Goal: Task Accomplishment & Management: Complete application form

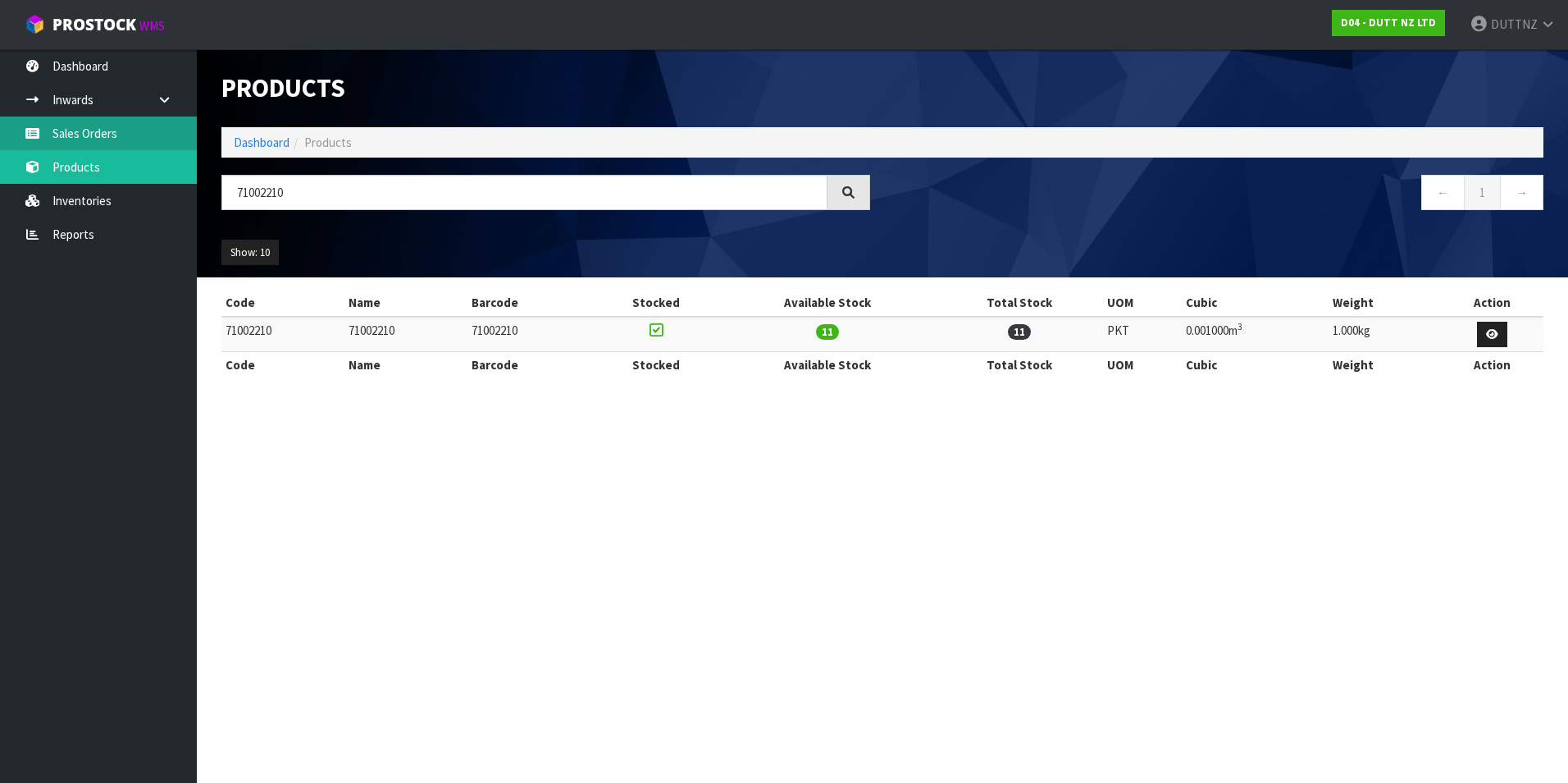
click at [38, 133] on icon at bounding box center [32, 133] width 15 height 12
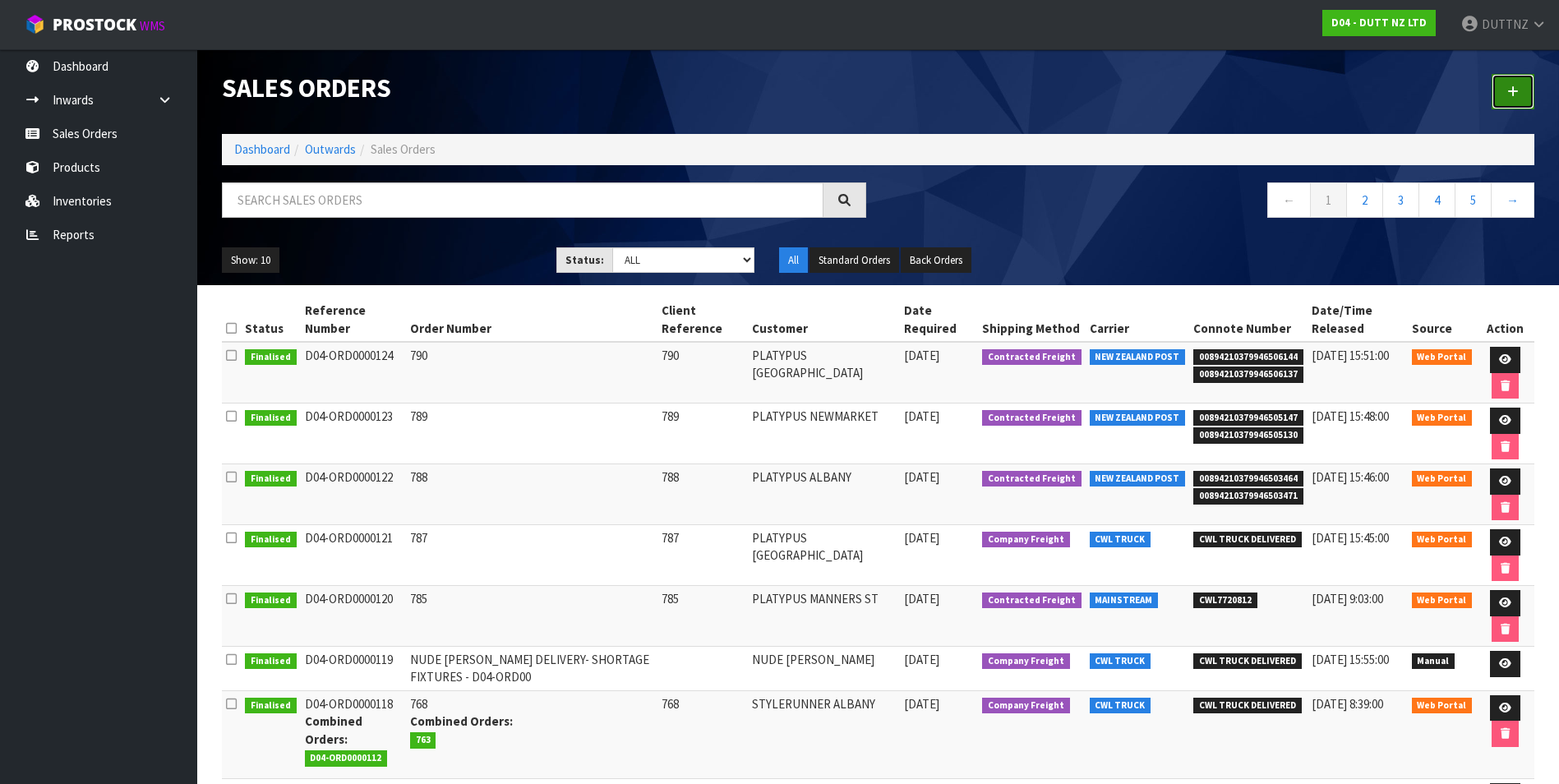
click at [1513, 95] on icon at bounding box center [1513, 91] width 11 height 12
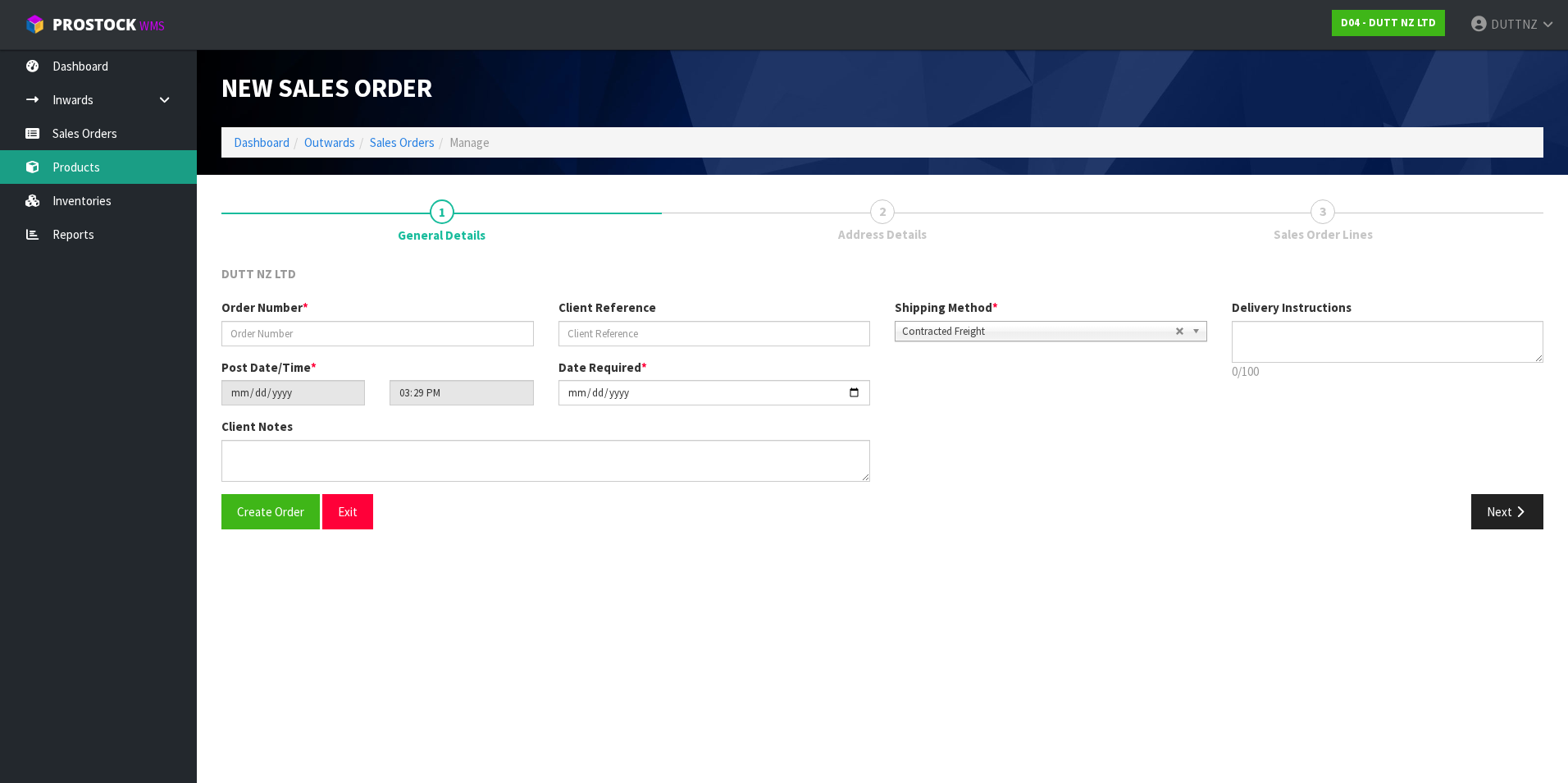
click at [107, 182] on link "Products" at bounding box center [98, 166] width 197 height 33
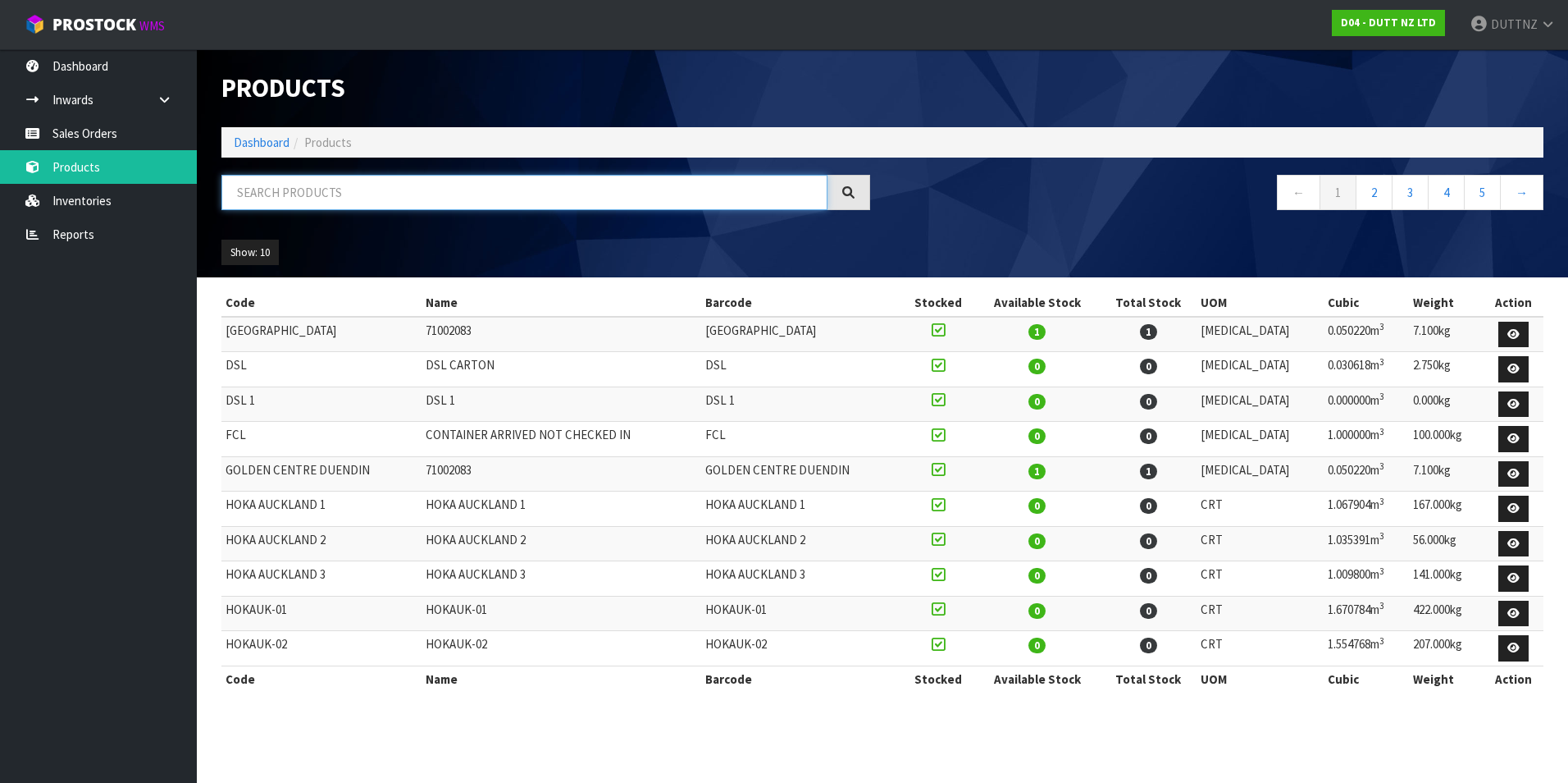
click at [353, 197] on input "text" at bounding box center [524, 192] width 606 height 35
click at [478, 213] on div at bounding box center [546, 199] width 673 height 48
click at [474, 190] on input "text" at bounding box center [524, 192] width 606 height 35
paste input "71002210"
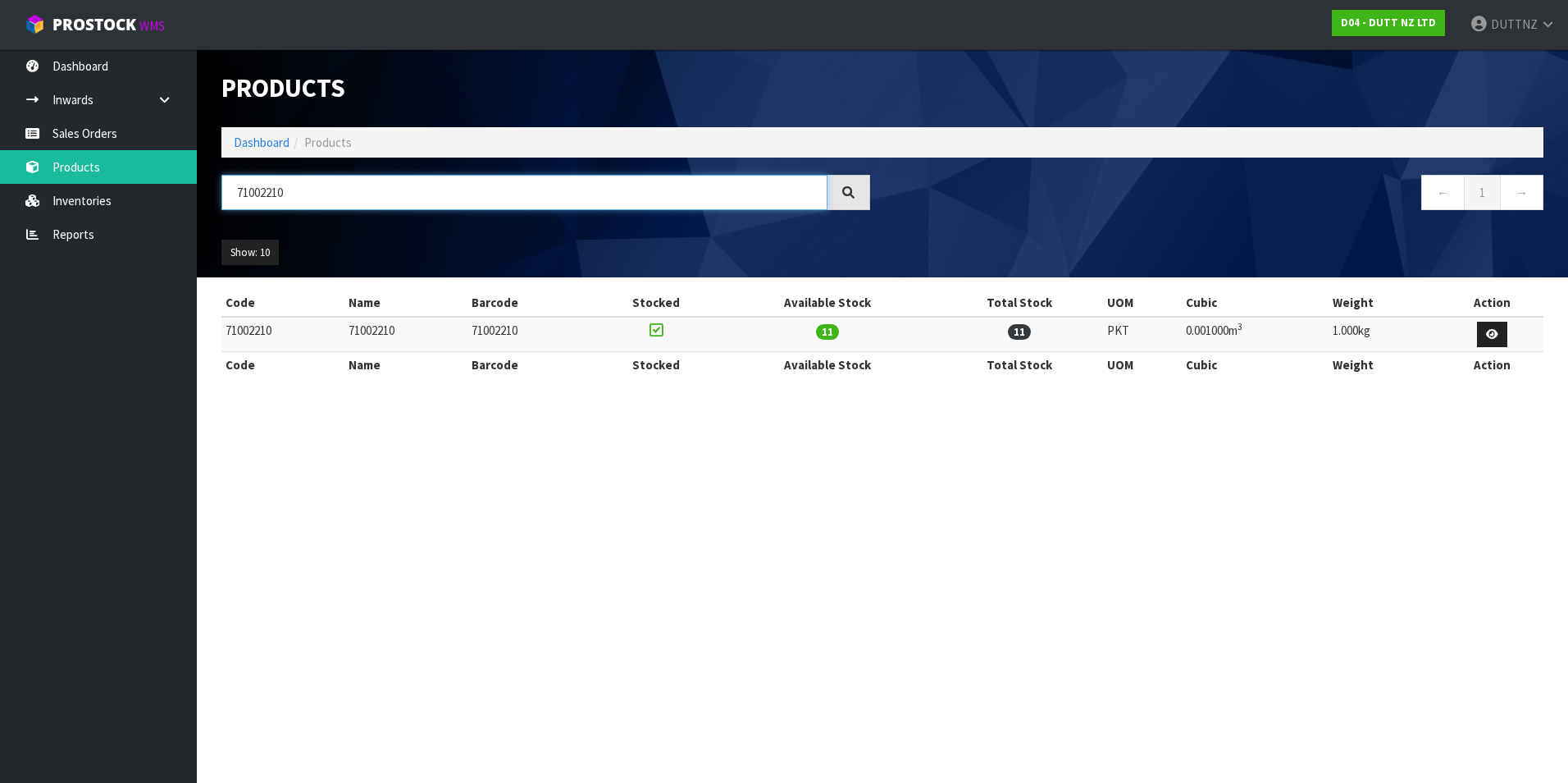
type input "71002210"
click at [1486, 343] on link at bounding box center [1492, 335] width 30 height 27
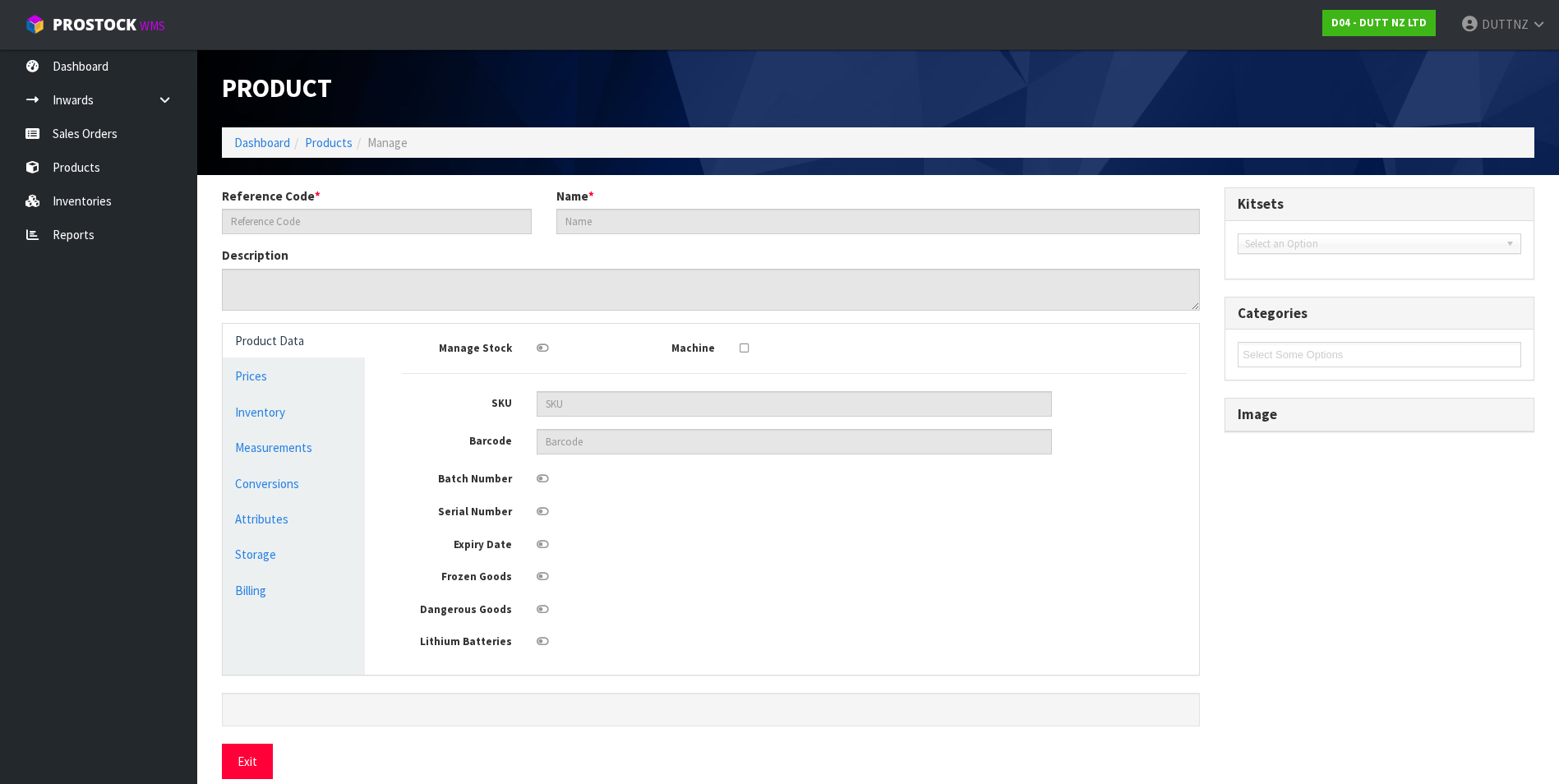
click at [1505, 332] on div "Select Some Options" at bounding box center [1379, 354] width 308 height 50
type input "71002210"
click at [292, 403] on link "Inventory" at bounding box center [294, 412] width 142 height 33
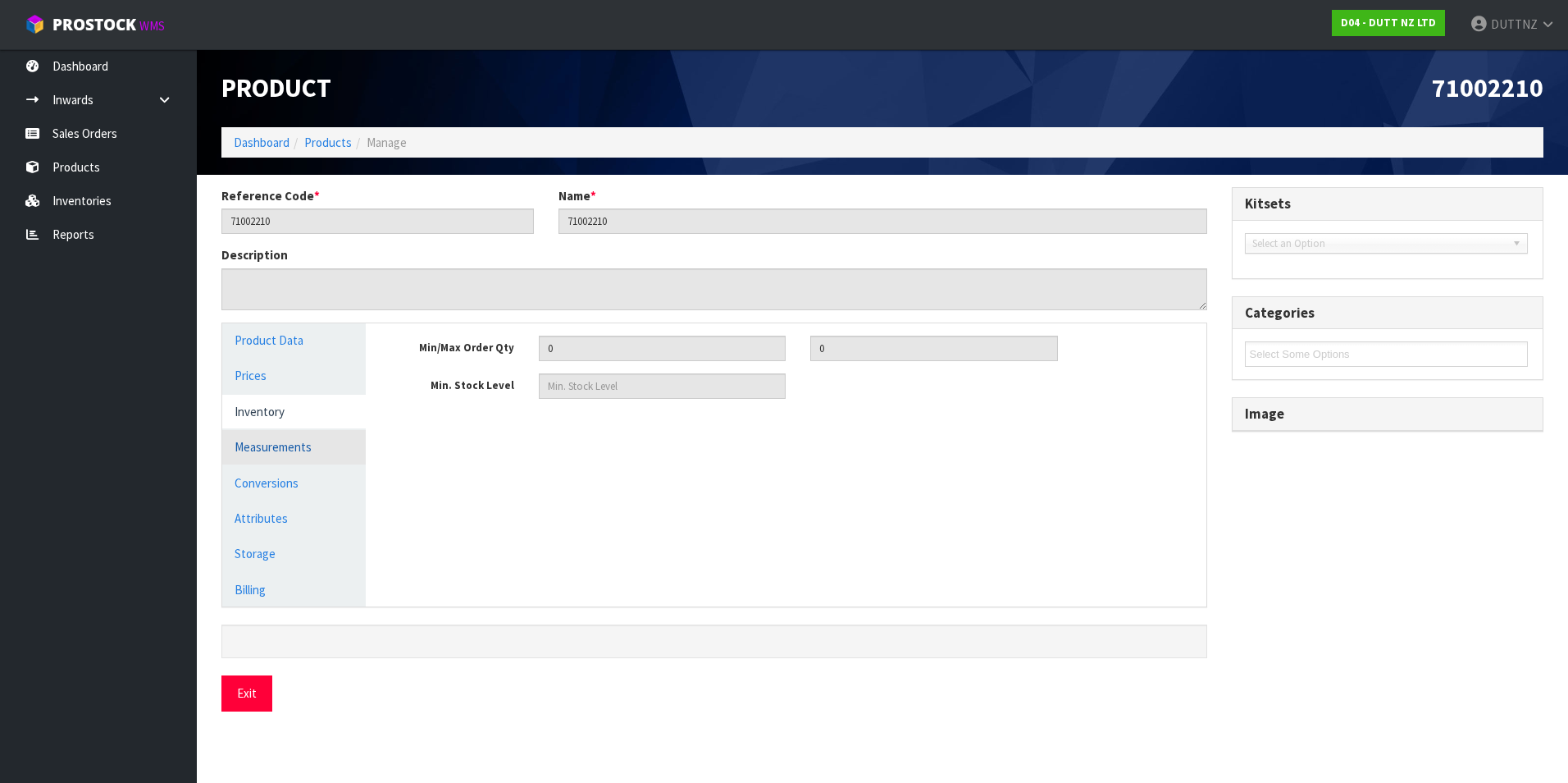
click at [293, 443] on link "Measurements" at bounding box center [294, 446] width 144 height 33
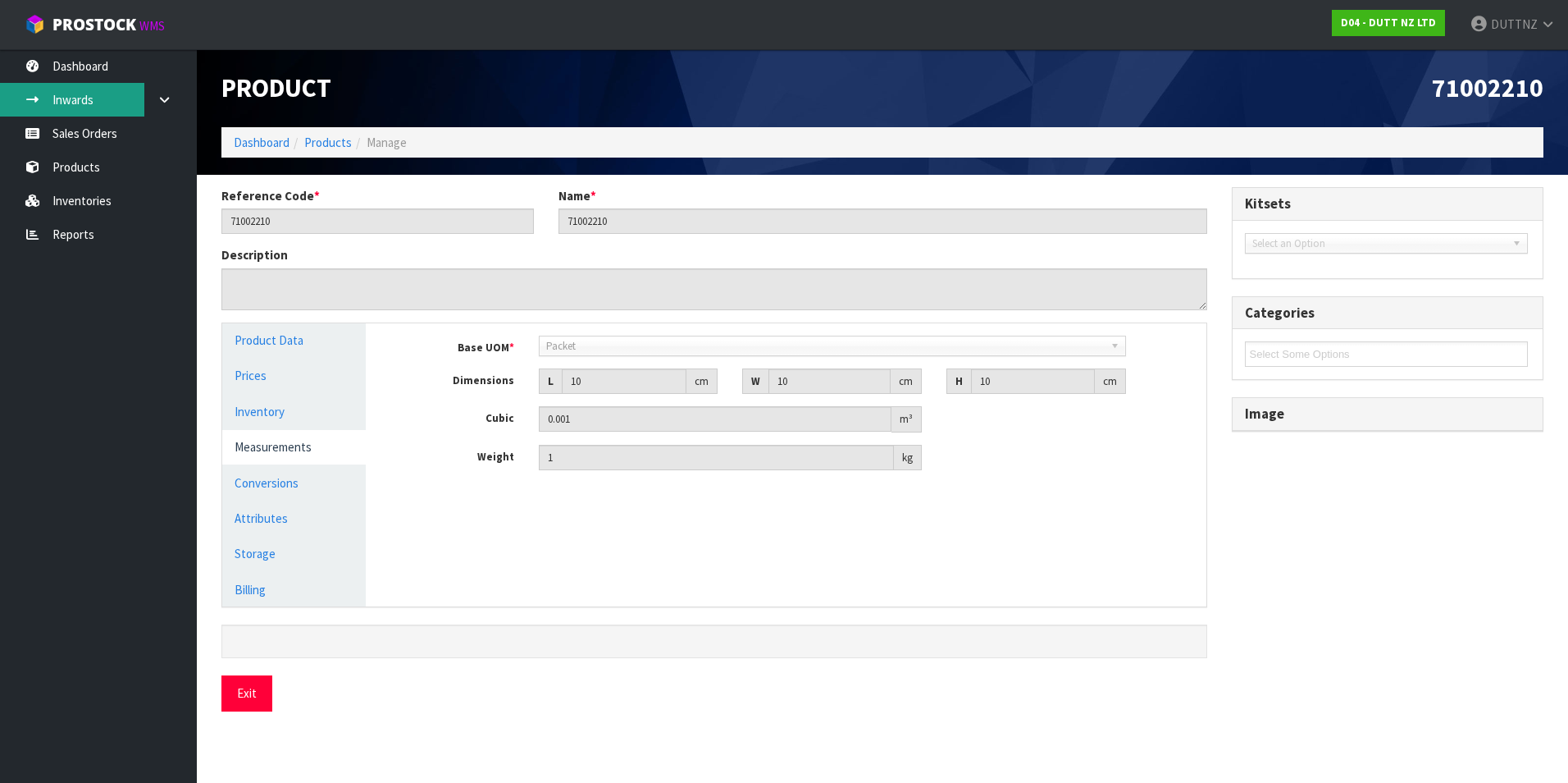
click at [96, 101] on link "Inwards" at bounding box center [98, 99] width 197 height 33
click at [101, 126] on link "Sales Orders" at bounding box center [98, 132] width 197 height 33
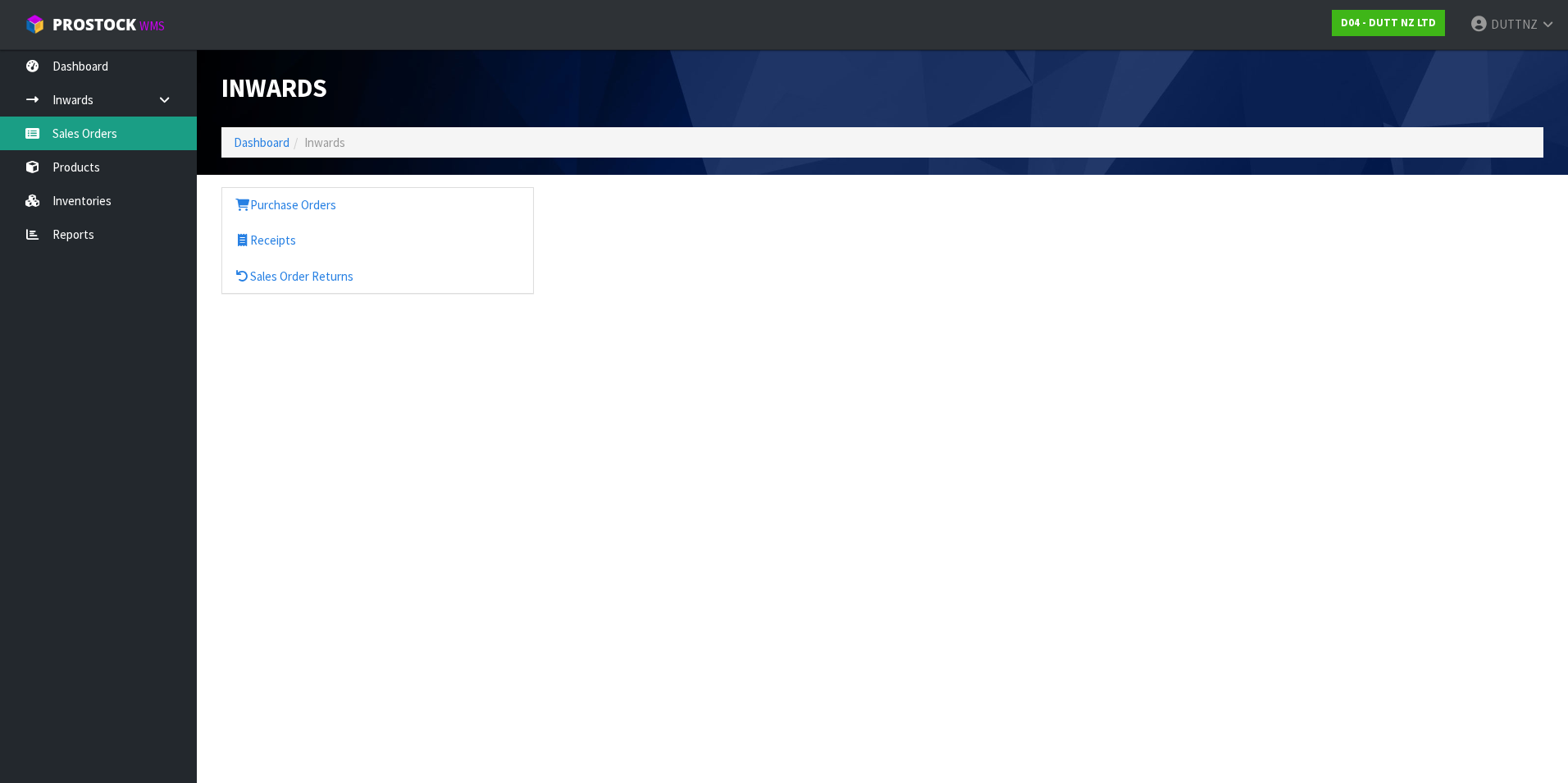
click at [123, 138] on link "Sales Orders" at bounding box center [98, 132] width 197 height 33
click at [88, 98] on link "Inwards" at bounding box center [98, 99] width 197 height 33
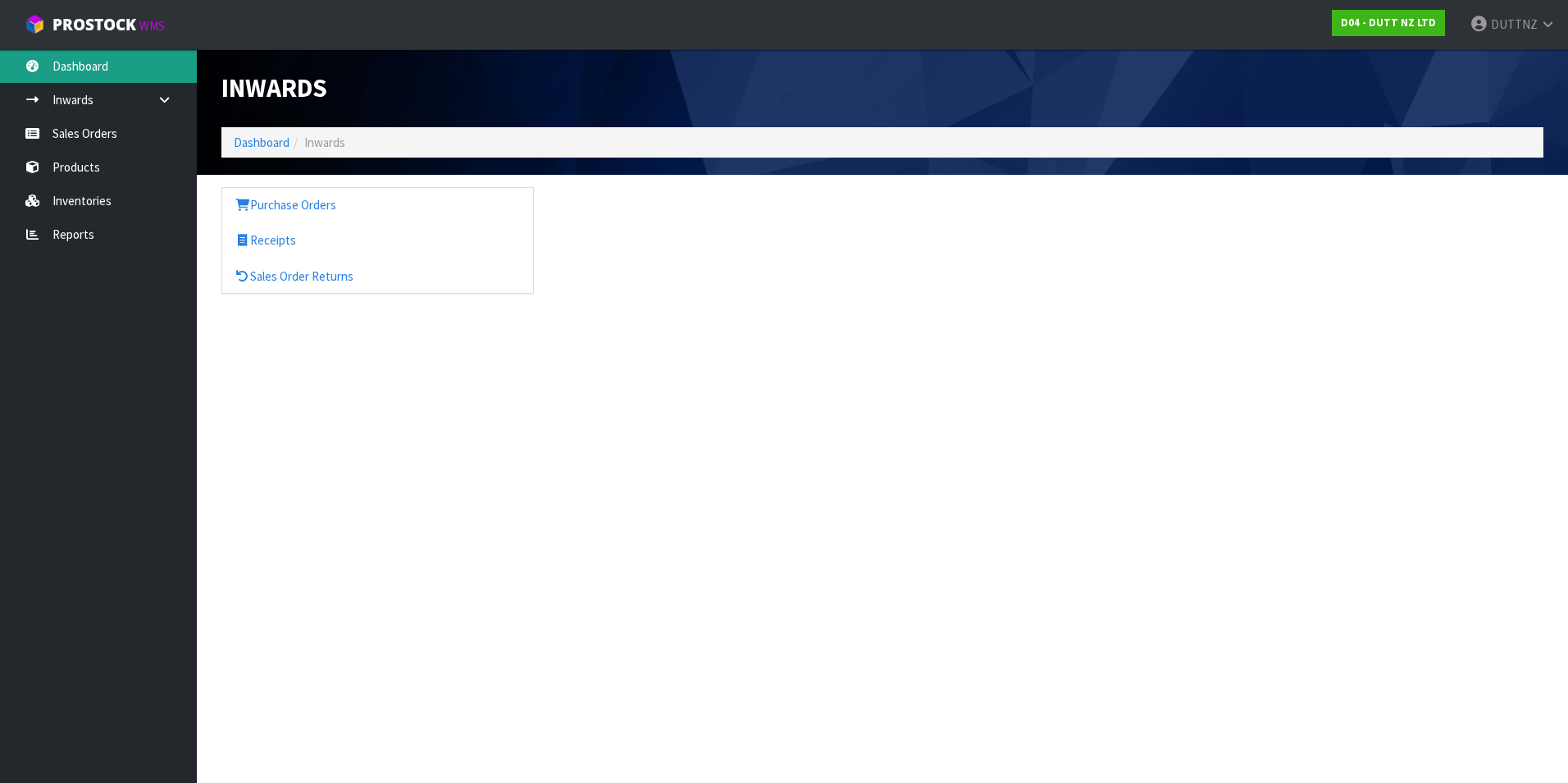
click at [89, 67] on link "Dashboard" at bounding box center [98, 66] width 197 height 33
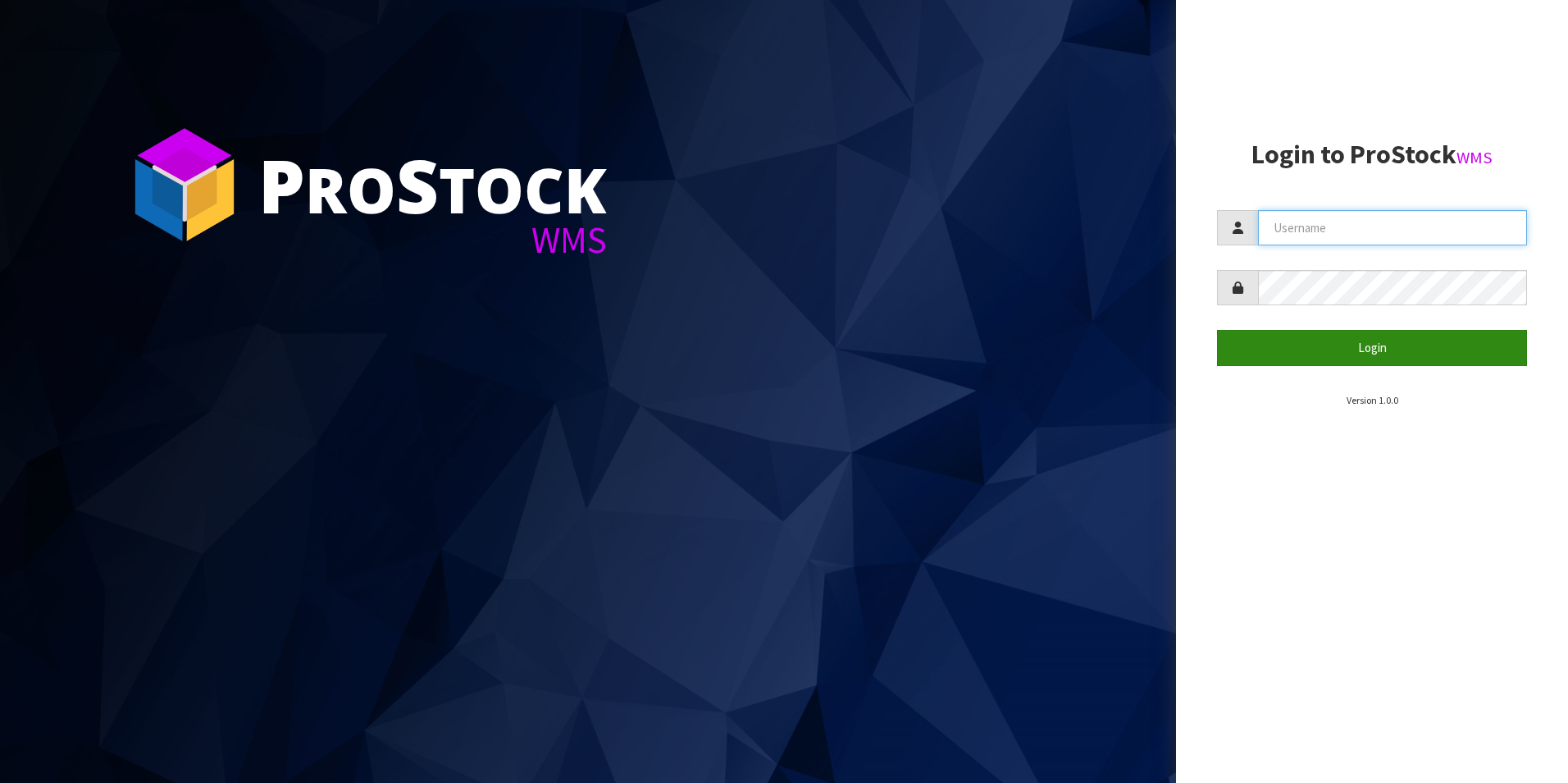
type input "DUTTNZ"
click at [1442, 355] on button "Login" at bounding box center [1372, 347] width 310 height 35
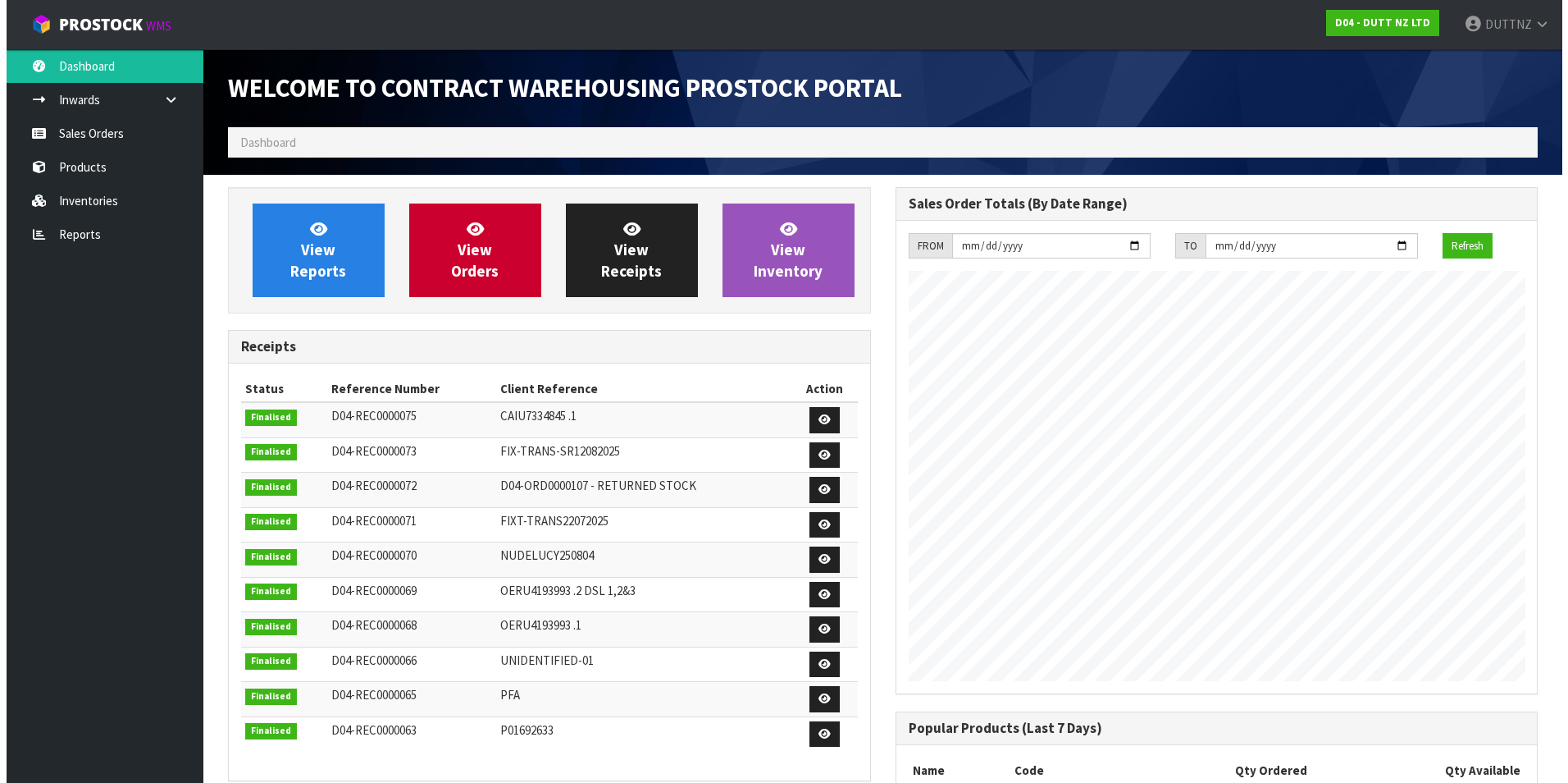
scroll to position [671, 667]
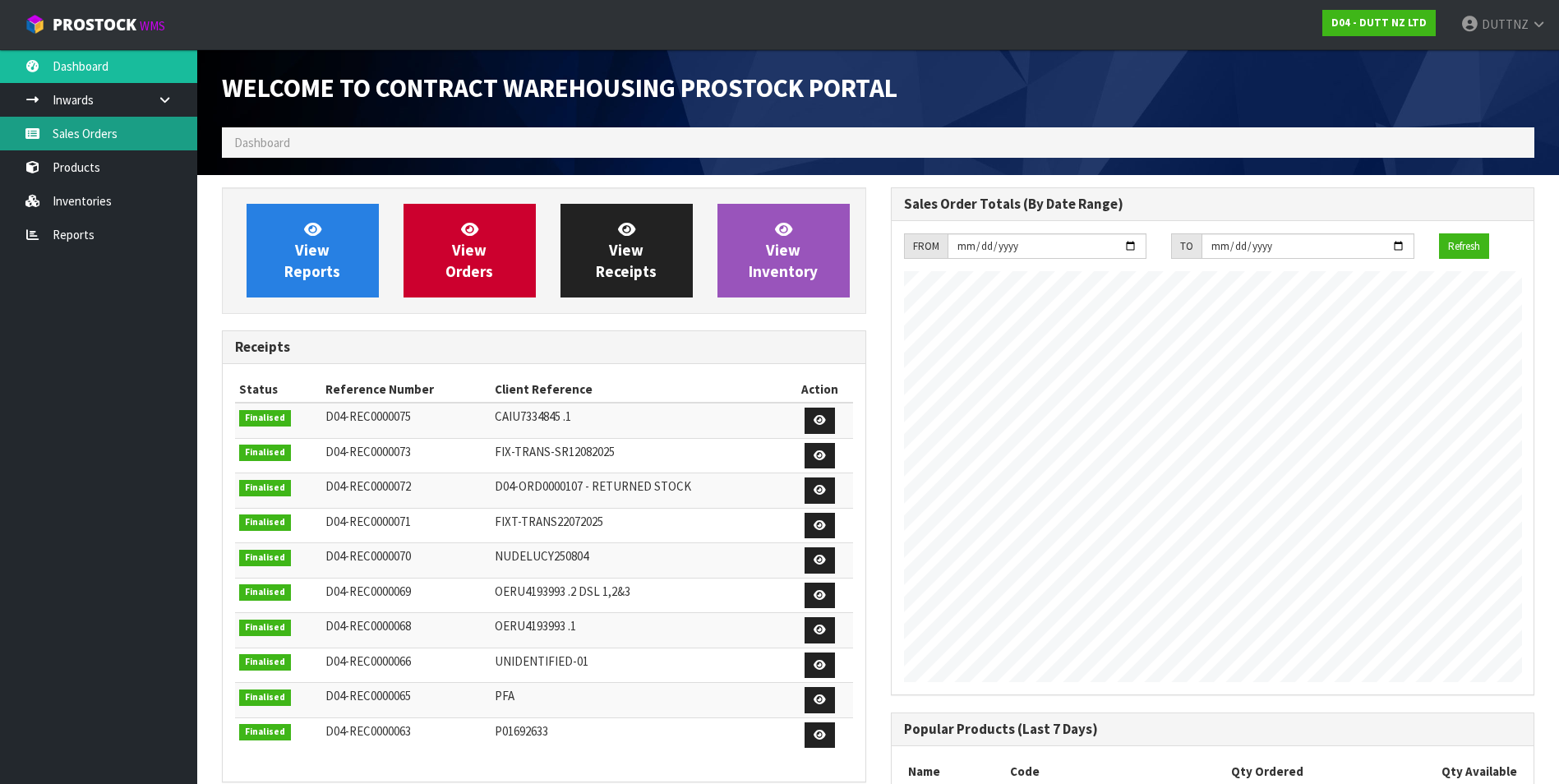
drag, startPoint x: 105, startPoint y: 142, endPoint x: 113, endPoint y: 146, distance: 8.9
click at [105, 142] on link "Sales Orders" at bounding box center [98, 132] width 197 height 33
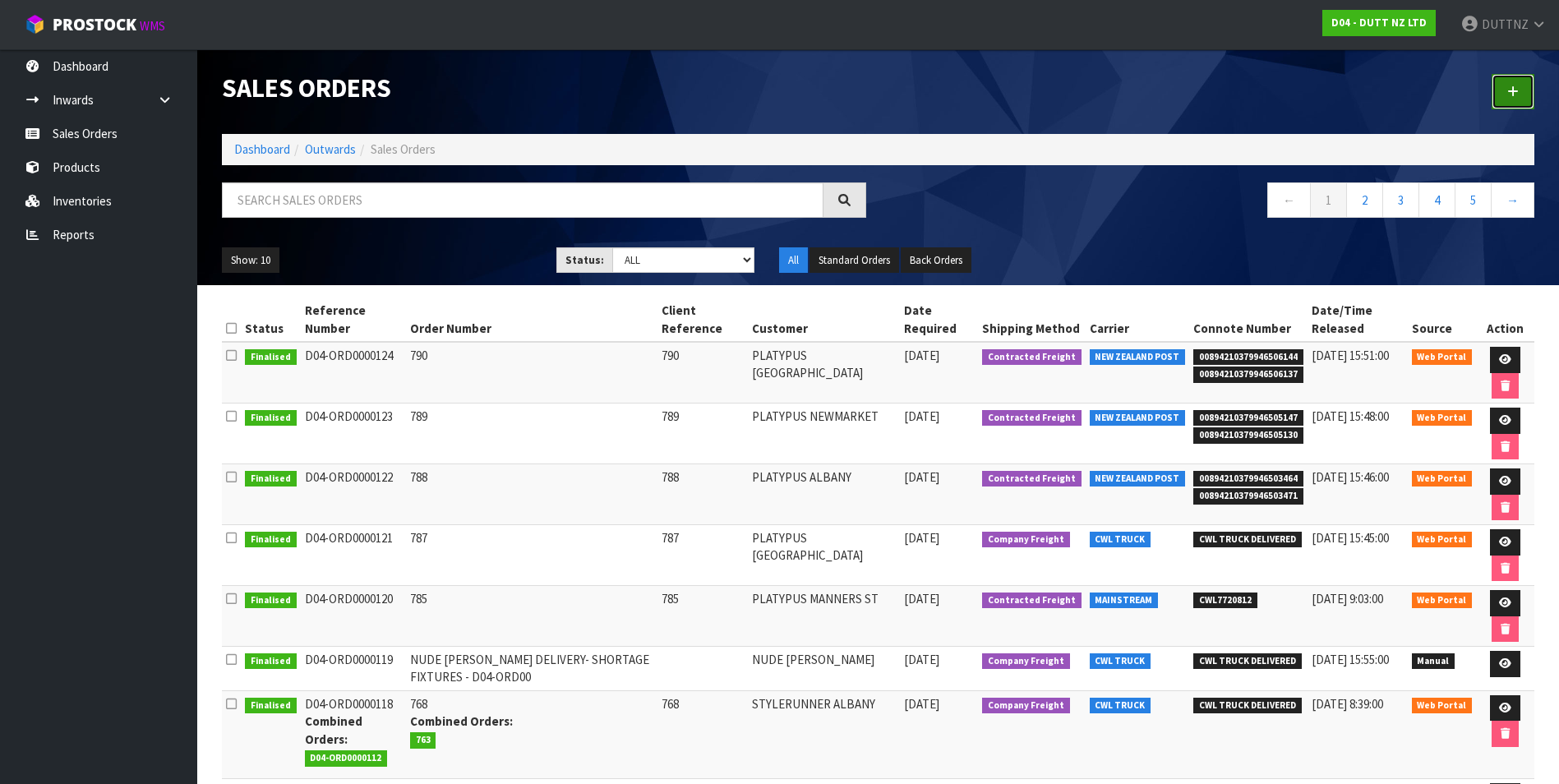
click at [1519, 85] on link at bounding box center [1512, 91] width 43 height 35
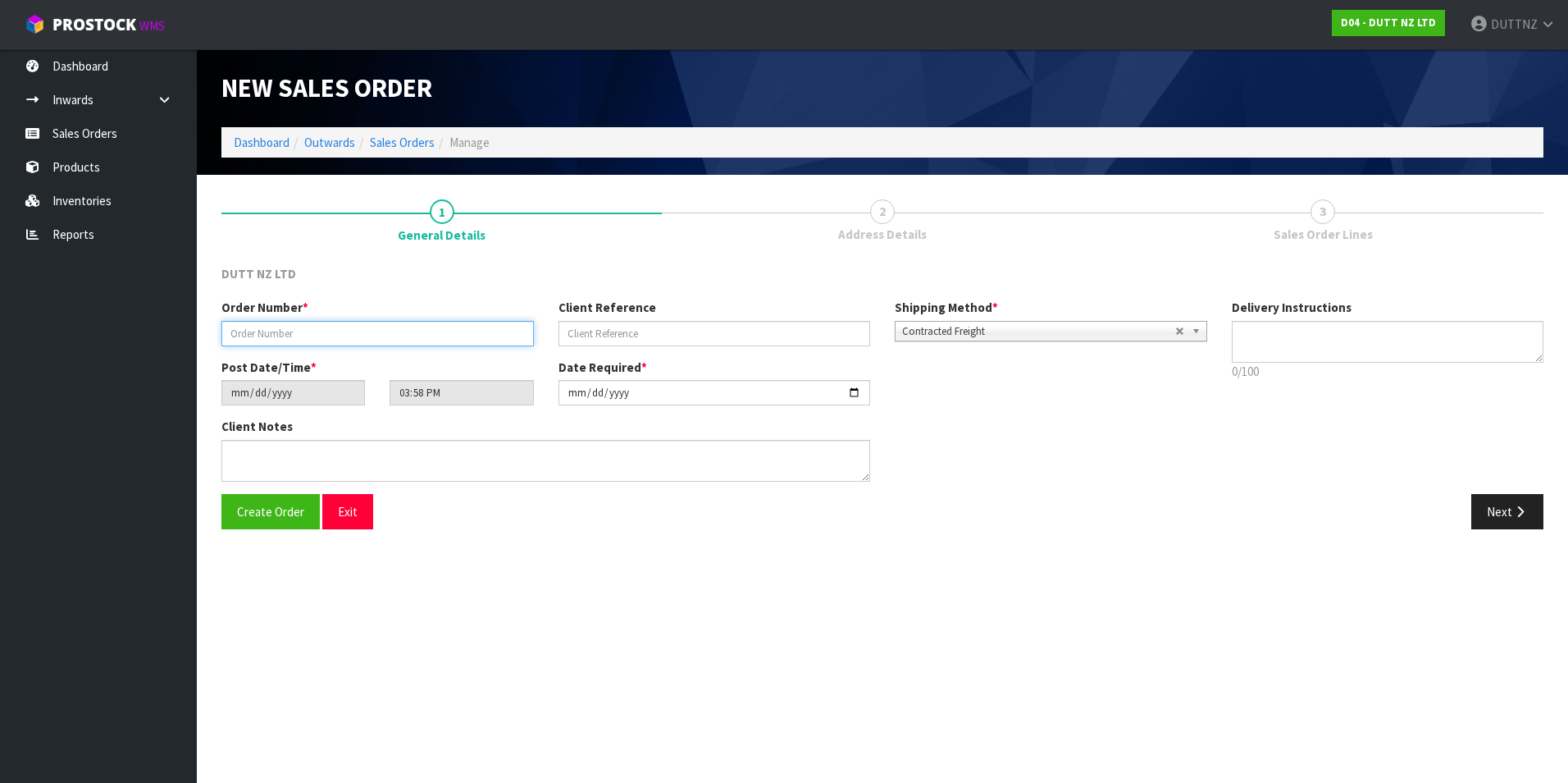
click at [276, 336] on input "text" at bounding box center [377, 333] width 313 height 26
click at [454, 333] on input "text" at bounding box center [377, 333] width 313 height 26
type input "823"
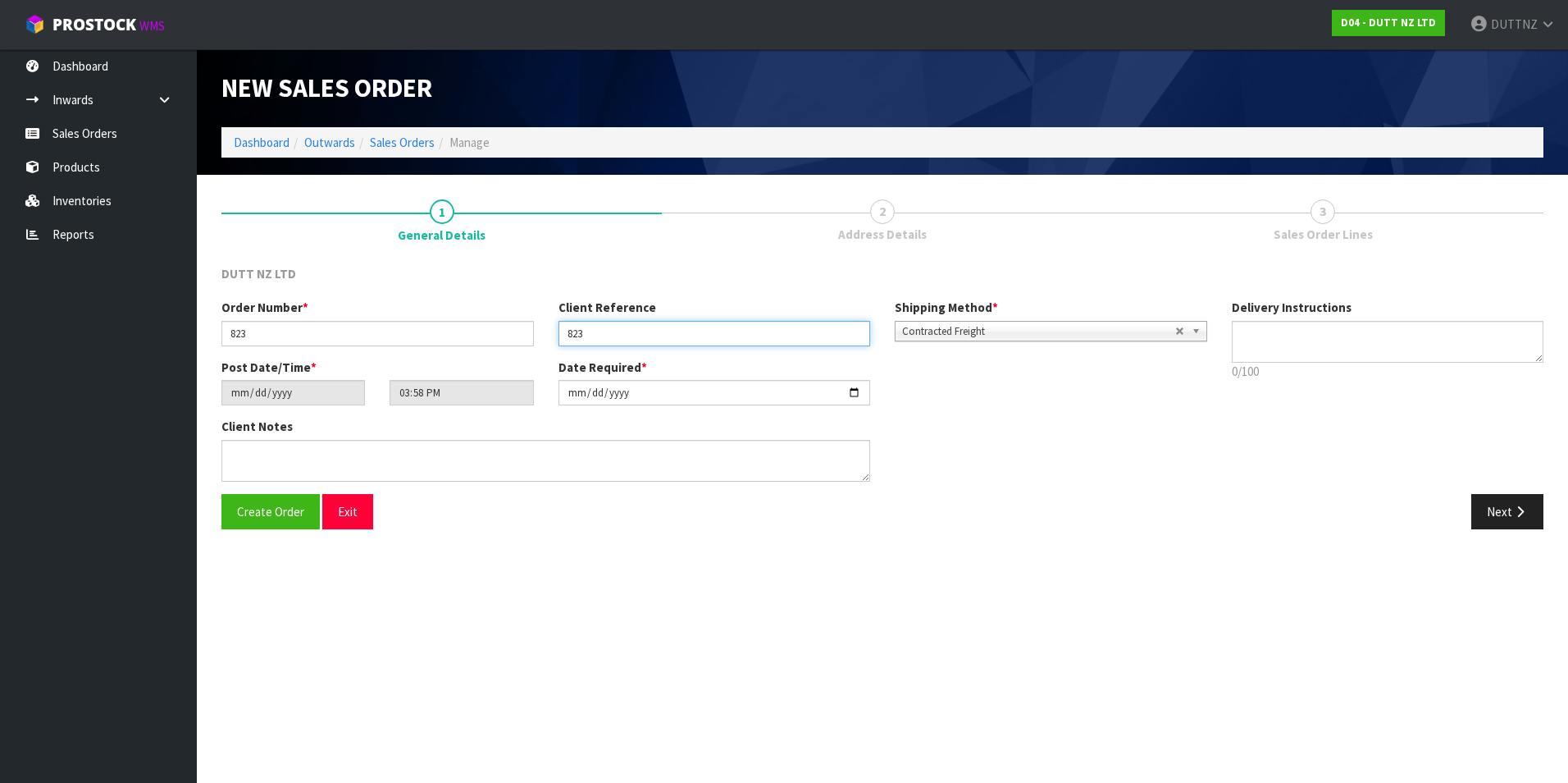
type input "823"
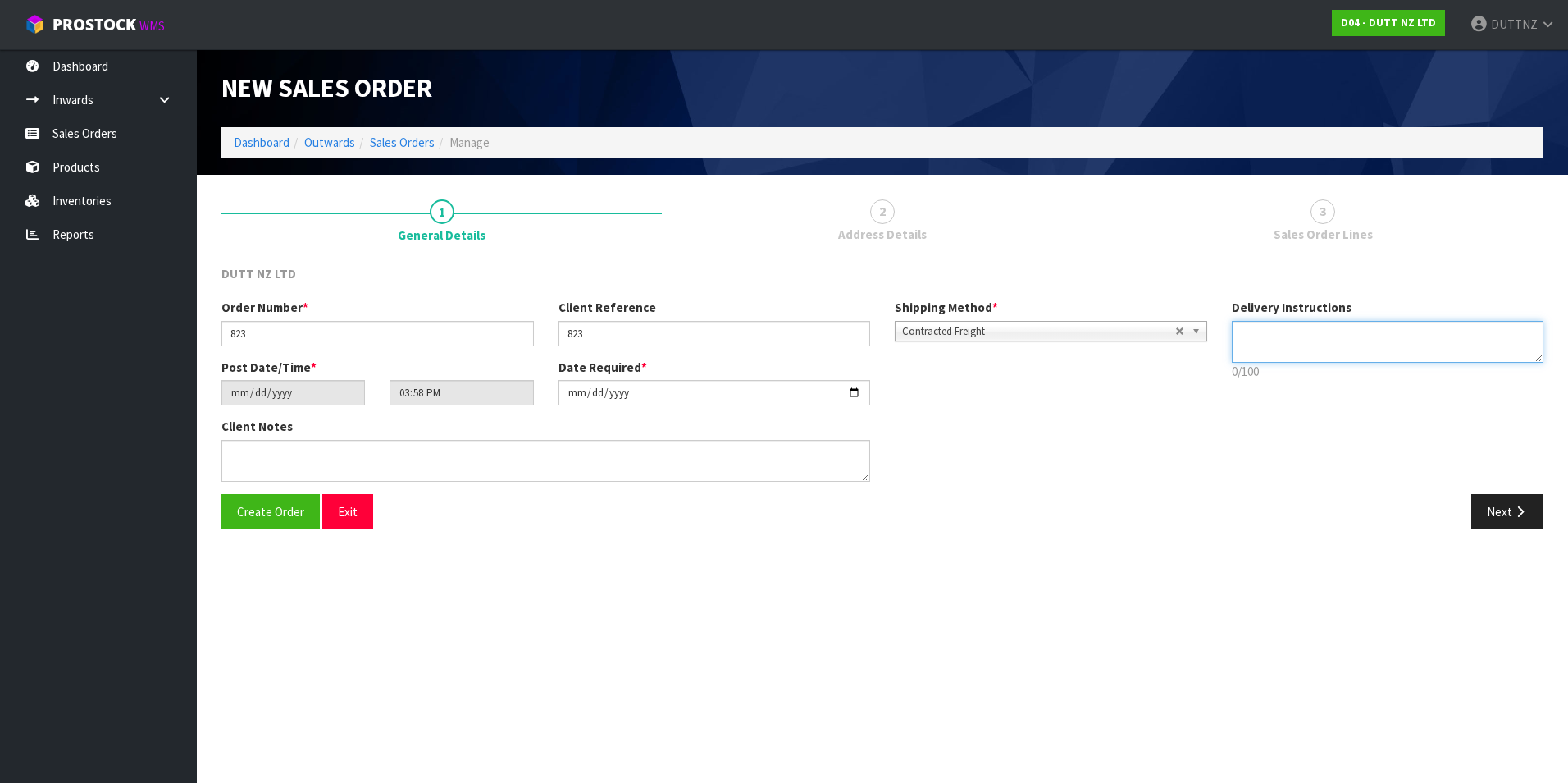
click at [1431, 331] on textarea at bounding box center [1387, 342] width 313 height 42
click at [1316, 355] on textarea at bounding box center [1387, 342] width 313 height 42
paste textarea "[PHONE_NUMBER]"
click at [1359, 332] on textarea at bounding box center [1387, 342] width 313 height 42
paste textarea "[PHONE_NUMBER]"
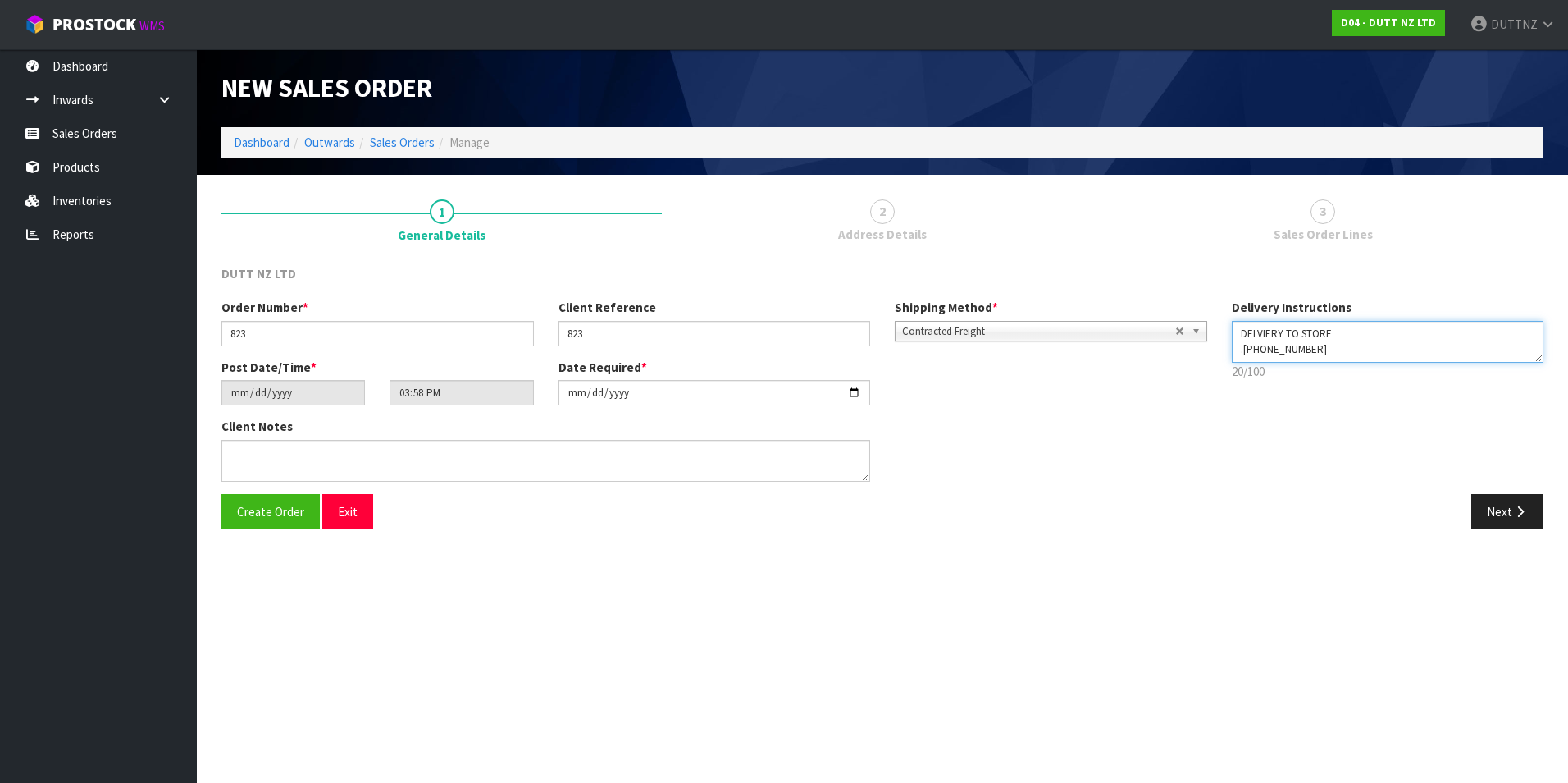
scroll to position [10, 0]
click at [1244, 343] on textarea at bounding box center [1387, 342] width 313 height 42
drag, startPoint x: 1239, startPoint y: 334, endPoint x: 1385, endPoint y: 440, distance: 180.4
click at [1385, 440] on div "Order Number * 823 Client Reference 823 Shipping Method * Pickup Contracted Fre…" at bounding box center [882, 396] width 1346 height 194
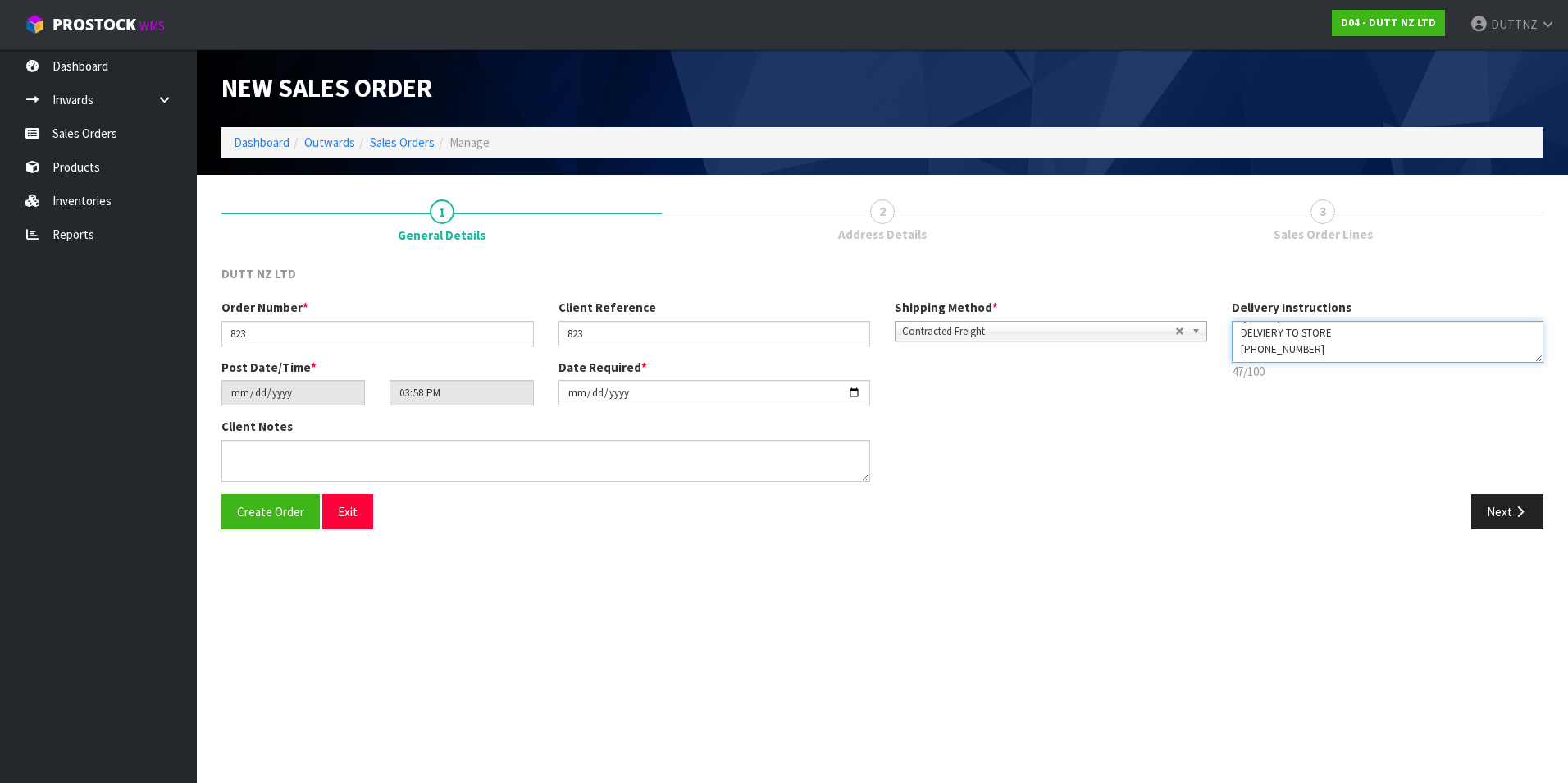
type textarea "QTY REQ - 800 DELVIERY TO STORE [PHONE_NUMBER]"
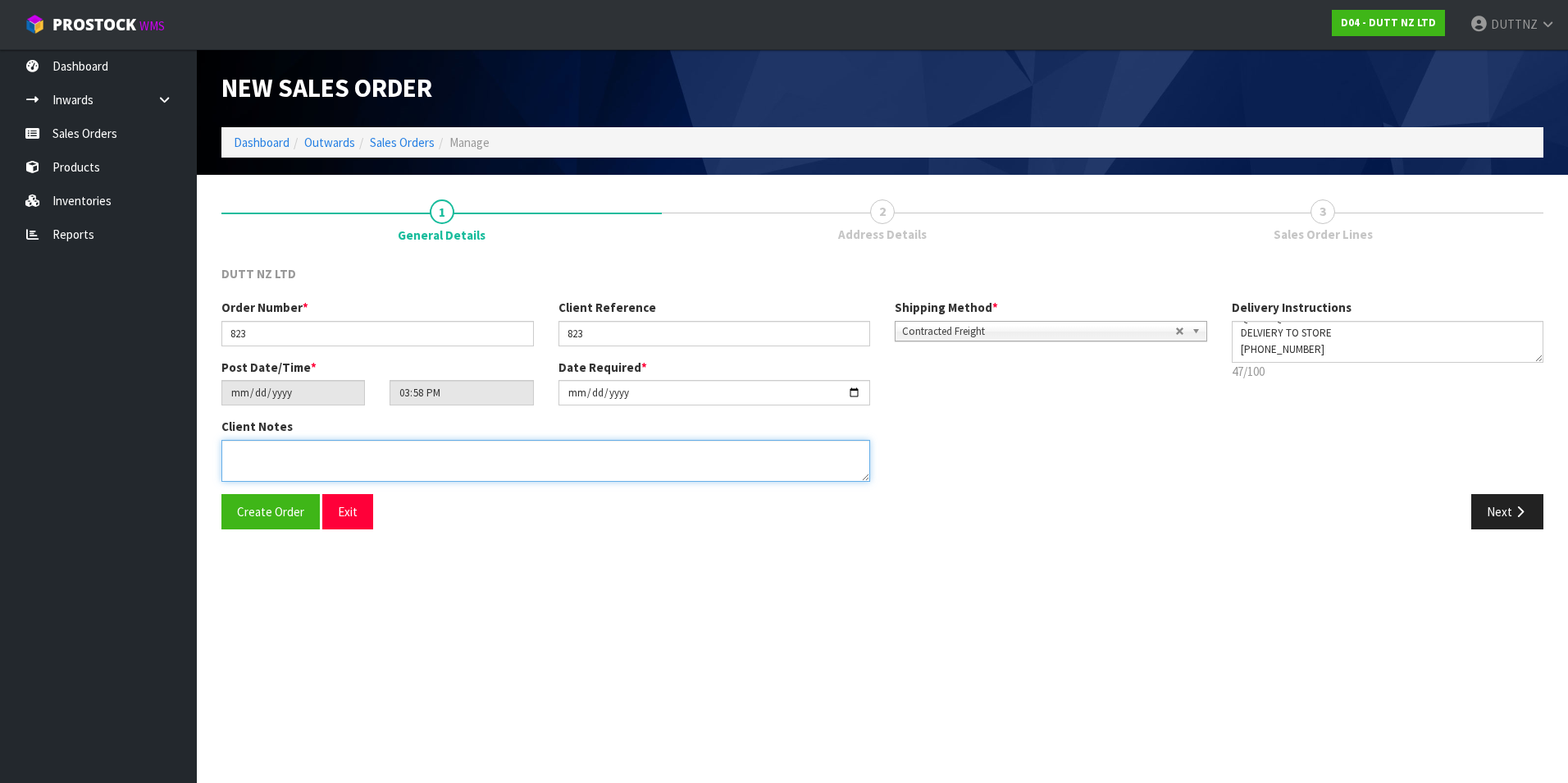
click at [361, 475] on textarea at bounding box center [546, 460] width 648 height 42
paste textarea "QTY REQ - 800 DELVIERY TO STORE [PHONE_NUMBER]"
type textarea "QTY REQ - 800 DELVIERY TO STORE [PHONE_NUMBER]"
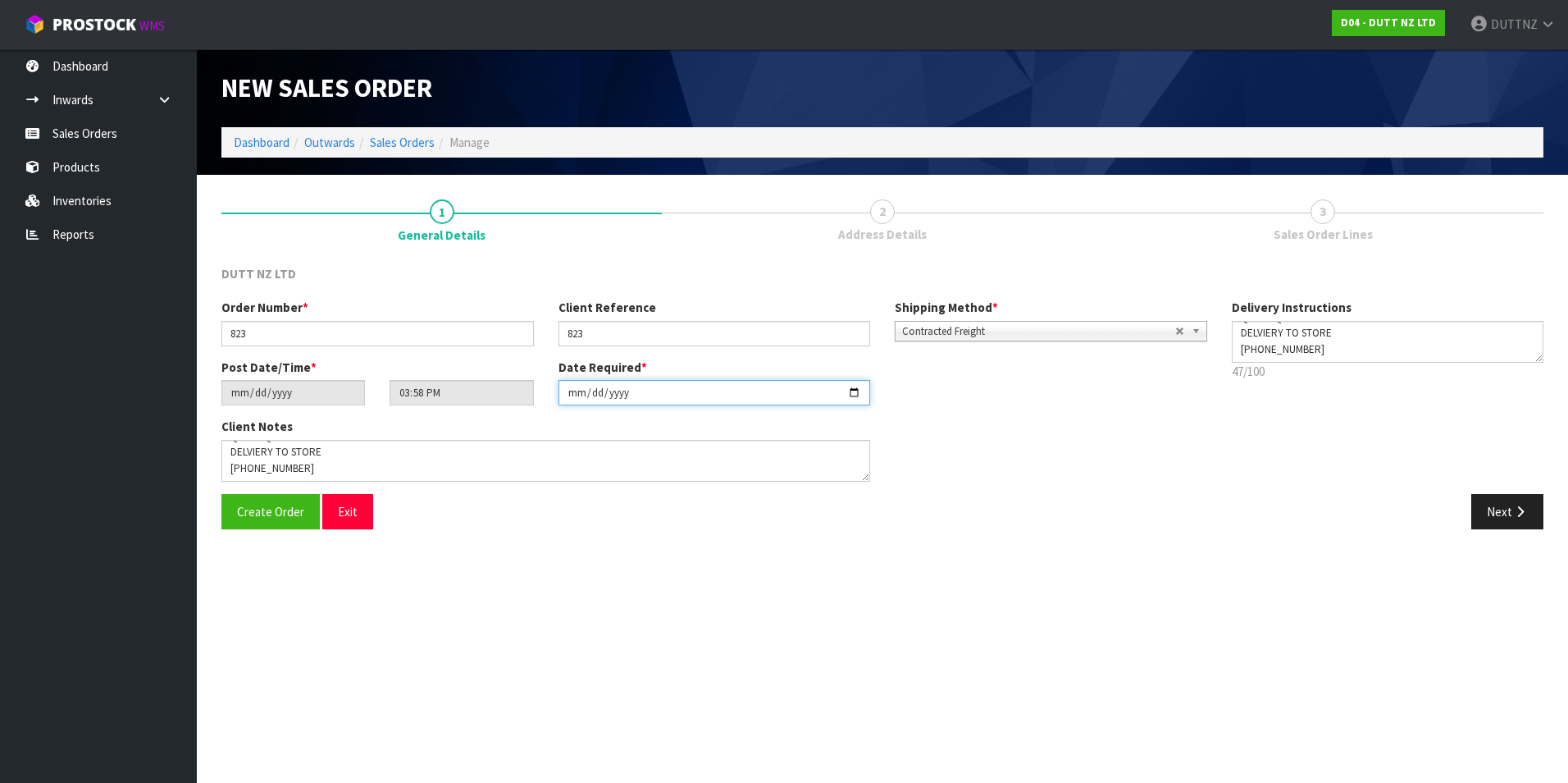
click at [860, 391] on input "[DATE]" at bounding box center [714, 392] width 313 height 26
type input "[DATE]"
click at [318, 469] on textarea at bounding box center [546, 460] width 648 height 42
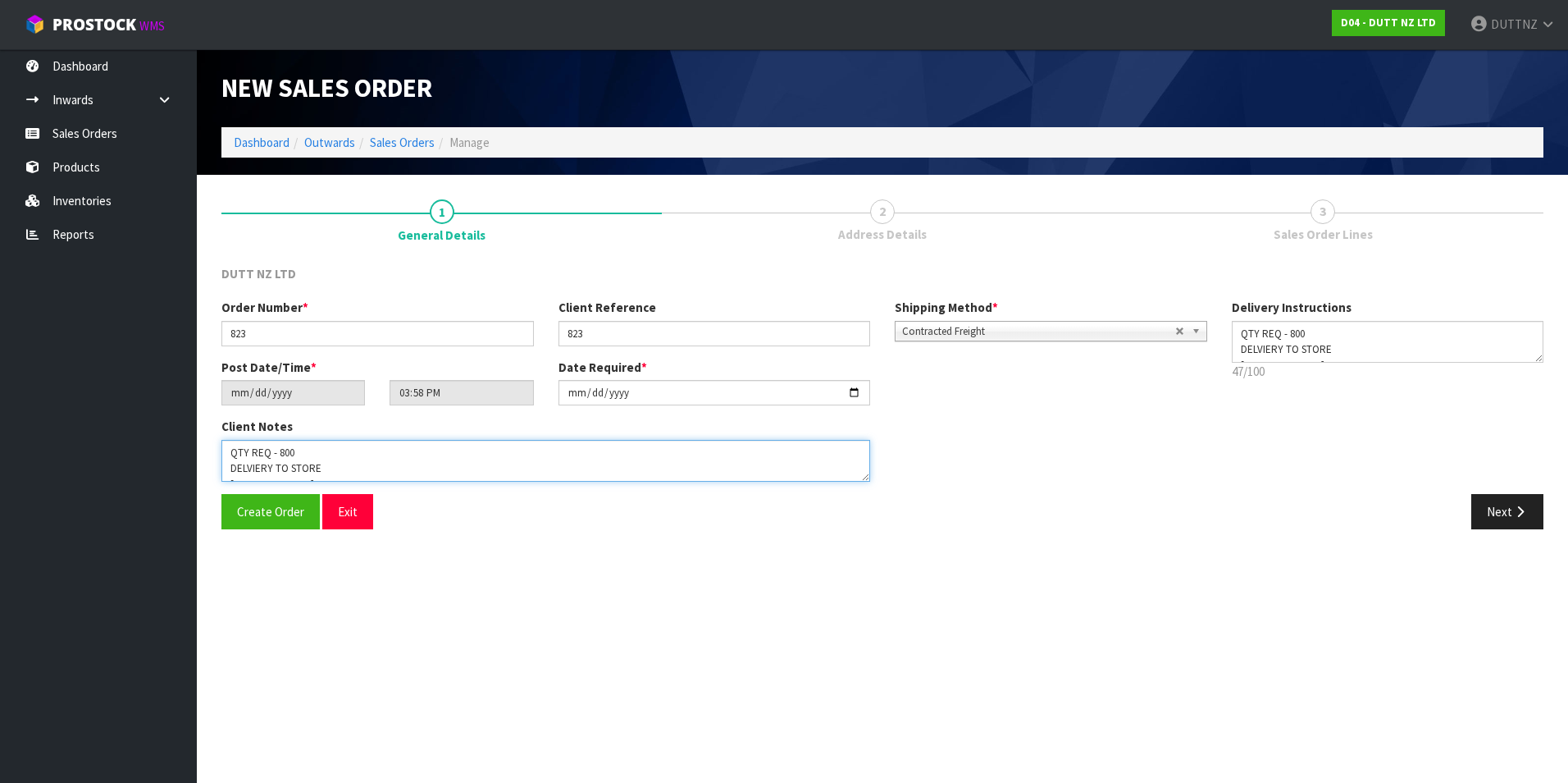
scroll to position [0, 0]
drag, startPoint x: 333, startPoint y: 474, endPoint x: 203, endPoint y: 442, distance: 133.9
click at [203, 442] on section "1 General Details 2 Address Details 3 Sales Order Lines DUTT NZ LTD Order Numbe…" at bounding box center [882, 364] width 1371 height 379
click at [1477, 520] on button "Next" at bounding box center [1507, 511] width 72 height 35
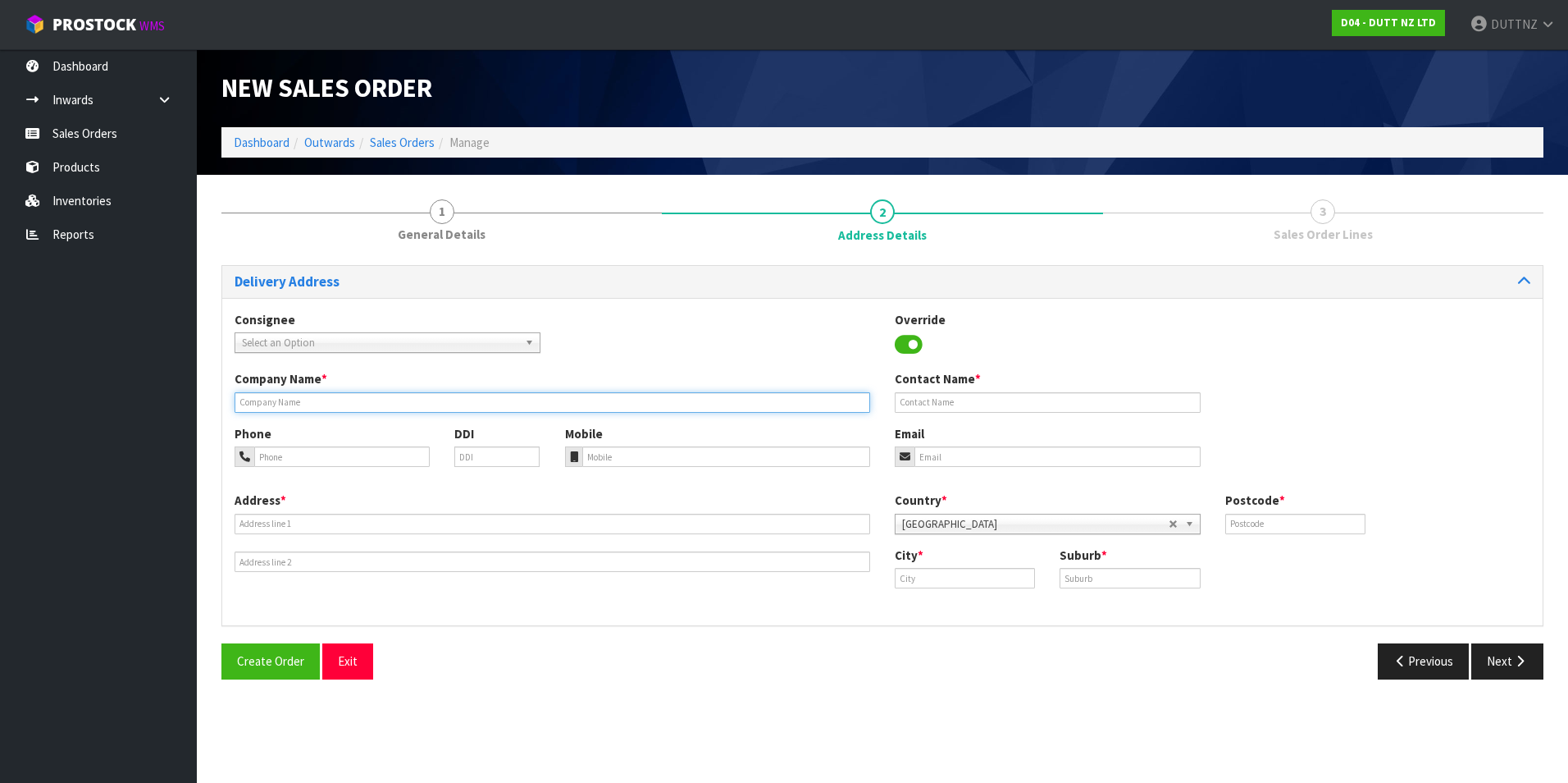
click at [337, 406] on input "text" at bounding box center [552, 402] width 635 height 21
type input "HYPE [PERSON_NAME]"
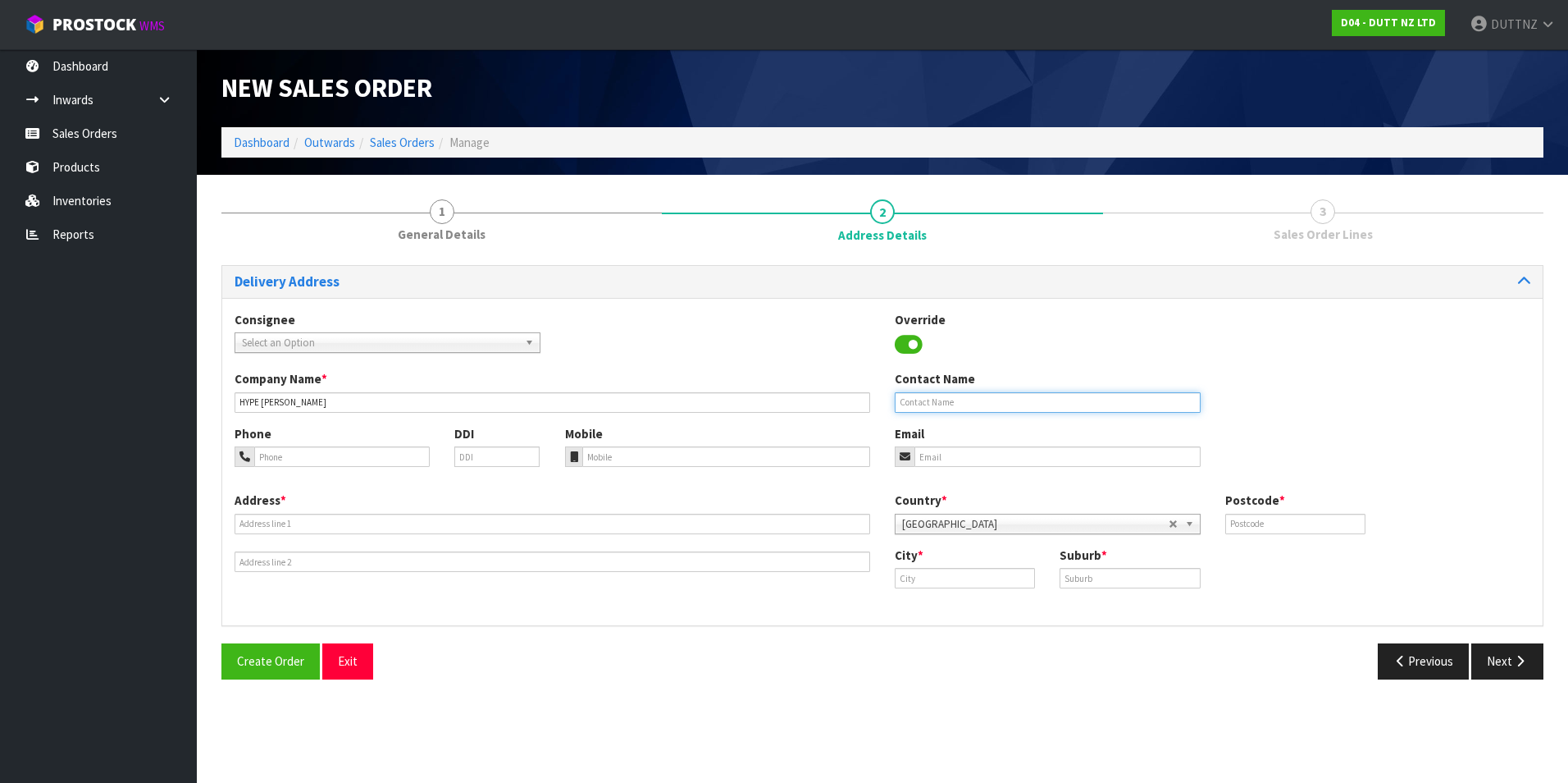
click at [934, 410] on input "text" at bounding box center [1048, 402] width 306 height 21
type input "[PERSON_NAME]"
type input "[EMAIL_ADDRESS][DOMAIN_NAME]"
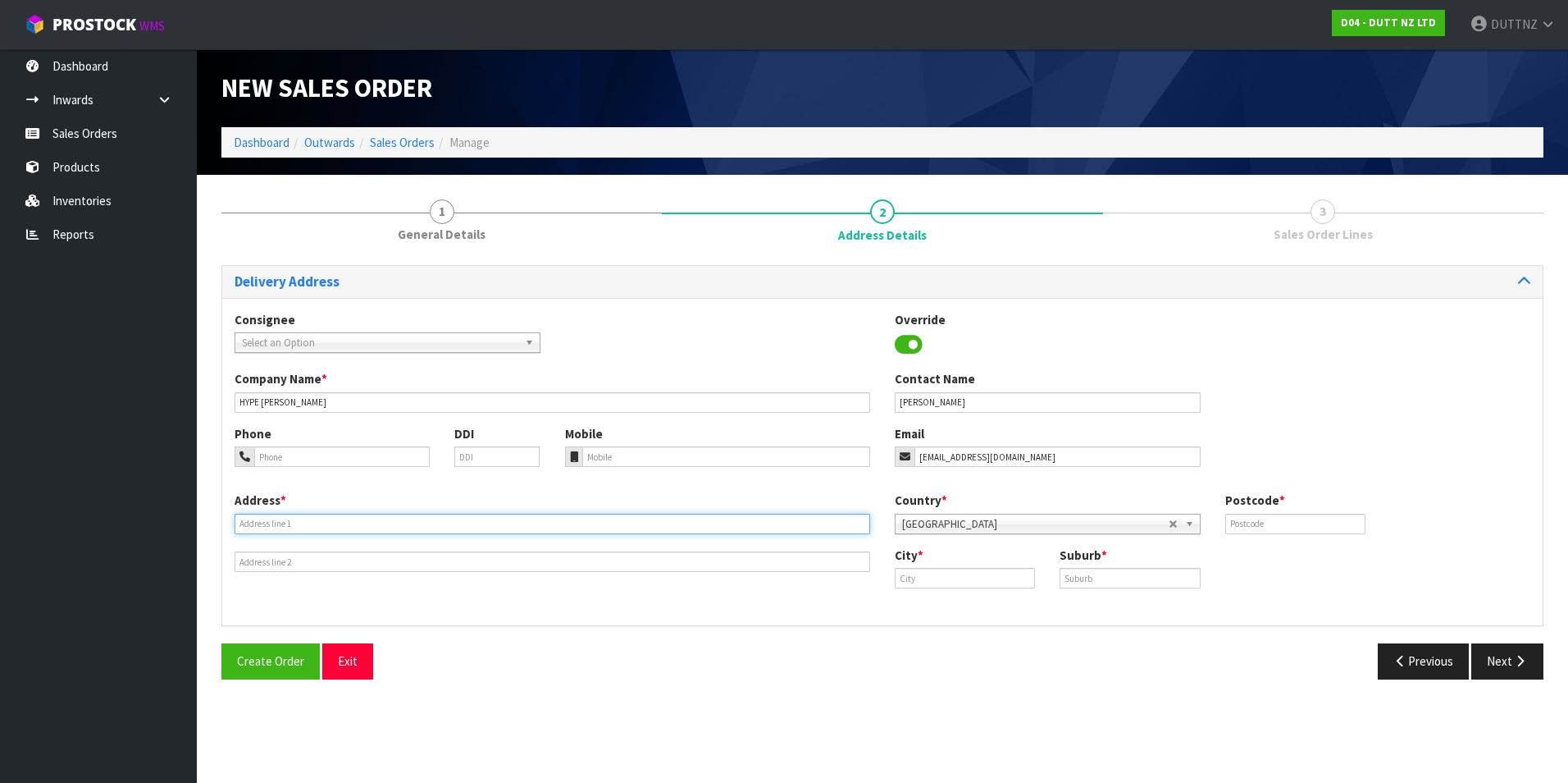
type input "SHOP 2"
type input "[STREET_ADDRESS]"
type input "1010"
click at [295, 530] on input "SHOP 2" at bounding box center [552, 524] width 635 height 21
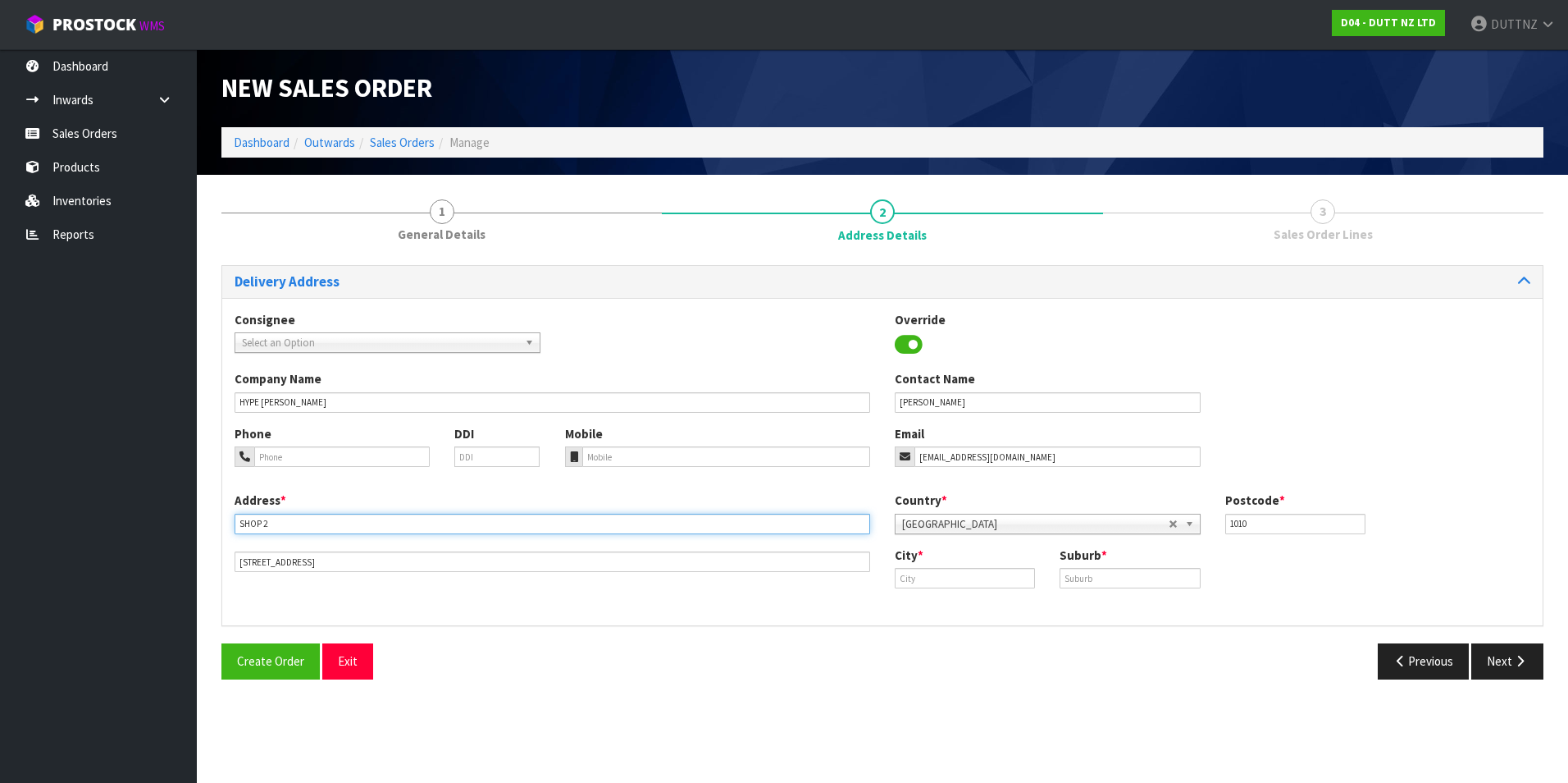
click at [295, 530] on input "SHOP 2" at bounding box center [552, 524] width 635 height 21
paste input ""SHOP [GEOGRAPHIC_DATA][PERSON_NAME], [STREET_ADDRESS]""
click at [514, 522] on input ""SHOP [GEOGRAPHIC_DATA][PERSON_NAME], [STREET_ADDRESS]"" at bounding box center [552, 524] width 635 height 21
type input ""SHOP N002 [PERSON_NAME][GEOGRAPHIC_DATA], [STREET_ADDRESS]"
drag, startPoint x: 385, startPoint y: 558, endPoint x: -253, endPoint y: 514, distance: 639.5
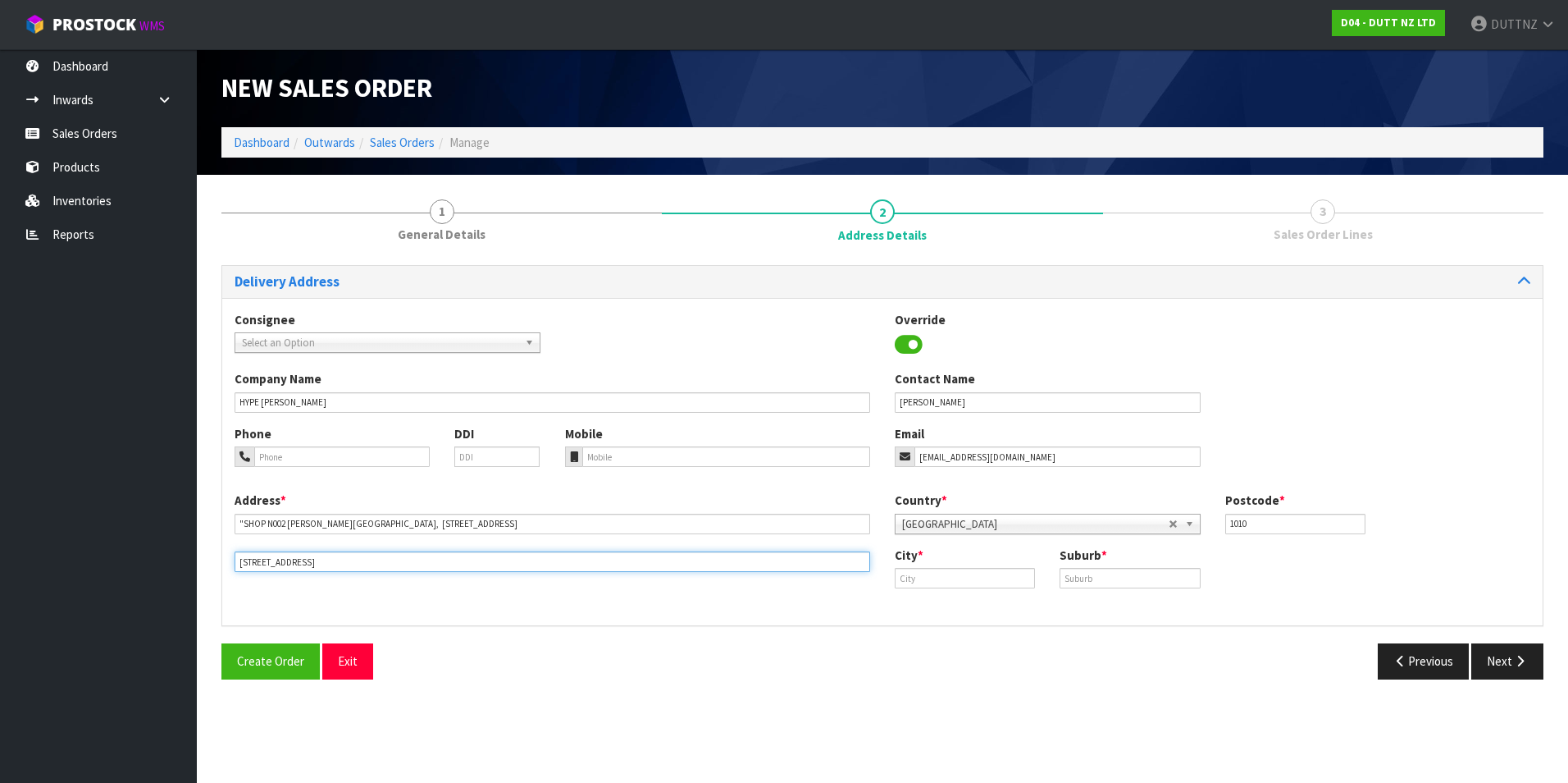
click at [0, 514] on html "Toggle navigation ProStock WMS D04 - DUTT NZ LTD DUTTNZ Logout Dashboard Inward…" at bounding box center [784, 391] width 1568 height 783
paste input "MT WELLINGTON [GEOGRAPHIC_DATA] 1060 [GEOGRAPHIC_DATA]""
type input "MT WELLINGTON [GEOGRAPHIC_DATA] 1060 [GEOGRAPHIC_DATA]"
click at [1249, 527] on input "1010" at bounding box center [1294, 524] width 140 height 21
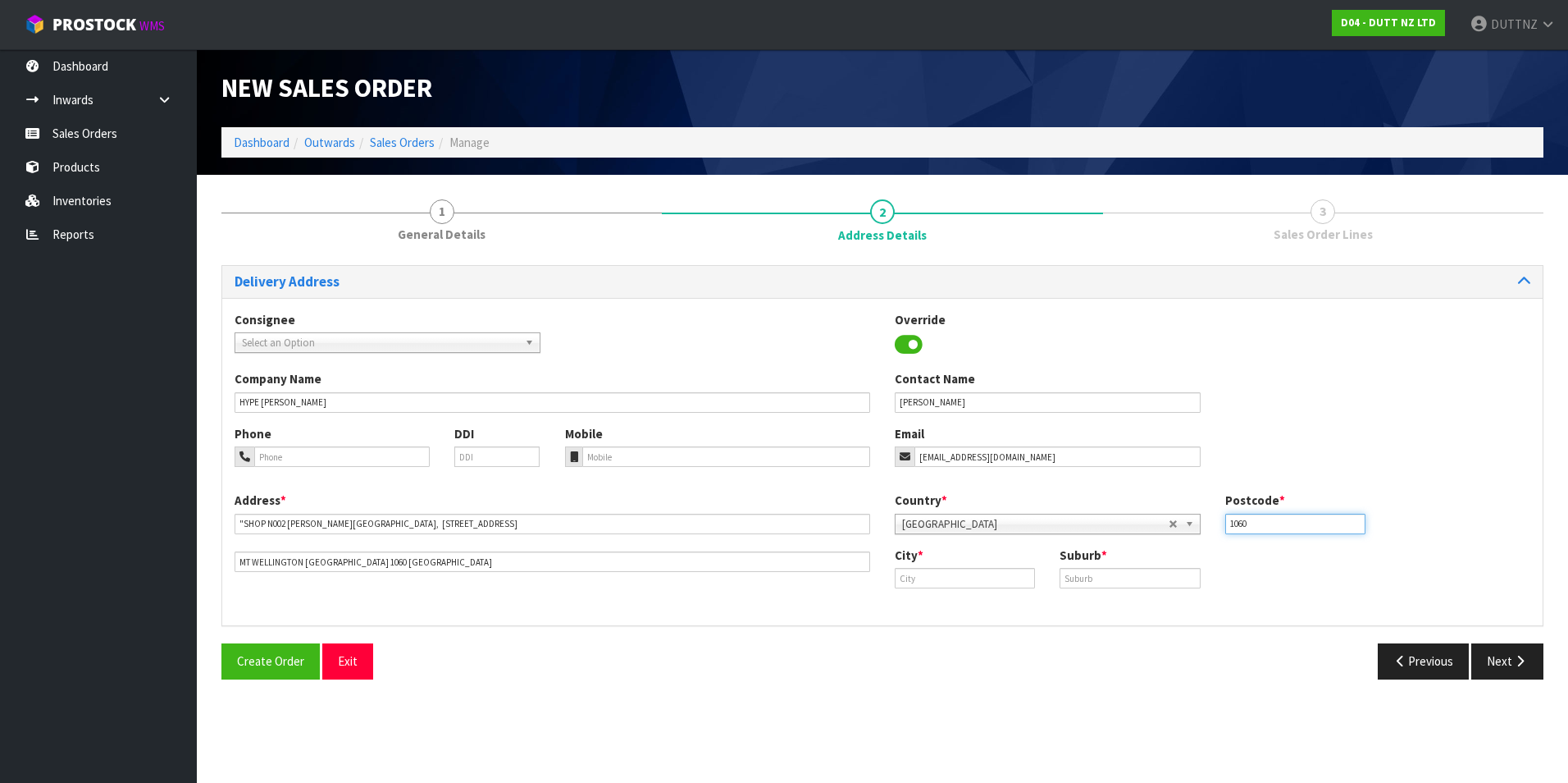
type input "1060"
click at [929, 583] on input "text" at bounding box center [964, 578] width 140 height 21
type input "[GEOGRAPHIC_DATA]"
click at [1520, 653] on button "Next" at bounding box center [1507, 660] width 72 height 35
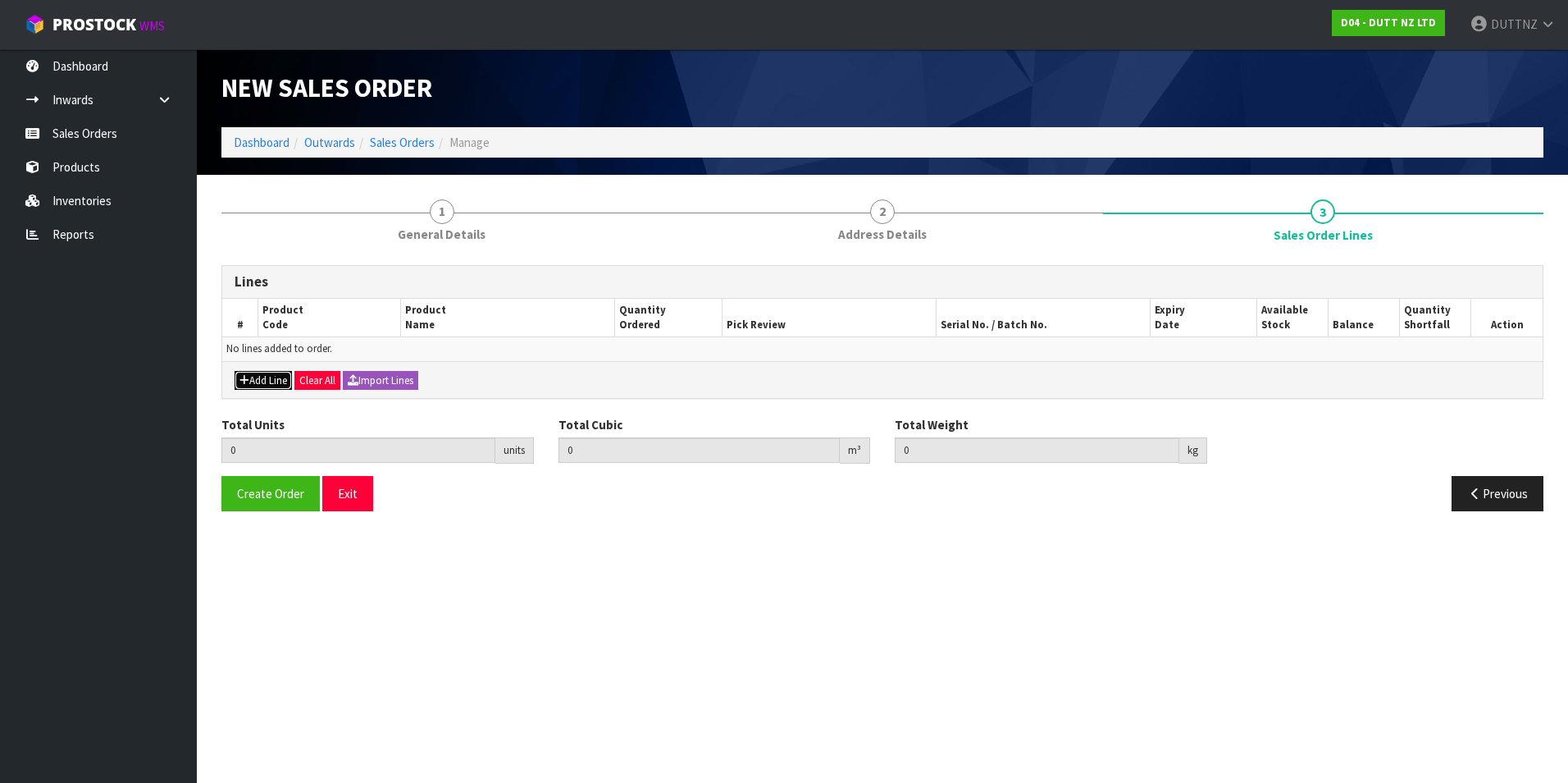
click at [253, 382] on button "Add Line" at bounding box center [263, 381] width 57 height 20
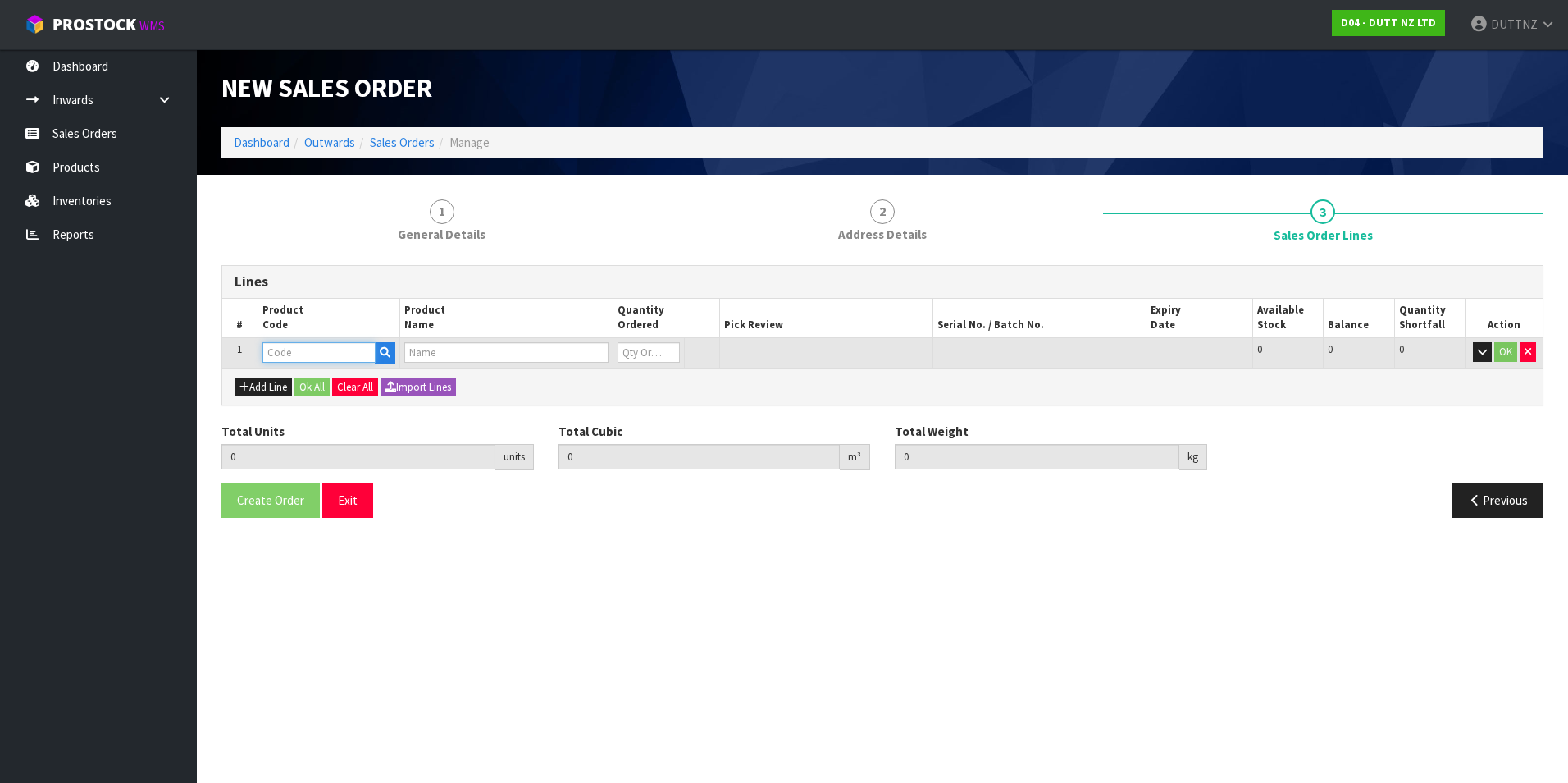
click at [334, 361] on input "text" at bounding box center [319, 353] width 113 height 21
paste input "71002210"
type input "71002210"
type input "0.000000"
type input "0.000"
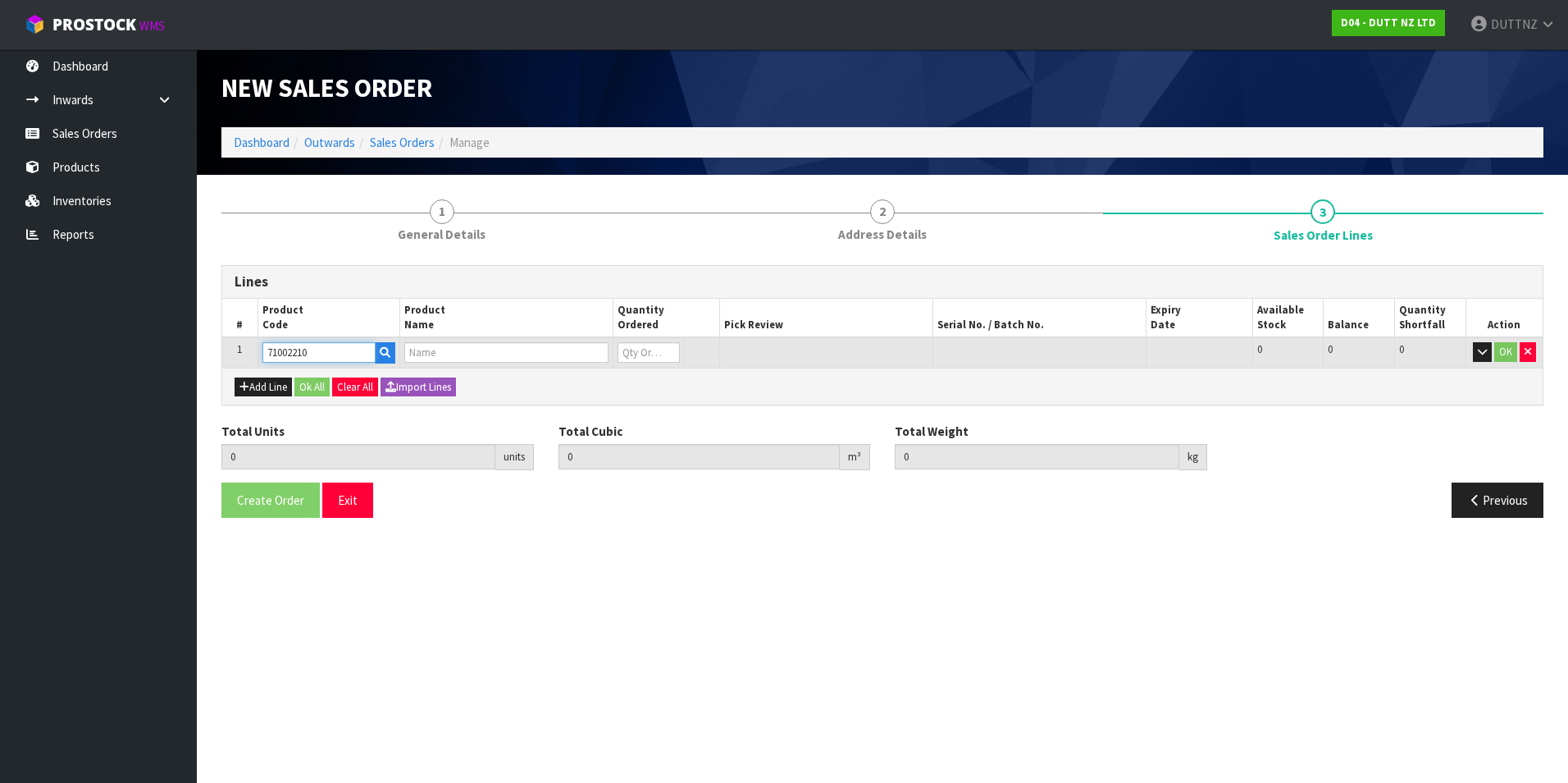
type input "71002210"
type input "0"
type input "71002210"
drag, startPoint x: 639, startPoint y: 362, endPoint x: 616, endPoint y: 361, distance: 23.0
click at [639, 361] on input "0" at bounding box center [648, 353] width 63 height 21
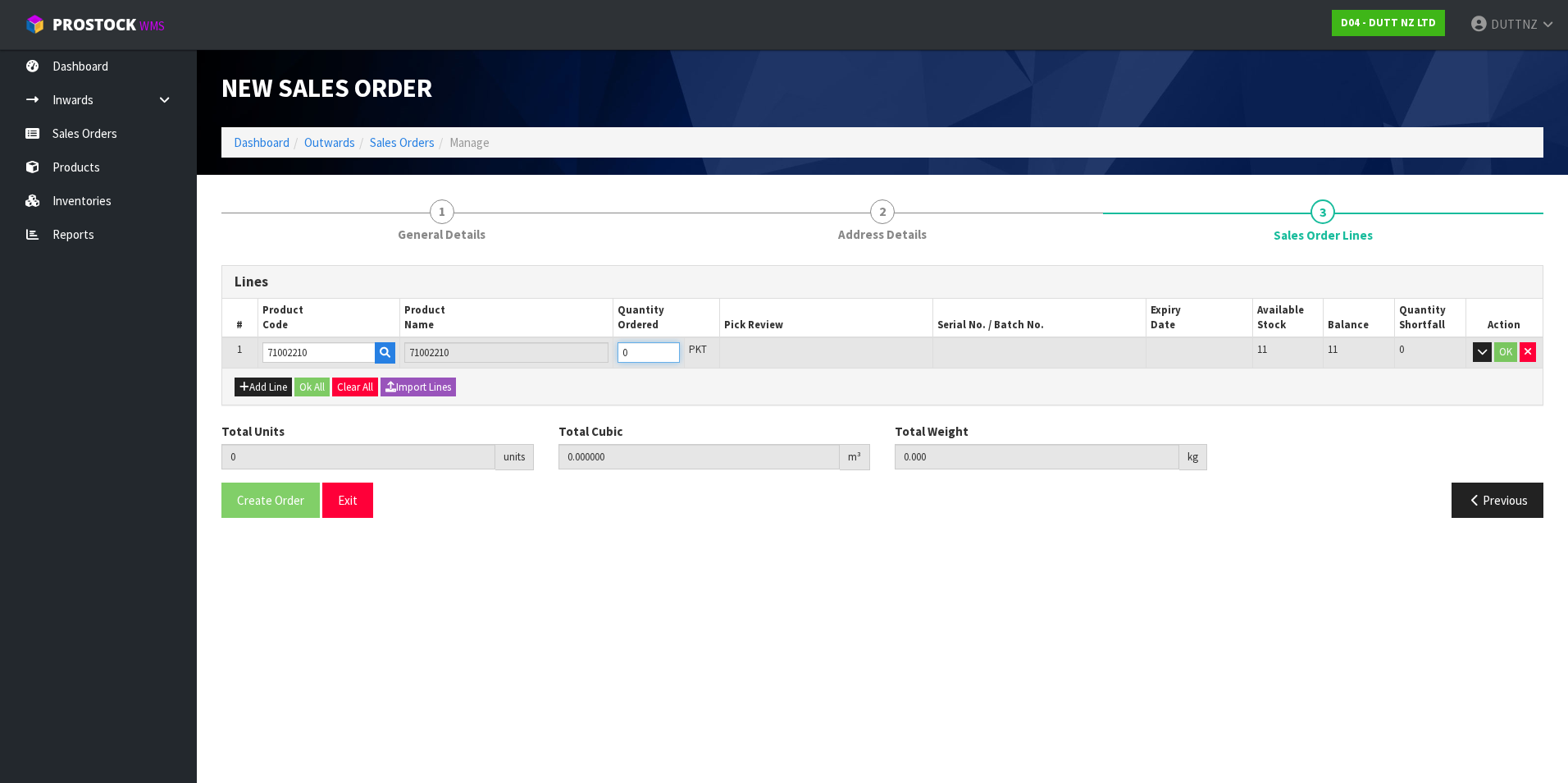
type input "1"
type input "0.001"
type input "1"
click at [305, 391] on button "Ok All" at bounding box center [312, 387] width 35 height 20
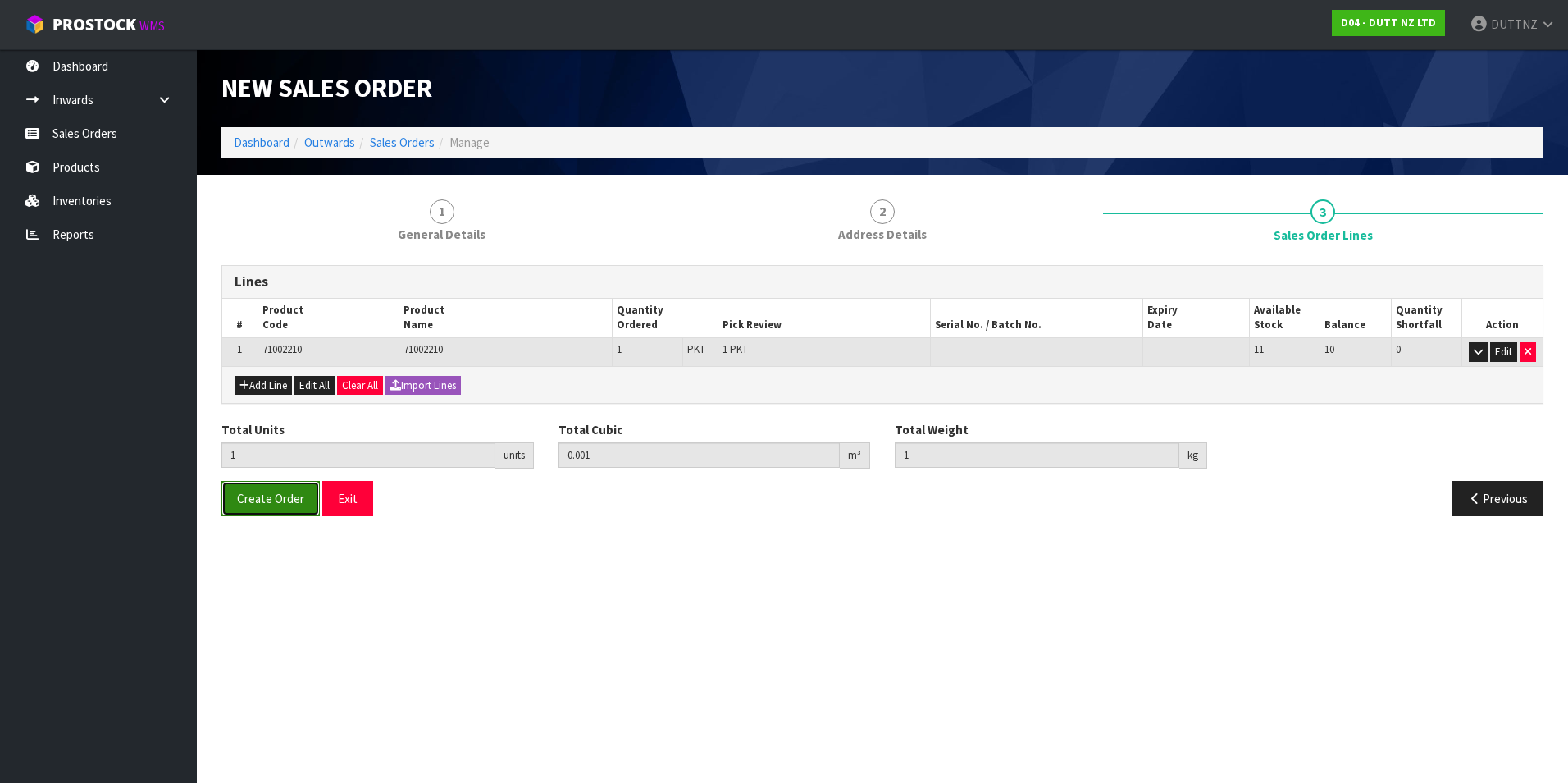
click at [274, 494] on span "Create Order" at bounding box center [270, 499] width 68 height 15
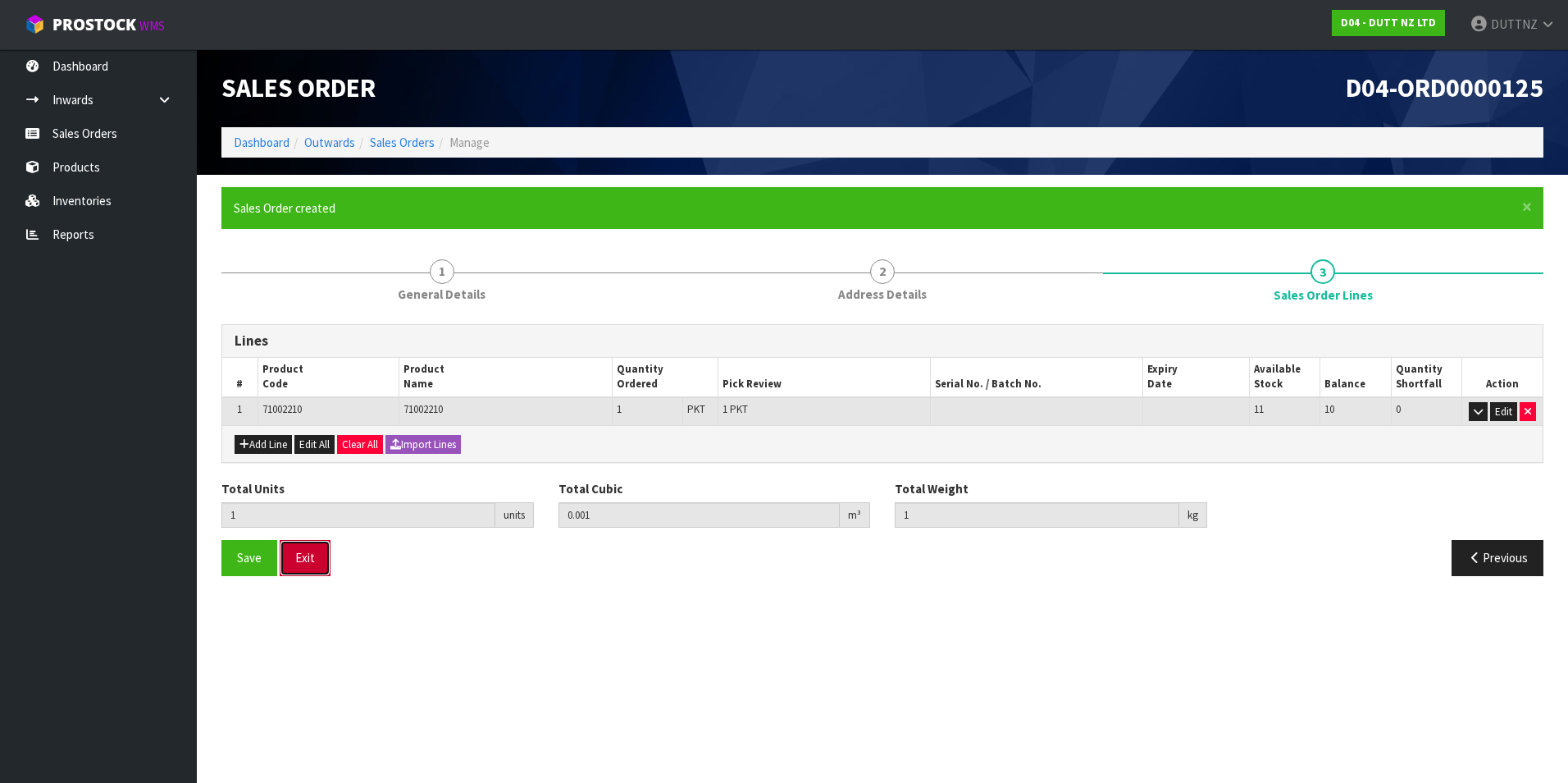
click at [312, 555] on button "Exit" at bounding box center [304, 557] width 50 height 35
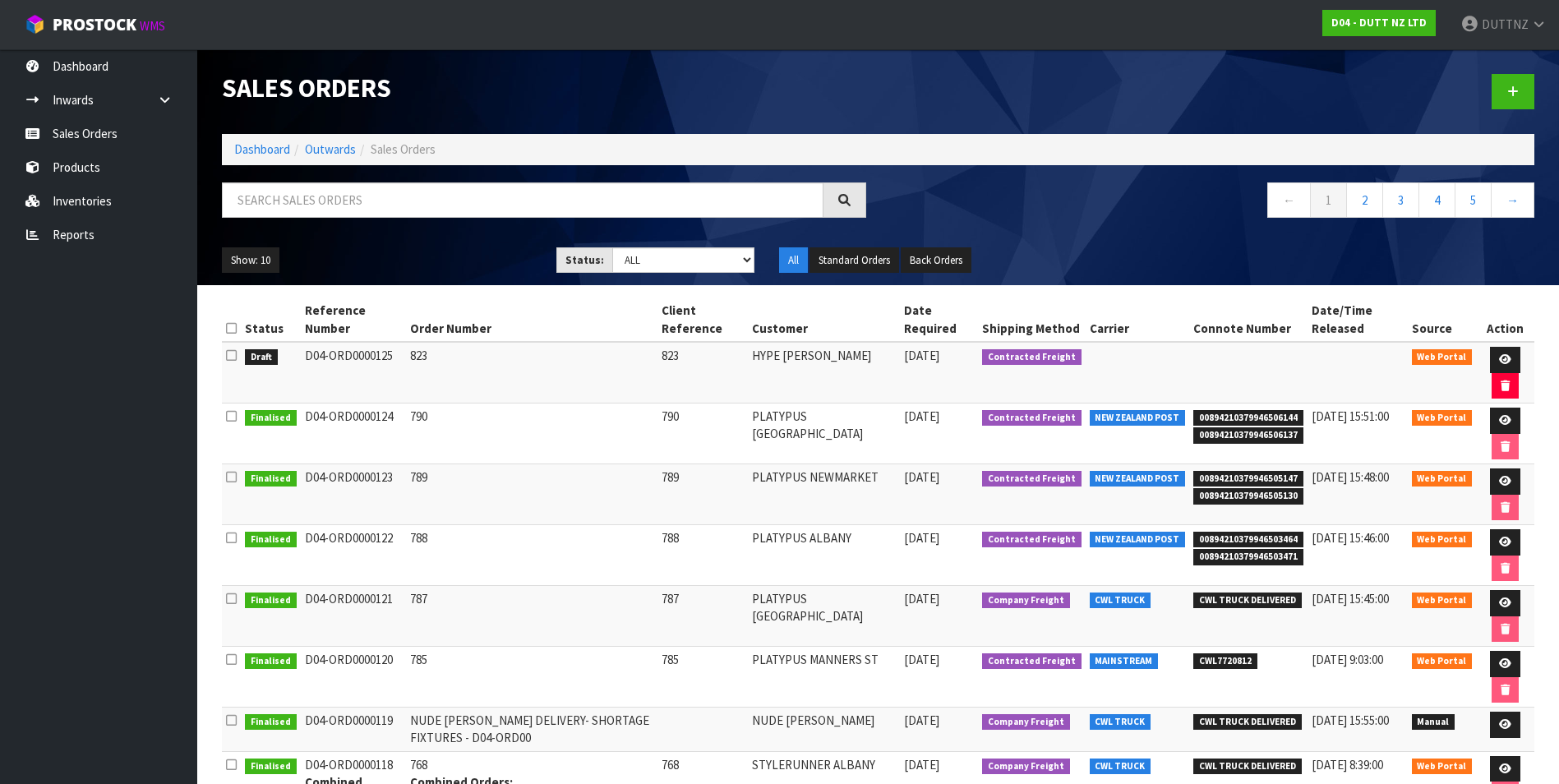
click at [1508, 111] on div at bounding box center [1213, 91] width 669 height 85
click at [1515, 84] on link at bounding box center [1512, 91] width 43 height 35
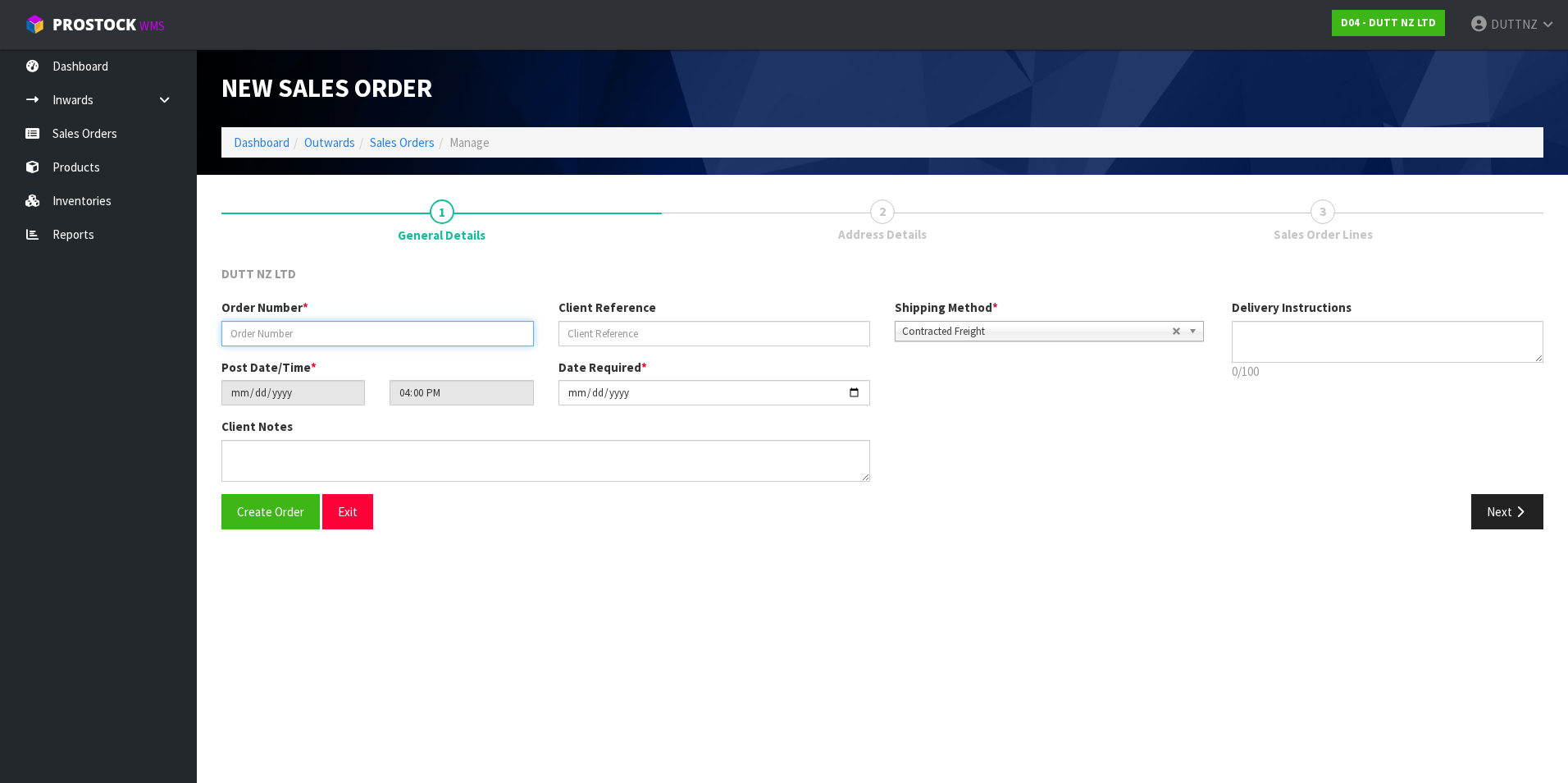
click at [235, 337] on input "text" at bounding box center [377, 333] width 313 height 26
type input "824"
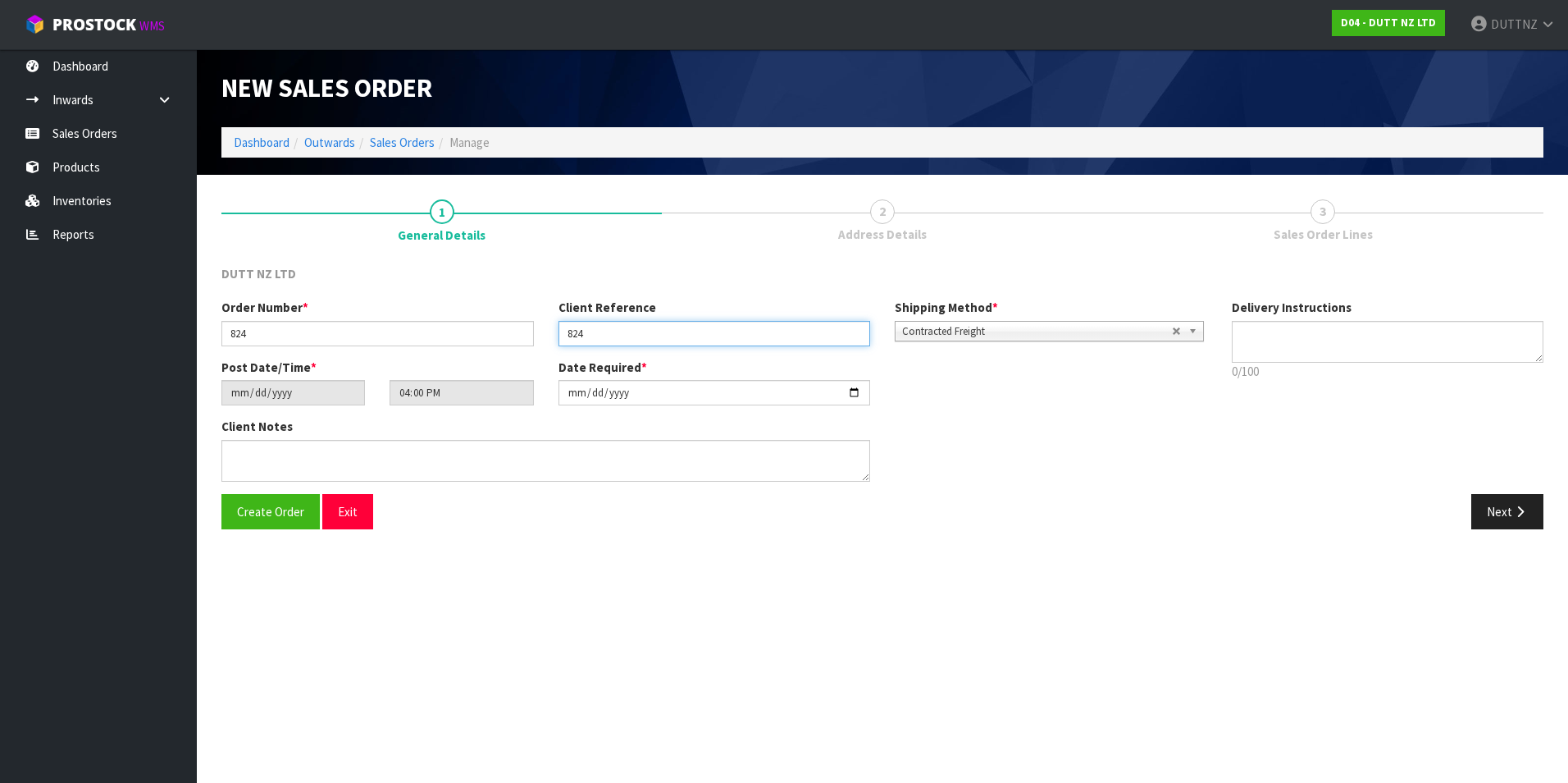
type input "824"
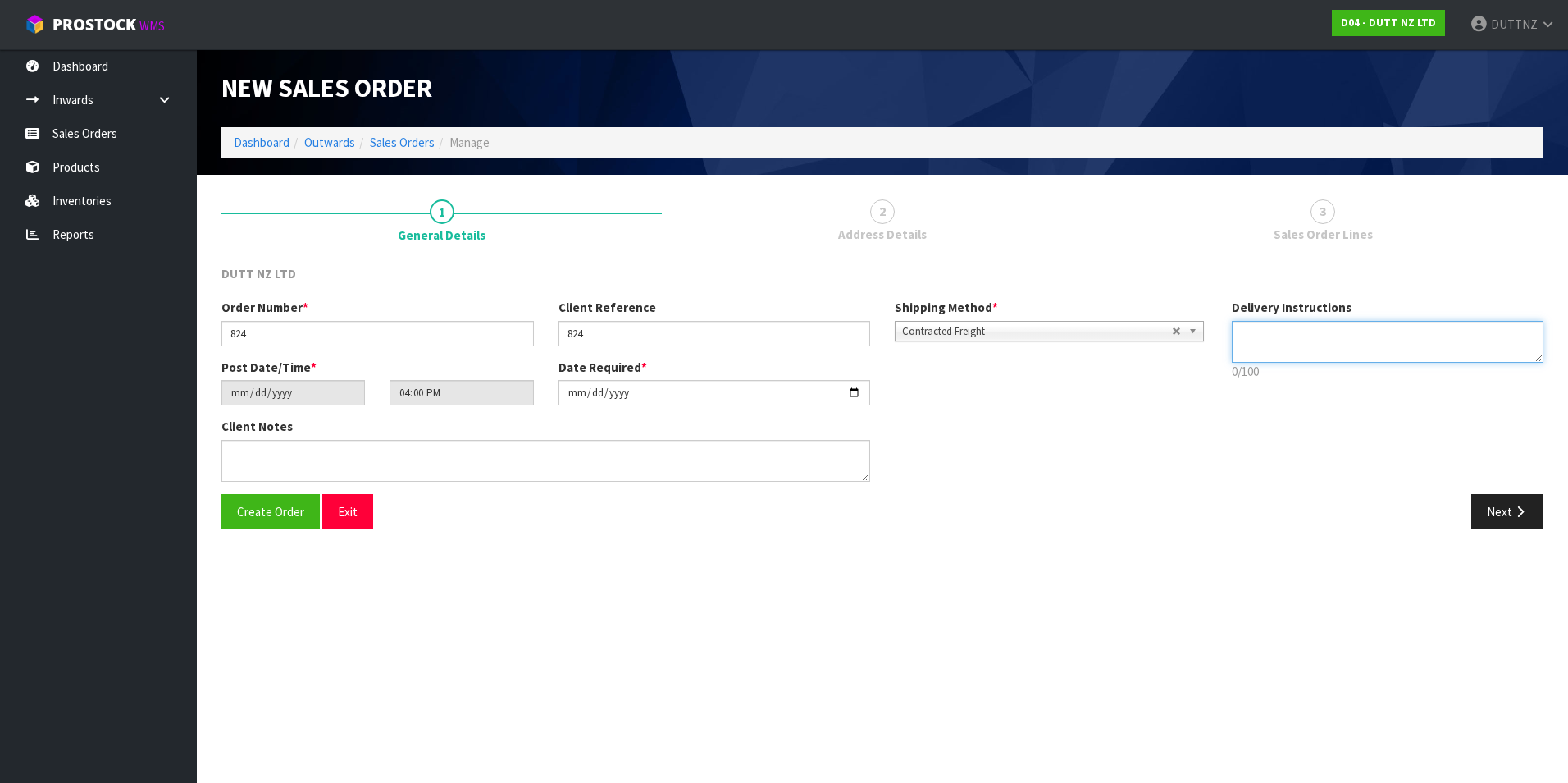
click at [1321, 325] on textarea at bounding box center [1387, 342] width 313 height 42
click at [1269, 351] on textarea at bounding box center [1387, 342] width 313 height 42
paste textarea "[PHONE_NUMBER]"
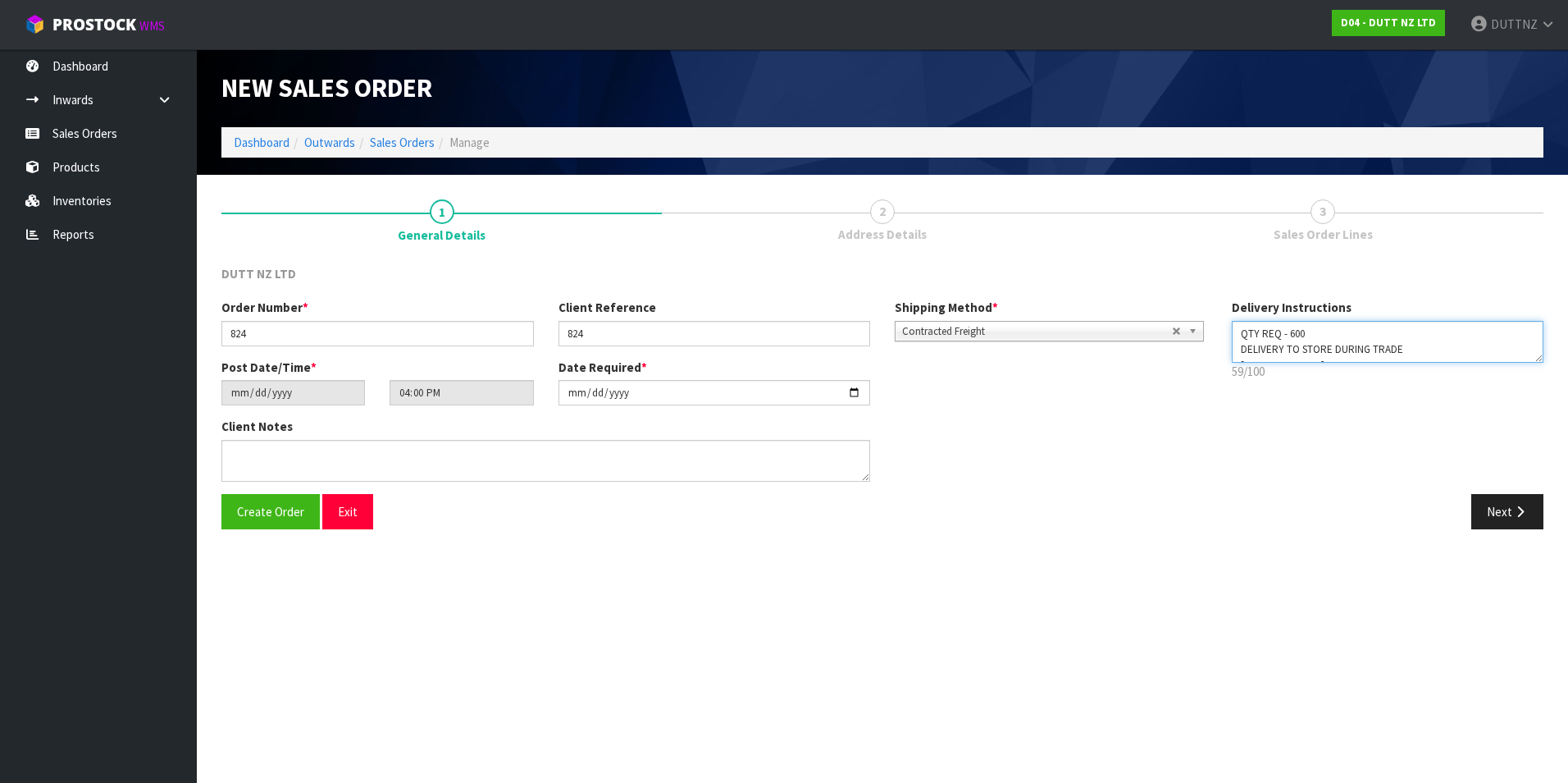
drag, startPoint x: 1317, startPoint y: 347, endPoint x: 809, endPoint y: 110, distance: 560.6
click at [814, 115] on div "New Sales Order Dashboard Outwards Sales Orders Manage New Sales Order Dashboar…" at bounding box center [784, 277] width 1568 height 554
type textarea "QTY REQ - 600 DELIVERY TO STORE DURING TRADE [PHONE_NUMBER]"
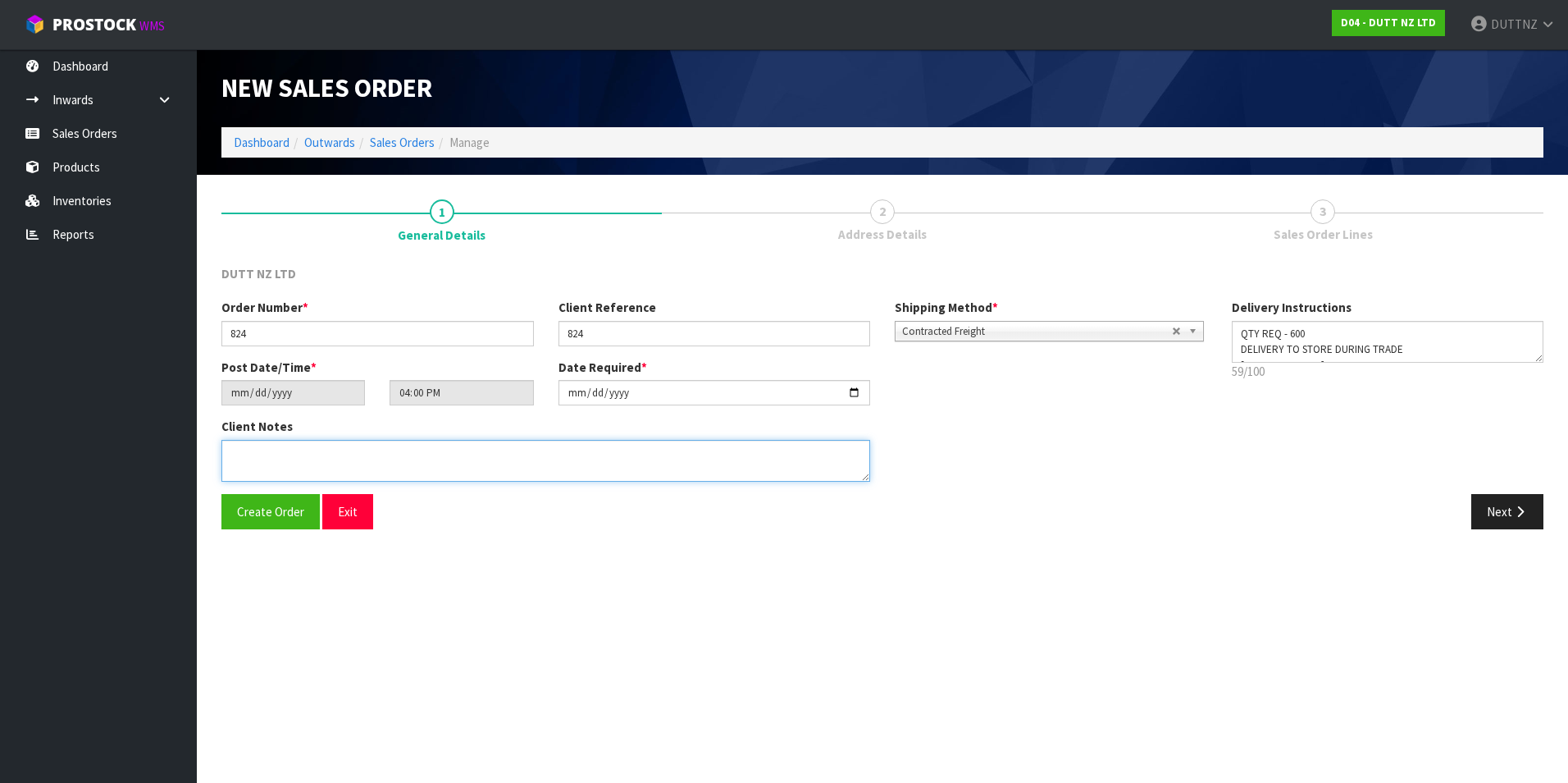
click at [492, 455] on textarea at bounding box center [546, 460] width 648 height 42
paste textarea "QTY REQ - 600 DELIVERY TO STORE DURING TRADE [PHONE_NUMBER]"
type textarea "QTY REQ - 600 DELIVERY TO STORE DURING TRADE [PHONE_NUMBER]"
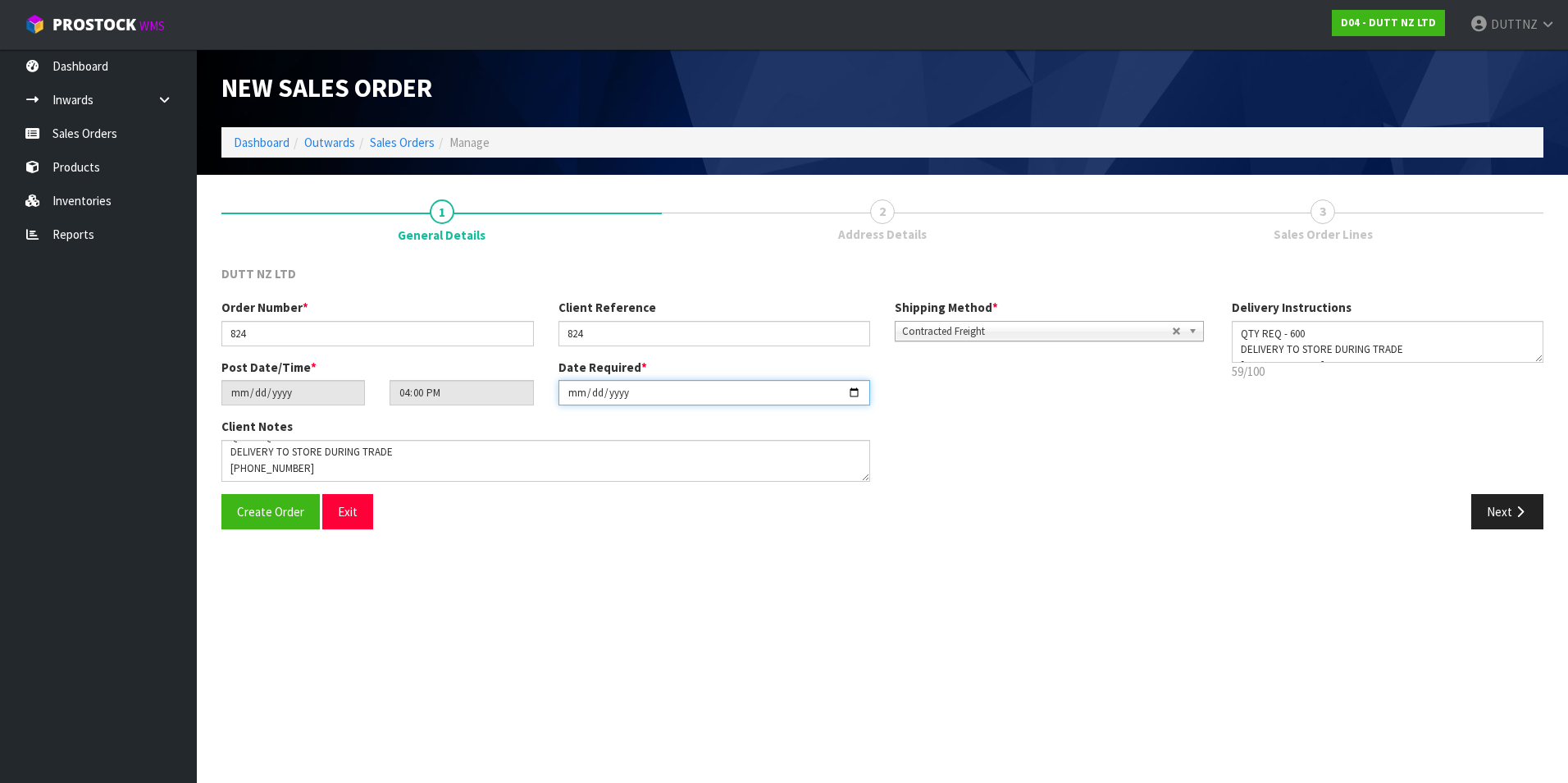
click at [853, 391] on input "[DATE]" at bounding box center [714, 392] width 313 height 26
type input "[DATE]"
click at [1517, 515] on icon "button" at bounding box center [1520, 511] width 15 height 12
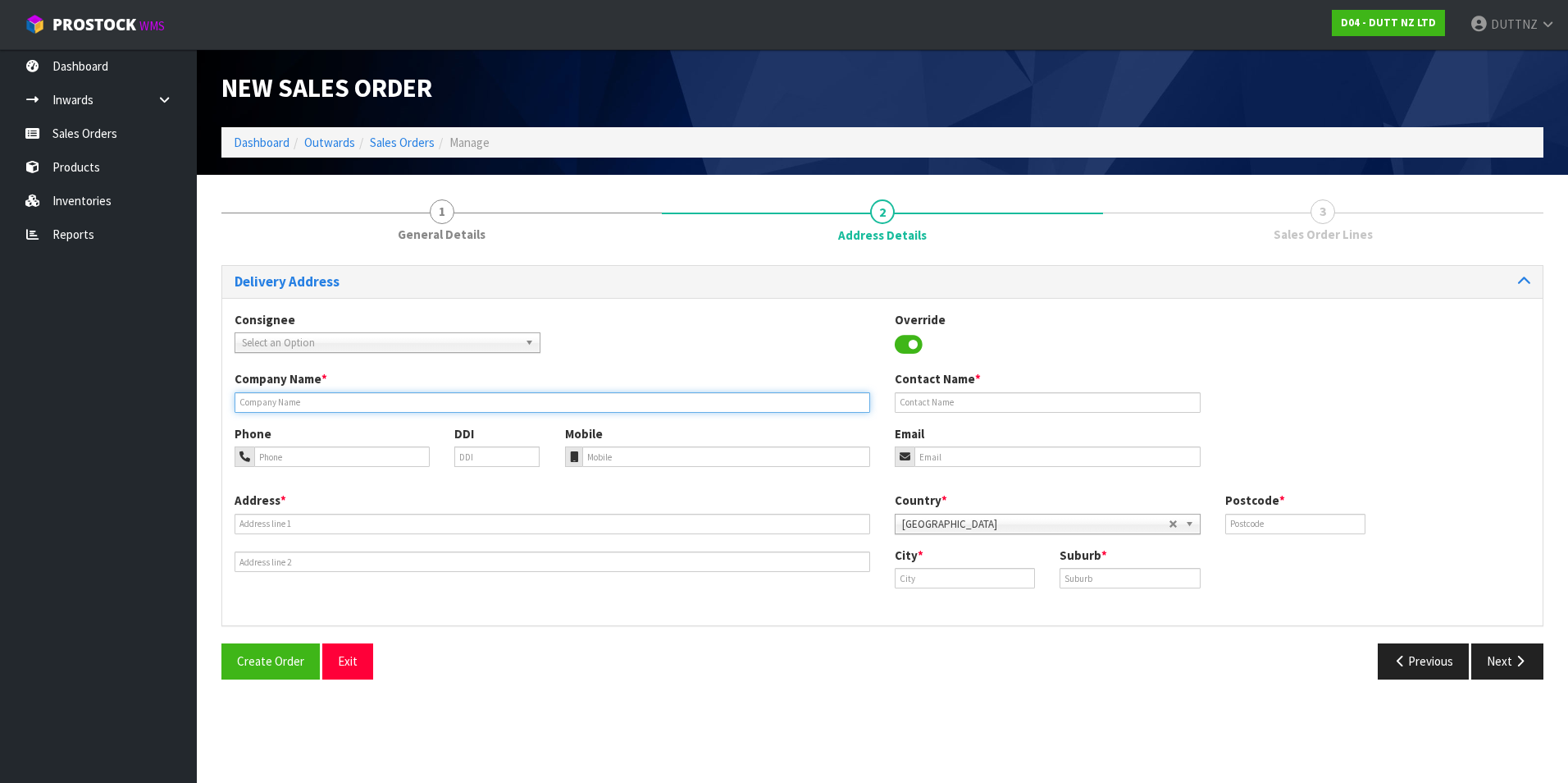
click at [310, 402] on input "text" at bounding box center [552, 402] width 635 height 21
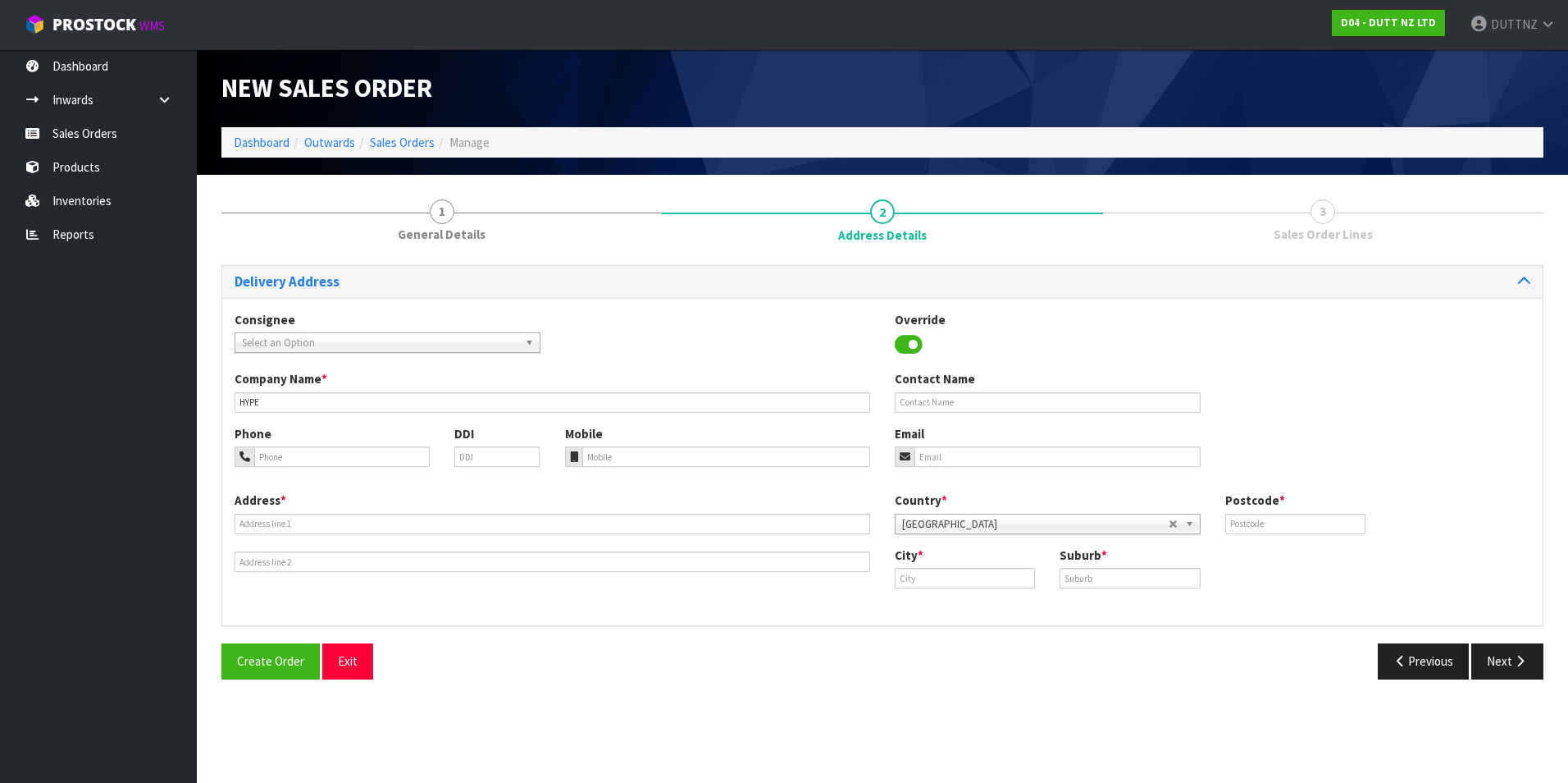
click at [300, 381] on label "Company Name *" at bounding box center [281, 379] width 92 height 17
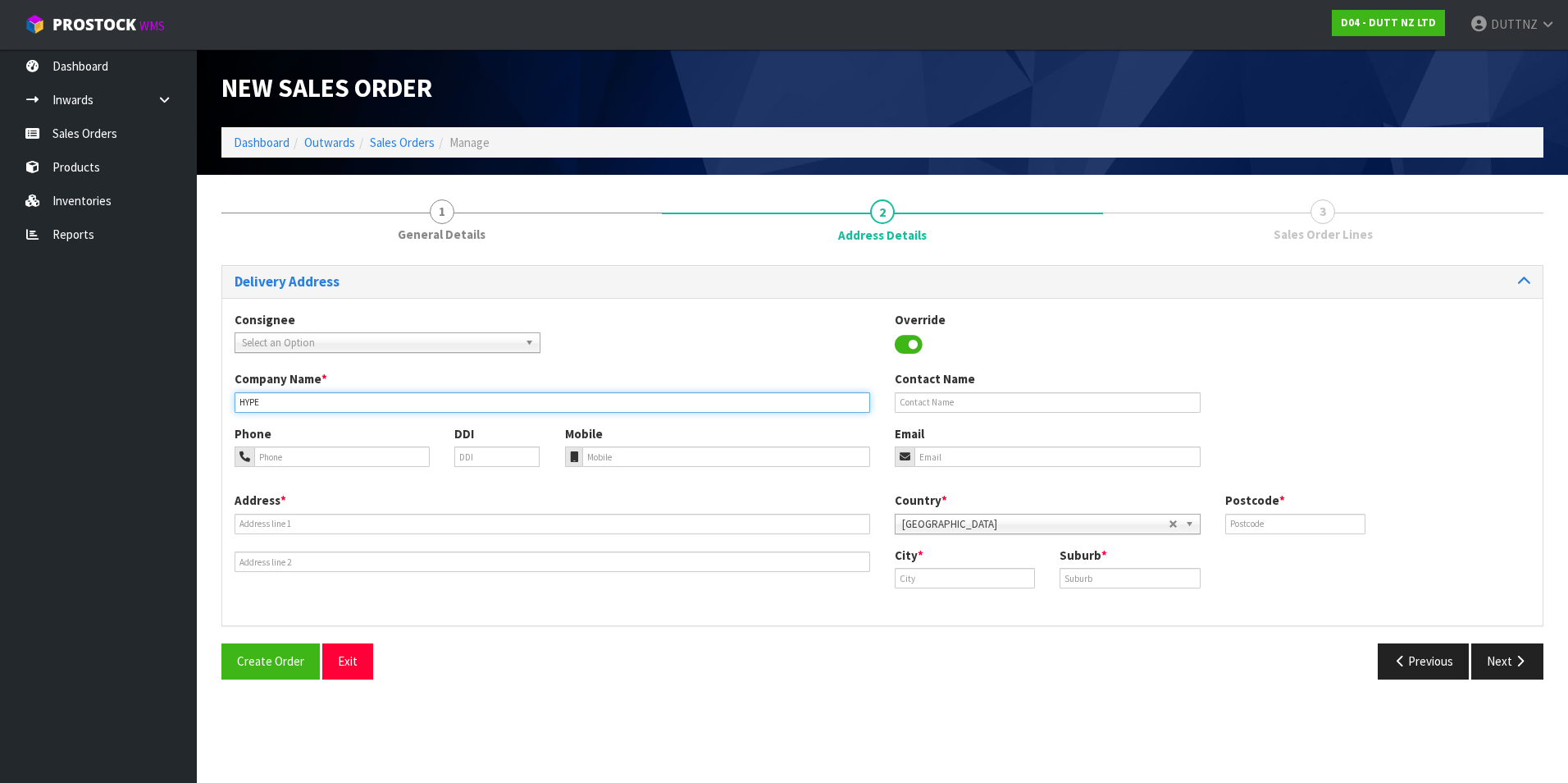
drag, startPoint x: 293, startPoint y: 405, endPoint x: -129, endPoint y: 375, distance: 423.1
click at [0, 375] on html "Toggle navigation ProStock WMS D04 - DUTT NZ LTD DUTTNZ Logout Dashboard Inward…" at bounding box center [784, 391] width 1568 height 783
paste input "-[PERSON_NAME]"
click at [249, 398] on input "HY-RICCARTON" at bounding box center [552, 402] width 635 height 21
type input "HYPE-RICCARTON"
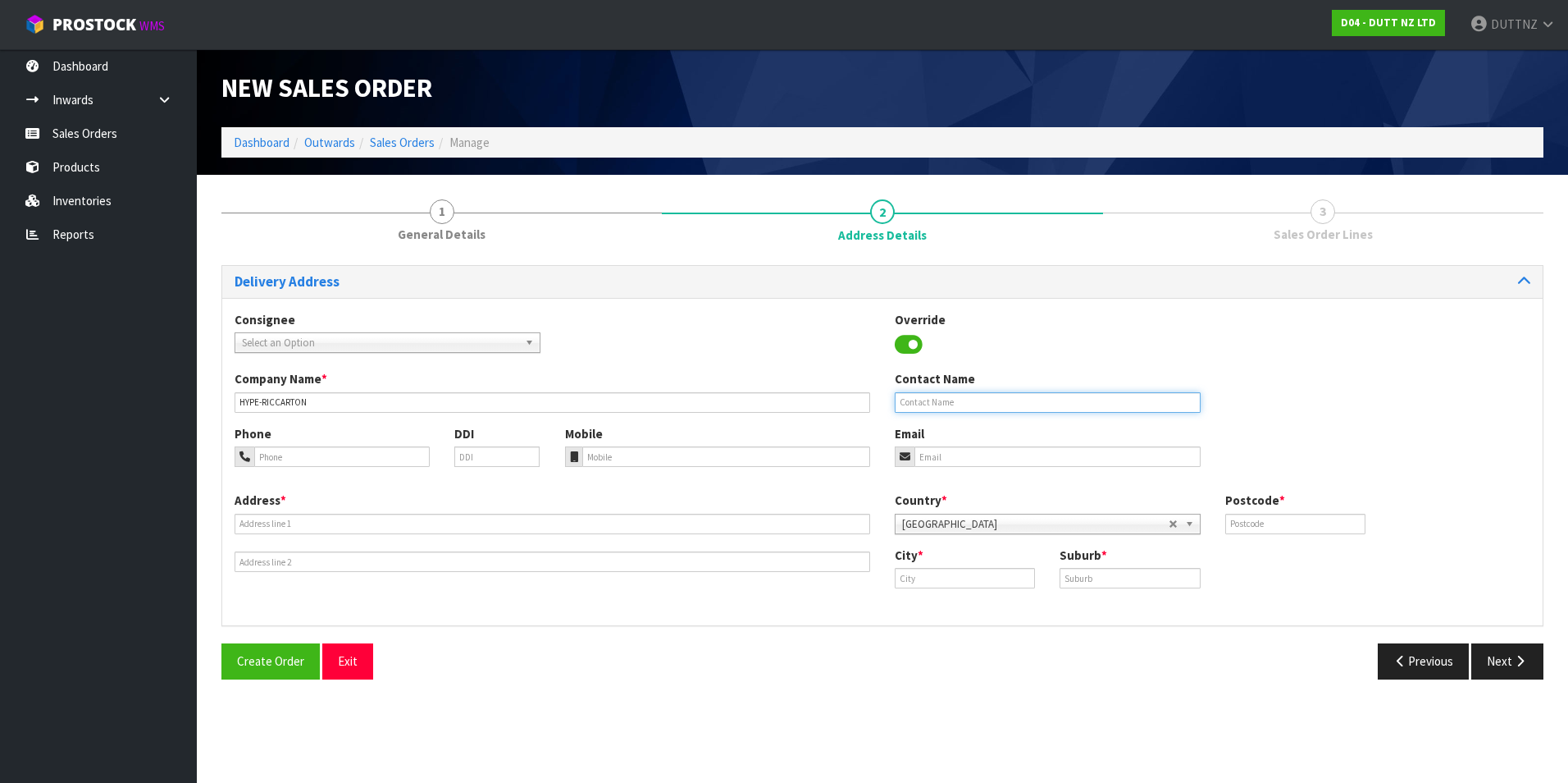
click at [958, 394] on input "text" at bounding box center [1048, 402] width 306 height 21
type input "[PERSON_NAME]"
type input "[EMAIL_ADDRESS][DOMAIN_NAME]"
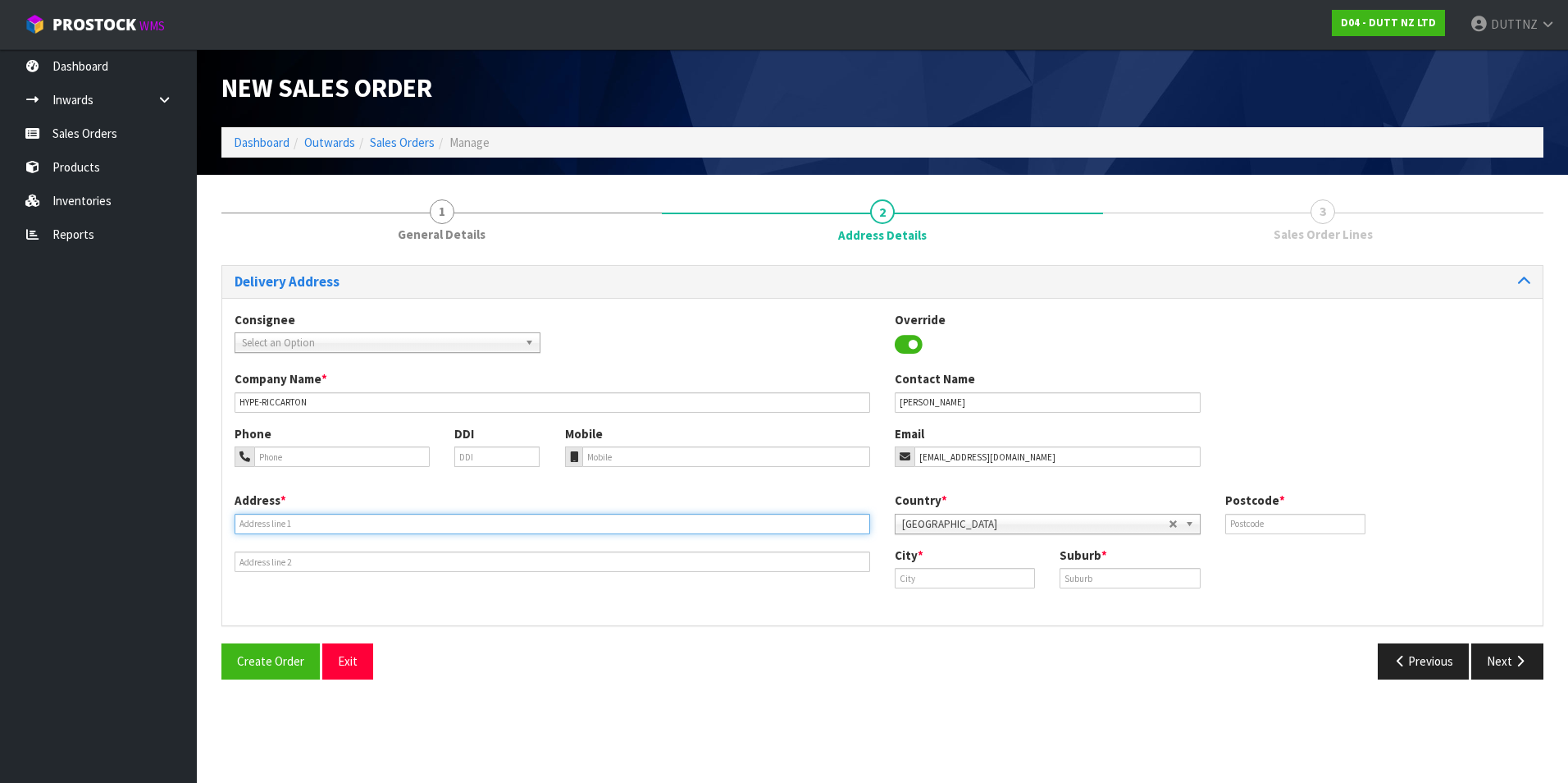
type input "SHOP 2"
type input "[STREET_ADDRESS]"
type input "1010"
drag, startPoint x: 284, startPoint y: 526, endPoint x: -116, endPoint y: 484, distance: 402.2
click at [0, 484] on html "Toggle navigation ProStock WMS D04 - DUTT NZ LTD DUTTNZ Logout Dashboard Inward…" at bounding box center [784, 391] width 1568 height 783
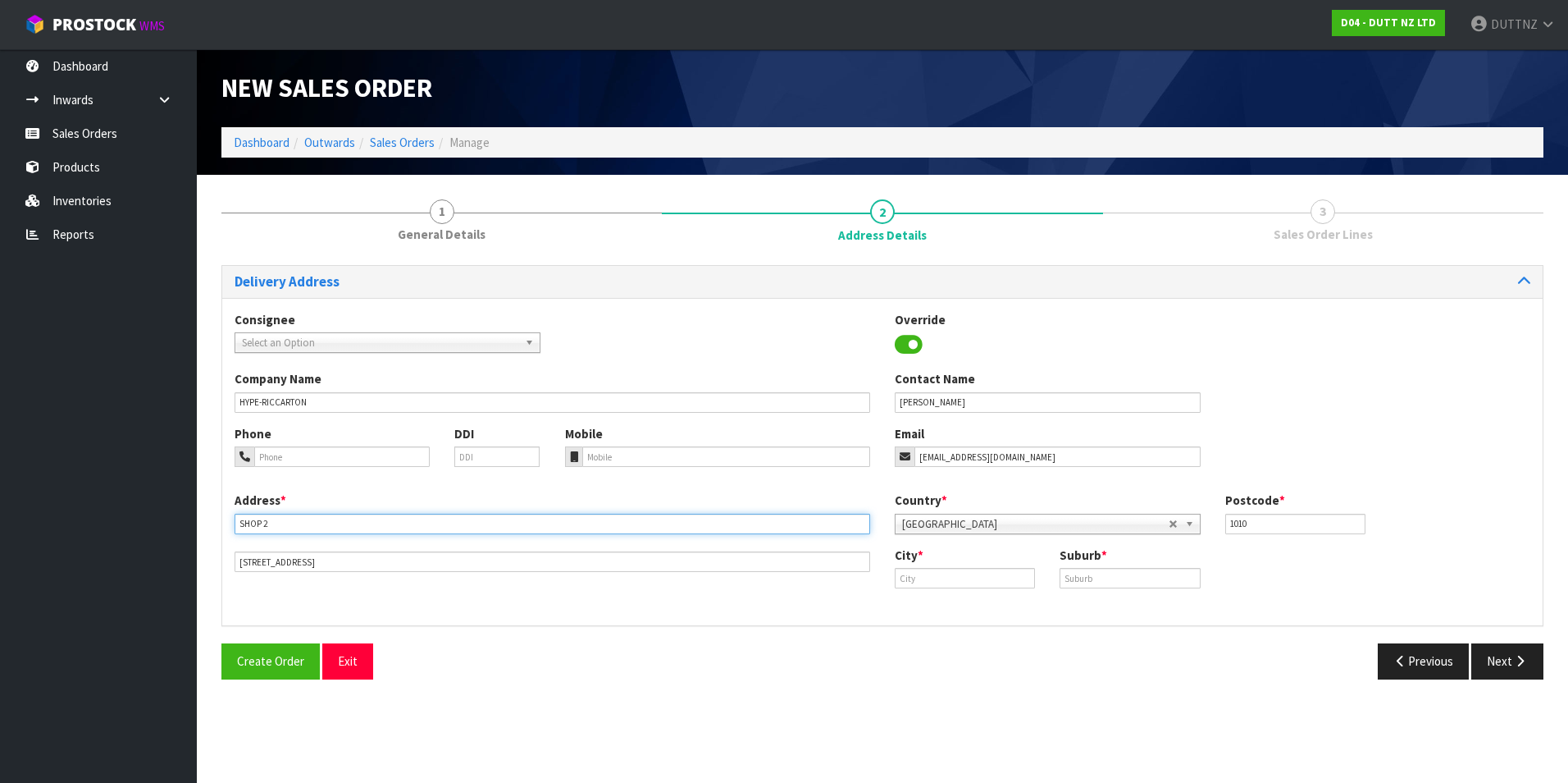
paste input ""SHOP [STREET_ADDRESS], [STREET_ADDRESS]""
click at [244, 522] on input ""SHOP [STREET_ADDRESS], [STREET_ADDRESS]" at bounding box center [552, 524] width 635 height 21
drag, startPoint x: 452, startPoint y: 522, endPoint x: 813, endPoint y: 513, distance: 361.1
click at [813, 514] on input "SHOP [GEOGRAPHIC_DATA], [STREET_ADDRESS]" at bounding box center [552, 524] width 635 height 21
type input "SHOP [STREET_ADDRESS], [STREET_ADDRESS]"
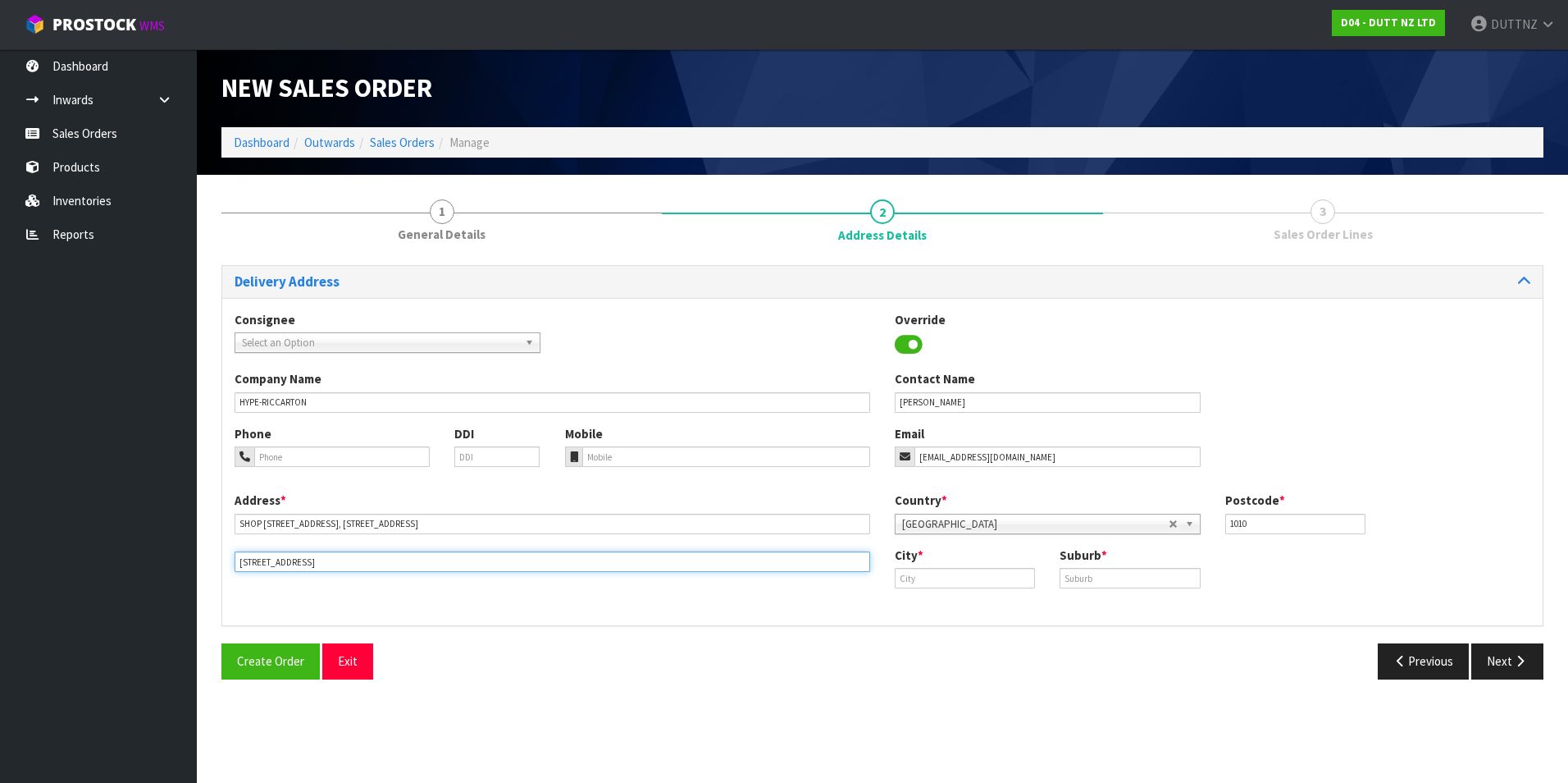
drag, startPoint x: 263, startPoint y: 555, endPoint x: -271, endPoint y: 548, distance: 534.0
click at [0, 548] on html "Toggle navigation ProStock WMS D04 - DUTT NZ LTD DUTTNZ Logout Dashboard Inward…" at bounding box center [784, 391] width 1568 height 783
paste input "RICCARTON [GEOGRAPHIC_DATA] 8041 [GEOGRAPHIC_DATA]"
click at [323, 558] on input "[STREET_ADDRESS]" at bounding box center [552, 562] width 635 height 21
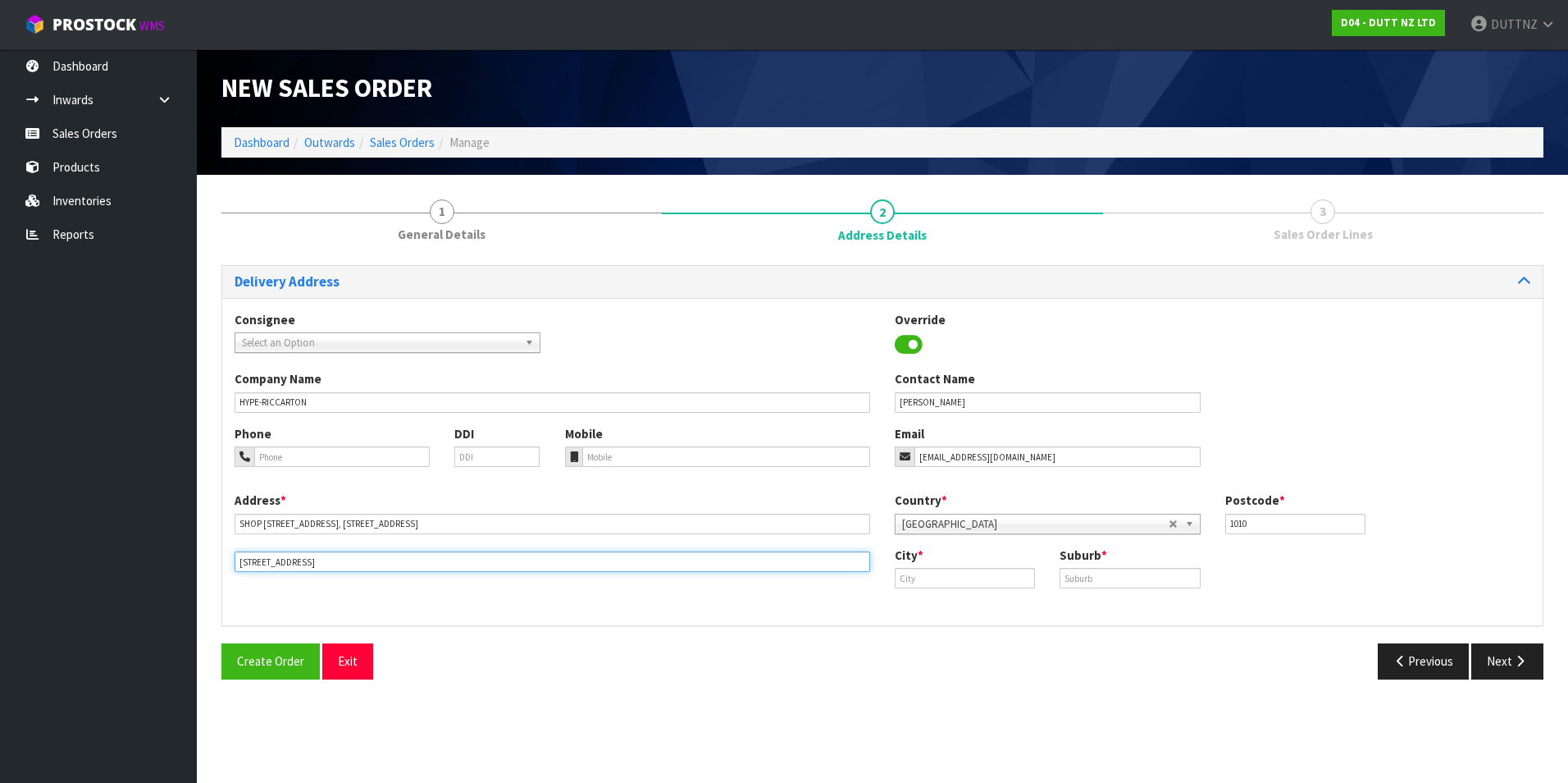
type input "[STREET_ADDRESS]"
click at [950, 578] on input "text" at bounding box center [964, 578] width 140 height 21
paste input "[GEOGRAPHIC_DATA]"
type input "[GEOGRAPHIC_DATA]"
click at [1111, 569] on input "text" at bounding box center [1129, 578] width 140 height 21
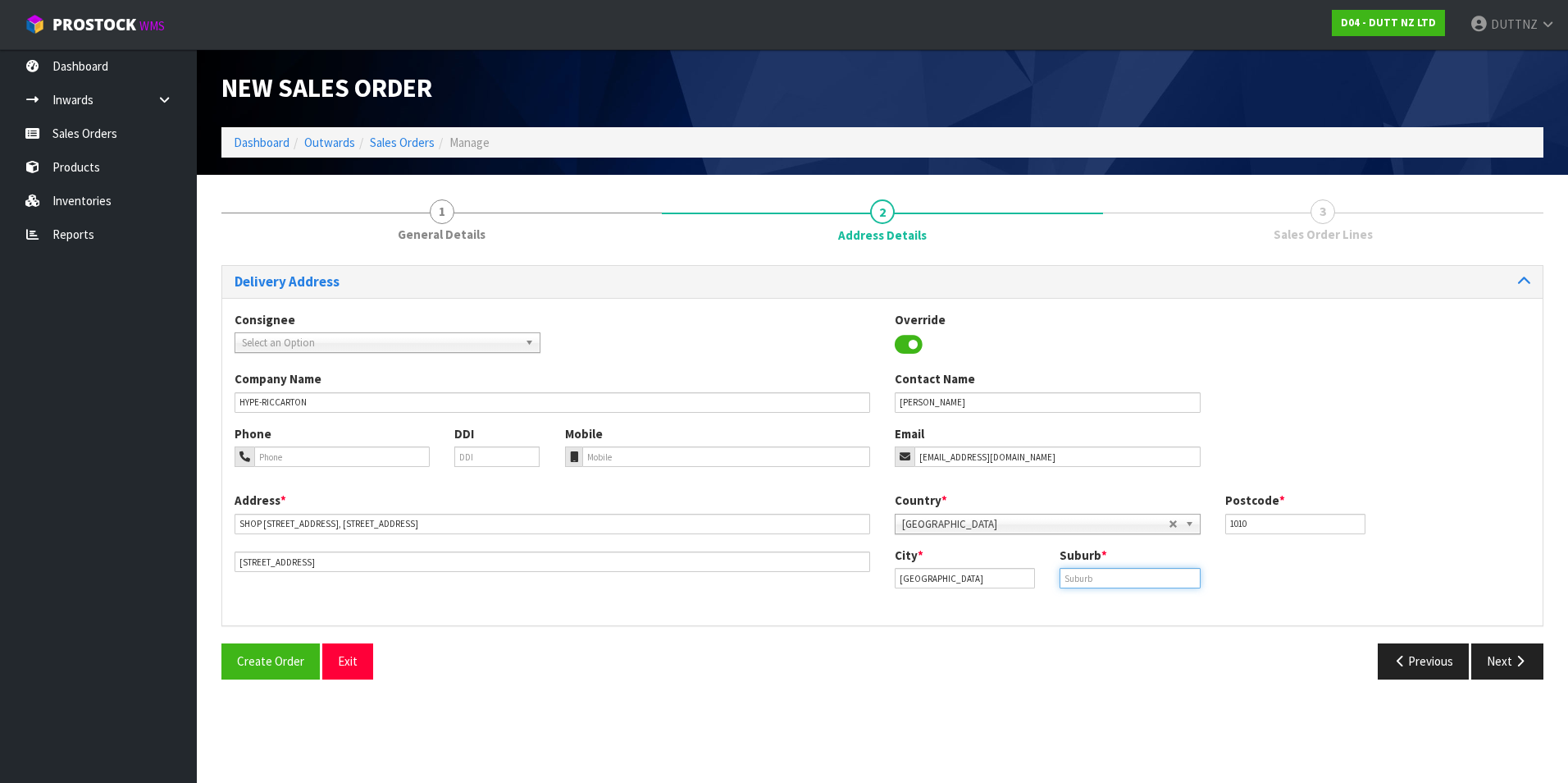
paste input "[GEOGRAPHIC_DATA]"
type input "[GEOGRAPHIC_DATA]"
click at [1292, 525] on input "1010" at bounding box center [1294, 524] width 140 height 21
type input "8041"
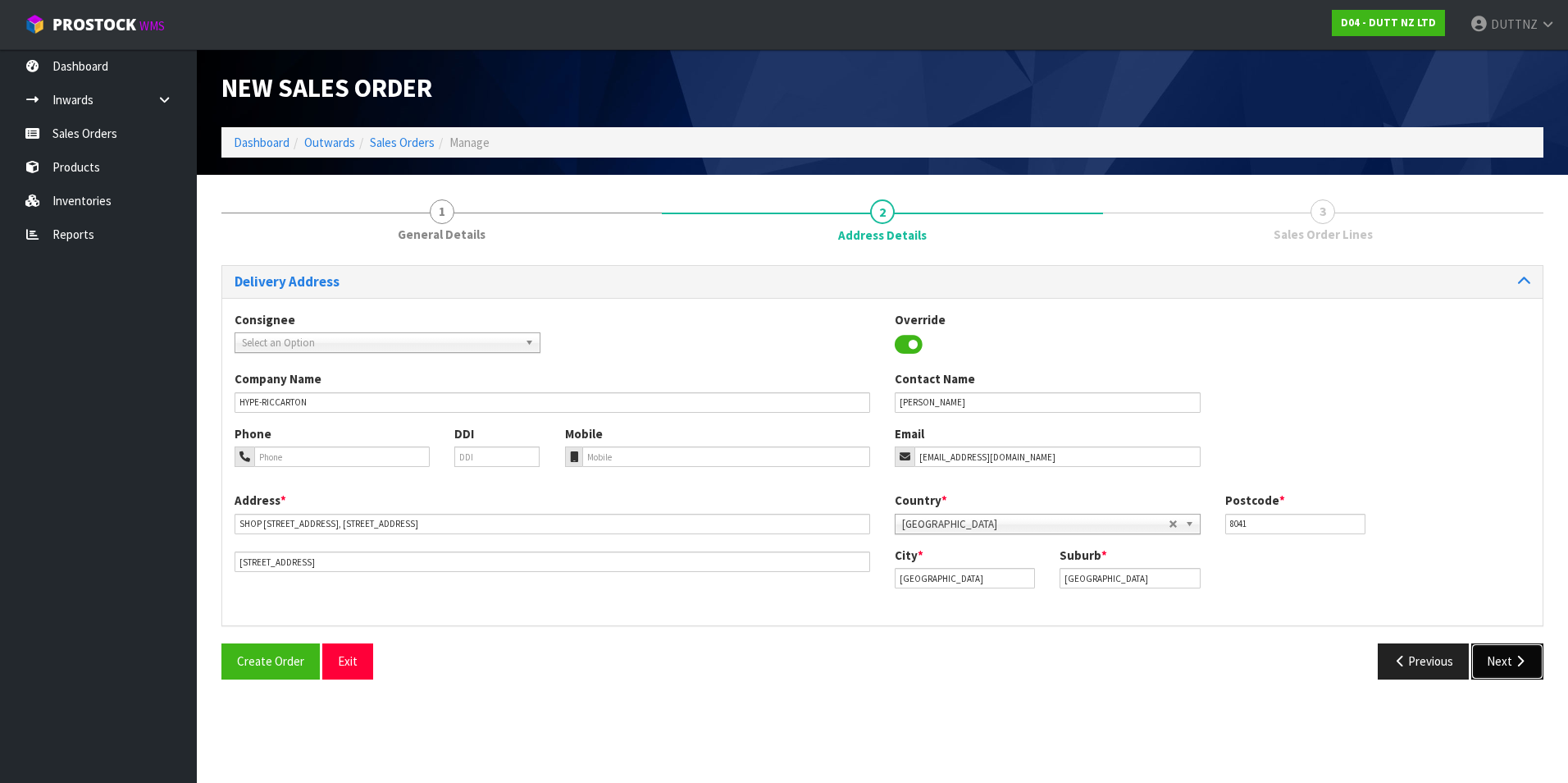
click at [1500, 667] on button "Next" at bounding box center [1507, 660] width 72 height 35
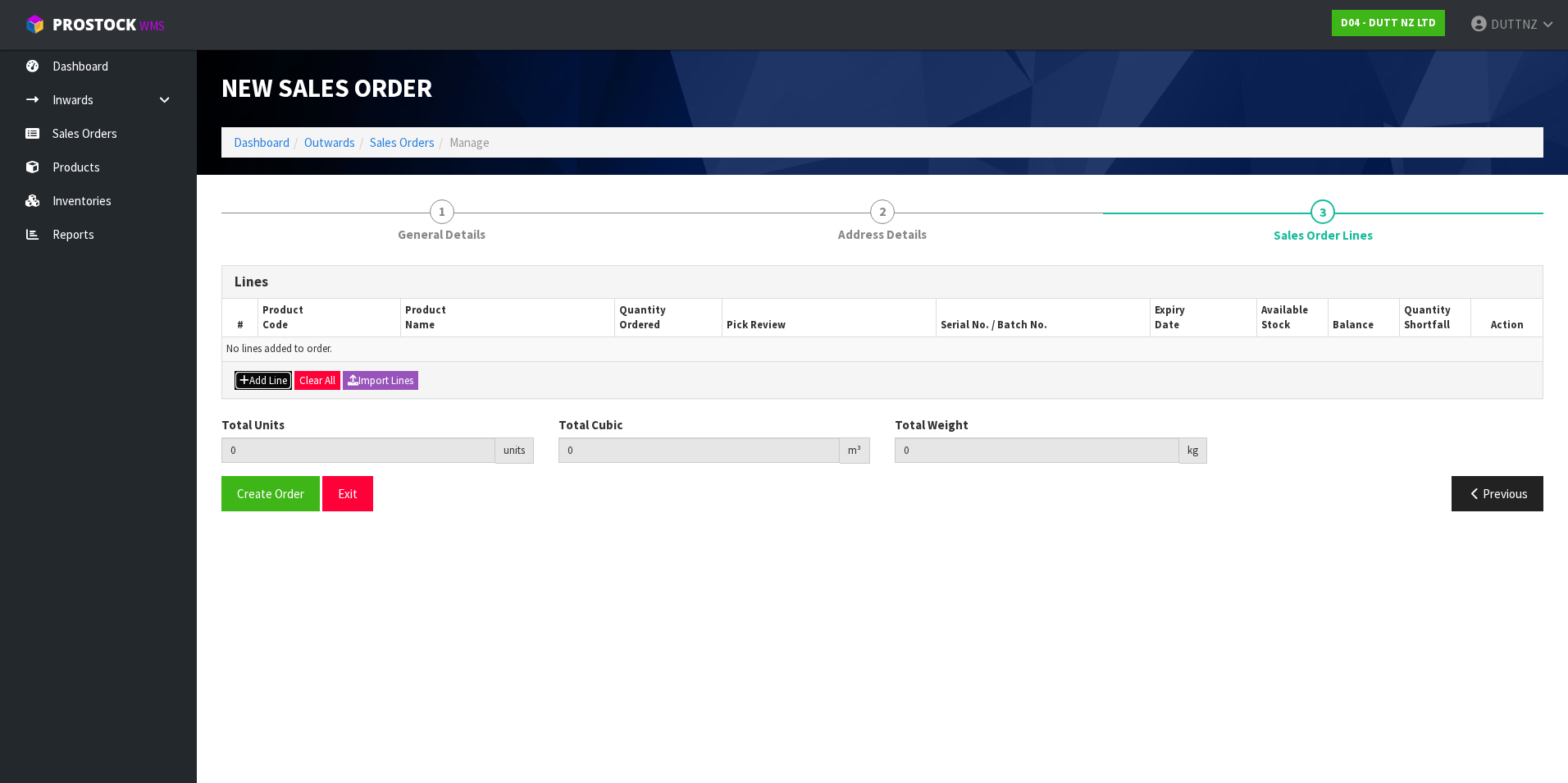
click at [243, 382] on icon "button" at bounding box center [244, 380] width 10 height 10
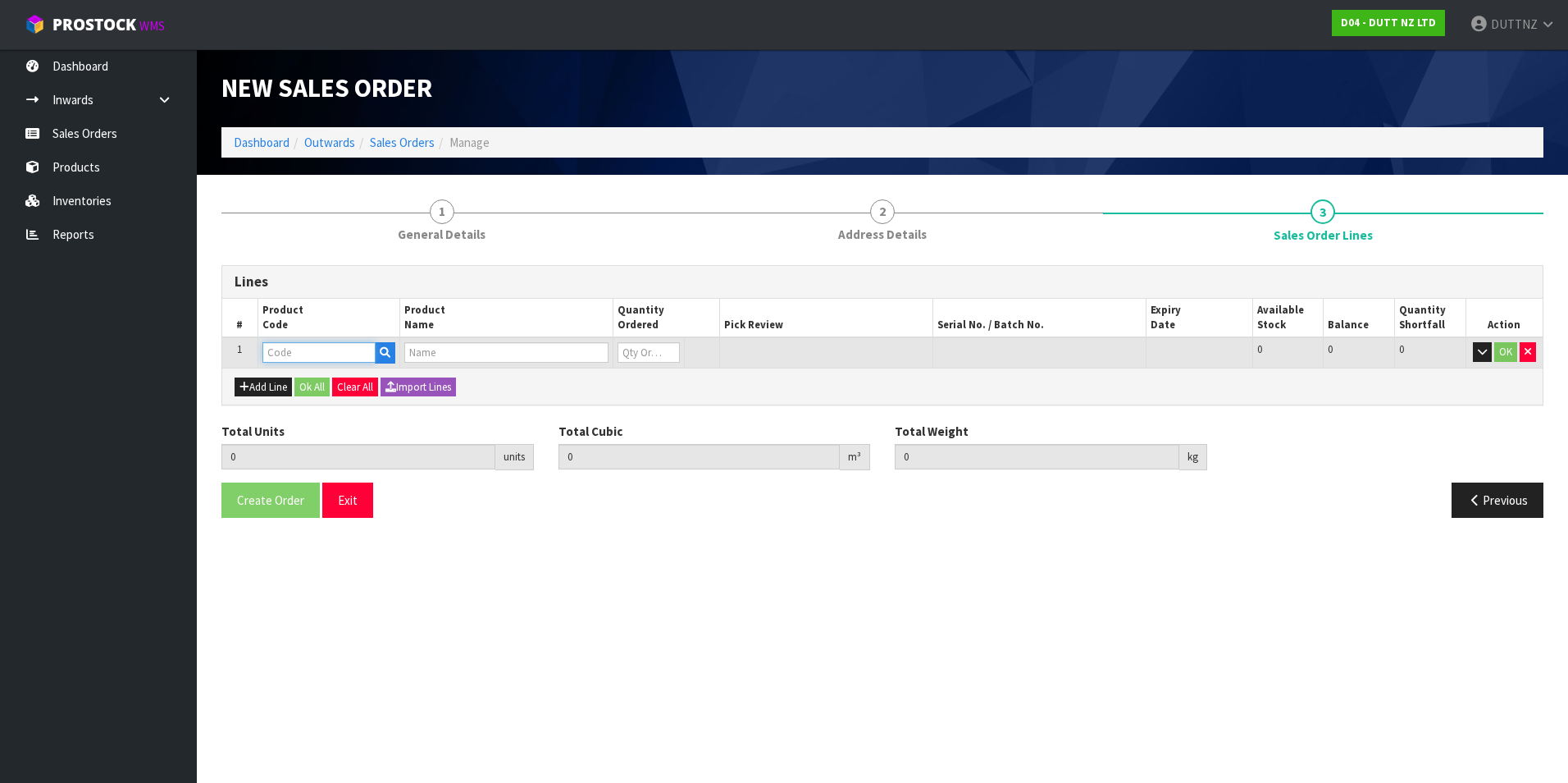
click at [343, 350] on input "text" at bounding box center [319, 353] width 113 height 21
paste input "71002210"
type input "71002210"
type input "0.000000"
type input "0.000"
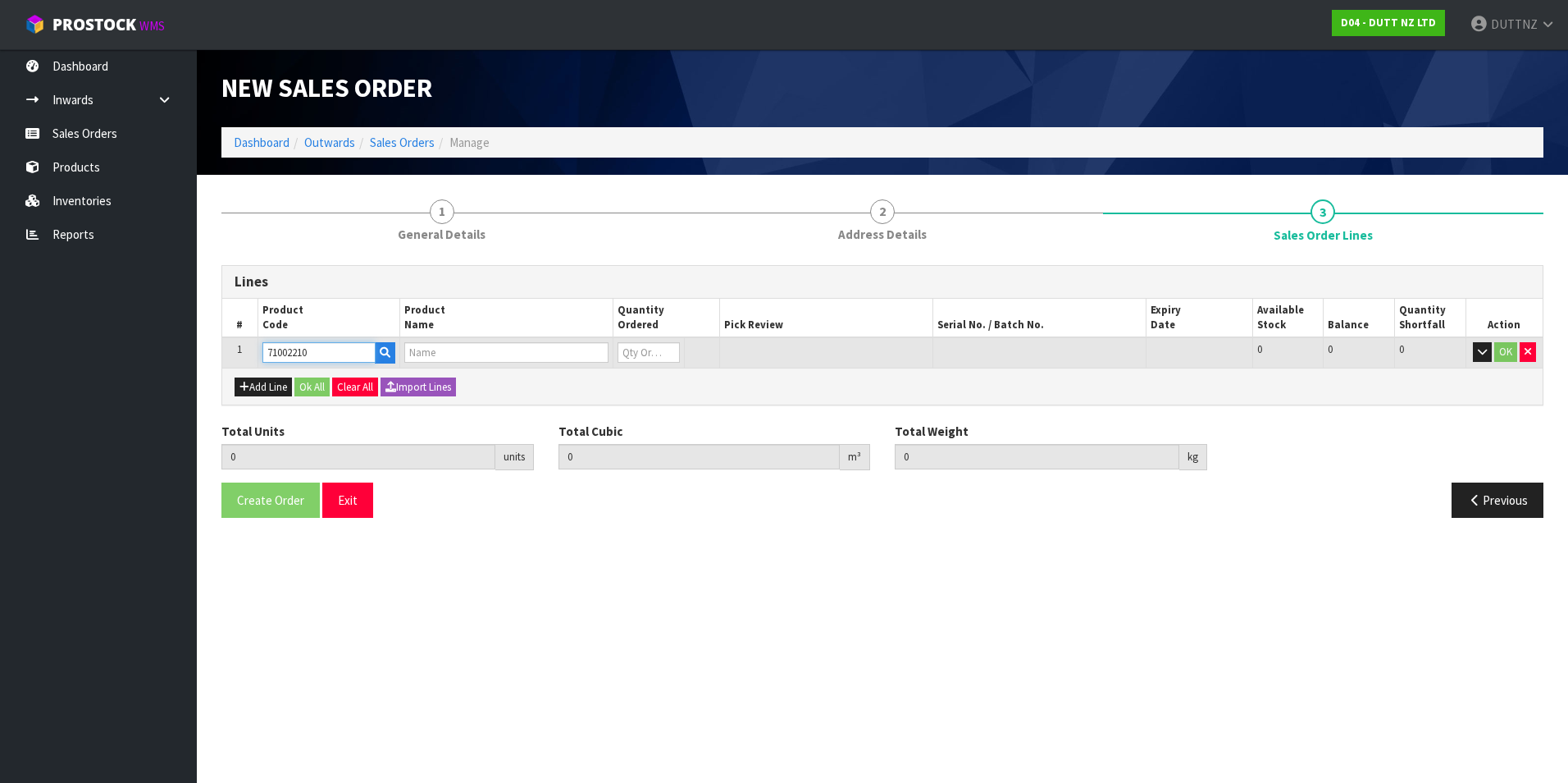
type input "71002210"
type input "0"
type input "71002210"
drag, startPoint x: 636, startPoint y: 359, endPoint x: 437, endPoint y: 336, distance: 200.3
click at [438, 339] on tr "1 71002210 71002210 0 PKT 11 11 0 OK" at bounding box center [882, 352] width 1320 height 30
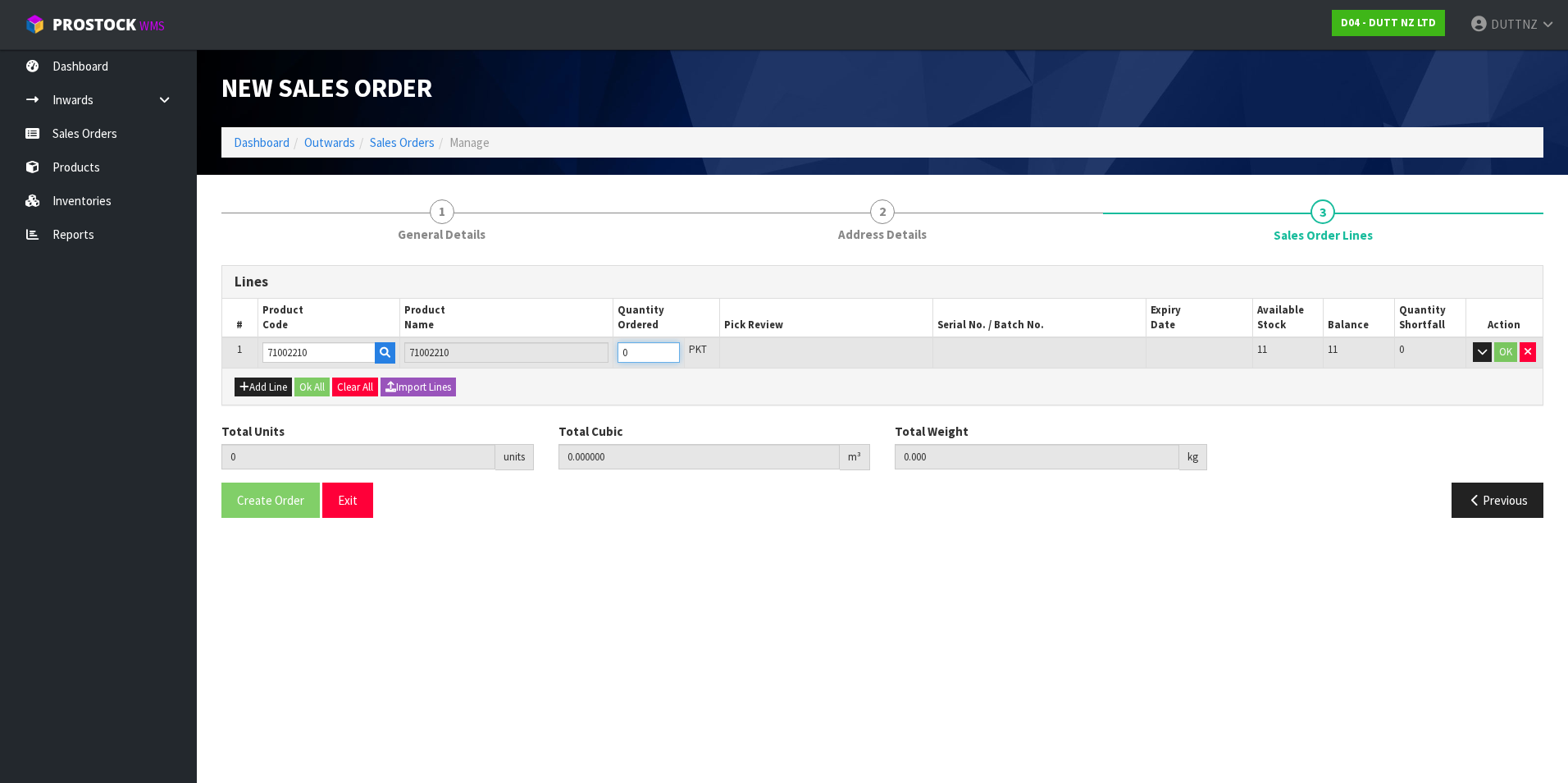
type input "1"
type input "0.001"
type input "1"
click at [318, 391] on button "Ok All" at bounding box center [312, 387] width 35 height 20
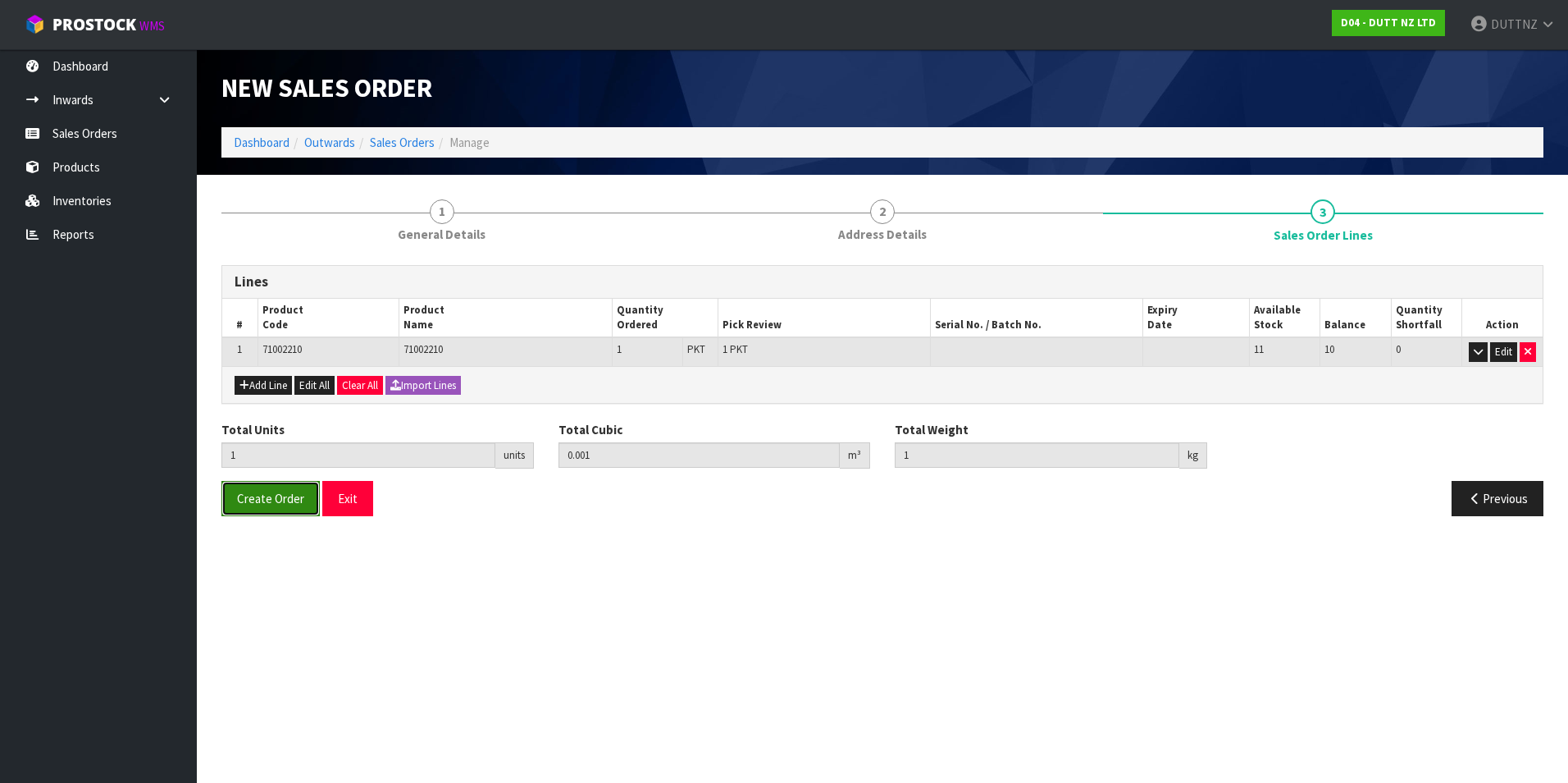
click at [277, 509] on button "Create Order" at bounding box center [270, 498] width 98 height 35
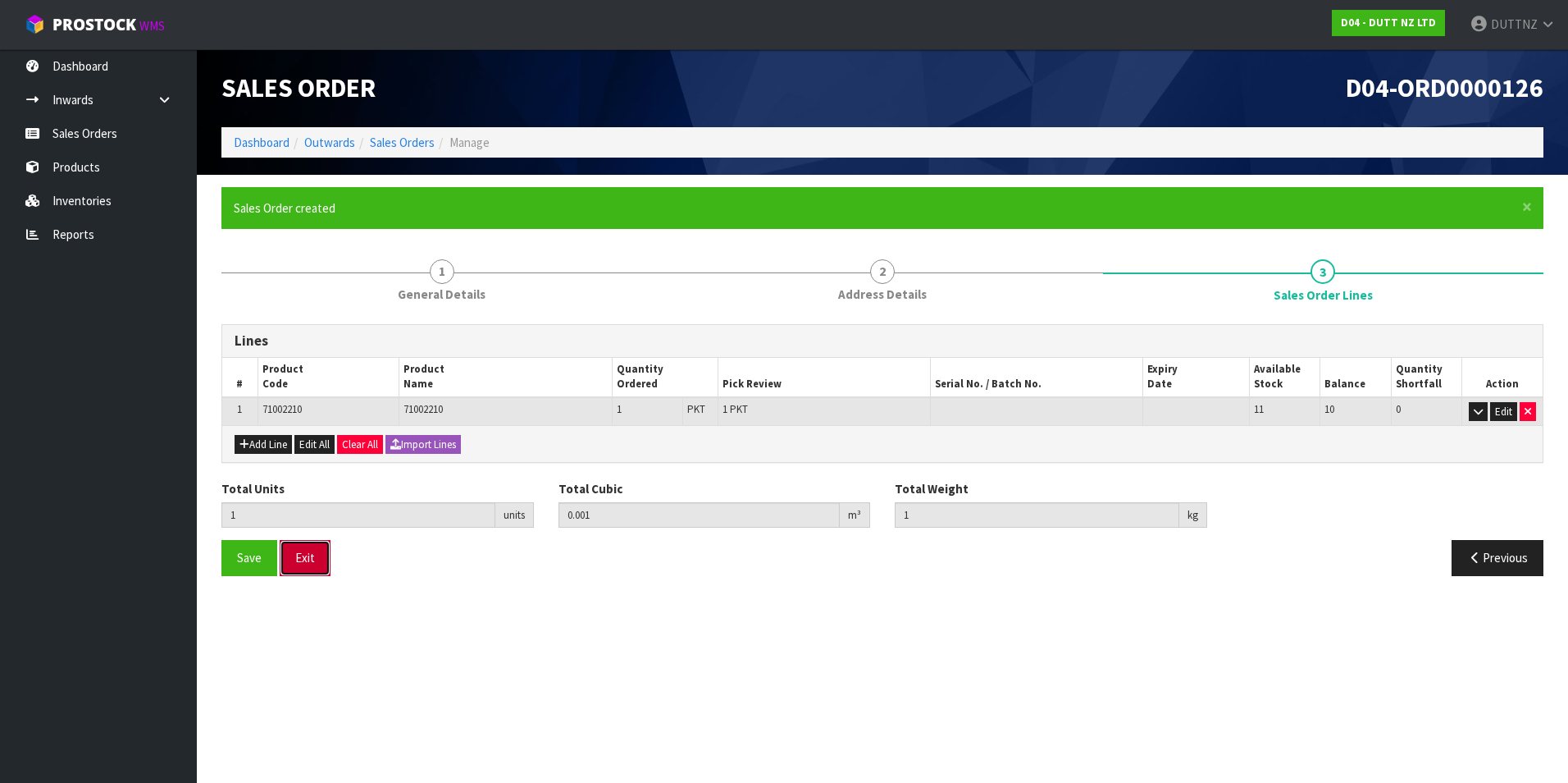
click at [309, 558] on button "Exit" at bounding box center [304, 557] width 50 height 35
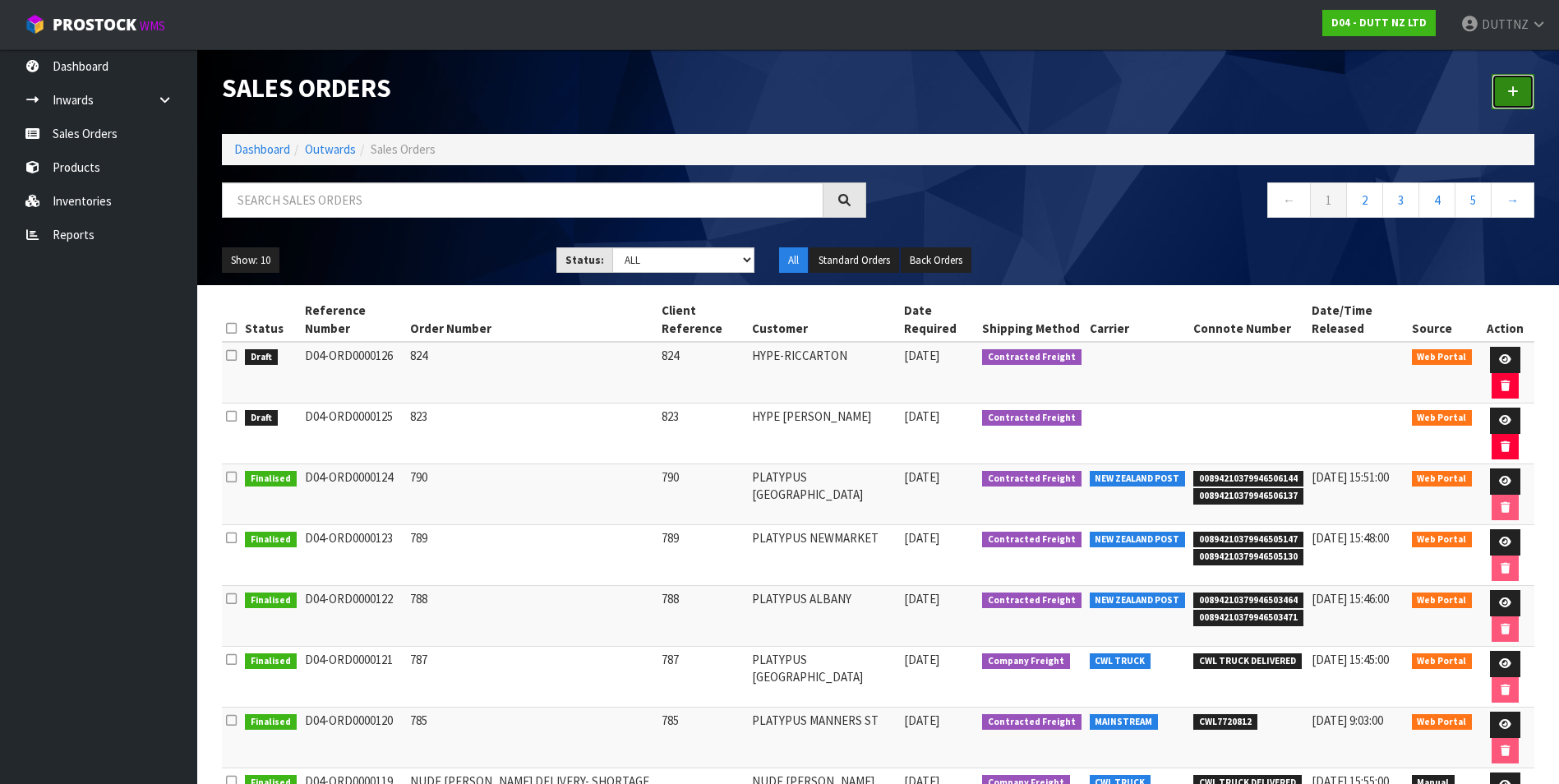
click at [1523, 88] on link at bounding box center [1512, 91] width 43 height 35
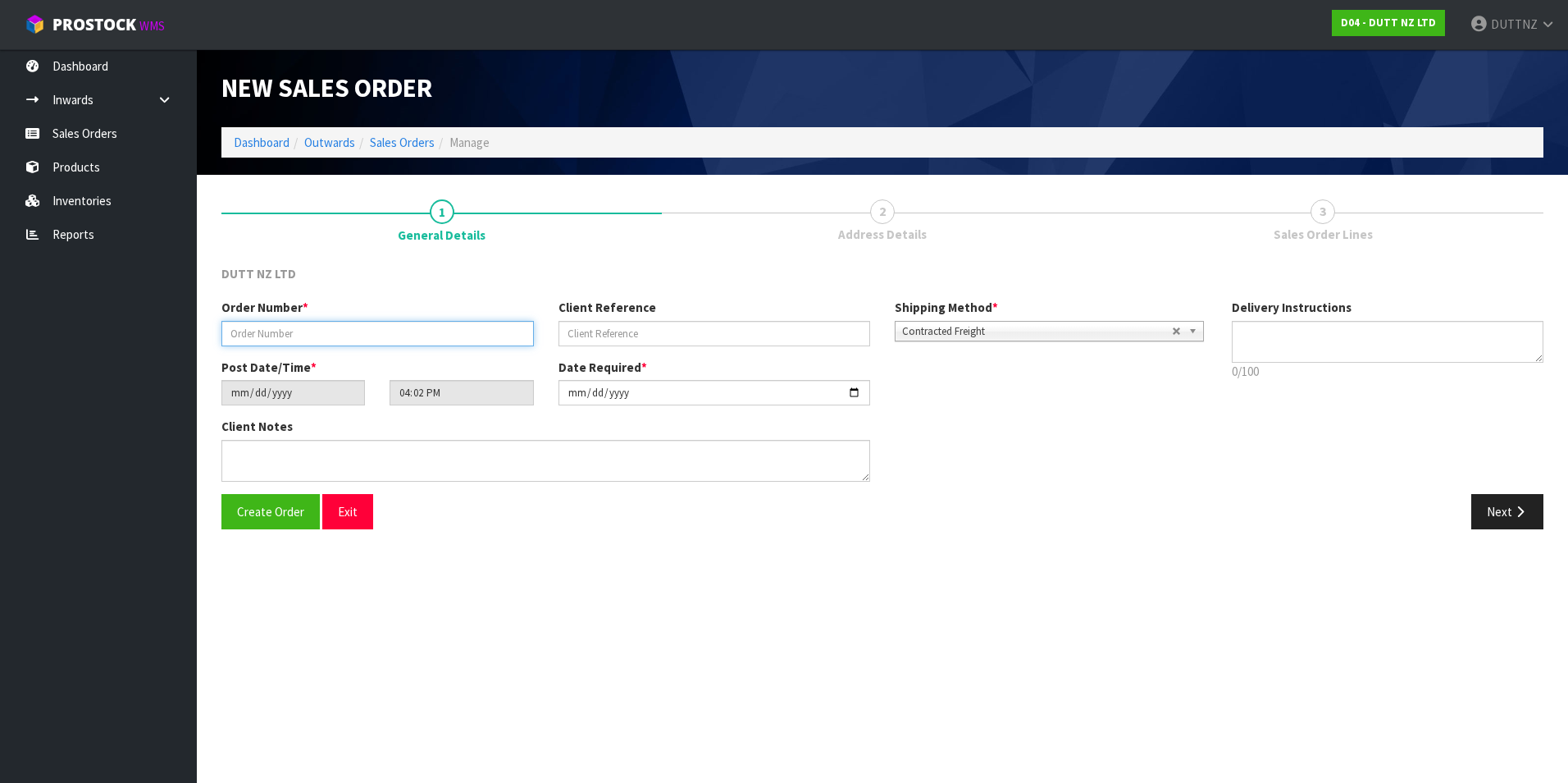
click at [390, 329] on input "text" at bounding box center [377, 333] width 313 height 26
type input "814"
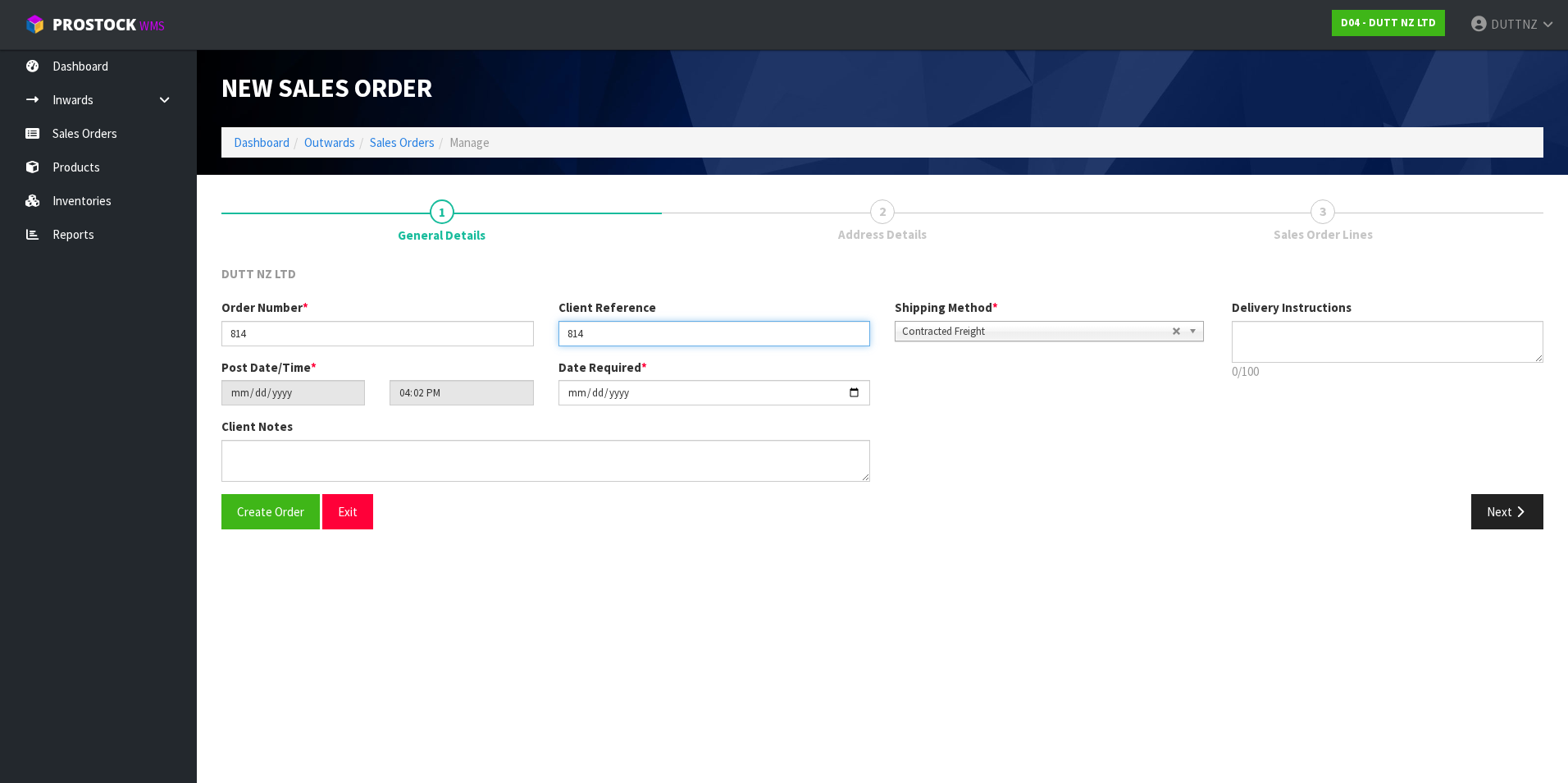
type input "814"
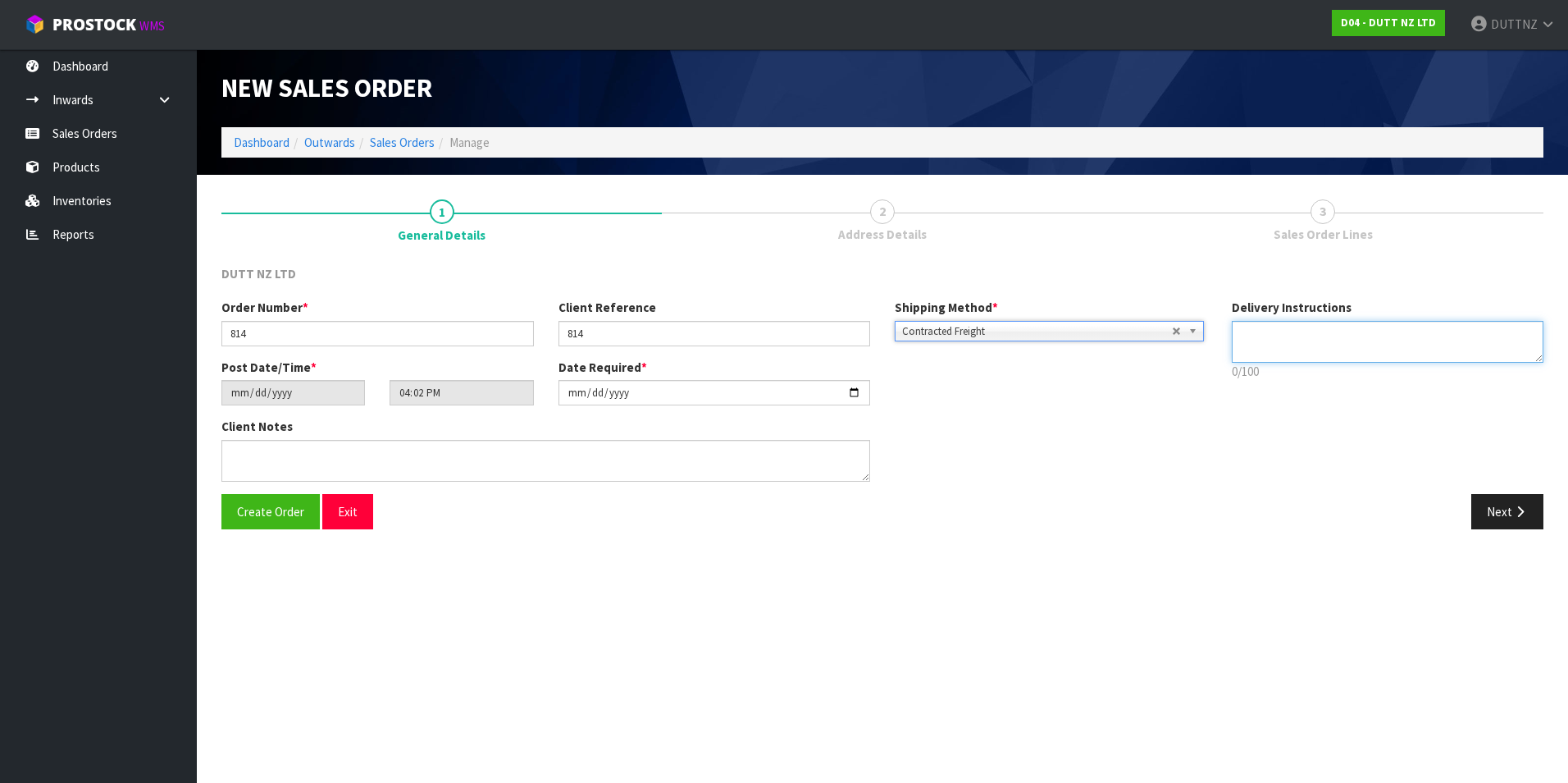
click at [1293, 337] on textarea at bounding box center [1387, 342] width 313 height 42
click at [1271, 343] on textarea at bounding box center [1387, 342] width 313 height 42
click at [1271, 351] on textarea at bounding box center [1387, 342] width 313 height 42
paste textarea "[PHONE_NUMBER]"
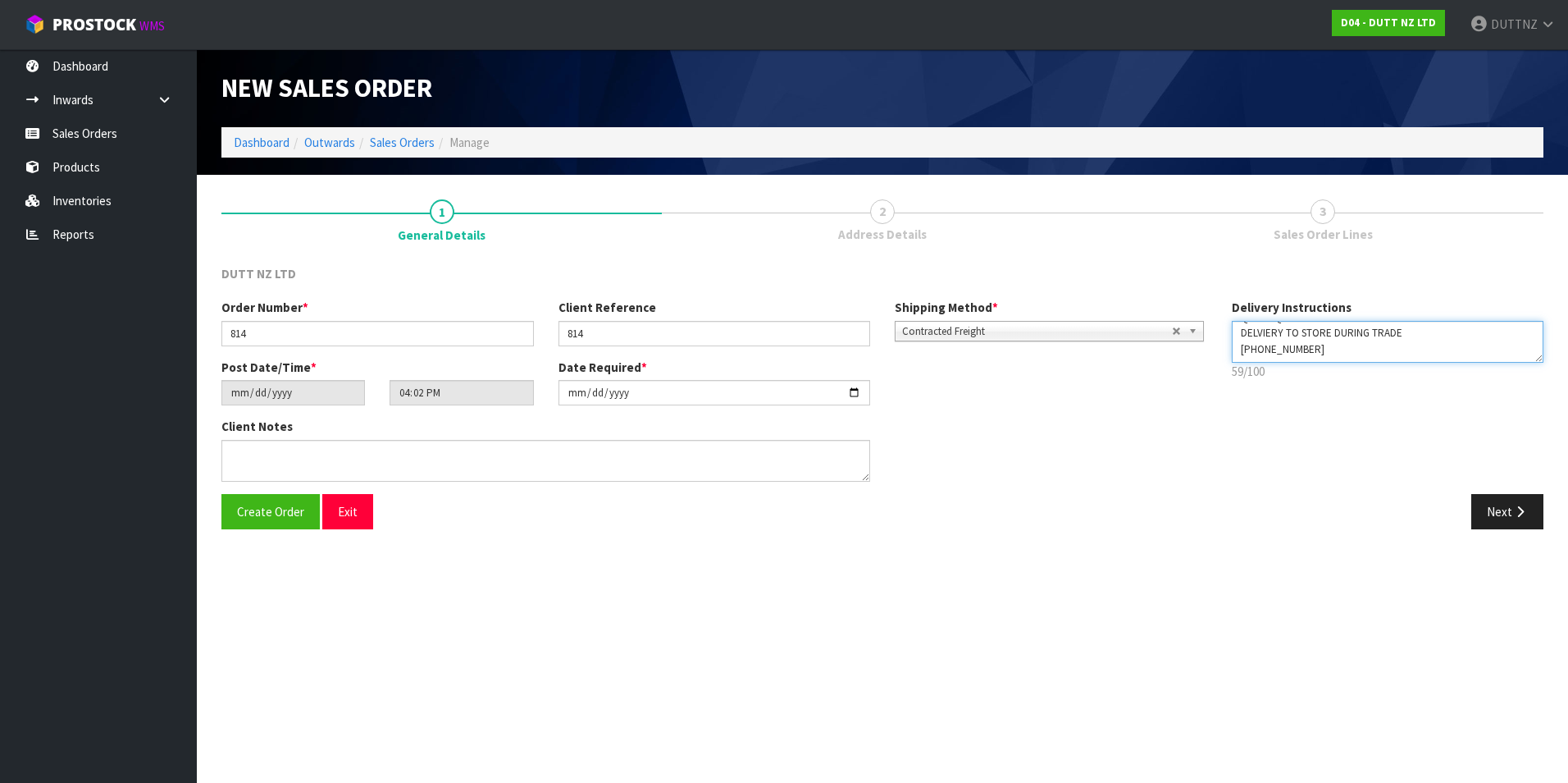
scroll to position [0, 0]
drag, startPoint x: 1345, startPoint y: 350, endPoint x: 808, endPoint y: 121, distance: 583.8
click at [871, 140] on div "New Sales Order Dashboard Outwards Sales Orders Manage New Sales Order Dashboar…" at bounding box center [784, 277] width 1568 height 554
type textarea "QTY REQ - 600 DELVIERY TO STORE DURING TRADE [PHONE_NUMBER]"
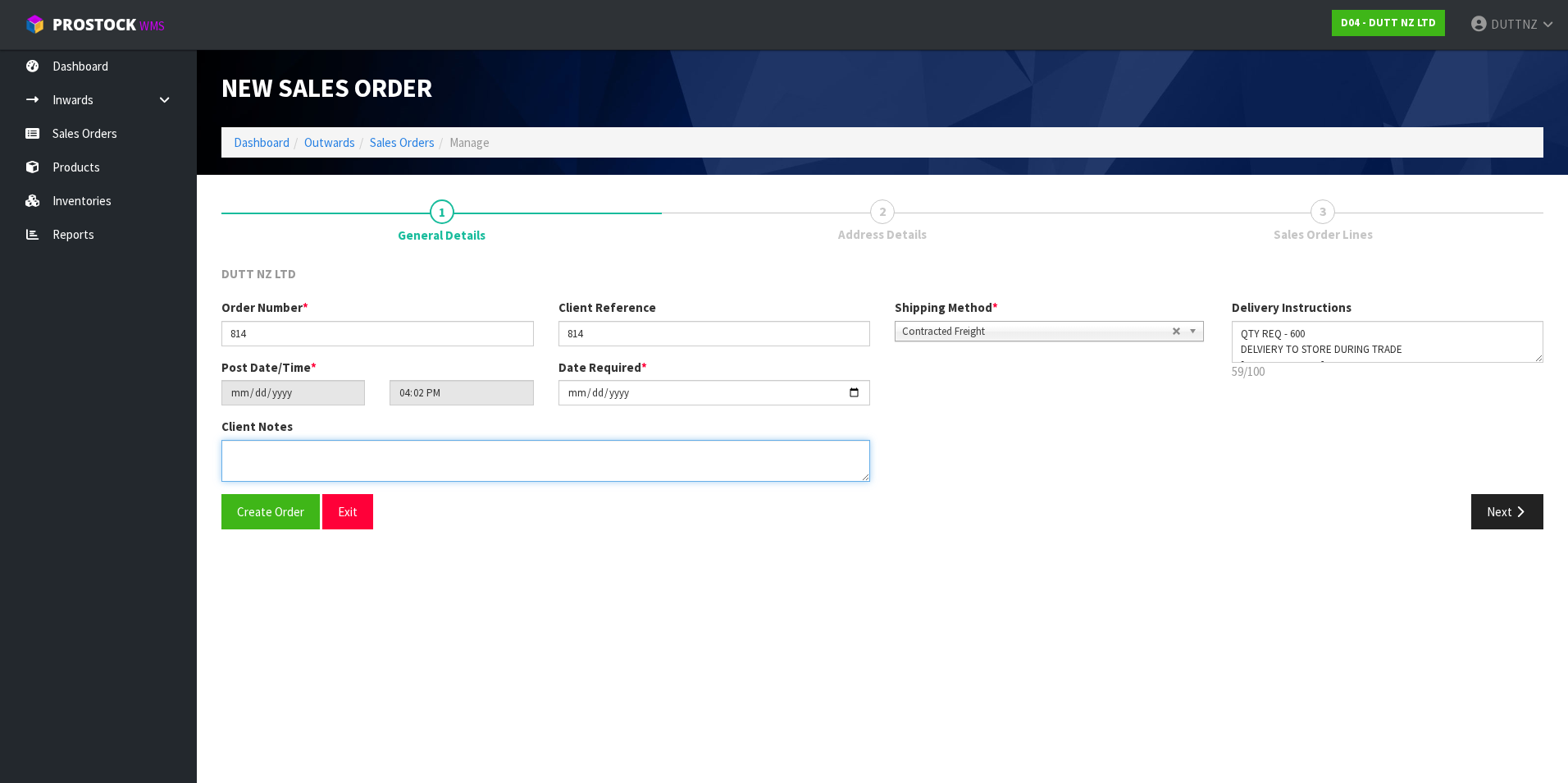
click at [643, 455] on textarea at bounding box center [546, 460] width 648 height 42
paste textarea "QTY REQ - 600 DELVIERY TO STORE DURING TRADE [PHONE_NUMBER]"
type textarea "QTY REQ - 600 DELVIERY TO STORE DURING TRADE [PHONE_NUMBER]"
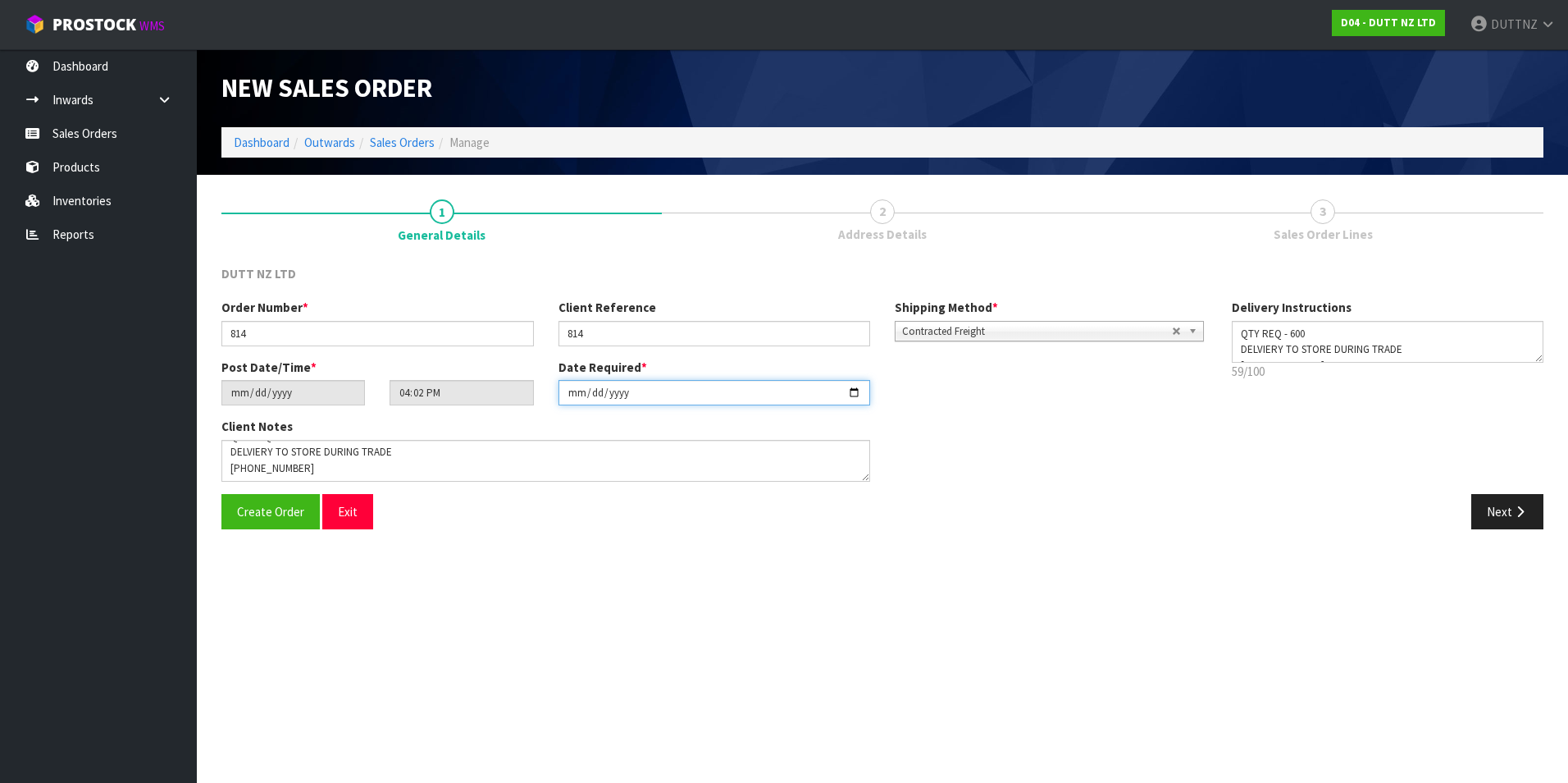
click at [857, 392] on input "[DATE]" at bounding box center [714, 392] width 313 height 26
type input "[DATE]"
click at [1511, 505] on button "Next" at bounding box center [1507, 511] width 72 height 35
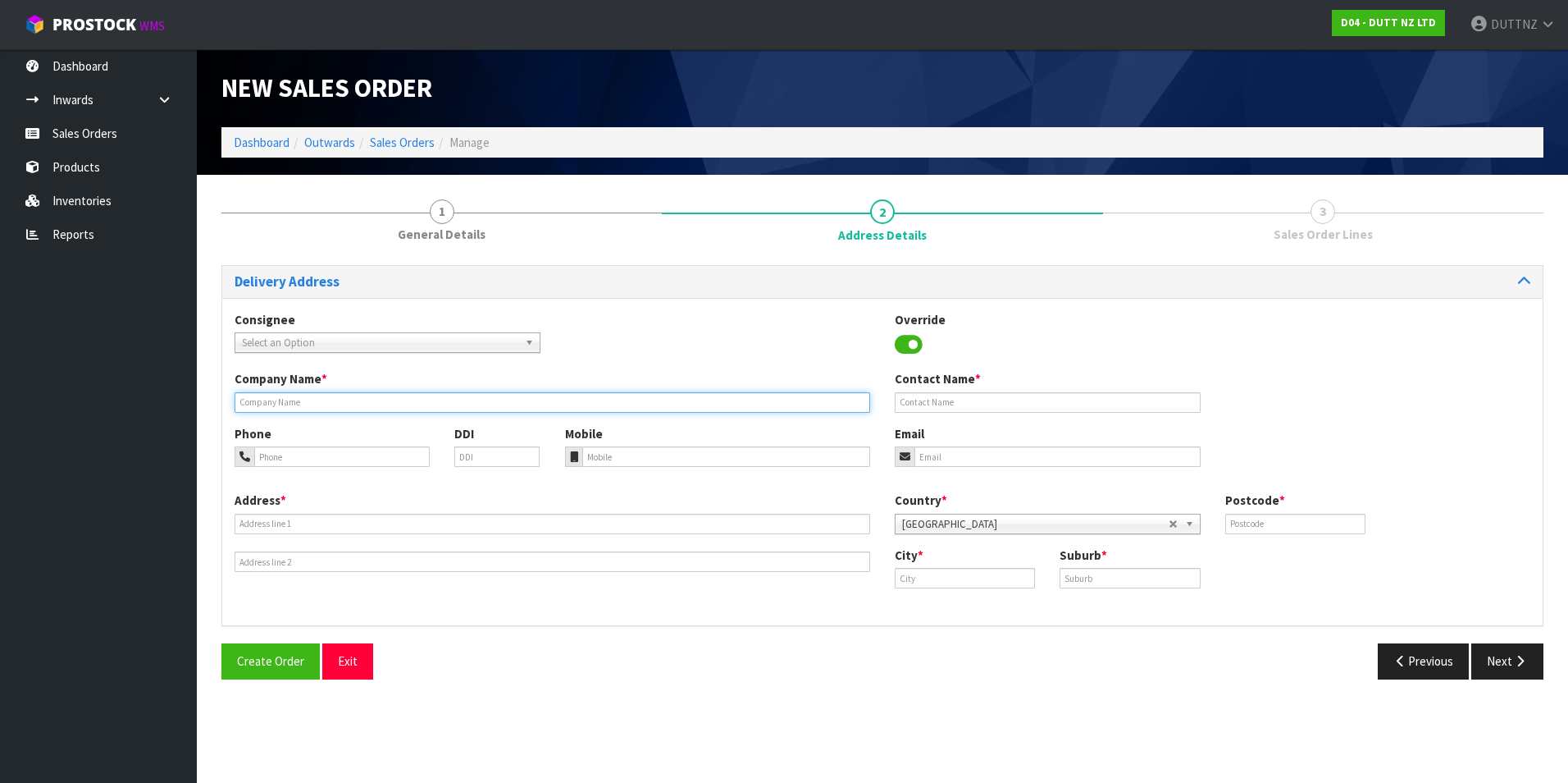
click at [369, 392] on input "text" at bounding box center [552, 402] width 635 height 21
paste input "HY-[GEOGRAPHIC_DATA]"
click at [247, 401] on input "HY-[GEOGRAPHIC_DATA]" at bounding box center [552, 402] width 635 height 21
type input "HYPE-[GEOGRAPHIC_DATA]"
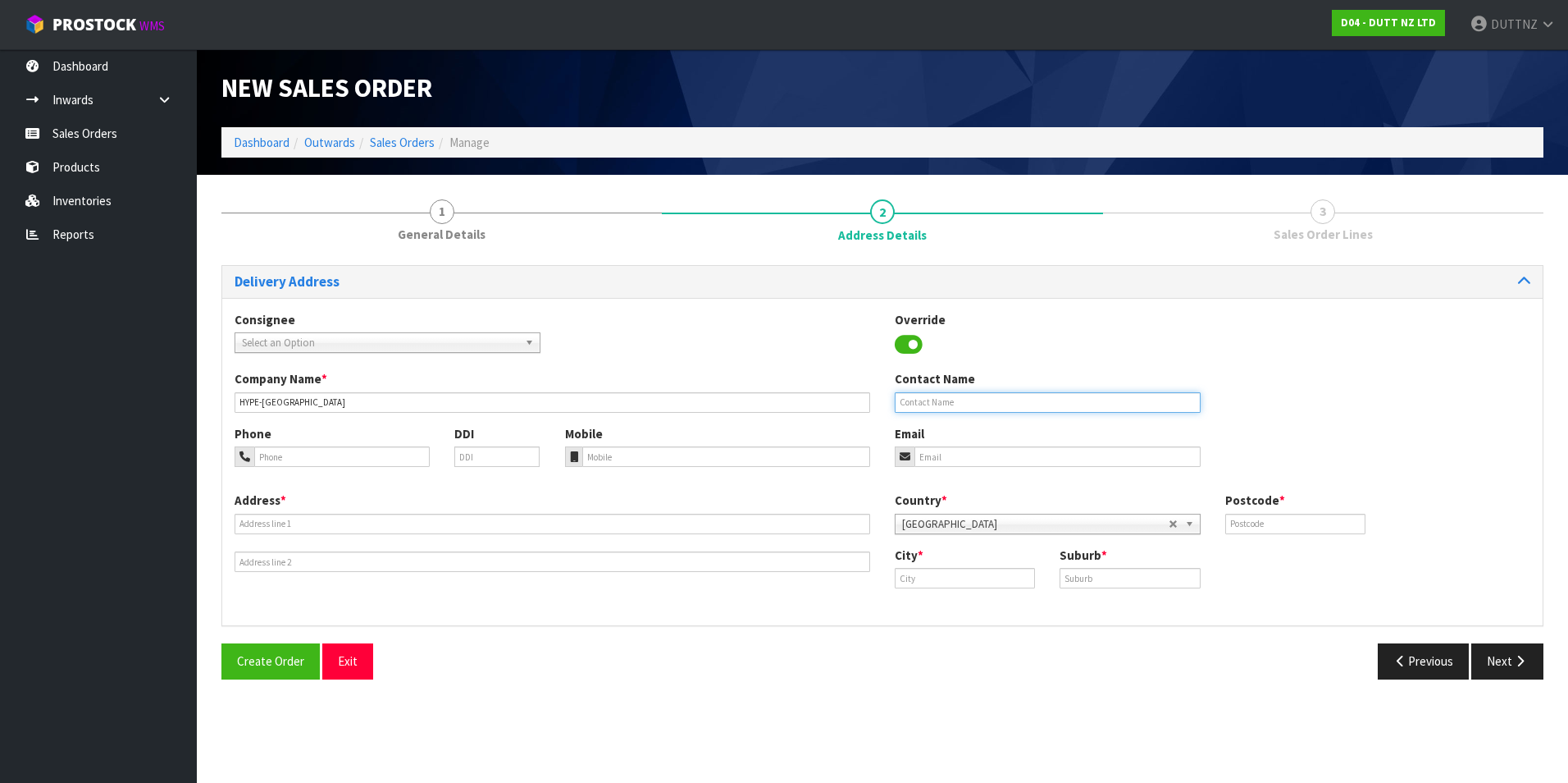
click at [939, 395] on input "text" at bounding box center [1048, 402] width 306 height 21
click at [1001, 402] on input "text" at bounding box center [1048, 402] width 306 height 21
type input "[PERSON_NAME]"
type input "[EMAIL_ADDRESS][DOMAIN_NAME]"
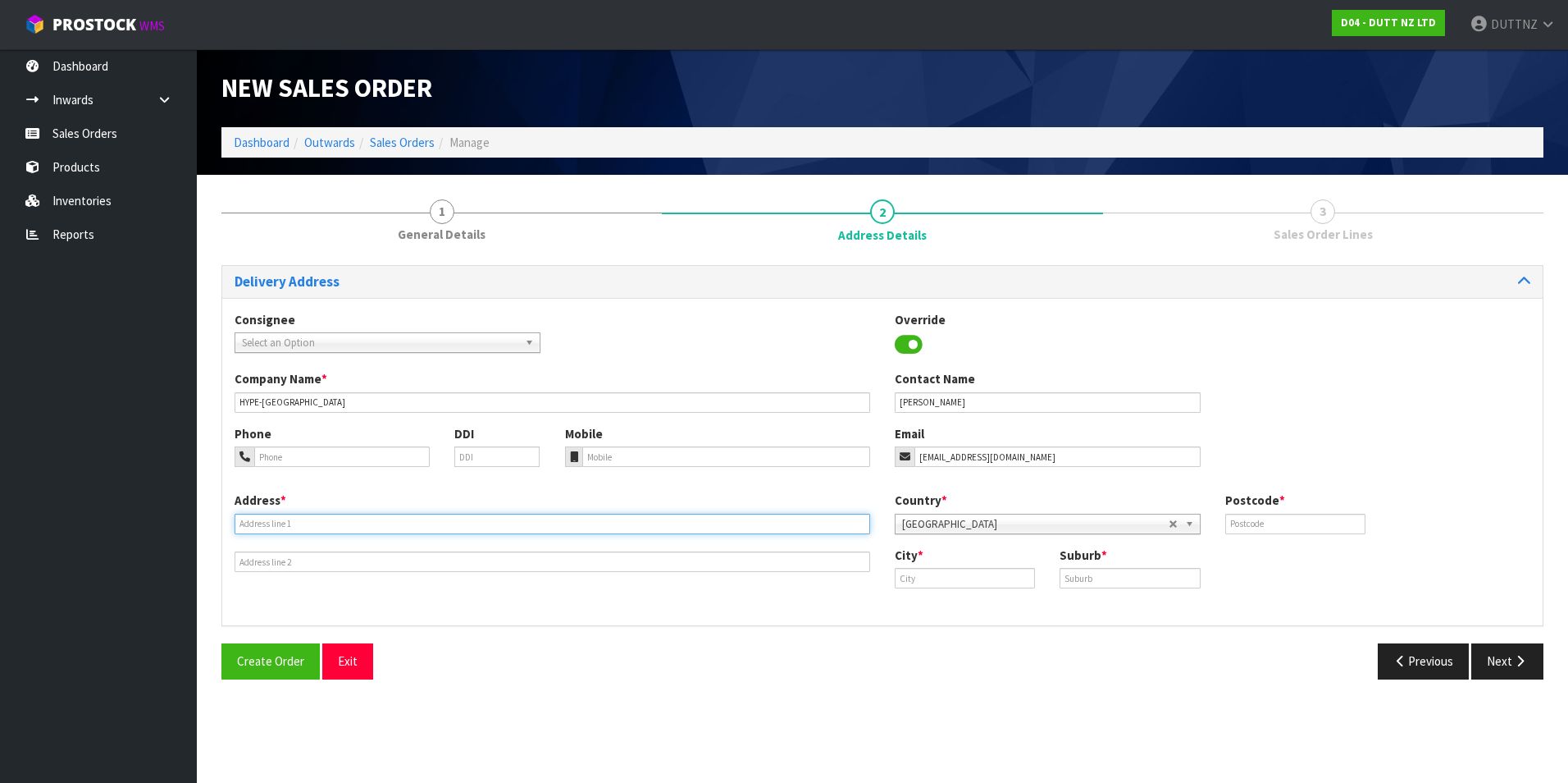
type input "SHOP 2"
type input "[STREET_ADDRESS]"
type input "1010"
drag, startPoint x: 273, startPoint y: 524, endPoint x: -35, endPoint y: 488, distance: 310.1
click at [0, 488] on html "Toggle navigation ProStock WMS D04 - DUTT NZ LTD DUTTNZ Logout Dashboard Inward…" at bounding box center [784, 391] width 1568 height 783
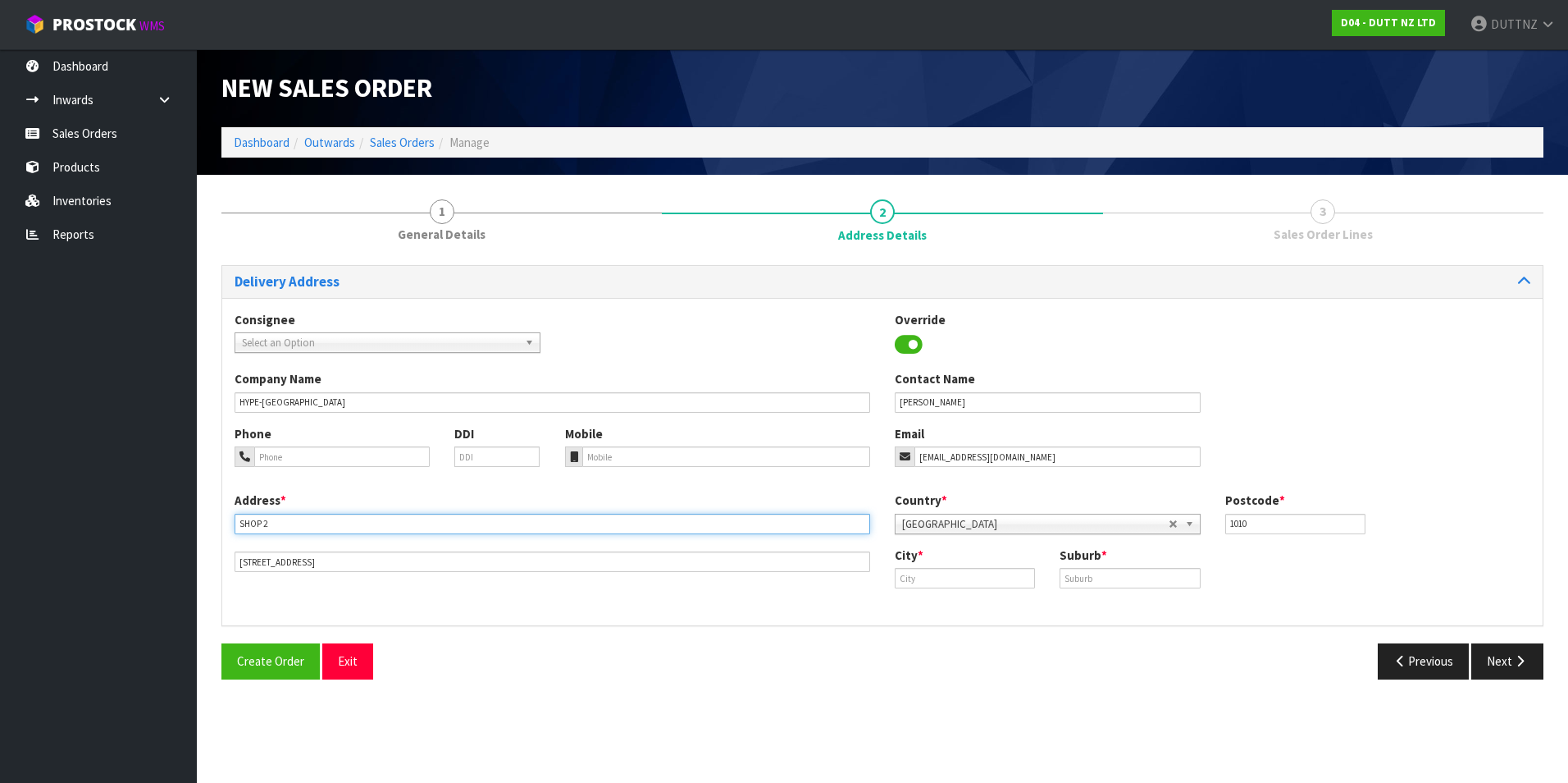
paste input ""SHOP [STREET_ADDRESS]""
click at [245, 521] on input ""SHOP [STREET_ADDRESS]"" at bounding box center [552, 524] width 635 height 21
click at [656, 518] on input "SHOP [STREET_ADDRESS]"" at bounding box center [552, 524] width 635 height 21
click at [433, 522] on input "SHOP [STREET_ADDRESS]" at bounding box center [552, 524] width 635 height 21
type input "SHOP [STREET_ADDRESS]"
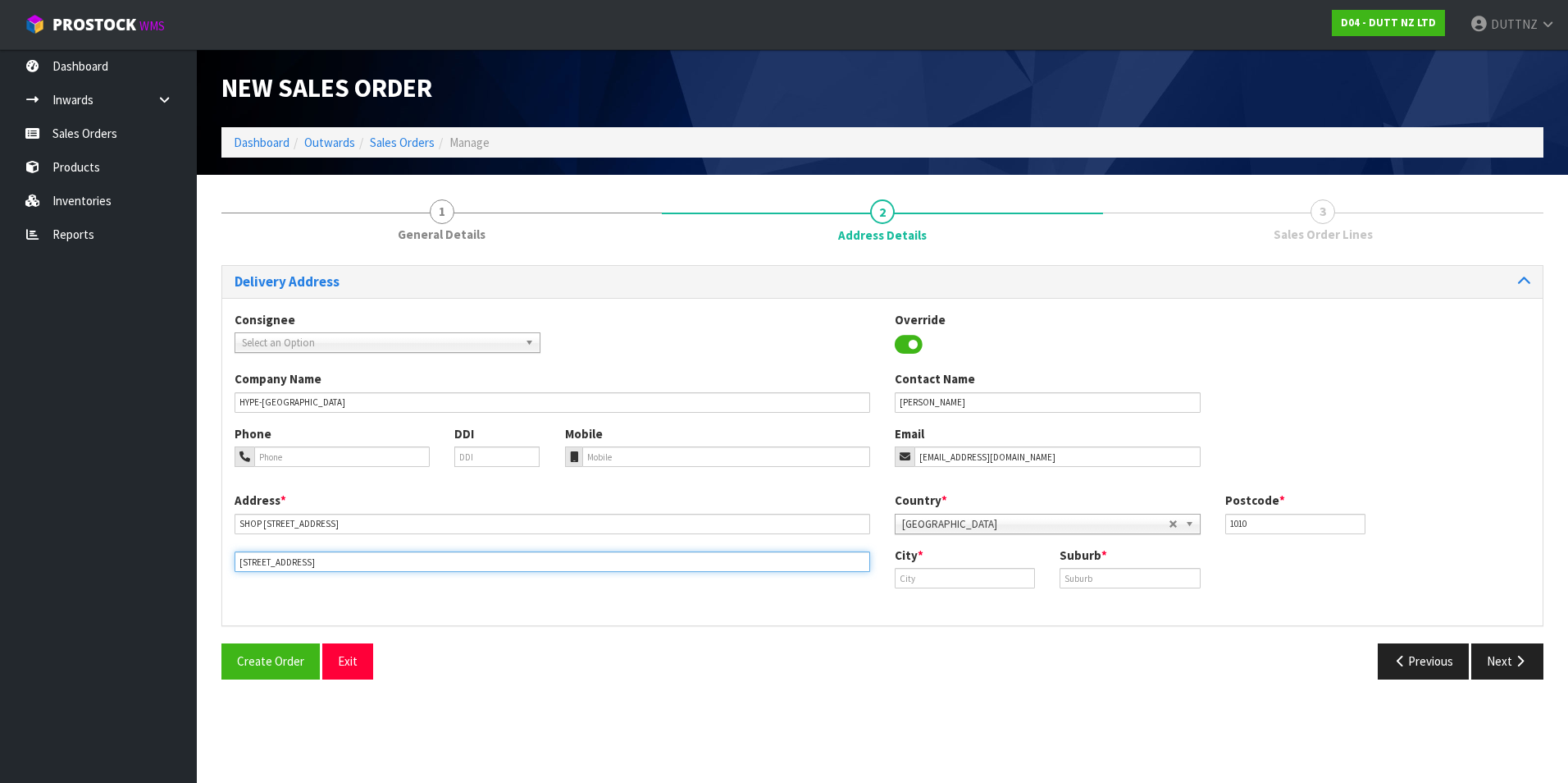
drag, startPoint x: 385, startPoint y: 562, endPoint x: -194, endPoint y: 511, distance: 581.2
click at [0, 511] on html "Toggle navigation ProStock WMS D04 - DUTT NZ LTD DUTTNZ Logout Dashboard Inward…" at bounding box center [784, 391] width 1568 height 783
paste input "NEWMARKET [GEOGRAPHIC_DATA] 1013 [GEOGRAPHIC_DATA]"
click at [292, 557] on input "NEWMARKET [GEOGRAPHIC_DATA] 1013 [GEOGRAPHIC_DATA]" at bounding box center [552, 562] width 635 height 21
click at [297, 558] on input "NEWMARKET [GEOGRAPHIC_DATA] 1013 [GEOGRAPHIC_DATA]" at bounding box center [552, 562] width 635 height 21
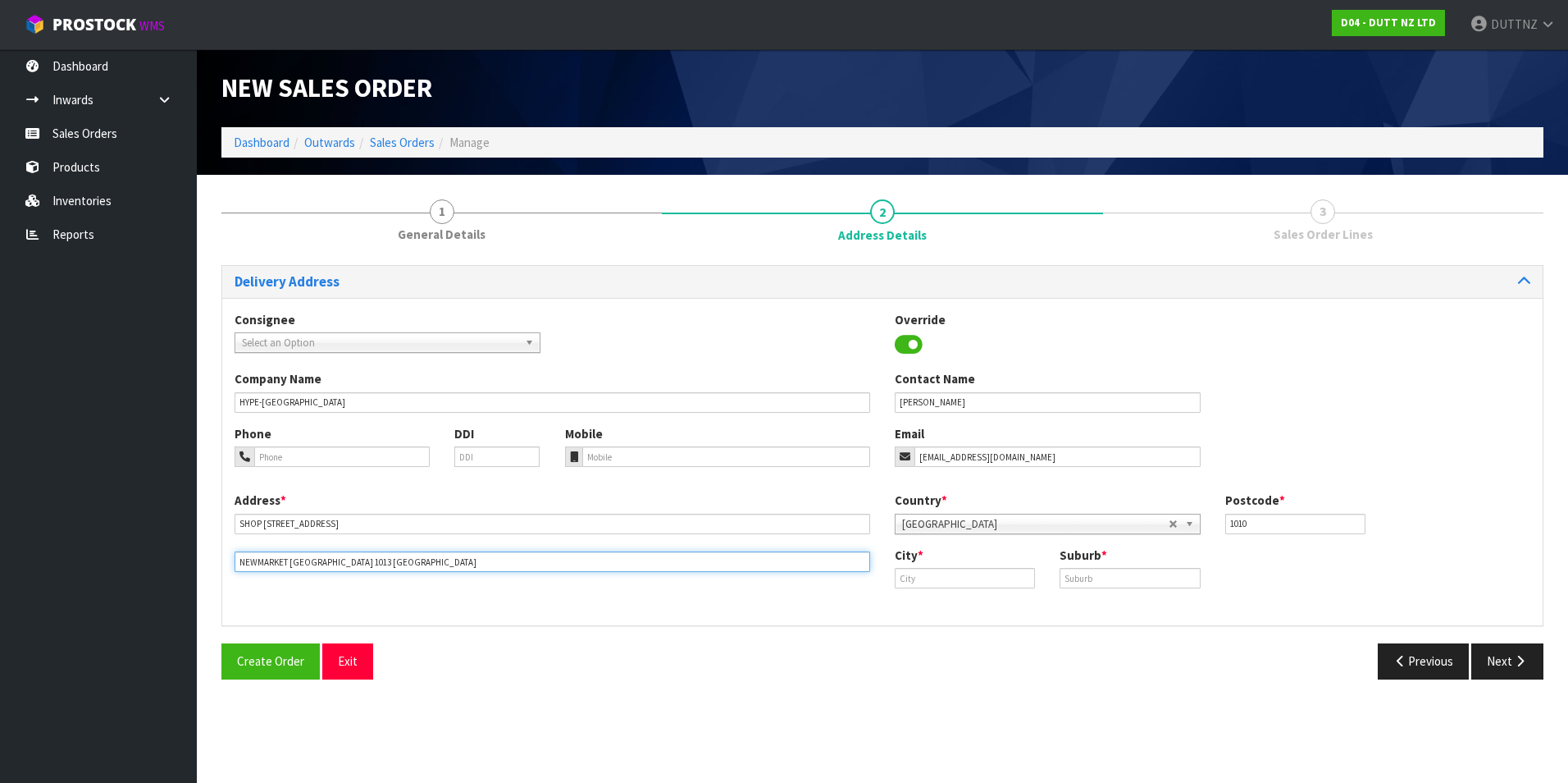
click at [297, 558] on input "NEWMARKET [GEOGRAPHIC_DATA] 1013 [GEOGRAPHIC_DATA]" at bounding box center [552, 562] width 635 height 21
type input "NEWMARKET [GEOGRAPHIC_DATA] 1013 [GEOGRAPHIC_DATA]"
click at [957, 569] on input "text" at bounding box center [964, 578] width 140 height 21
paste input "[GEOGRAPHIC_DATA]"
type input "[GEOGRAPHIC_DATA]"
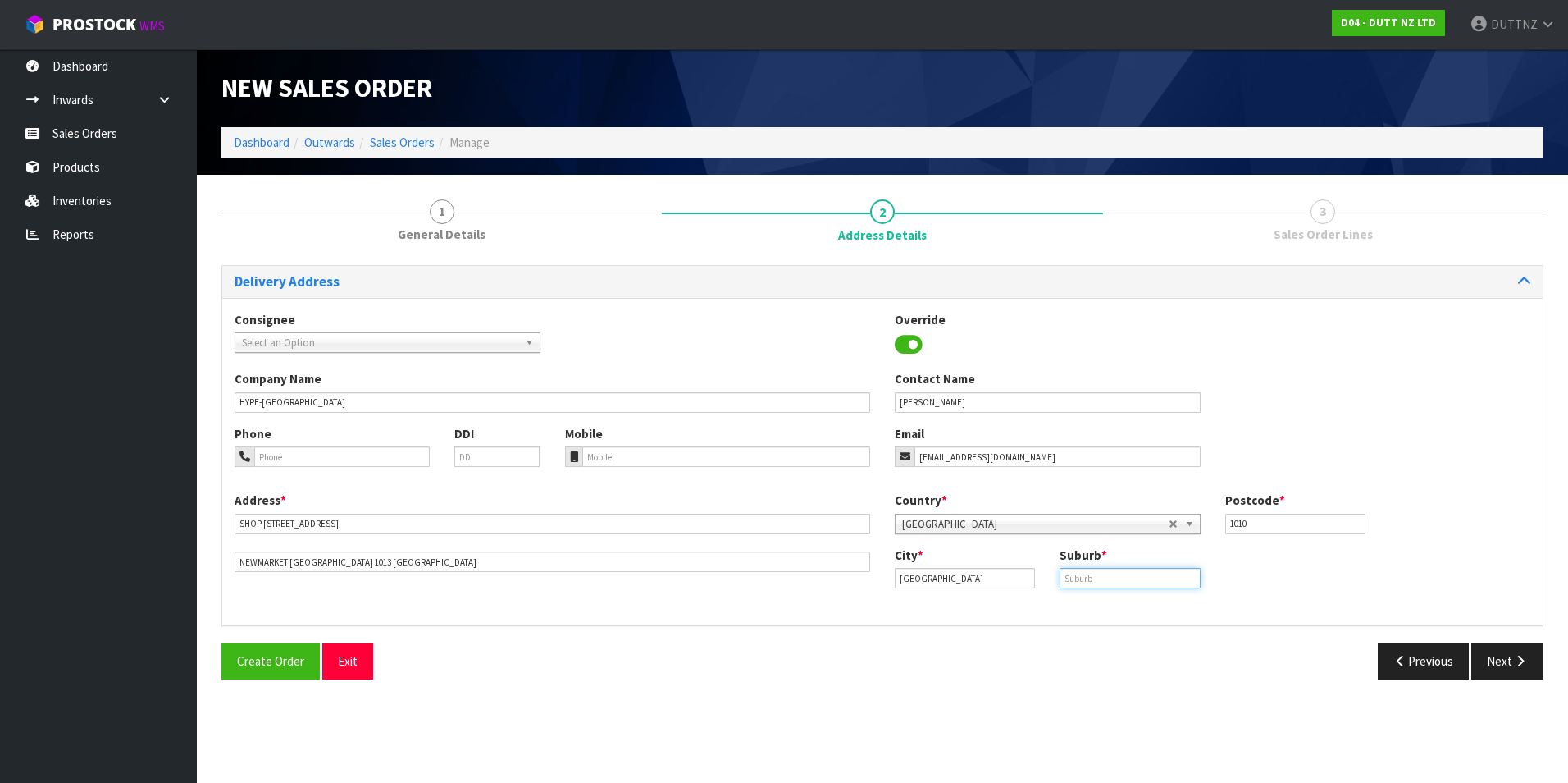
click at [1092, 578] on input "text" at bounding box center [1129, 578] width 140 height 21
paste input "[GEOGRAPHIC_DATA]"
type input "[GEOGRAPHIC_DATA]"
drag, startPoint x: 1254, startPoint y: 526, endPoint x: 1052, endPoint y: 504, distance: 203.2
click at [1052, 504] on div "Country * [GEOGRAPHIC_DATA] [GEOGRAPHIC_DATA] [GEOGRAPHIC_DATA] [GEOGRAPHIC_DAT…" at bounding box center [1212, 519] width 660 height 54
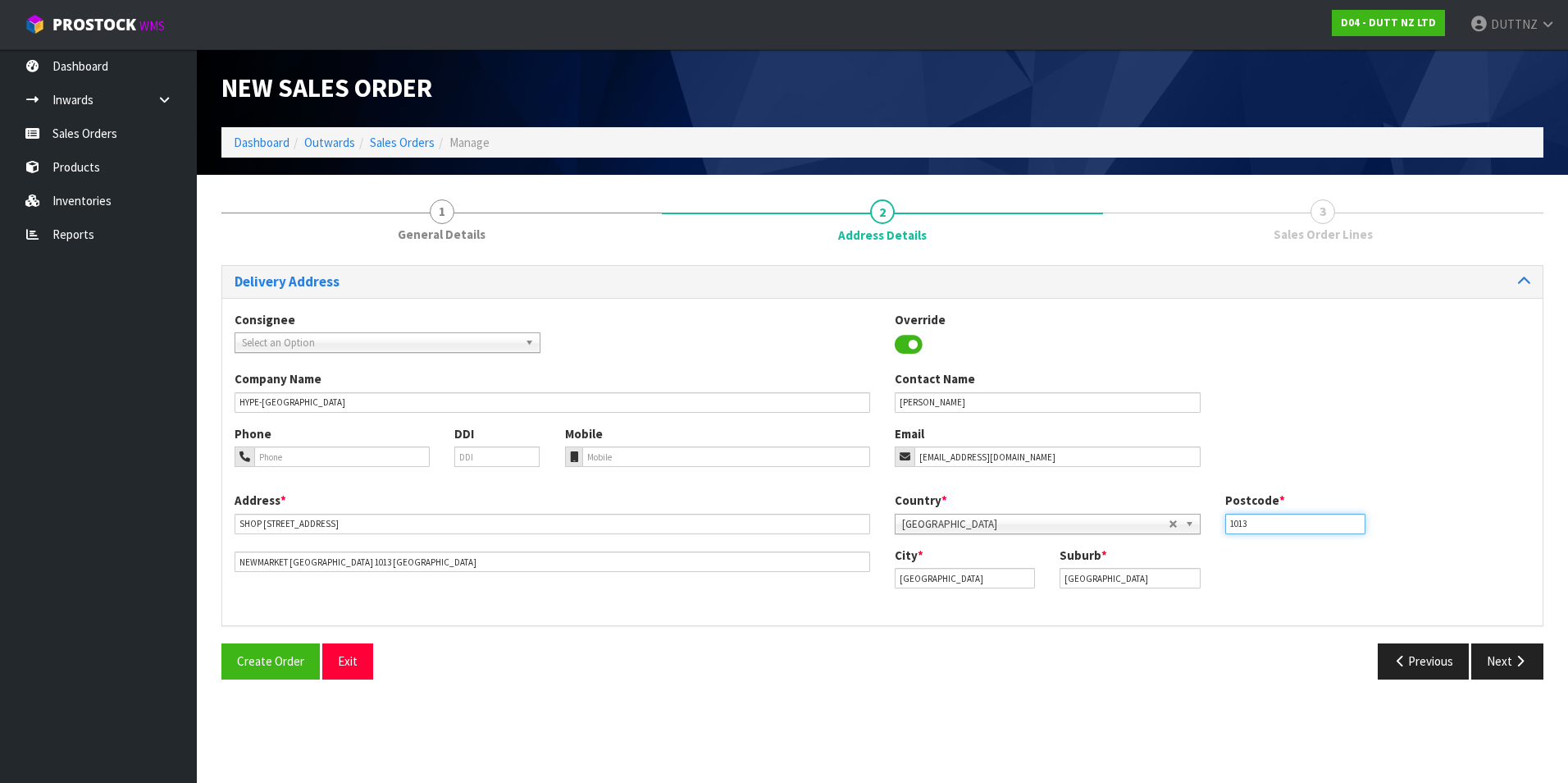
type input "1013"
click at [1360, 570] on div "City * [GEOGRAPHIC_DATA] Suburb * [GEOGRAPHIC_DATA]" at bounding box center [1212, 573] width 660 height 54
click at [1526, 661] on icon "button" at bounding box center [1520, 660] width 15 height 12
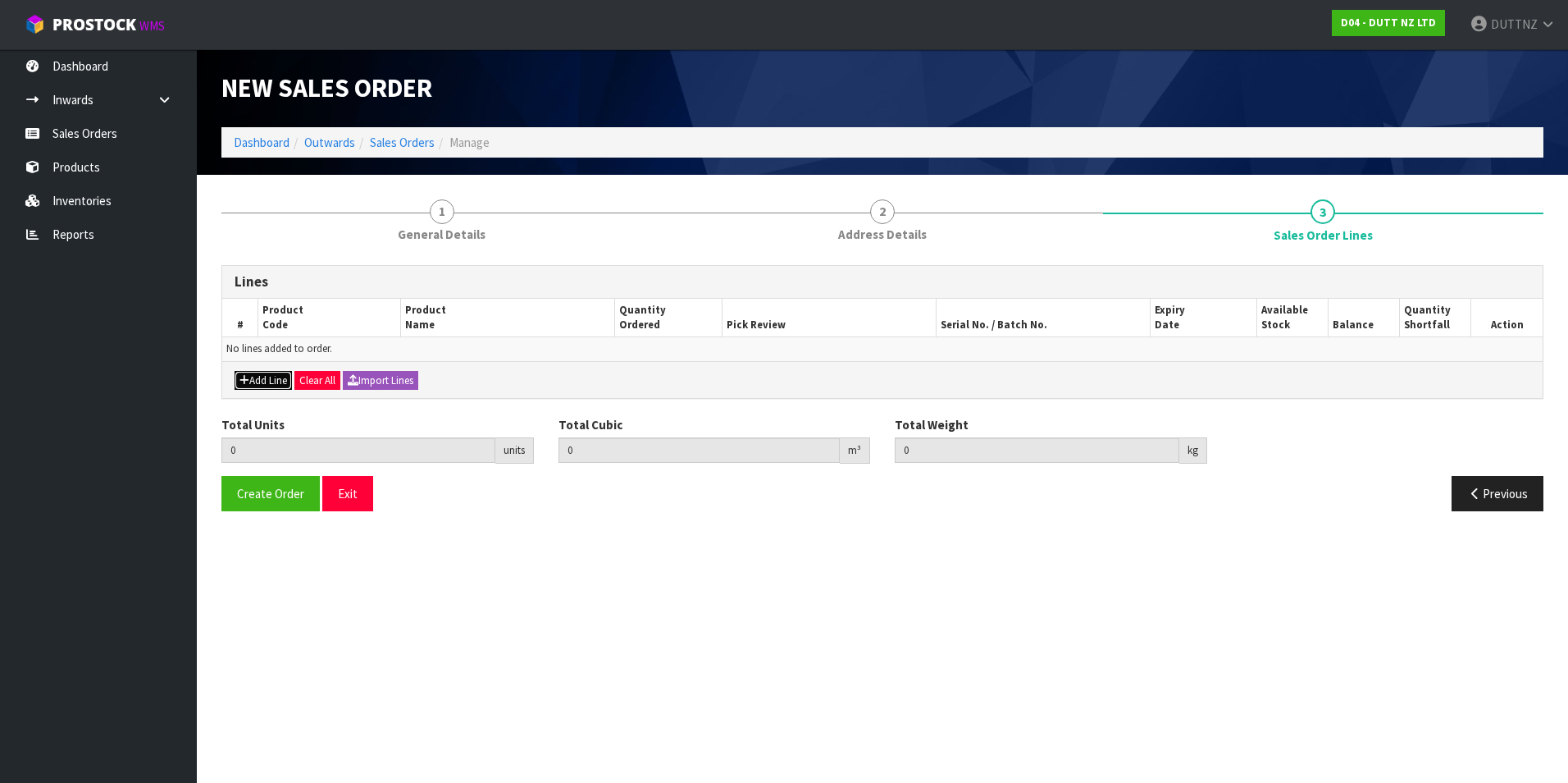
click at [249, 379] on button "Add Line" at bounding box center [263, 381] width 57 height 20
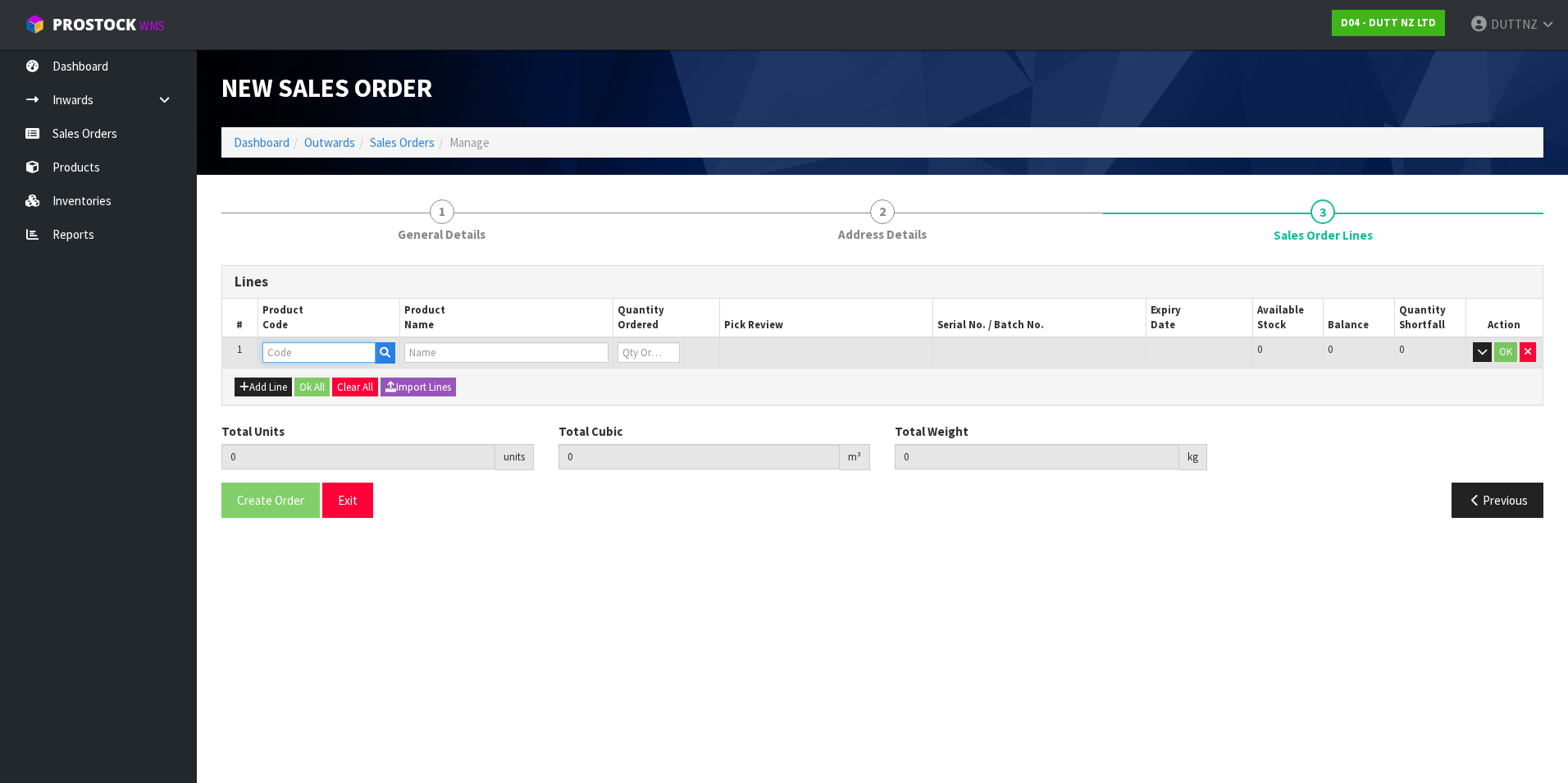
click at [339, 353] on input "text" at bounding box center [319, 353] width 113 height 21
paste input "71002210"
type input "71002210"
type input "0.000000"
type input "0.000"
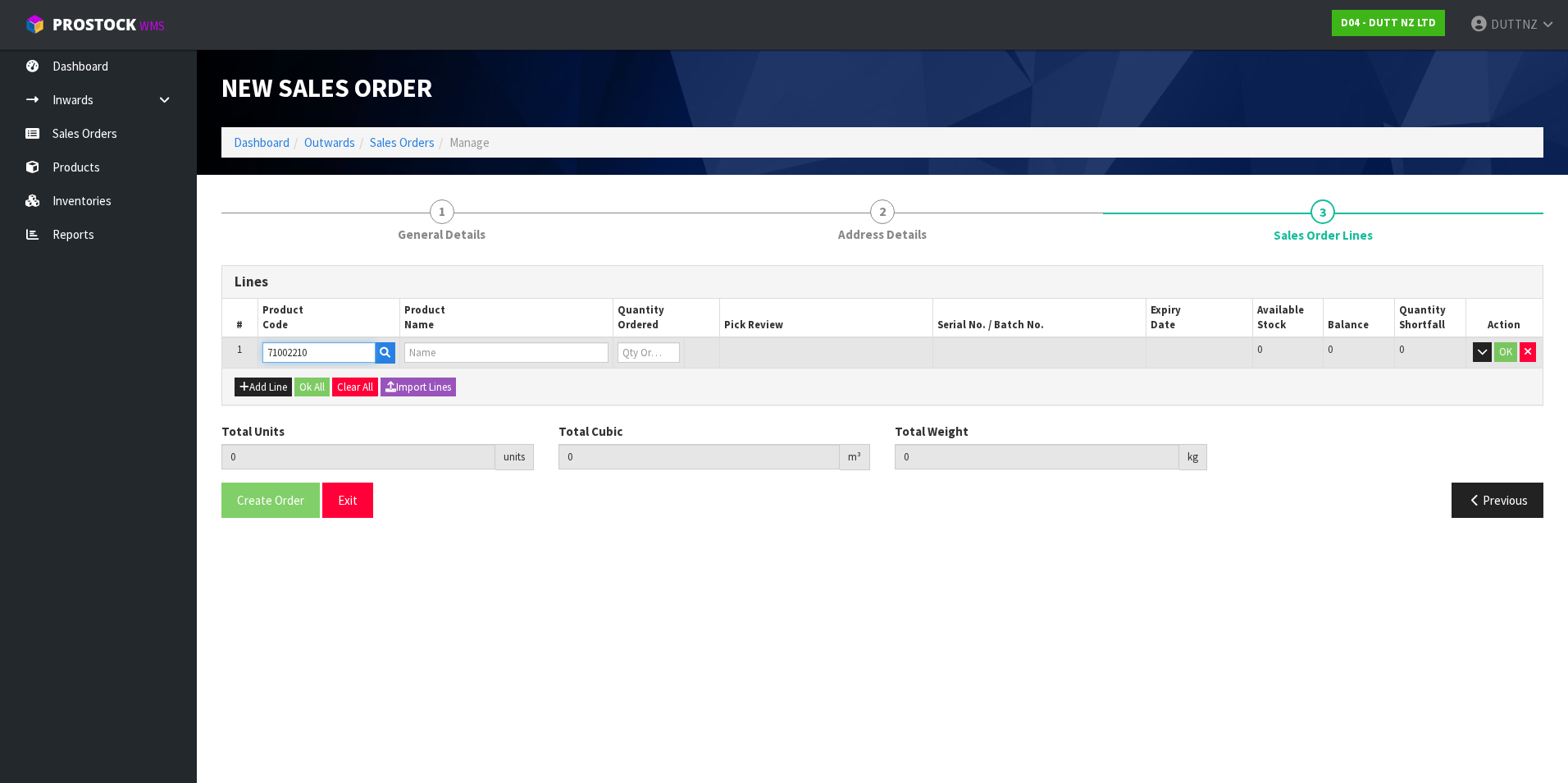
type input "71002210"
type input "0"
type input "71002210"
click at [645, 361] on input "0" at bounding box center [648, 353] width 63 height 21
type input "0"
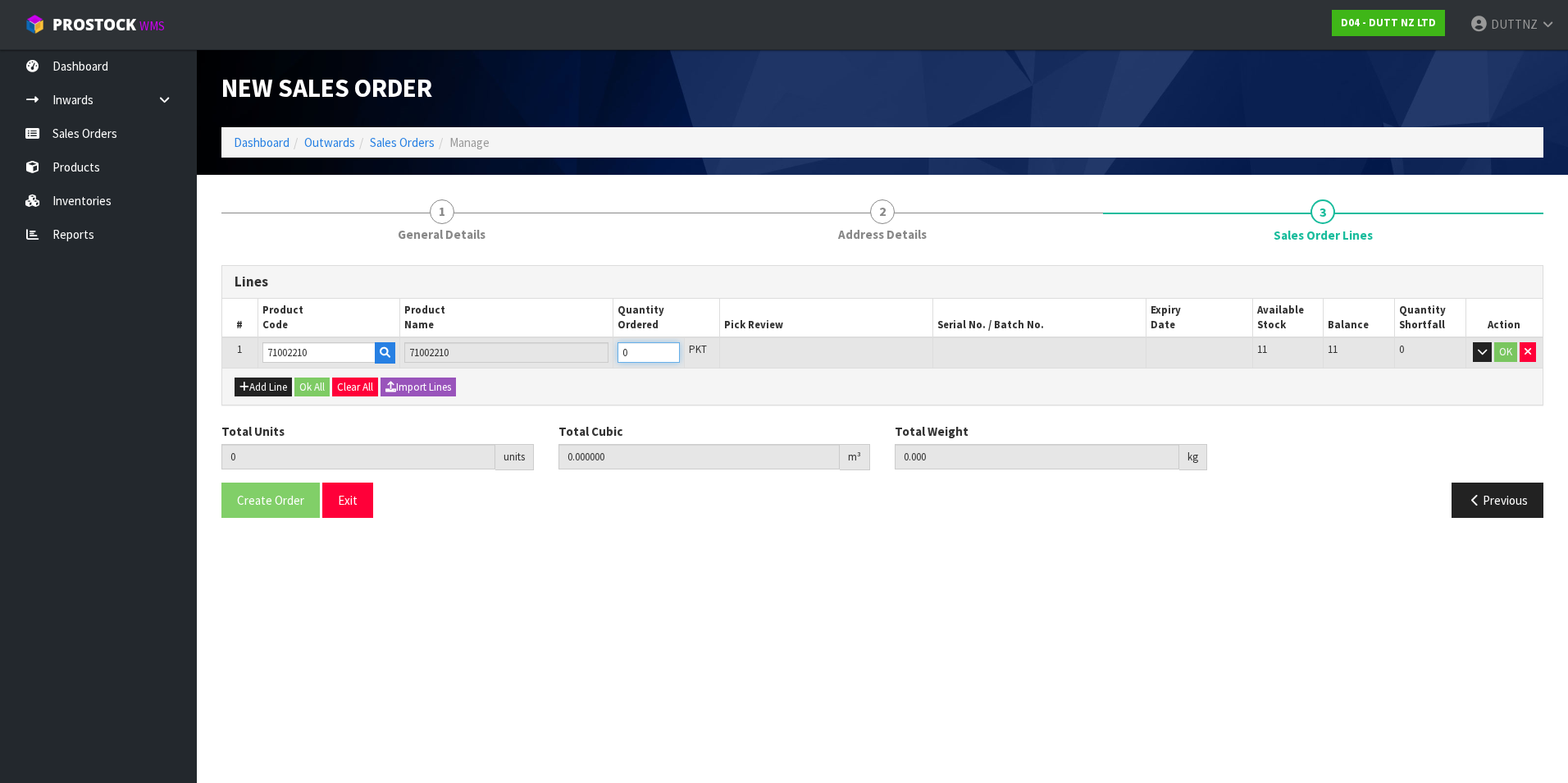
type input "0"
type input "1"
type input "0.001"
type input "1"
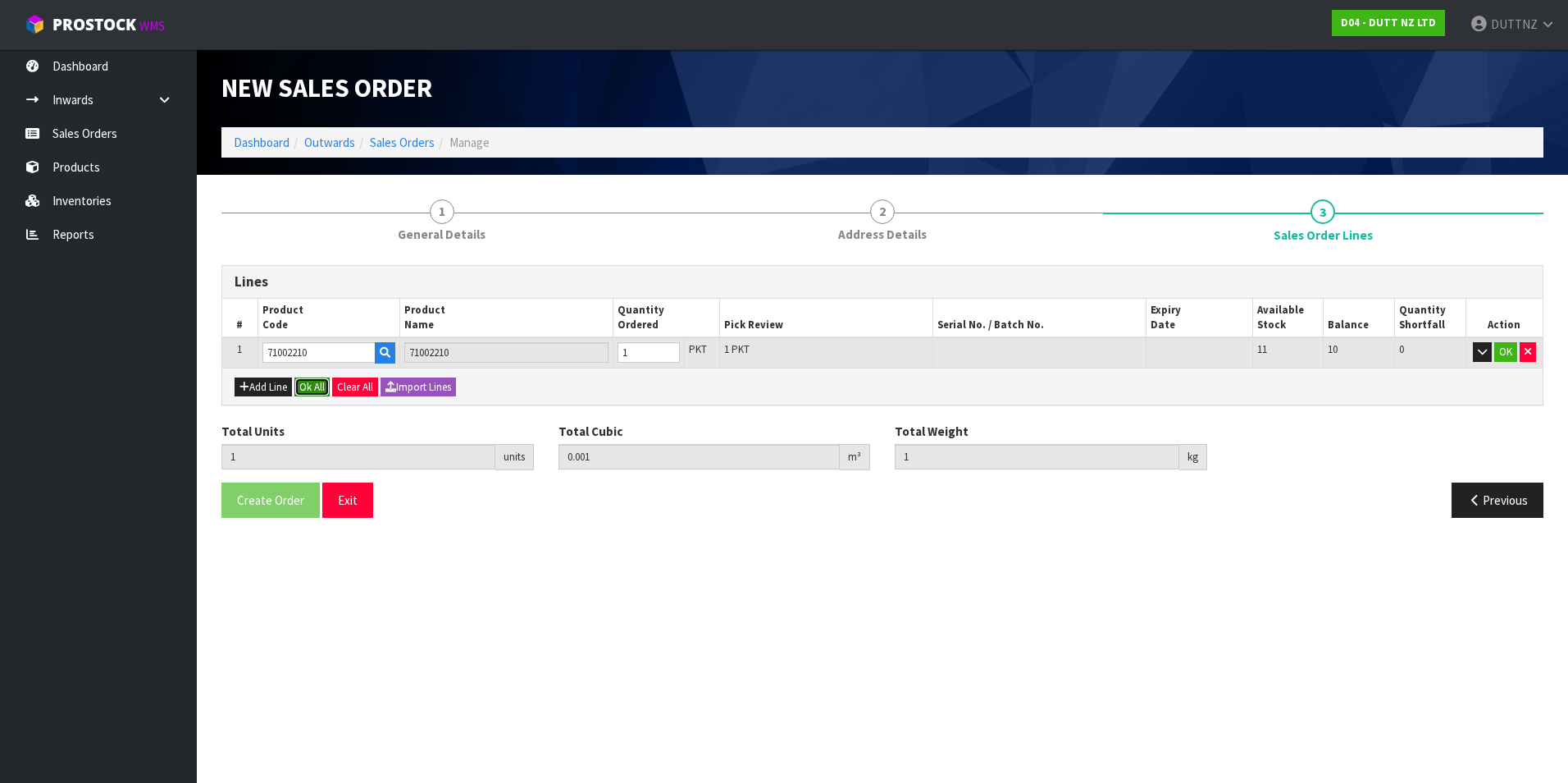
click at [320, 380] on button "Ok All" at bounding box center [312, 387] width 35 height 20
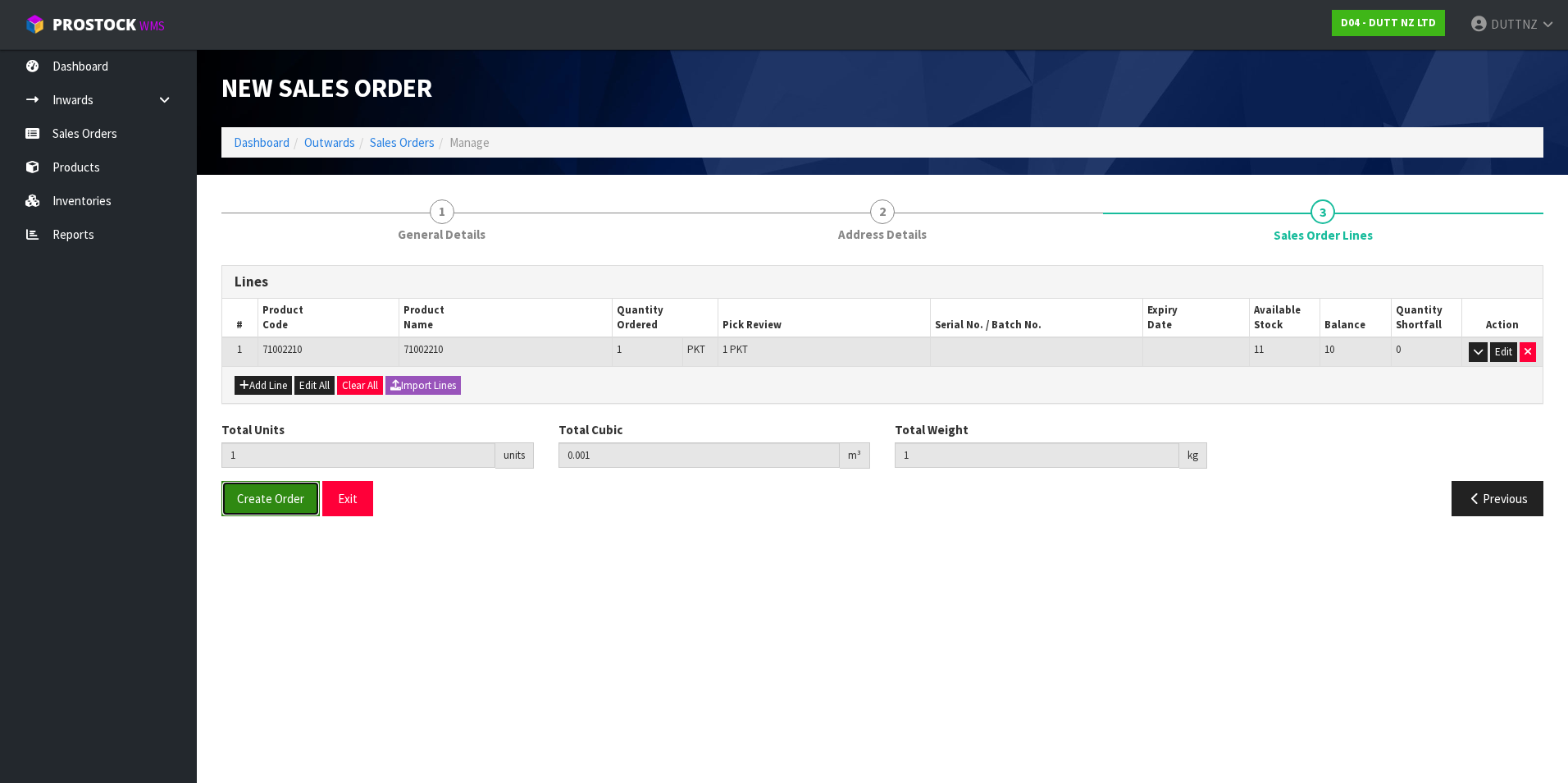
click at [295, 503] on span "Create Order" at bounding box center [270, 499] width 68 height 15
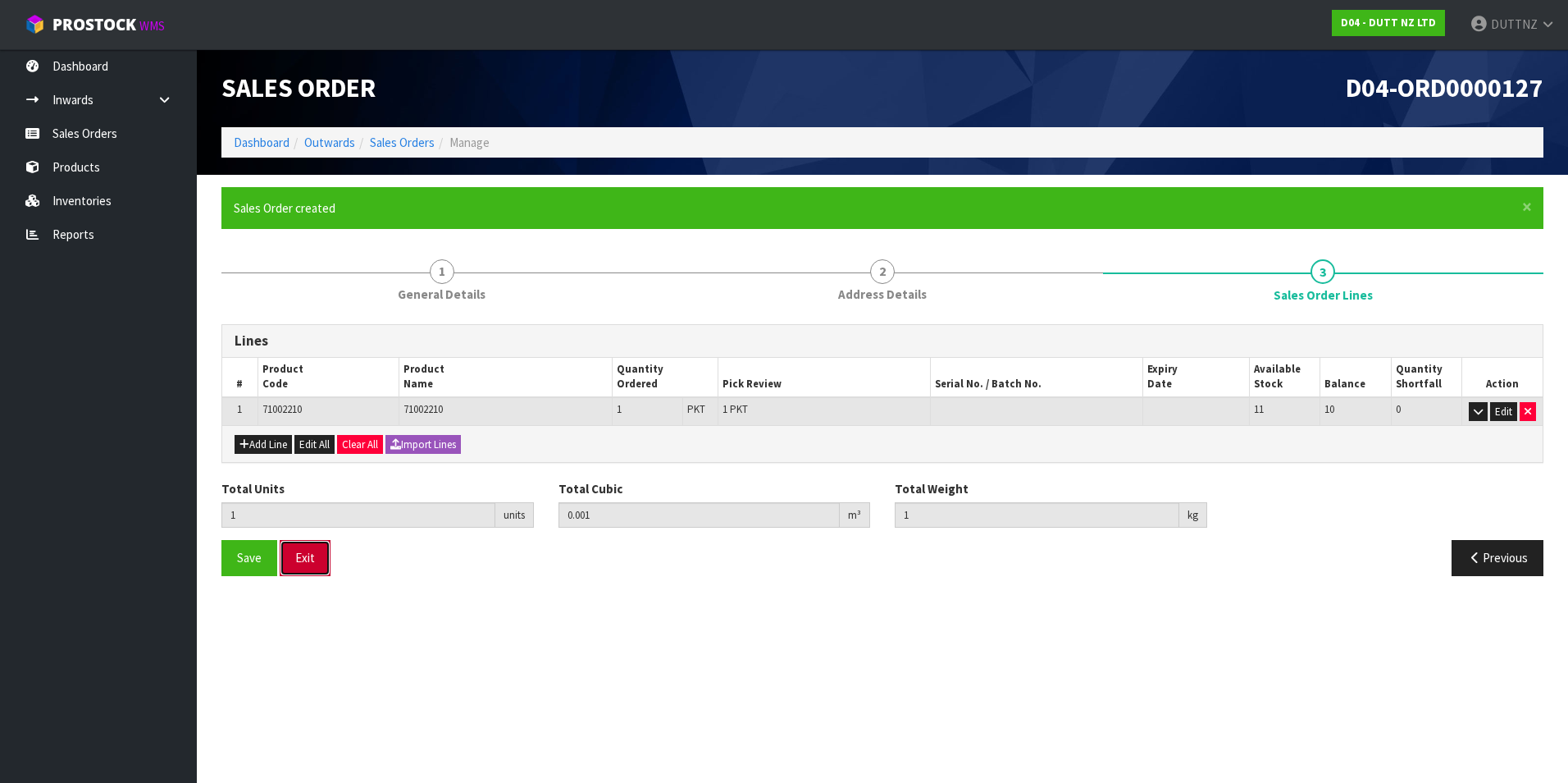
click at [313, 556] on button "Exit" at bounding box center [304, 557] width 50 height 35
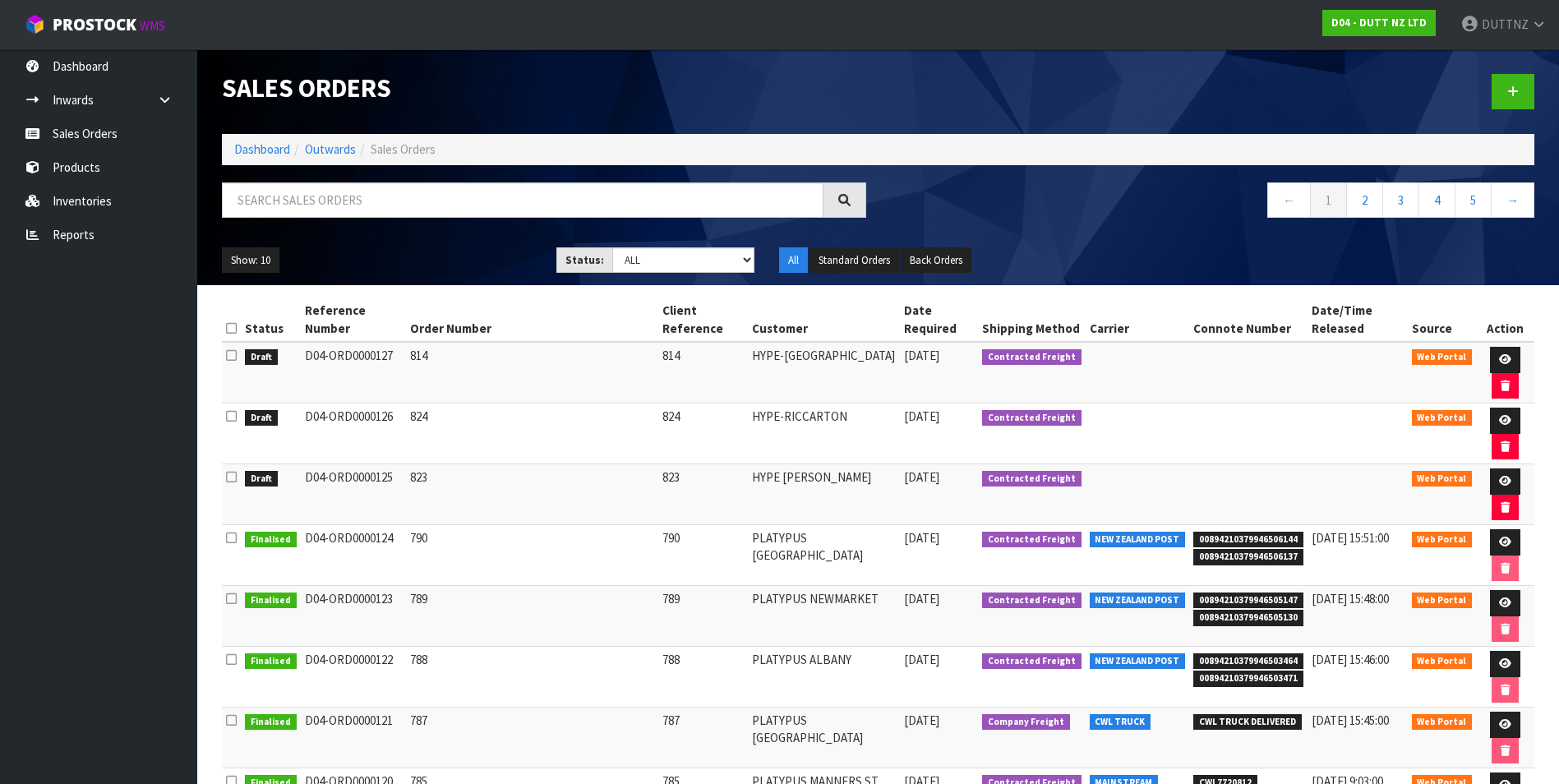
click at [1541, 84] on div at bounding box center [1213, 91] width 669 height 85
click at [1523, 87] on link at bounding box center [1512, 91] width 43 height 35
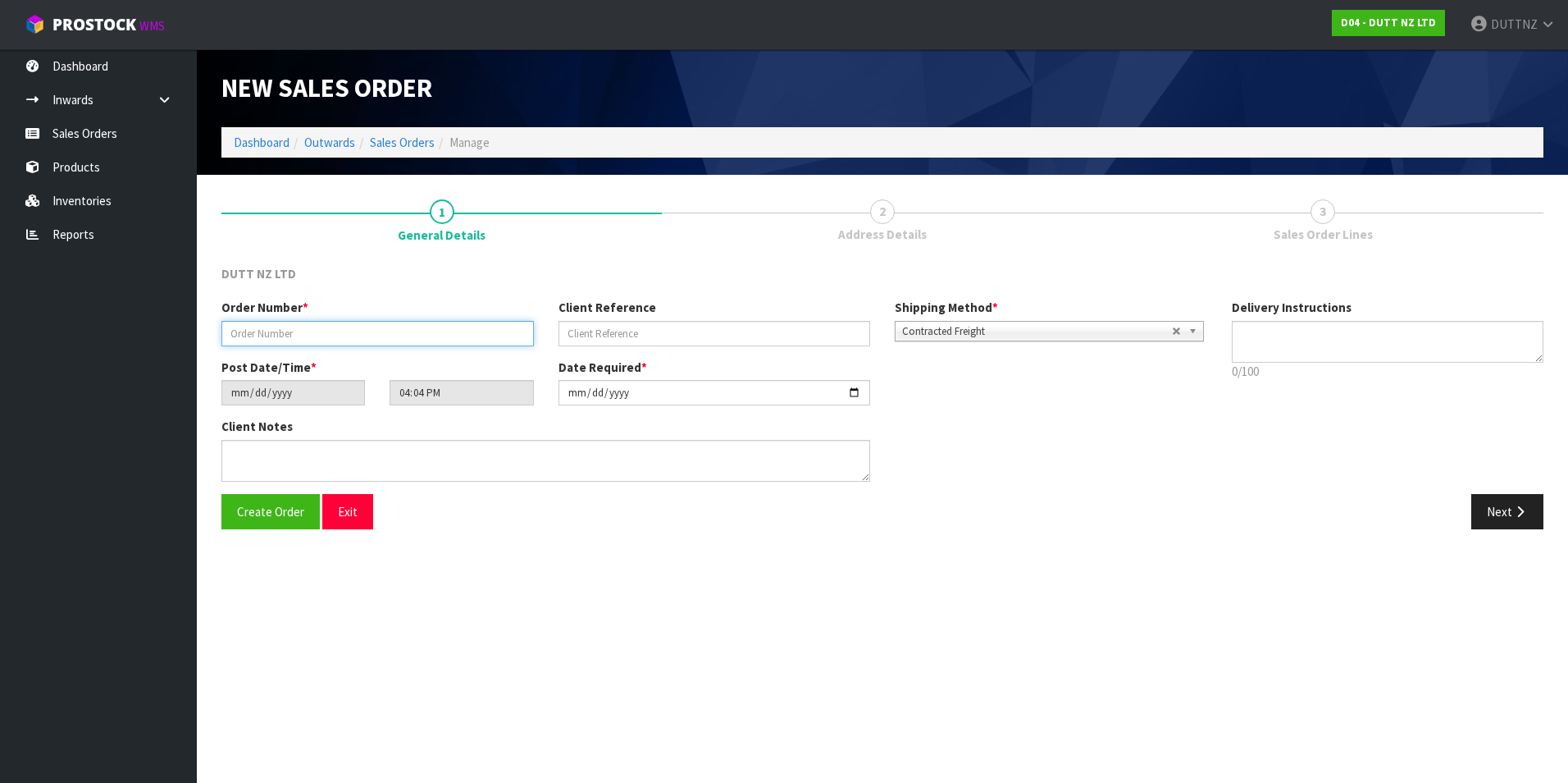
click at [322, 338] on input "text" at bounding box center [377, 333] width 313 height 26
type input "815"
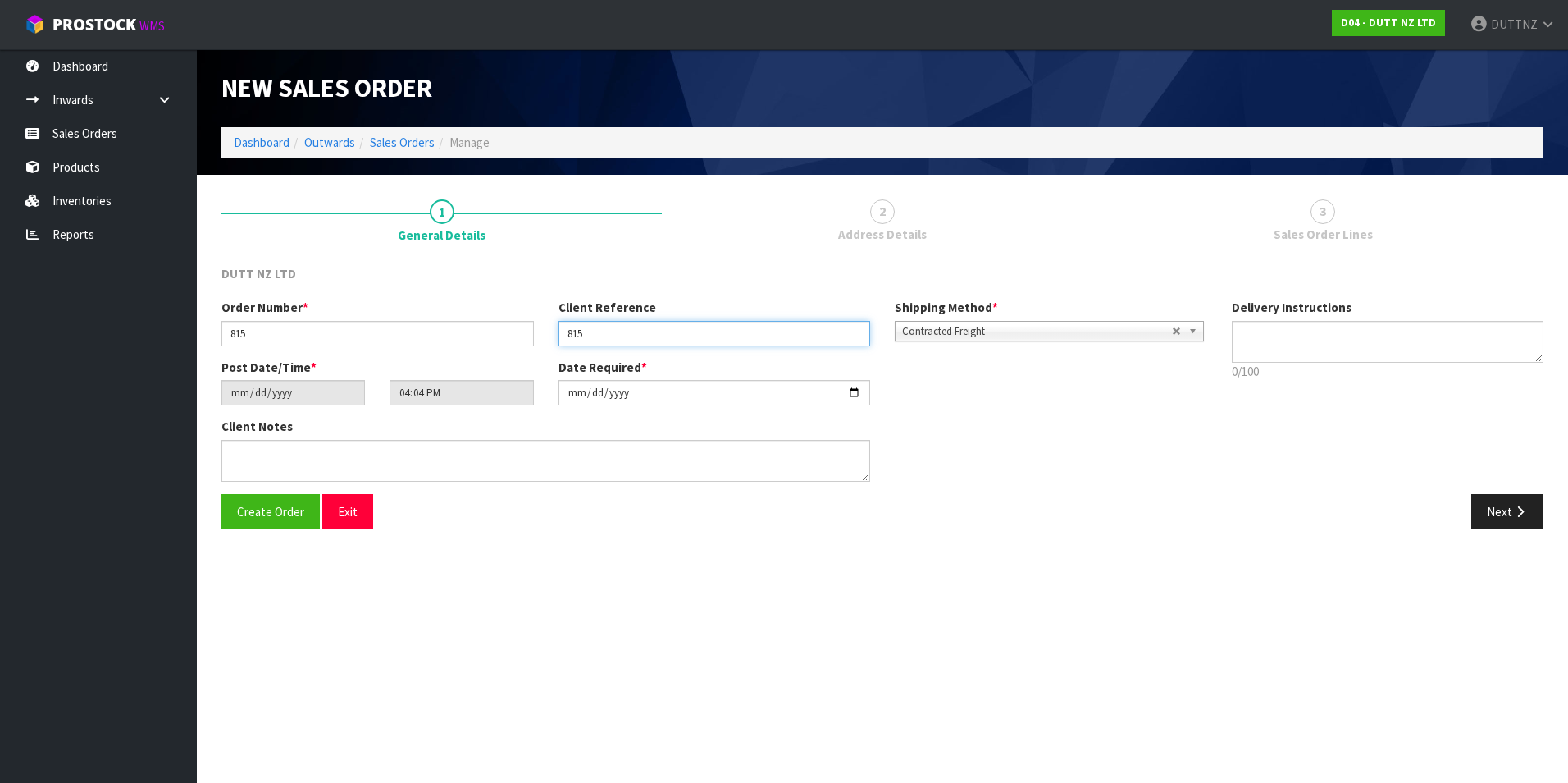
type input "815"
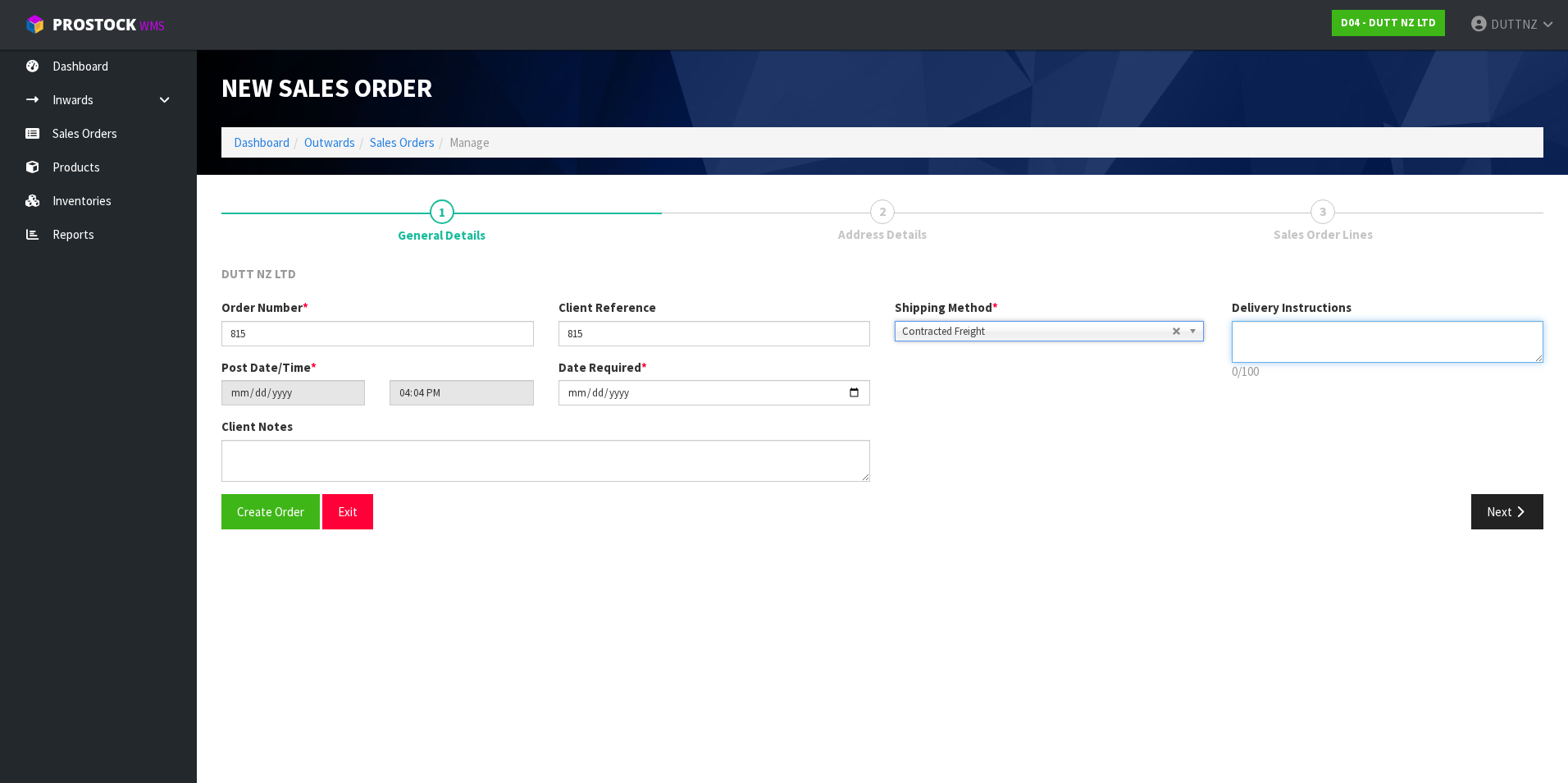
click at [1265, 332] on textarea at bounding box center [1387, 342] width 313 height 42
click at [1338, 354] on textarea at bounding box center [1387, 342] width 313 height 42
paste textarea "[PHONE_NUMBER]"
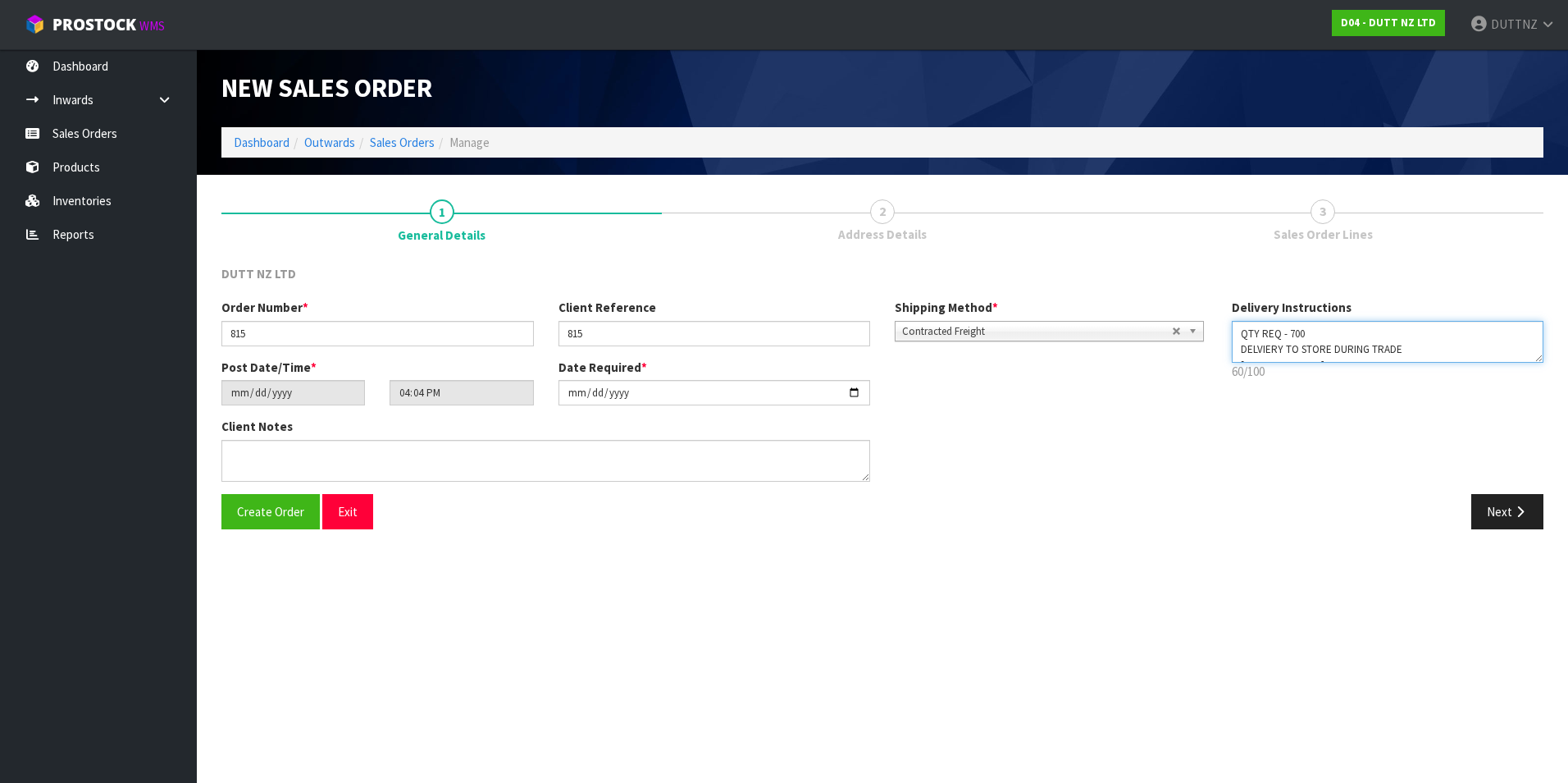
drag, startPoint x: 1338, startPoint y: 354, endPoint x: 1014, endPoint y: 170, distance: 372.6
click at [1016, 172] on div "New Sales Order Dashboard Outwards Sales Orders Manage New Sales Order Dashboar…" at bounding box center [784, 277] width 1568 height 554
type textarea "QTY REQ - 700 DELVIERY TO STORE DURING TRADE [PHONE_NUMBER]"
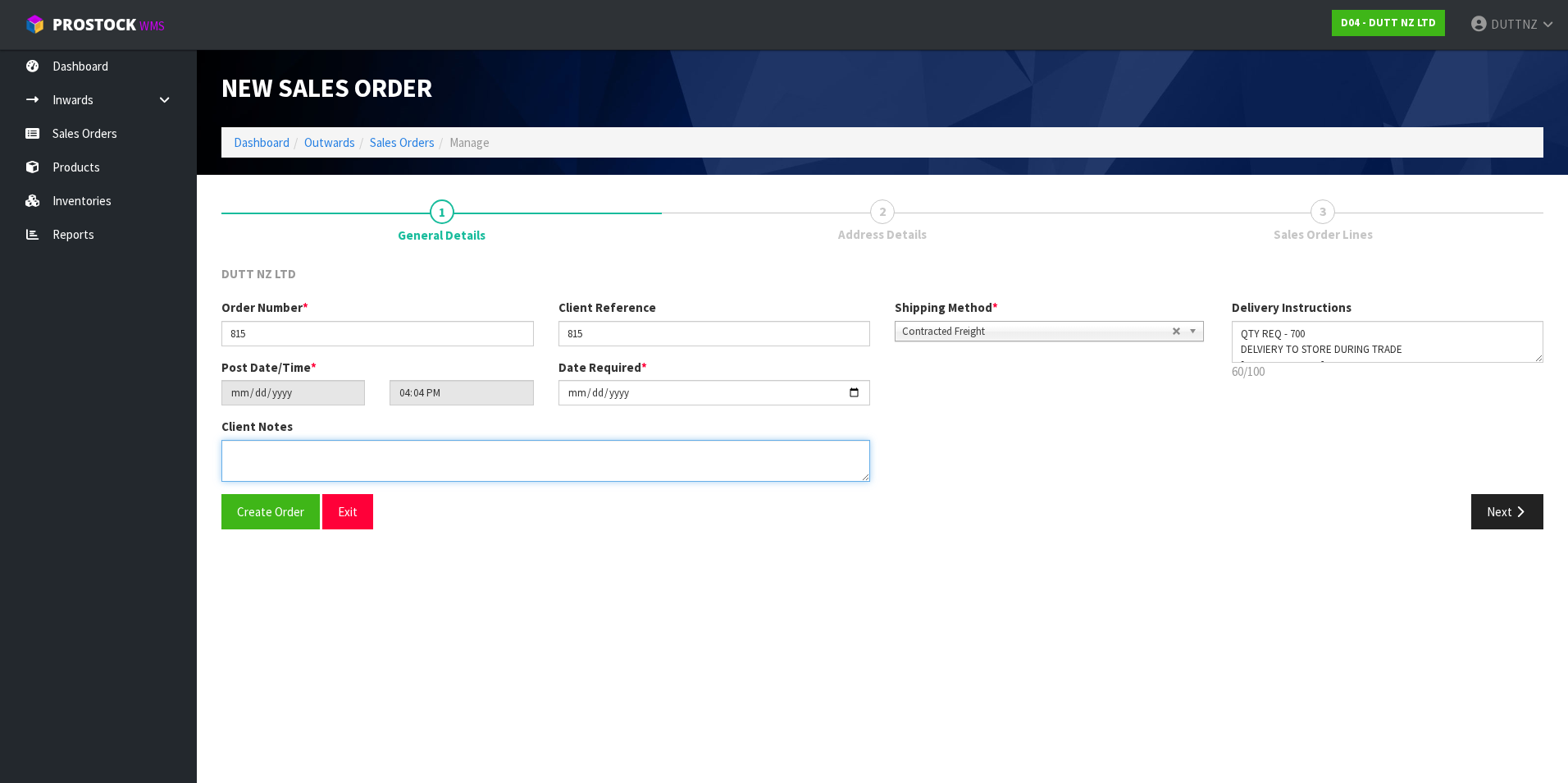
click at [735, 474] on textarea at bounding box center [546, 460] width 648 height 42
paste textarea "QTY REQ - 700 DELVIERY TO STORE DURING TRADE [PHONE_NUMBER]"
type textarea "QTY REQ - 700 DELVIERY TO STORE DURING TRADE [PHONE_NUMBER]"
click at [1500, 504] on button "Next" at bounding box center [1507, 511] width 72 height 35
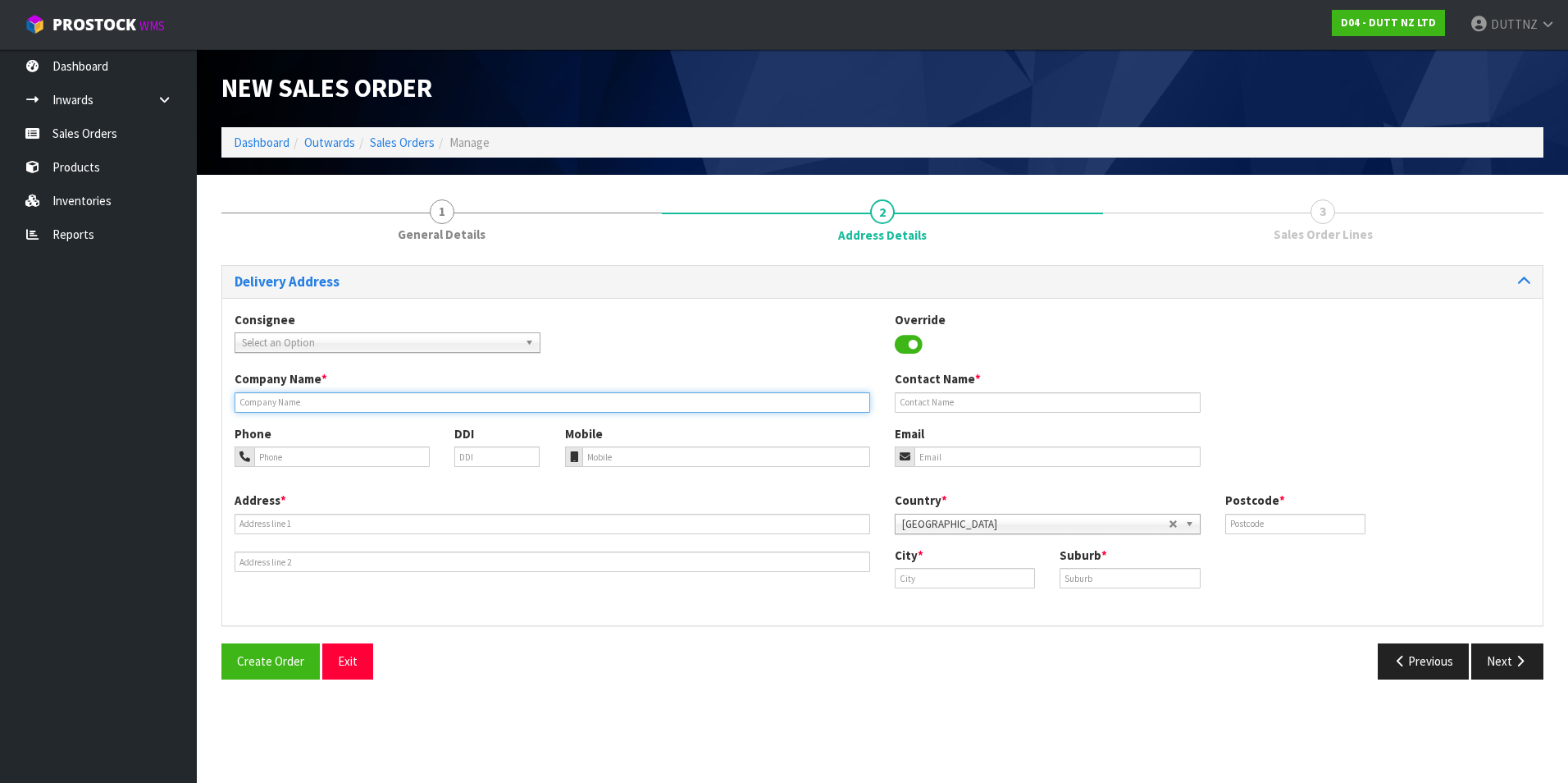
drag, startPoint x: 419, startPoint y: 402, endPoint x: 225, endPoint y: 398, distance: 194.0
click at [419, 402] on input "text" at bounding box center [552, 402] width 635 height 21
paste input "HY-BAYFAIR"
click at [246, 401] on input "HY-BAYFAIR" at bounding box center [552, 402] width 635 height 21
type input "HYPE-BAYFAIR"
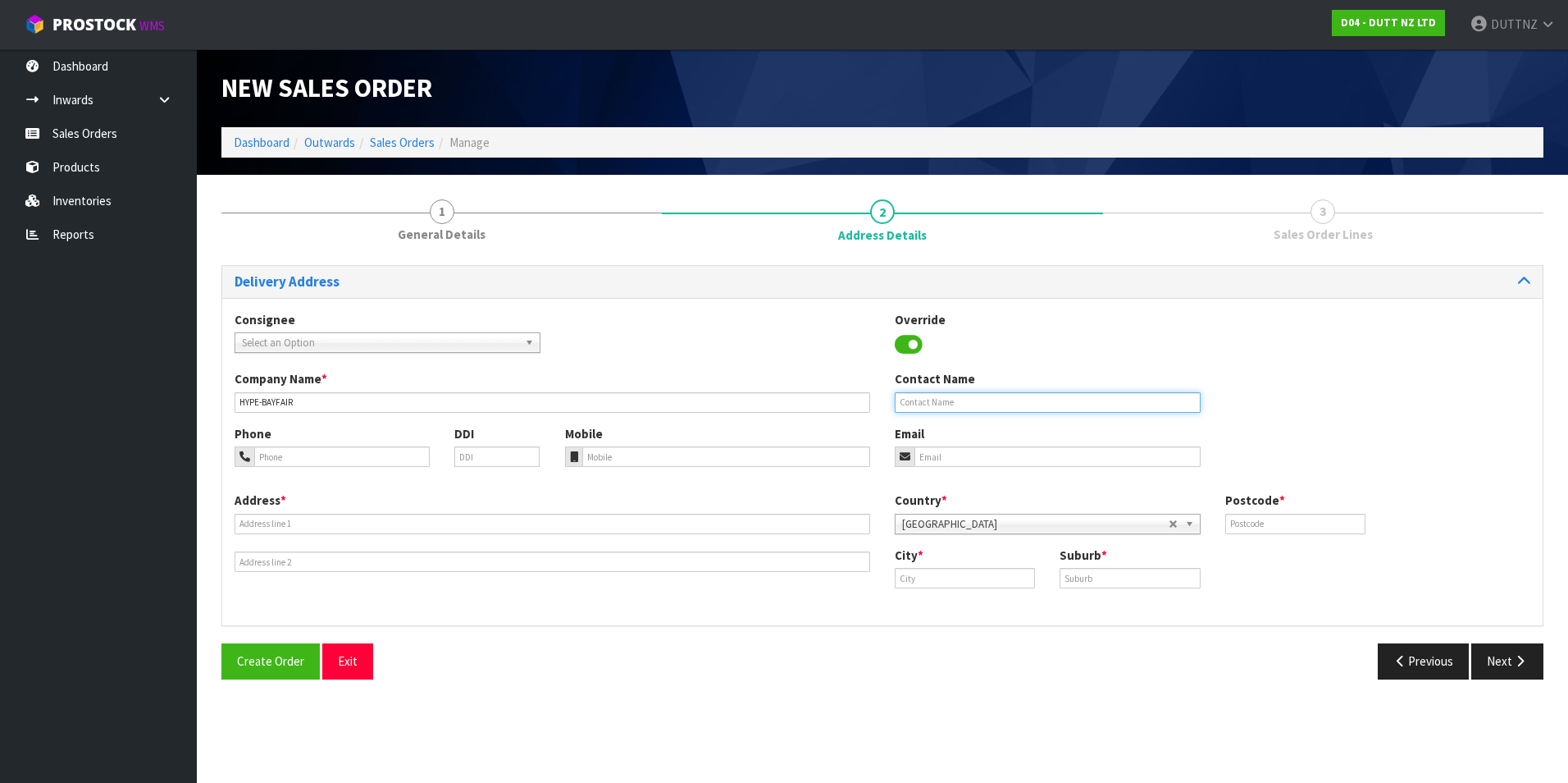
click at [1039, 407] on input "text" at bounding box center [1048, 402] width 306 height 21
type input "[PERSON_NAME]"
type input "[EMAIL_ADDRESS][DOMAIN_NAME]"
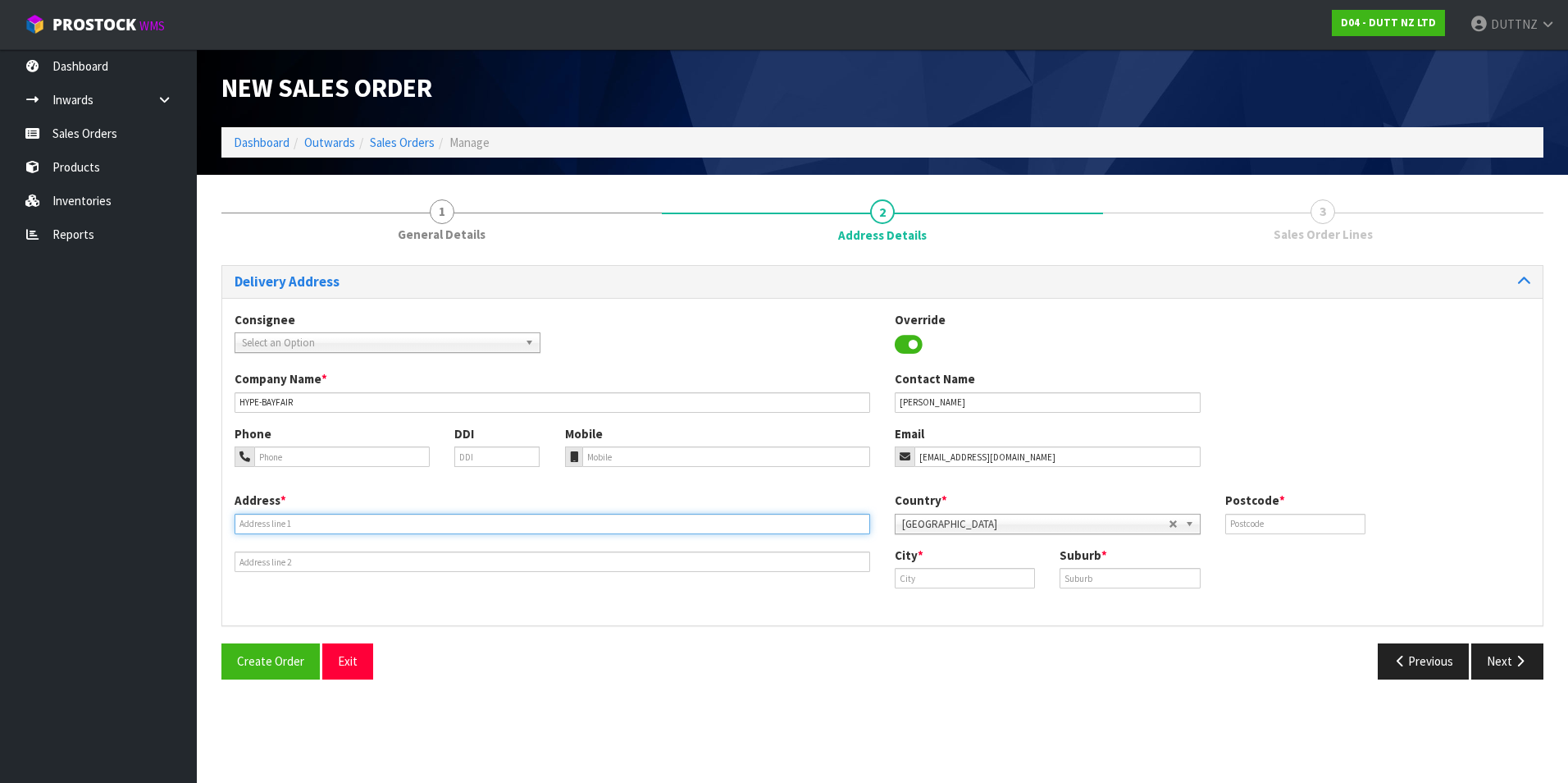
type input "SHOP 2"
type input "[STREET_ADDRESS]"
type input "1010"
click at [462, 525] on input "SHOP 2" at bounding box center [552, 524] width 635 height 21
drag, startPoint x: 462, startPoint y: 525, endPoint x: -432, endPoint y: 503, distance: 894.3
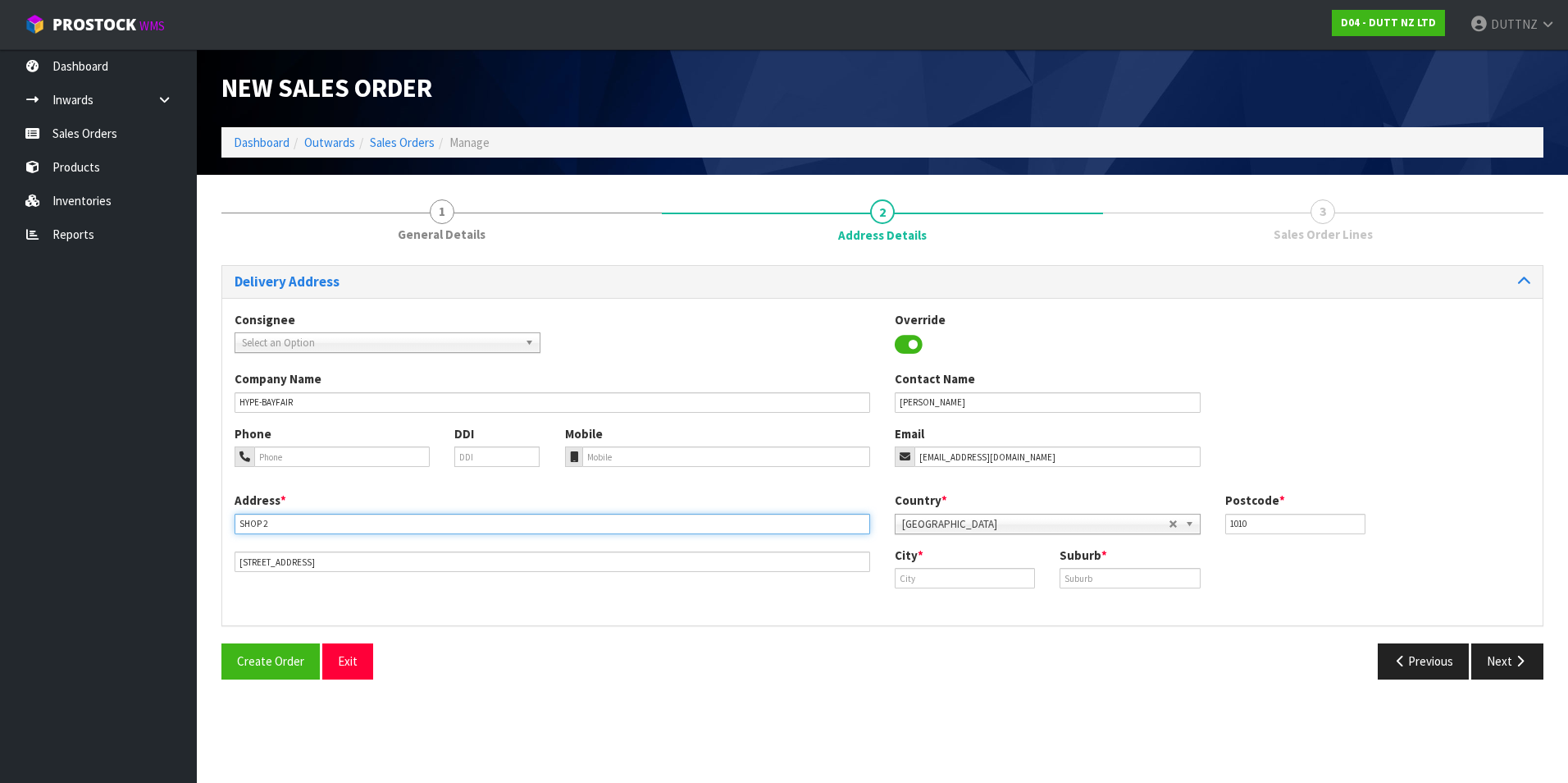
click at [0, 503] on html "Toggle navigation ProStock WMS D04 - DUTT NZ LTD DUTTNZ Logout Dashboard Inward…" at bounding box center [784, 391] width 1568 height 783
paste input ""SHOP SP1014A [GEOGRAPHIC_DATA], [GEOGRAPHIC_DATA][PERSON_NAME] MT MAUNGANUI TA…"
click at [248, 518] on input ""SHOP SP1014A [GEOGRAPHIC_DATA], [GEOGRAPHIC_DATA][PERSON_NAME] [GEOGRAPHIC_DAT…" at bounding box center [552, 524] width 635 height 21
drag, startPoint x: 730, startPoint y: 527, endPoint x: 528, endPoint y: 530, distance: 202.0
click at [528, 530] on input "SHOP SP1014A [GEOGRAPHIC_DATA], [GEOGRAPHIC_DATA][PERSON_NAME] [GEOGRAPHIC_DATA…" at bounding box center [552, 524] width 635 height 21
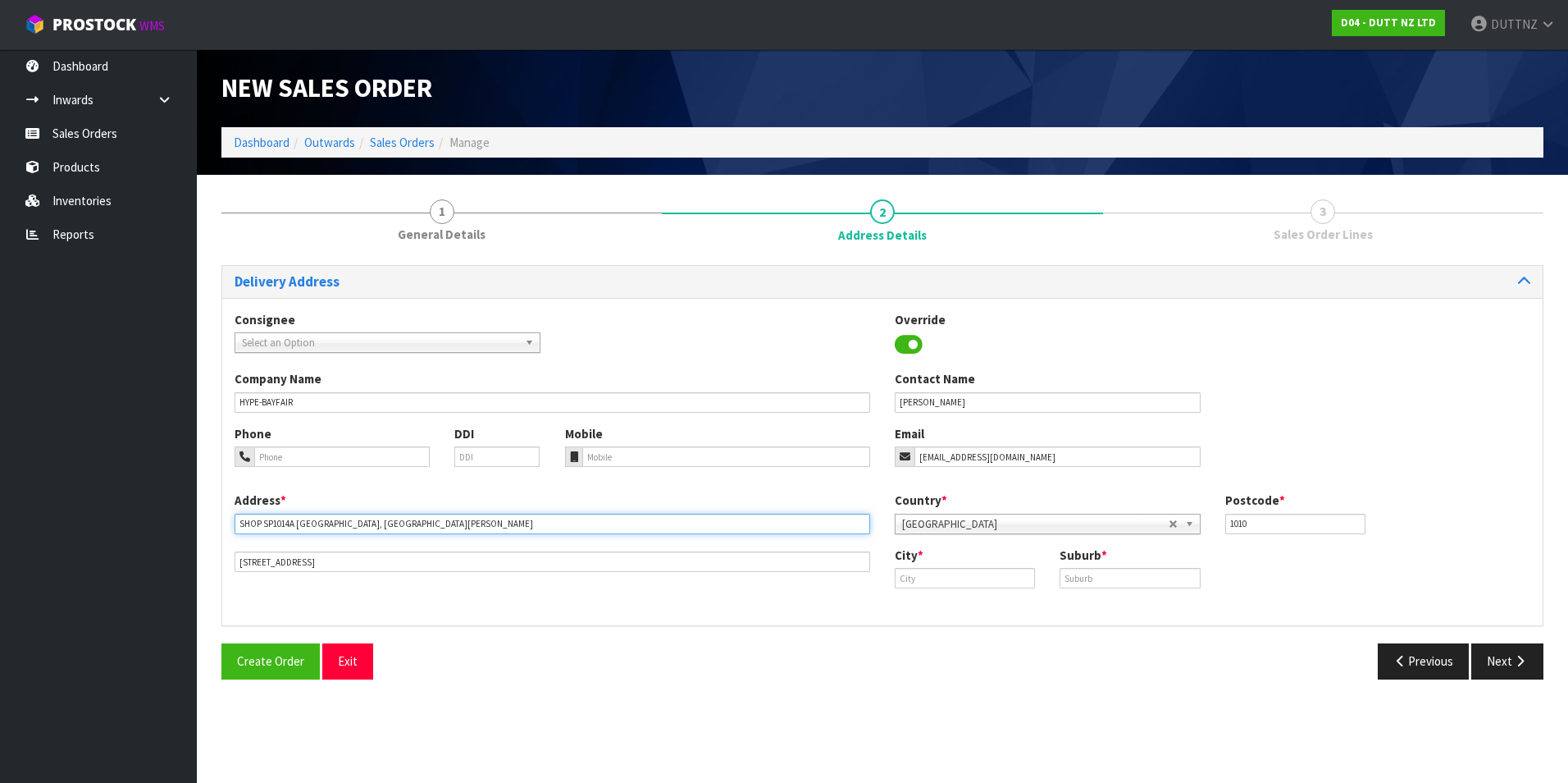
type input "SHOP SP1014A [GEOGRAPHIC_DATA], [GEOGRAPHIC_DATA][PERSON_NAME]"
drag, startPoint x: 489, startPoint y: 560, endPoint x: -454, endPoint y: 534, distance: 943.4
click at [0, 534] on html "Toggle navigation ProStock WMS D04 - DUTT NZ LTD DUTTNZ Logout Dashboard Inward…" at bounding box center [784, 391] width 1568 height 783
paste input "MT MAUNGANUI TAURANGA 3116 NEW ZEA"
click at [319, 565] on input "MT MAUNGANUI TAURANGA 3116 [GEOGRAPHIC_DATA]" at bounding box center [552, 562] width 635 height 21
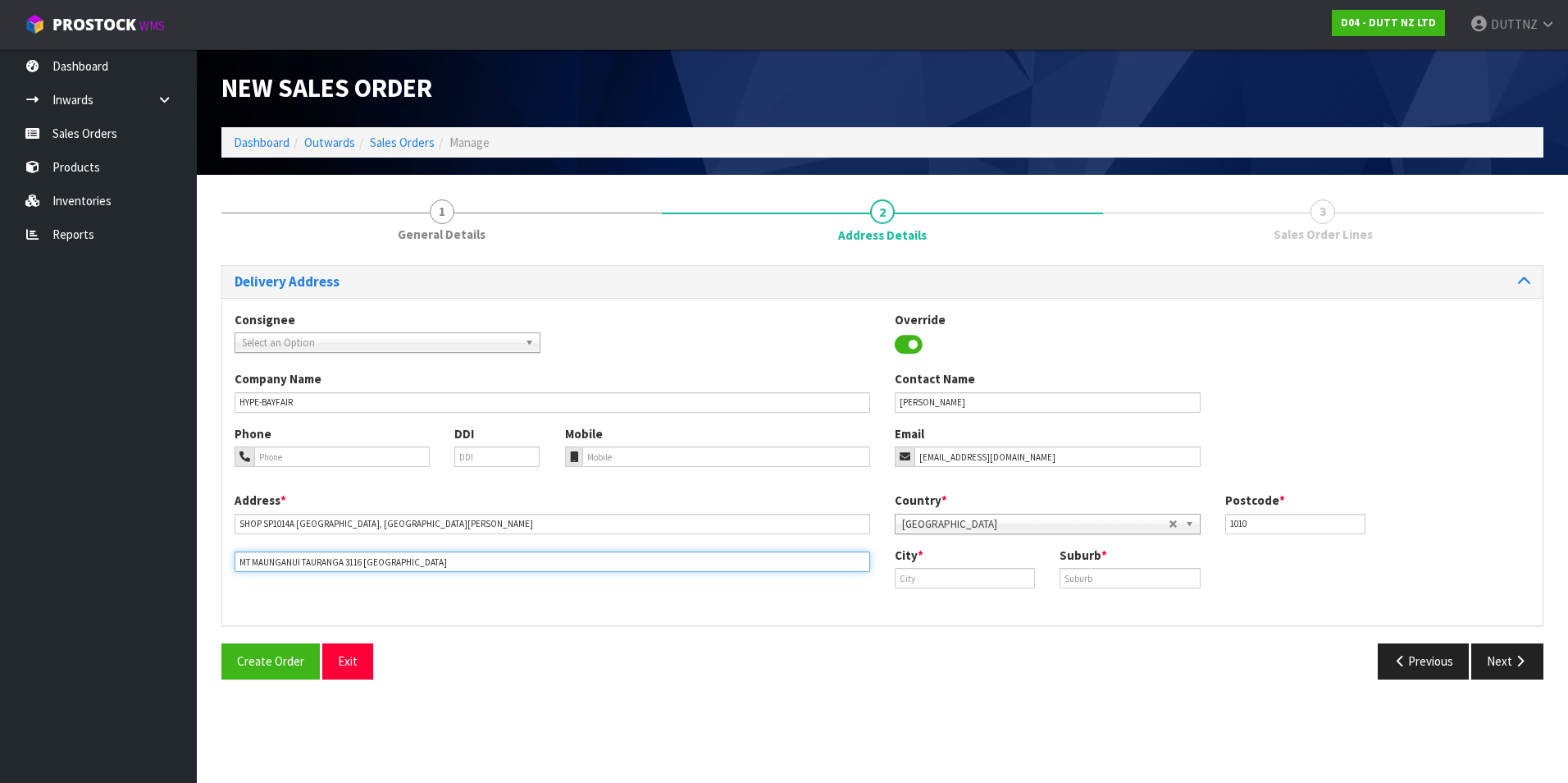
click at [319, 565] on input "MT MAUNGANUI TAURANGA 3116 [GEOGRAPHIC_DATA]" at bounding box center [552, 562] width 635 height 21
type input "MT MAUNGANUI TAURANGA 3116 [GEOGRAPHIC_DATA]"
click at [967, 577] on input "text" at bounding box center [964, 578] width 140 height 21
paste input "TAURANGA"
type input "TAURANGA"
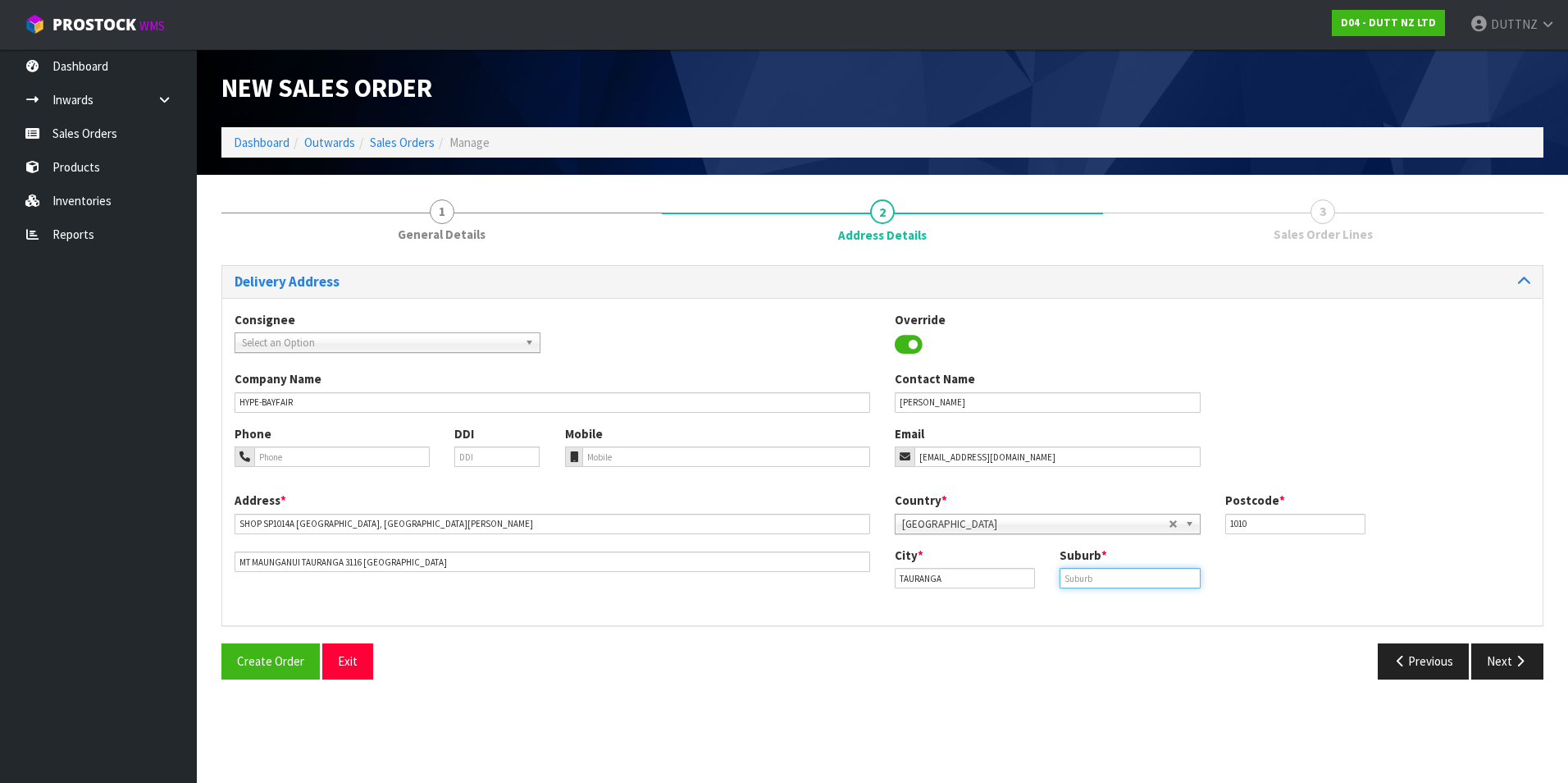
click at [1116, 577] on input "text" at bounding box center [1129, 578] width 140 height 21
paste input "TAURANGA"
type input "TAURANGA"
click at [1255, 519] on input "1010" at bounding box center [1294, 524] width 140 height 21
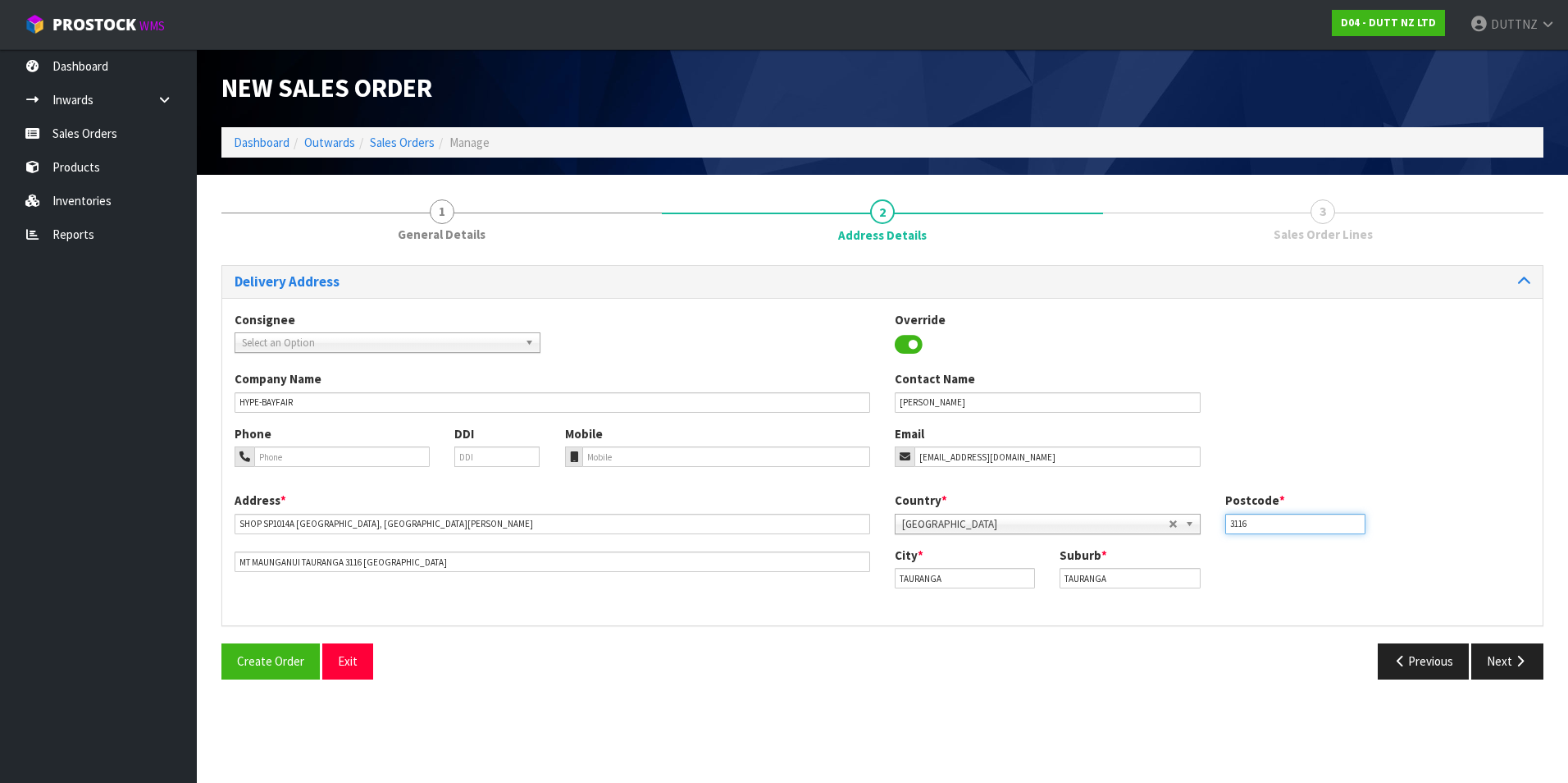
type input "3116"
click at [1236, 628] on div "Delivery Address Consignee 000001.BAY MECHANICS - BAY MECHANICS 000001A - BRAKE…" at bounding box center [882, 479] width 1322 height 426
click at [1420, 658] on button "Previous" at bounding box center [1423, 660] width 92 height 35
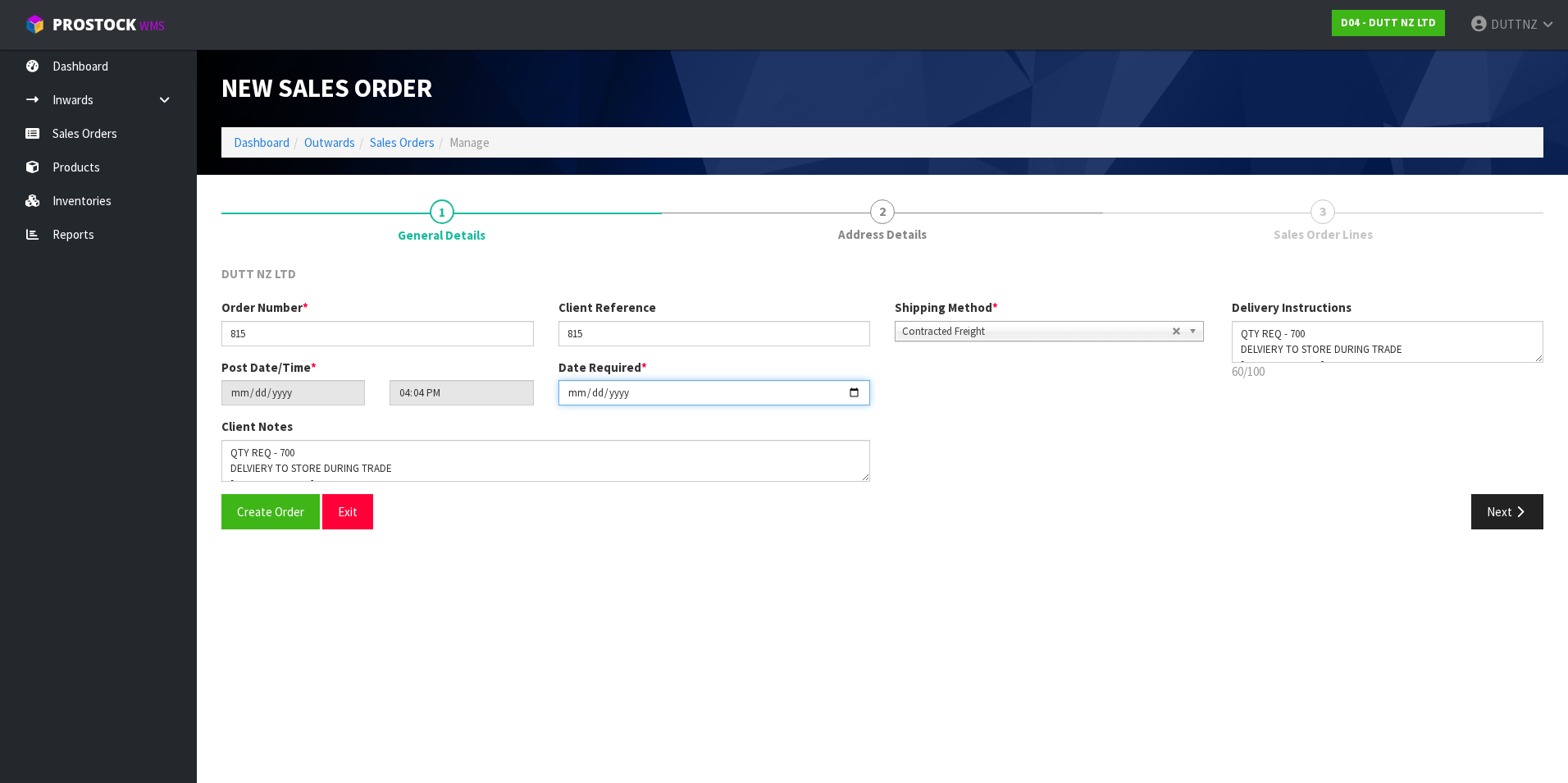
click at [861, 396] on input "[DATE]" at bounding box center [714, 392] width 313 height 26
click at [855, 396] on input "[DATE]" at bounding box center [714, 392] width 313 height 26
type input "[DATE]"
click at [1493, 503] on button "Next" at bounding box center [1507, 511] width 72 height 35
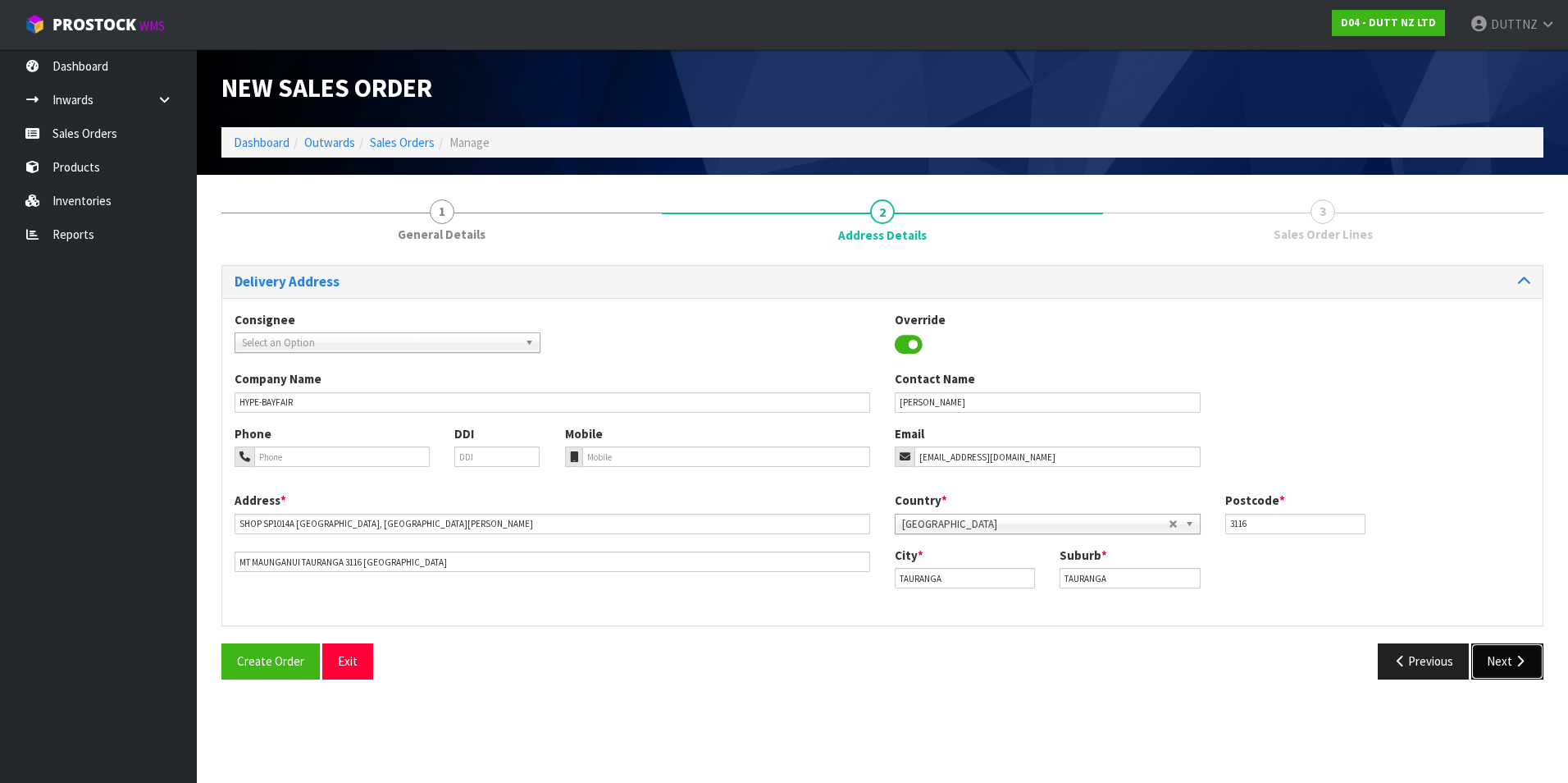
click at [1523, 670] on button "Next" at bounding box center [1507, 660] width 72 height 35
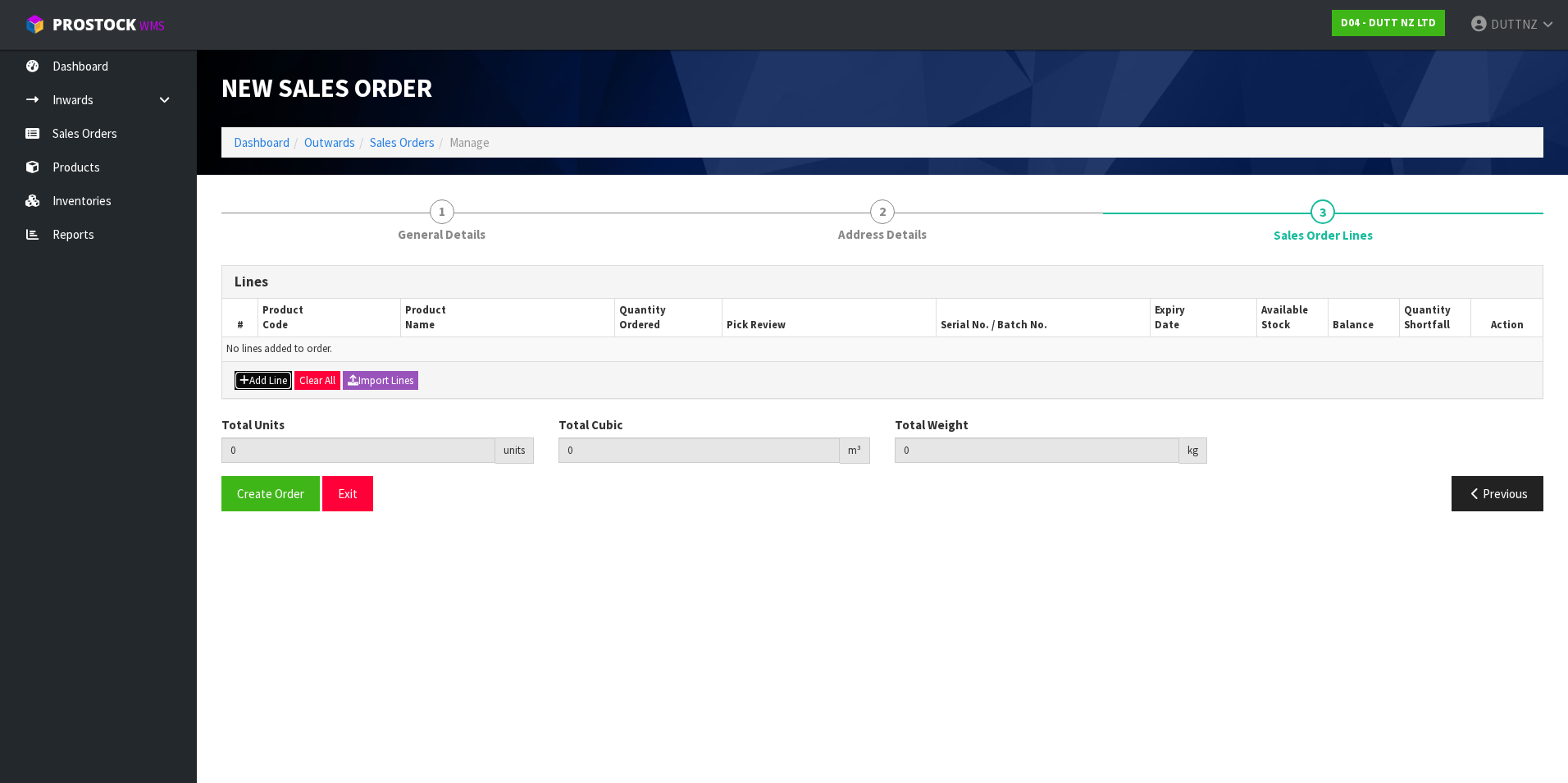
click at [281, 388] on button "Add Line" at bounding box center [263, 381] width 57 height 20
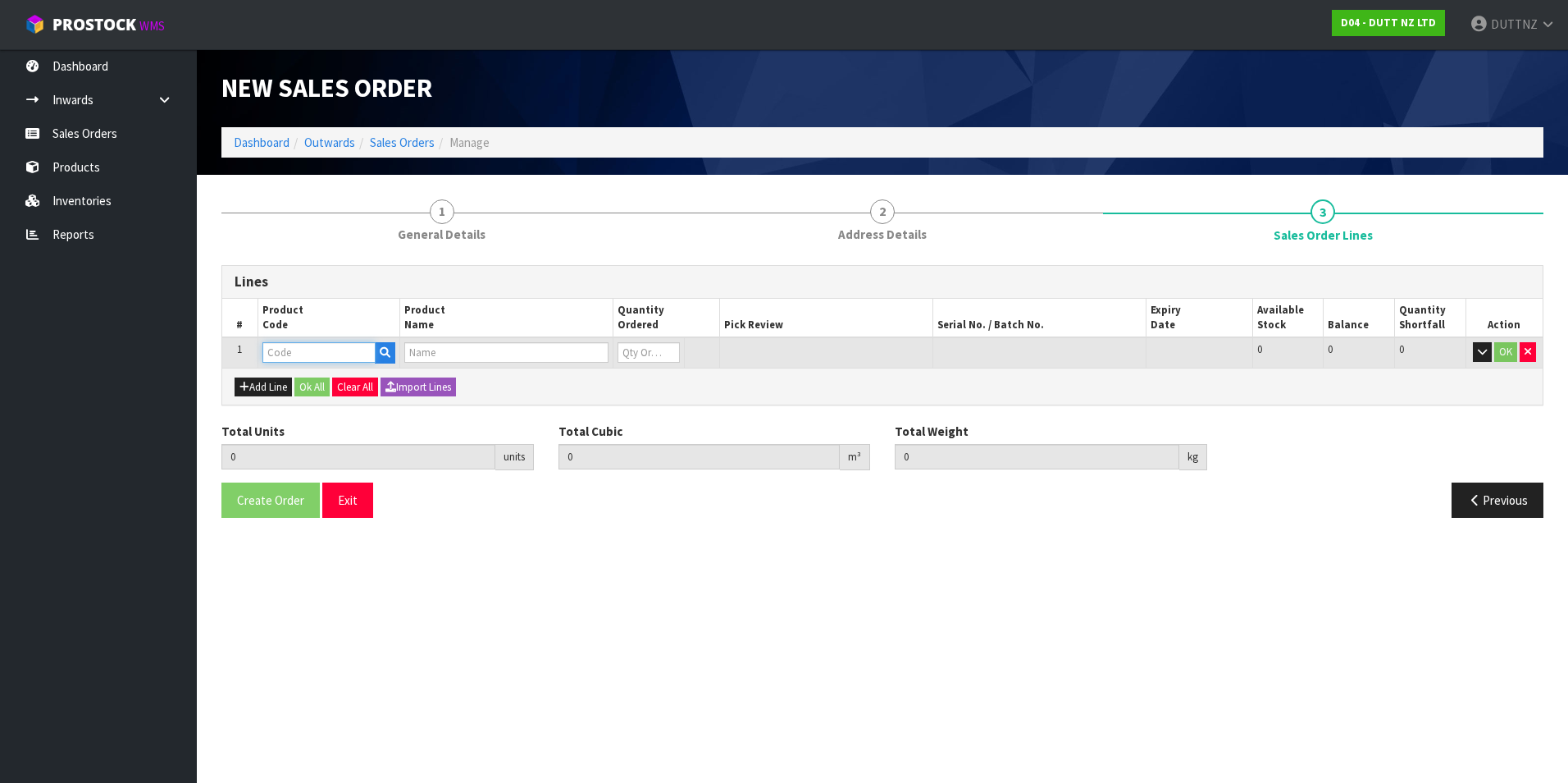
click at [325, 356] on input "text" at bounding box center [319, 353] width 113 height 21
paste input "71002210"
type input "71002210"
type input "0.000000"
type input "0.000"
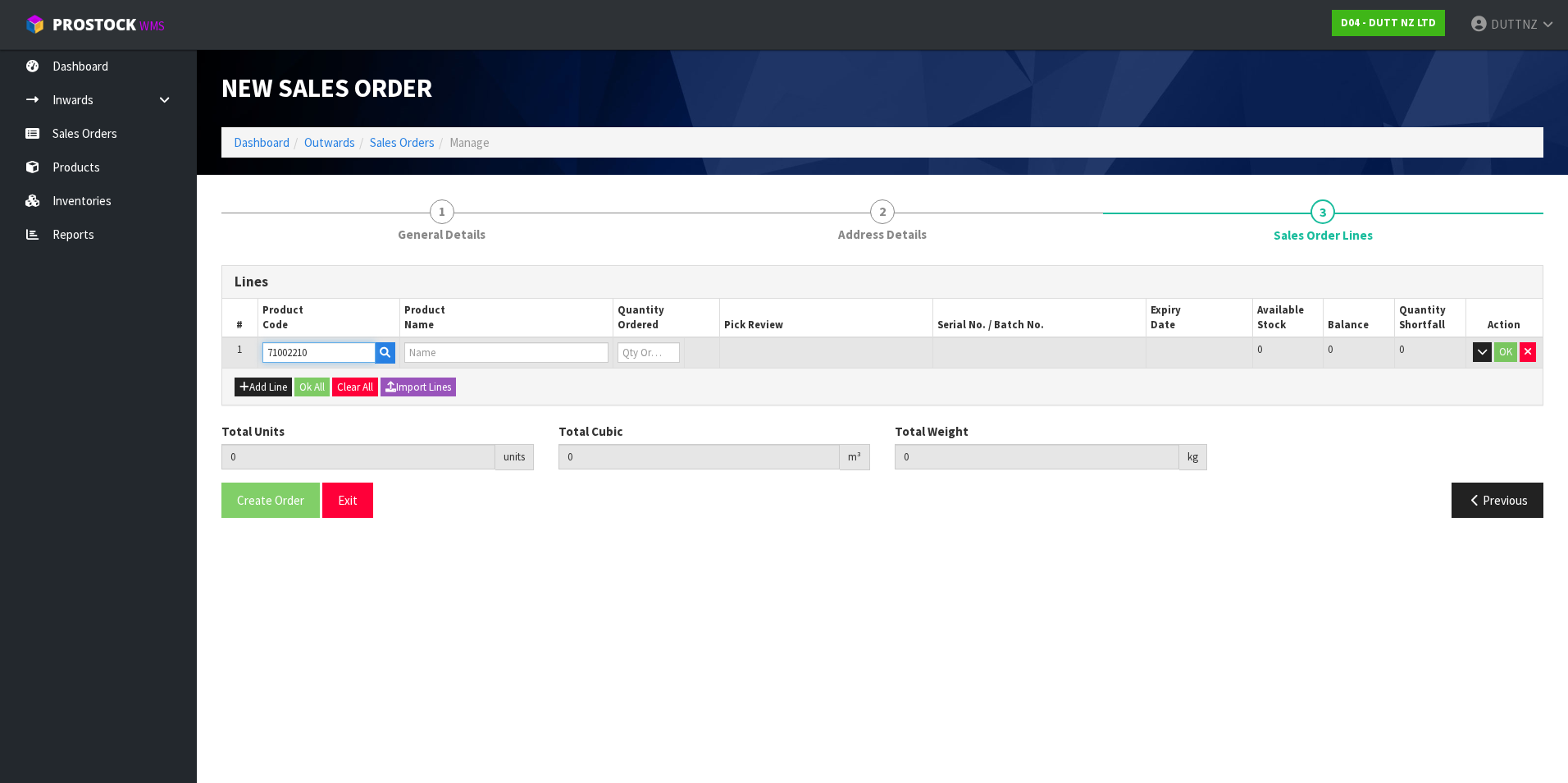
type input "71002210"
type input "0"
type input "71002210"
click at [642, 349] on input "0" at bounding box center [648, 353] width 63 height 21
drag, startPoint x: 645, startPoint y: 349, endPoint x: 374, endPoint y: 356, distance: 271.1
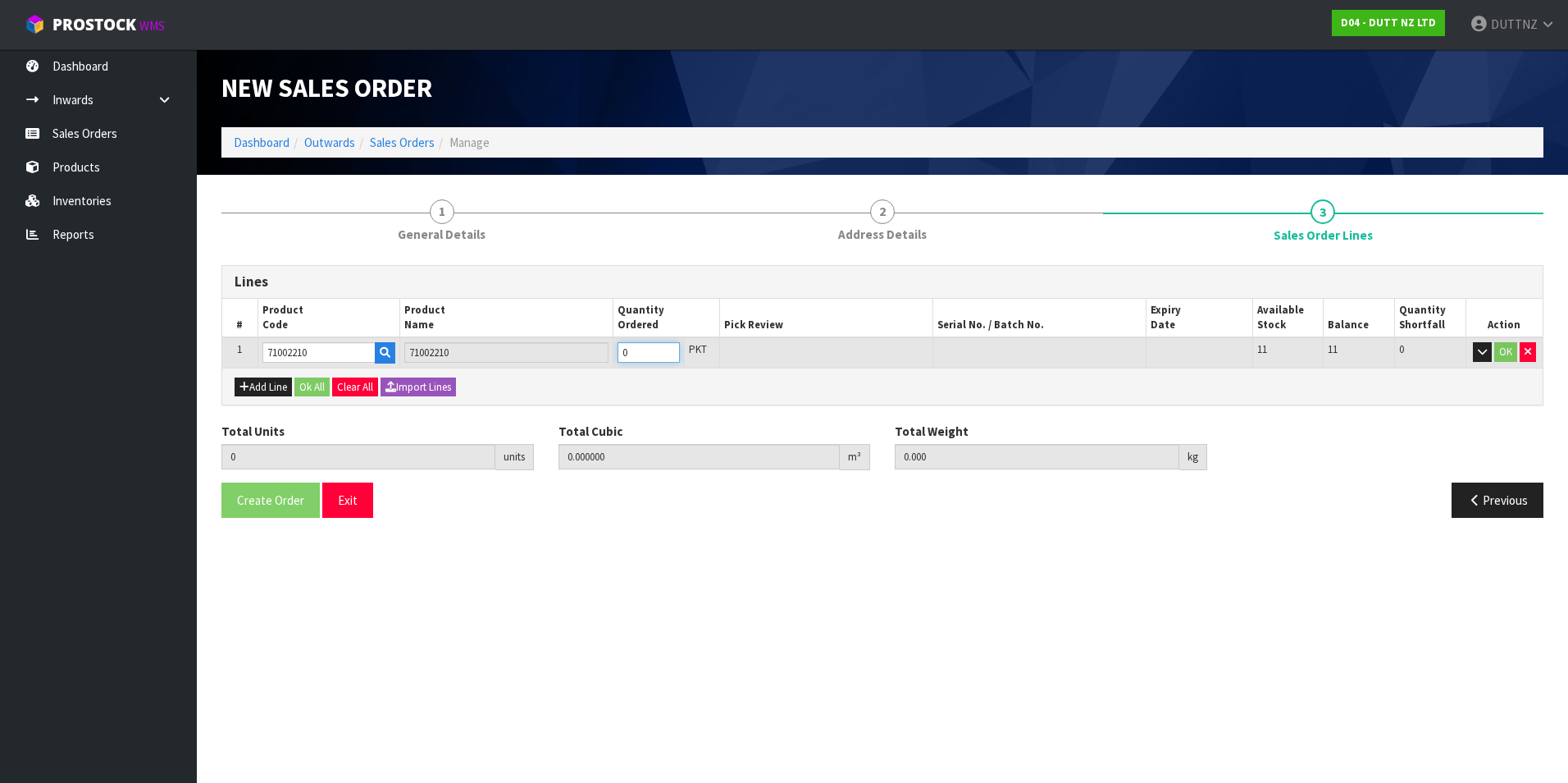
click at [374, 356] on tr "1 71002210 71002210 0 PKT 11 11 0 OK" at bounding box center [882, 352] width 1320 height 30
type input "1"
type input "0.001"
type input "1"
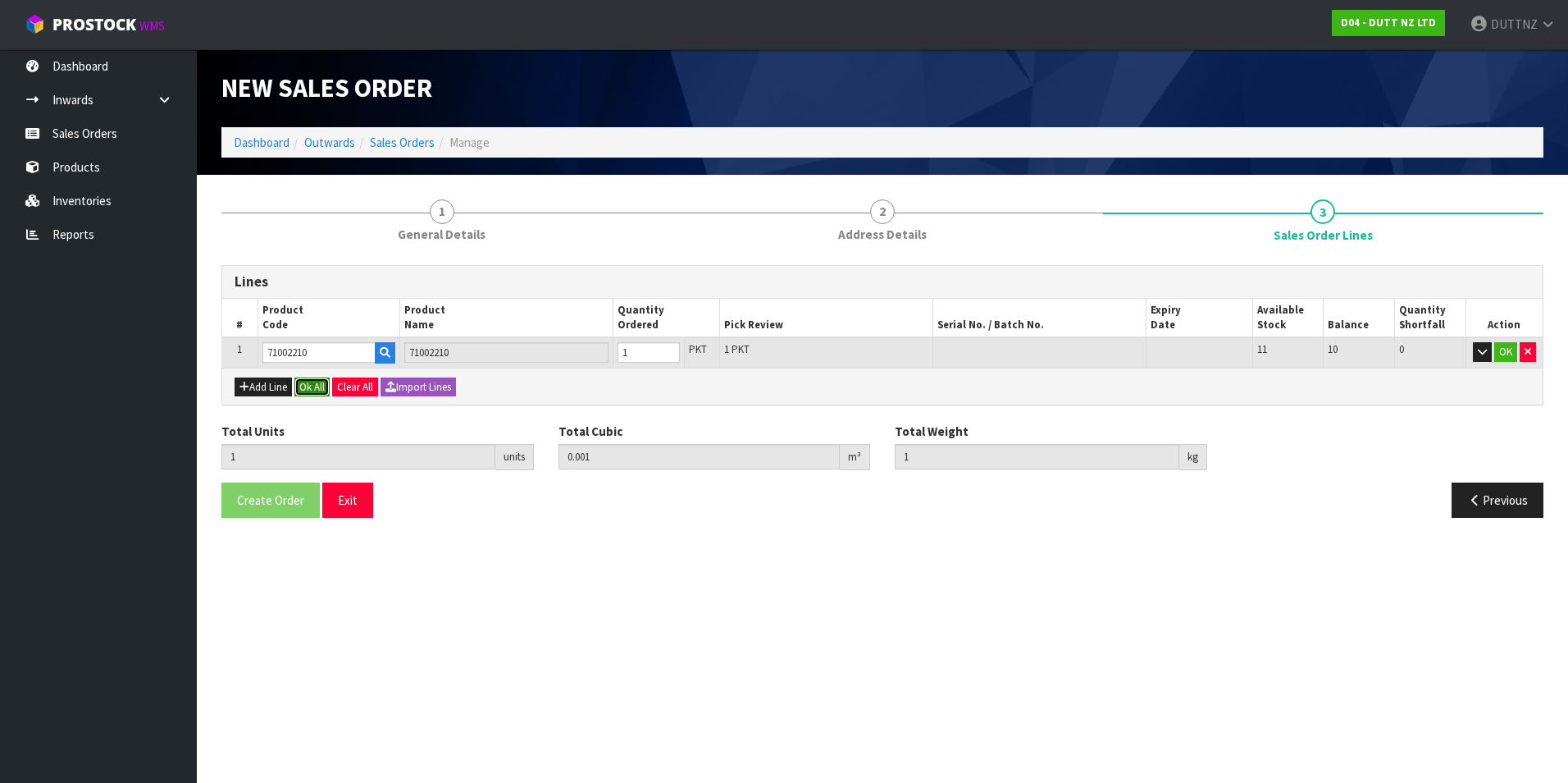
click at [322, 389] on button "Ok All" at bounding box center [312, 387] width 35 height 20
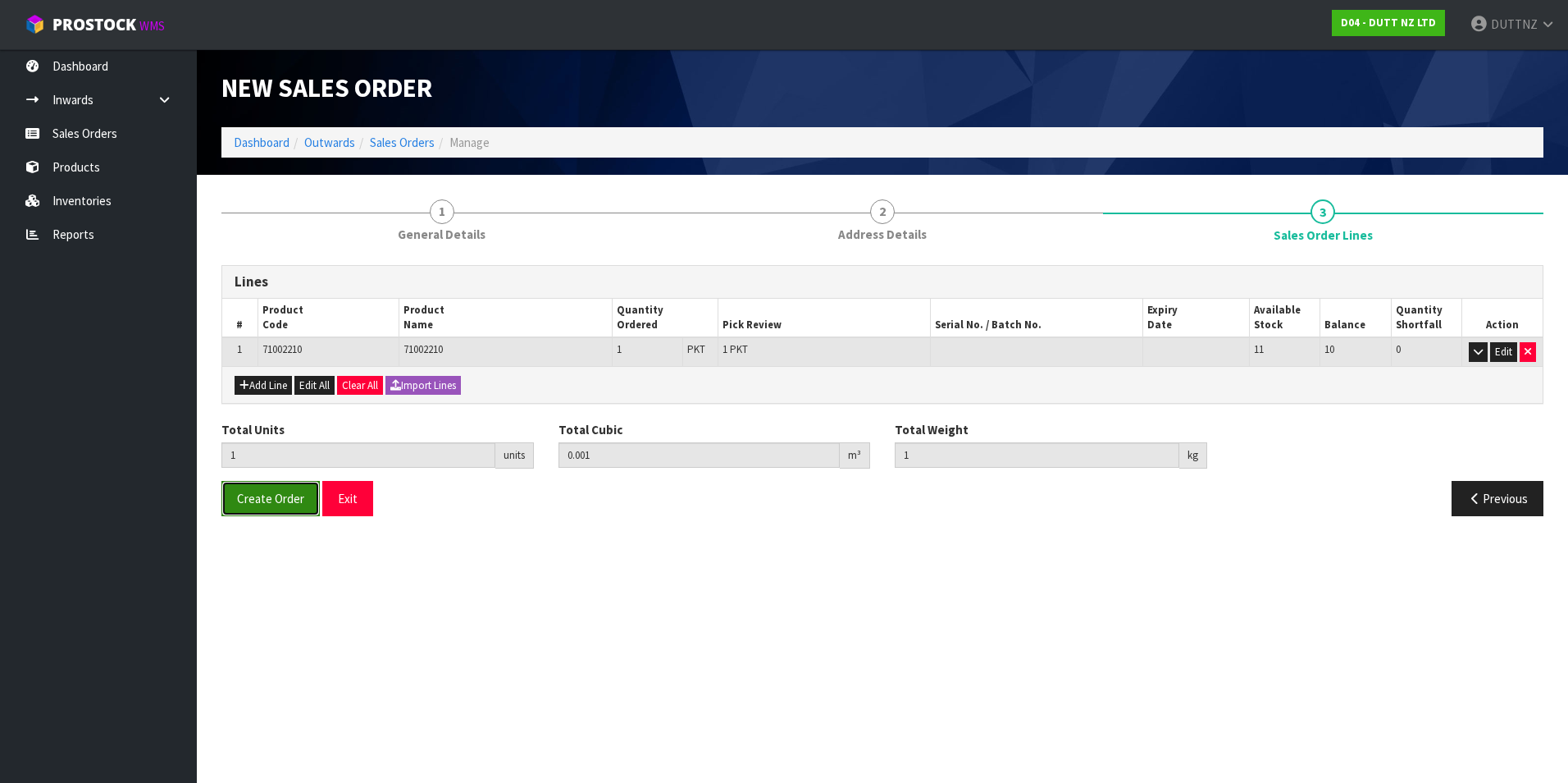
click at [261, 503] on span "Create Order" at bounding box center [270, 499] width 68 height 15
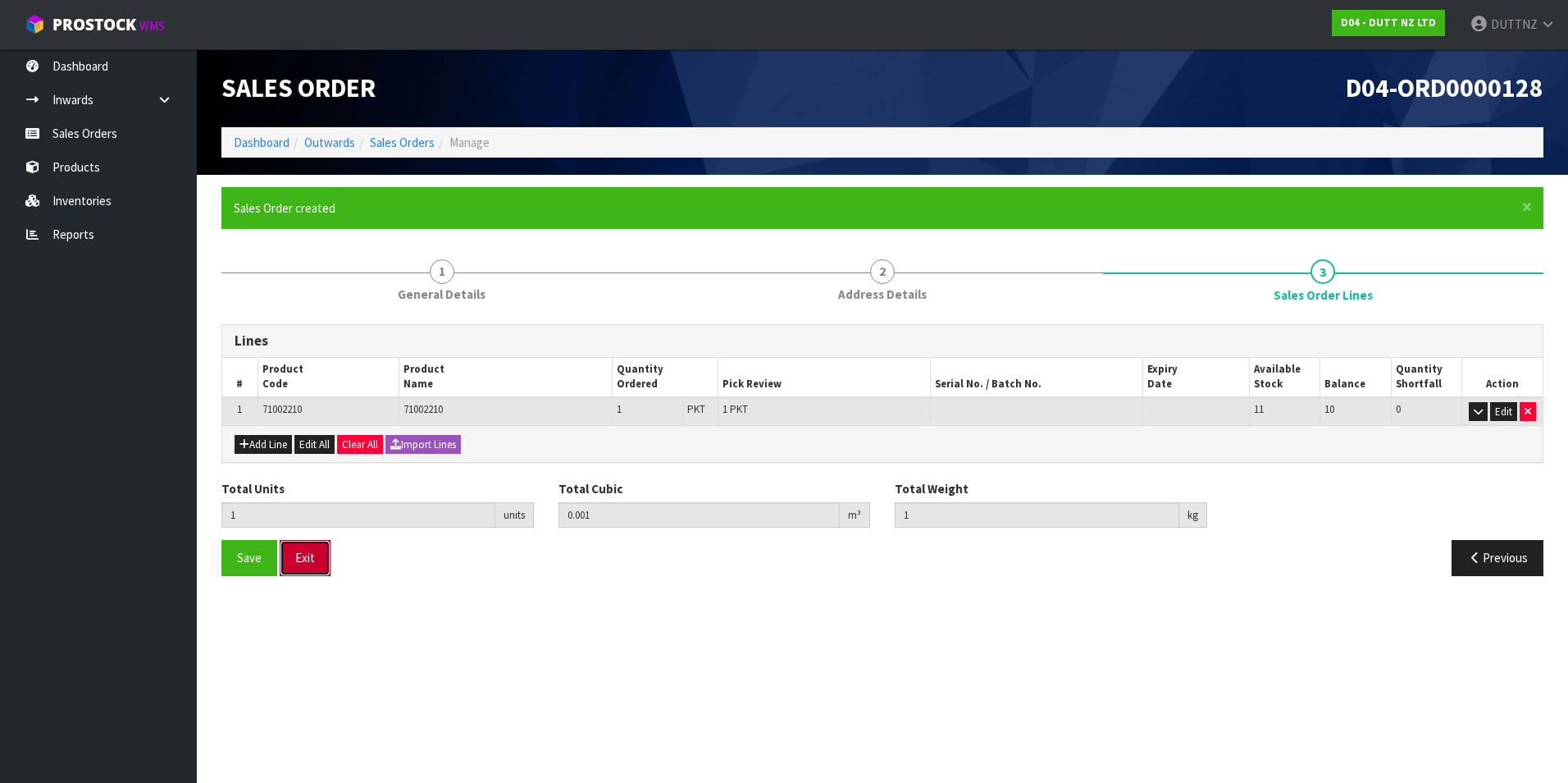
click at [302, 571] on button "Exit" at bounding box center [304, 557] width 50 height 35
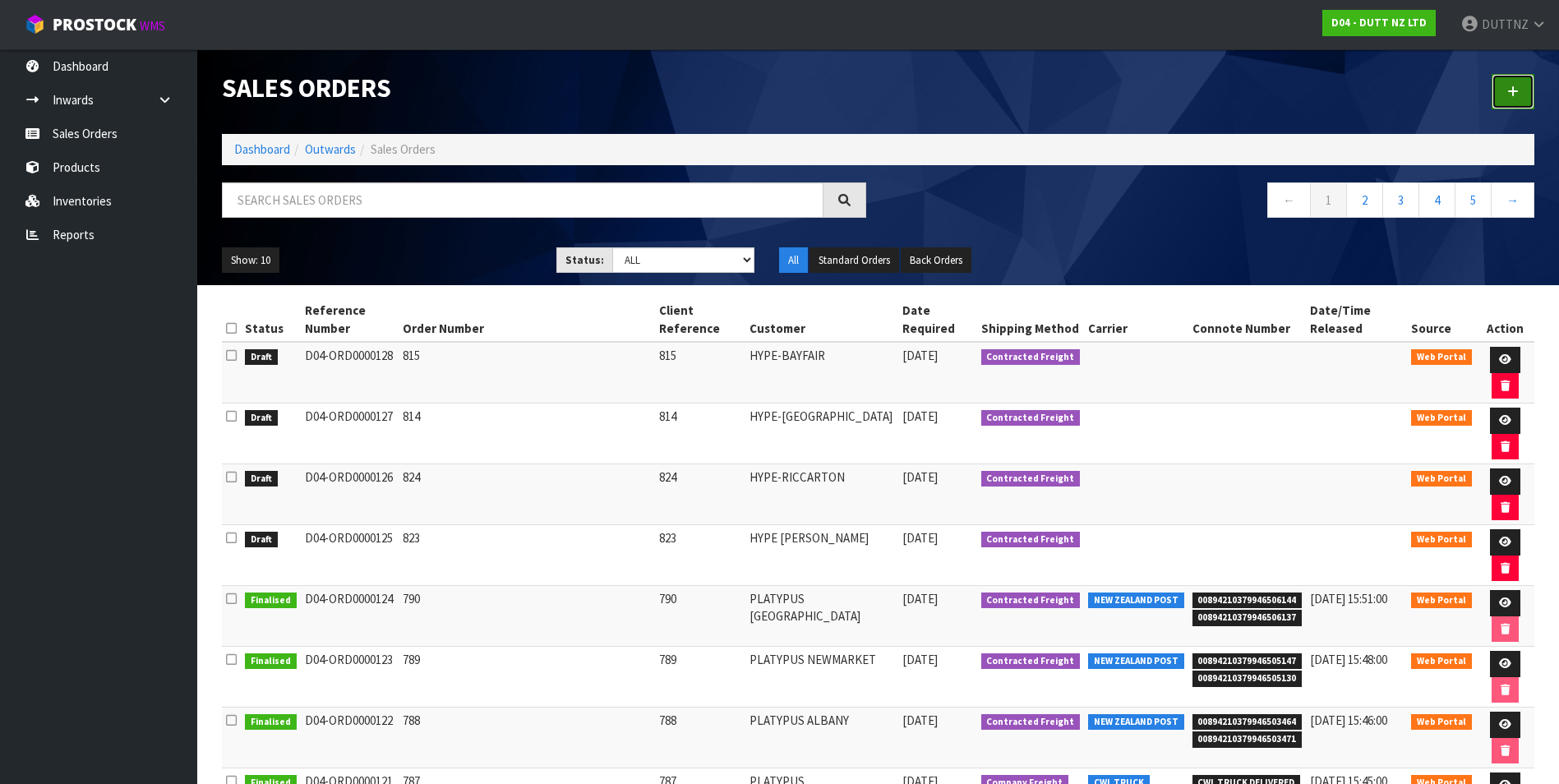
drag, startPoint x: 1529, startPoint y: 80, endPoint x: 1515, endPoint y: 87, distance: 15.7
click at [1529, 80] on link at bounding box center [1512, 91] width 43 height 35
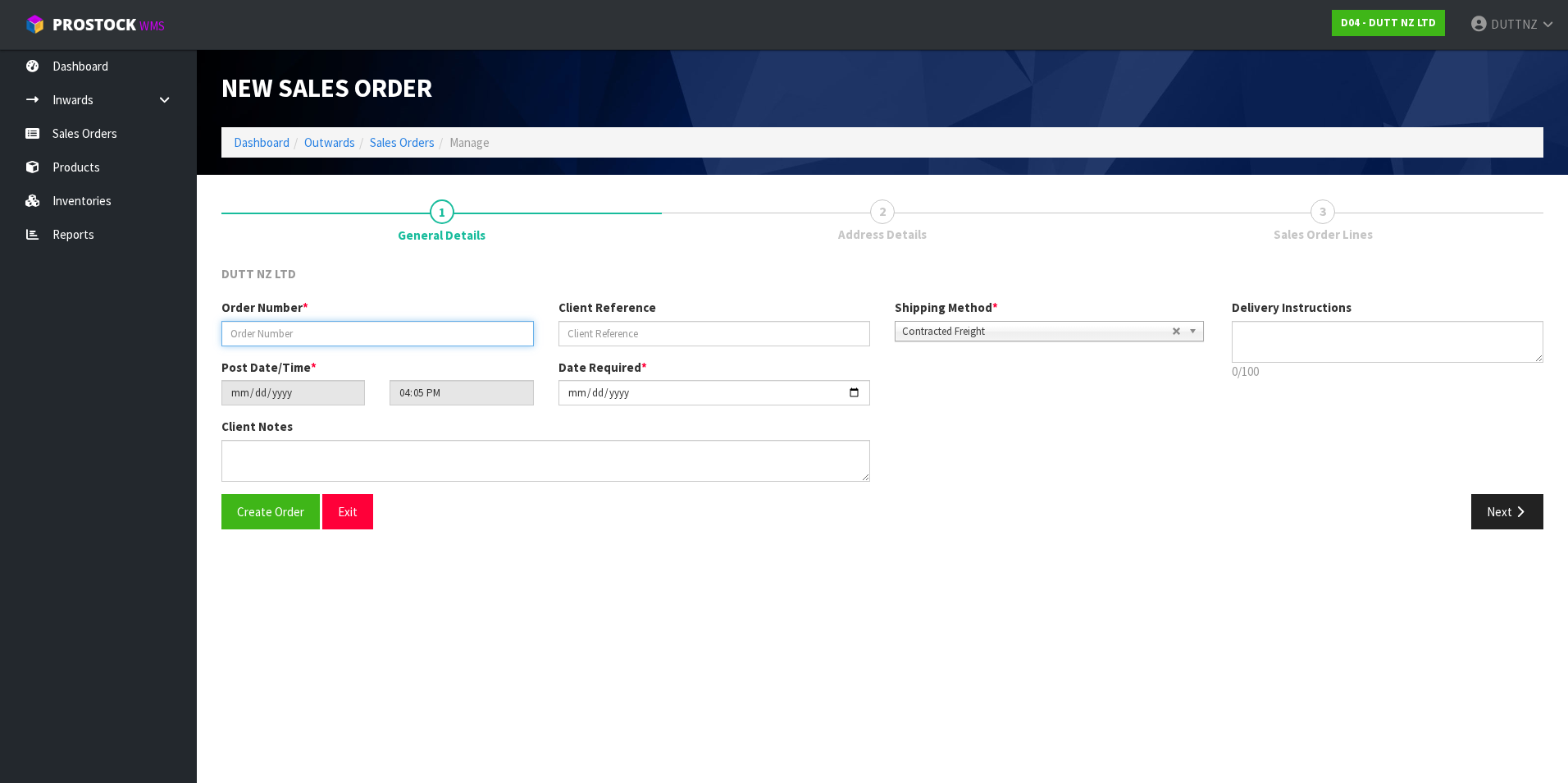
click at [286, 332] on input "text" at bounding box center [377, 333] width 313 height 26
type input "816"
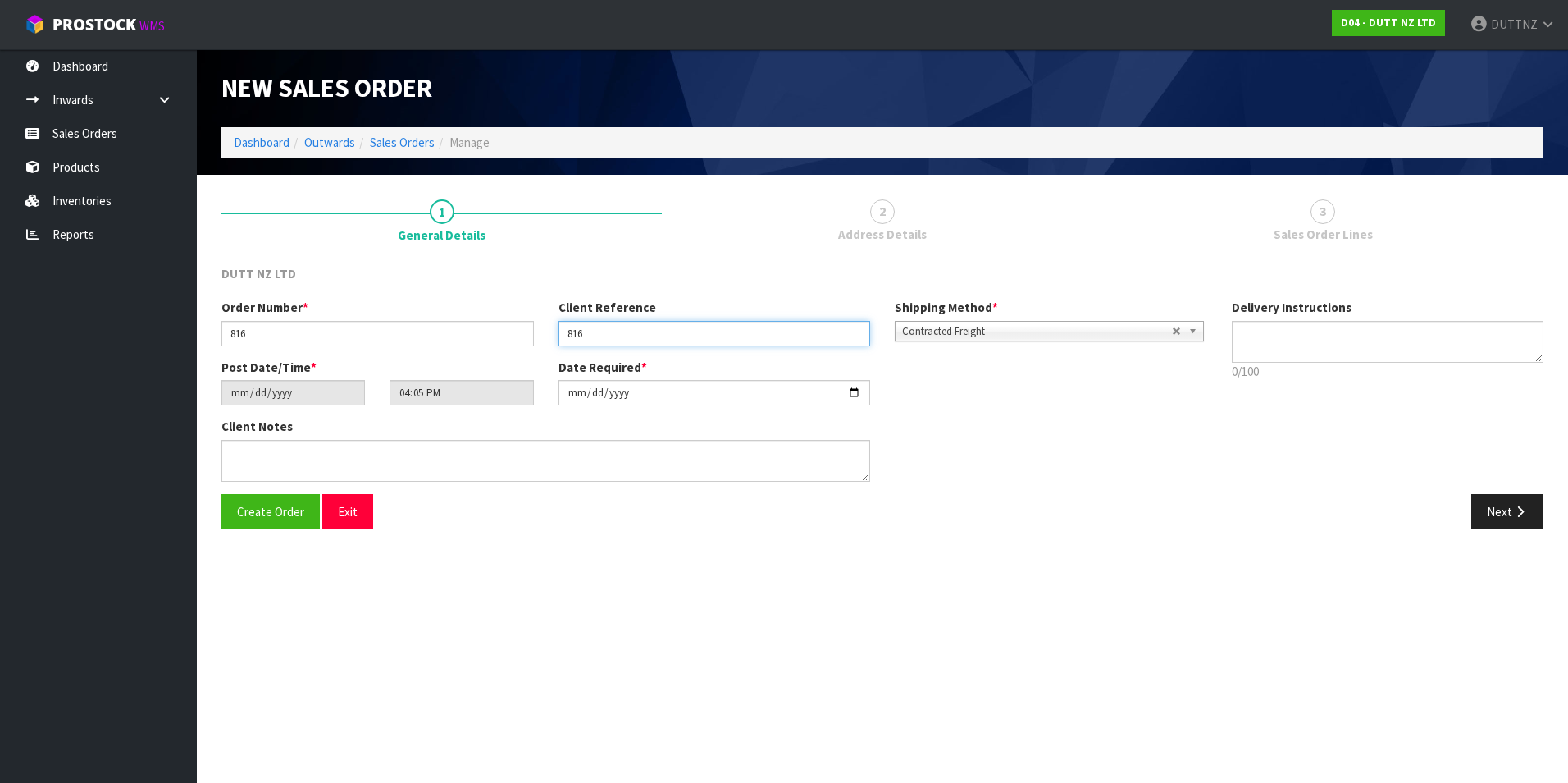
type input "816"
click at [1341, 313] on label "Delivery Instructions" at bounding box center [1291, 307] width 120 height 17
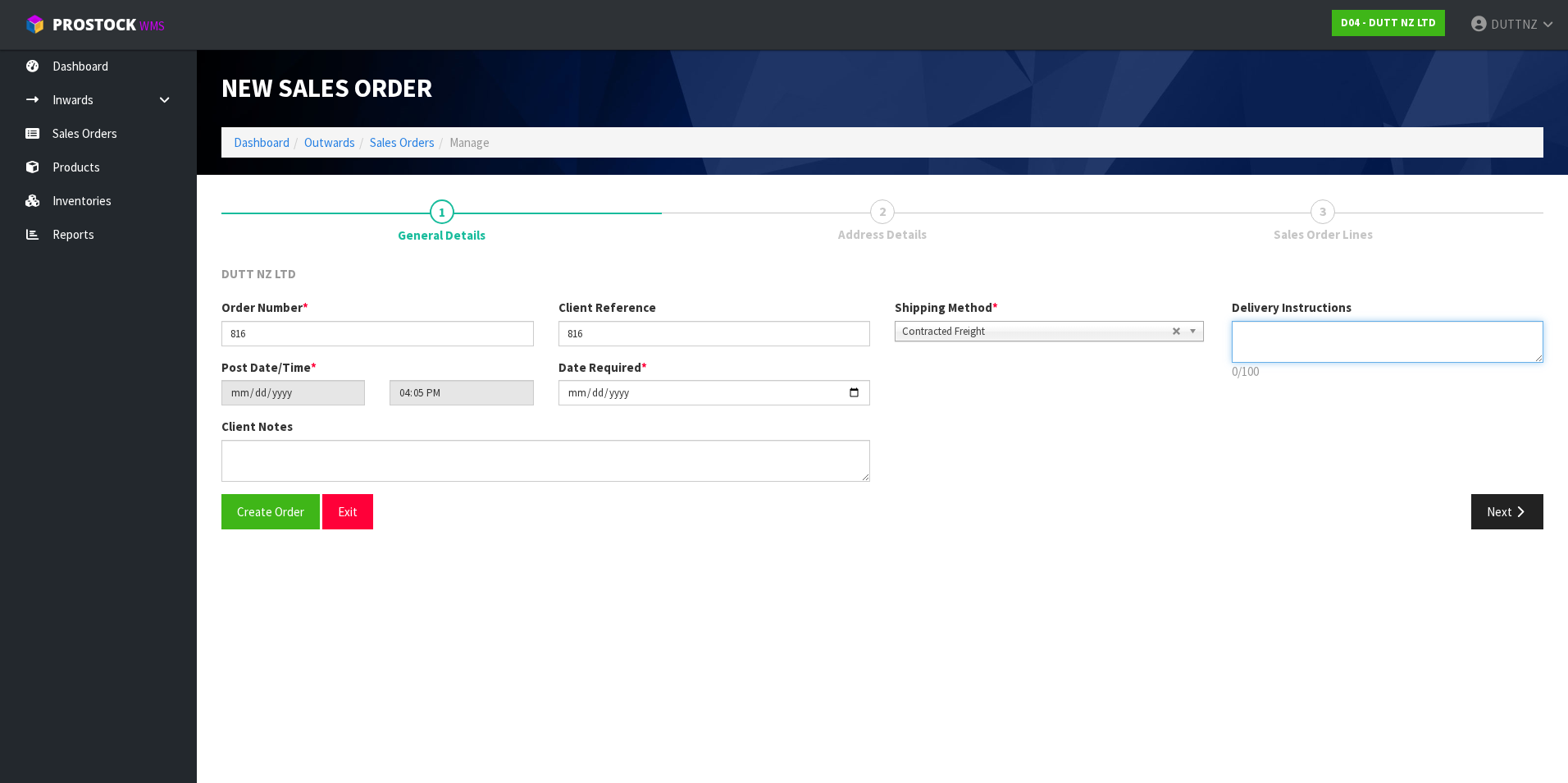
click at [1332, 339] on textarea at bounding box center [1387, 342] width 313 height 42
type textarea "QTY REQ - 600"
click at [1332, 339] on textarea at bounding box center [1387, 342] width 313 height 42
click at [1266, 344] on textarea at bounding box center [1387, 342] width 313 height 42
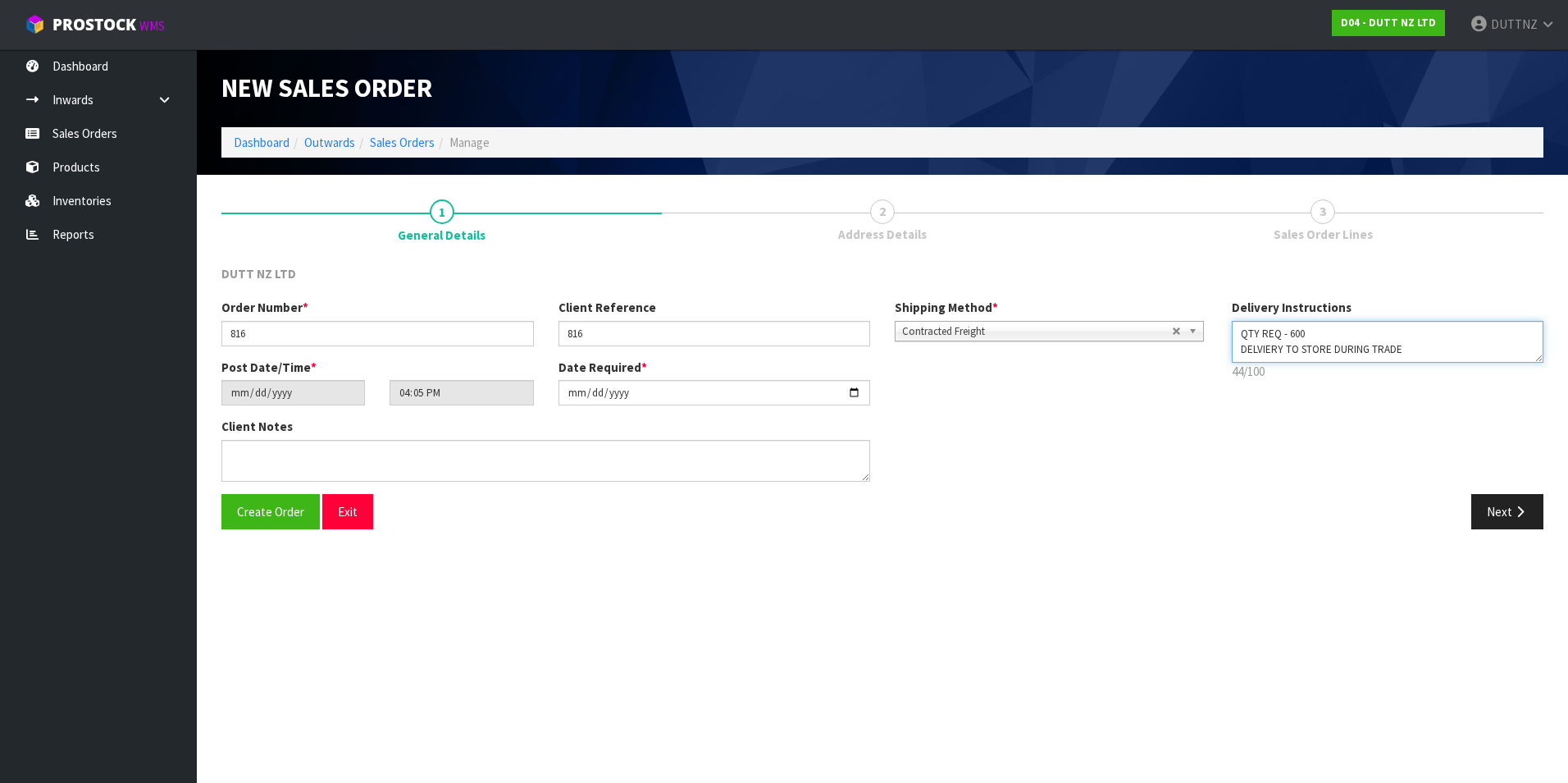
paste textarea "[PHONE_NUMBER]"
click at [1296, 349] on textarea at bounding box center [1387, 342] width 313 height 42
paste textarea "[PHONE_NUMBER]"
type textarea "QTY REQ - 600 DELVIERY TO STORE DURING TRADE [PHONE_NUMBER]"
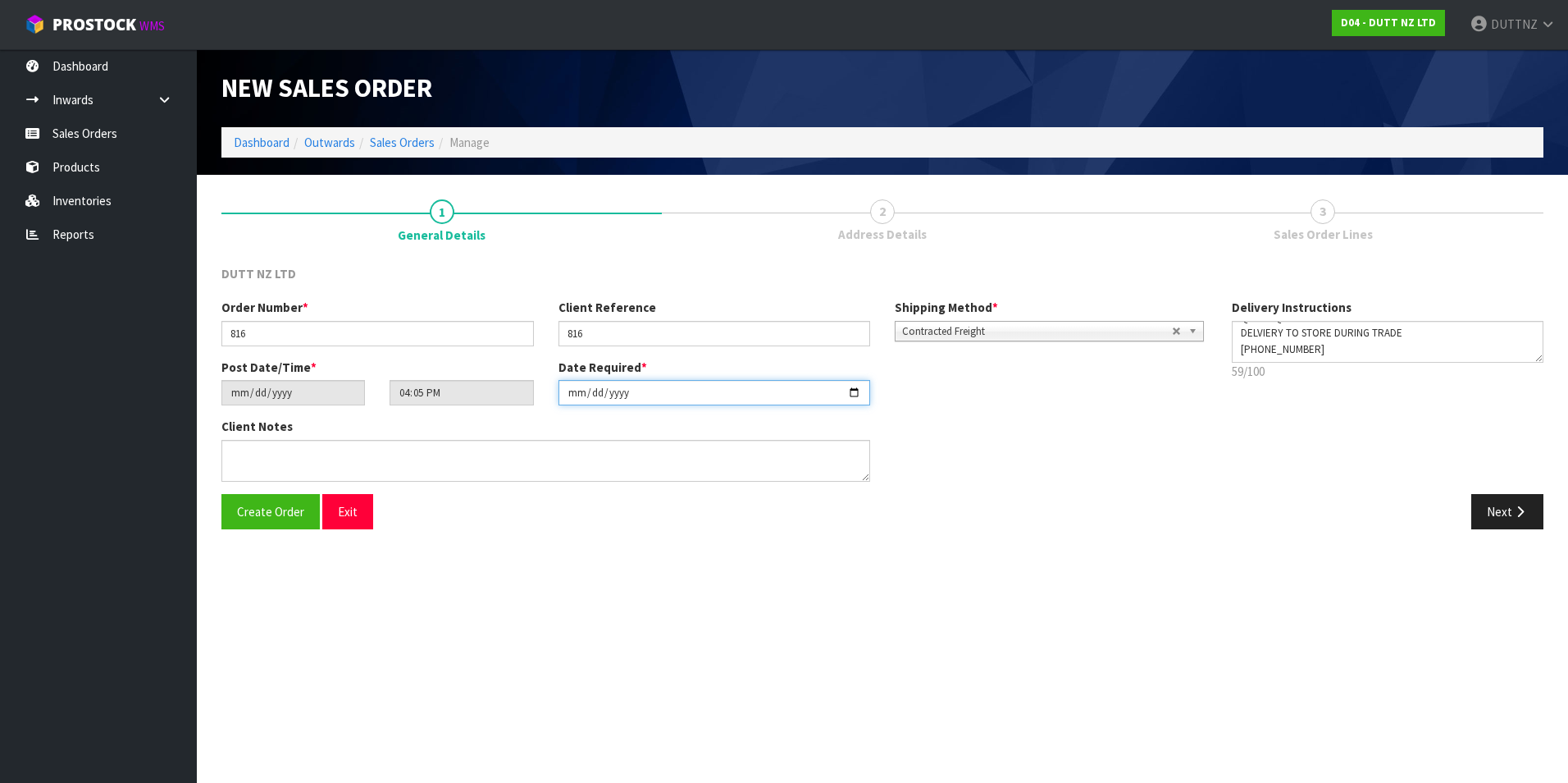
click at [849, 390] on input "[DATE]" at bounding box center [714, 392] width 313 height 26
type input "[DATE]"
drag, startPoint x: 1359, startPoint y: 361, endPoint x: 787, endPoint y: 124, distance: 619.2
click at [788, 124] on div "New Sales Order Dashboard Outwards Sales Orders Manage New Sales Order Dashboar…" at bounding box center [784, 277] width 1568 height 554
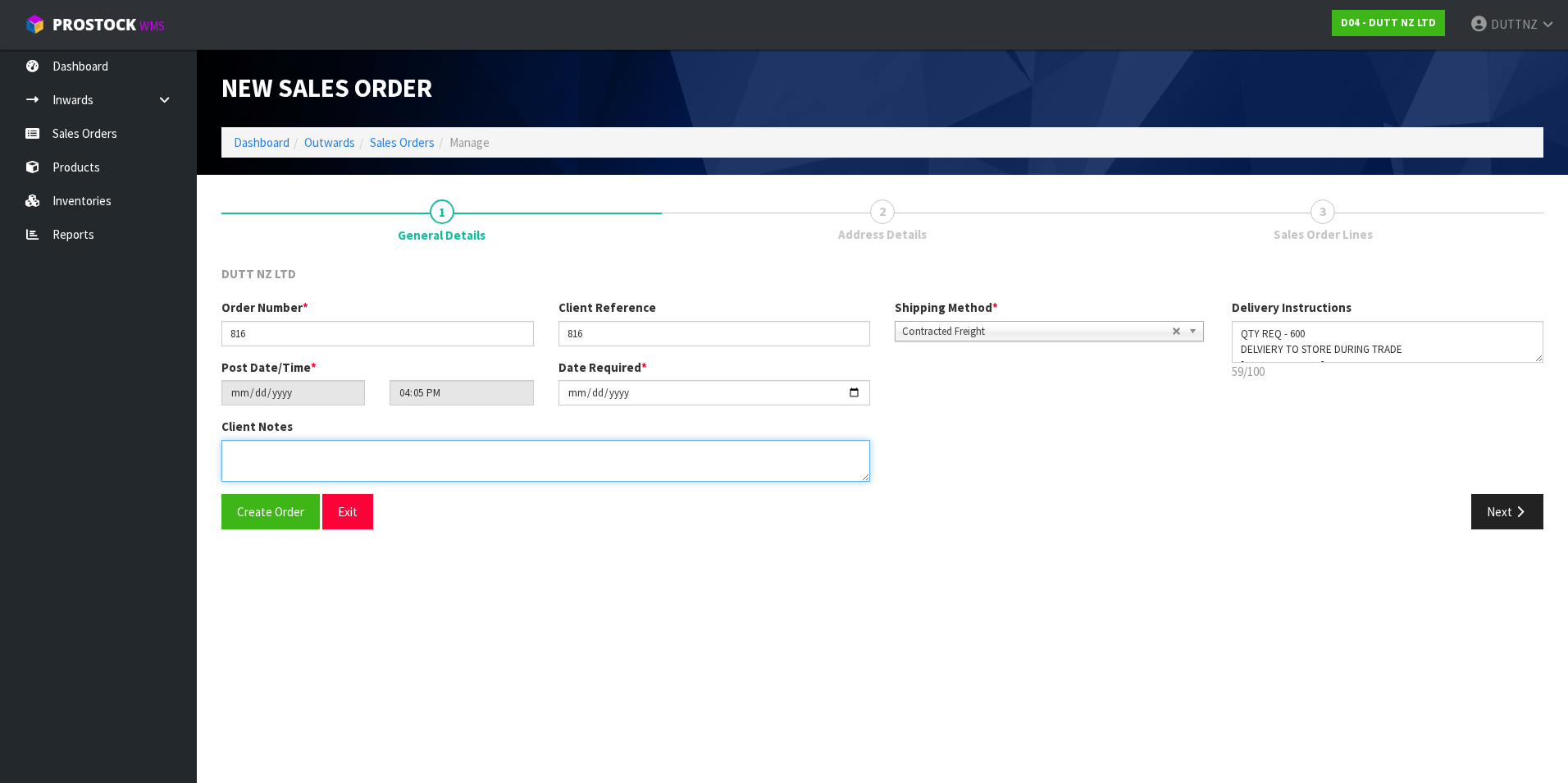
click at [420, 465] on textarea at bounding box center [546, 460] width 648 height 42
paste textarea "QTY REQ - 600 DELVIERY TO STORE DURING TRADE [PHONE_NUMBER]"
type textarea "QTY REQ - 600 DELVIERY TO STORE DURING TRADE [PHONE_NUMBER]"
click at [1519, 510] on icon "button" at bounding box center [1520, 511] width 15 height 12
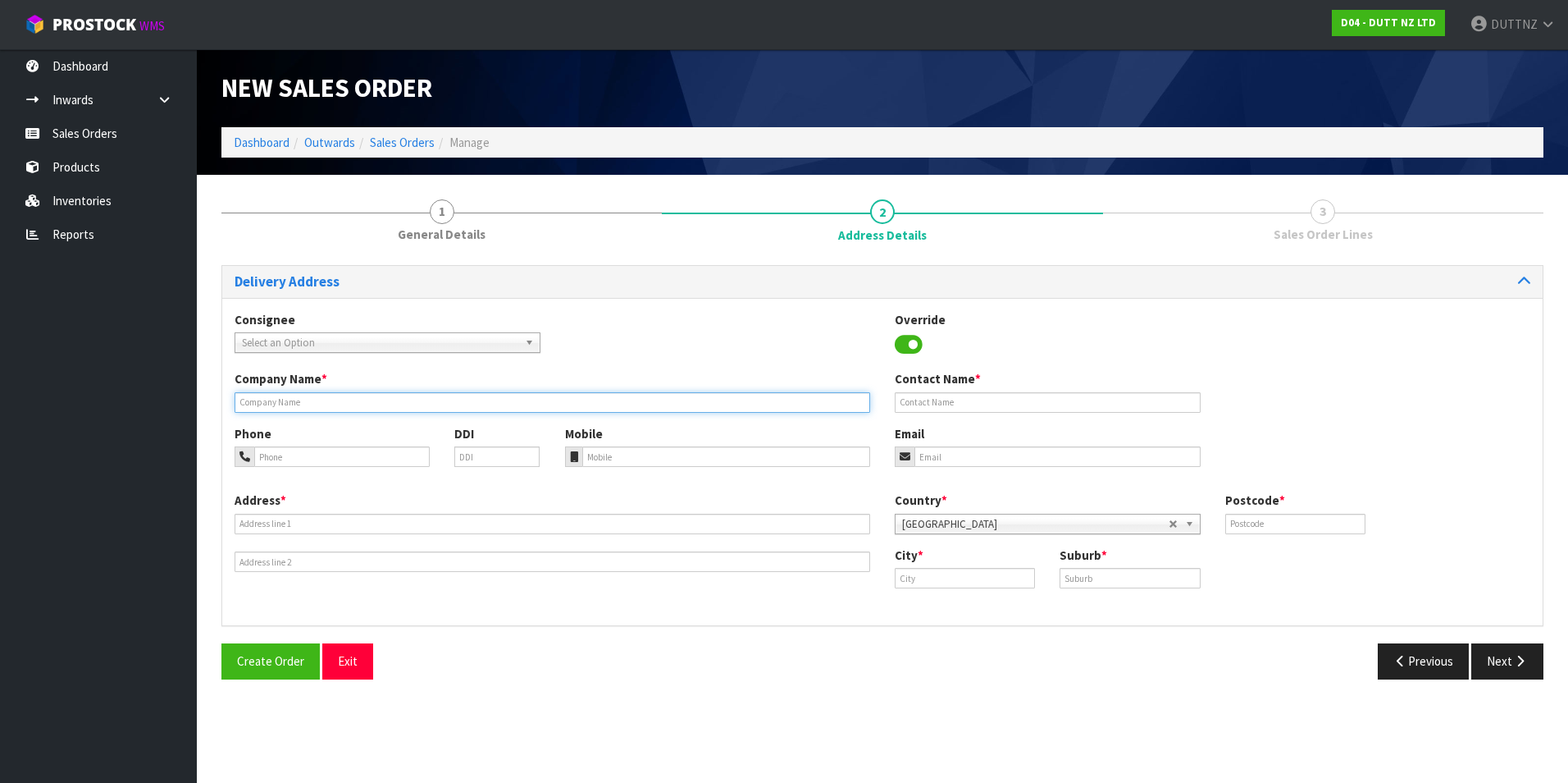
click at [418, 408] on input "text" at bounding box center [552, 402] width 635 height 21
paste input "HY-[GEOGRAPHIC_DATA]"
click at [247, 404] on input "HY-[GEOGRAPHIC_DATA]" at bounding box center [552, 402] width 635 height 21
type input "HYPE-[GEOGRAPHIC_DATA]"
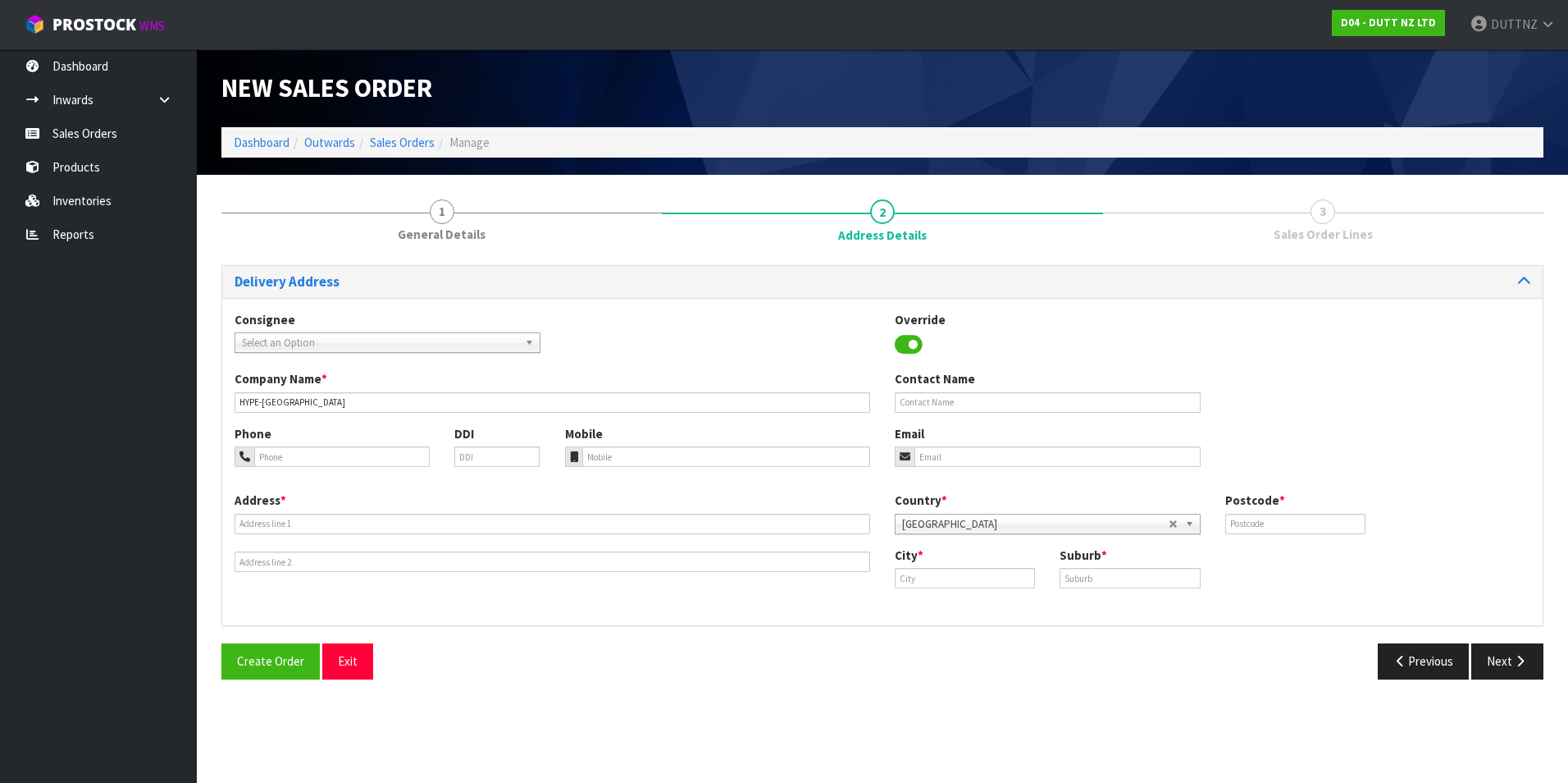
click at [913, 421] on div "Company Name * HYPE-[GEOGRAPHIC_DATA] Contact Name" at bounding box center [882, 397] width 1320 height 54
click at [918, 406] on input "text" at bounding box center [1048, 402] width 306 height 21
type input "[PERSON_NAME]"
type input "[EMAIL_ADDRESS][DOMAIN_NAME]"
type input "SHOP 2"
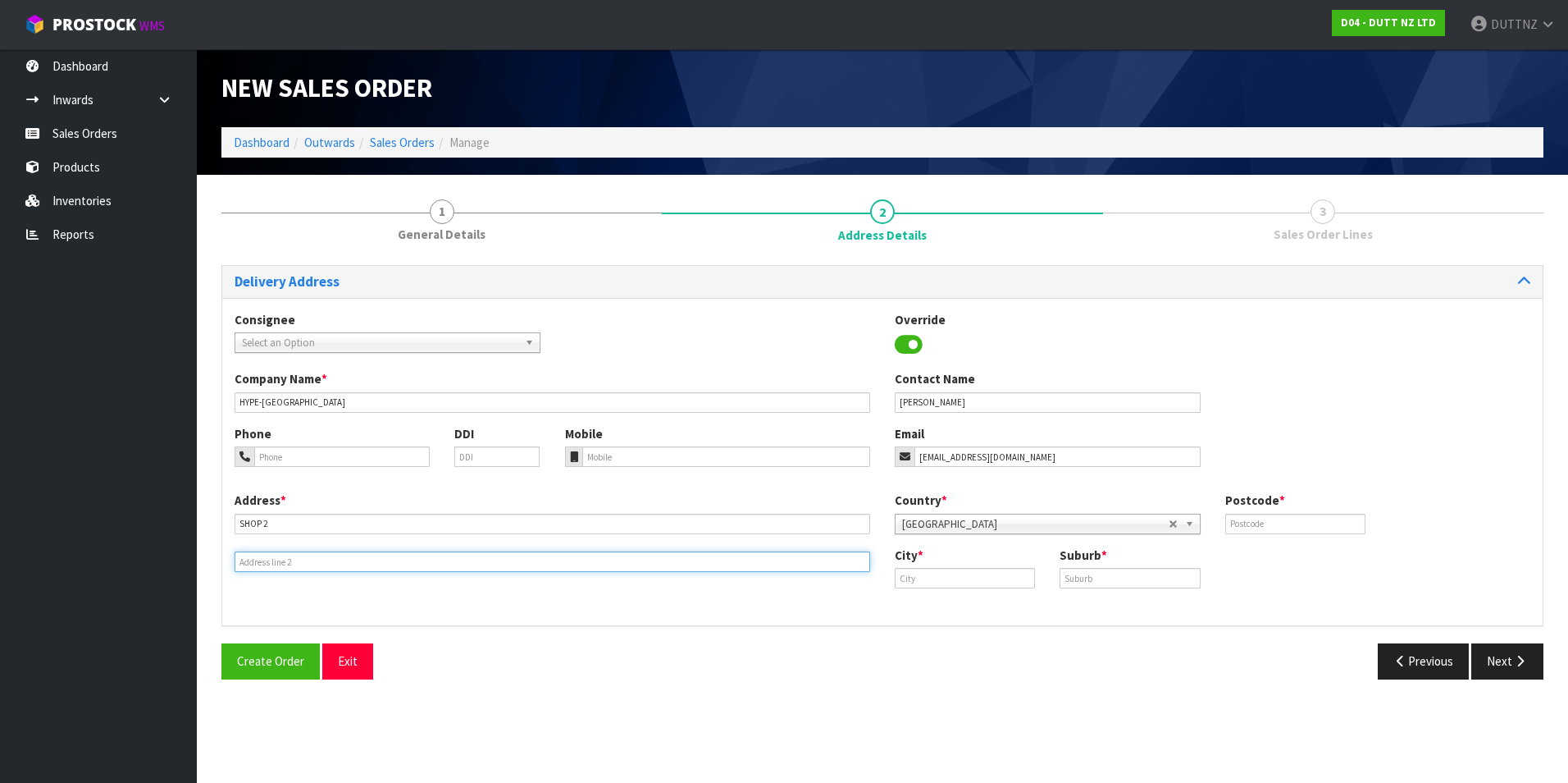
type input "[STREET_ADDRESS]"
type input "1010"
drag, startPoint x: 459, startPoint y: 527, endPoint x: -213, endPoint y: 526, distance: 672.0
click at [0, 526] on html "Toggle navigation ProStock WMS D04 - DUTT NZ LTD DUTTNZ Logout Dashboard Inward…" at bounding box center [784, 391] width 1568 height 783
paste input ""SHOP [STREET_ADDRESS]""
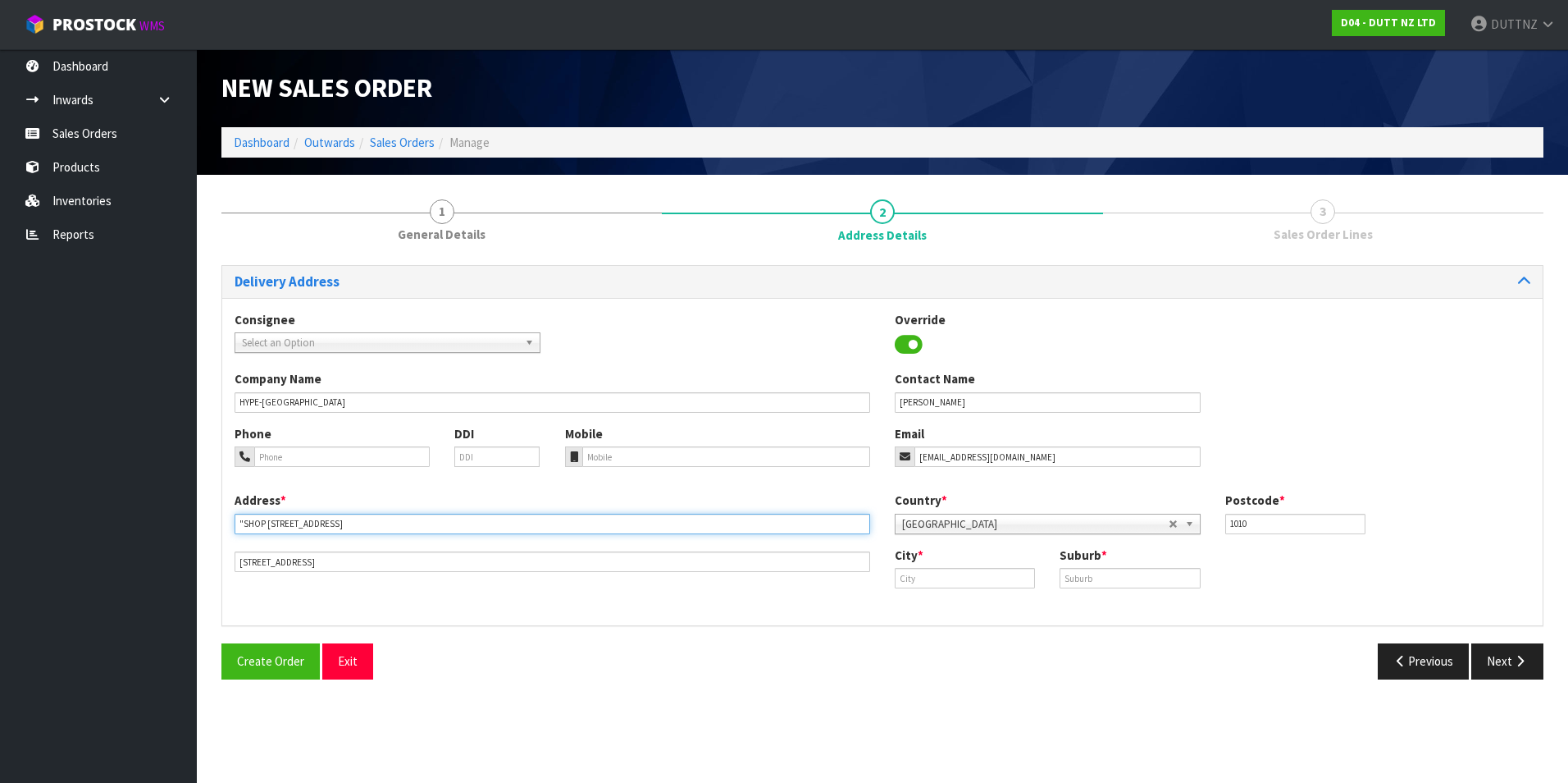
click at [245, 522] on input ""SHOP [STREET_ADDRESS]" at bounding box center [552, 524] width 635 height 21
drag, startPoint x: 436, startPoint y: 519, endPoint x: 823, endPoint y: 534, distance: 387.3
click at [823, 534] on div "Address * [STREET_ADDRESS] [STREET_ADDRESS]" at bounding box center [552, 532] width 660 height 81
type input "SHOP [STREET_ADDRESS]"
drag, startPoint x: 211, startPoint y: 559, endPoint x: -38, endPoint y: 554, distance: 249.1
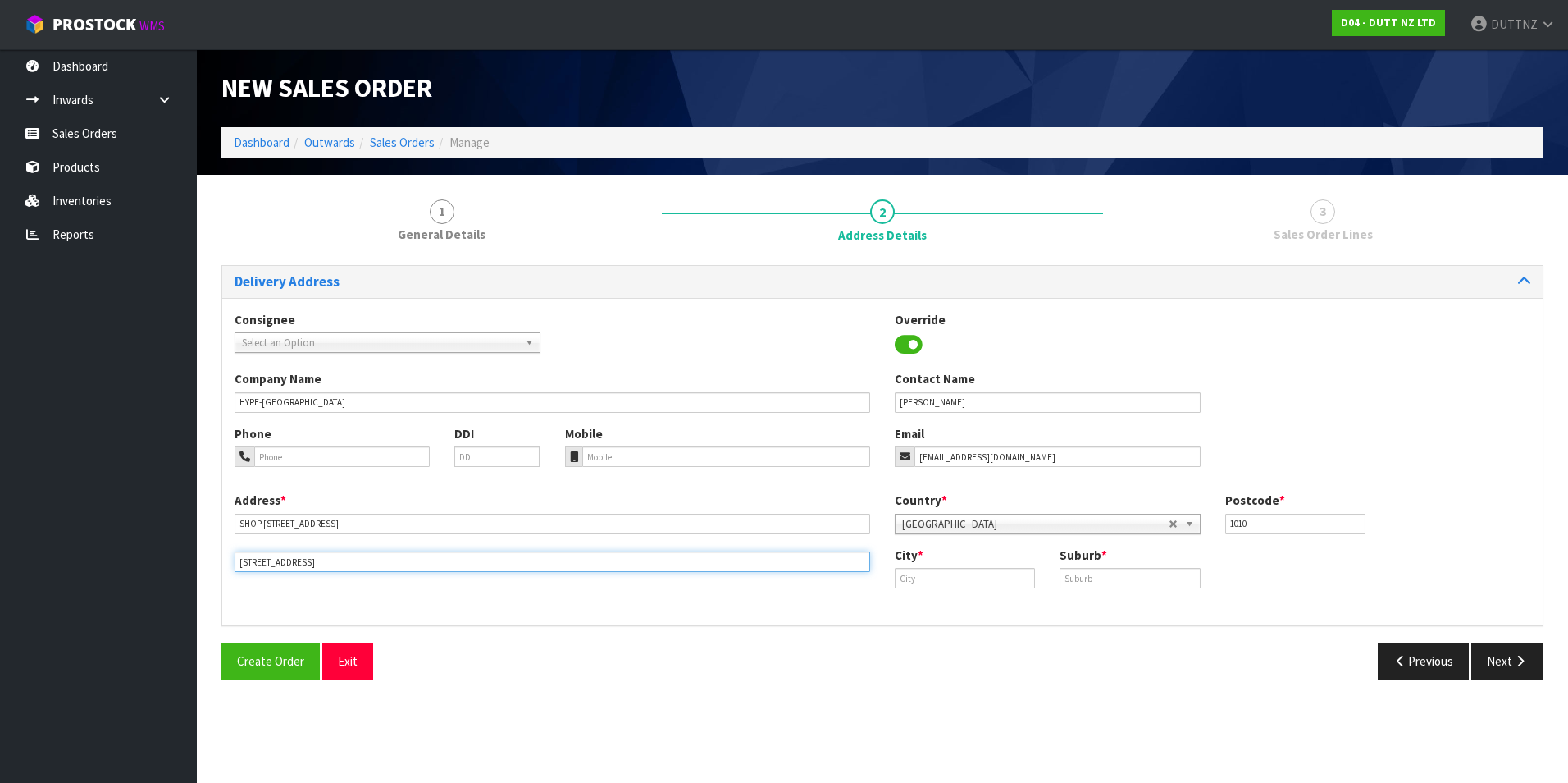
click at [0, 554] on html "Toggle navigation ProStock WMS D04 - DUTT NZ LTD DUTTNZ Logout Dashboard Inward…" at bounding box center [784, 391] width 1568 height 783
paste input "WELLINGTON 6011 NEW ZEA"
click at [261, 559] on input "WELLINGTON 6011 [GEOGRAPHIC_DATA]" at bounding box center [552, 562] width 635 height 21
type input "WELLINGTON 6011 [GEOGRAPHIC_DATA]"
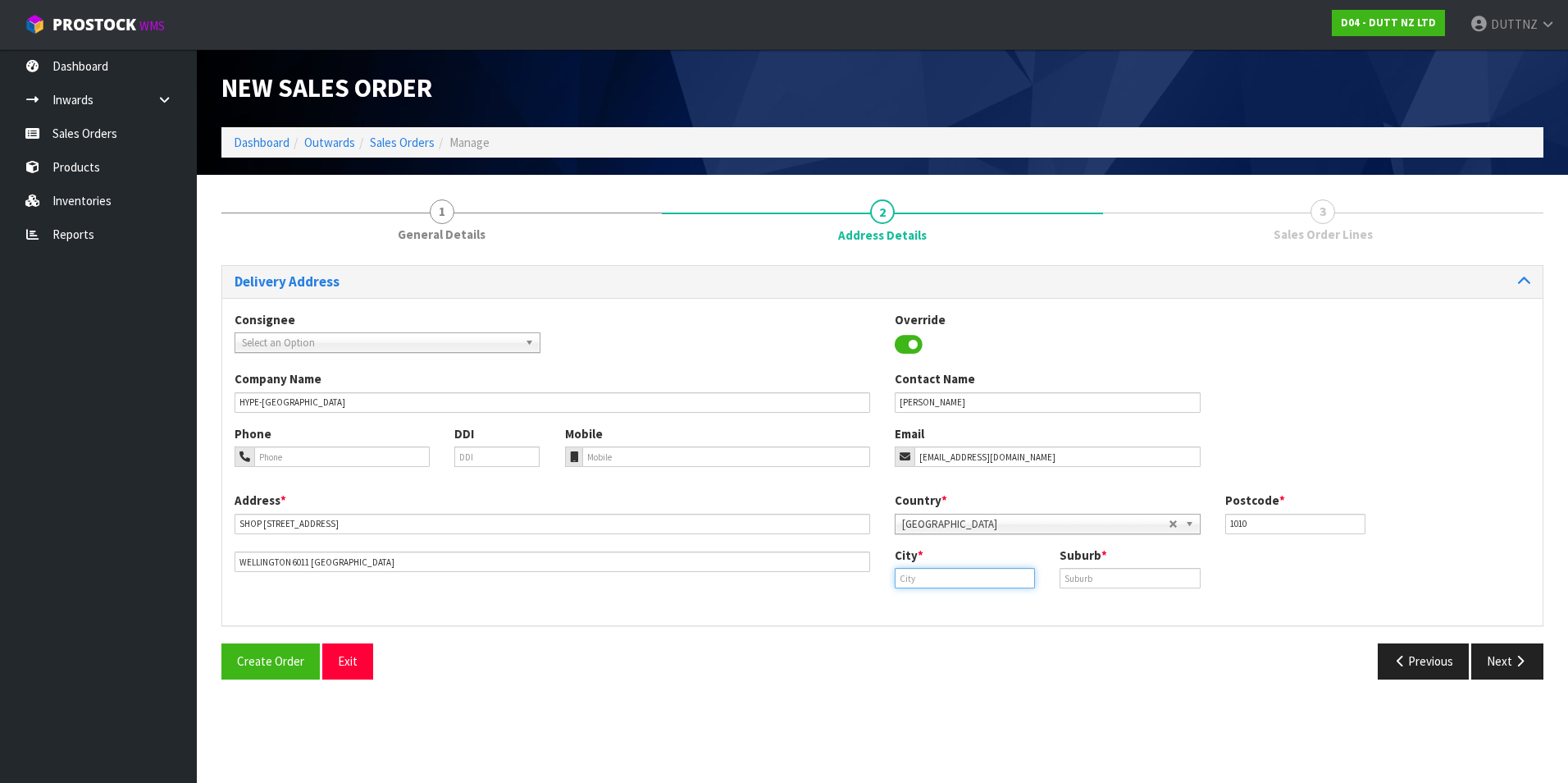
click at [979, 575] on input "text" at bounding box center [964, 578] width 140 height 21
paste input "[GEOGRAPHIC_DATA]"
type input "[GEOGRAPHIC_DATA]"
click at [1111, 569] on input "text" at bounding box center [1129, 578] width 140 height 21
paste input "[GEOGRAPHIC_DATA]"
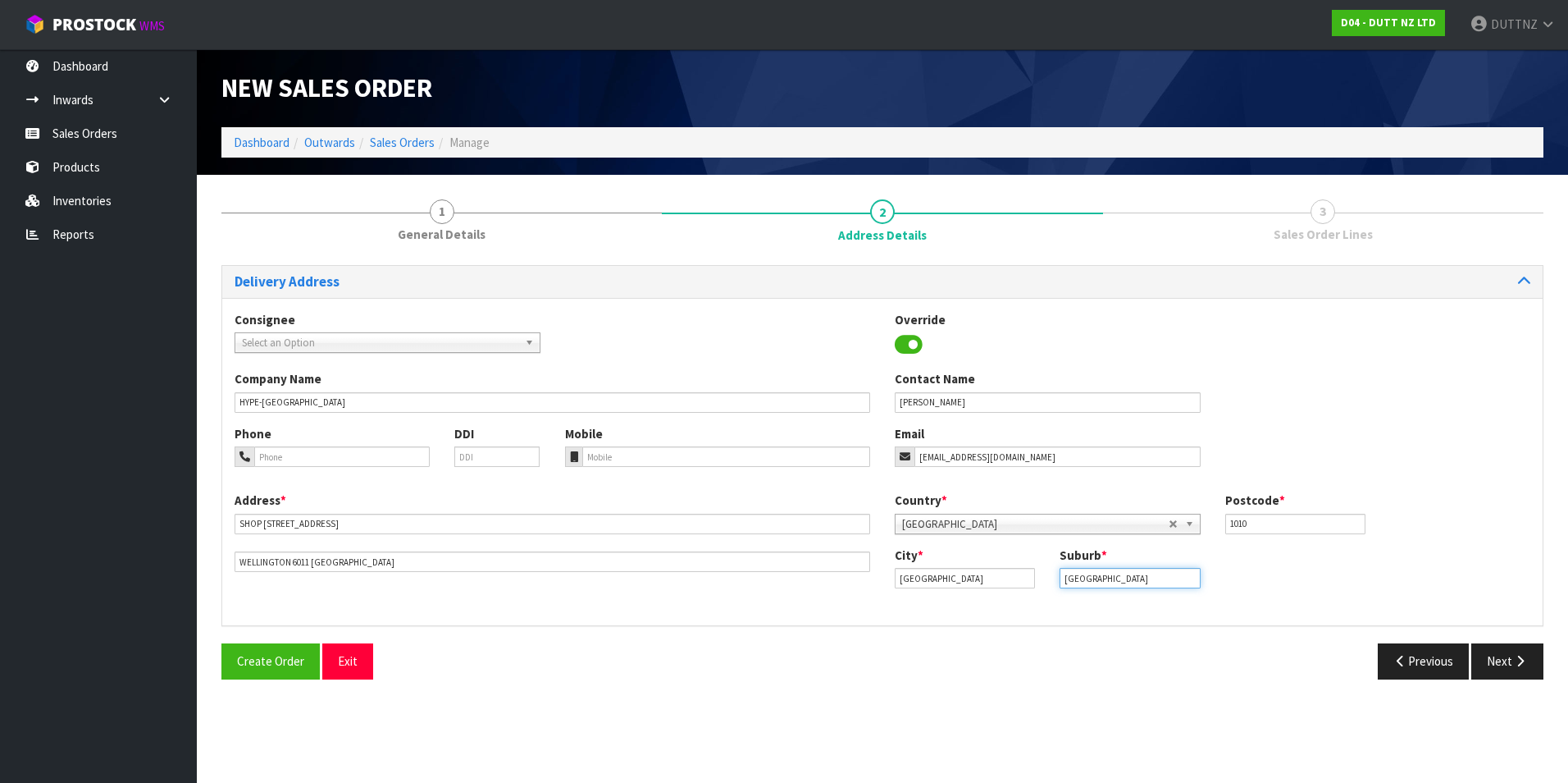
type input "[GEOGRAPHIC_DATA]"
drag, startPoint x: 1274, startPoint y: 524, endPoint x: 1021, endPoint y: 514, distance: 253.2
click at [1021, 514] on div "Country * [GEOGRAPHIC_DATA] [GEOGRAPHIC_DATA] [GEOGRAPHIC_DATA] [GEOGRAPHIC_DAT…" at bounding box center [1212, 519] width 660 height 54
type input "6011"
click at [1393, 661] on icon "button" at bounding box center [1401, 660] width 15 height 12
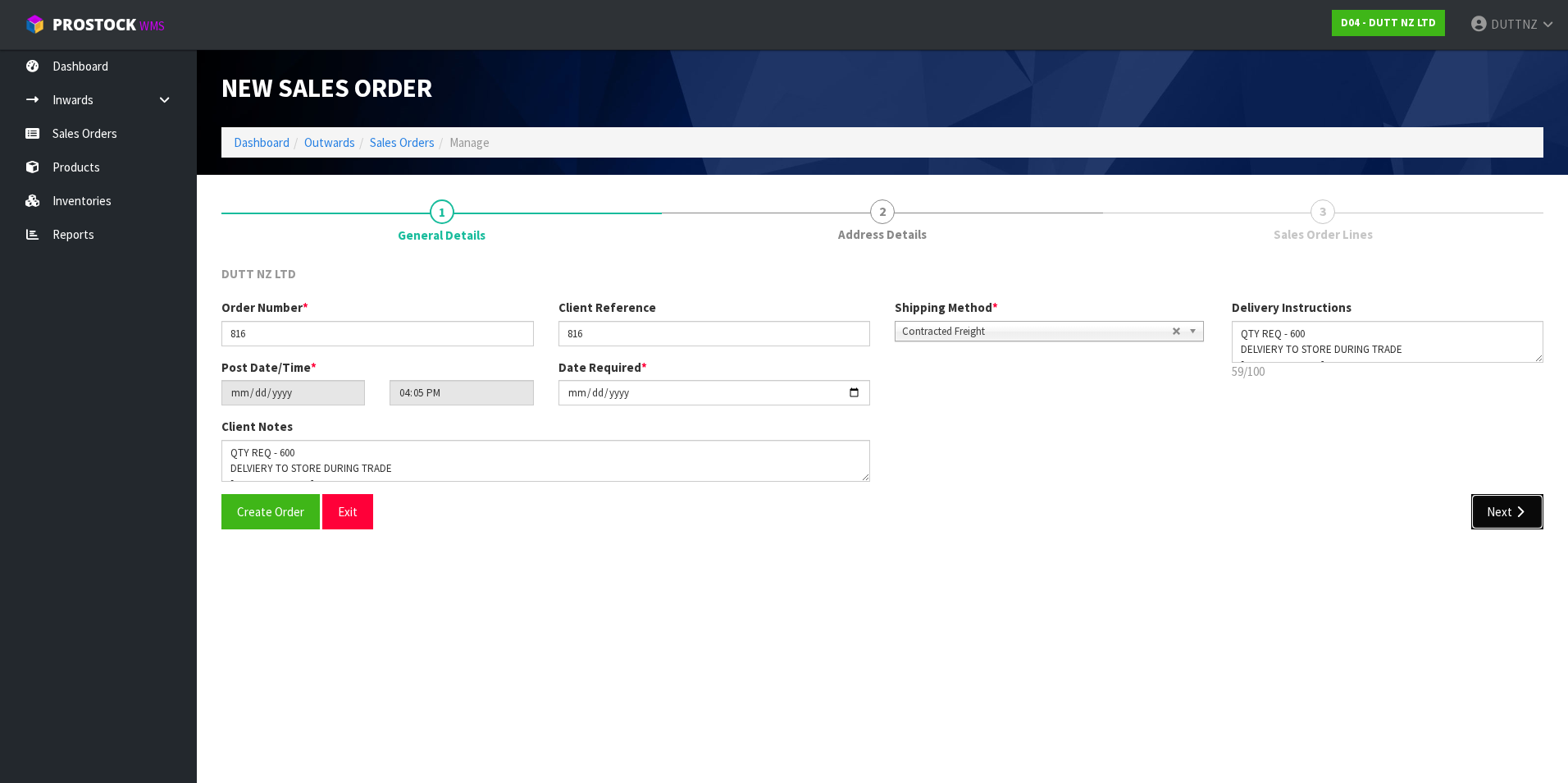
click at [1475, 509] on button "Next" at bounding box center [1507, 511] width 72 height 35
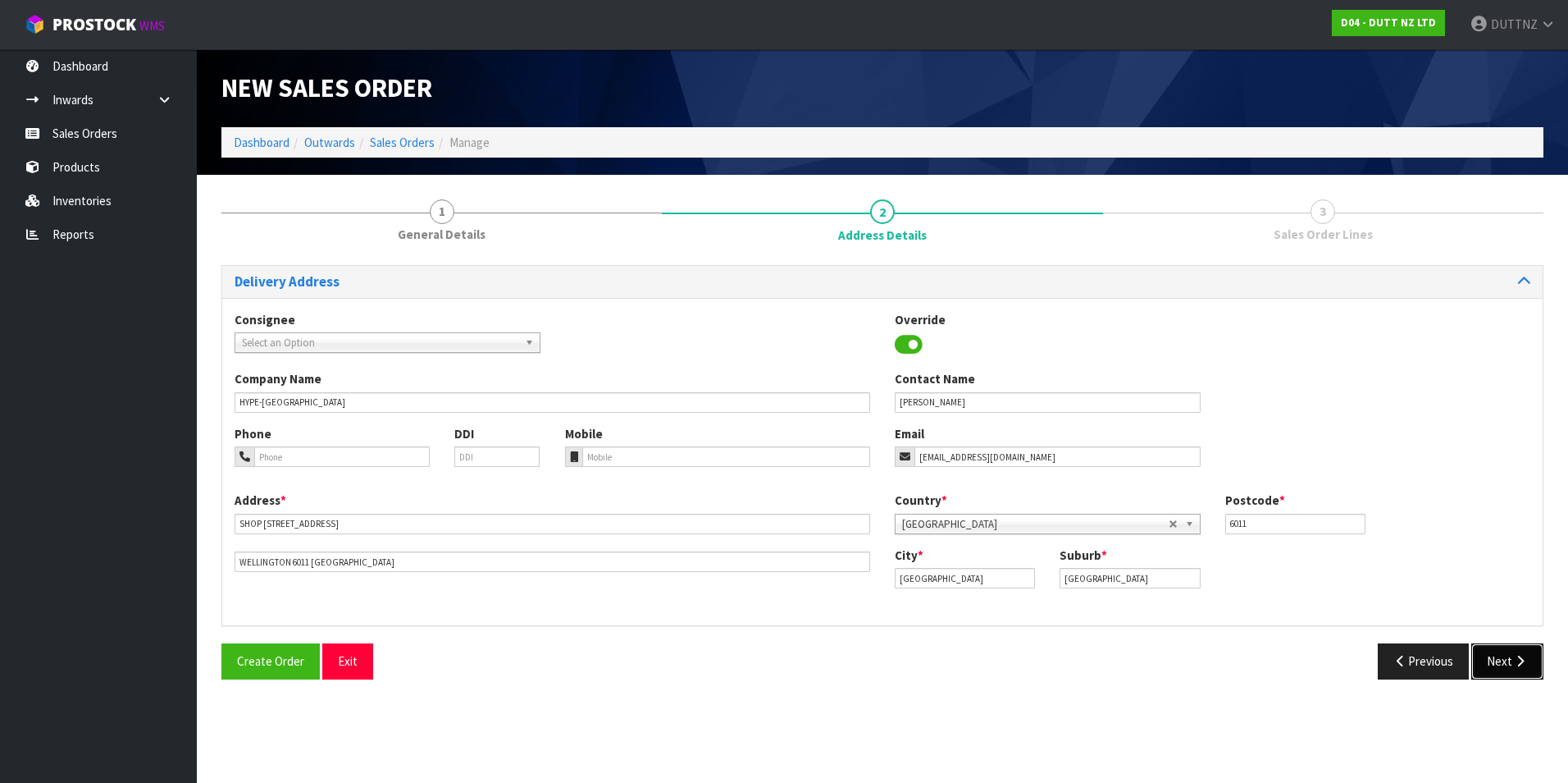
click at [1520, 663] on icon "button" at bounding box center [1520, 660] width 15 height 12
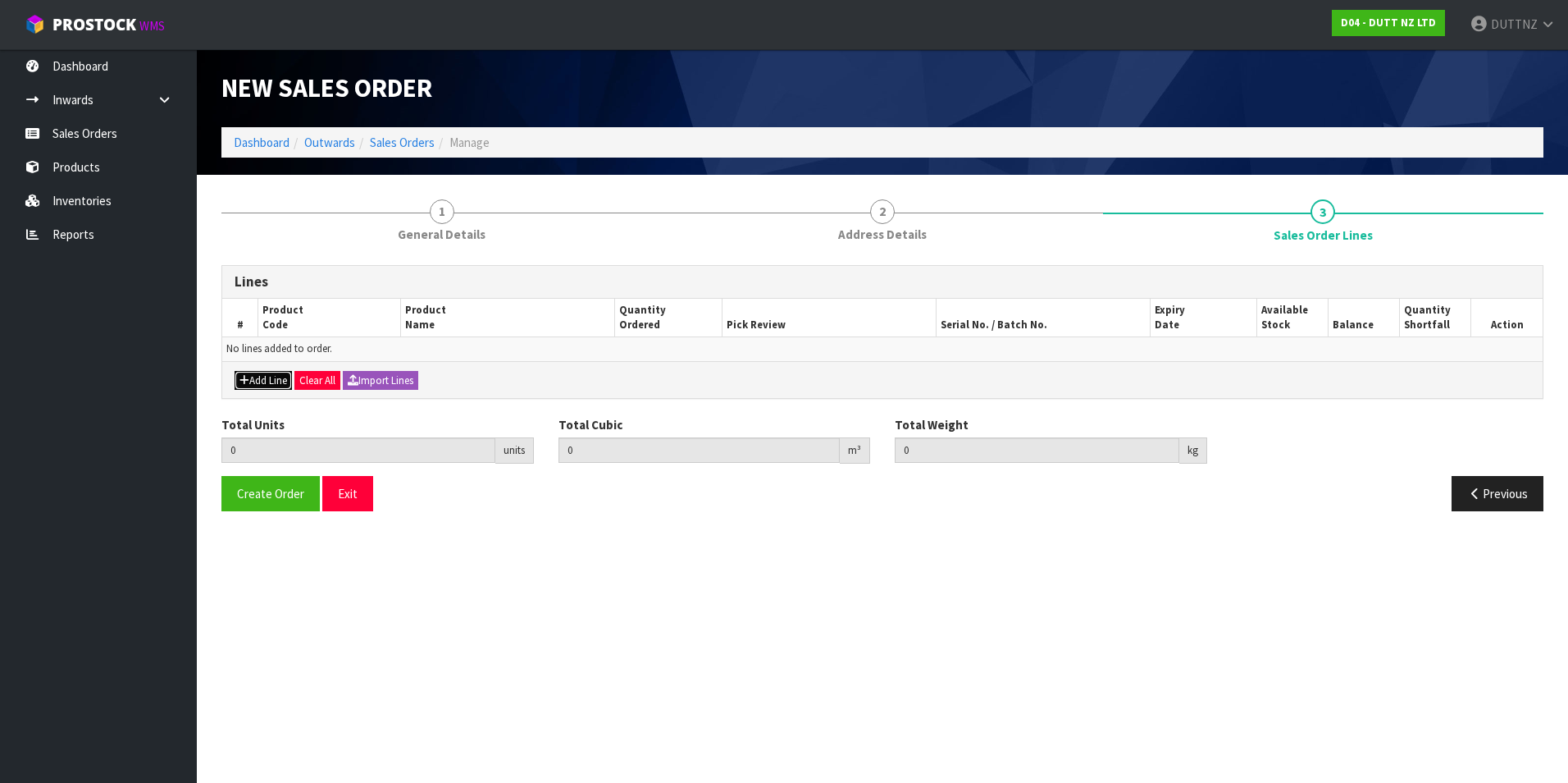
click at [280, 375] on button "Add Line" at bounding box center [263, 381] width 57 height 20
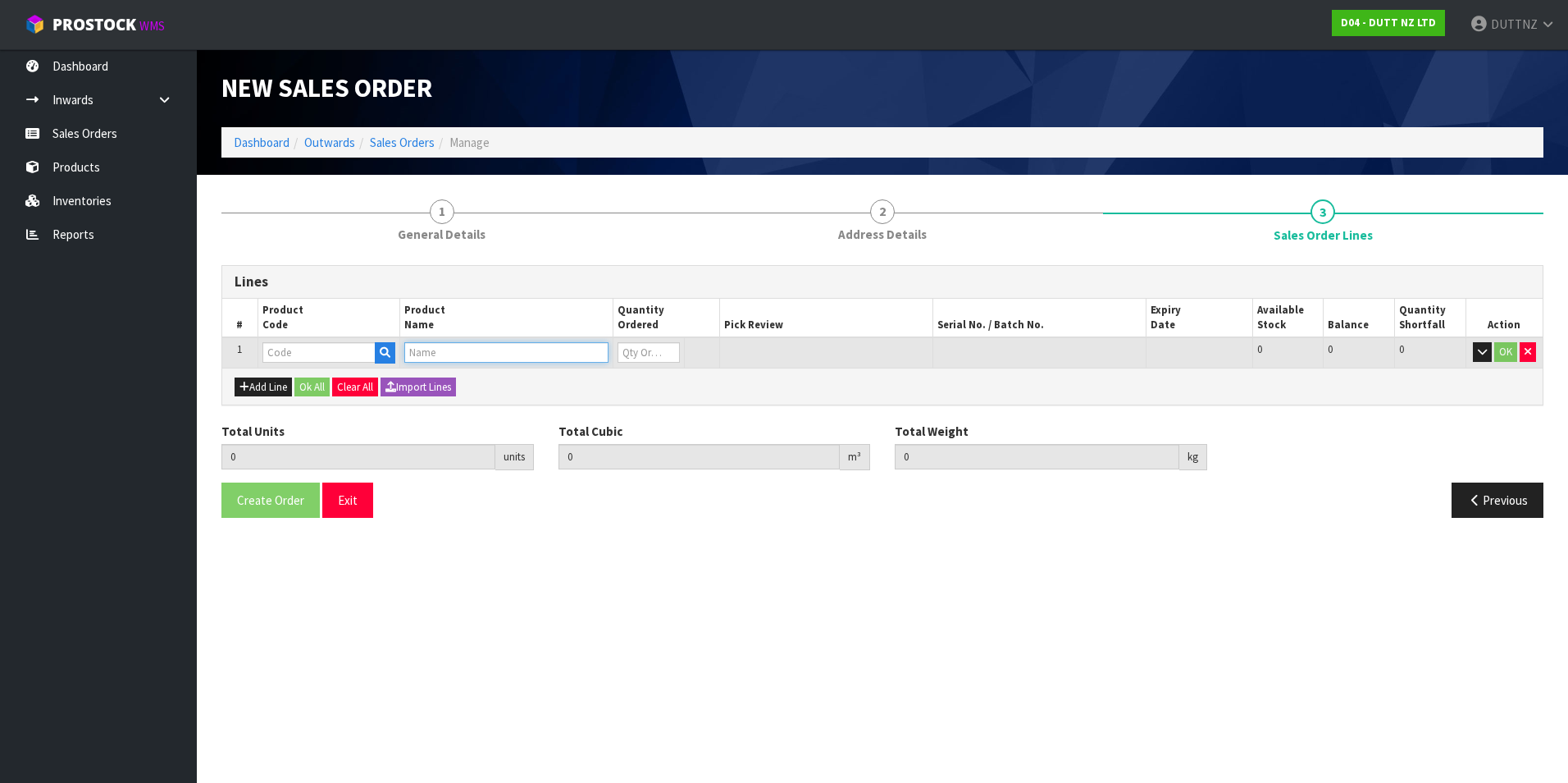
click at [524, 343] on input "text" at bounding box center [506, 353] width 204 height 21
paste input "71002210"
type input "71002210"
type input "0.000000"
type input "0.000"
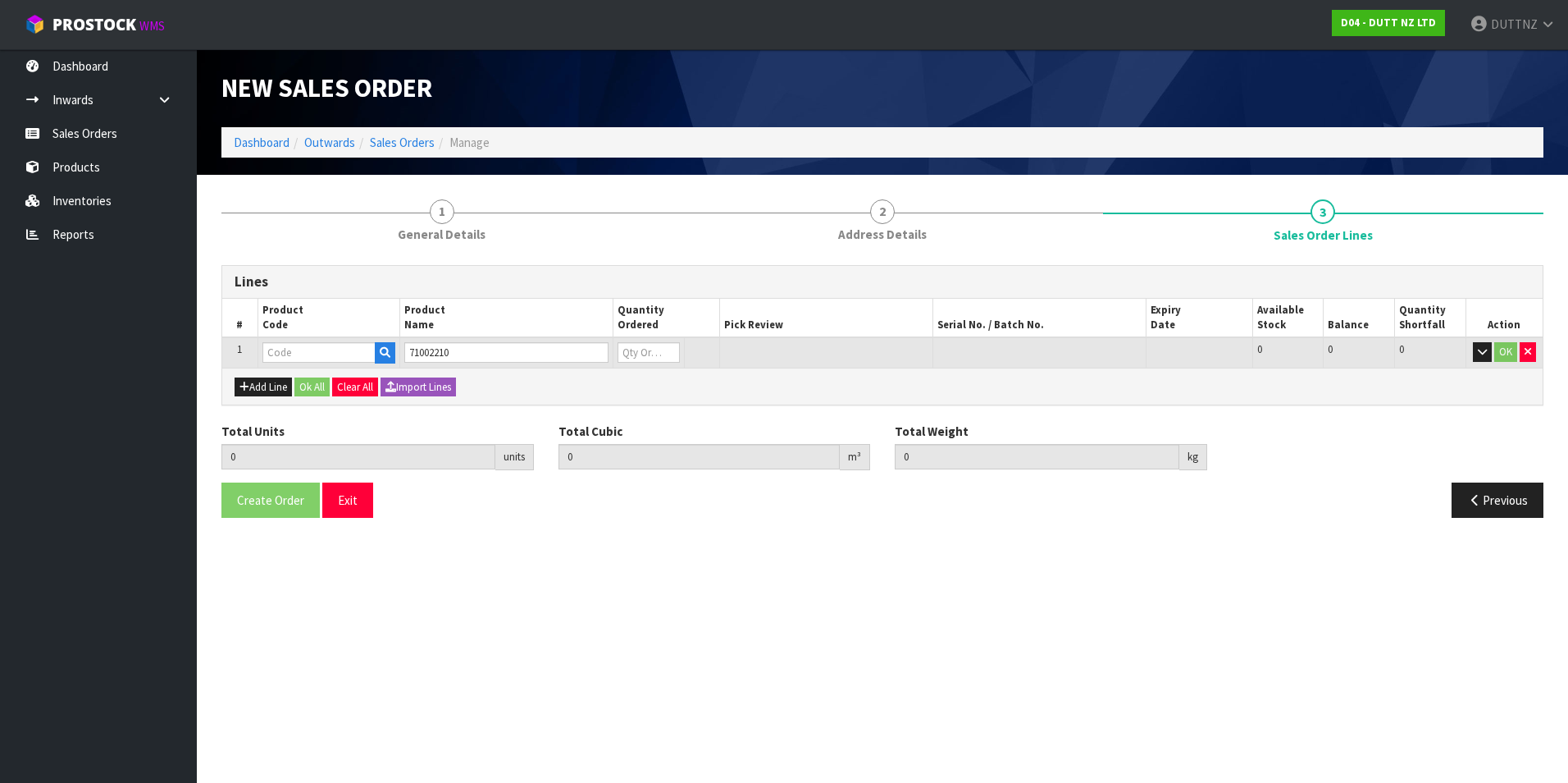
type input "71002210"
type input "0"
click at [638, 349] on input "0" at bounding box center [648, 353] width 63 height 21
click at [540, 355] on tr "1 71002210 71002210 0 PKT 11 11 0 OK" at bounding box center [882, 352] width 1320 height 30
type input "1"
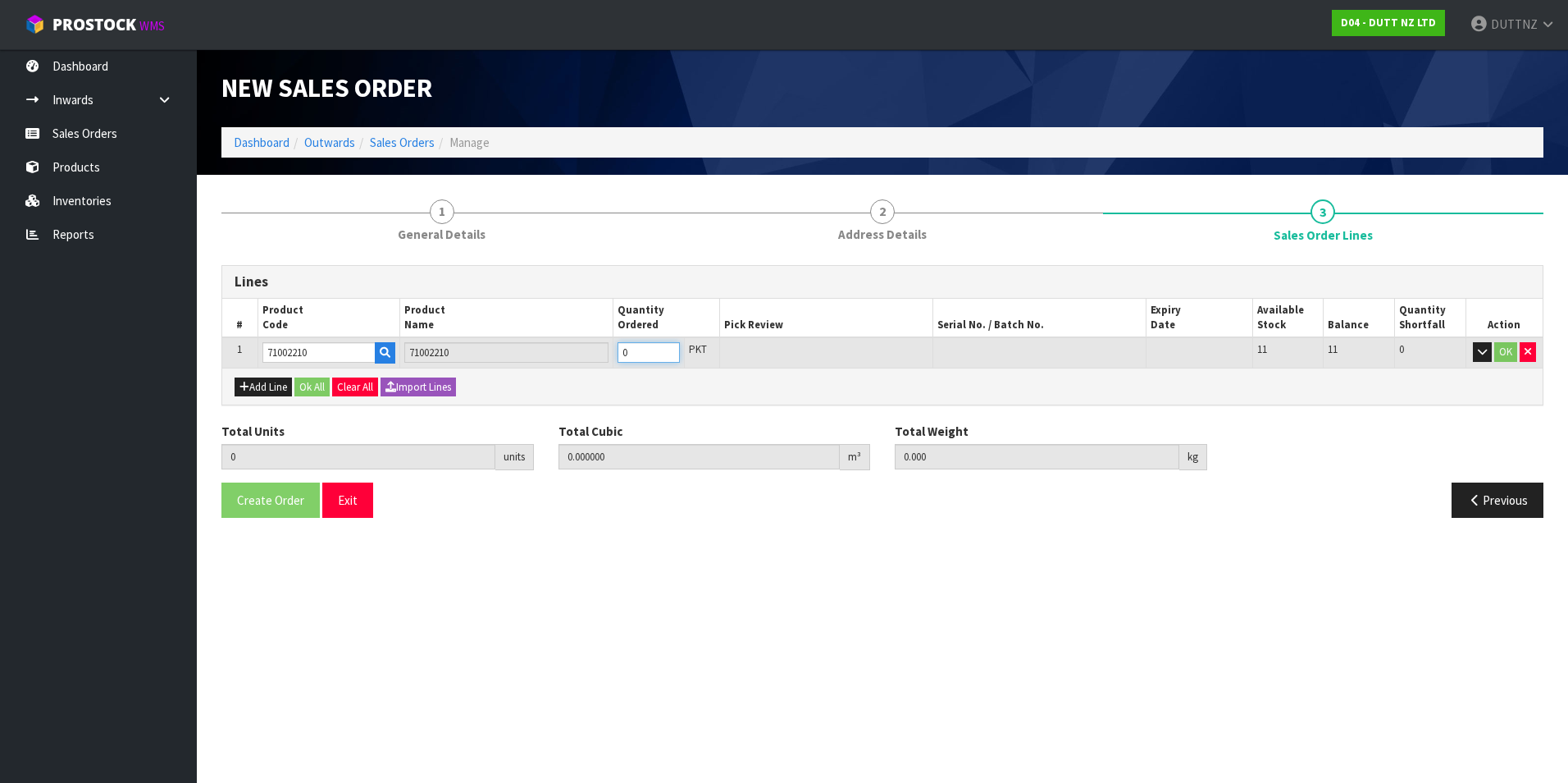
type input "0.001"
type input "1"
click at [311, 393] on button "Ok All" at bounding box center [312, 387] width 35 height 20
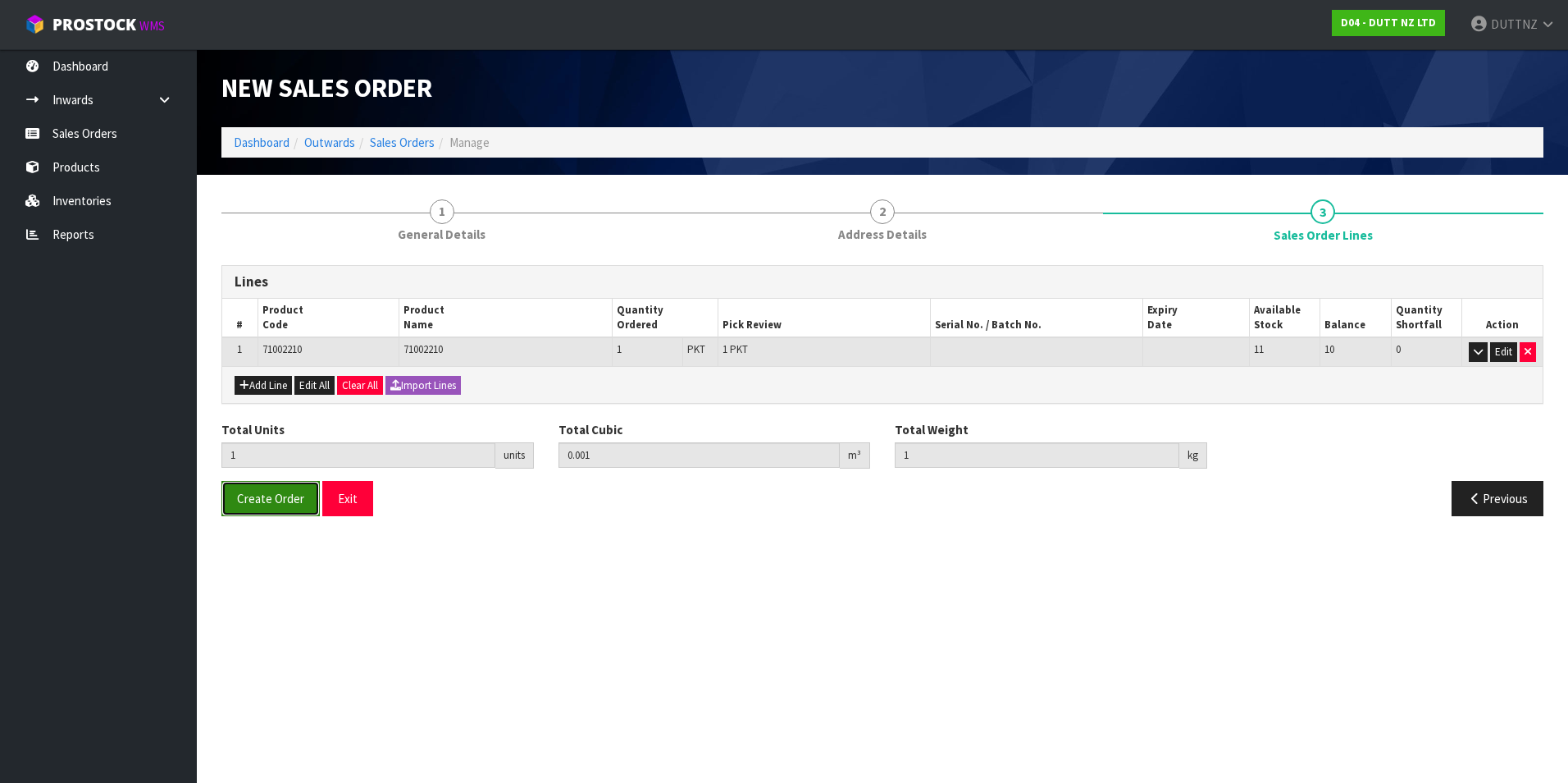
click at [277, 506] on button "Create Order" at bounding box center [270, 498] width 98 height 35
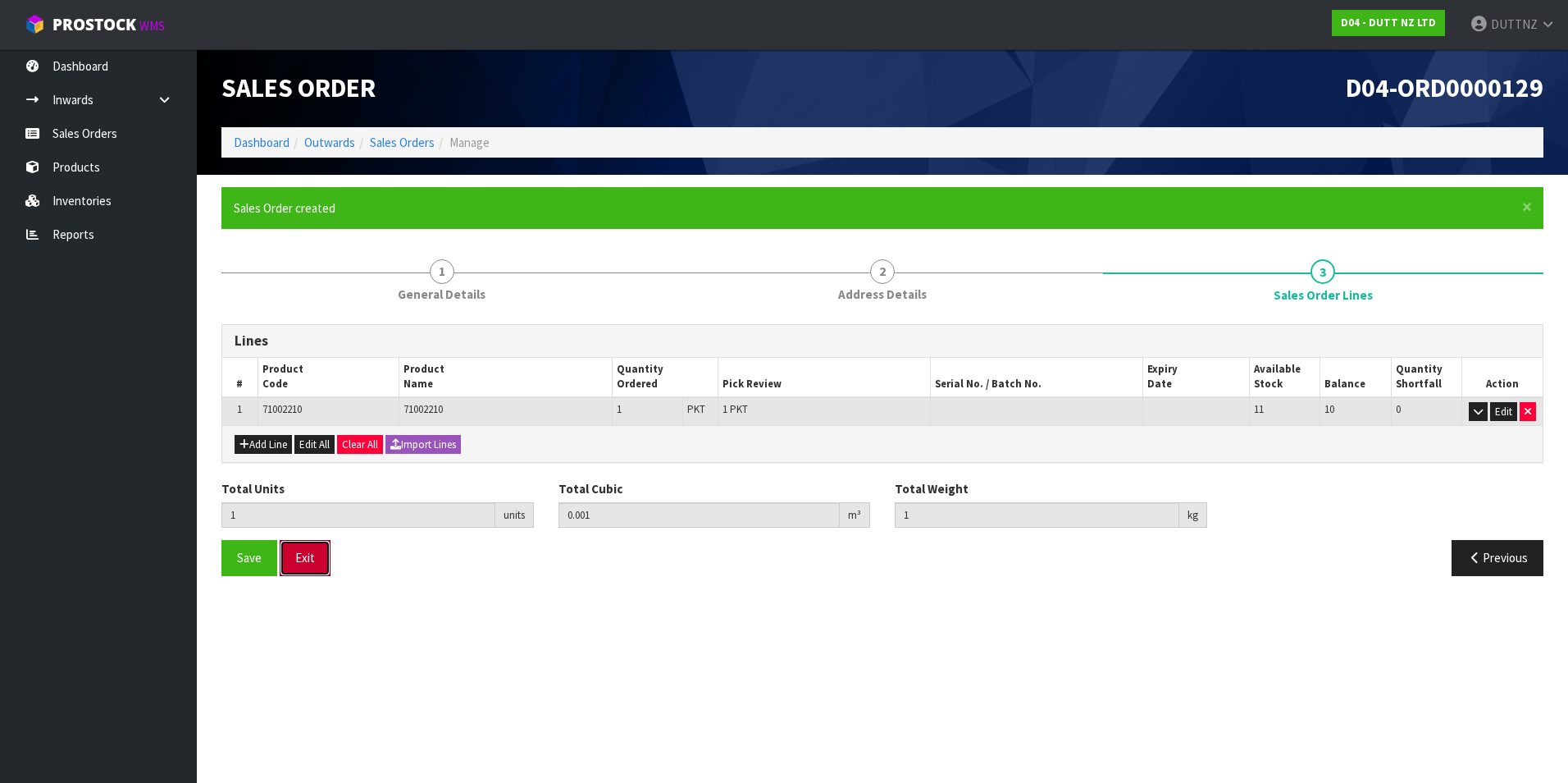
click at [319, 576] on div "Save Exit Previous" at bounding box center [882, 563] width 1346 height 48
click at [316, 560] on button "Exit" at bounding box center [304, 557] width 50 height 35
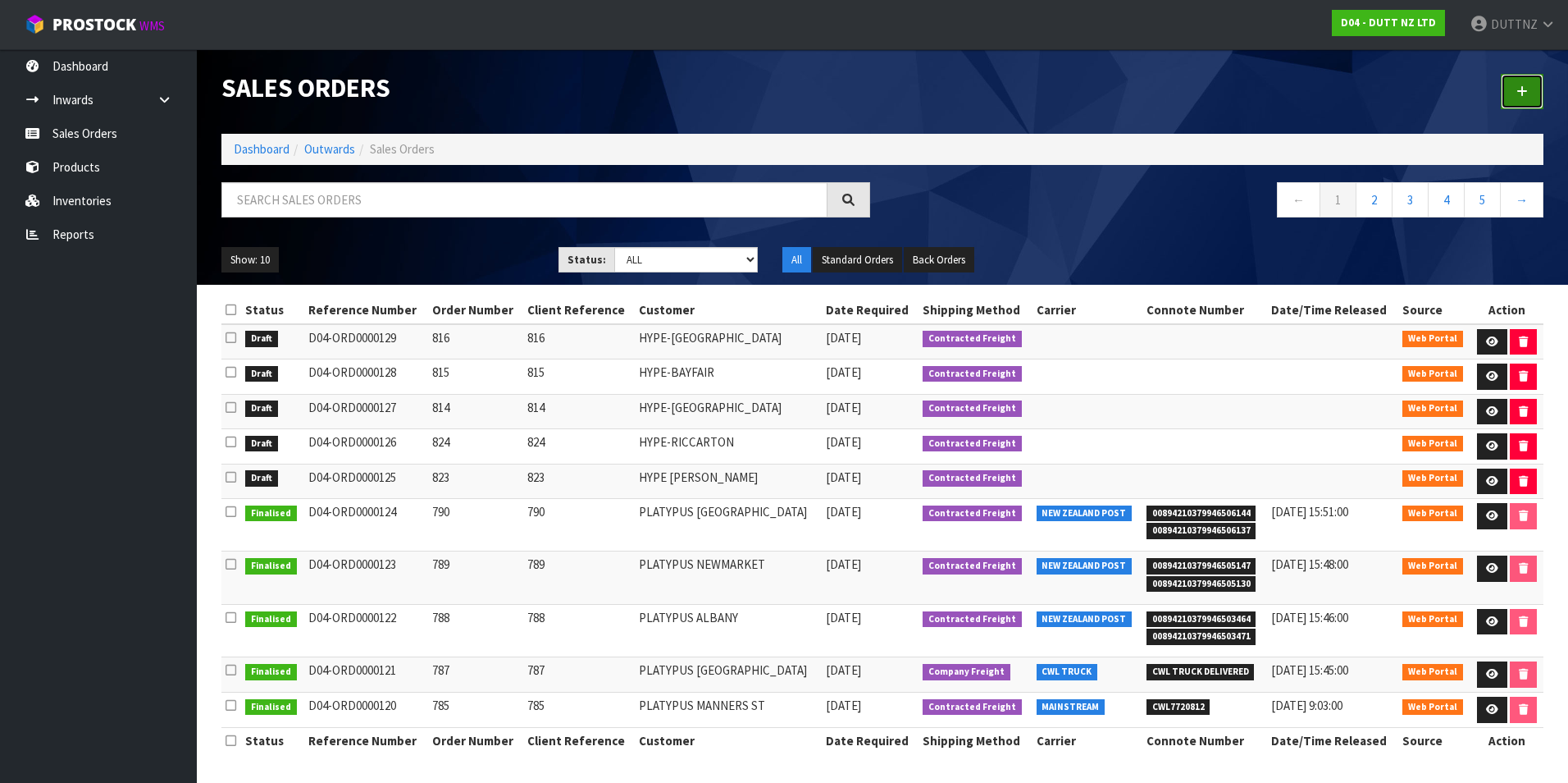
click at [1504, 95] on link at bounding box center [1521, 91] width 43 height 35
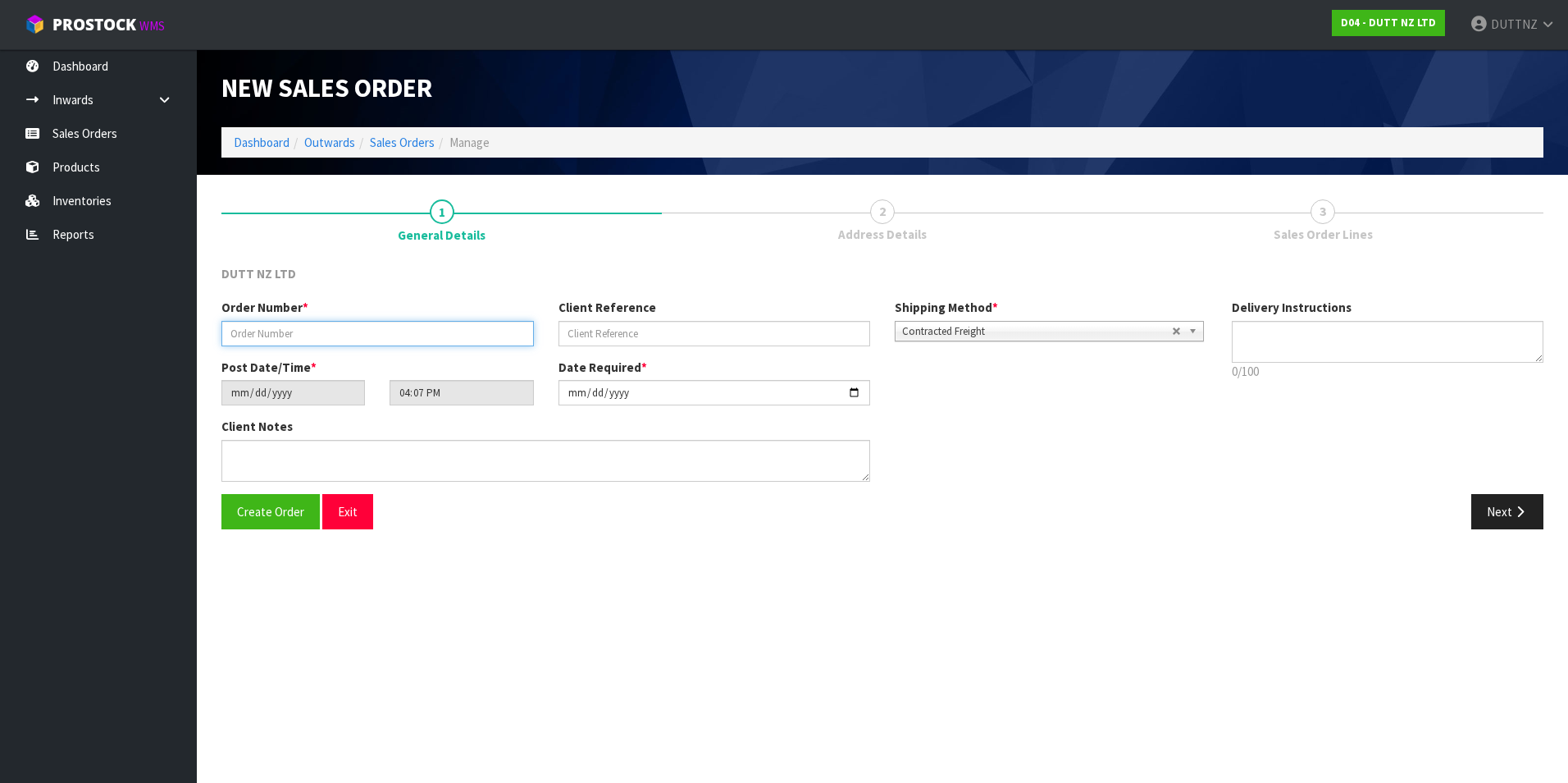
click at [276, 336] on input "text" at bounding box center [377, 333] width 313 height 26
type input "817"
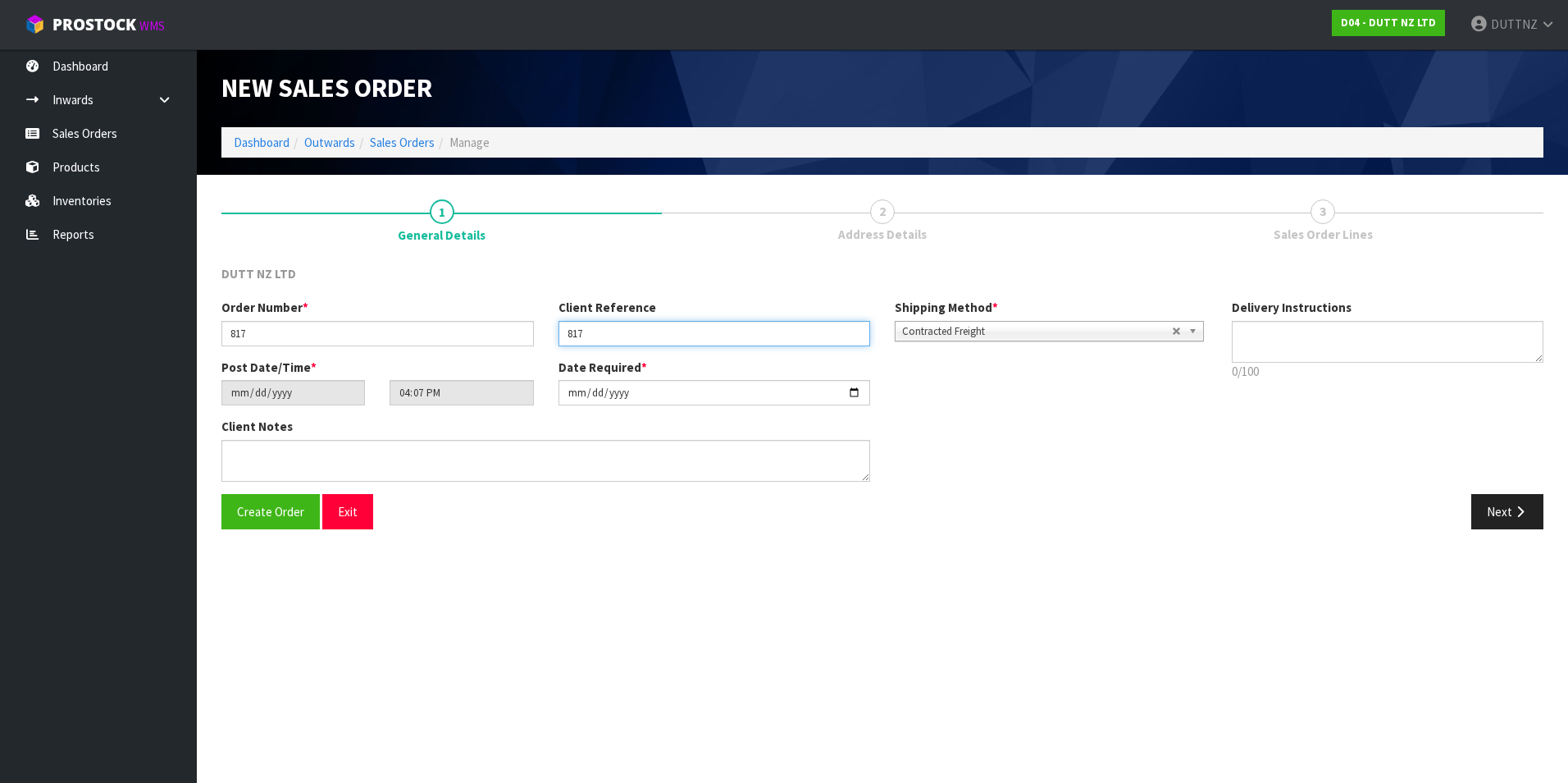
type input "817"
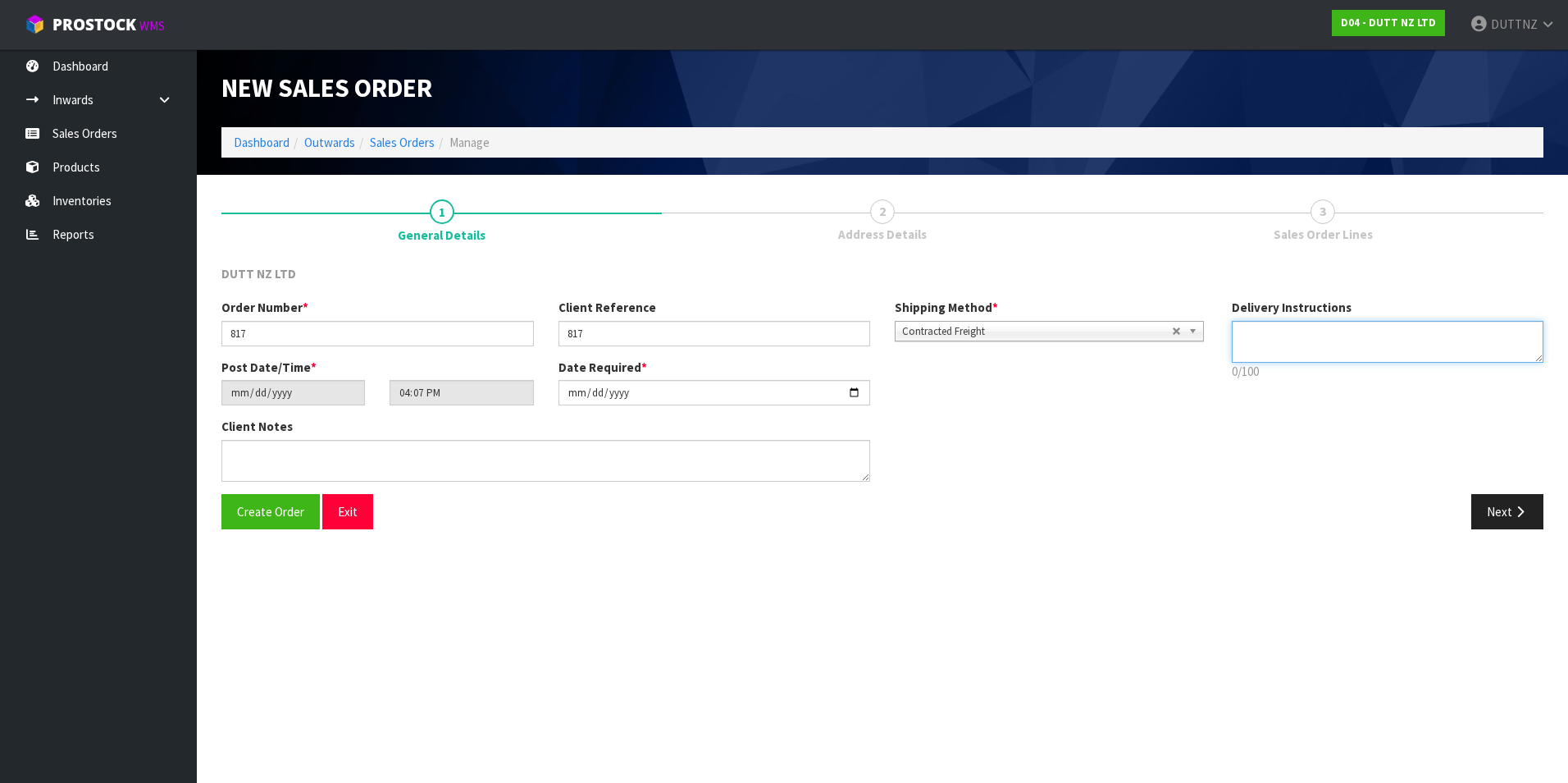
click at [1298, 340] on textarea at bounding box center [1387, 342] width 313 height 42
click at [1259, 348] on textarea at bounding box center [1387, 342] width 313 height 42
paste textarea "[PHONE_NUMBER]"
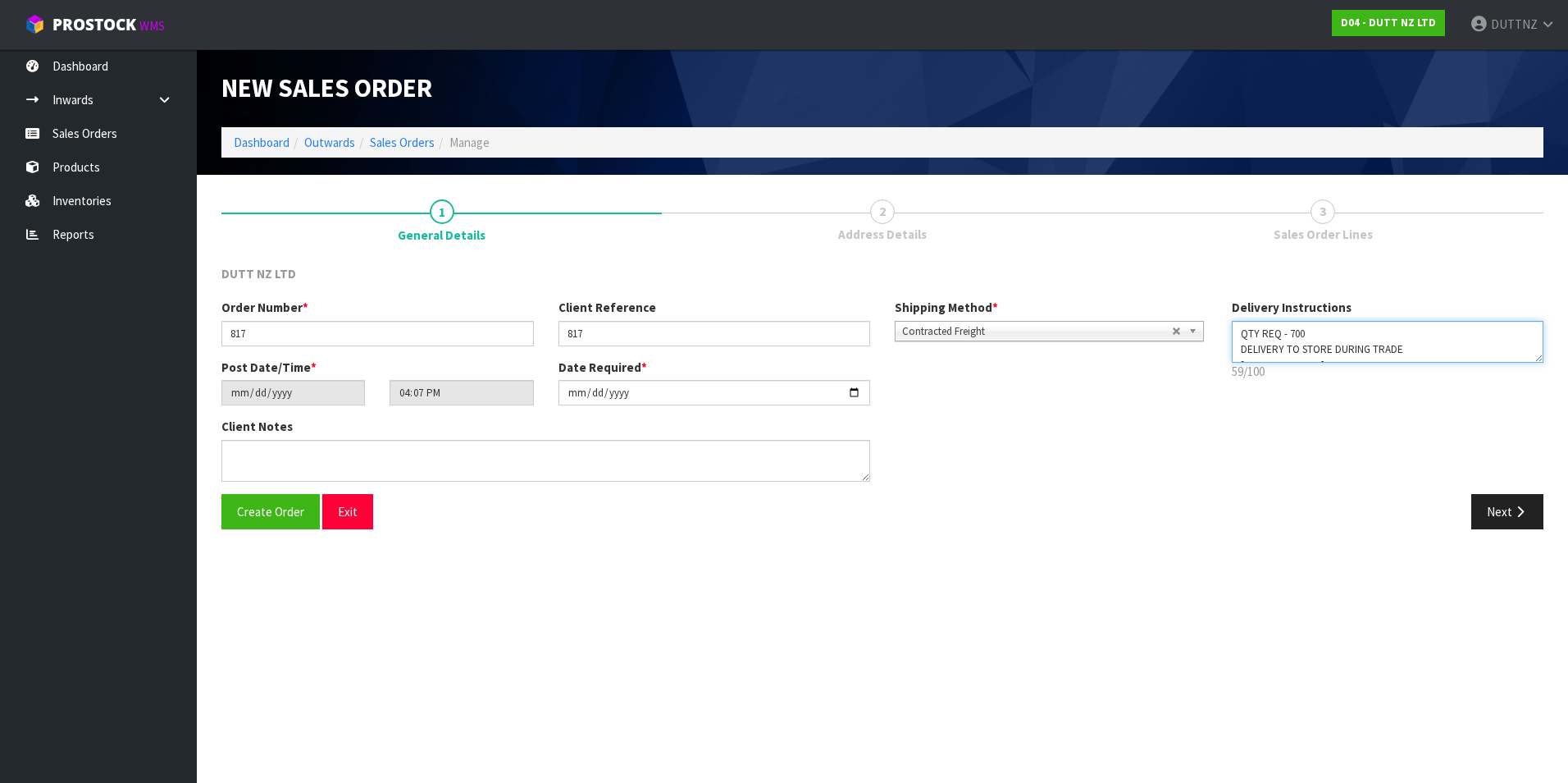
drag, startPoint x: 1239, startPoint y: 352, endPoint x: 1158, endPoint y: 181, distance: 189.2
click at [1161, 187] on div "1 General Details 2 Address Details 3 Sales Order Lines DUTT NZ LTD Order Numbe…" at bounding box center [882, 364] width 1322 height 355
type textarea "QTY REQ - 700 DELIVERY TO STORE DURING TRADE [PHONE_NUMBER]"
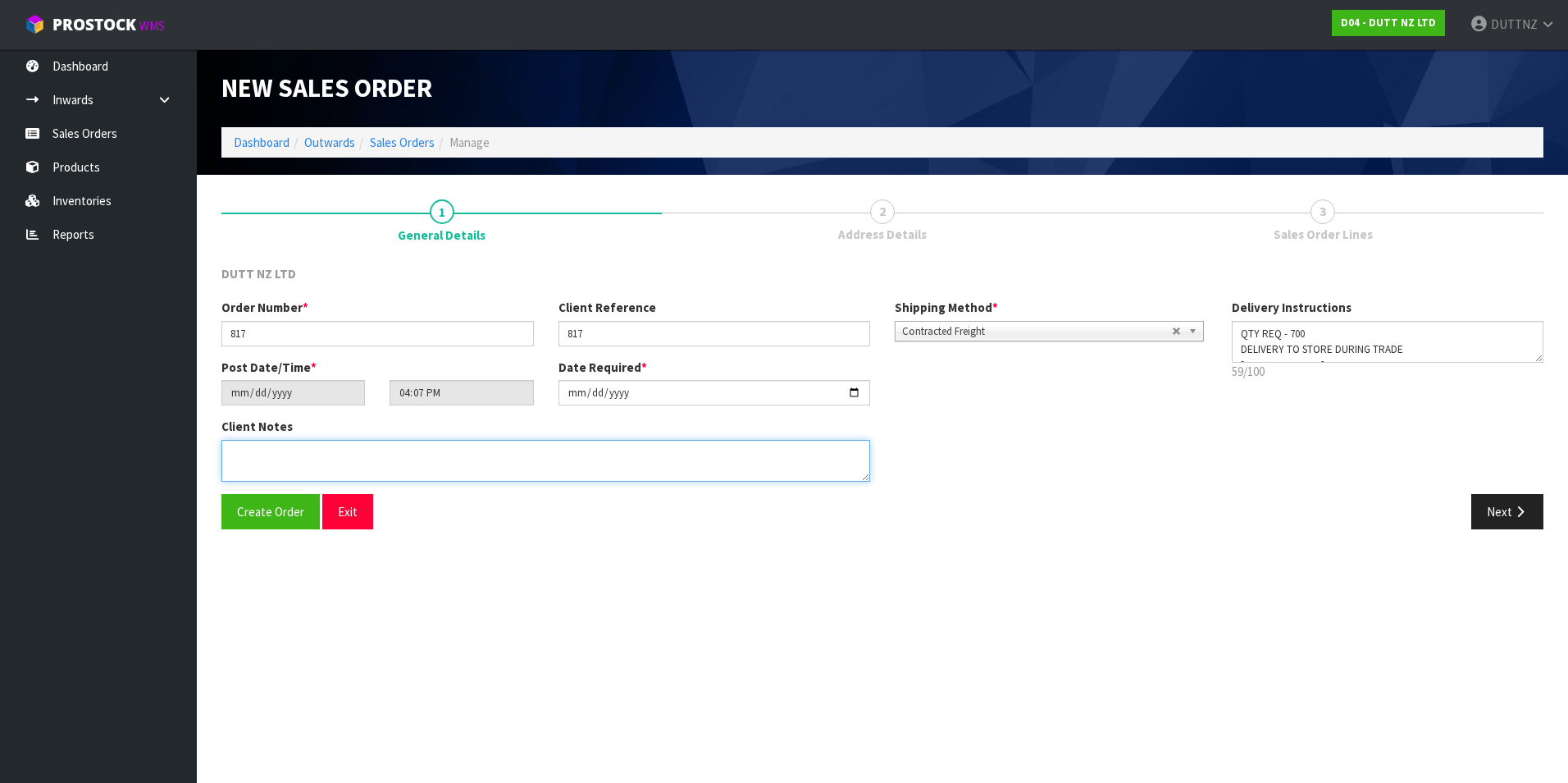
click at [443, 468] on textarea at bounding box center [546, 460] width 648 height 42
paste textarea "QTY REQ - 700 DELIVERY TO STORE DURING TRADE [PHONE_NUMBER]"
type textarea "QTY REQ - 700 DELIVERY TO STORE DURING TRADE [PHONE_NUMBER]"
click at [1495, 510] on button "Next" at bounding box center [1507, 511] width 72 height 35
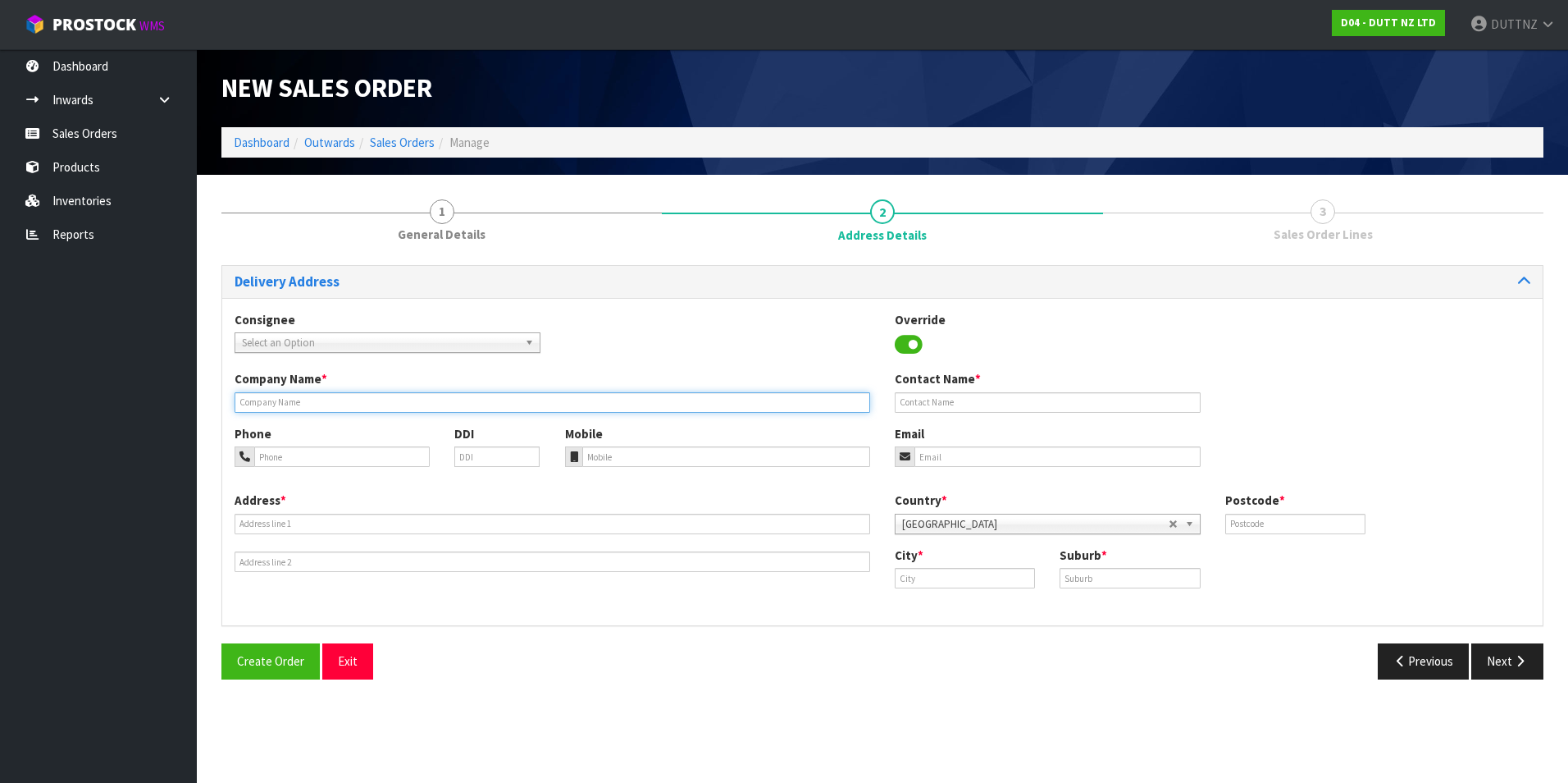
click at [366, 408] on input "text" at bounding box center [552, 402] width 635 height 21
paste input "HY-[GEOGRAPHIC_DATA]"
drag, startPoint x: 247, startPoint y: 404, endPoint x: 347, endPoint y: 405, distance: 100.0
click at [249, 403] on input "HY-[GEOGRAPHIC_DATA]" at bounding box center [552, 402] width 635 height 21
type input "HYPE-[GEOGRAPHIC_DATA]"
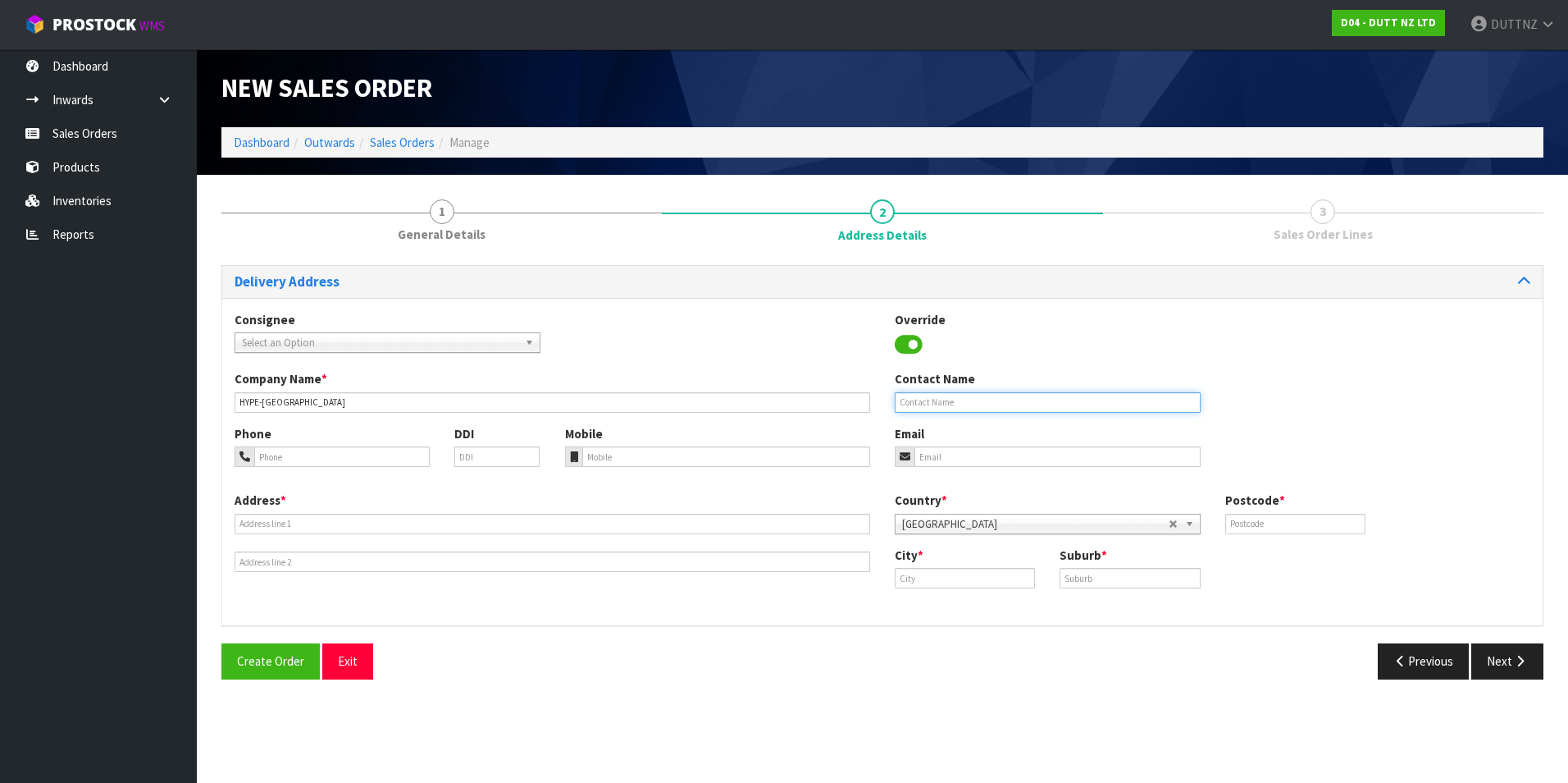
click at [944, 399] on input "text" at bounding box center [1048, 402] width 306 height 21
type input "[PERSON_NAME]"
type input "[EMAIL_ADDRESS][DOMAIN_NAME]"
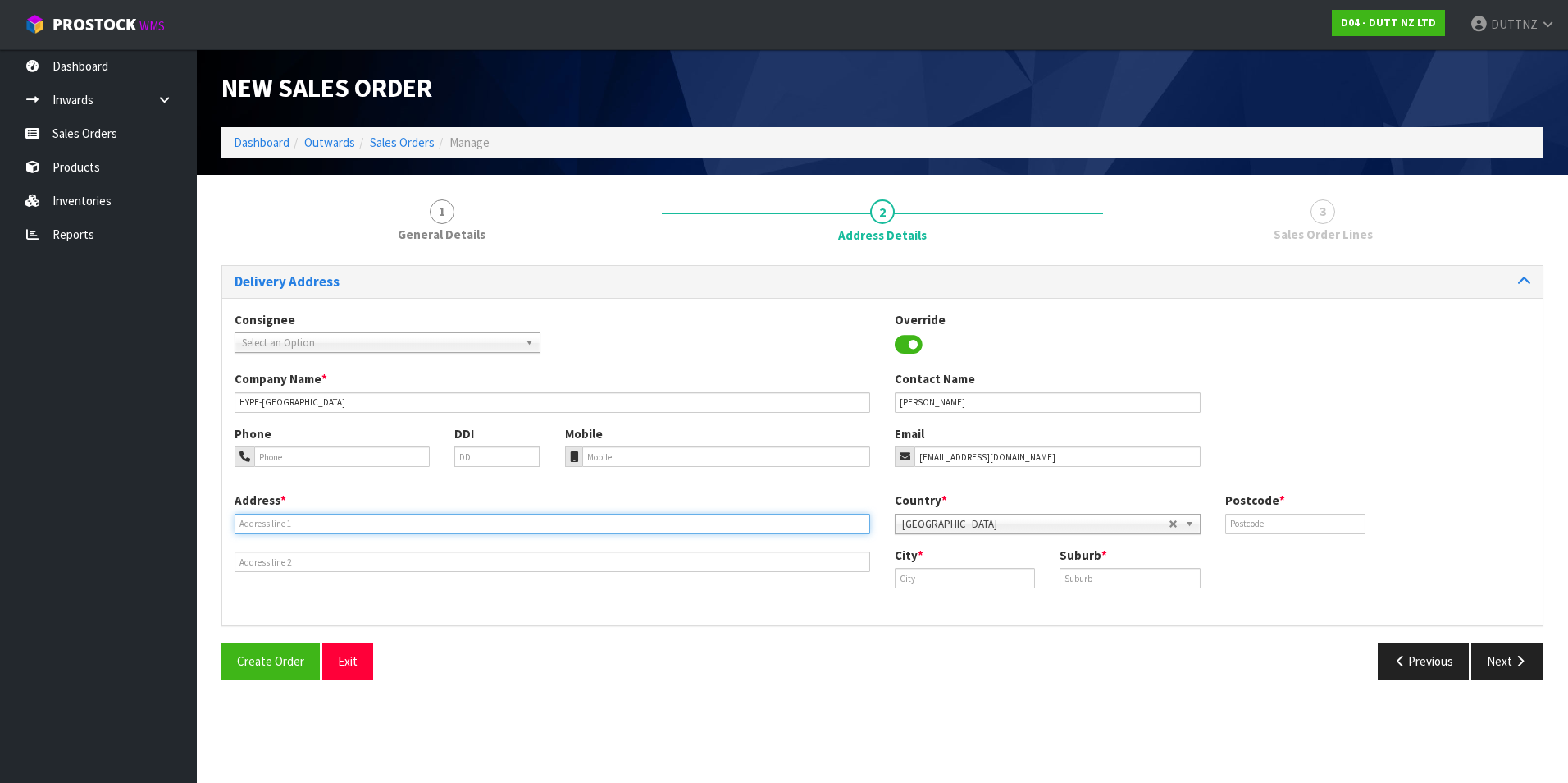
type input "SHOP 2"
type input "[STREET_ADDRESS]"
type input "1010"
click at [390, 533] on input "SHOP 2" at bounding box center [552, 524] width 635 height 21
click at [387, 528] on input "SHOP 2" at bounding box center [552, 524] width 635 height 21
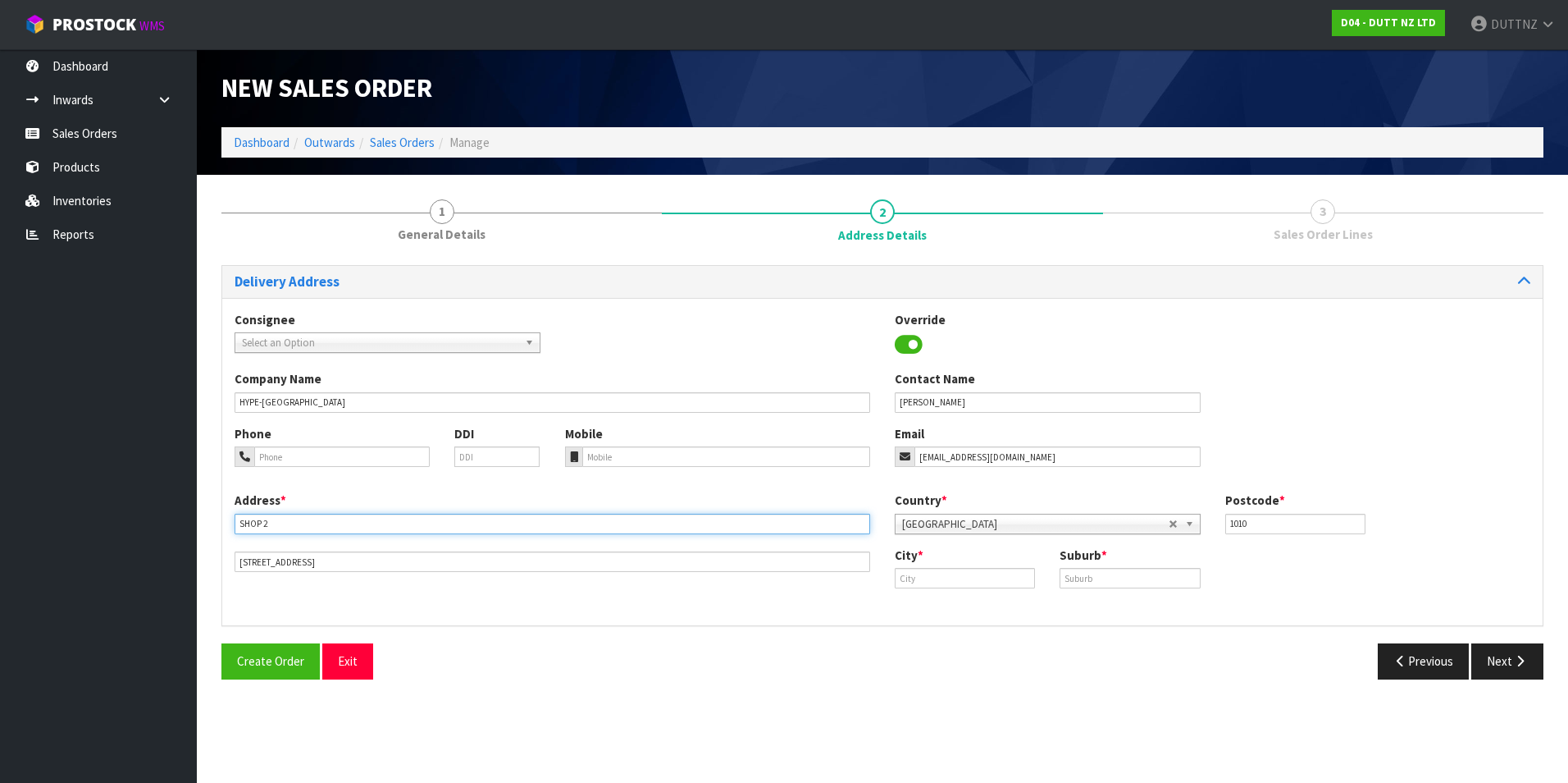
click at [387, 528] on input "SHOP 2" at bounding box center [552, 524] width 635 height 21
drag, startPoint x: 387, startPoint y: 528, endPoint x: 37, endPoint y: 518, distance: 350.1
click at [40, 519] on body "Toggle navigation ProStock WMS D04 - DUTT NZ LTD DUTTNZ Logout Dashboard Inward…" at bounding box center [784, 391] width 1568 height 783
paste input ""SHOP [GEOGRAPHIC_DATA], [STREET_ADDRESS][PERSON_NAME]""
click at [244, 521] on input ""SHOP [GEOGRAPHIC_DATA], [STREET_ADDRESS][PERSON_NAME]" at bounding box center [552, 524] width 635 height 21
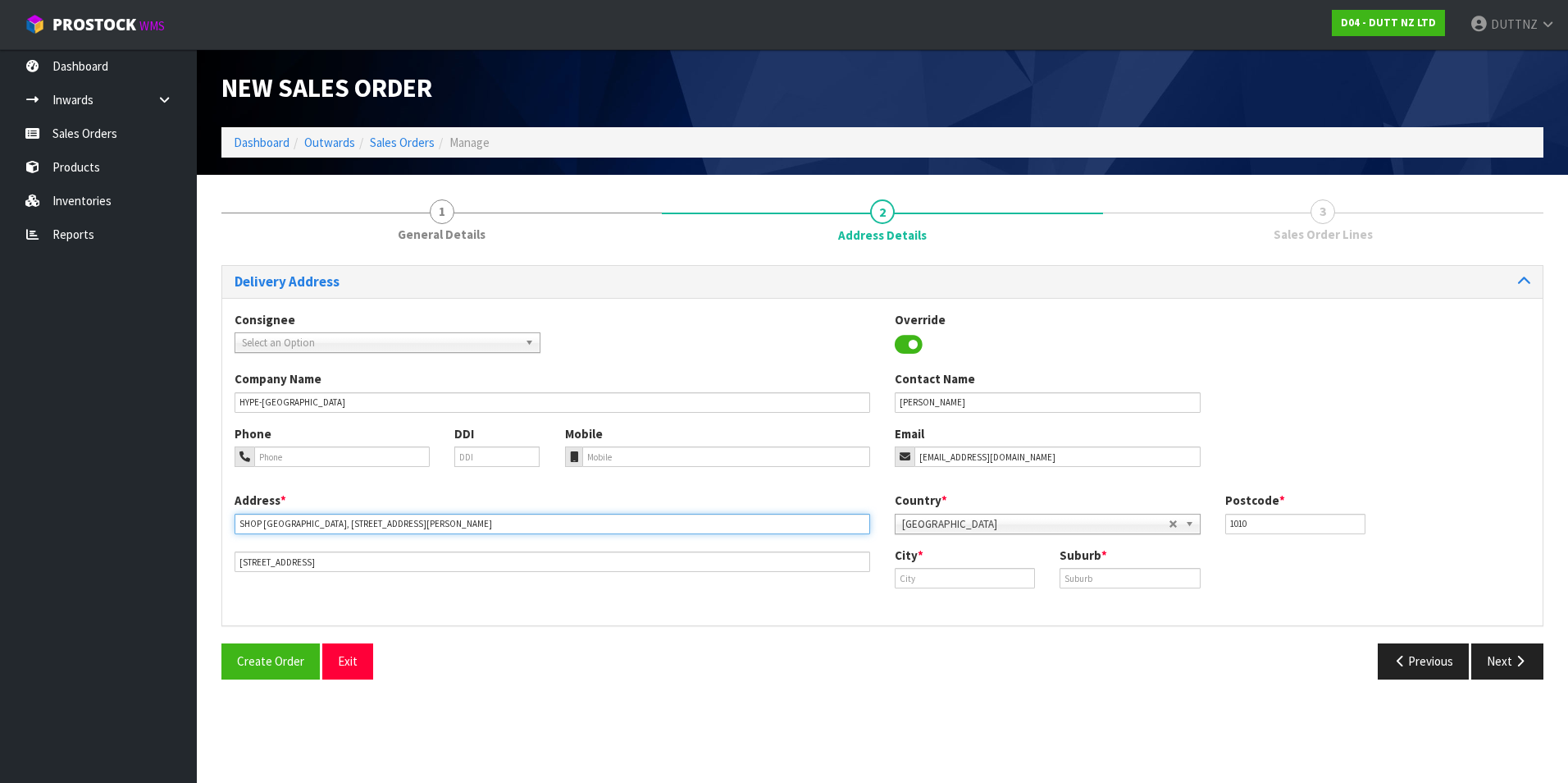
drag, startPoint x: 457, startPoint y: 521, endPoint x: 862, endPoint y: 509, distance: 405.2
click at [862, 509] on div "Address * SHOP [GEOGRAPHIC_DATA], [STREET_ADDRESS][PERSON_NAME] [STREET_ADDRESS]" at bounding box center [552, 532] width 660 height 81
type input "SHOP [GEOGRAPHIC_DATA], [STREET_ADDRESS][PERSON_NAME]"
drag, startPoint x: 366, startPoint y: 563, endPoint x: 48, endPoint y: 546, distance: 318.5
click at [49, 546] on body "Toggle navigation ProStock WMS D04 - DUTT NZ LTD DUTTNZ Logout Dashboard Inward…" at bounding box center [784, 391] width 1568 height 783
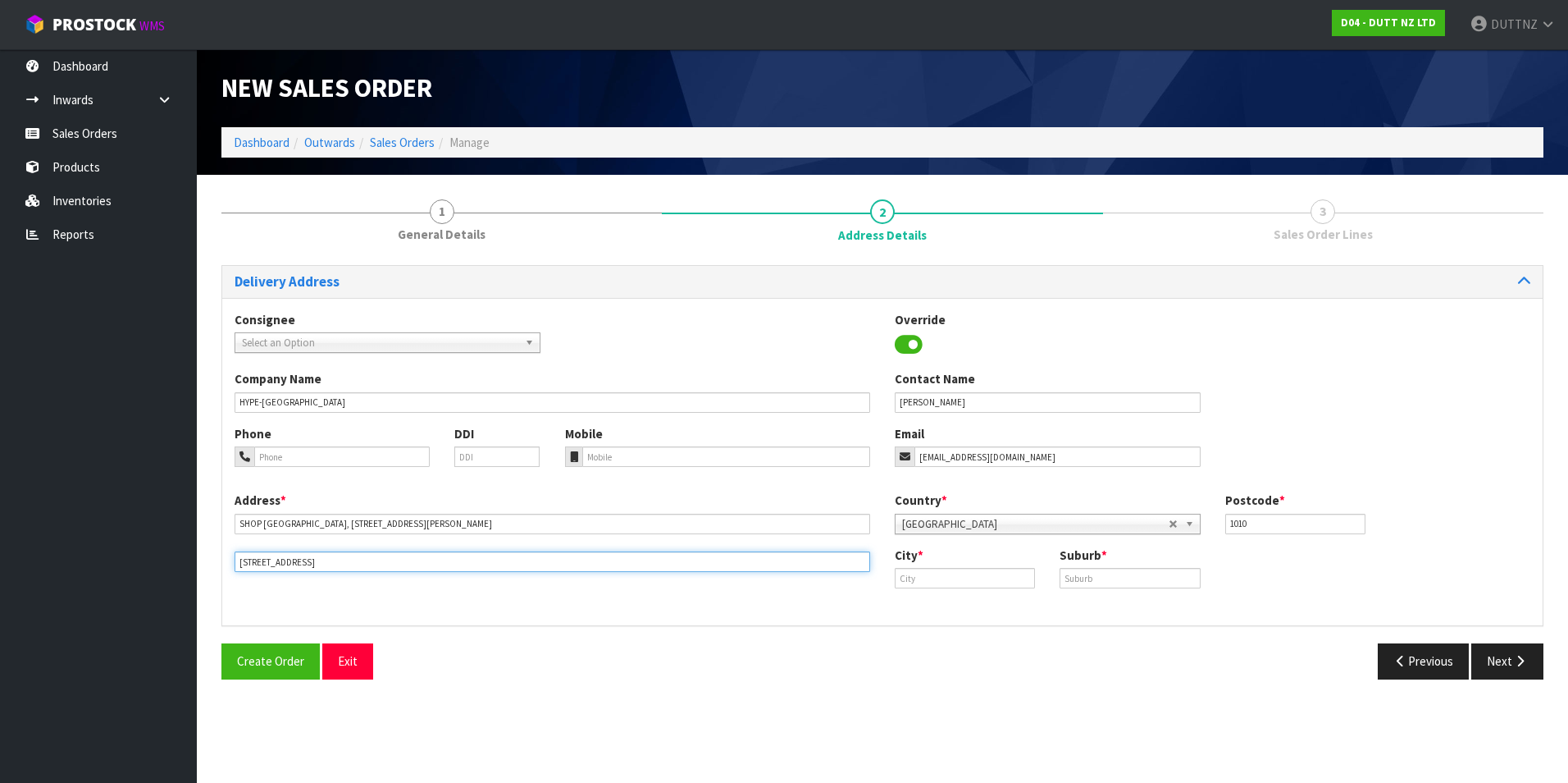
paste input "ALBANY [GEOGRAPHIC_DATA] 0632 [GEOGRAPHIC_DATA]"
click at [304, 565] on input "ALBANY [GEOGRAPHIC_DATA] 0632 [GEOGRAPHIC_DATA]" at bounding box center [552, 562] width 635 height 21
type input "ALBANY [GEOGRAPHIC_DATA] 0632 [GEOGRAPHIC_DATA]"
click at [1399, 647] on button "Previous" at bounding box center [1423, 660] width 92 height 35
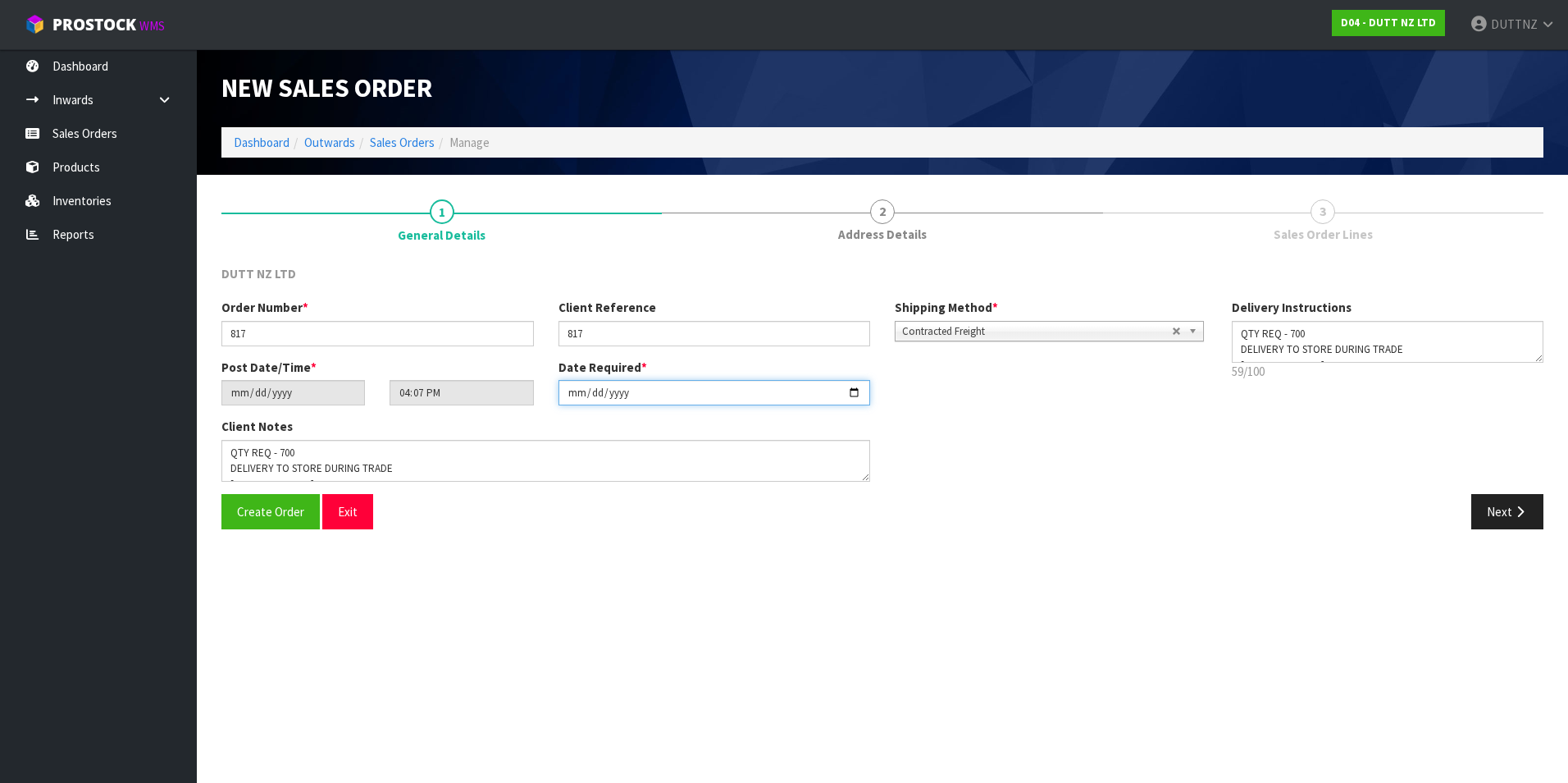
click at [855, 391] on input "[DATE]" at bounding box center [714, 392] width 313 height 26
type input "[DATE]"
click at [1512, 509] on icon "button" at bounding box center [1520, 511] width 15 height 12
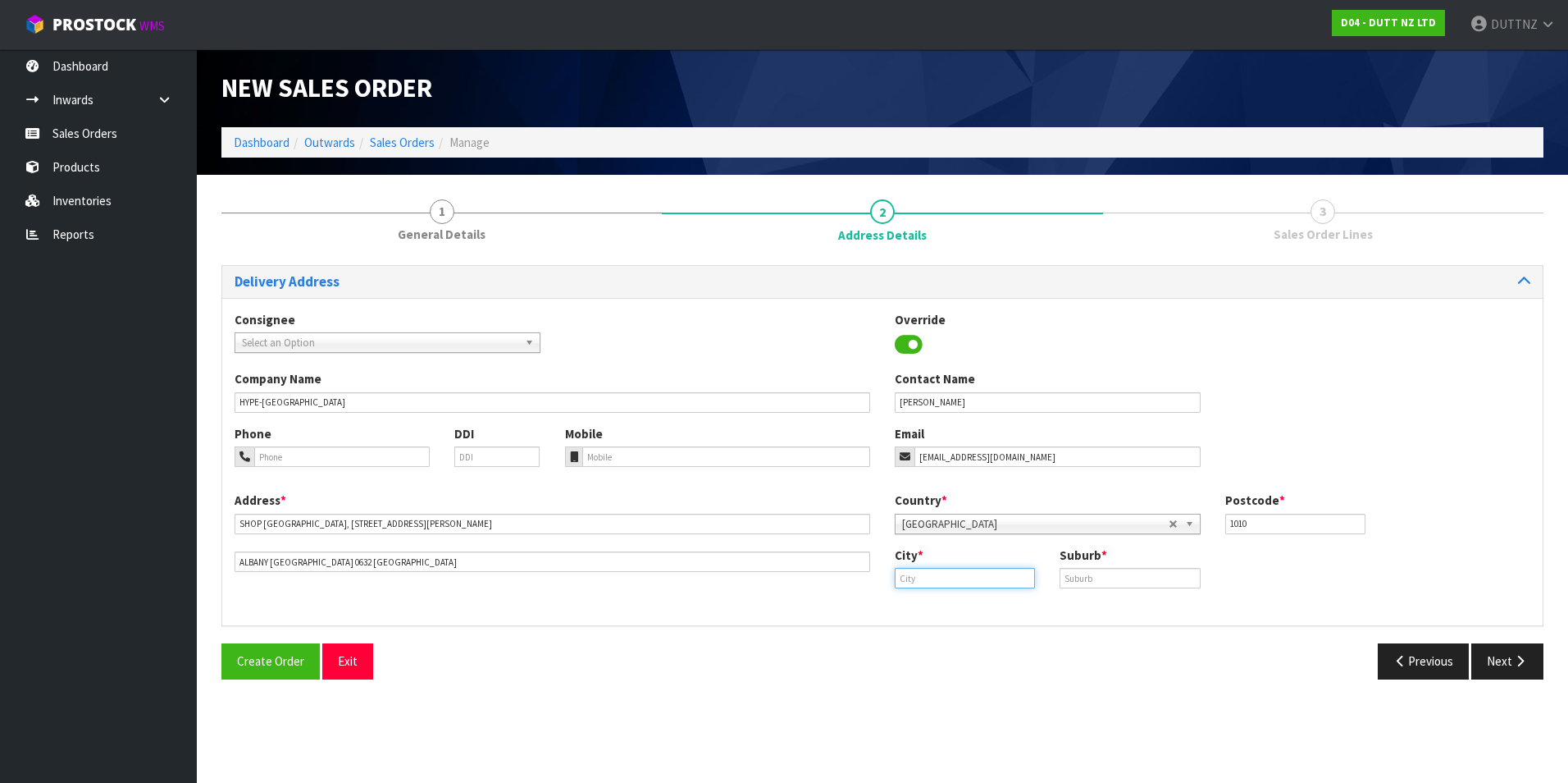
click at [947, 573] on input "text" at bounding box center [964, 578] width 140 height 21
paste input "[GEOGRAPHIC_DATA]"
type input "[GEOGRAPHIC_DATA]"
click at [1094, 584] on input "text" at bounding box center [1129, 578] width 140 height 21
paste input "[GEOGRAPHIC_DATA]"
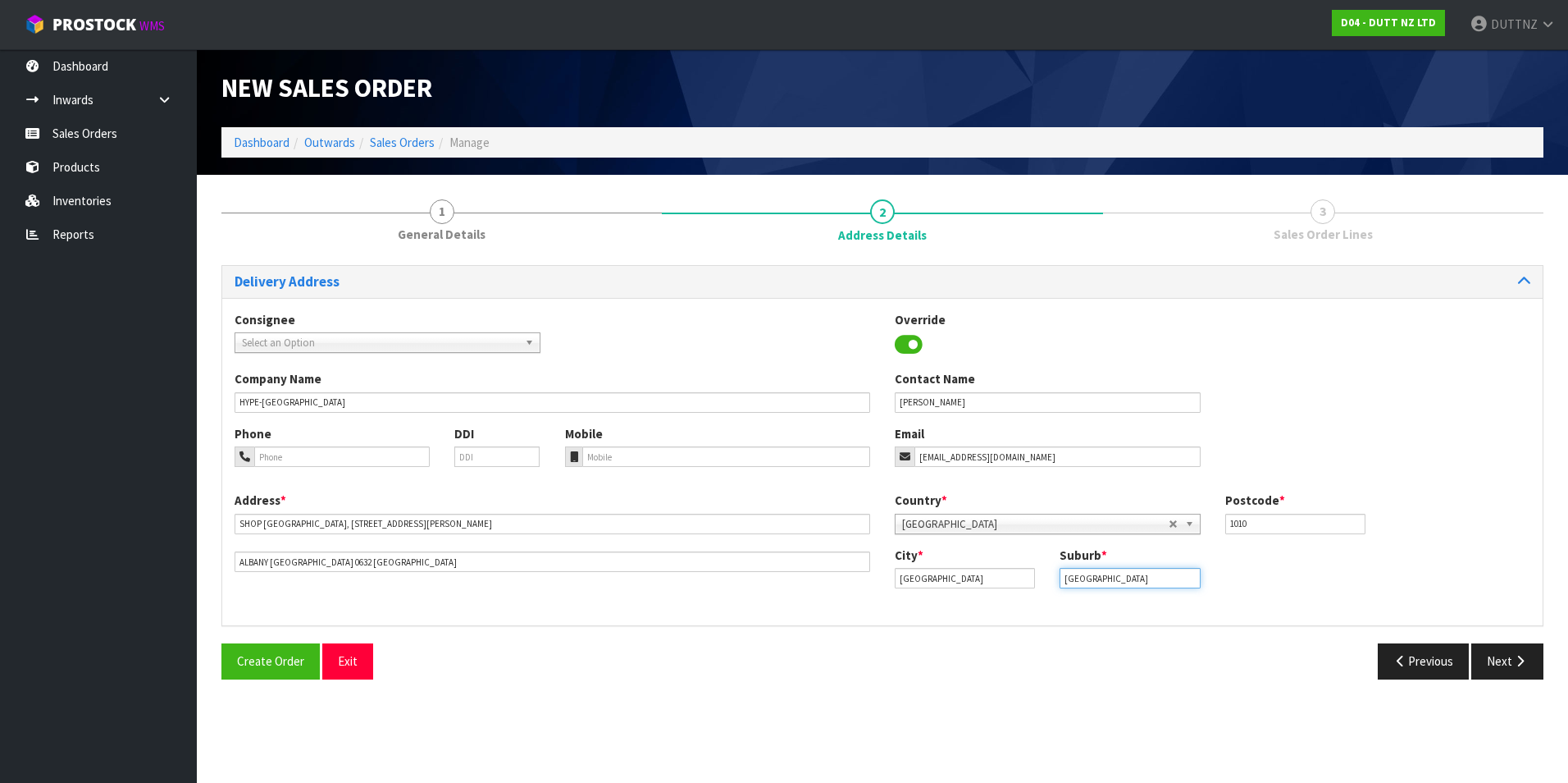
type input "[GEOGRAPHIC_DATA]"
click at [1266, 523] on input "1010" at bounding box center [1294, 524] width 140 height 21
drag, startPoint x: 1289, startPoint y: 528, endPoint x: 605, endPoint y: 528, distance: 684.0
click at [623, 532] on div "Address * SHOP [STREET_ADDRESS][PERSON_NAME] Country * [GEOGRAPHIC_DATA] [GEOGR…" at bounding box center [882, 553] width 1320 height 122
type input "0632"
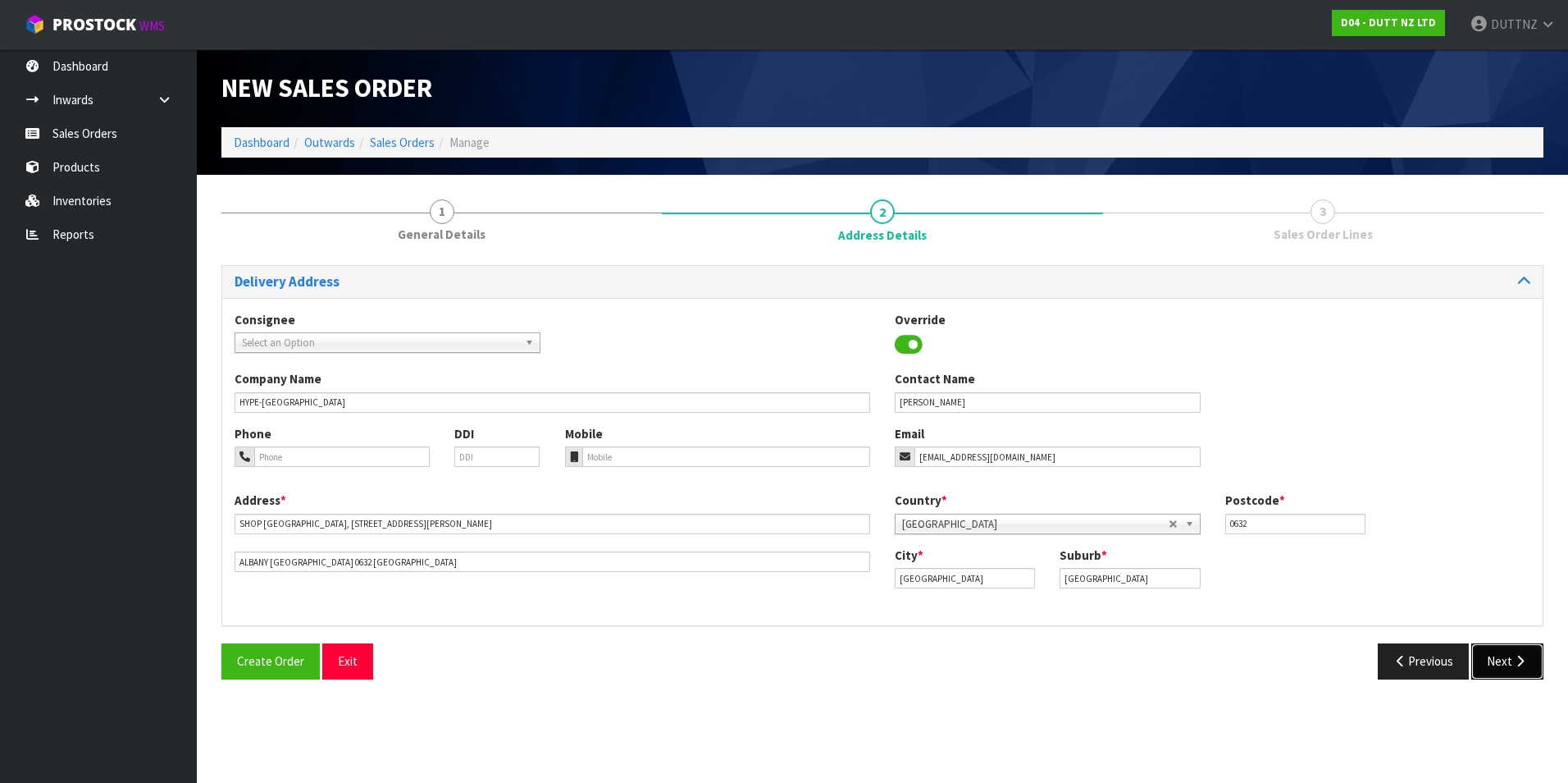
click at [1527, 663] on icon "button" at bounding box center [1520, 660] width 15 height 12
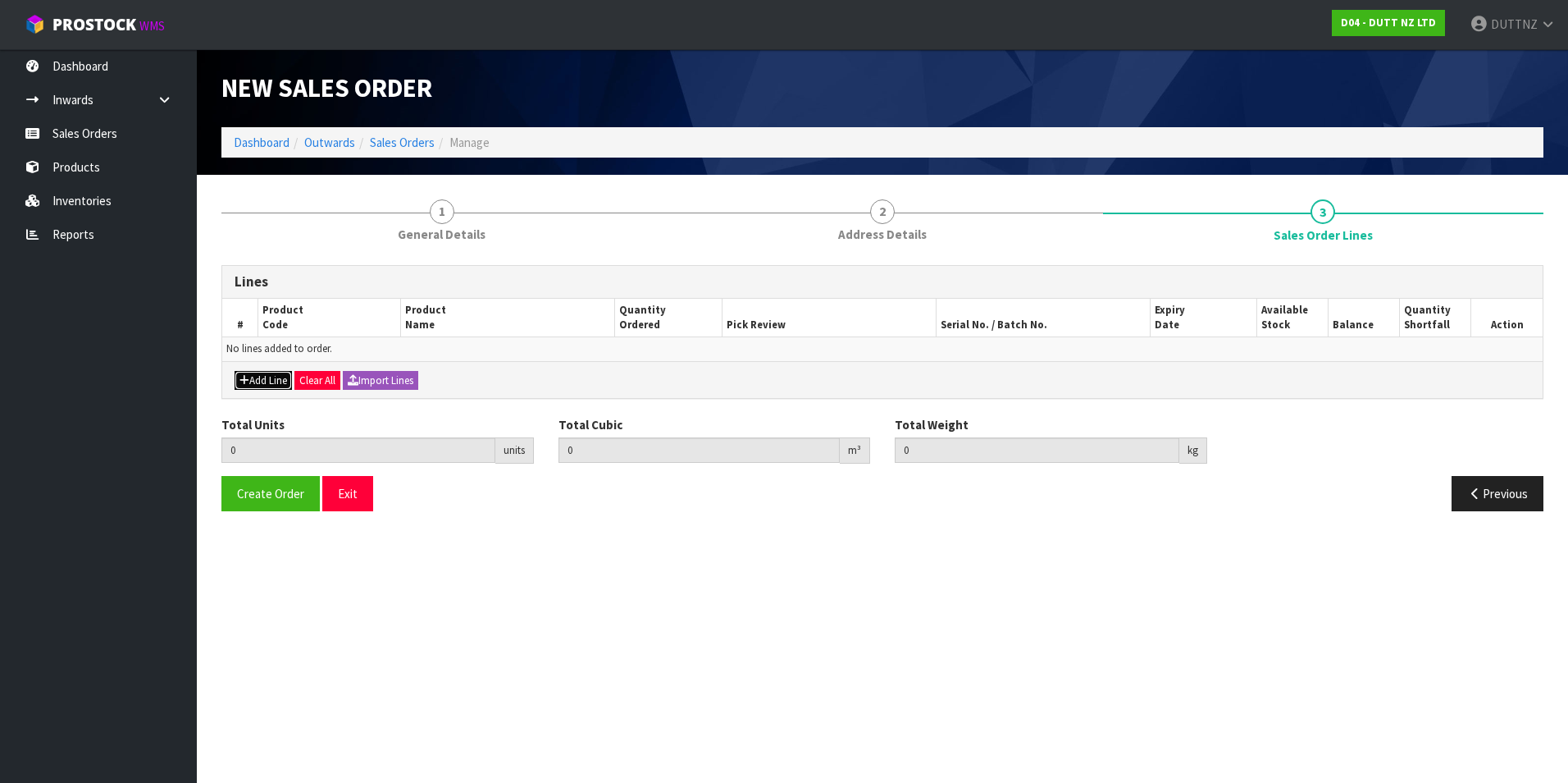
click at [261, 374] on button "Add Line" at bounding box center [263, 381] width 57 height 20
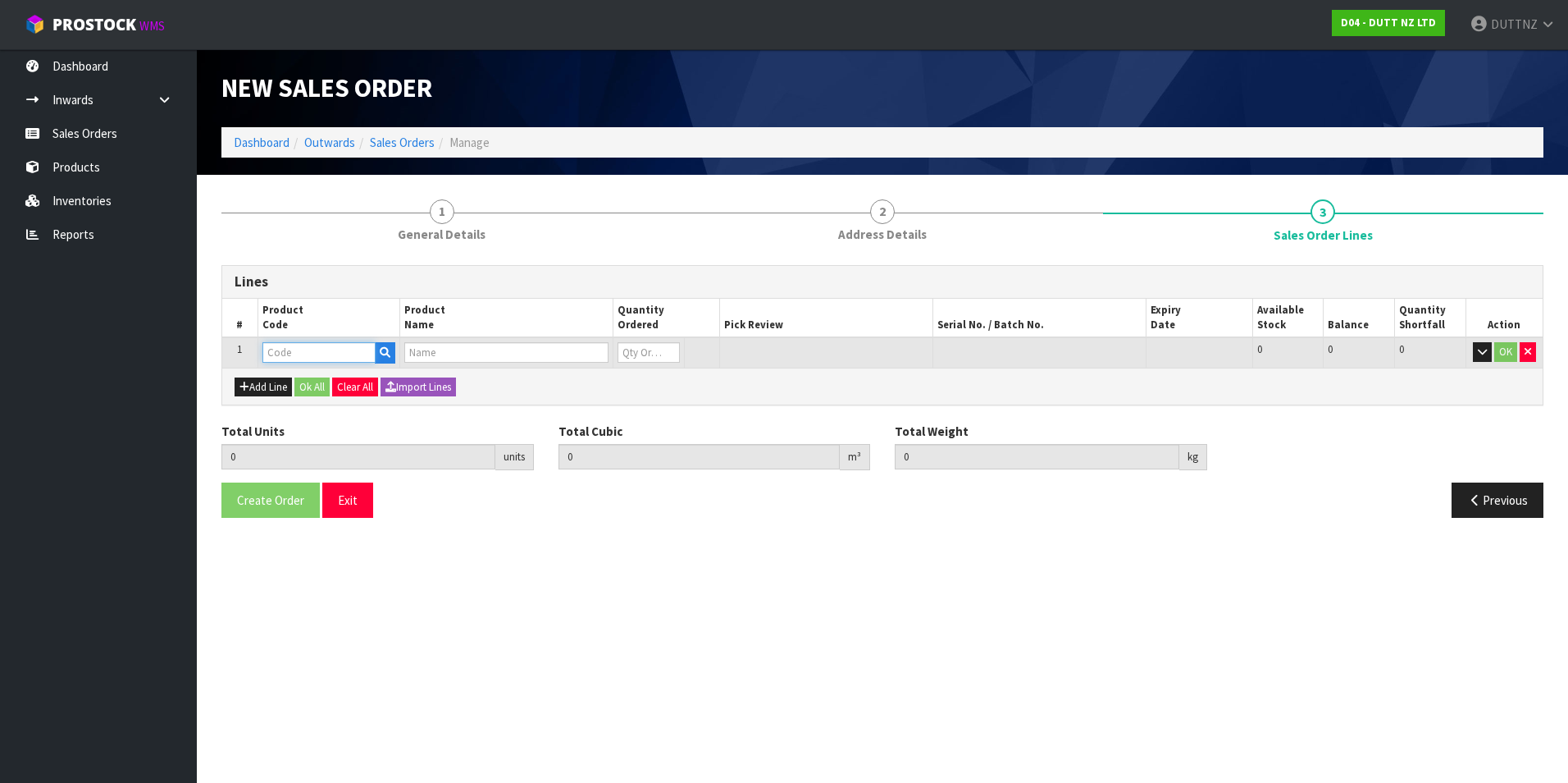
click at [321, 362] on input "text" at bounding box center [319, 353] width 113 height 21
paste input "71002210"
type input "71002210"
type input "0.000000"
type input "0.000"
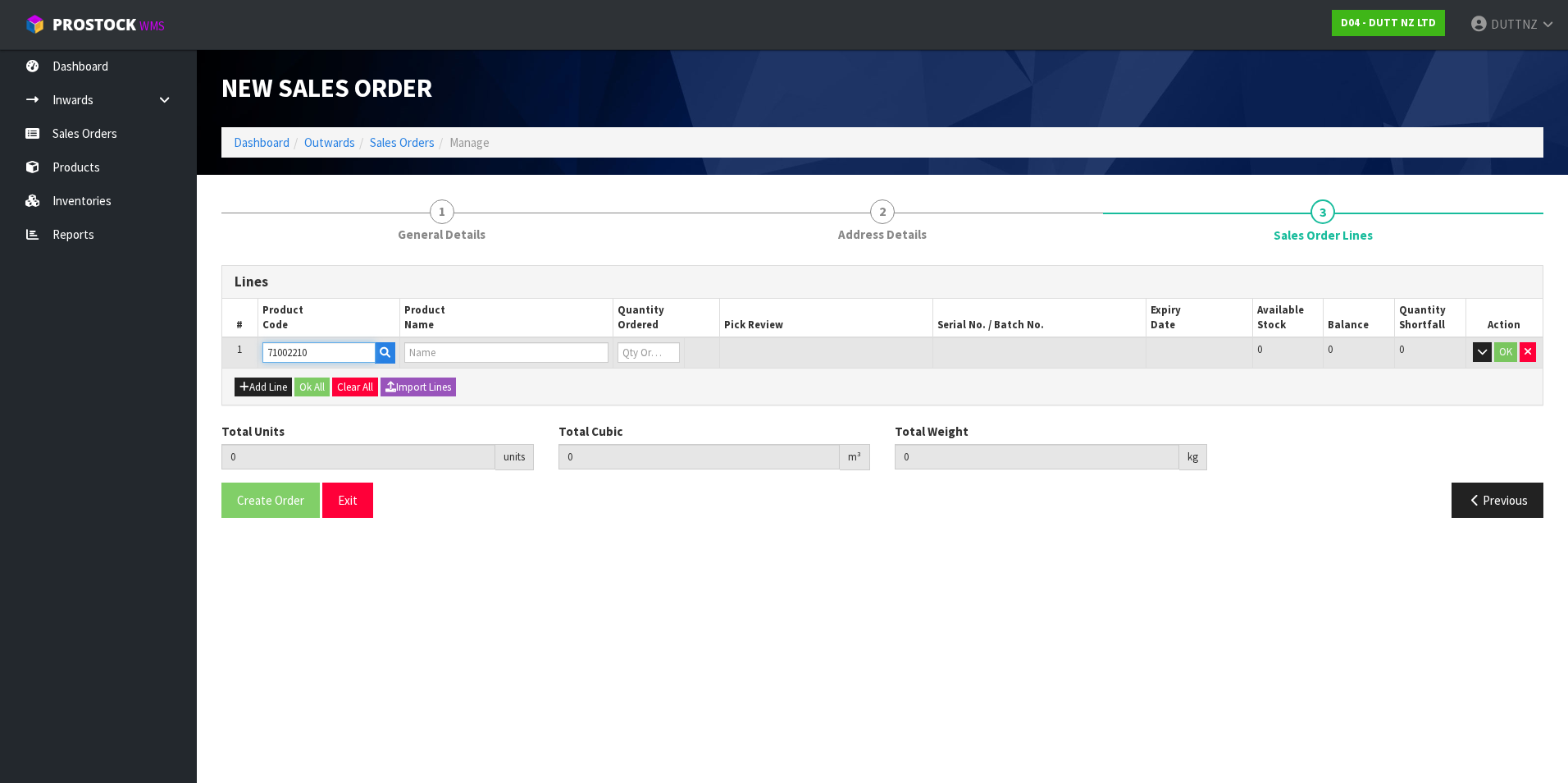
type input "71002210"
type input "0"
type input "71002210"
click at [649, 356] on input "0" at bounding box center [648, 353] width 63 height 21
type input "2"
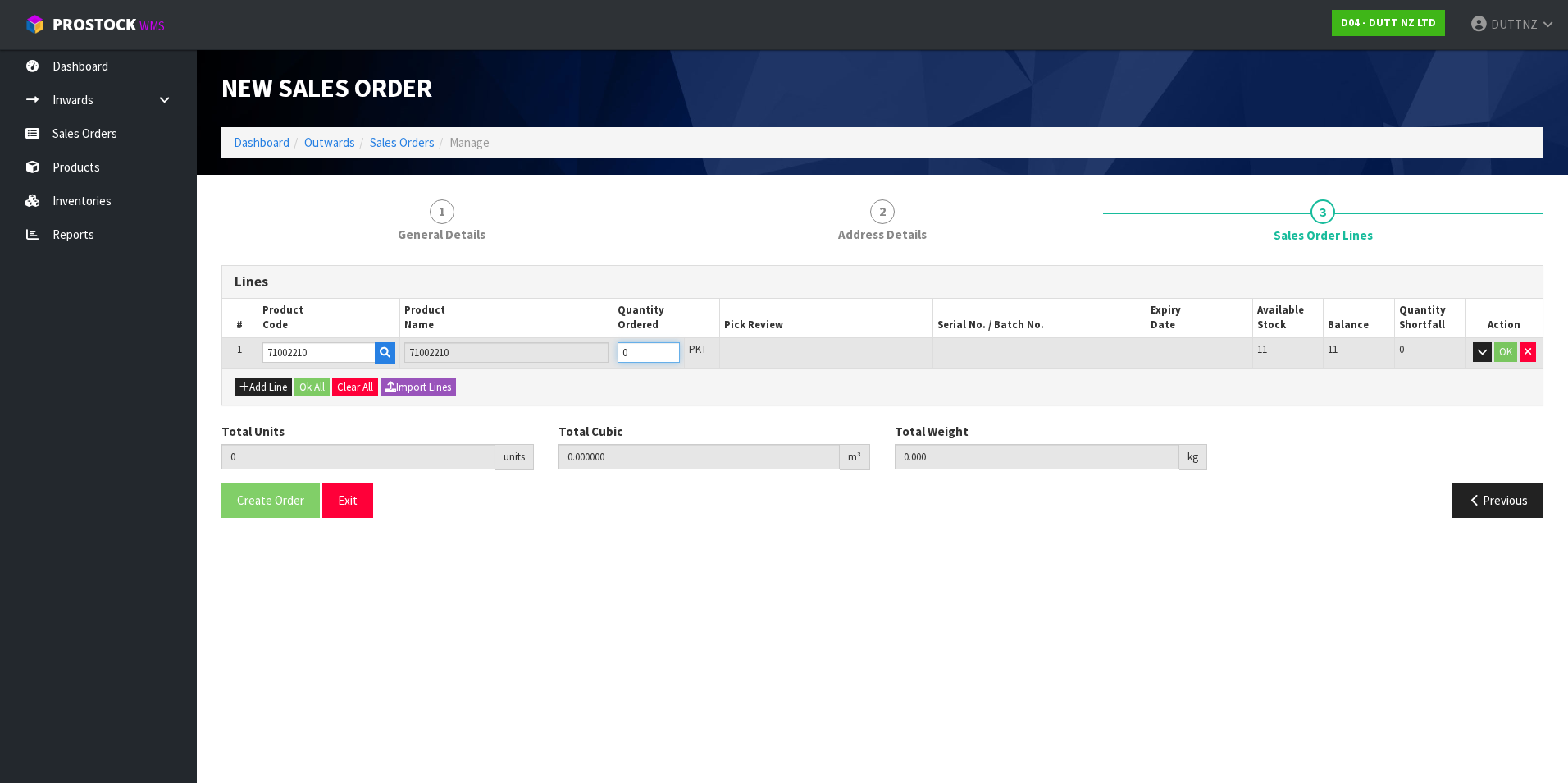
type input "0.002"
type input "2"
type input "0"
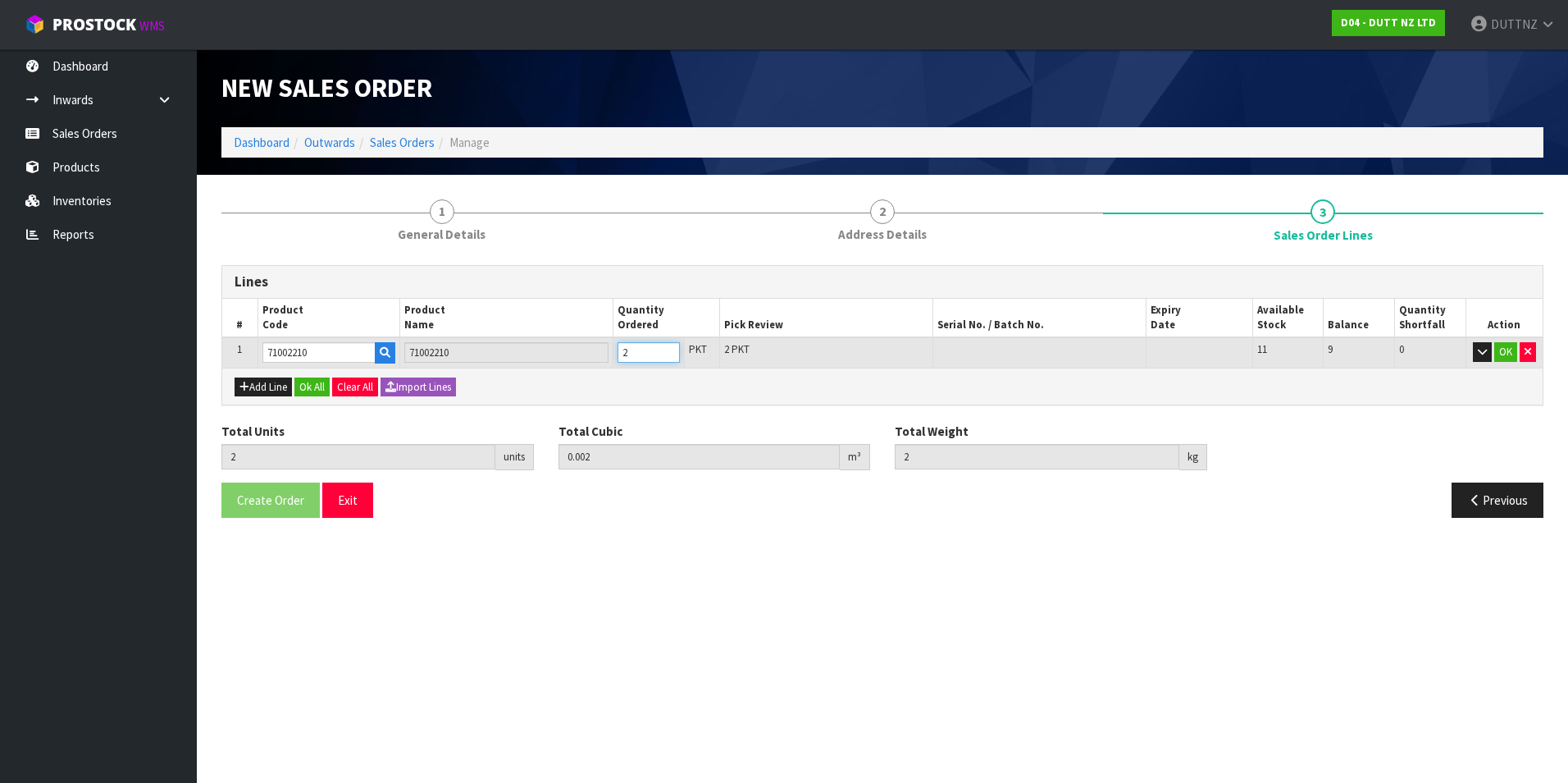
type input "0"
type input "1"
type input "0.001"
type input "1"
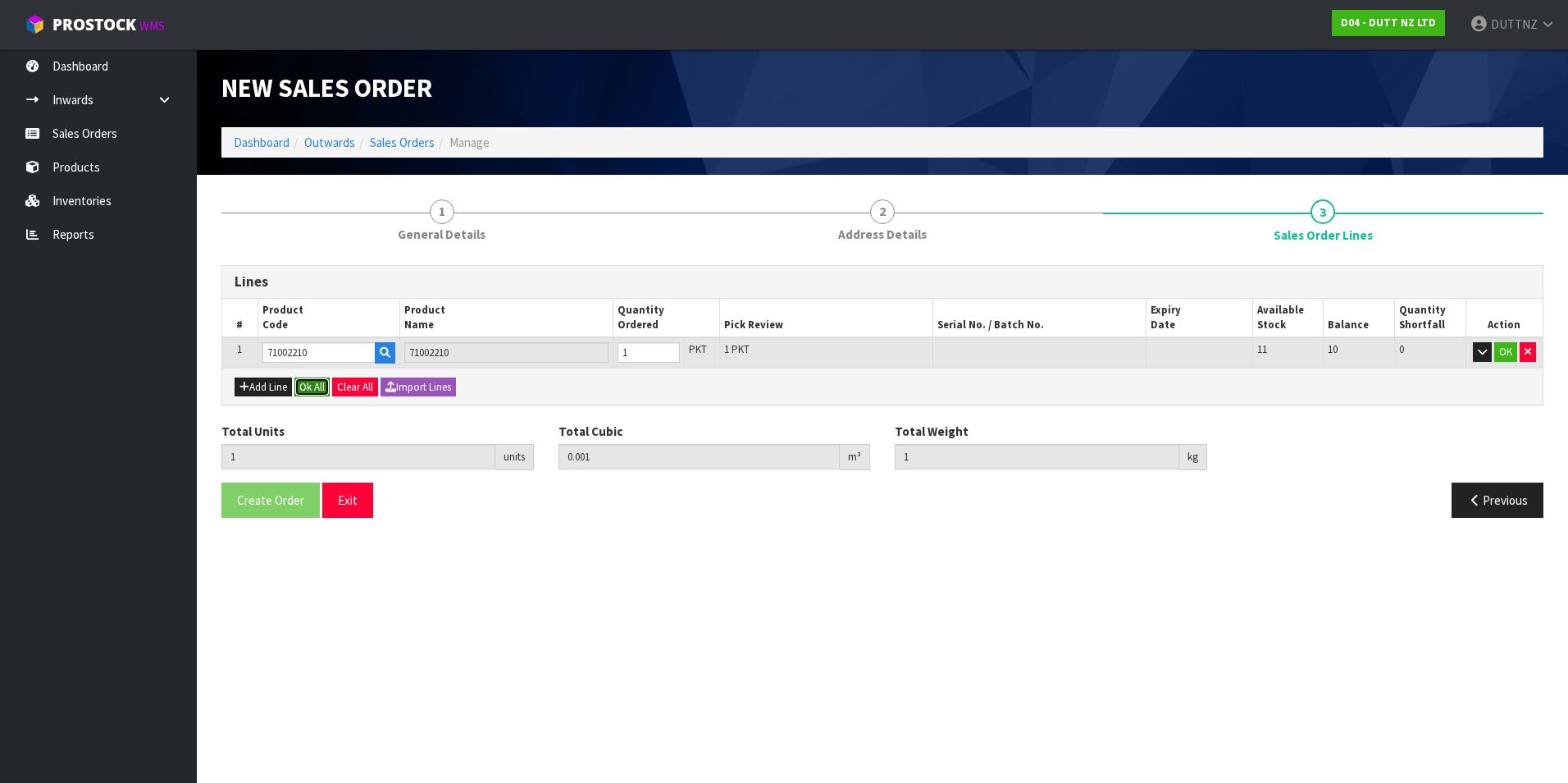
click at [319, 387] on button "Ok All" at bounding box center [312, 387] width 35 height 20
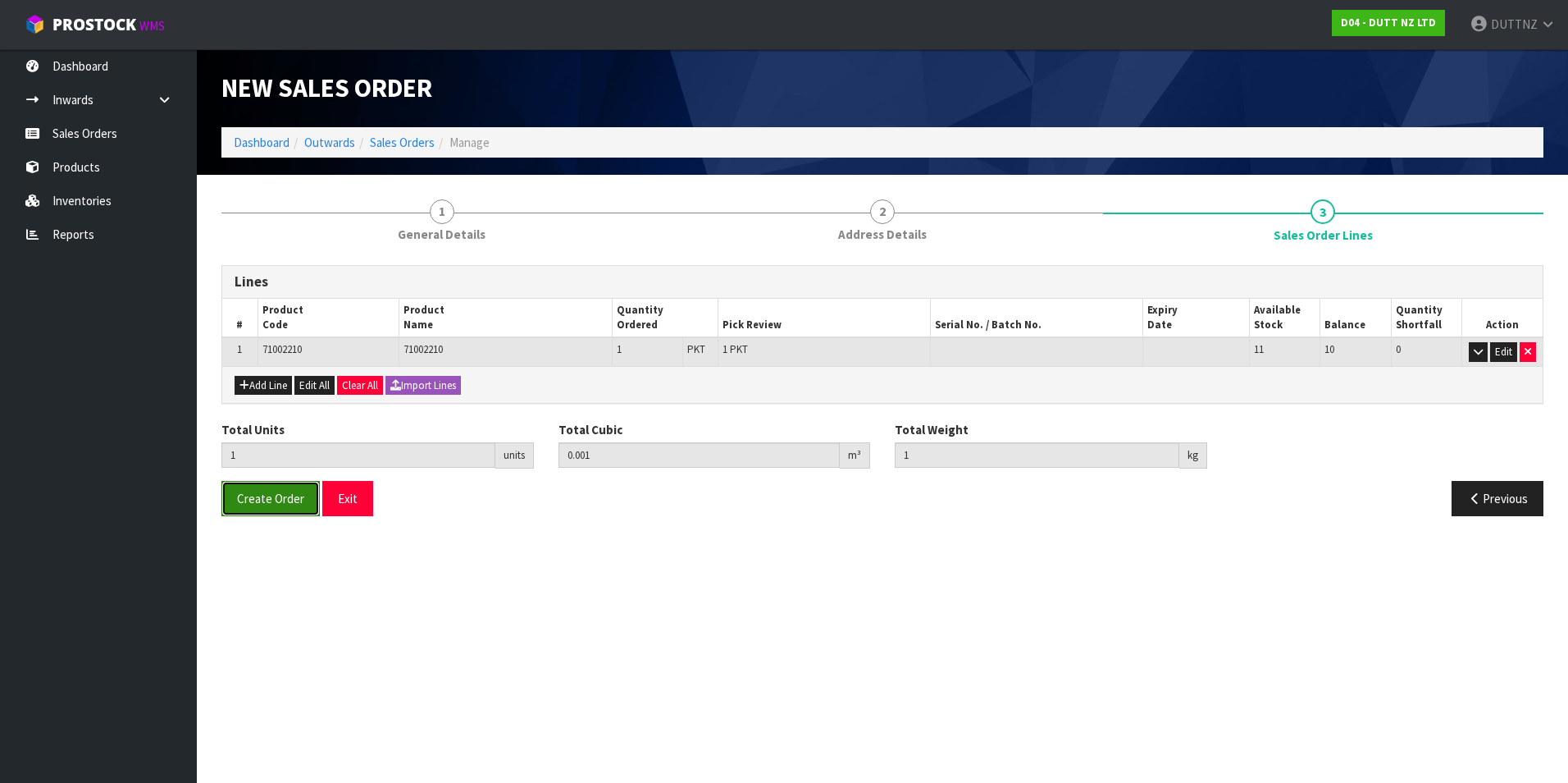
click at [306, 502] on button "Create Order" at bounding box center [270, 498] width 98 height 35
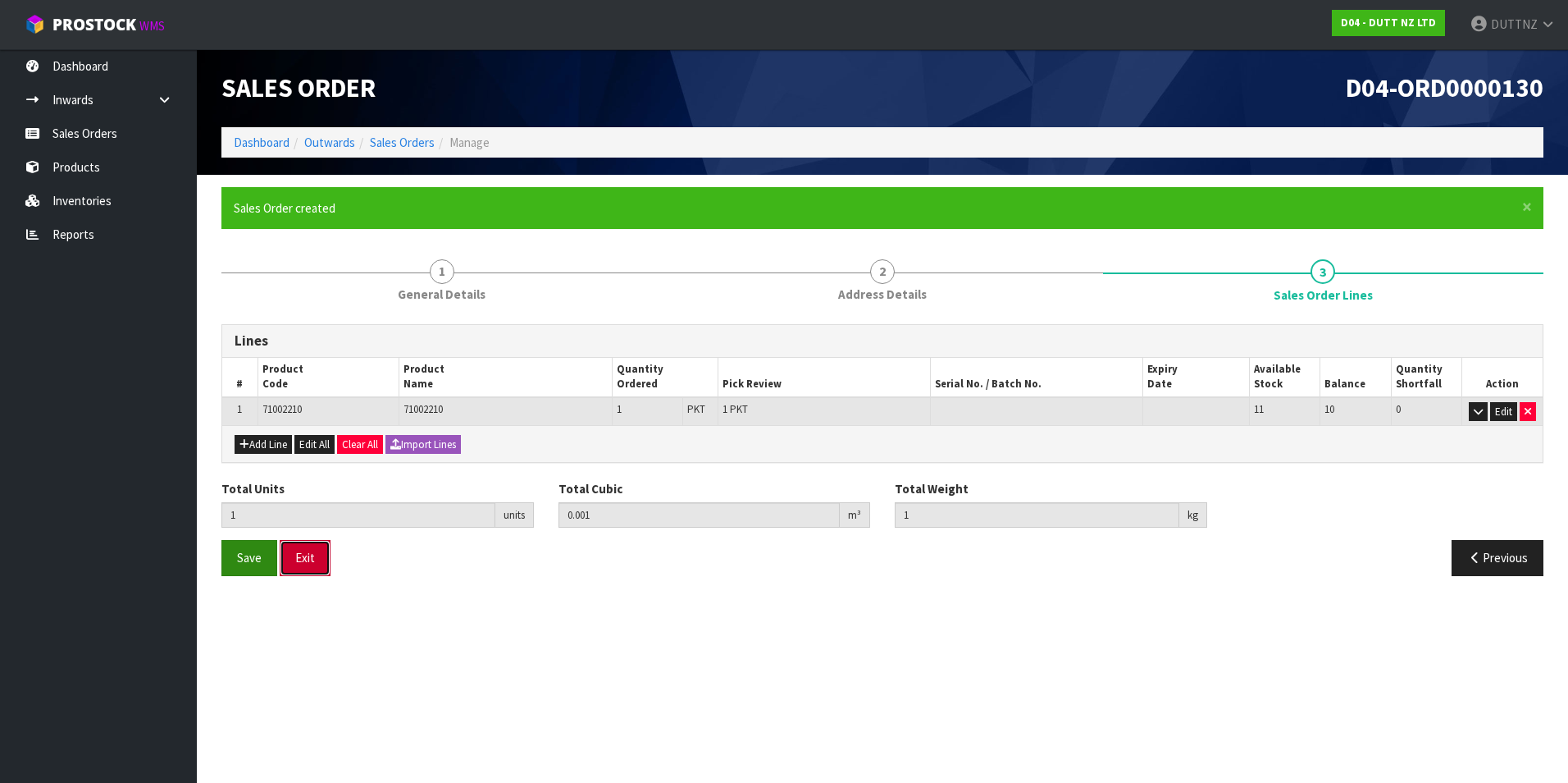
click at [323, 559] on button "Exit" at bounding box center [304, 557] width 50 height 35
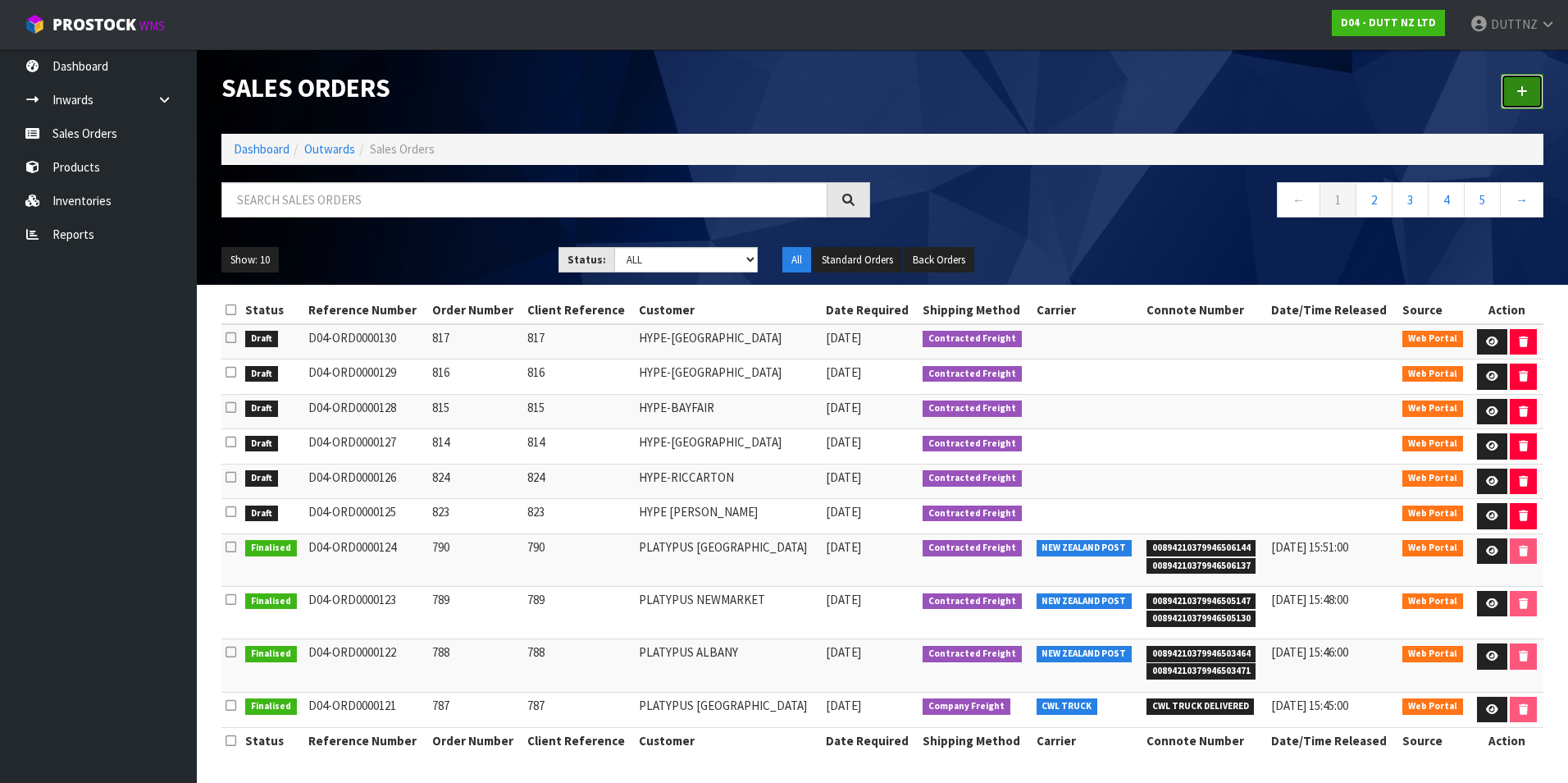
click at [1521, 102] on link at bounding box center [1521, 91] width 43 height 35
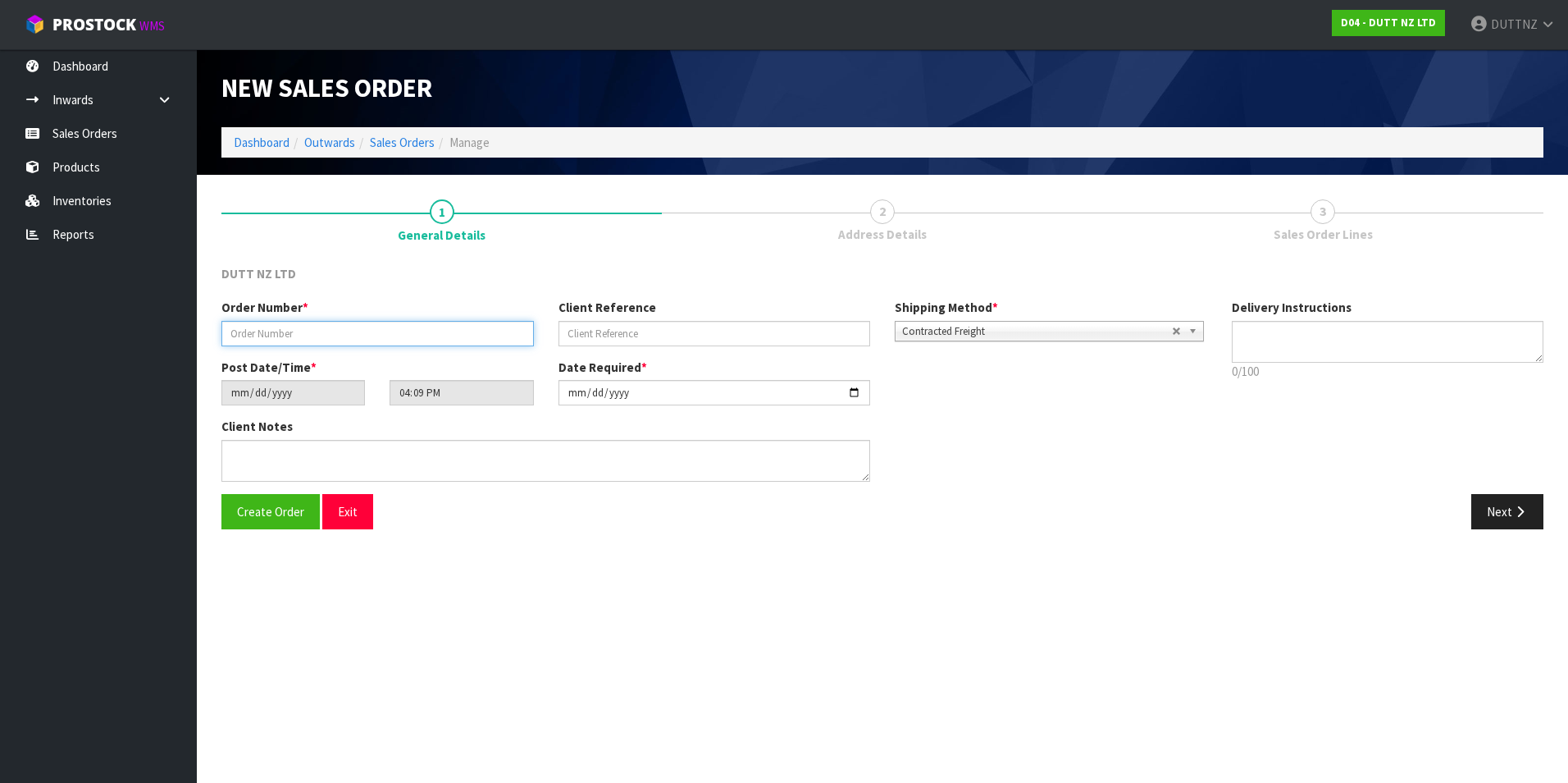
click at [374, 334] on input "text" at bounding box center [377, 333] width 313 height 26
type input "818"
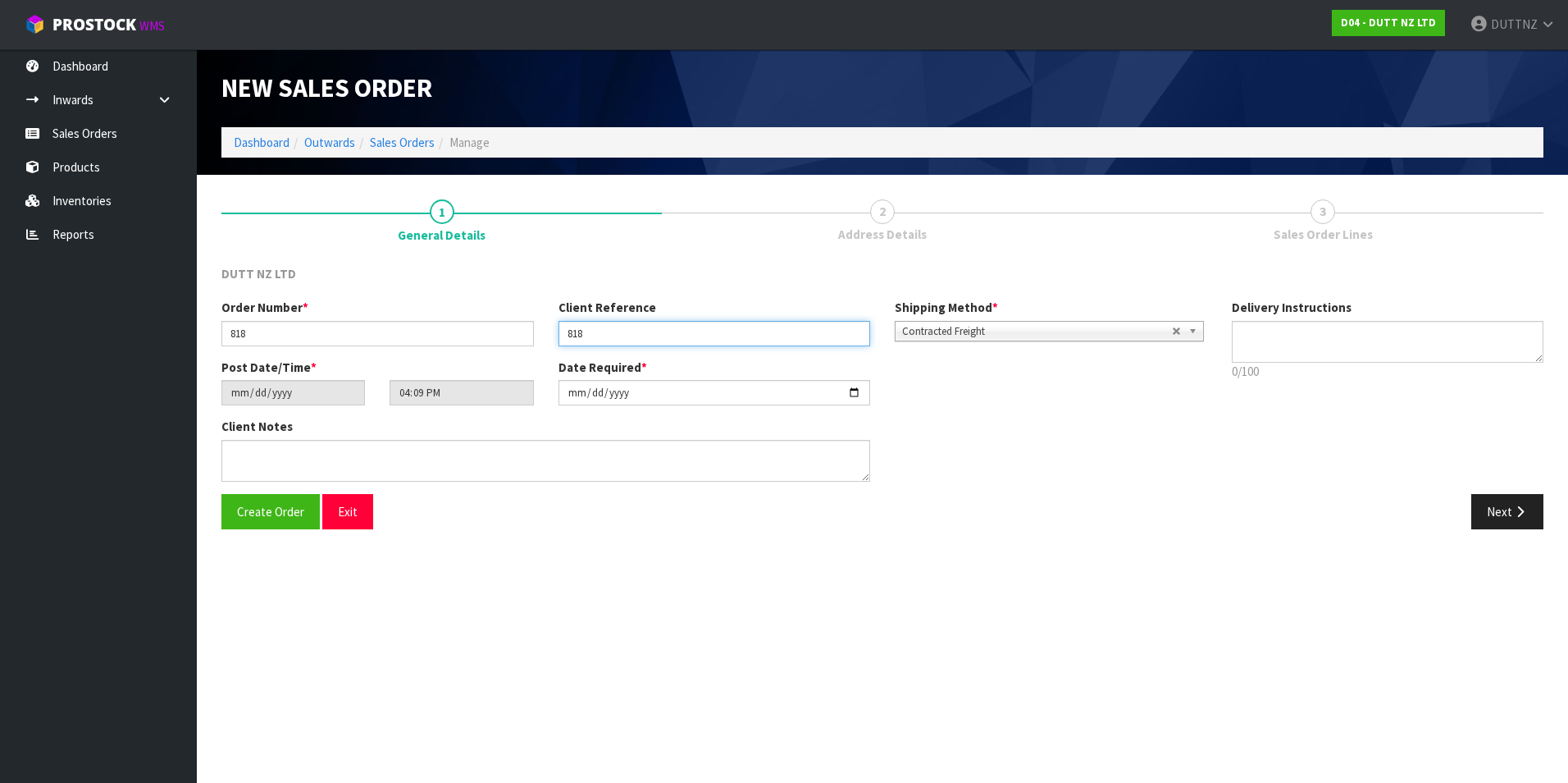
type input "818"
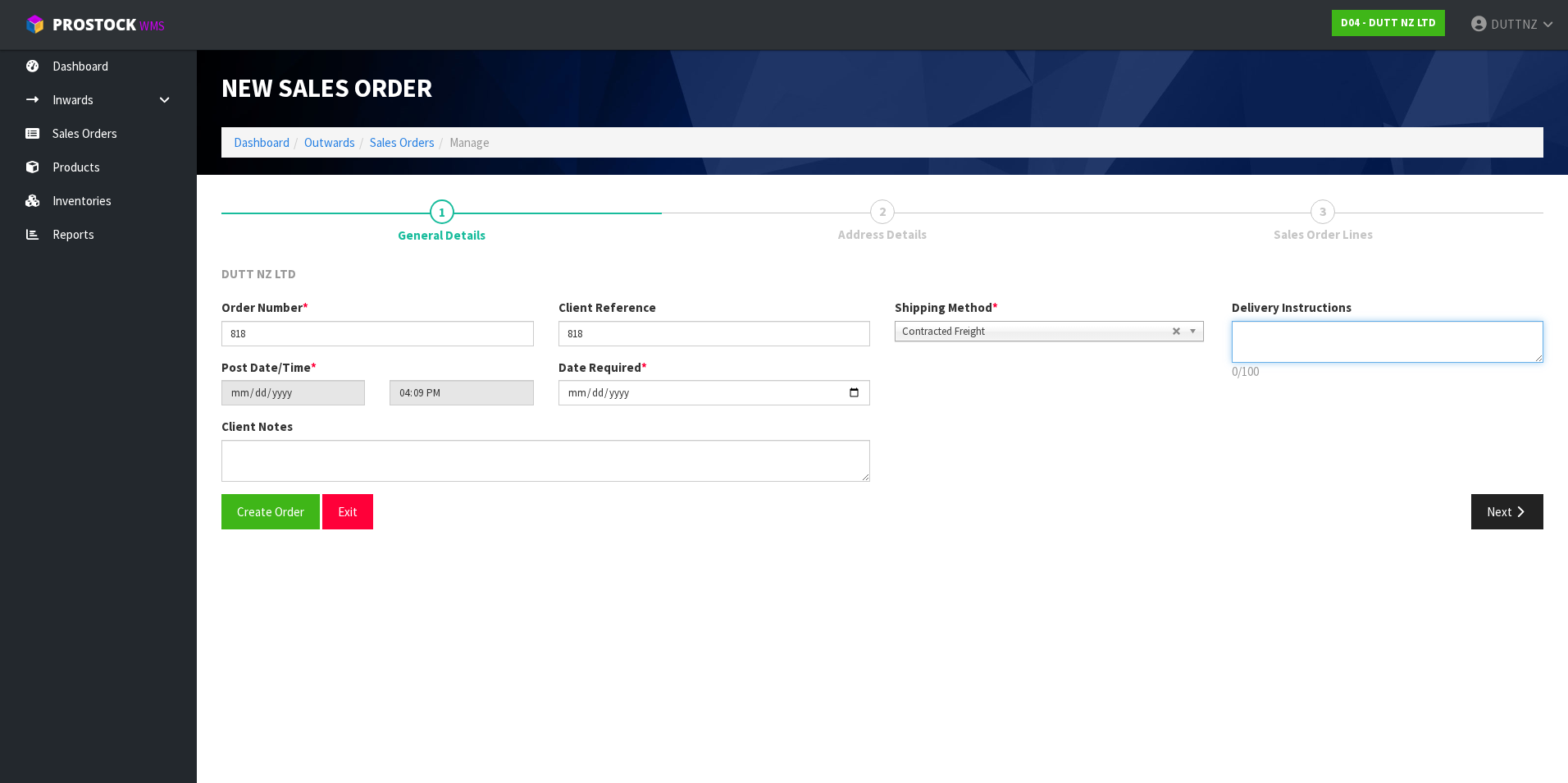
click at [1338, 350] on textarea at bounding box center [1387, 342] width 313 height 42
drag, startPoint x: 1284, startPoint y: 335, endPoint x: 1270, endPoint y: 345, distance: 17.2
click at [1284, 337] on textarea at bounding box center [1387, 342] width 313 height 42
click at [1268, 347] on textarea at bounding box center [1387, 342] width 313 height 42
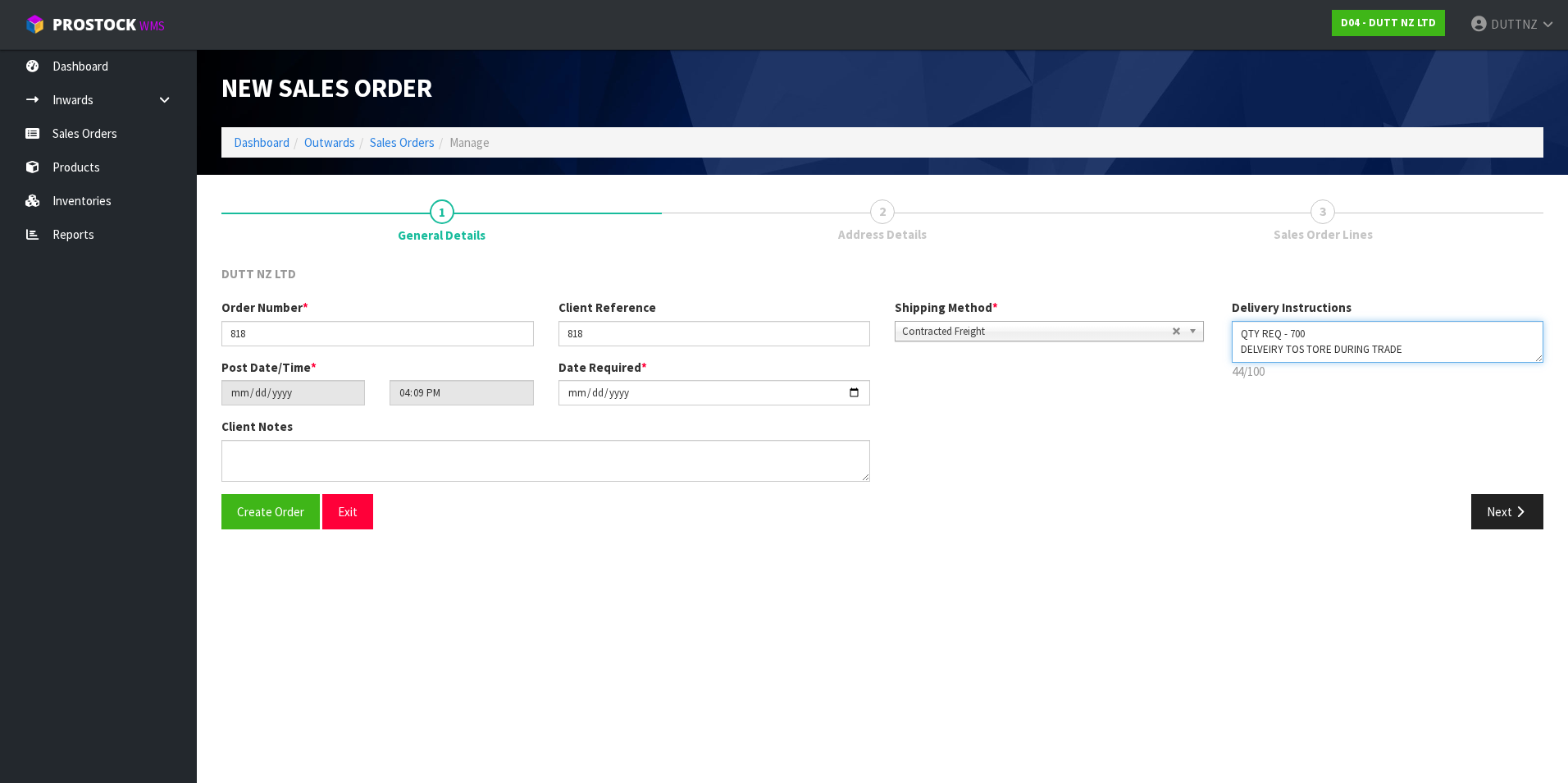
paste textarea "[PHONE_NUMBER]"
type textarea "QTY REQ - 700 DELVEIRY TOS TORE DURING TRADE [PHONE_NUMBER]"
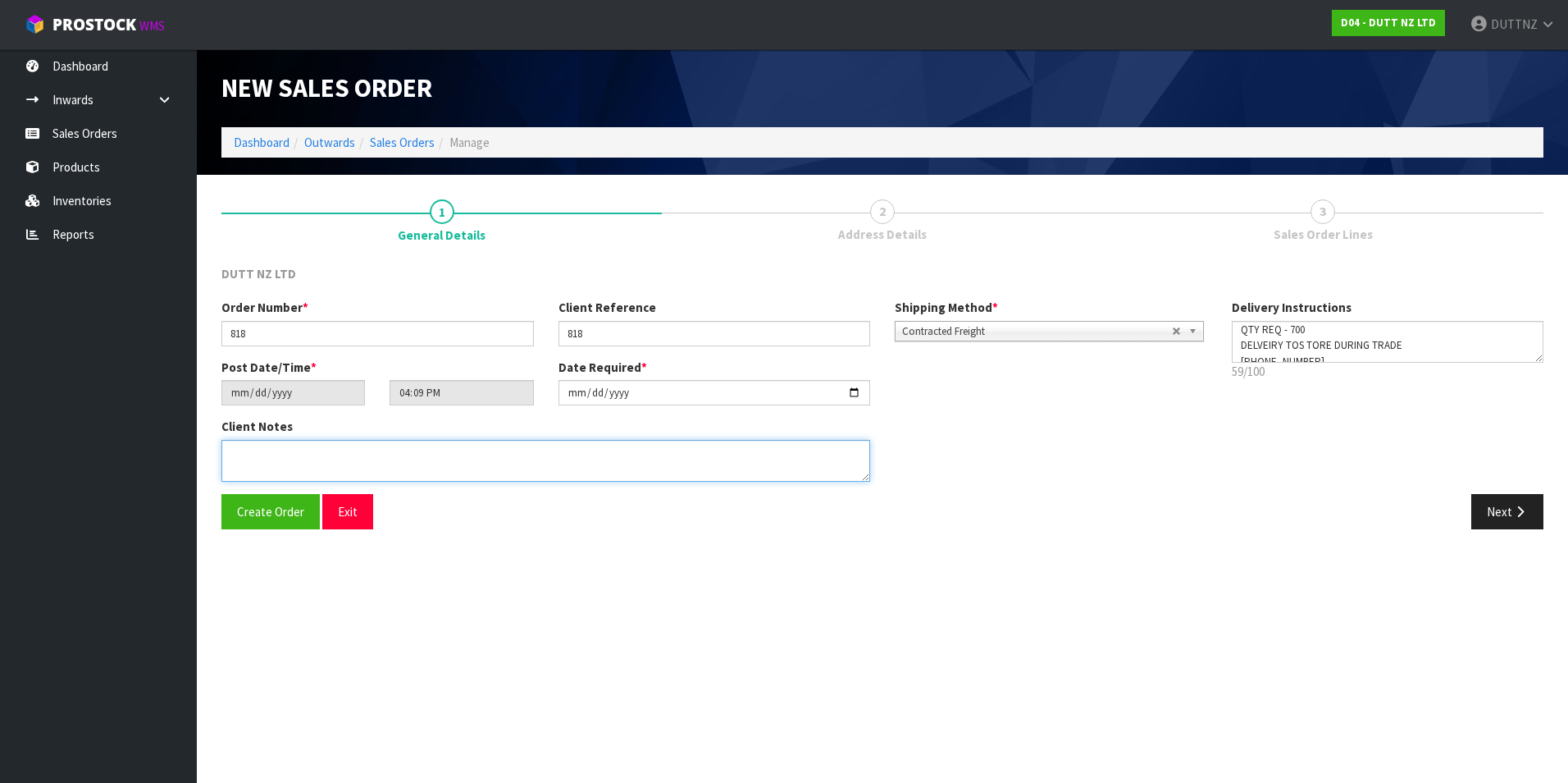
click at [517, 463] on textarea at bounding box center [546, 460] width 648 height 42
paste textarea "QTY REQ - 700 DELVEIRY TOS TORE DURING TRADE [PHONE_NUMBER]"
type textarea "QTY REQ - 700 DELVEIRY TOS TORE DURING TRADE [PHONE_NUMBER]"
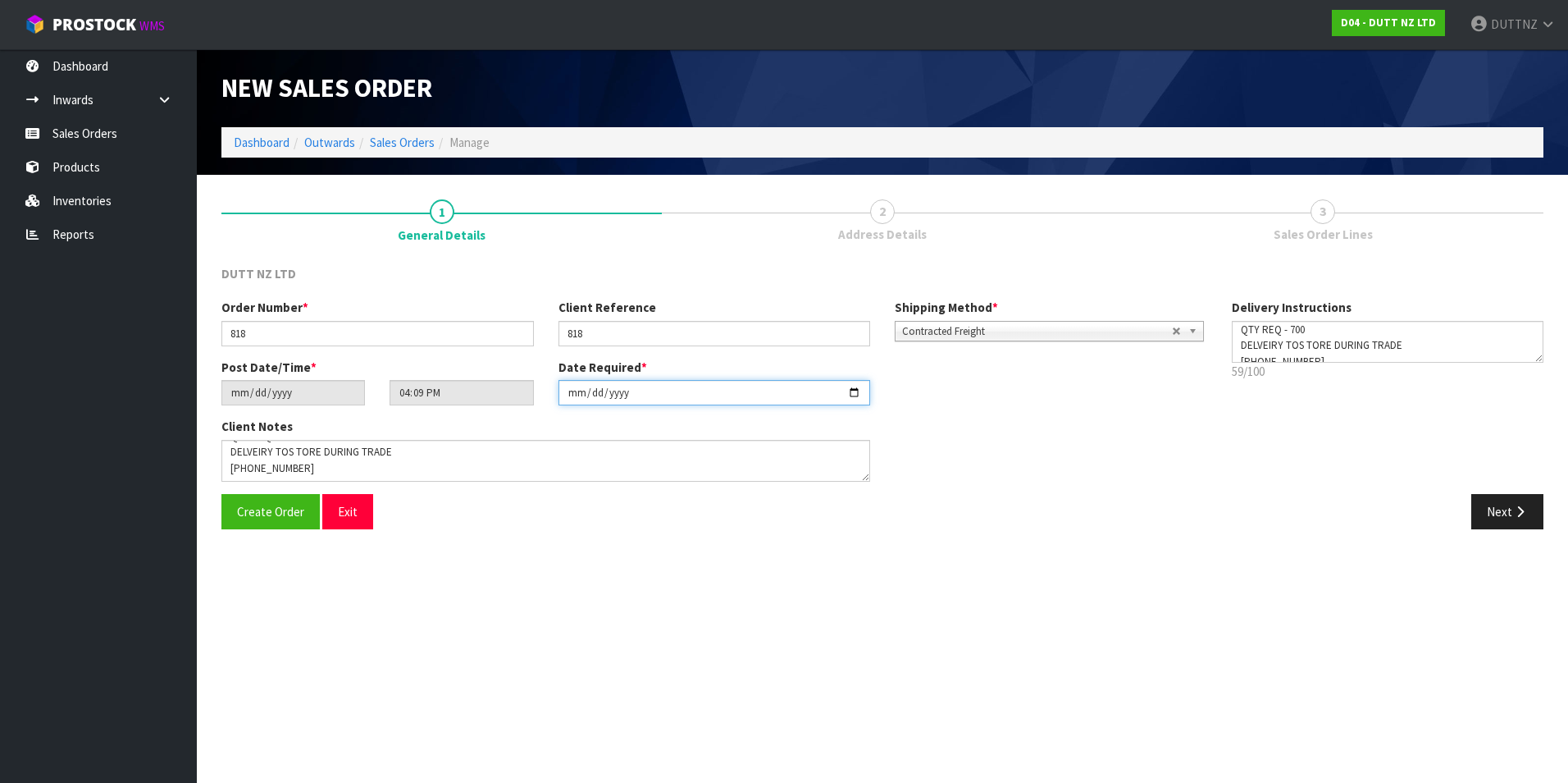
click at [857, 391] on input "[DATE]" at bounding box center [714, 392] width 313 height 26
drag, startPoint x: 855, startPoint y: 390, endPoint x: 834, endPoint y: 405, distance: 25.8
click at [855, 390] on input "[DATE]" at bounding box center [714, 392] width 313 height 26
type input "[DATE]"
click at [1499, 516] on button "Next" at bounding box center [1507, 511] width 72 height 35
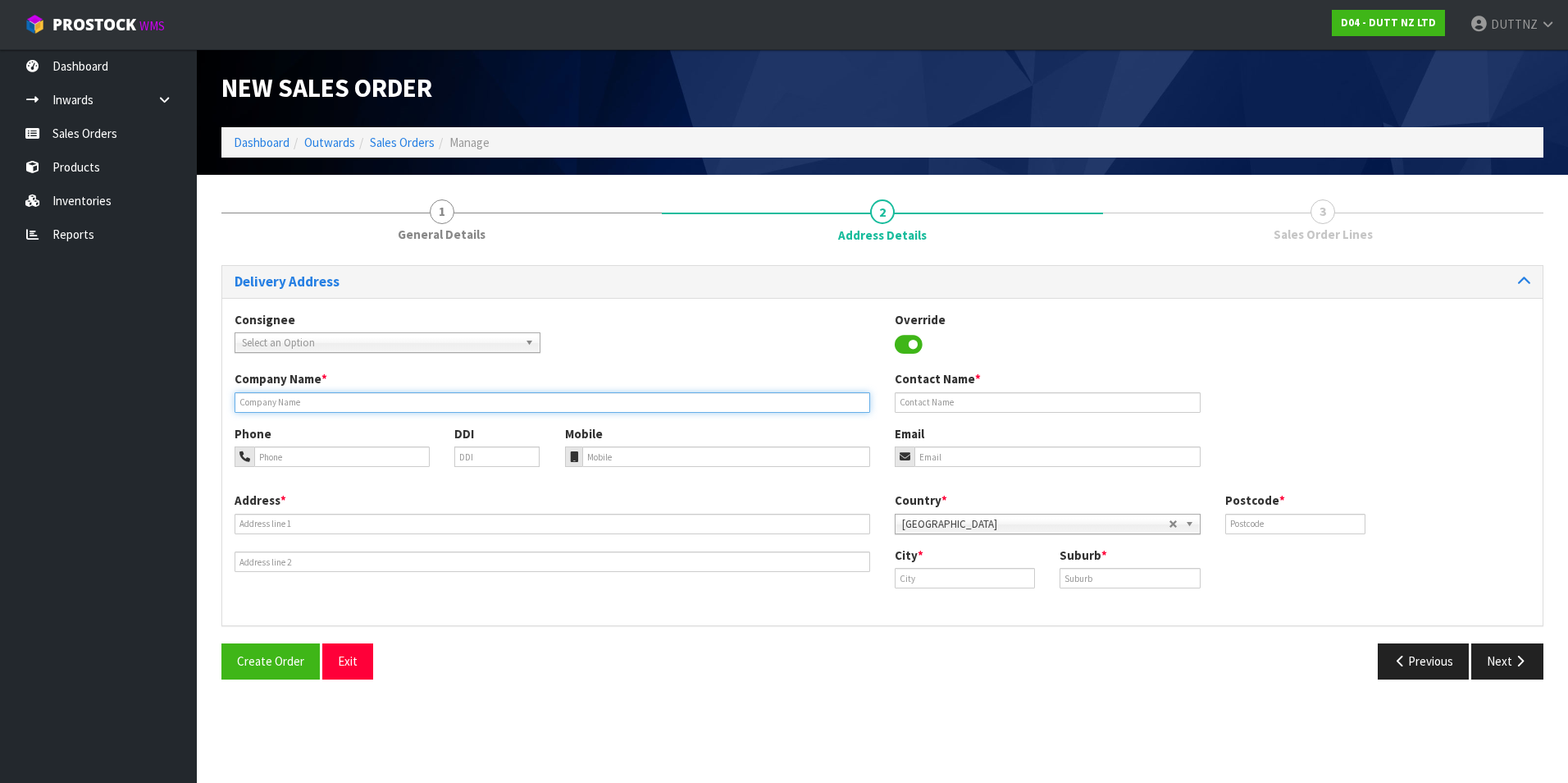
click at [292, 408] on input "text" at bounding box center [552, 402] width 635 height 21
click at [373, 398] on input "text" at bounding box center [552, 402] width 635 height 21
paste input "HY-QUEENSGATE"
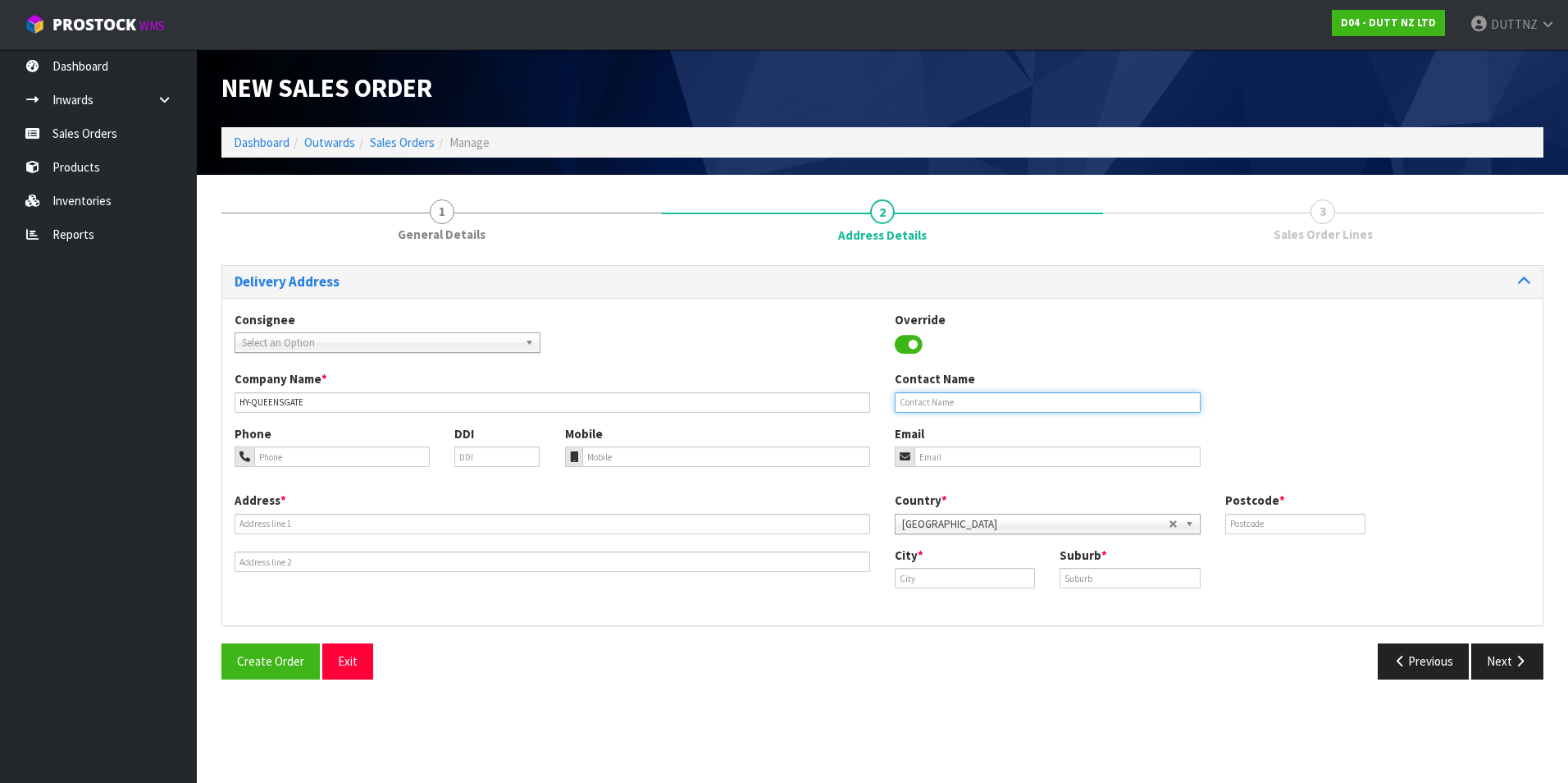
click at [948, 407] on input "text" at bounding box center [1048, 402] width 306 height 21
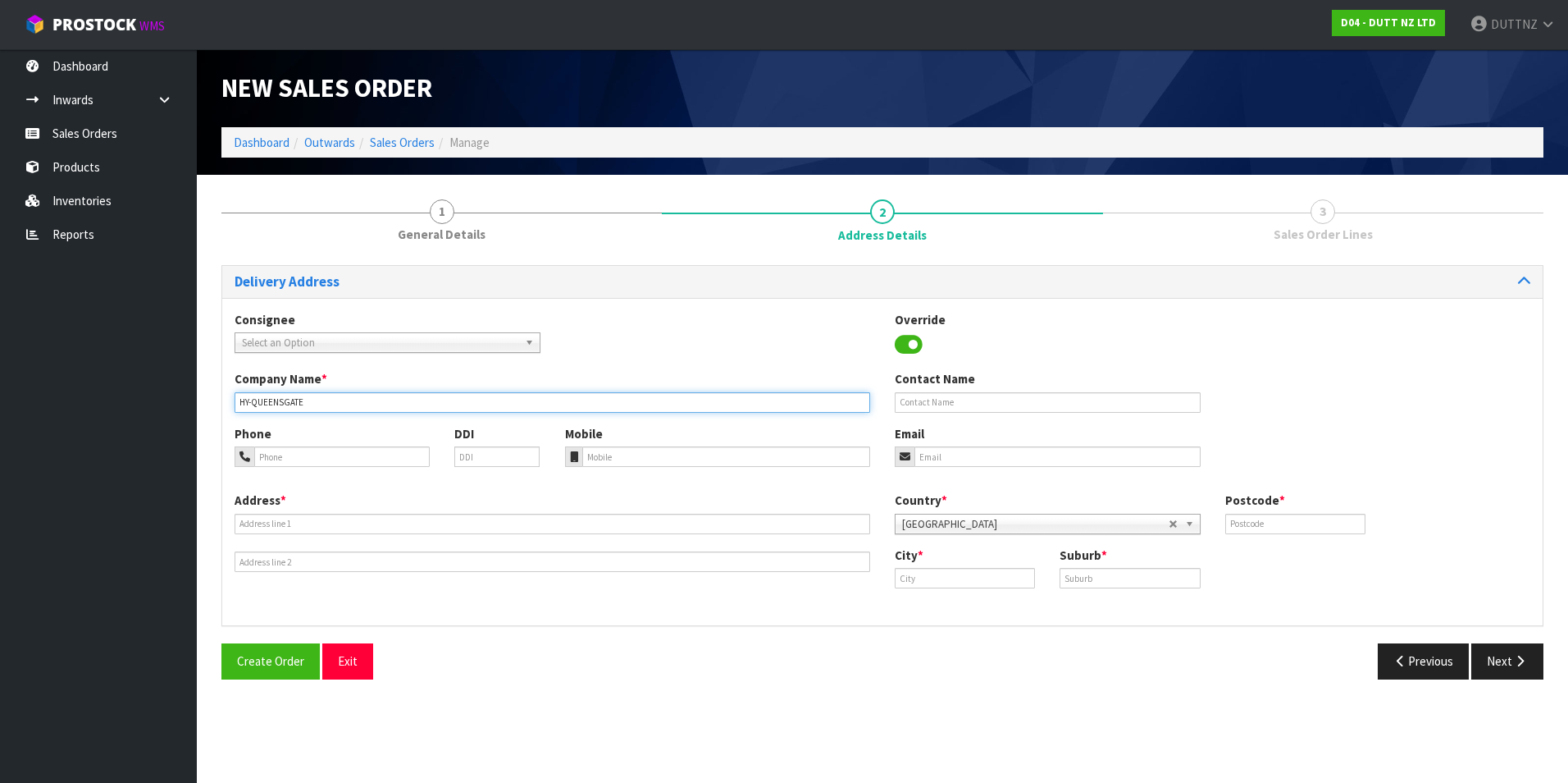
click at [242, 402] on input "HY-QUEENSGATE" at bounding box center [552, 402] width 635 height 21
click at [245, 403] on input "HY-QUEENSGATE" at bounding box center [552, 402] width 635 height 21
type input "HYPE-QUEENSGATE"
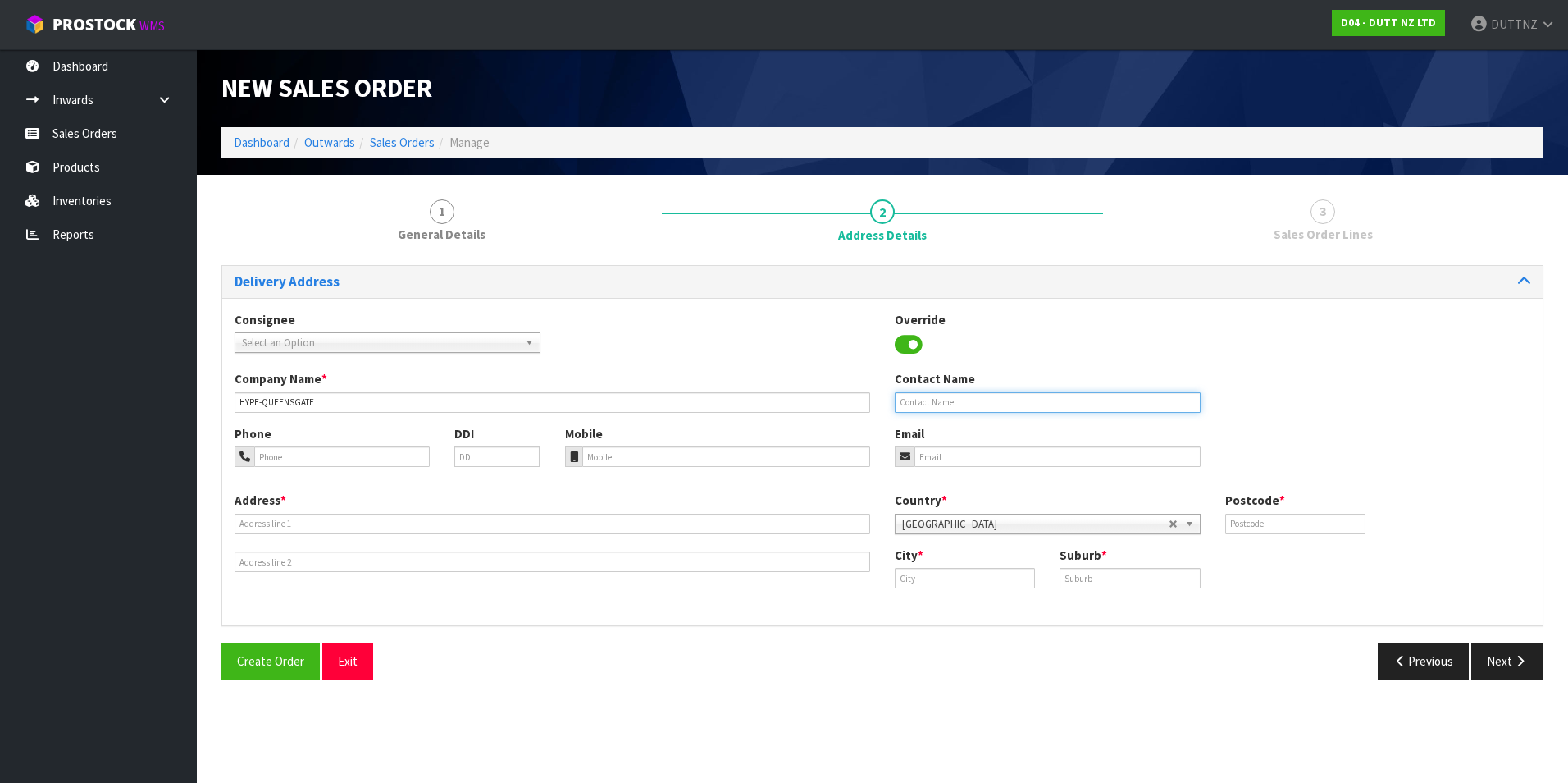
click at [986, 403] on input "text" at bounding box center [1048, 402] width 306 height 21
type input "[PERSON_NAME]"
type input "[EMAIL_ADDRESS][DOMAIN_NAME]"
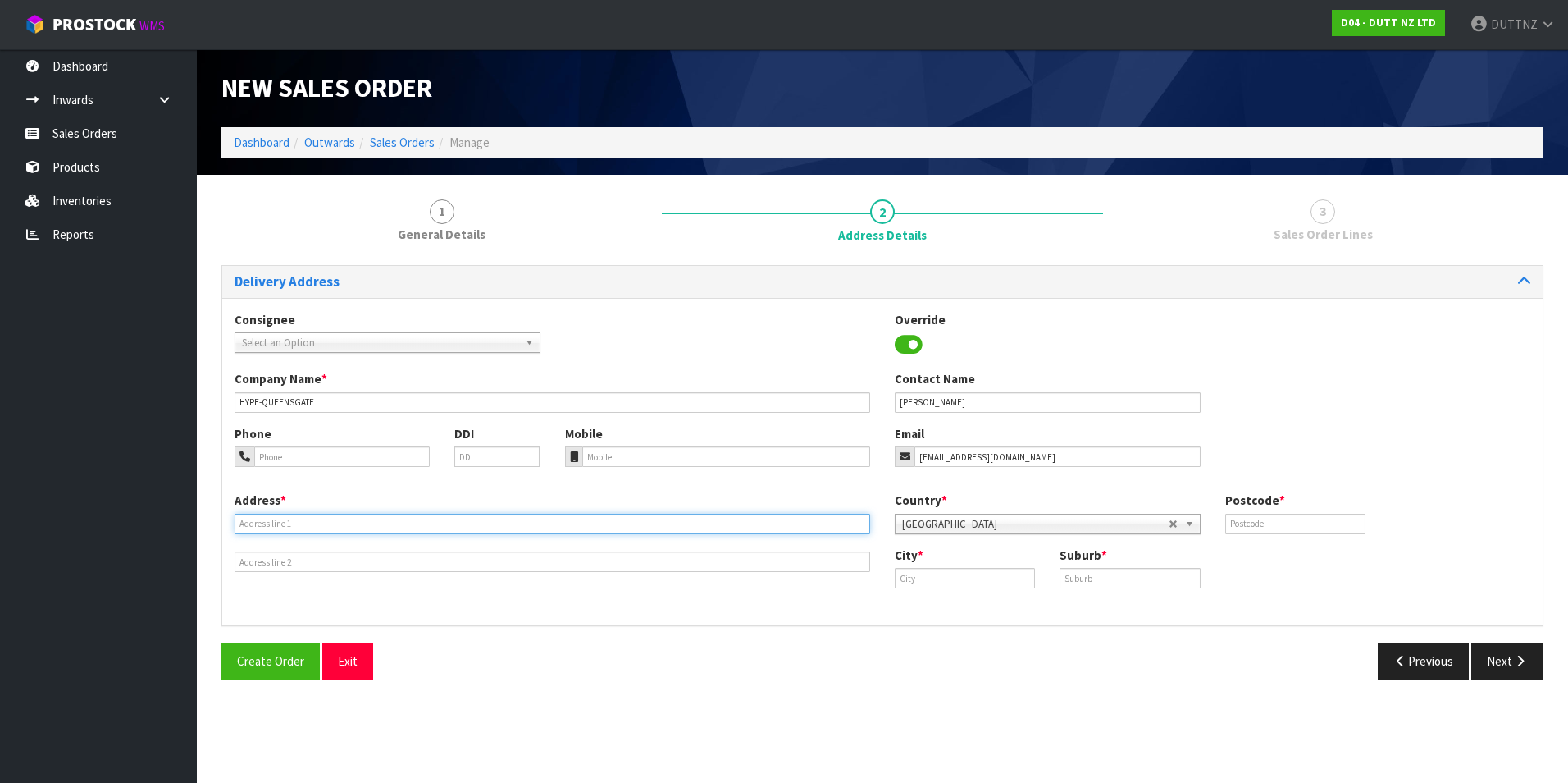
type input "SHOP 2"
type input "[STREET_ADDRESS]"
type input "1010"
click at [466, 509] on div "Address * SHOP [STREET_ADDRESS]" at bounding box center [552, 532] width 660 height 81
drag, startPoint x: 324, startPoint y: 520, endPoint x: 316, endPoint y: 522, distance: 8.2
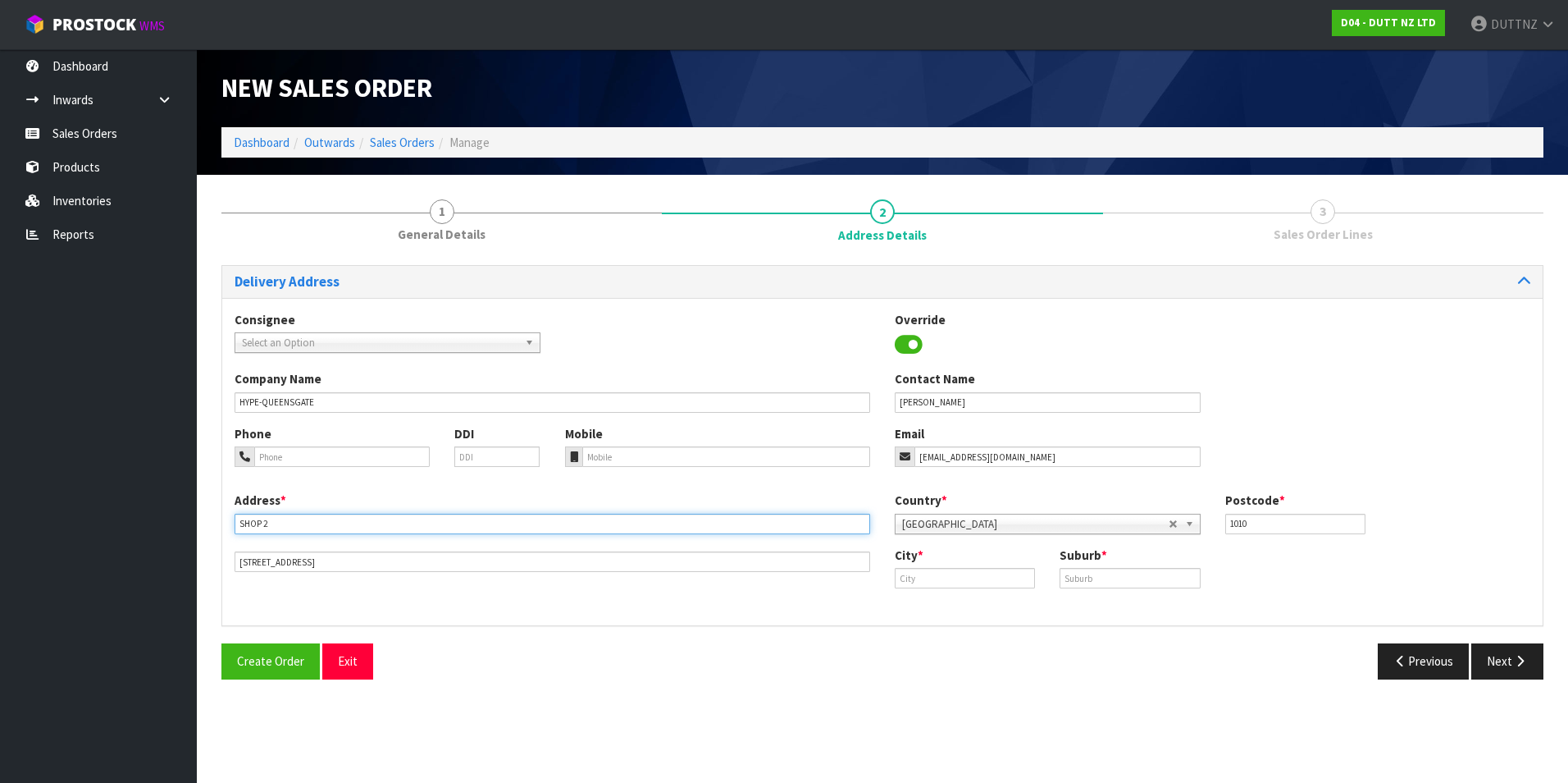
click at [324, 520] on input "SHOP 2" at bounding box center [552, 524] width 635 height 21
drag, startPoint x: 303, startPoint y: 523, endPoint x: 81, endPoint y: 504, distance: 222.8
click at [63, 504] on body "Toggle navigation ProStock WMS D04 - DUTT NZ LTD DUTTNZ Logout Dashboard Inward…" at bounding box center [784, 391] width 1568 height 783
paste input ""SHOP [STREET_ADDRESS]""
click at [519, 529] on input "SHOP [STREET_ADDRESS]" at bounding box center [552, 524] width 635 height 21
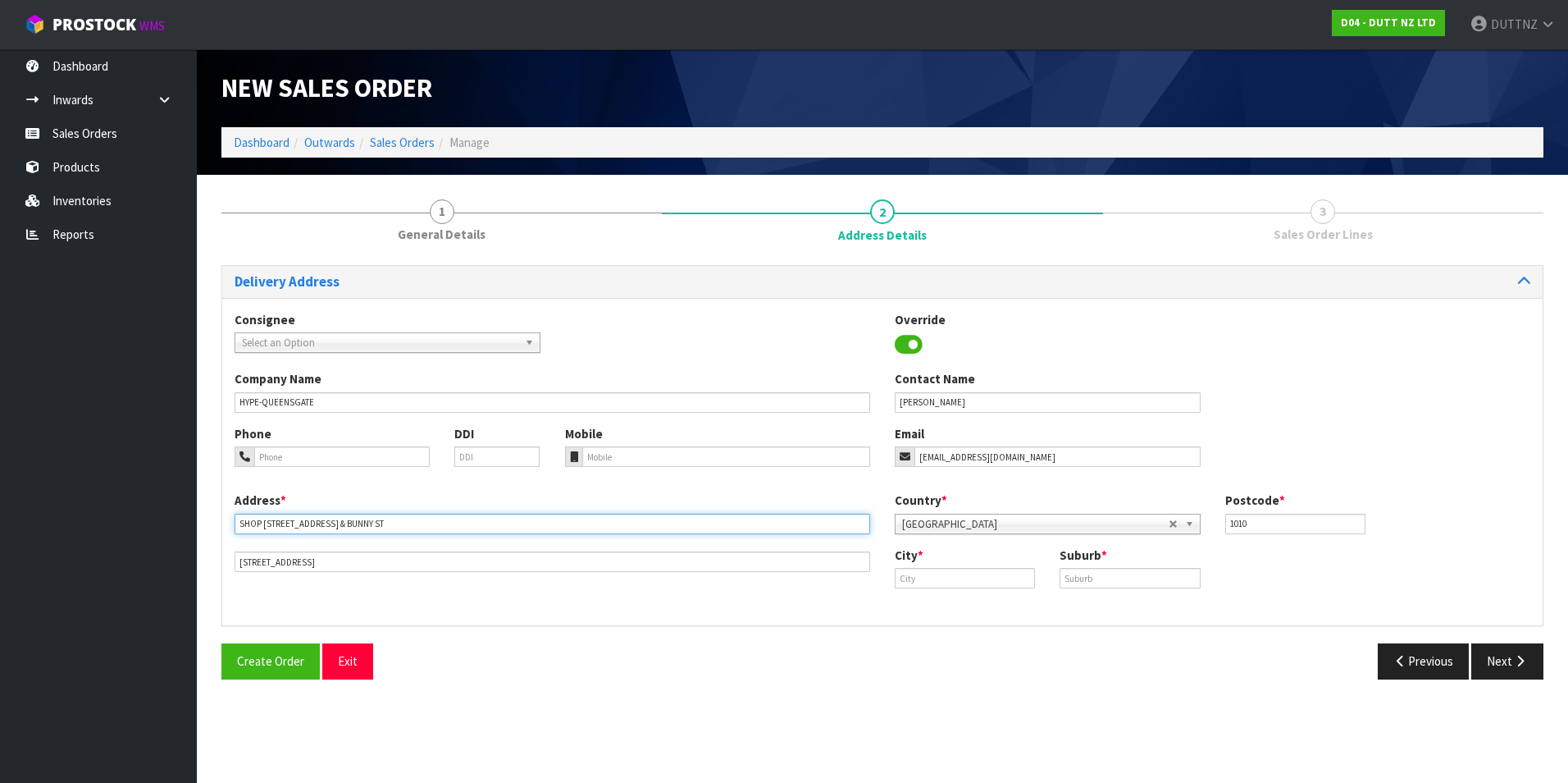
type input "SHOP [STREET_ADDRESS] & BUNNY ST"
drag, startPoint x: 366, startPoint y: 558, endPoint x: -216, endPoint y: 504, distance: 584.5
click at [0, 504] on html "Toggle navigation ProStock WMS D04 - DUTT NZ LTD DUTTNZ Logout Dashboard Inward…" at bounding box center [784, 391] width 1568 height 783
paste input "LOWER HUTT WELLINGTON 5011 NEW ZEA"
click at [320, 558] on input "LOWER HUTT WELLINGTON 5011 [GEOGRAPHIC_DATA]" at bounding box center [552, 562] width 635 height 21
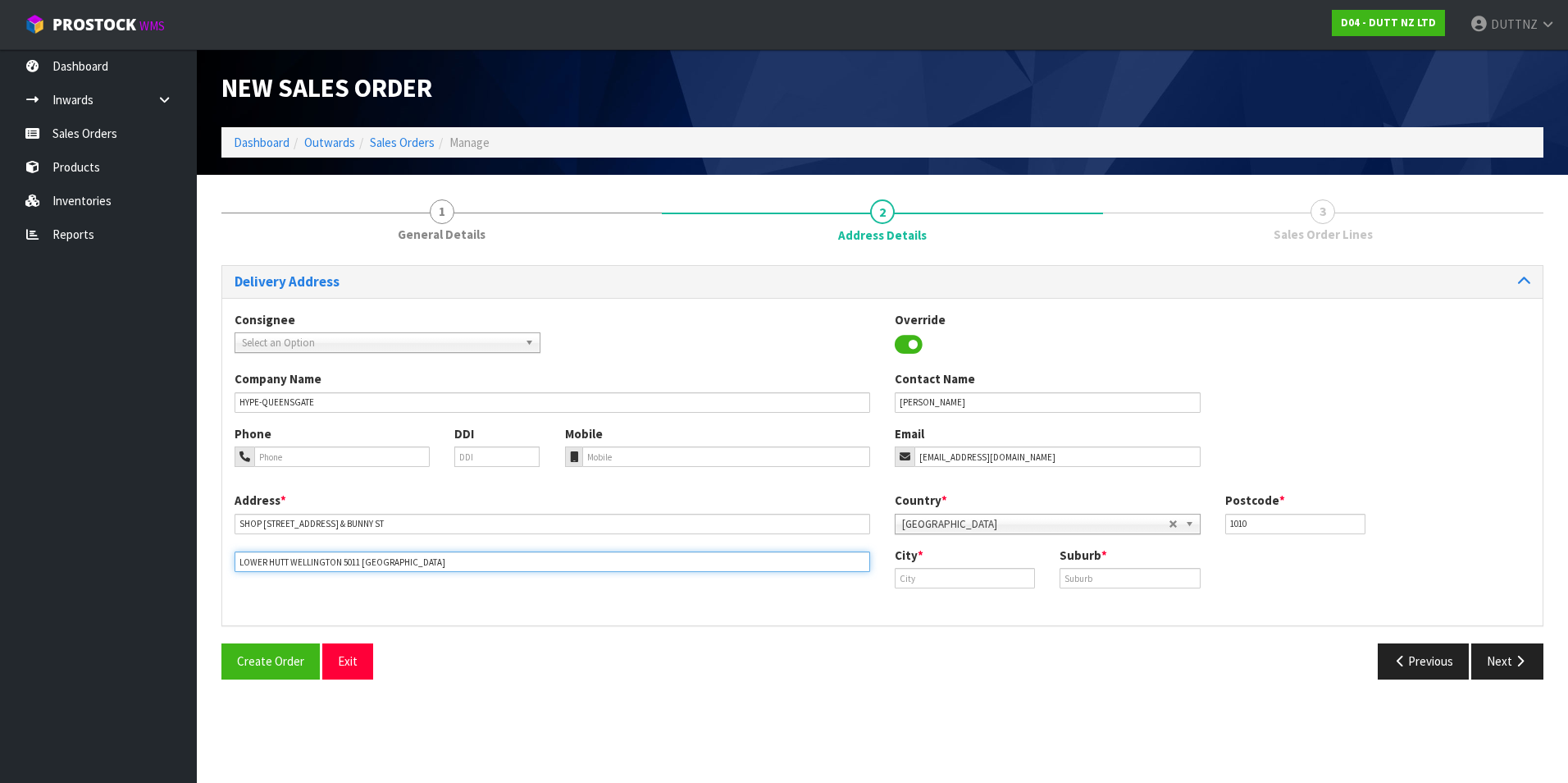
click at [320, 558] on input "LOWER HUTT WELLINGTON 5011 [GEOGRAPHIC_DATA]" at bounding box center [552, 562] width 635 height 21
type input "LOWER HUTT WELLINGTON 5011 [GEOGRAPHIC_DATA]"
click at [929, 580] on input "text" at bounding box center [964, 578] width 140 height 21
paste input "[GEOGRAPHIC_DATA]"
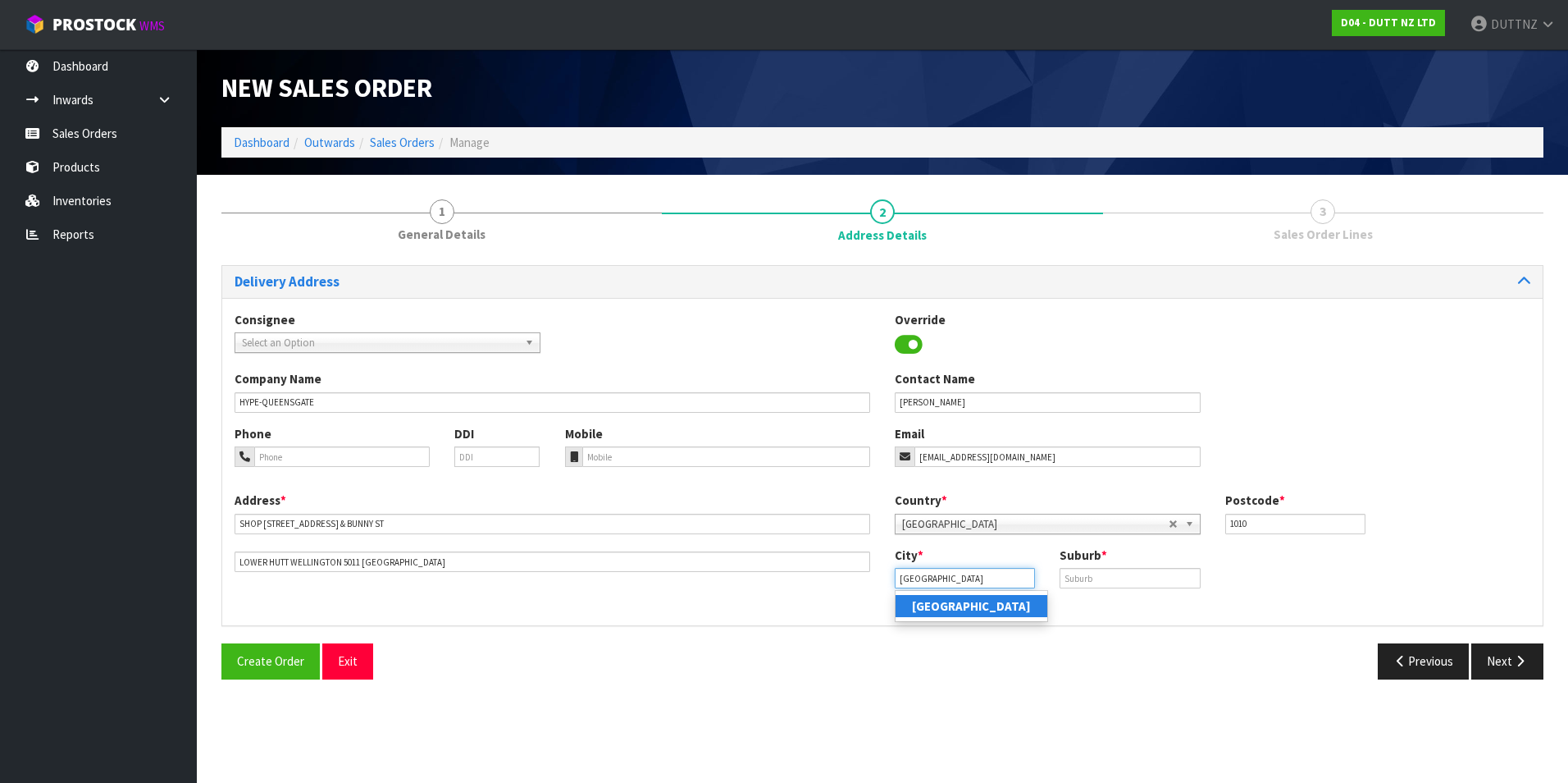
type input "[GEOGRAPHIC_DATA]"
click at [1099, 576] on input "text" at bounding box center [1129, 578] width 140 height 21
paste input "[GEOGRAPHIC_DATA]"
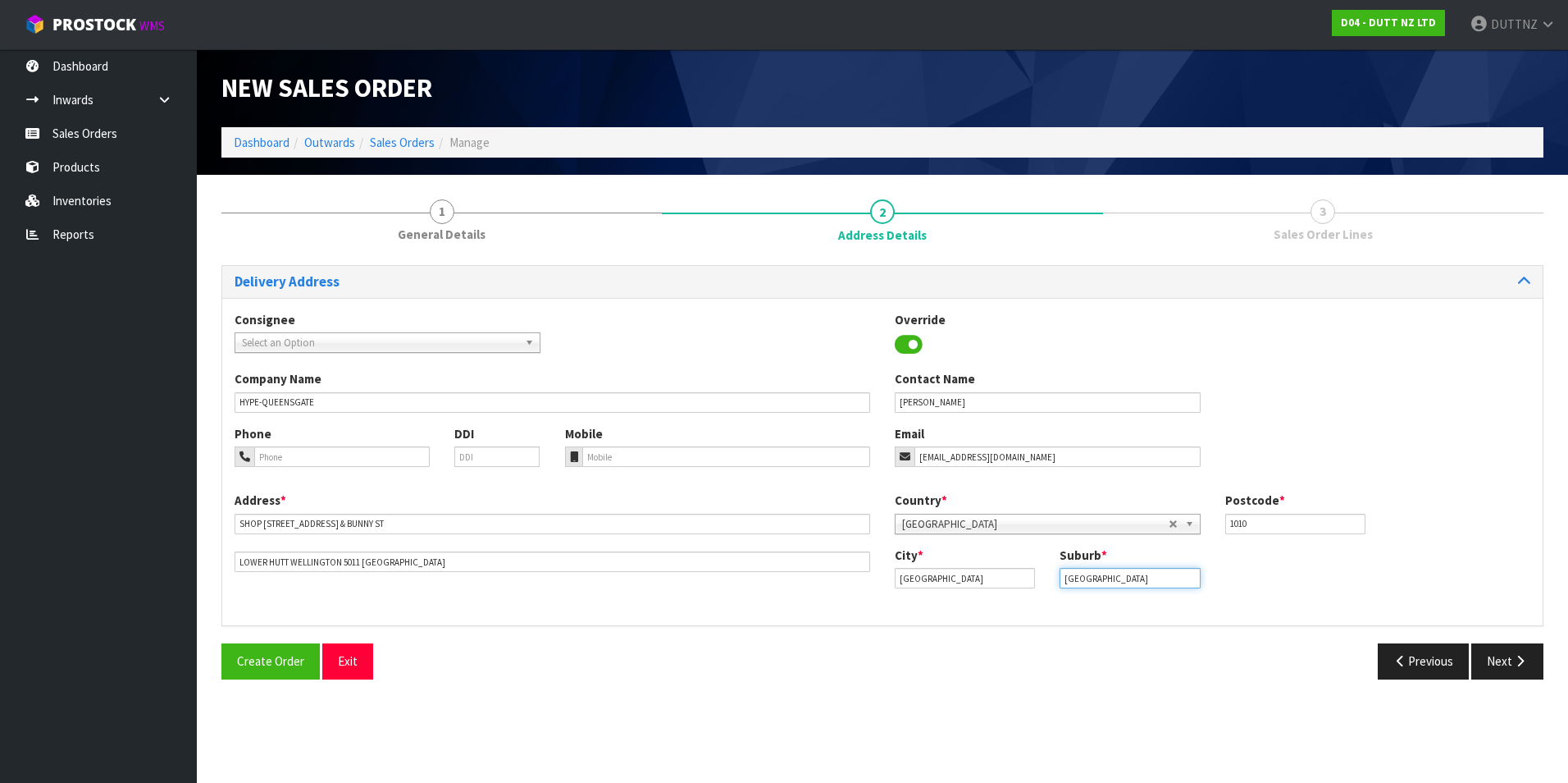
type input "[GEOGRAPHIC_DATA]"
drag, startPoint x: 1276, startPoint y: 525, endPoint x: 929, endPoint y: 519, distance: 347.1
click at [929, 519] on div "Country * [GEOGRAPHIC_DATA] [GEOGRAPHIC_DATA] [GEOGRAPHIC_DATA] [GEOGRAPHIC_DAT…" at bounding box center [1212, 519] width 660 height 54
type input "5011"
click at [1400, 663] on icon "button" at bounding box center [1401, 660] width 15 height 12
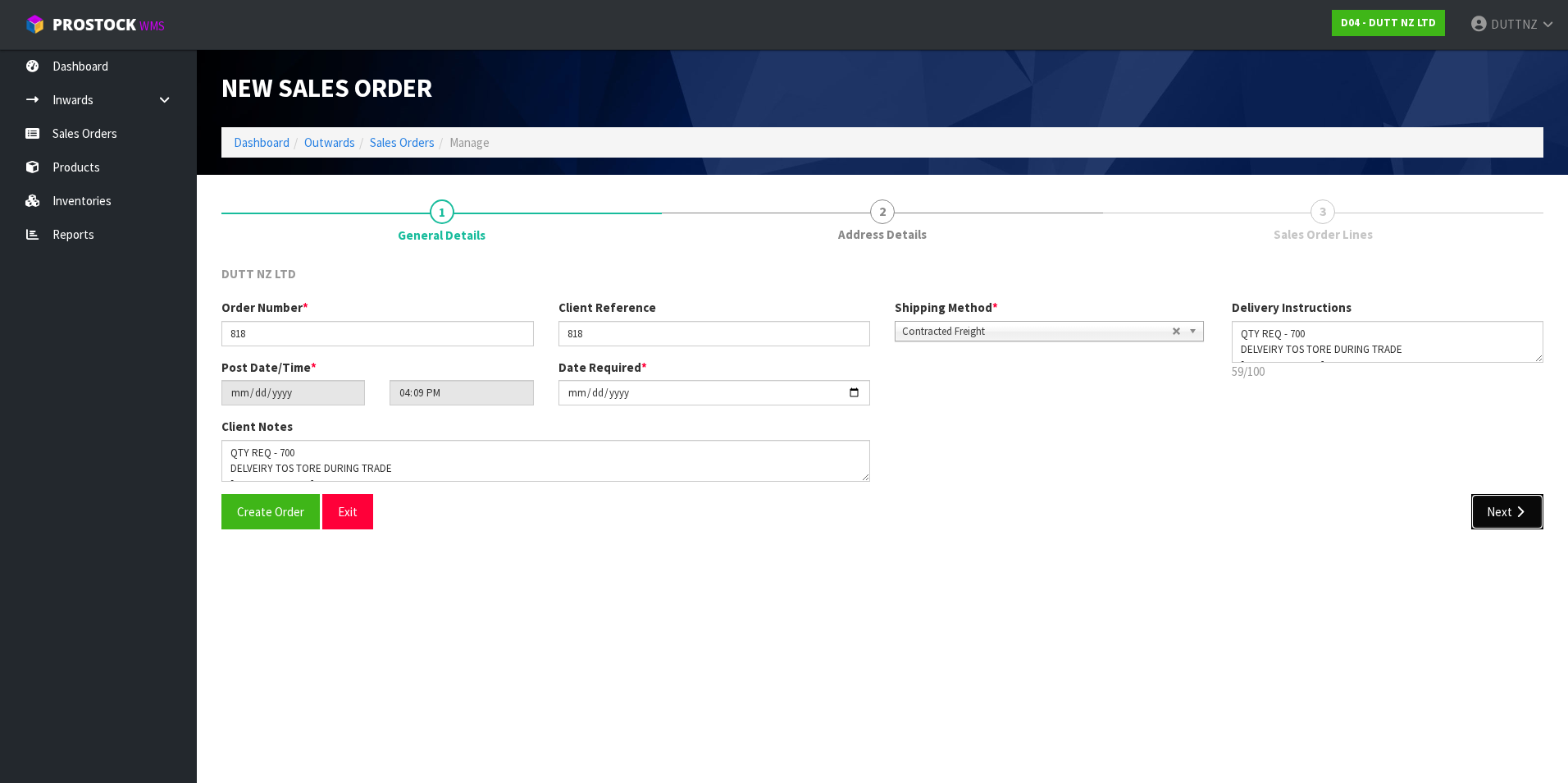
click at [1504, 510] on button "Next" at bounding box center [1507, 511] width 72 height 35
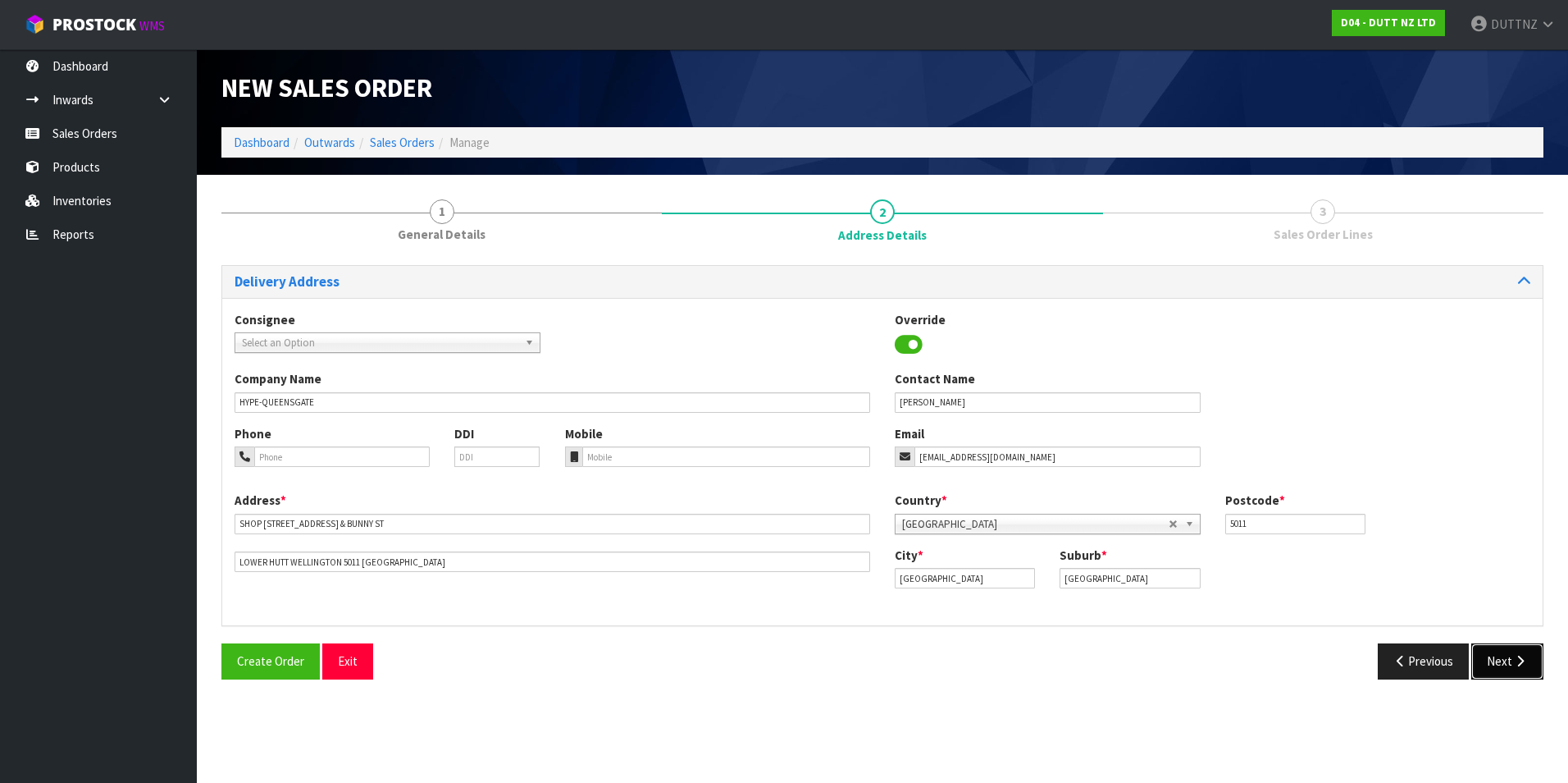
click at [1499, 658] on button "Next" at bounding box center [1507, 660] width 72 height 35
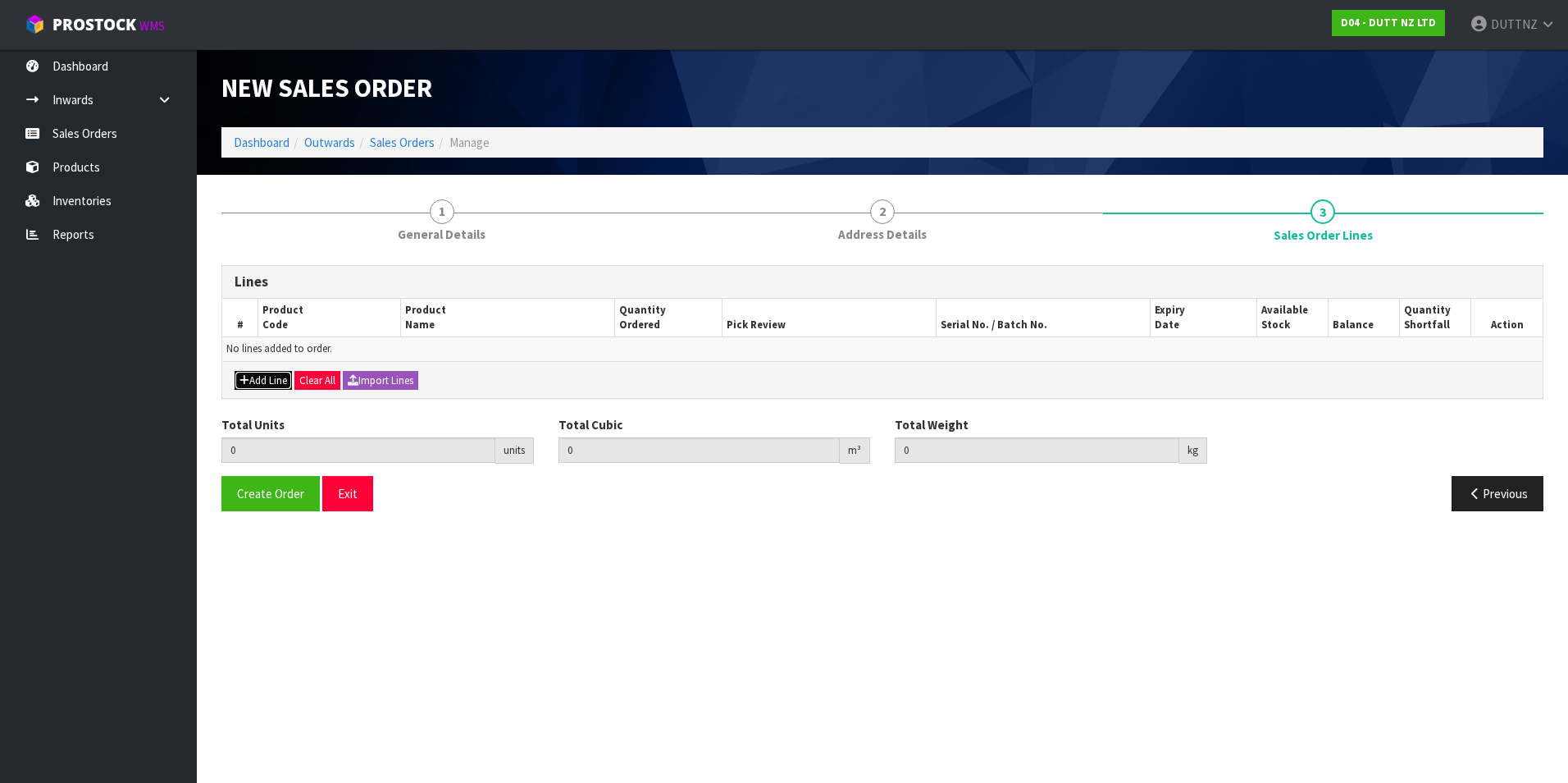
click at [278, 383] on button "Add Line" at bounding box center [263, 381] width 57 height 20
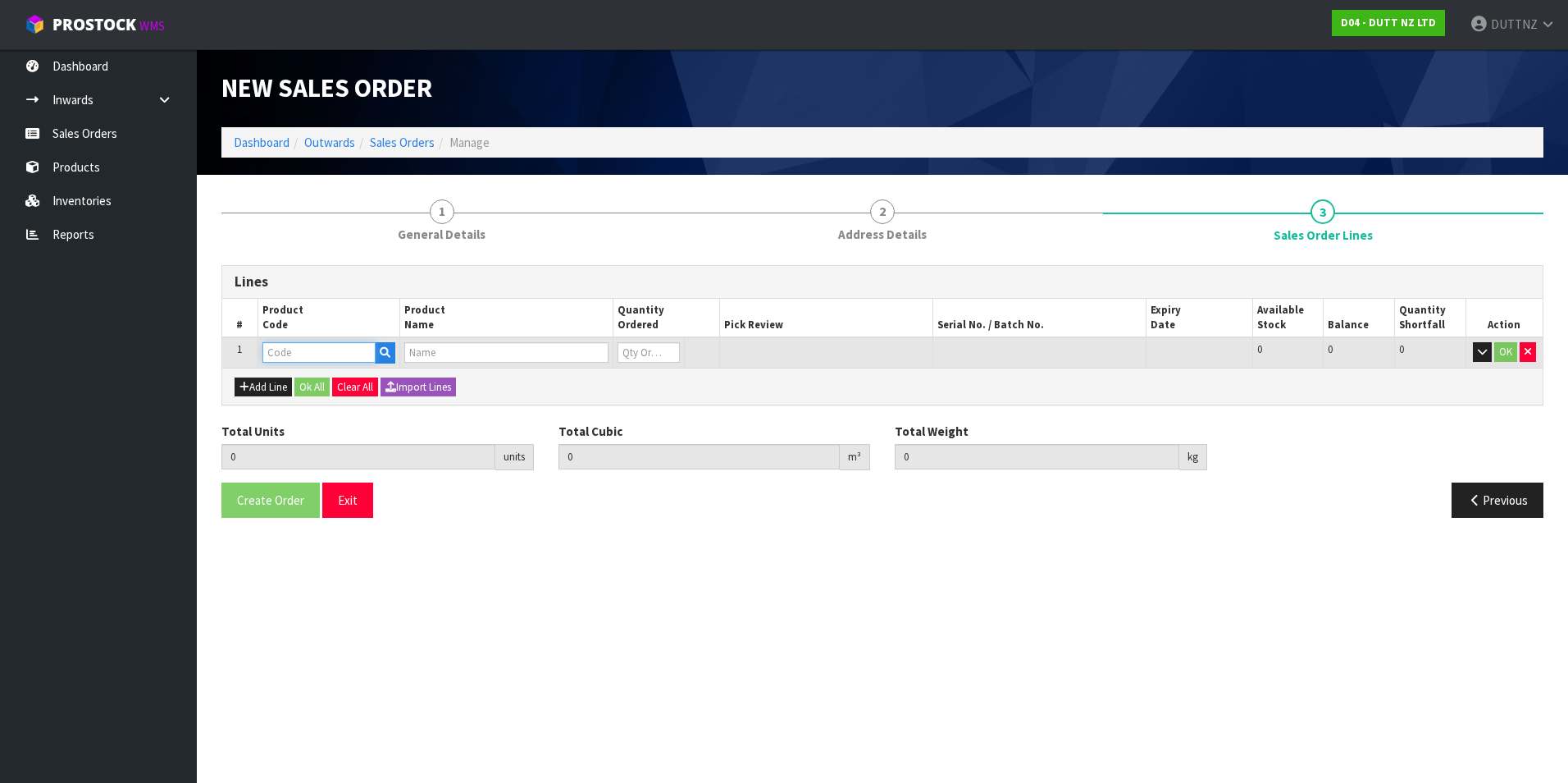
click at [316, 346] on input "text" at bounding box center [319, 353] width 113 height 21
paste input "71002210"
type input "71002210"
type input "0.000000"
type input "0.000"
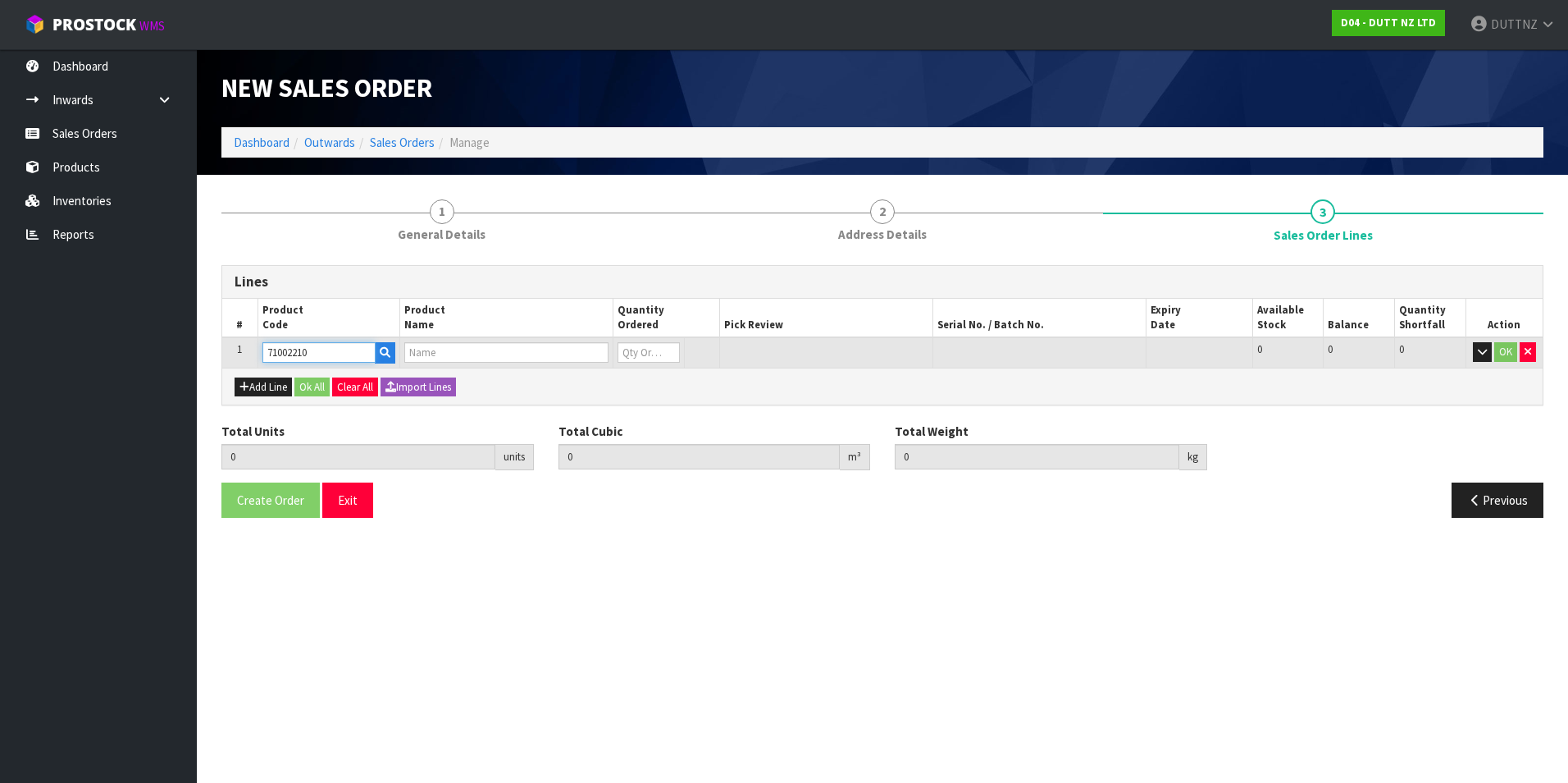
type input "71002210"
type input "0"
type input "71002210"
click at [646, 356] on input "0" at bounding box center [648, 353] width 63 height 21
click at [554, 346] on tr "1 71002210 71002210 0 PKT 11 11 0 OK" at bounding box center [882, 352] width 1320 height 30
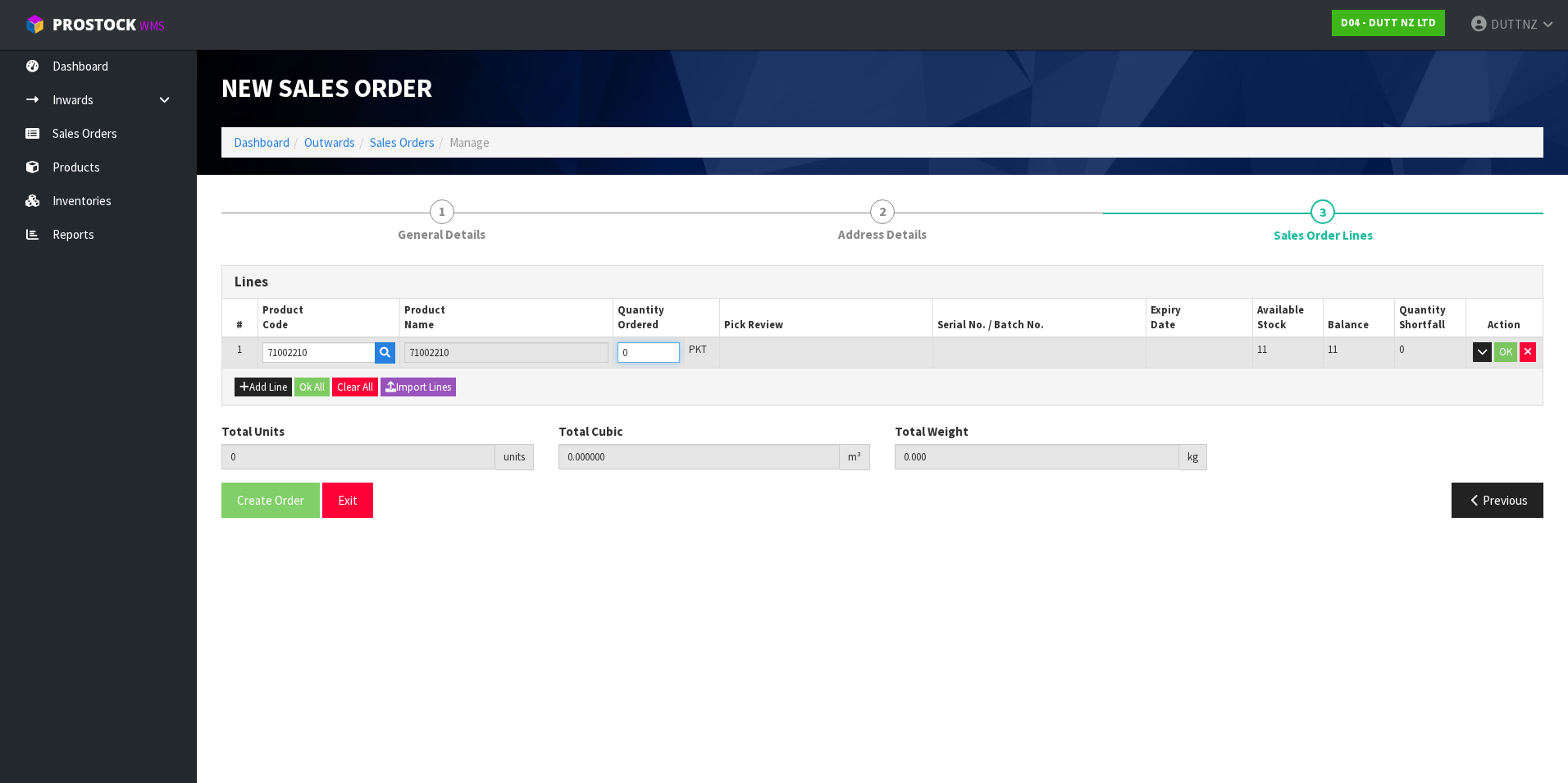
type input "1"
type input "0.001"
type input "1"
click at [311, 379] on button "Ok All" at bounding box center [312, 387] width 35 height 20
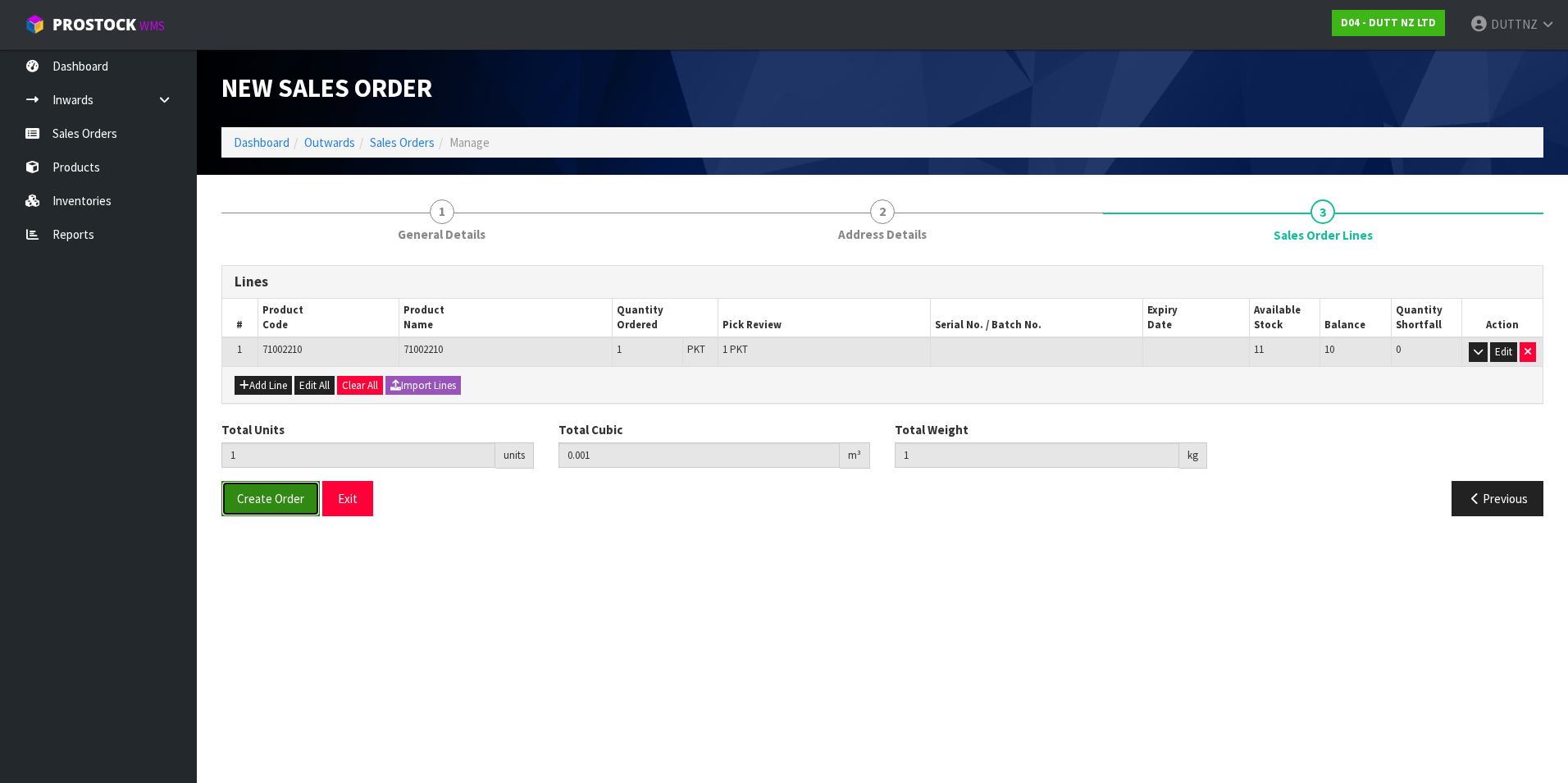
click at [303, 499] on button "Create Order" at bounding box center [270, 498] width 98 height 35
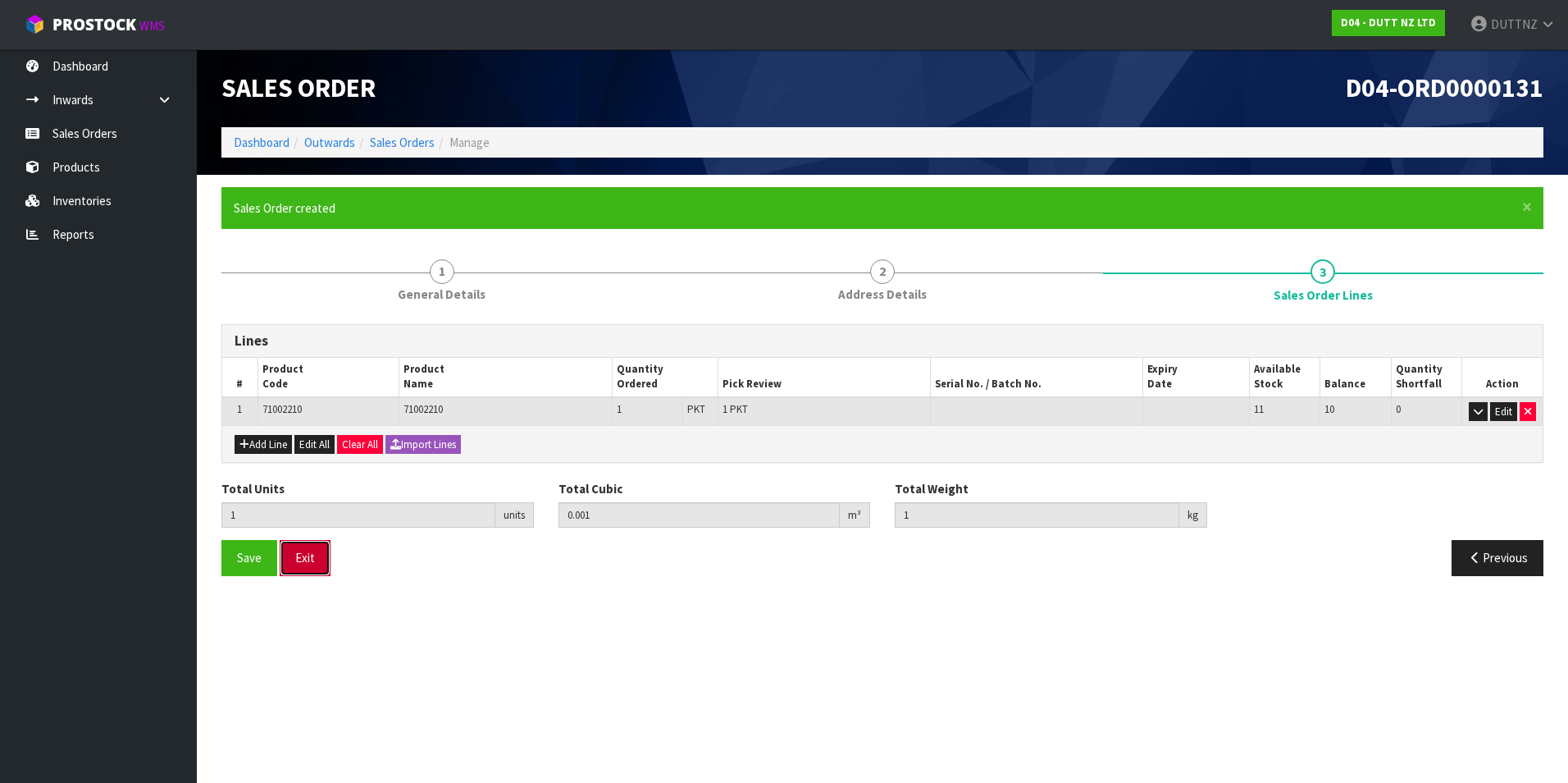
click at [319, 559] on button "Exit" at bounding box center [304, 557] width 50 height 35
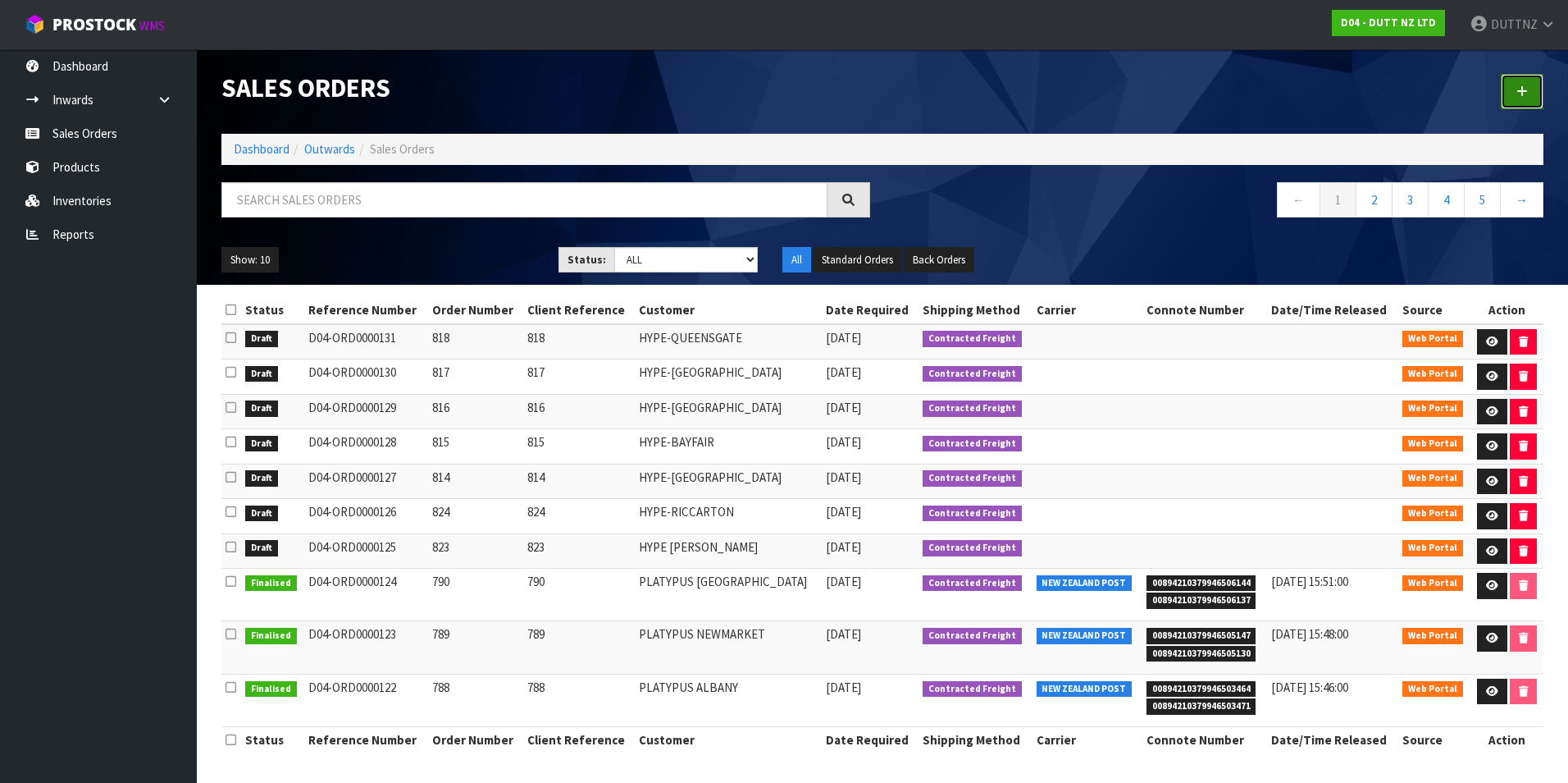
drag, startPoint x: 1532, startPoint y: 83, endPoint x: 1519, endPoint y: 84, distance: 13.0
click at [1532, 83] on link at bounding box center [1521, 91] width 43 height 35
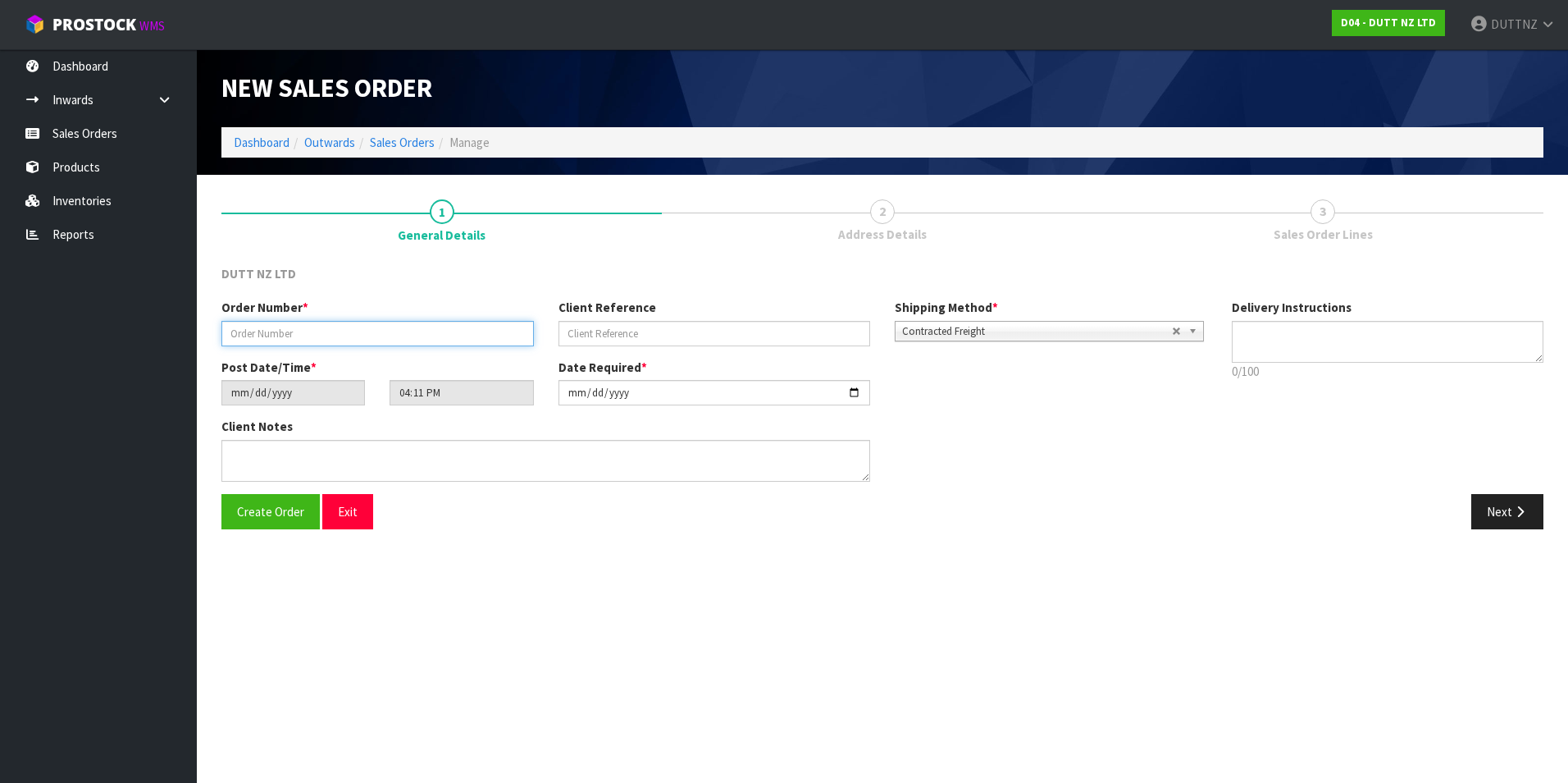
click at [336, 334] on input "text" at bounding box center [377, 333] width 313 height 26
type input "819"
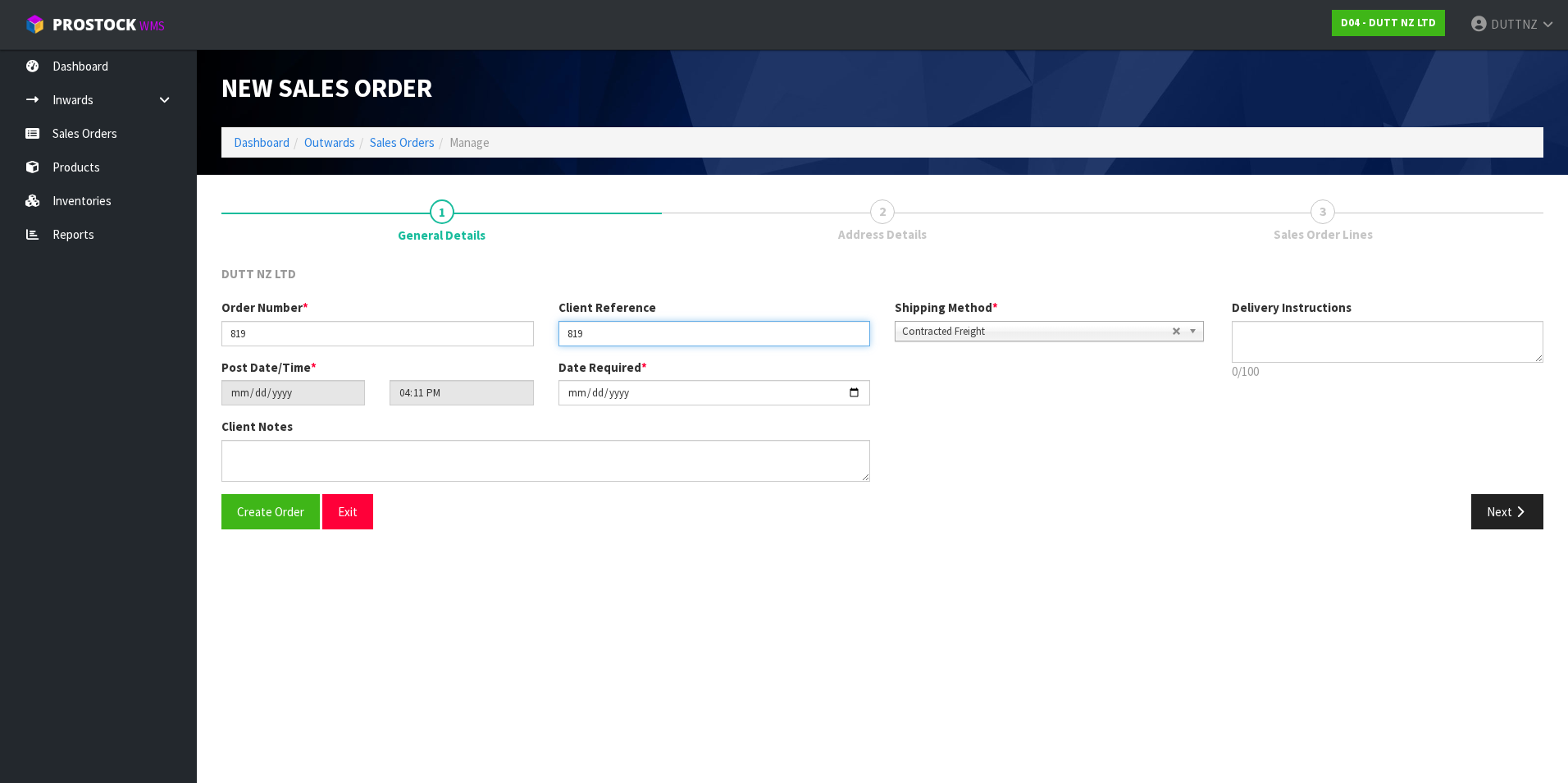
type input "819"
click at [1332, 313] on label "Delivery Instructions" at bounding box center [1291, 307] width 120 height 17
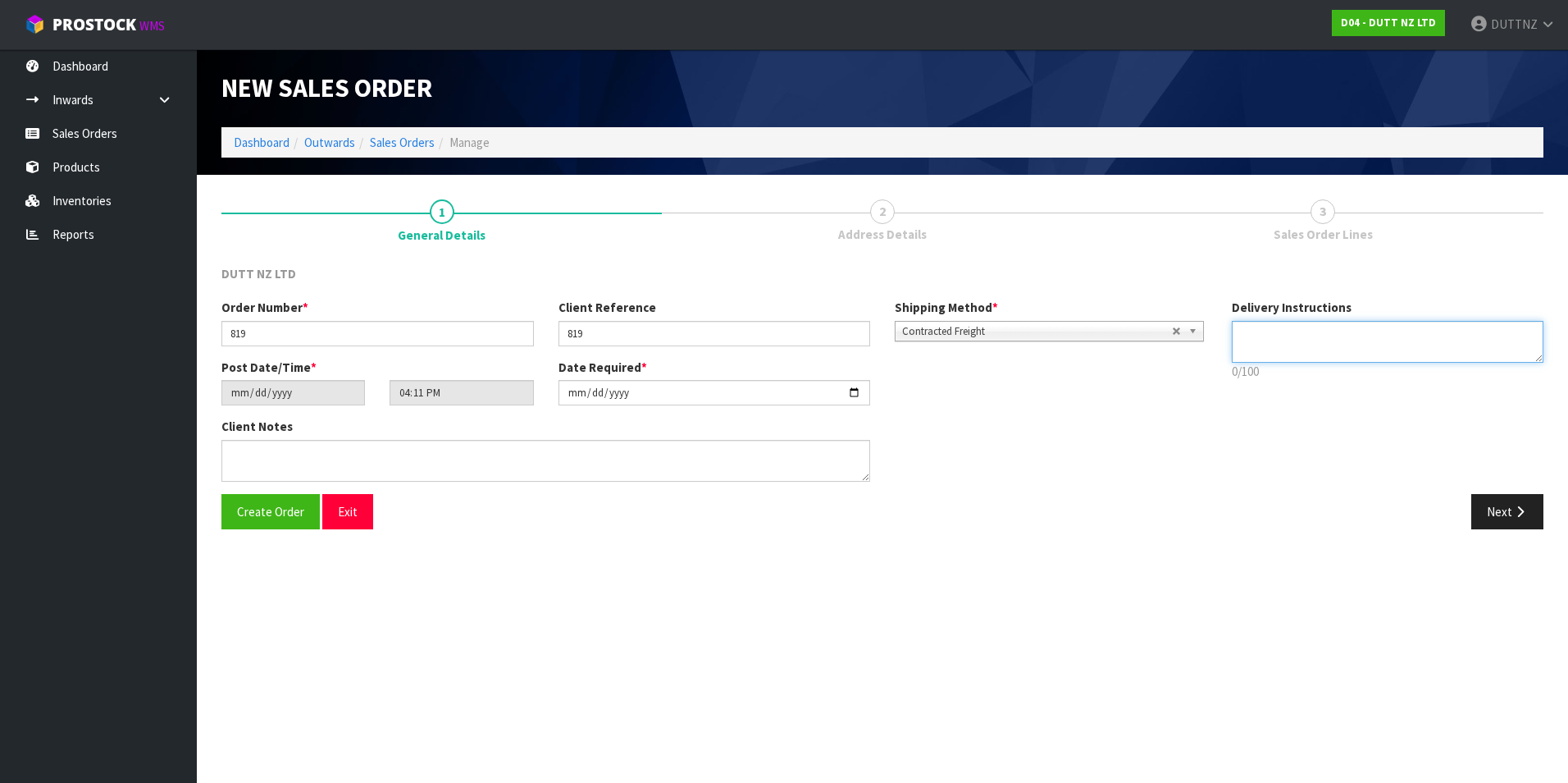
click at [1329, 337] on textarea at bounding box center [1387, 342] width 313 height 42
click at [1340, 338] on textarea at bounding box center [1387, 342] width 313 height 42
click at [1314, 350] on textarea at bounding box center [1387, 342] width 313 height 42
paste textarea "[PHONE_NUMBER]"
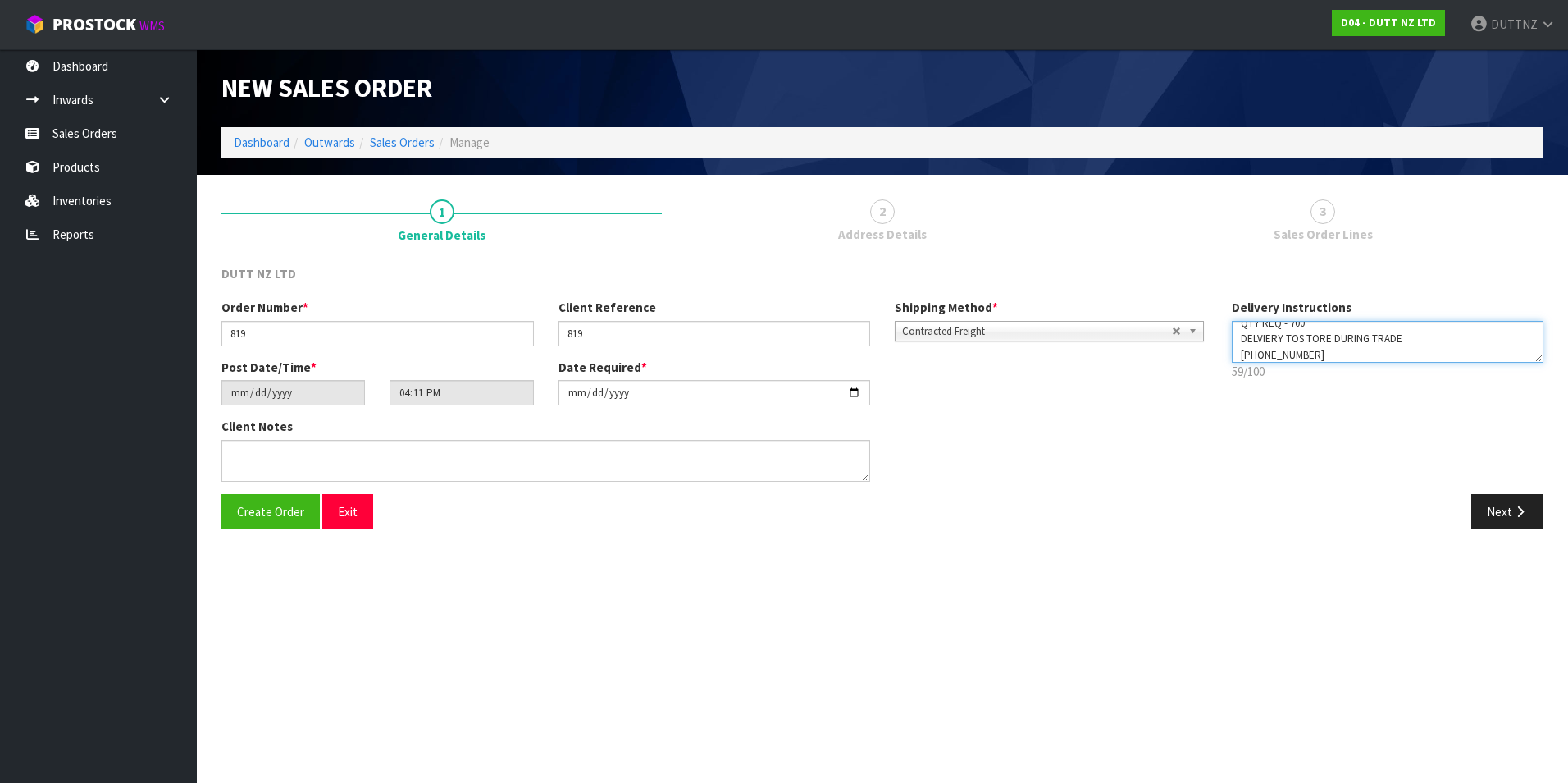
scroll to position [27, 0]
drag, startPoint x: 1124, startPoint y: 198, endPoint x: 1112, endPoint y: 187, distance: 16.3
click at [1113, 188] on div "1 General Details 2 Address Details 3 Sales Order Lines DUTT NZ LTD Order Numbe…" at bounding box center [882, 364] width 1322 height 355
type textarea "QTY REQ - 700 DELVIERY TOS TORE DURING TRADE [PHONE_NUMBER]"
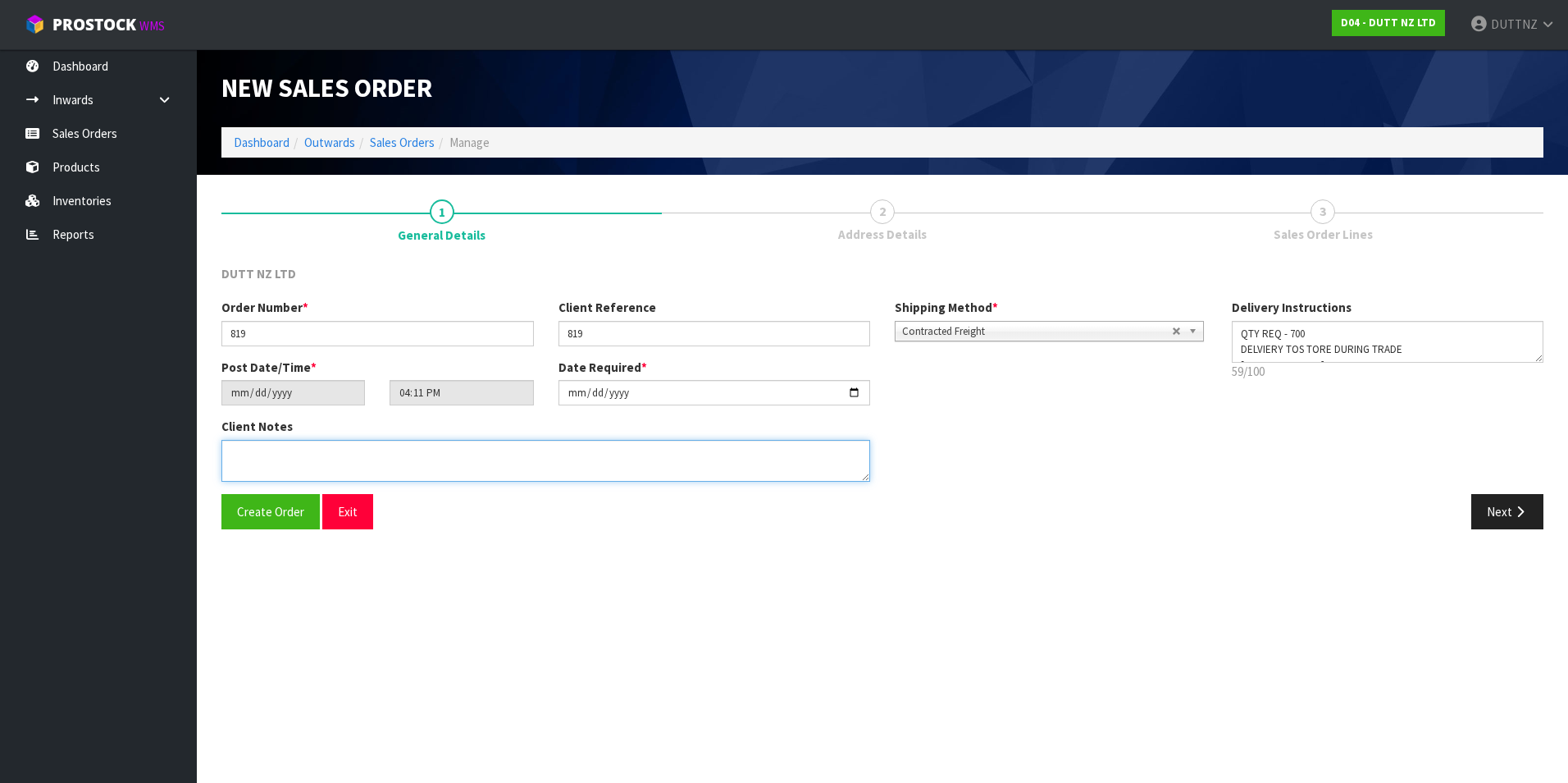
click at [545, 457] on textarea at bounding box center [546, 460] width 648 height 42
paste textarea "QTY REQ - 700 DELVIERY TOS TORE DURING TRADE [PHONE_NUMBER]"
type textarea "QTY REQ - 700 DELVIERY TOS TORE DURING TRADE [PHONE_NUMBER]"
click at [1513, 498] on button "Next" at bounding box center [1507, 511] width 72 height 35
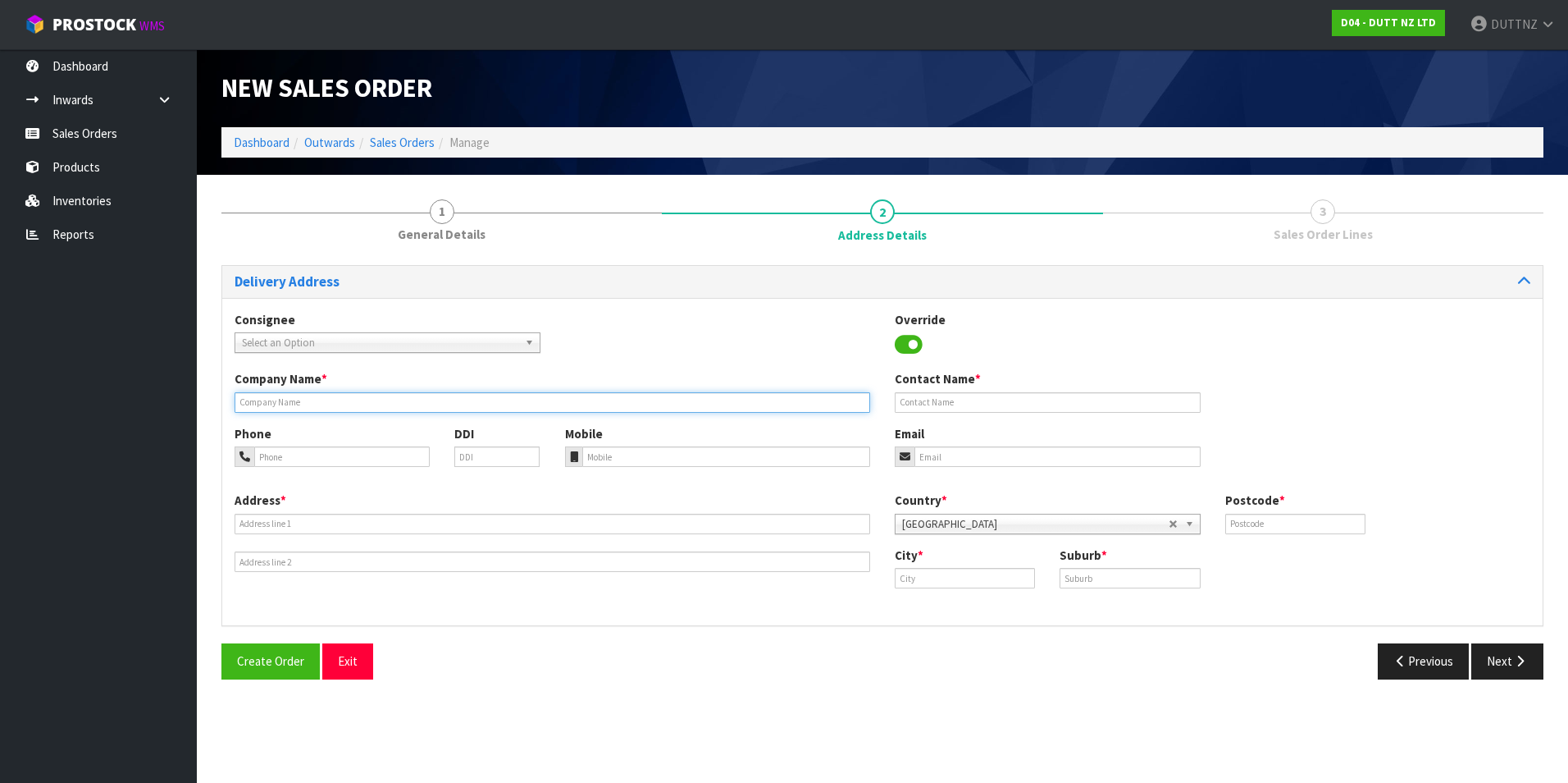
drag, startPoint x: 322, startPoint y: 403, endPoint x: 307, endPoint y: 403, distance: 15.0
click at [322, 403] on input "text" at bounding box center [552, 402] width 635 height 21
paste input "HY-THE BASE"
drag, startPoint x: 248, startPoint y: 404, endPoint x: 281, endPoint y: 401, distance: 33.1
click at [248, 403] on input "HY-THE BASE" at bounding box center [552, 402] width 635 height 21
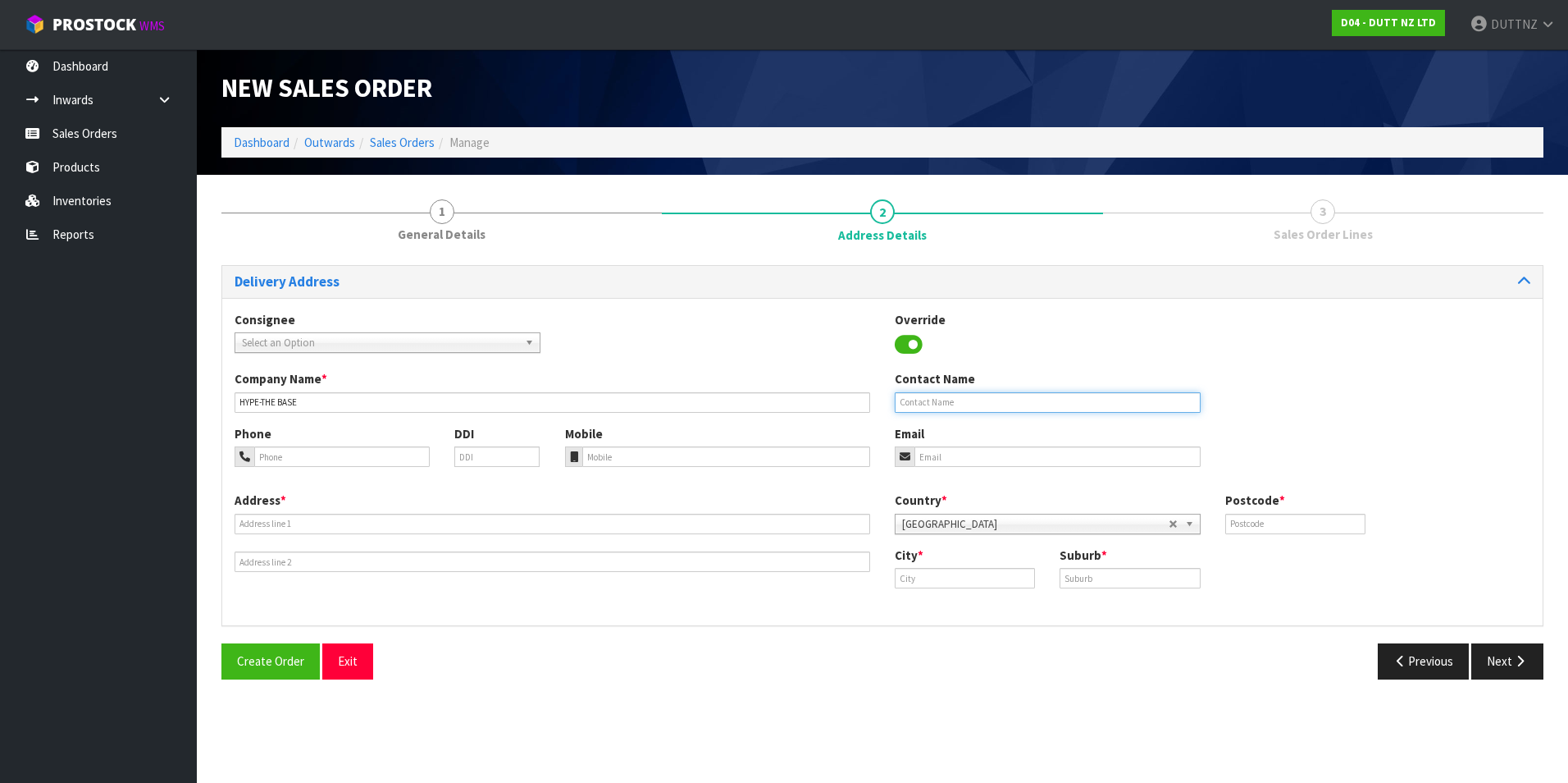
click at [917, 402] on input "text" at bounding box center [1048, 402] width 306 height 21
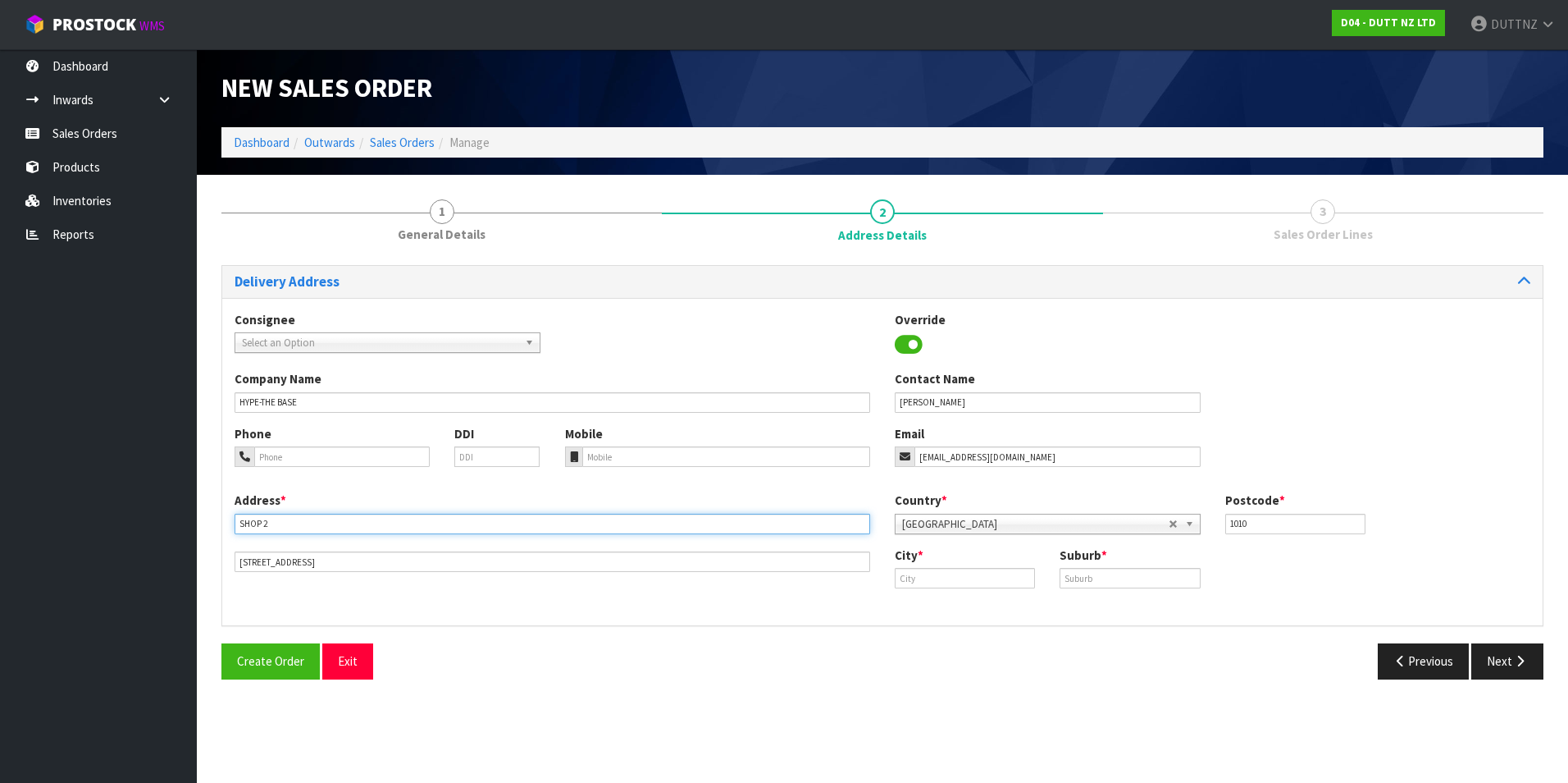
drag, startPoint x: 509, startPoint y: 527, endPoint x: -128, endPoint y: 528, distance: 637.0
click at [0, 528] on html "Toggle navigation ProStock WMS D04 - DUTT NZ LTD DUTTNZ Logout Dashboard Inward…" at bounding box center [784, 391] width 1568 height 783
paste input ""SHOP 12A THE BASE, CNR [PERSON_NAME] RD & WAIRERE [PERSON_NAME] [PERSON_NAME] …"
click at [438, 527] on input "SHOP 12A THE BASE, CNR [PERSON_NAME] RD & WAIRERE [PERSON_NAME] [PERSON_NAME] 3…" at bounding box center [552, 524] width 635 height 21
drag, startPoint x: 374, startPoint y: 569, endPoint x: -144, endPoint y: 501, distance: 522.4
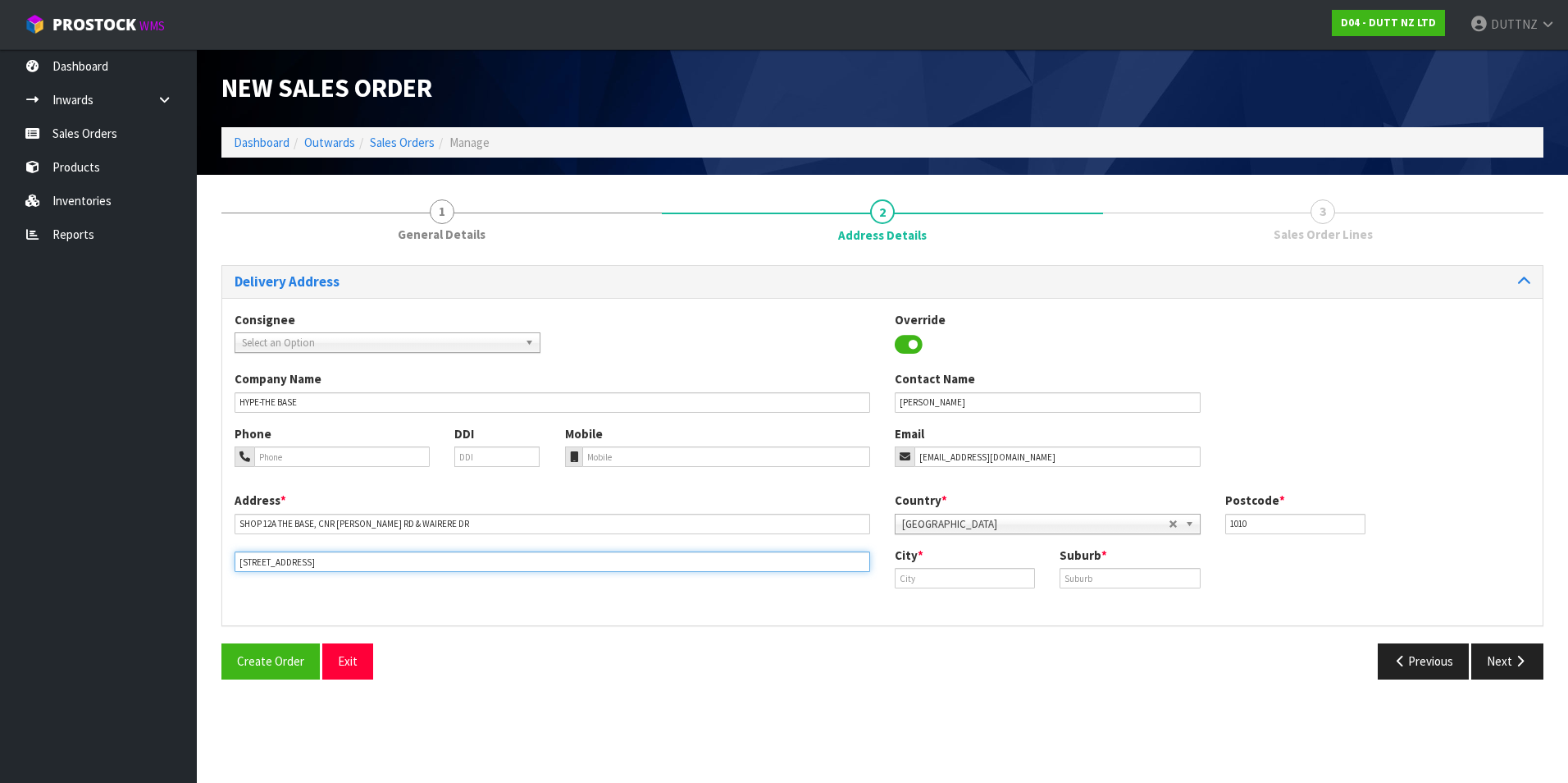
click at [0, 501] on html "Toggle navigation ProStock WMS D04 - DUTT NZ LTD DUTTNZ Logout Dashboard Inward…" at bounding box center [784, 391] width 1568 height 783
paste input "[PERSON_NAME] [PERSON_NAME] 3200 NEW ZEA"
click at [300, 563] on input "[PERSON_NAME] [PERSON_NAME] 3200 [GEOGRAPHIC_DATA]" at bounding box center [552, 562] width 635 height 21
click at [956, 569] on input "text" at bounding box center [964, 578] width 140 height 21
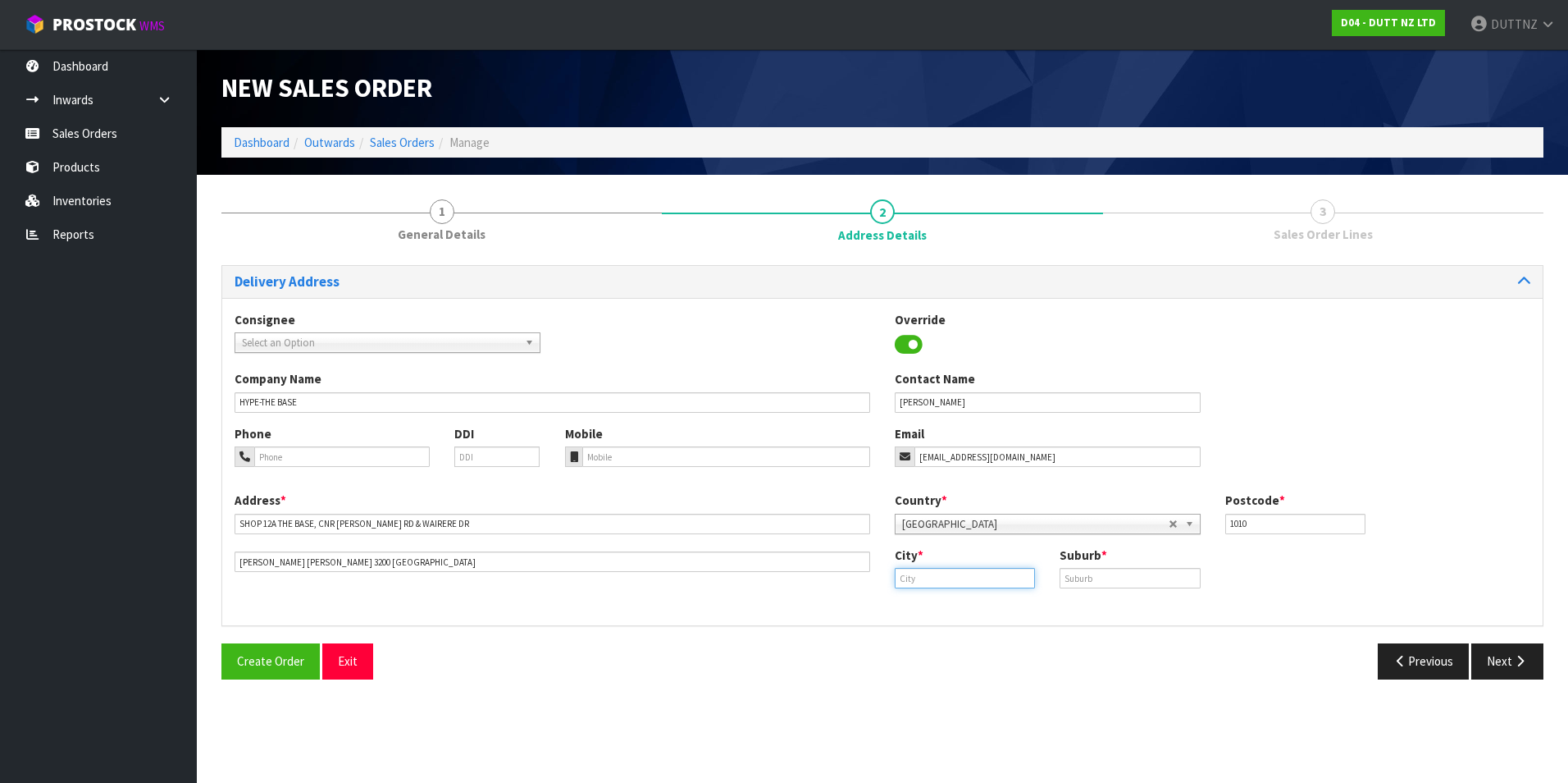
paste input "[PERSON_NAME]"
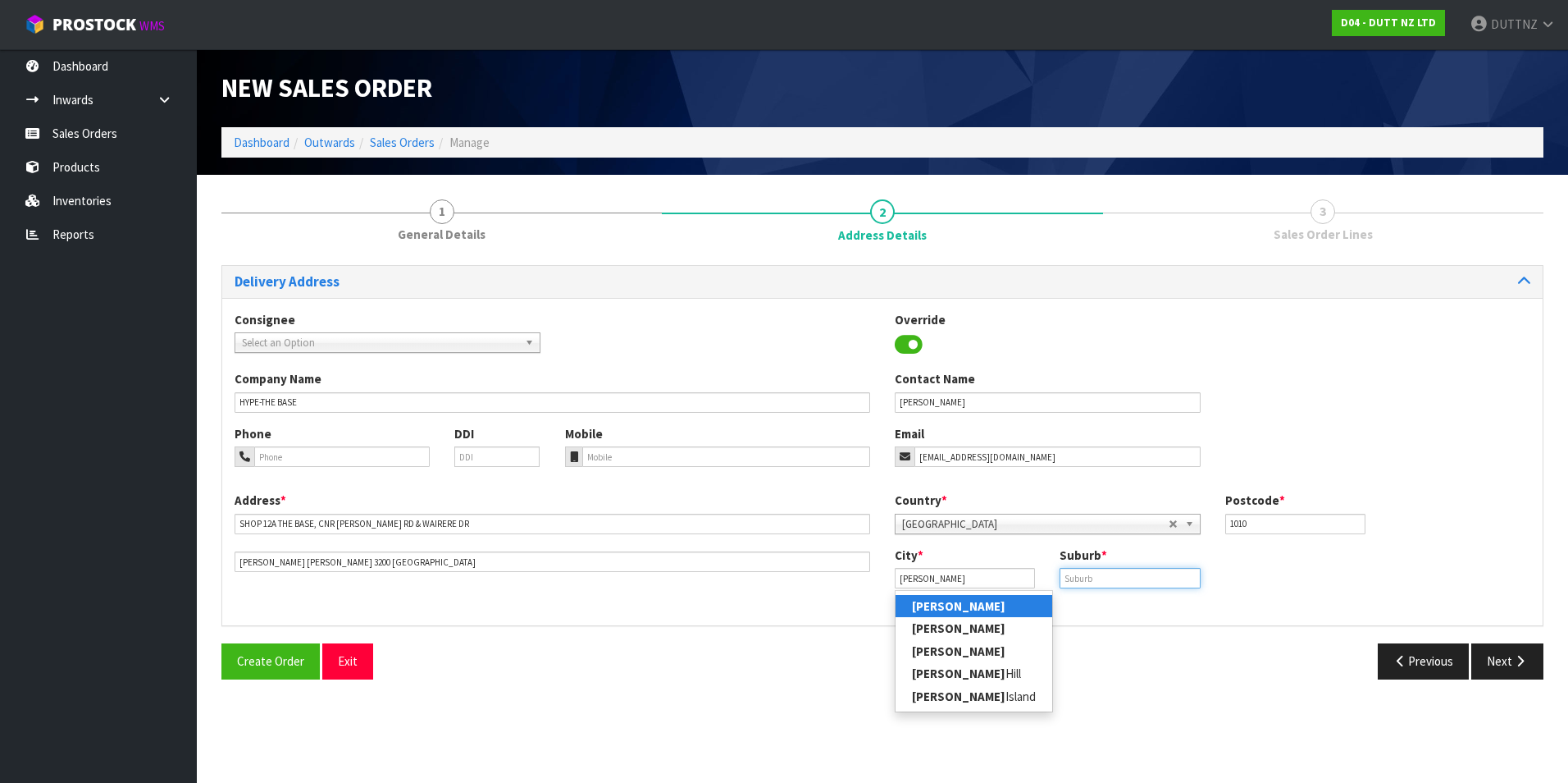
click at [1115, 577] on input "text" at bounding box center [1129, 578] width 140 height 21
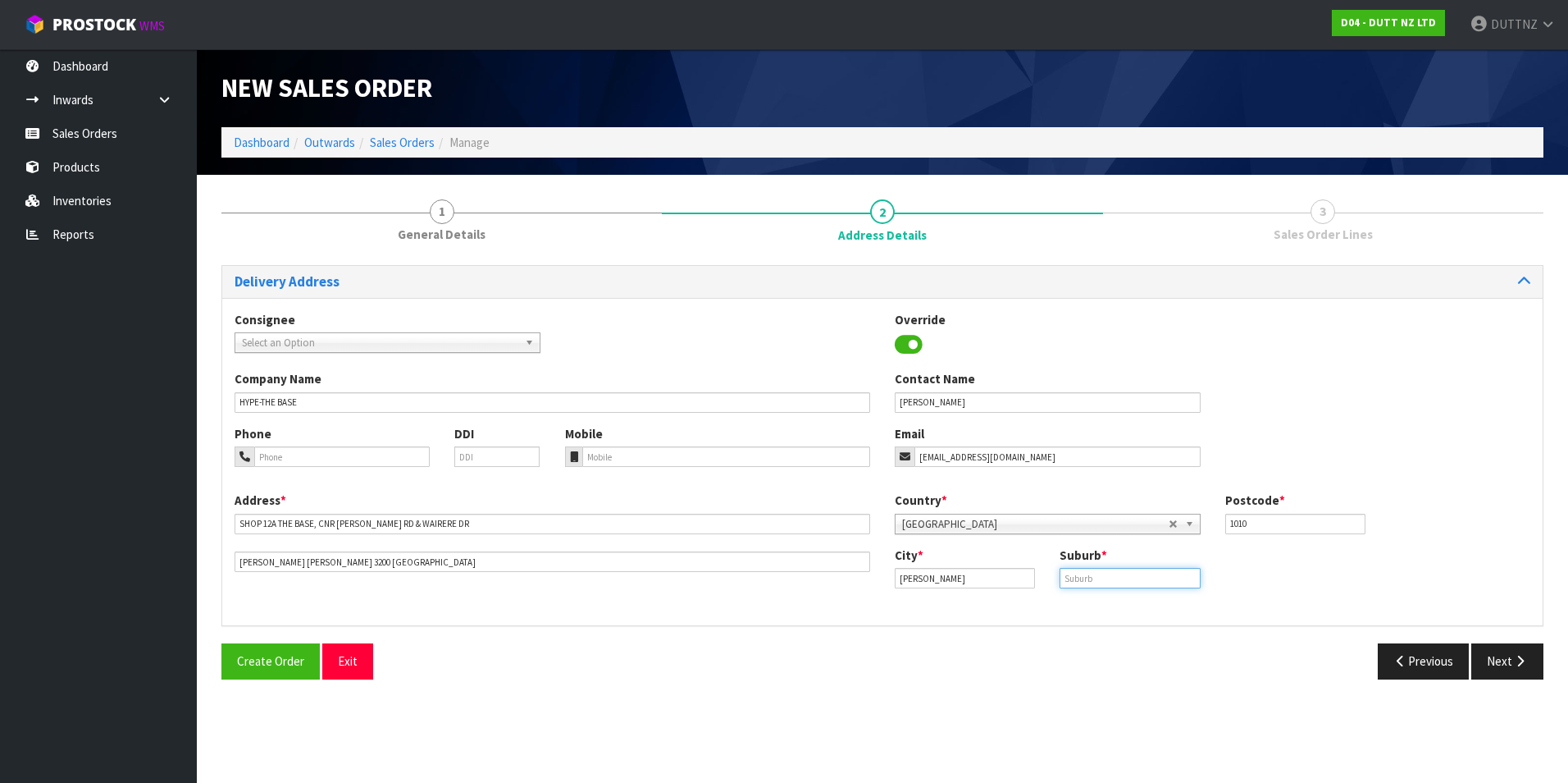
paste input "[PERSON_NAME]"
click at [1409, 655] on button "Previous" at bounding box center [1423, 660] width 92 height 35
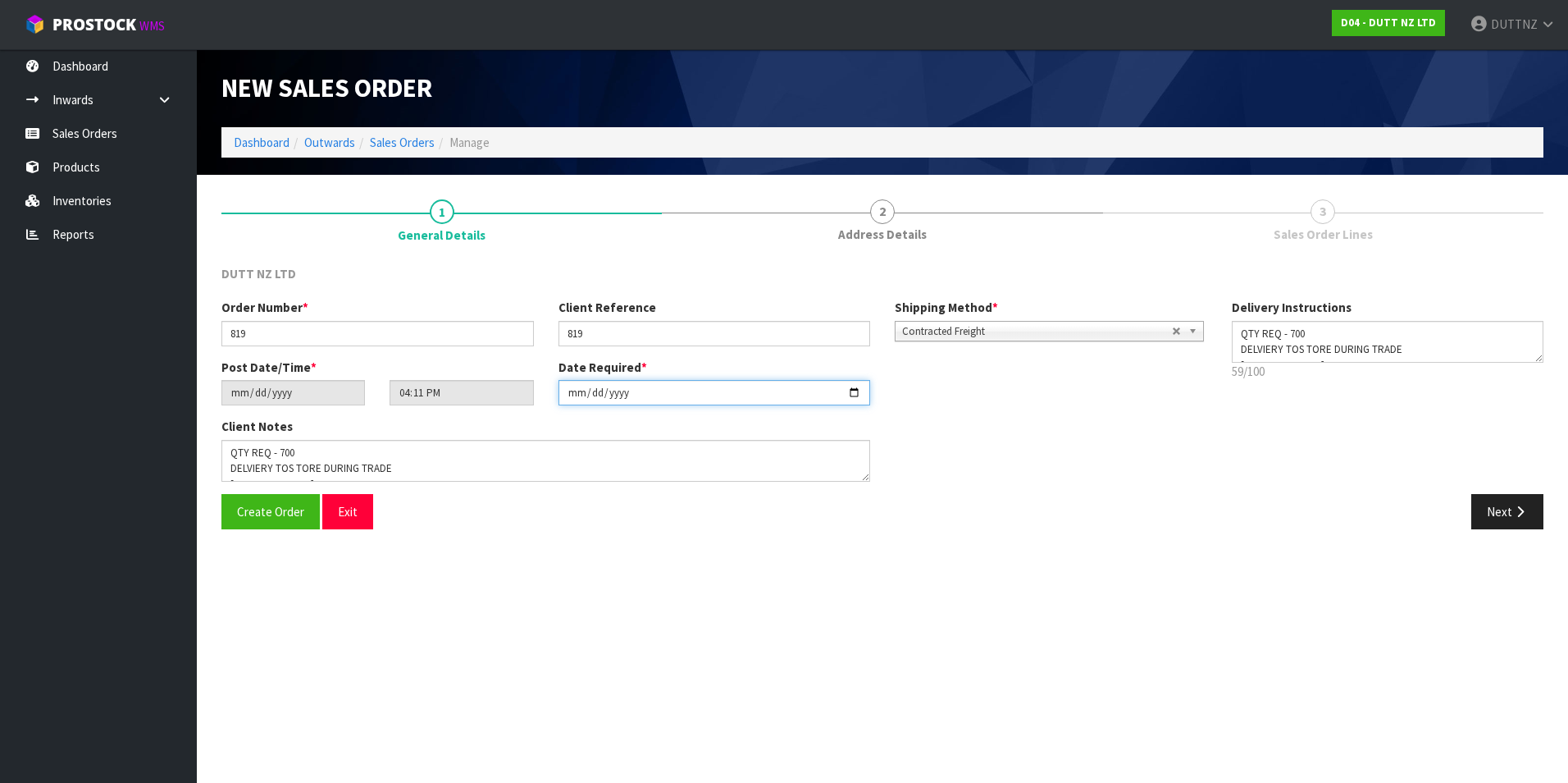
click at [862, 397] on input "[DATE]" at bounding box center [714, 392] width 313 height 26
click at [855, 398] on input "[DATE]" at bounding box center [714, 392] width 313 height 26
click at [1530, 509] on button "Next" at bounding box center [1507, 511] width 72 height 35
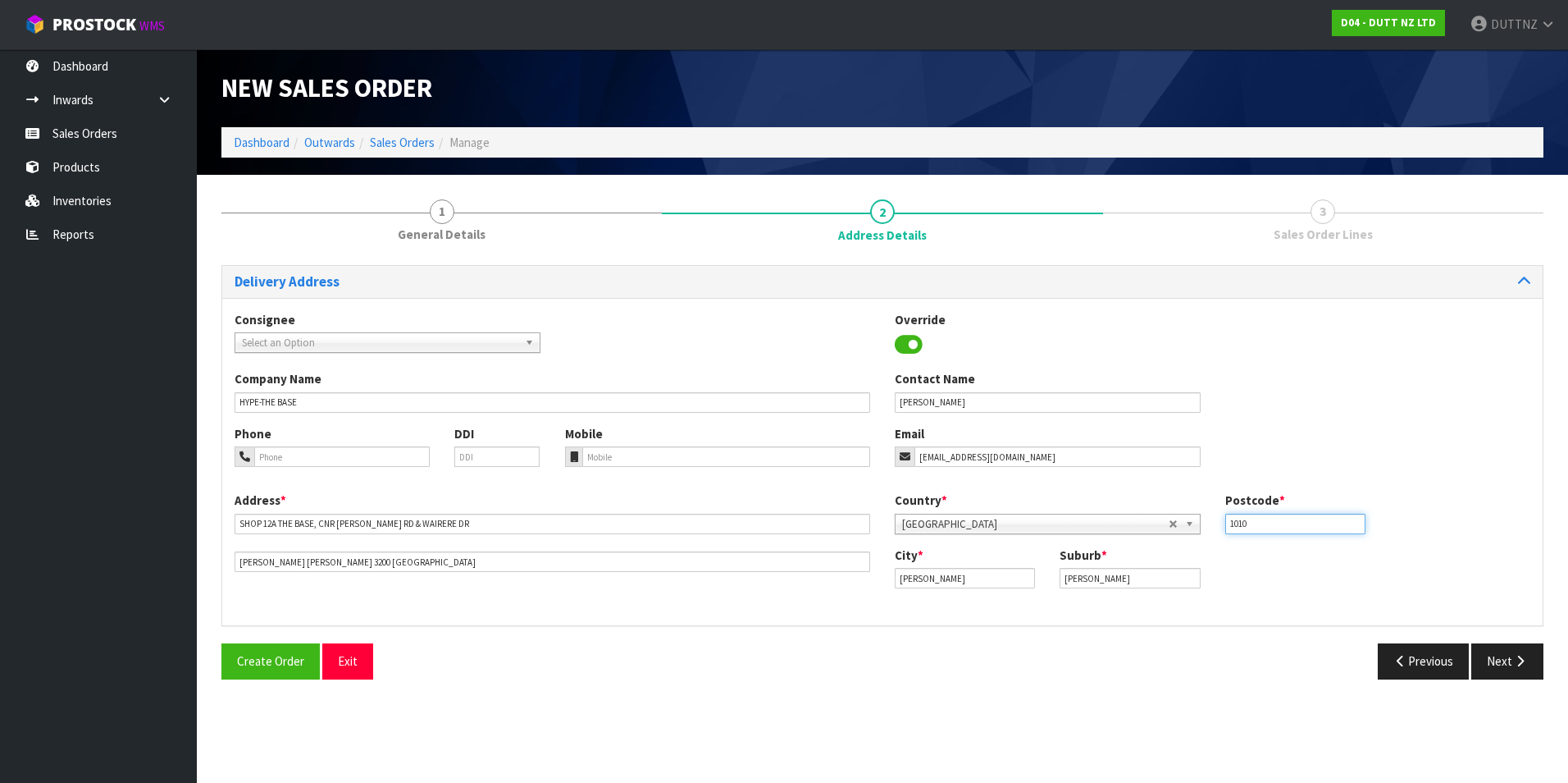
drag, startPoint x: 1275, startPoint y: 524, endPoint x: 962, endPoint y: 510, distance: 313.3
click at [963, 512] on div "Country * [GEOGRAPHIC_DATA] [GEOGRAPHIC_DATA] [GEOGRAPHIC_DATA] [GEOGRAPHIC_DAT…" at bounding box center [1212, 519] width 660 height 54
click at [1512, 669] on button "Next" at bounding box center [1507, 660] width 72 height 35
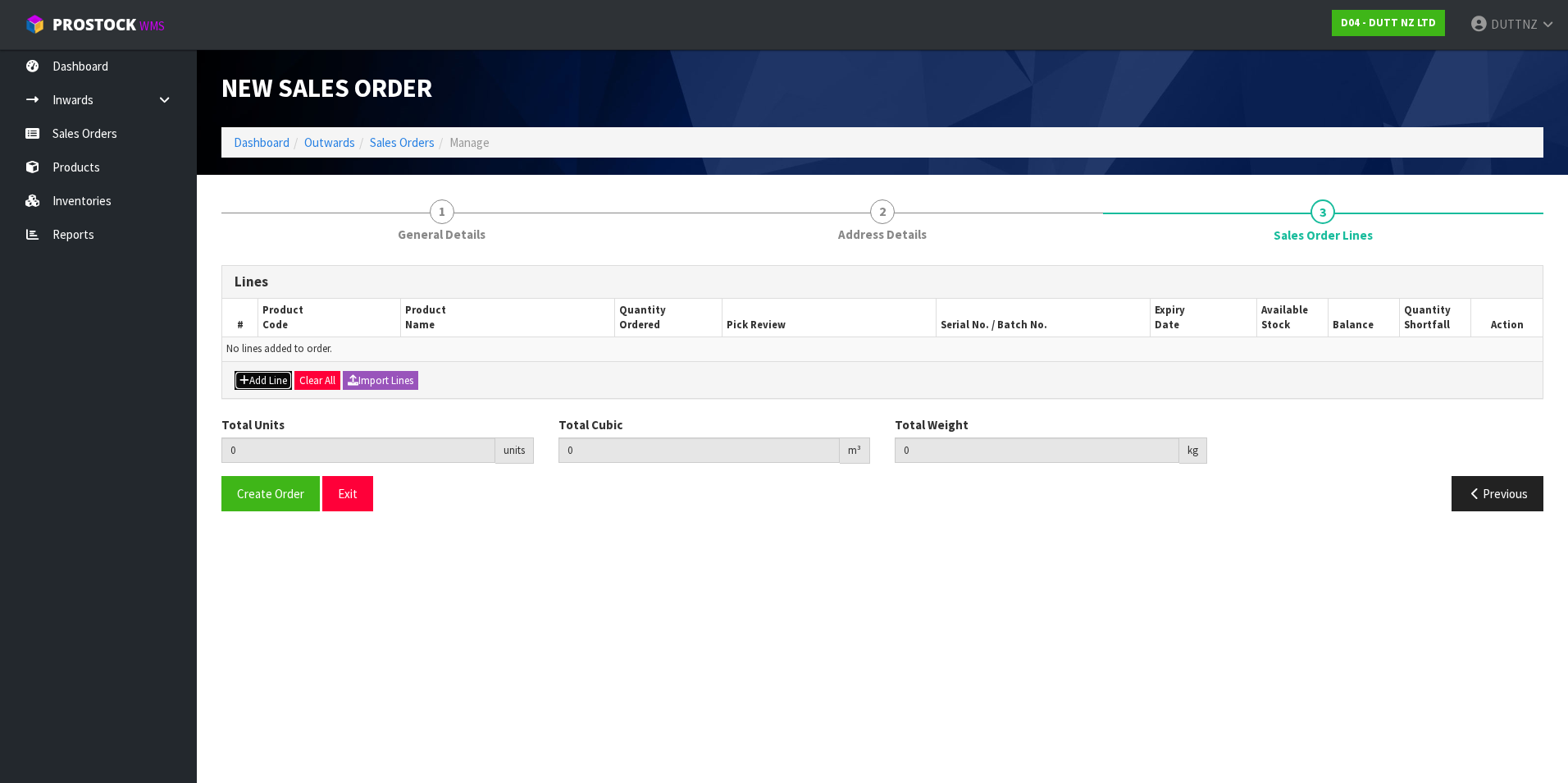
click at [266, 379] on button "Add Line" at bounding box center [263, 381] width 57 height 20
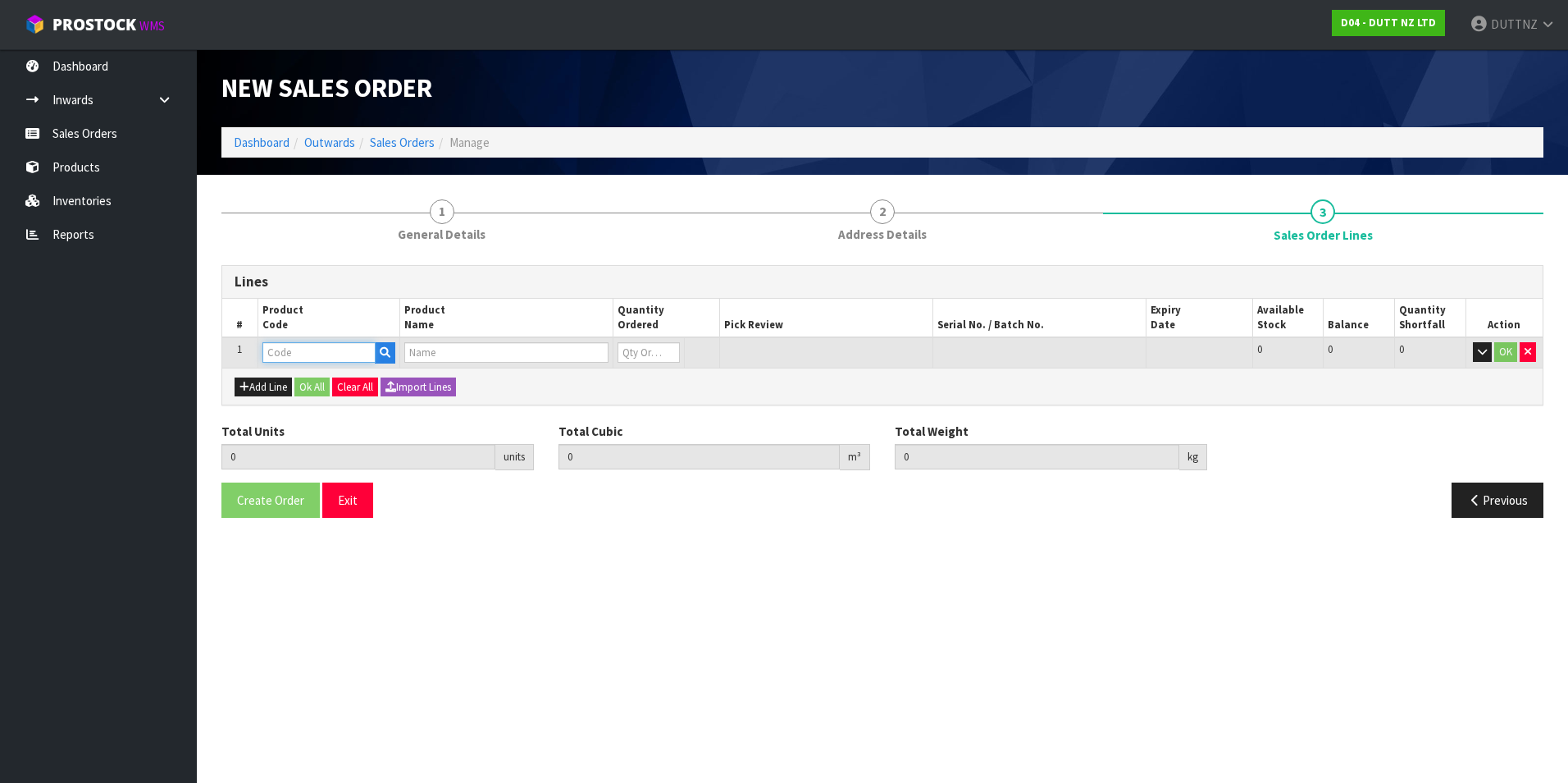
click at [303, 352] on input "text" at bounding box center [319, 353] width 113 height 21
paste input "71002210"
click at [579, 351] on tr "1 71002210 71002210 0 PKT 11 11 0 OK" at bounding box center [882, 352] width 1320 height 30
click at [308, 384] on button "Ok All" at bounding box center [312, 387] width 35 height 20
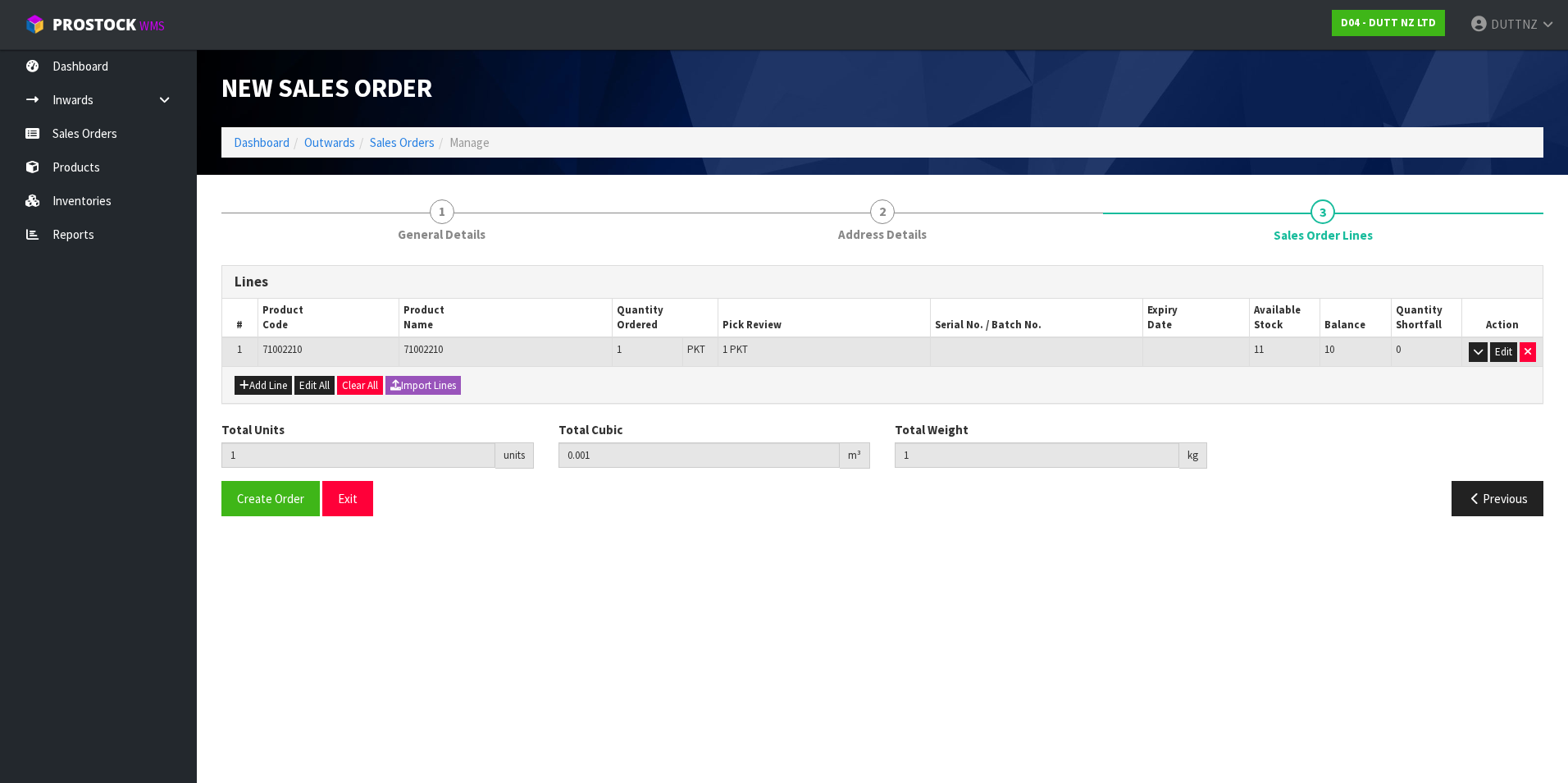
click at [280, 519] on div "Create Order Exit Previous" at bounding box center [882, 504] width 1346 height 48
click at [282, 510] on button "Create Order" at bounding box center [270, 498] width 98 height 35
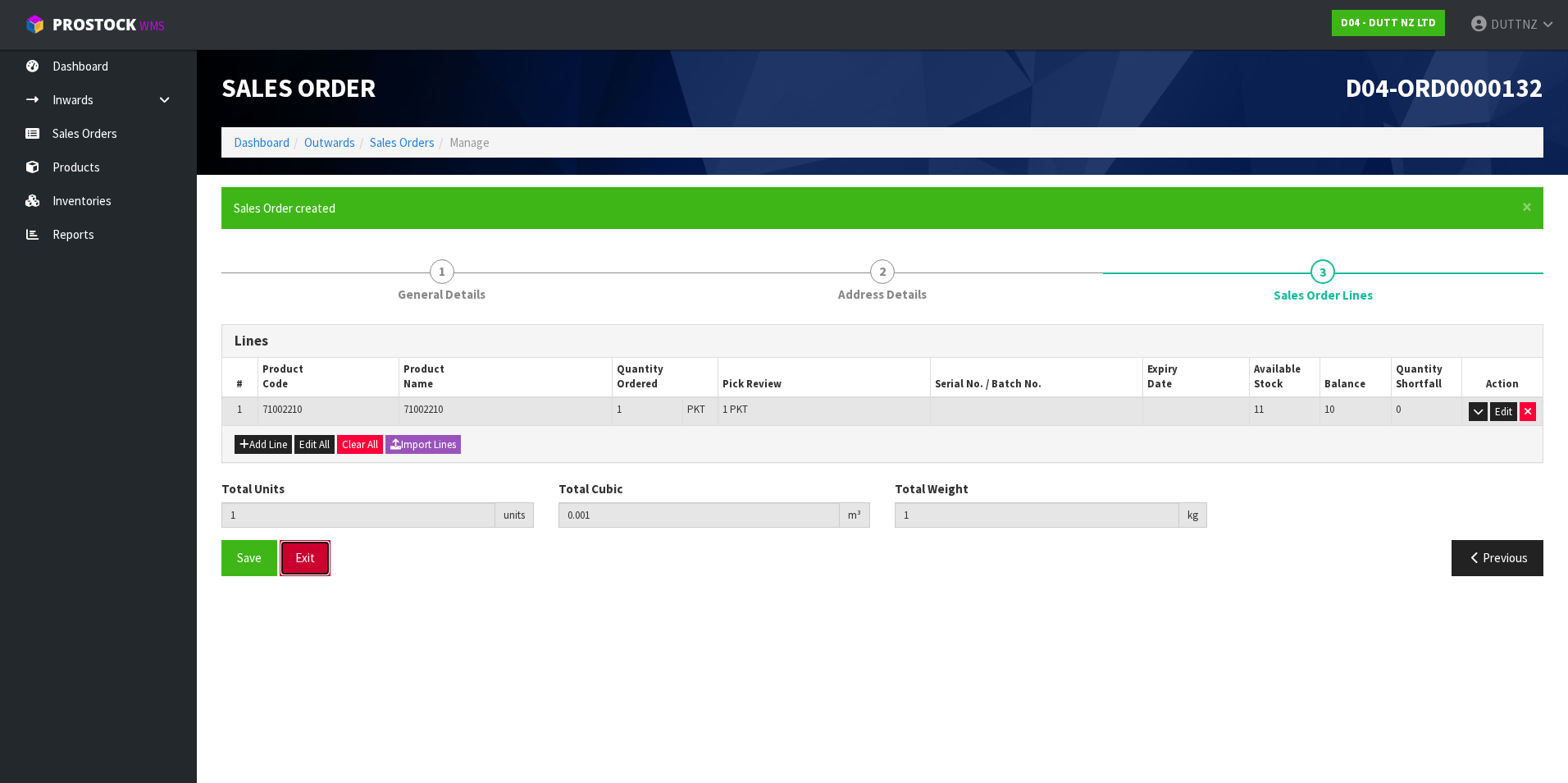
click at [316, 556] on button "Exit" at bounding box center [304, 557] width 50 height 35
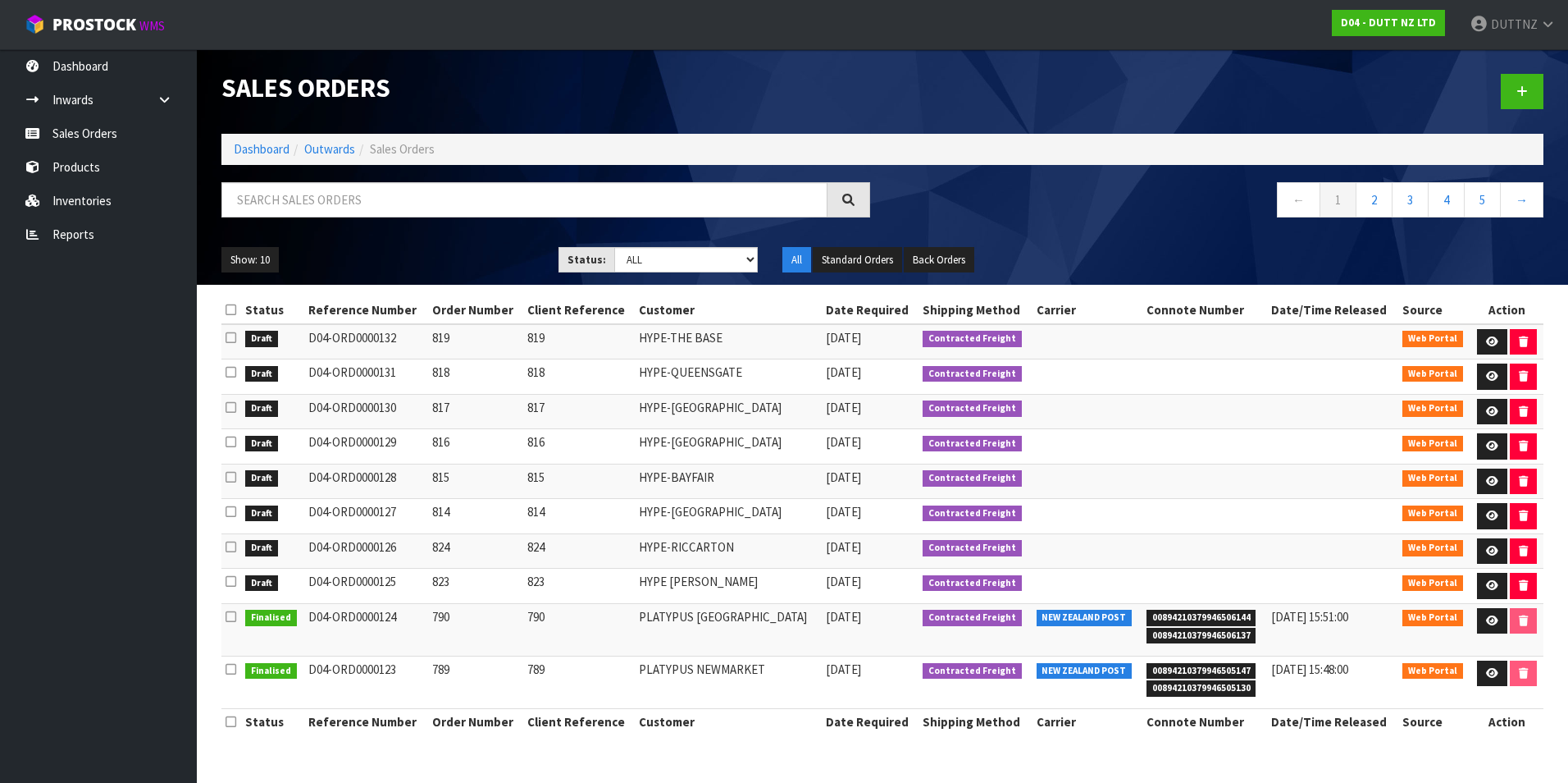
click at [1556, 79] on header "Sales Orders Dashboard Outwards Sales Orders ← 1 2 3 4 5 → Show: 10 5 10 25 50 …" at bounding box center [882, 166] width 1371 height 235
drag, startPoint x: 1535, startPoint y: 89, endPoint x: 1516, endPoint y: 107, distance: 26.2
click at [1535, 91] on link at bounding box center [1521, 91] width 43 height 35
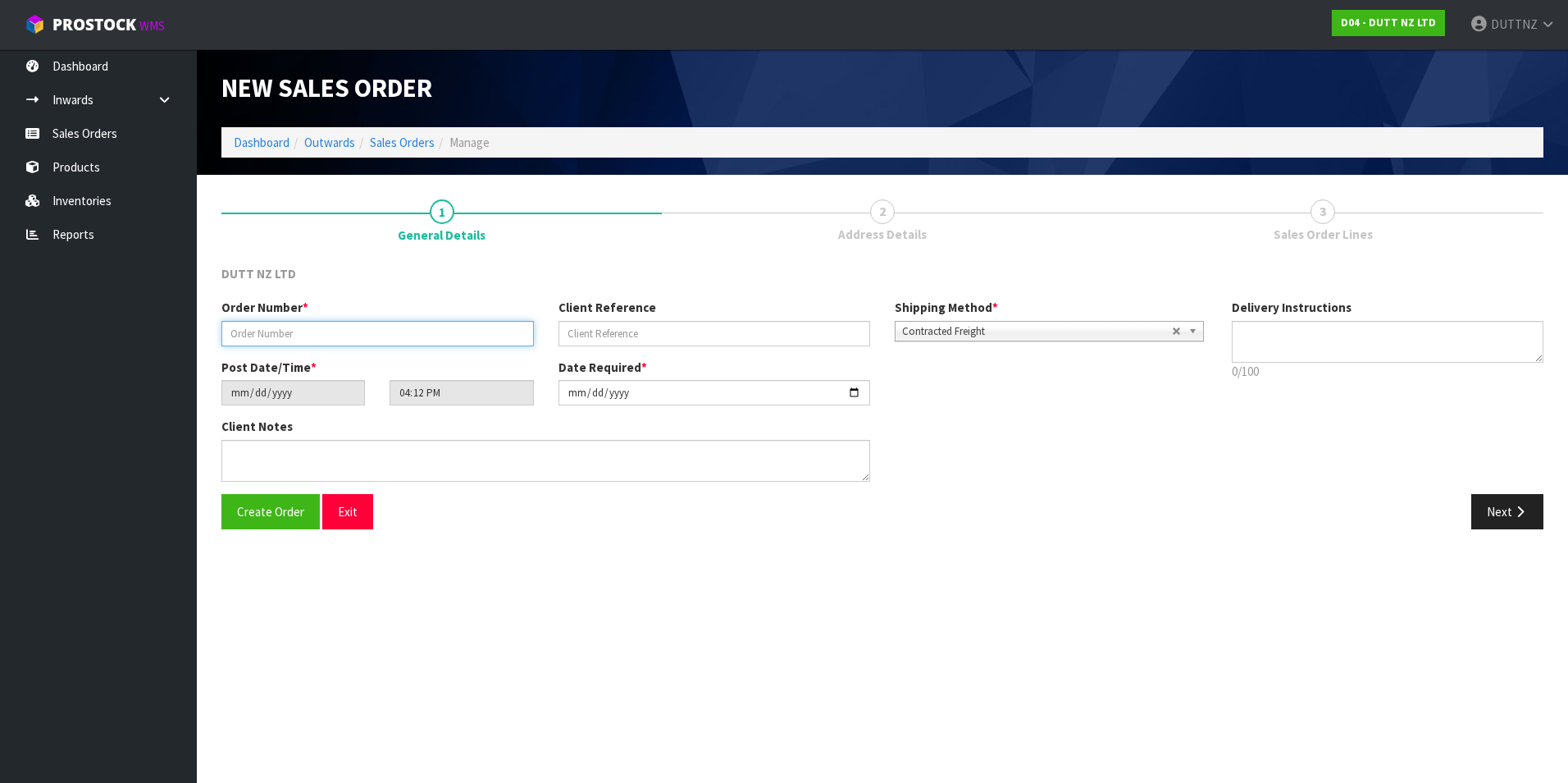
click at [324, 324] on input "text" at bounding box center [377, 333] width 313 height 26
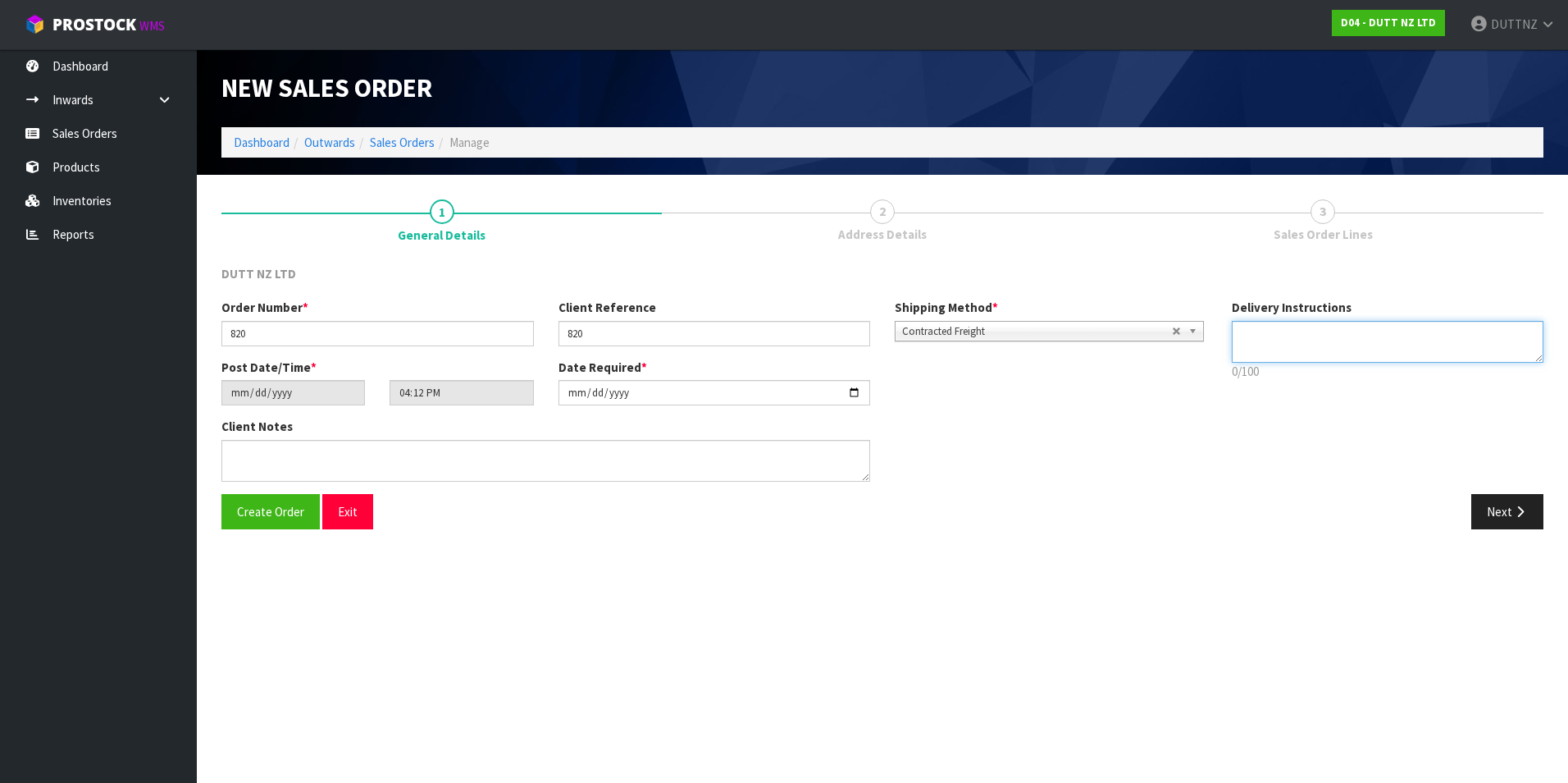
click at [1369, 340] on textarea at bounding box center [1387, 342] width 313 height 42
click at [1283, 347] on textarea at bounding box center [1387, 342] width 313 height 42
paste textarea "[PHONE_NUMBER]"
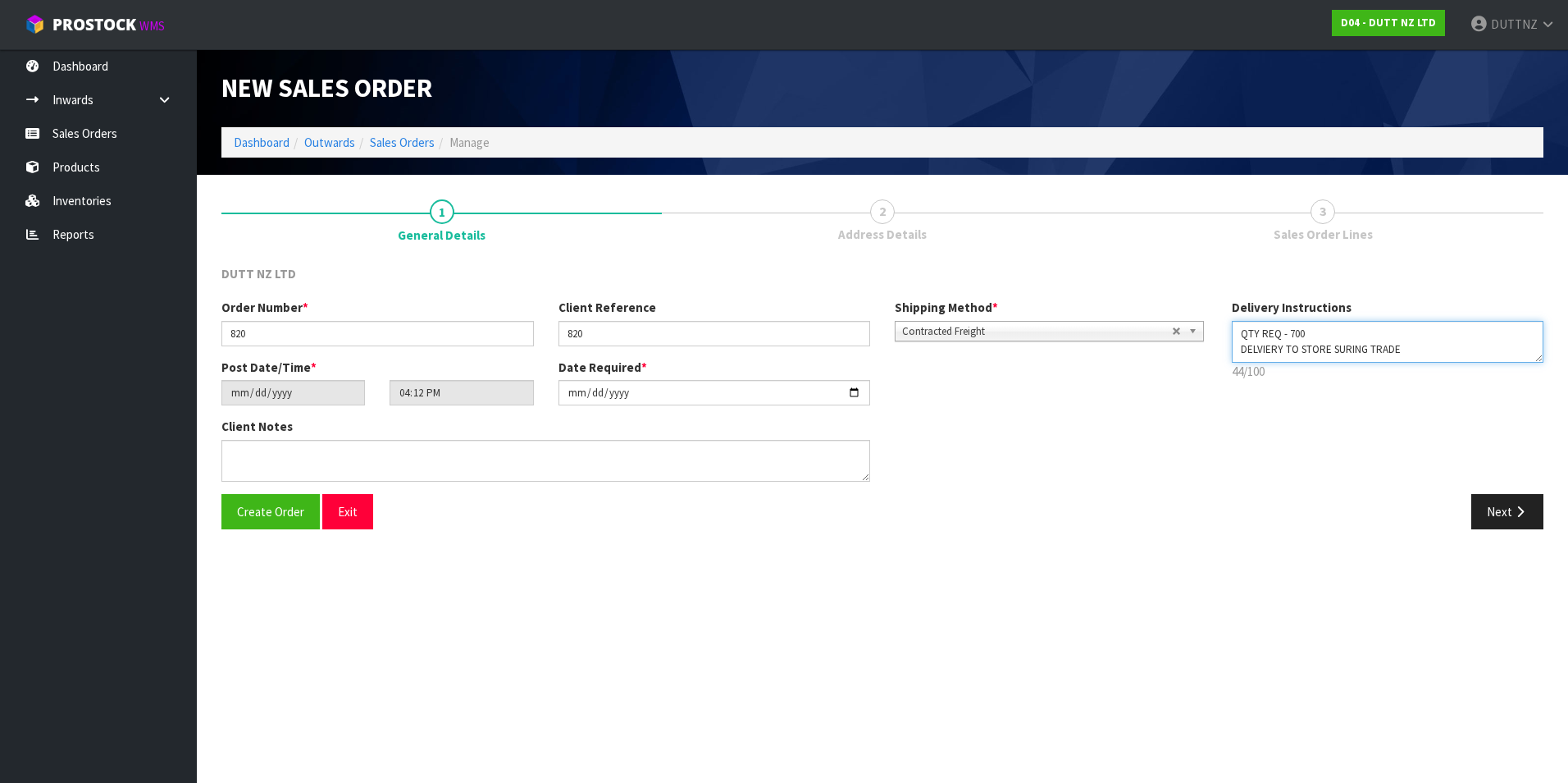
click at [1300, 356] on textarea at bounding box center [1387, 342] width 313 height 42
click at [1429, 352] on textarea at bounding box center [1387, 342] width 313 height 42
paste textarea "[PHONE_NUMBER]"
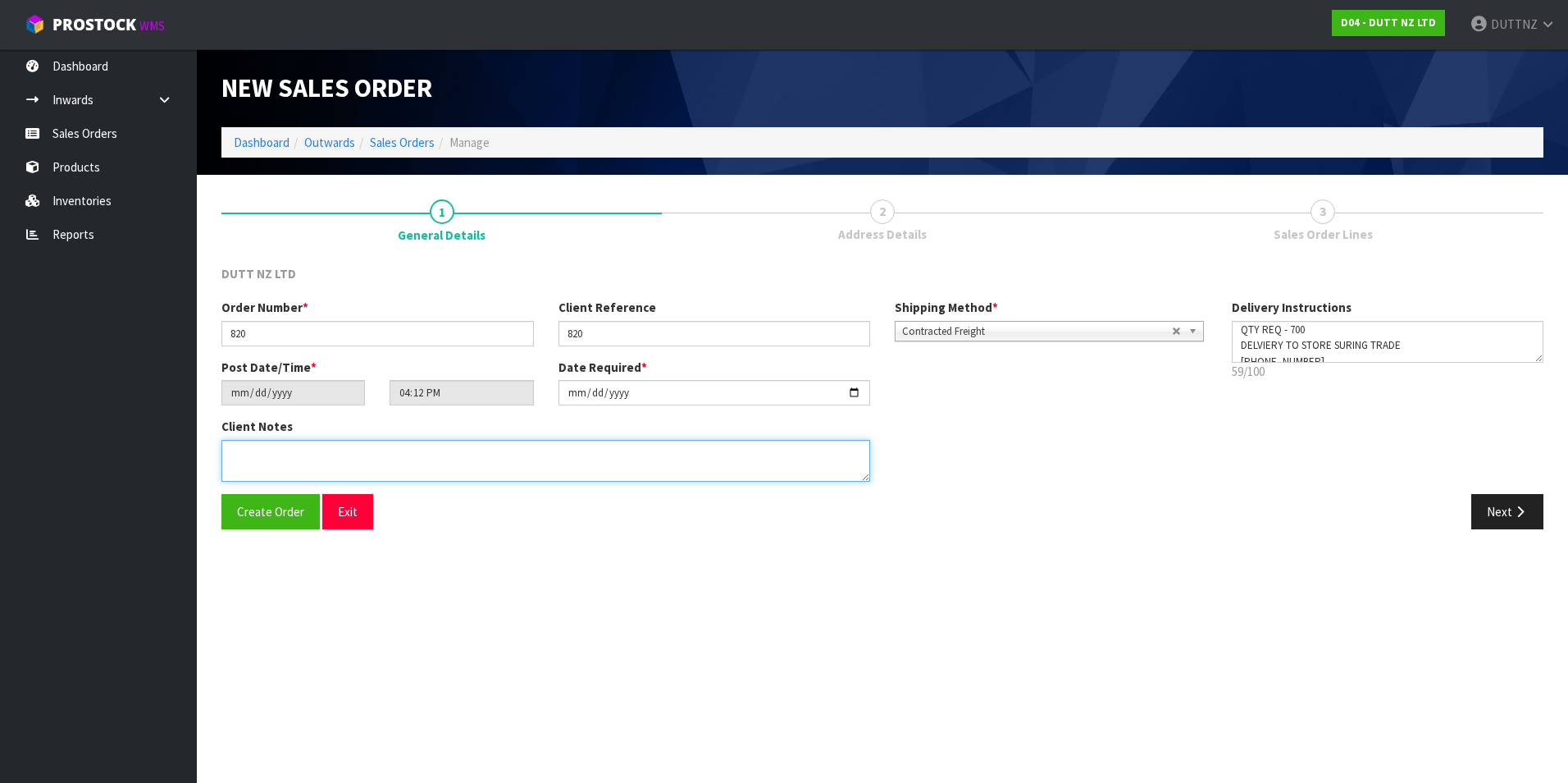
click at [507, 456] on textarea at bounding box center [546, 460] width 648 height 42
paste textarea "QTY REQ - 700 DELVIERY TO STORE SURING TRADE [PHONE_NUMBER]"
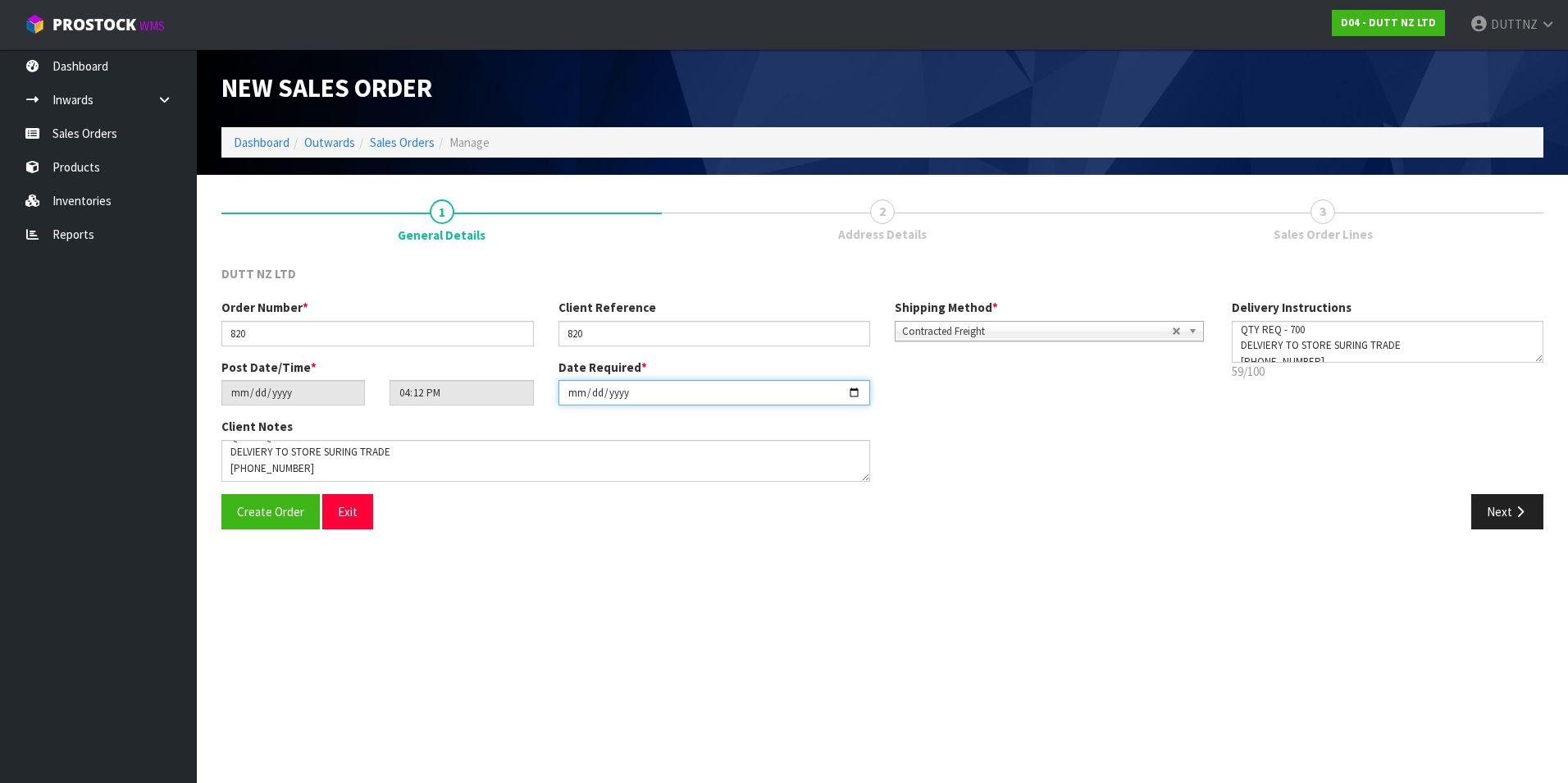
click at [850, 391] on input "[DATE]" at bounding box center [714, 392] width 313 height 26
drag, startPoint x: 1520, startPoint y: 501, endPoint x: 1499, endPoint y: 513, distance: 24.2
click at [1523, 501] on button "Next" at bounding box center [1507, 511] width 72 height 35
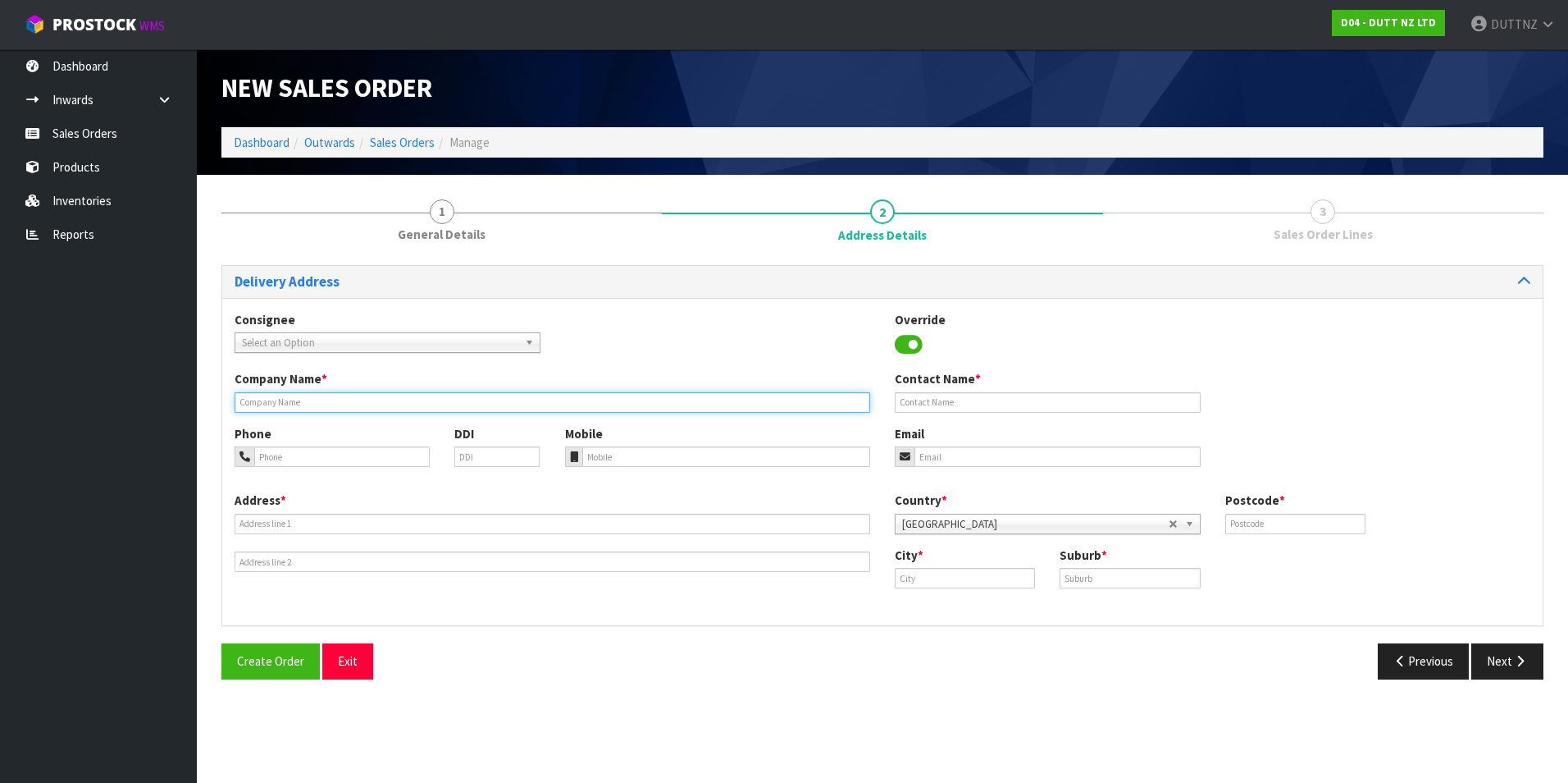
click at [399, 397] on input "text" at bounding box center [552, 402] width 635 height 21
paste input "HY-MANUKAU"
click at [248, 401] on input "HY-MANUKAU" at bounding box center [552, 402] width 635 height 21
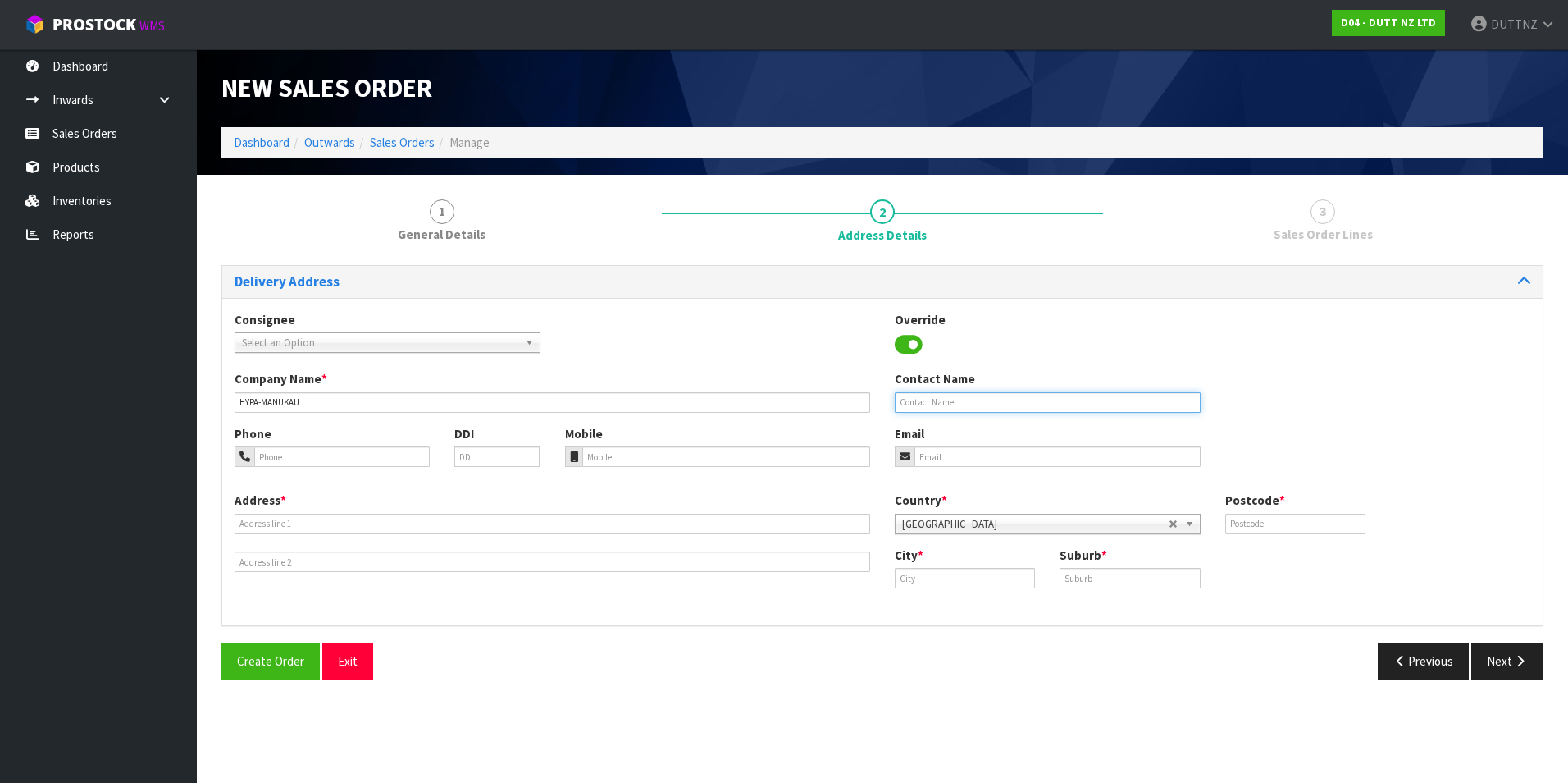
click at [1057, 395] on input "text" at bounding box center [1048, 402] width 306 height 21
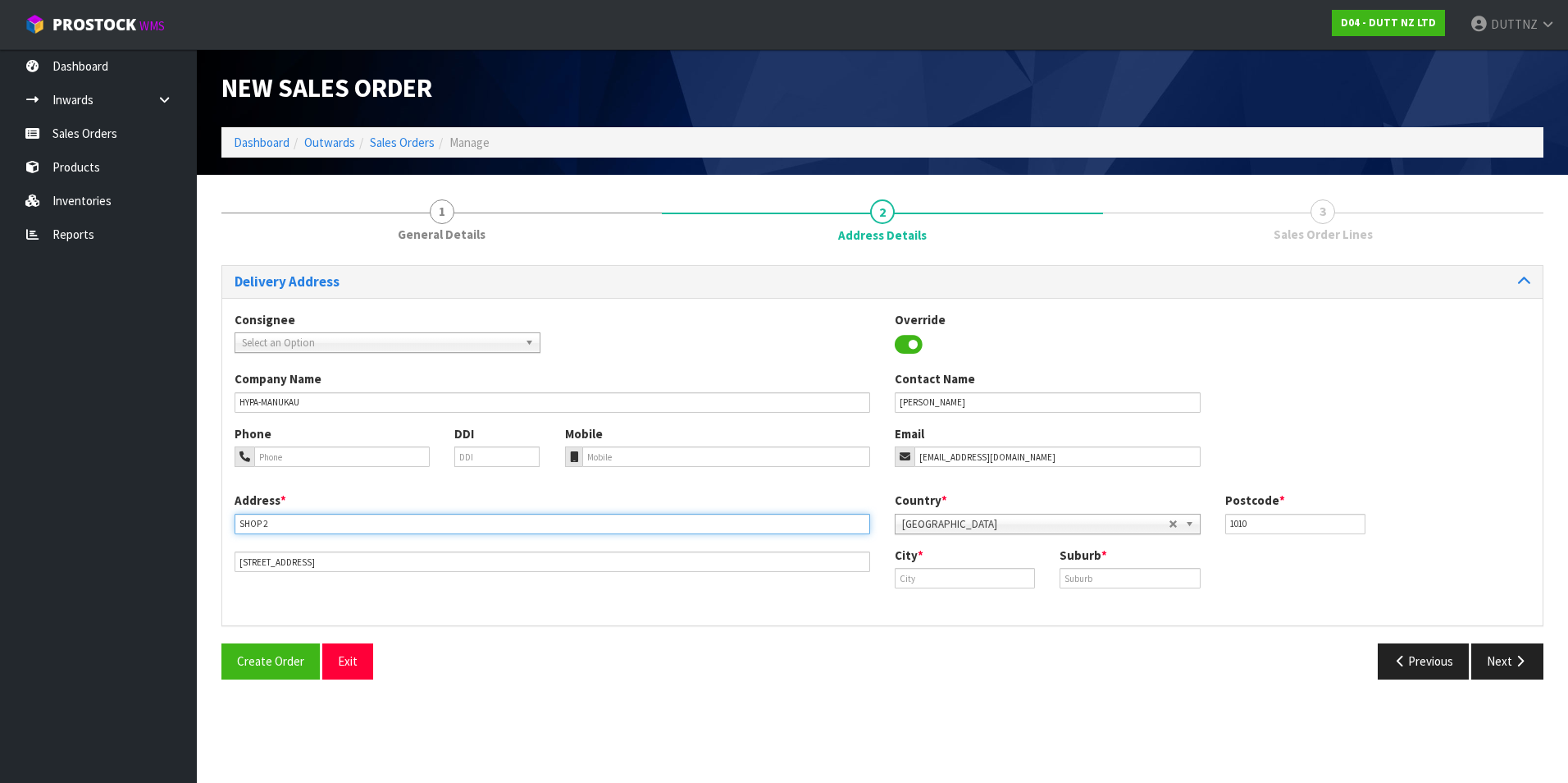
drag, startPoint x: 331, startPoint y: 519, endPoint x: -204, endPoint y: 514, distance: 535.0
click at [0, 514] on html "Toggle navigation ProStock WMS D04 - DUTT NZ LTD DUTTNZ Logout Dashboard Inward…" at bounding box center [784, 391] width 1568 height 783
paste input ""[STREET_ADDRESS]""
click at [420, 524] on input "SHOP [STREET_ADDRESS]" at bounding box center [552, 524] width 635 height 21
drag, startPoint x: 353, startPoint y: 563, endPoint x: -128, endPoint y: 512, distance: 483.7
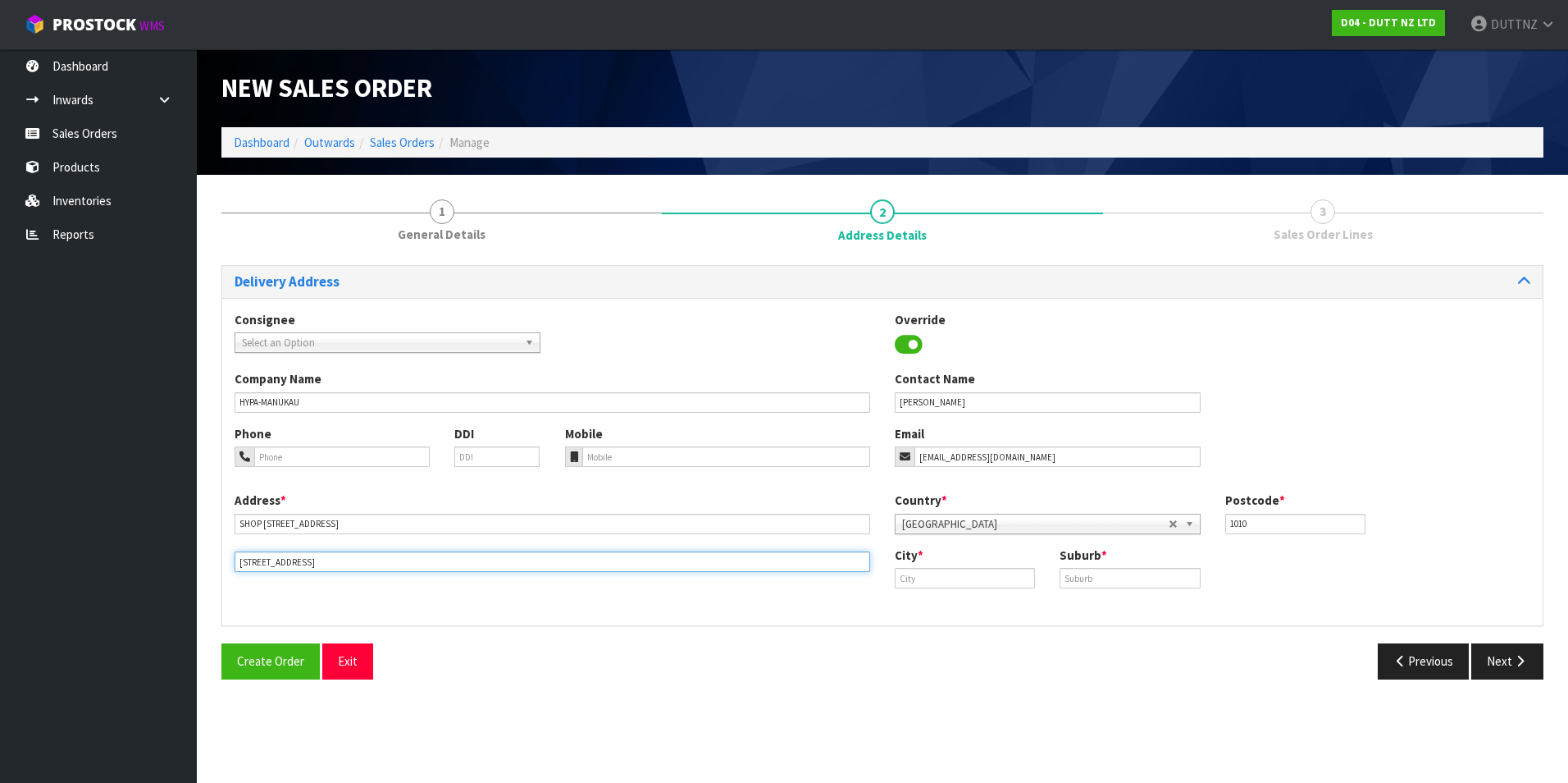
click at [0, 512] on html "Toggle navigation ProStock WMS D04 - DUTT NZ LTD DUTTNZ Logout Dashboard Inward…" at bounding box center [784, 391] width 1568 height 783
paste input "MANUKAU AUCKLAND 2104 NEW ZEA"
click at [310, 558] on input "[STREET_ADDRESS]" at bounding box center [552, 562] width 635 height 21
drag, startPoint x: 950, startPoint y: 581, endPoint x: 1153, endPoint y: 576, distance: 203.1
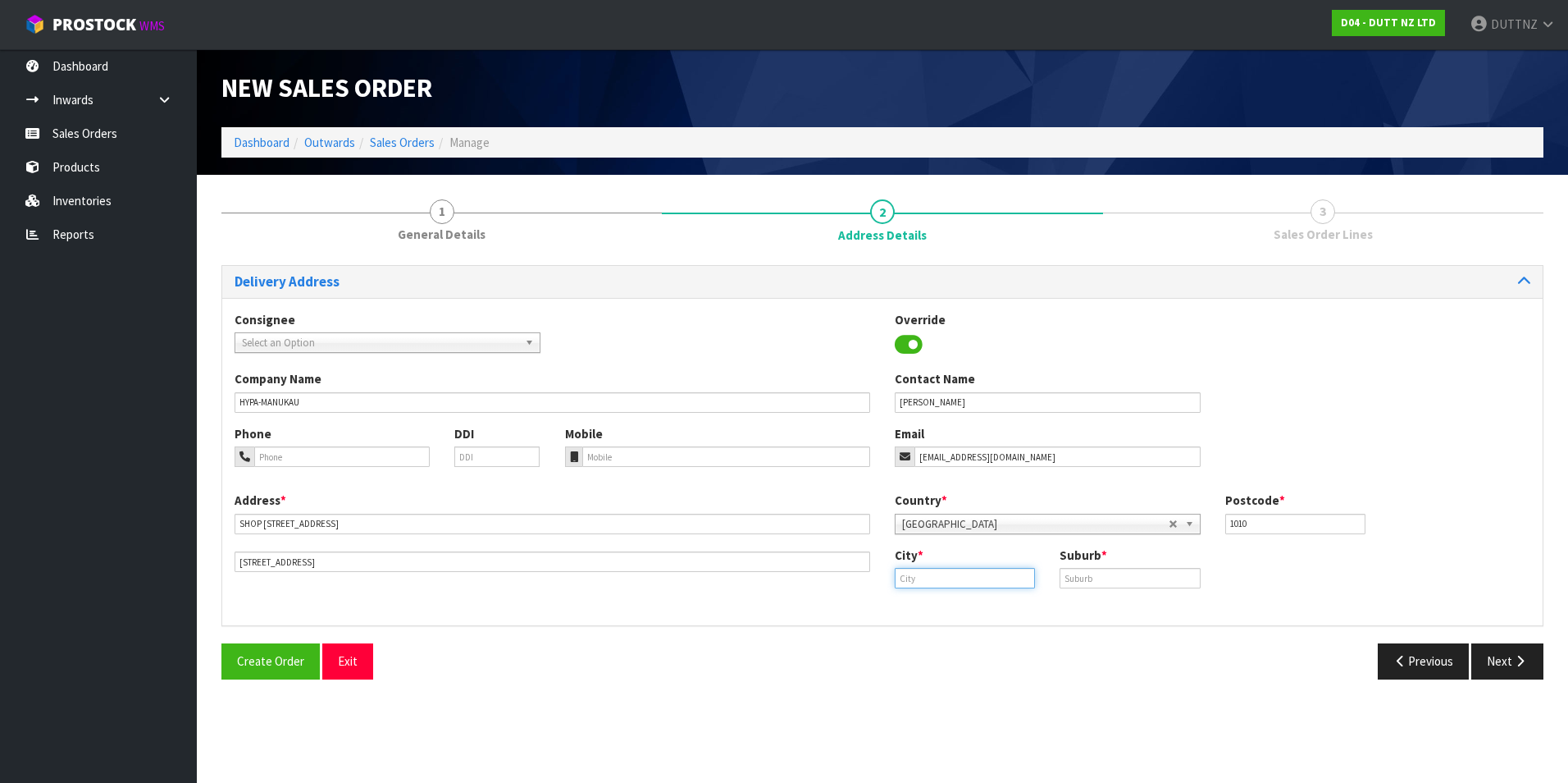
click at [952, 580] on input "text" at bounding box center [964, 578] width 140 height 21
paste input "[GEOGRAPHIC_DATA]"
click at [1158, 576] on input "text" at bounding box center [1129, 578] width 140 height 21
paste input "[GEOGRAPHIC_DATA]"
click at [1270, 520] on input "1010" at bounding box center [1294, 524] width 140 height 21
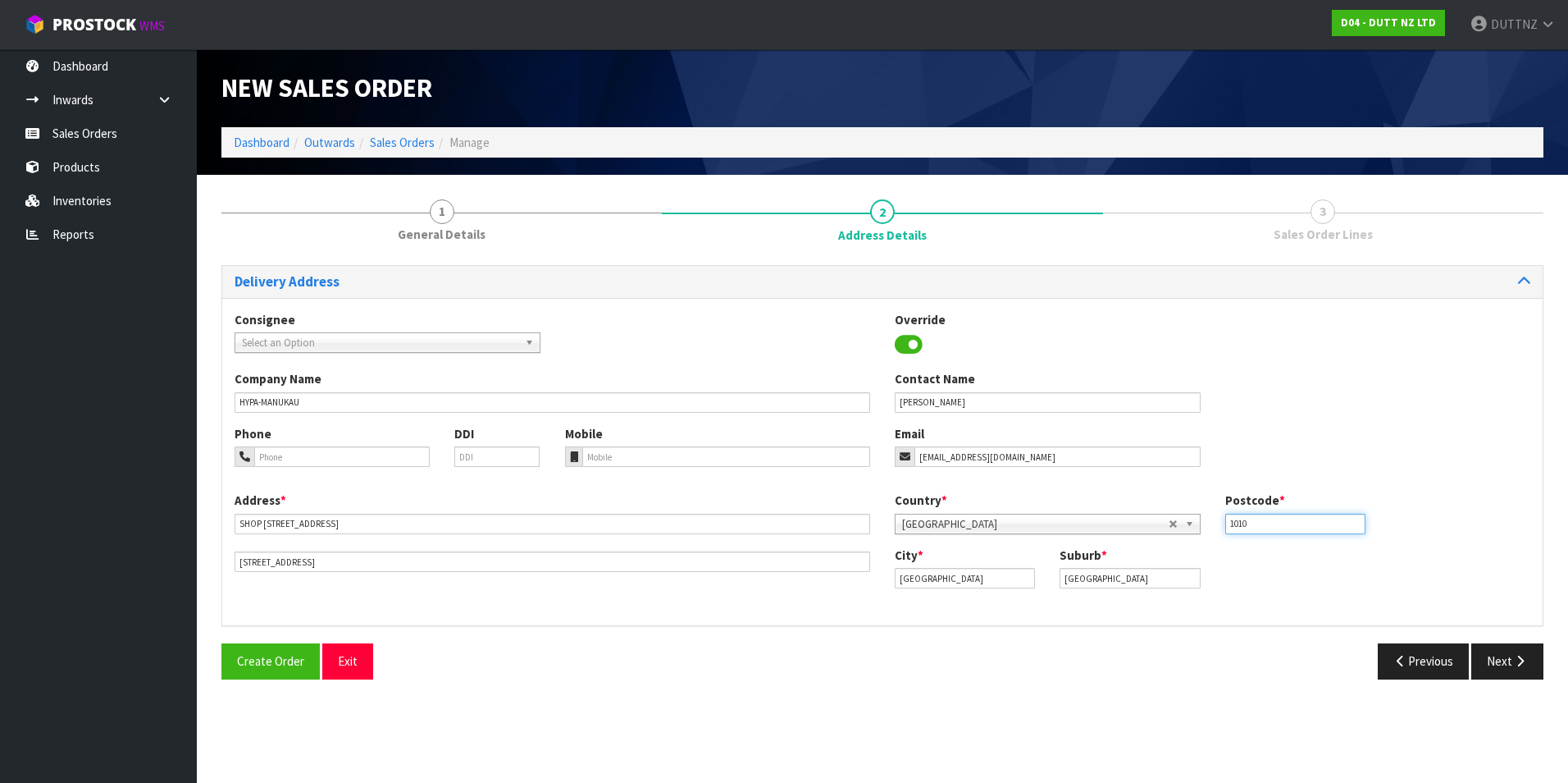
drag, startPoint x: 1270, startPoint y: 520, endPoint x: 986, endPoint y: 519, distance: 284.0
click at [986, 519] on div "Country * [GEOGRAPHIC_DATA] [GEOGRAPHIC_DATA] [GEOGRAPHIC_DATA] [GEOGRAPHIC_DAT…" at bounding box center [1212, 519] width 660 height 54
click at [1514, 658] on icon "button" at bounding box center [1520, 660] width 15 height 12
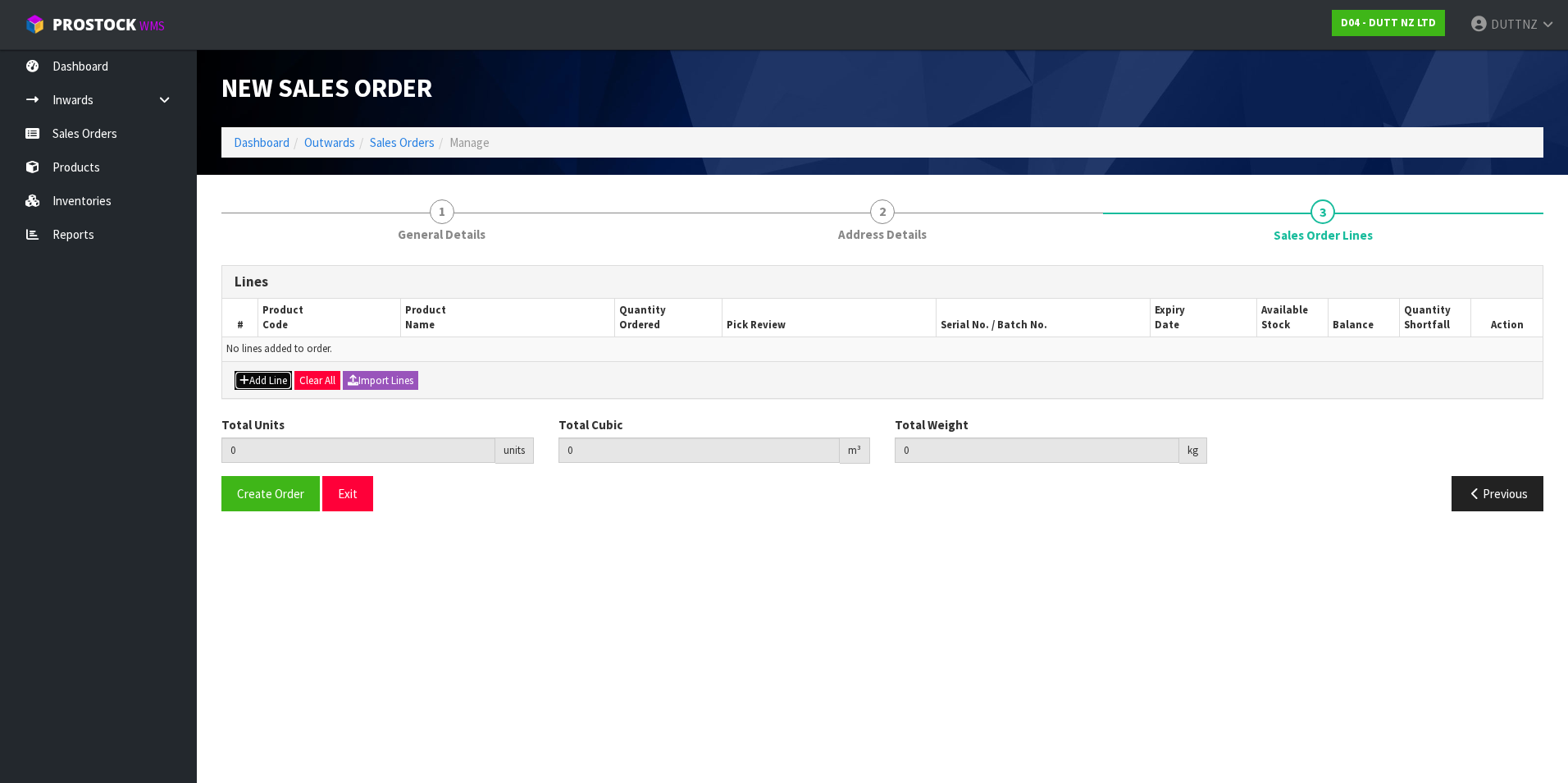
click at [271, 386] on button "Add Line" at bounding box center [263, 381] width 57 height 20
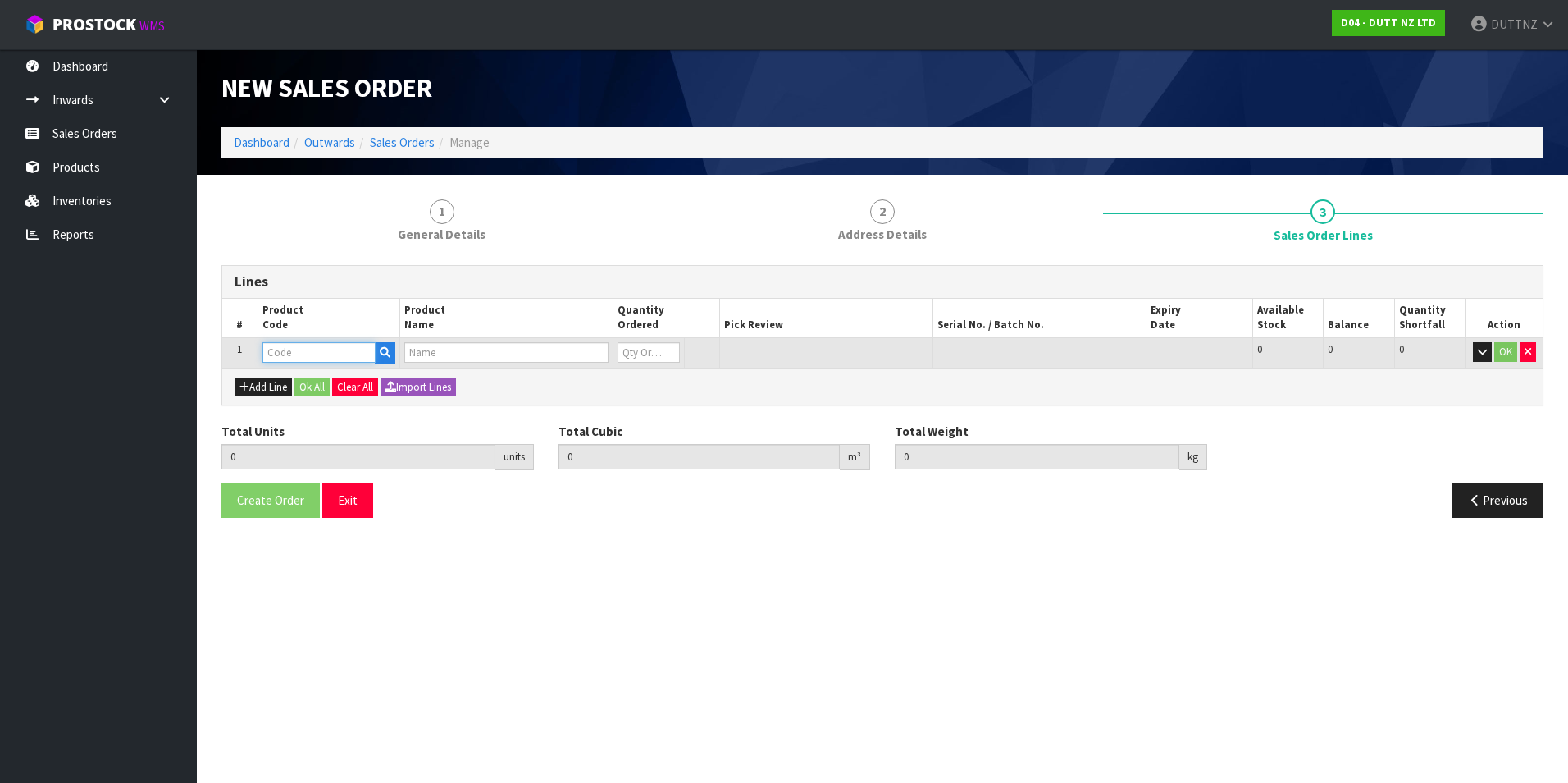
click at [290, 354] on input "text" at bounding box center [319, 353] width 113 height 21
paste input "71002210"
click at [640, 352] on input "0" at bounding box center [648, 353] width 63 height 21
click at [308, 378] on button "Ok All" at bounding box center [312, 387] width 35 height 20
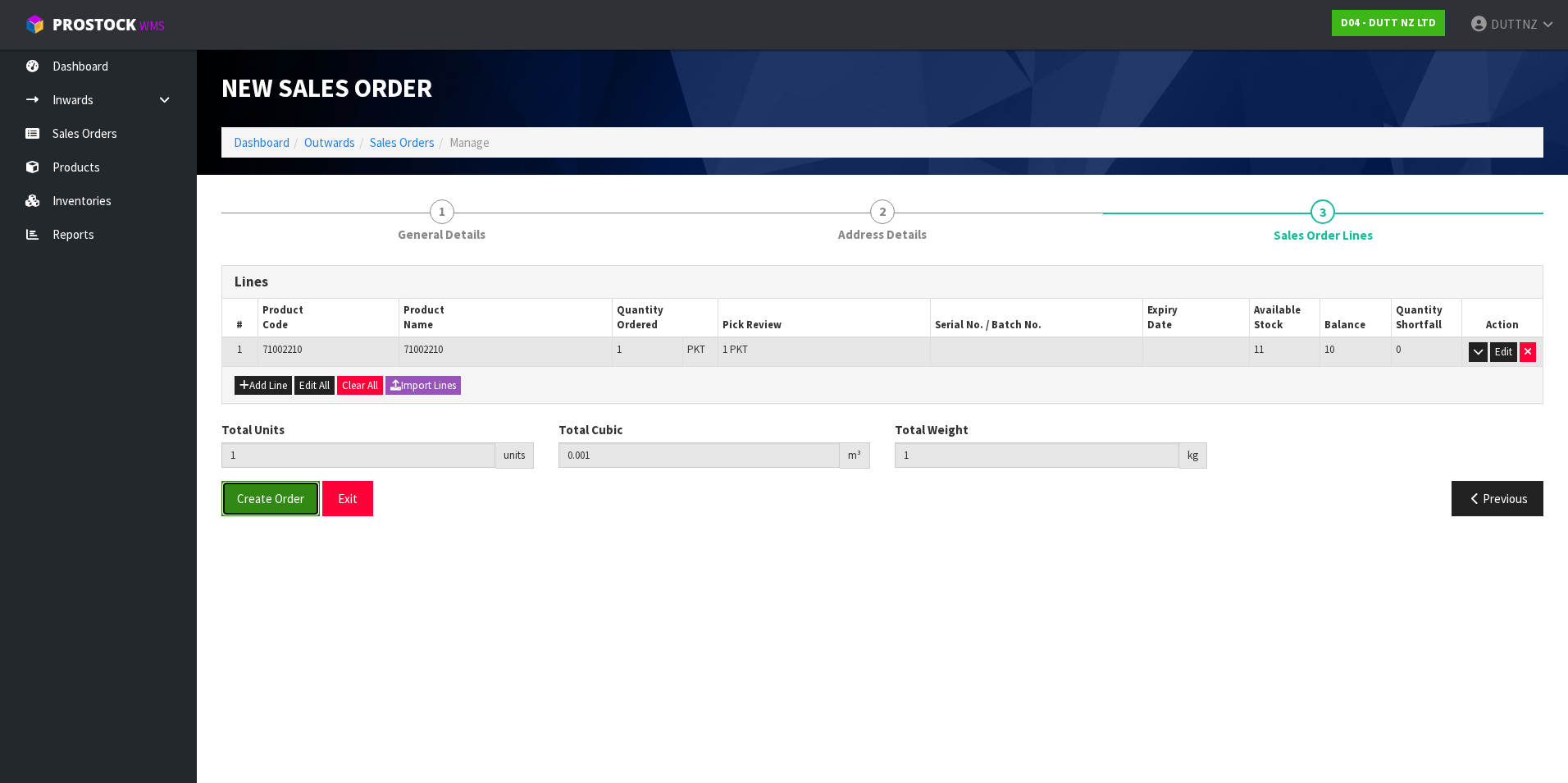
click at [291, 509] on button "Create Order" at bounding box center [270, 498] width 98 height 35
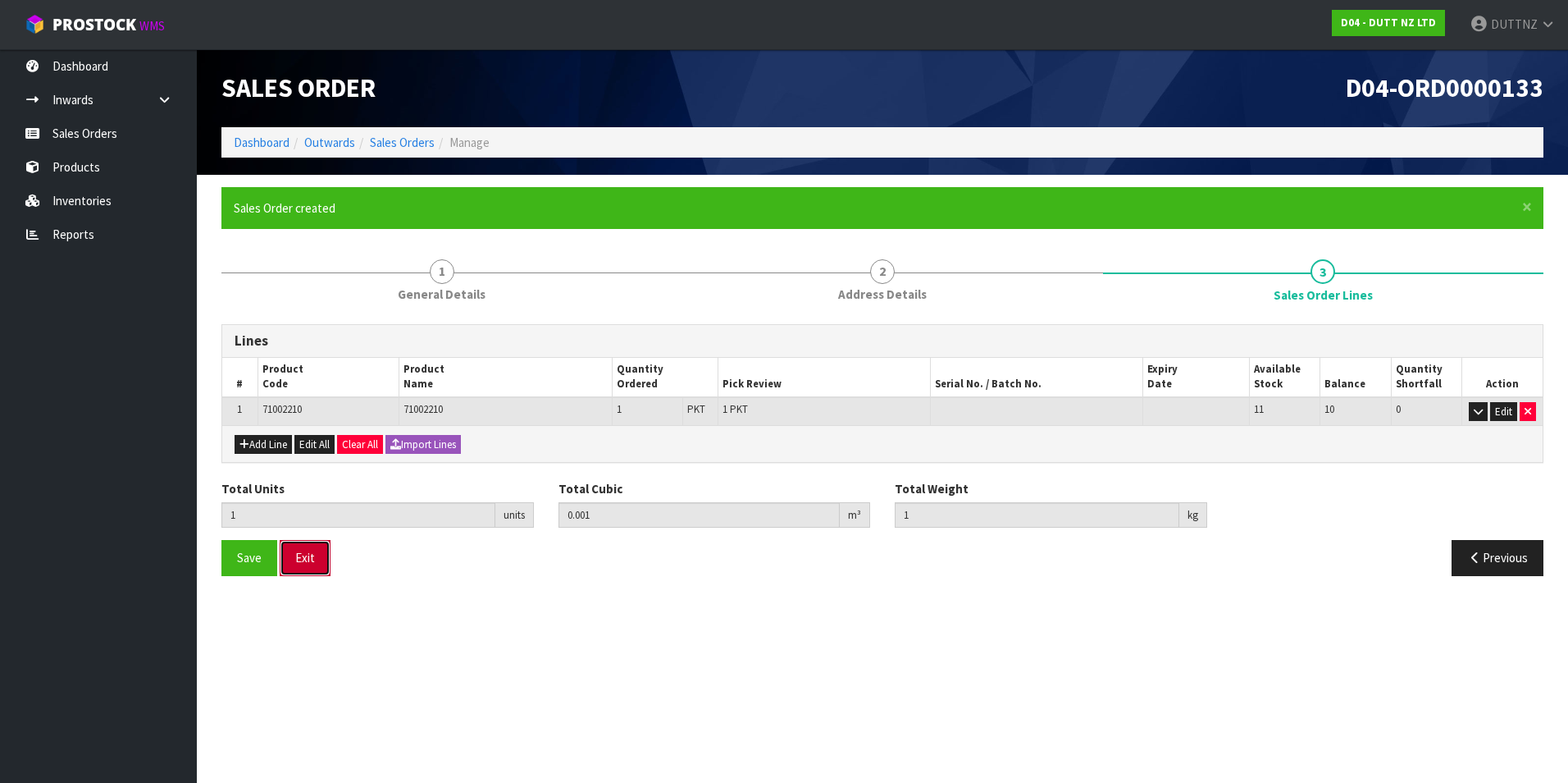
click at [319, 556] on button "Exit" at bounding box center [304, 557] width 50 height 35
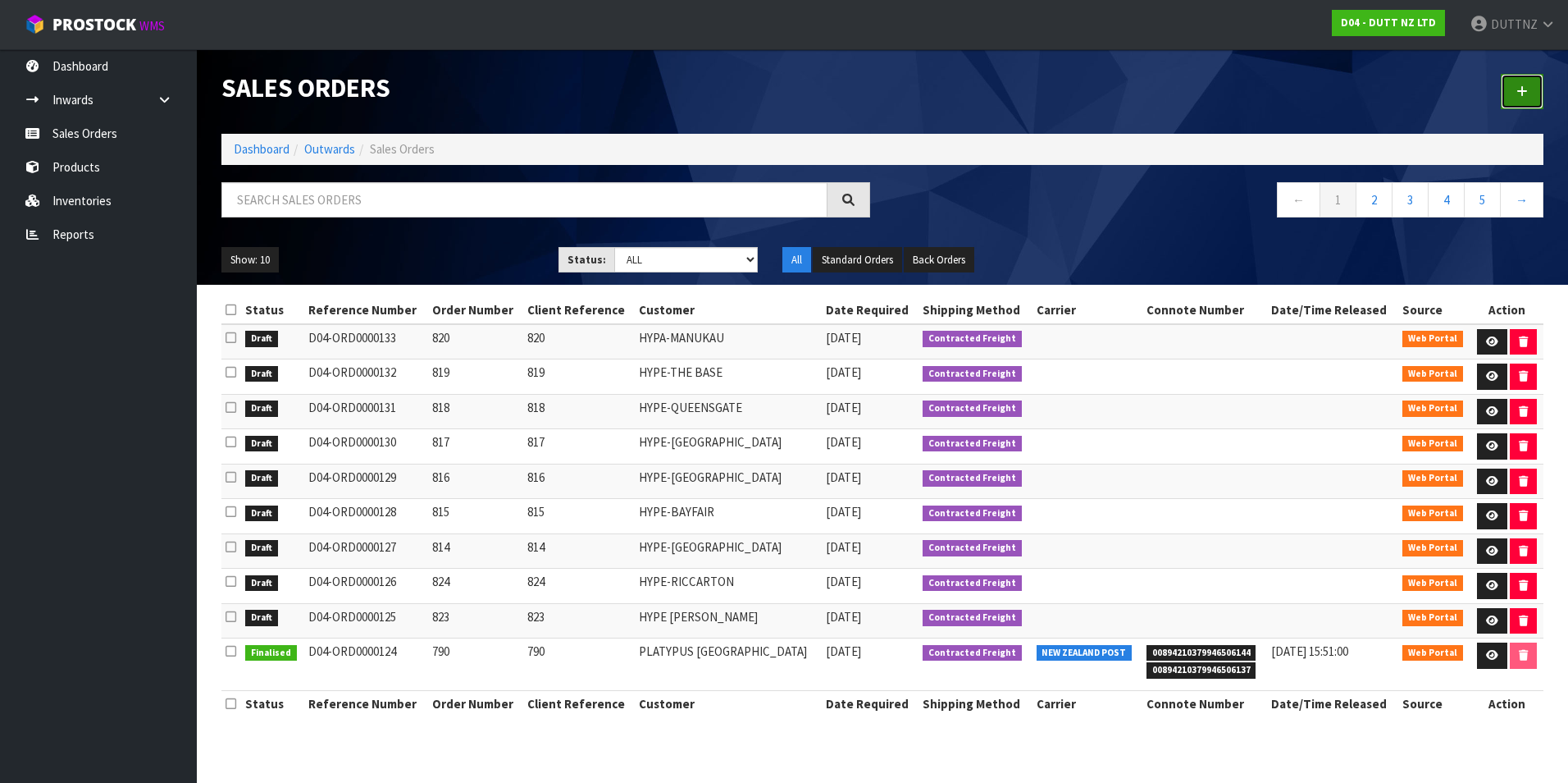
click at [1534, 88] on link at bounding box center [1521, 91] width 43 height 35
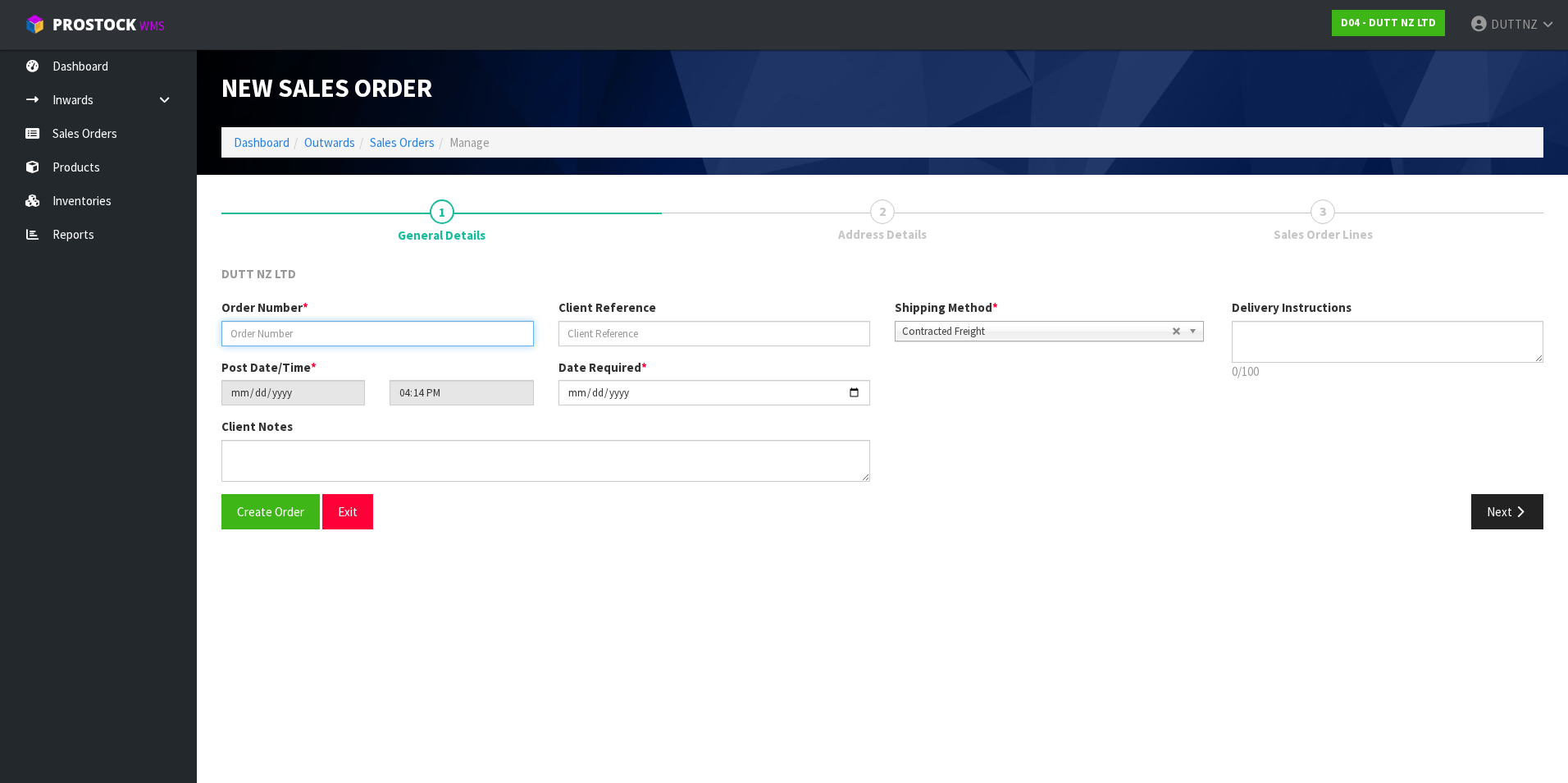
click at [283, 335] on input "text" at bounding box center [377, 333] width 313 height 26
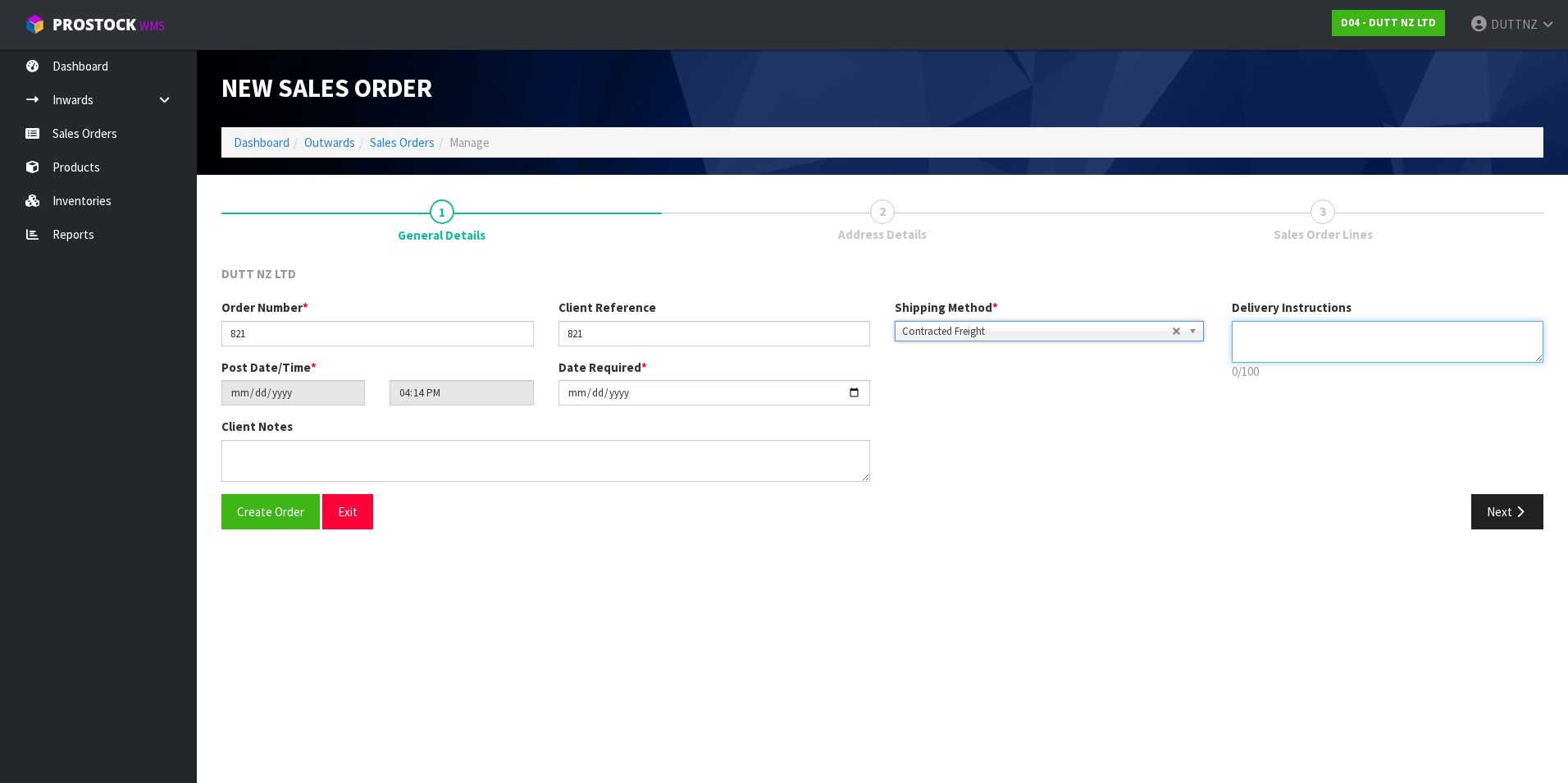
click at [1341, 334] on textarea at bounding box center [1387, 342] width 313 height 42
click at [1331, 337] on textarea at bounding box center [1387, 342] width 313 height 42
click at [1295, 349] on textarea at bounding box center [1387, 342] width 313 height 42
paste textarea "[PHONE_NUMBER]"
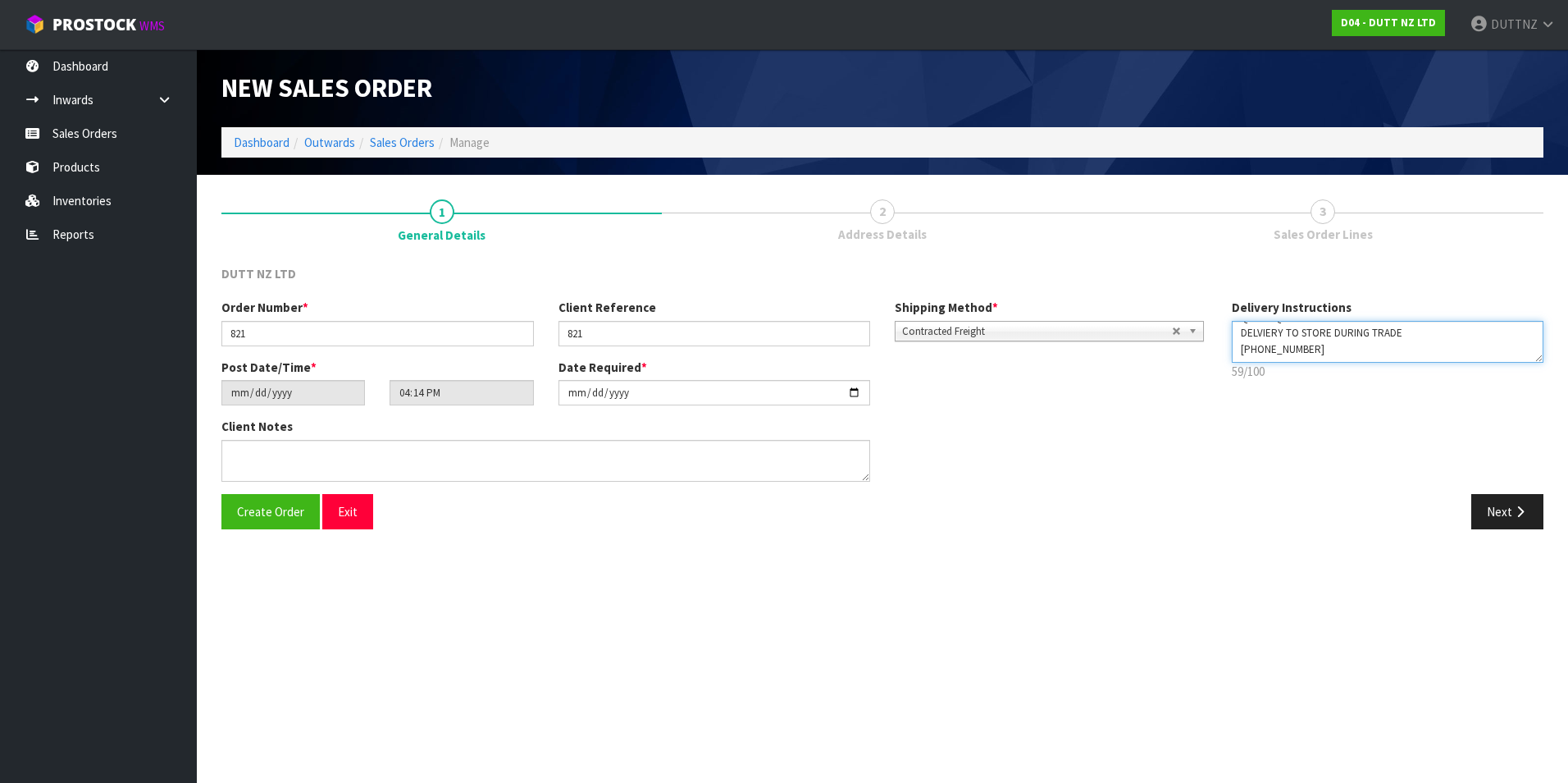
scroll to position [0, 0]
drag, startPoint x: 1311, startPoint y: 354, endPoint x: 938, endPoint y: 170, distance: 415.9
click at [944, 173] on div "New Sales Order Dashboard Outwards Sales Orders Manage New Sales Order Dashboar…" at bounding box center [784, 277] width 1568 height 554
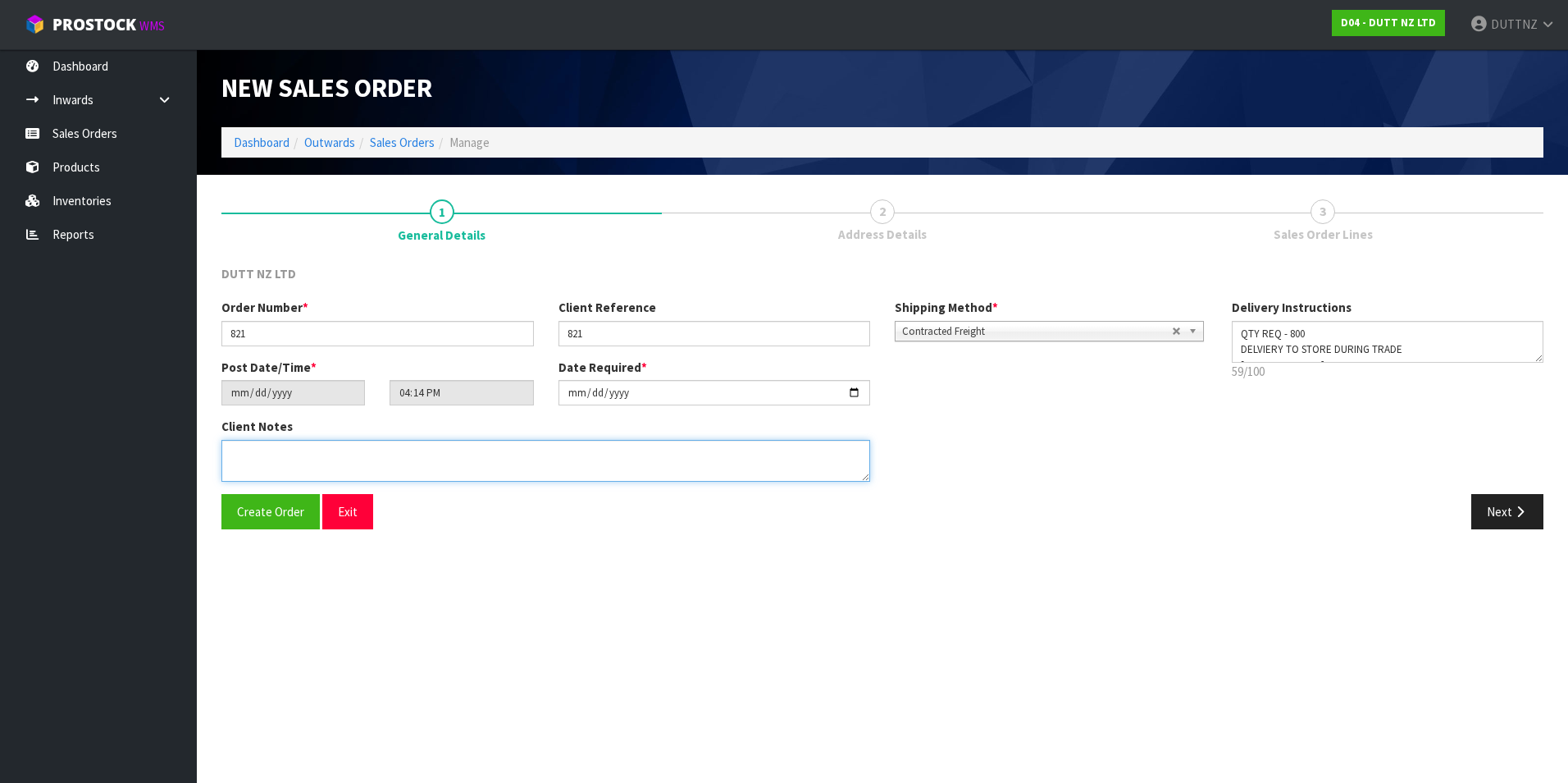
click at [320, 442] on textarea at bounding box center [546, 460] width 648 height 42
paste textarea "QTY REQ - 800 DELVIERY TO STORE DURING TRADE [PHONE_NUMBER]"
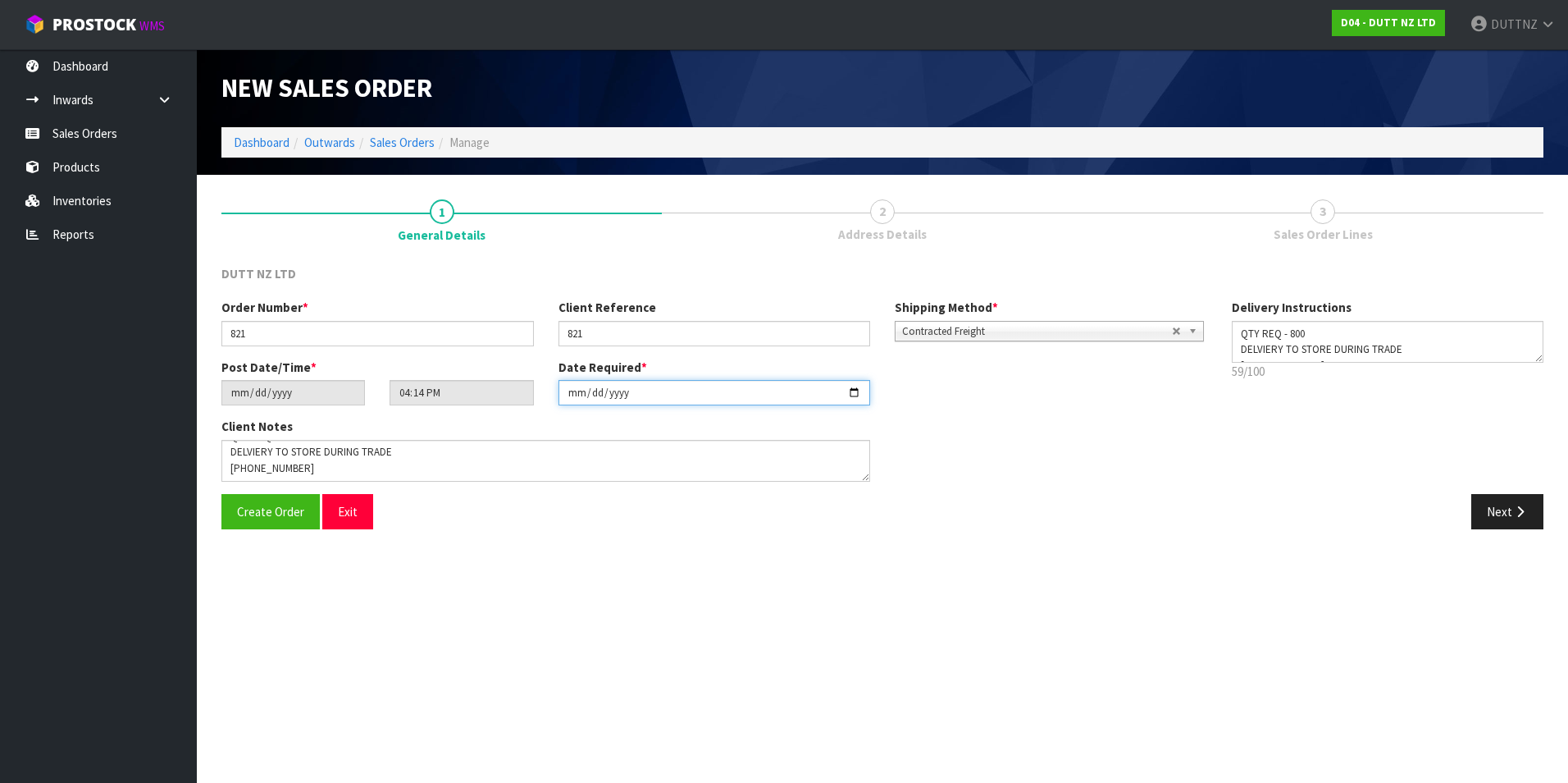
click at [855, 396] on input "[DATE]" at bounding box center [714, 392] width 313 height 26
click at [1516, 505] on icon "button" at bounding box center [1520, 511] width 15 height 12
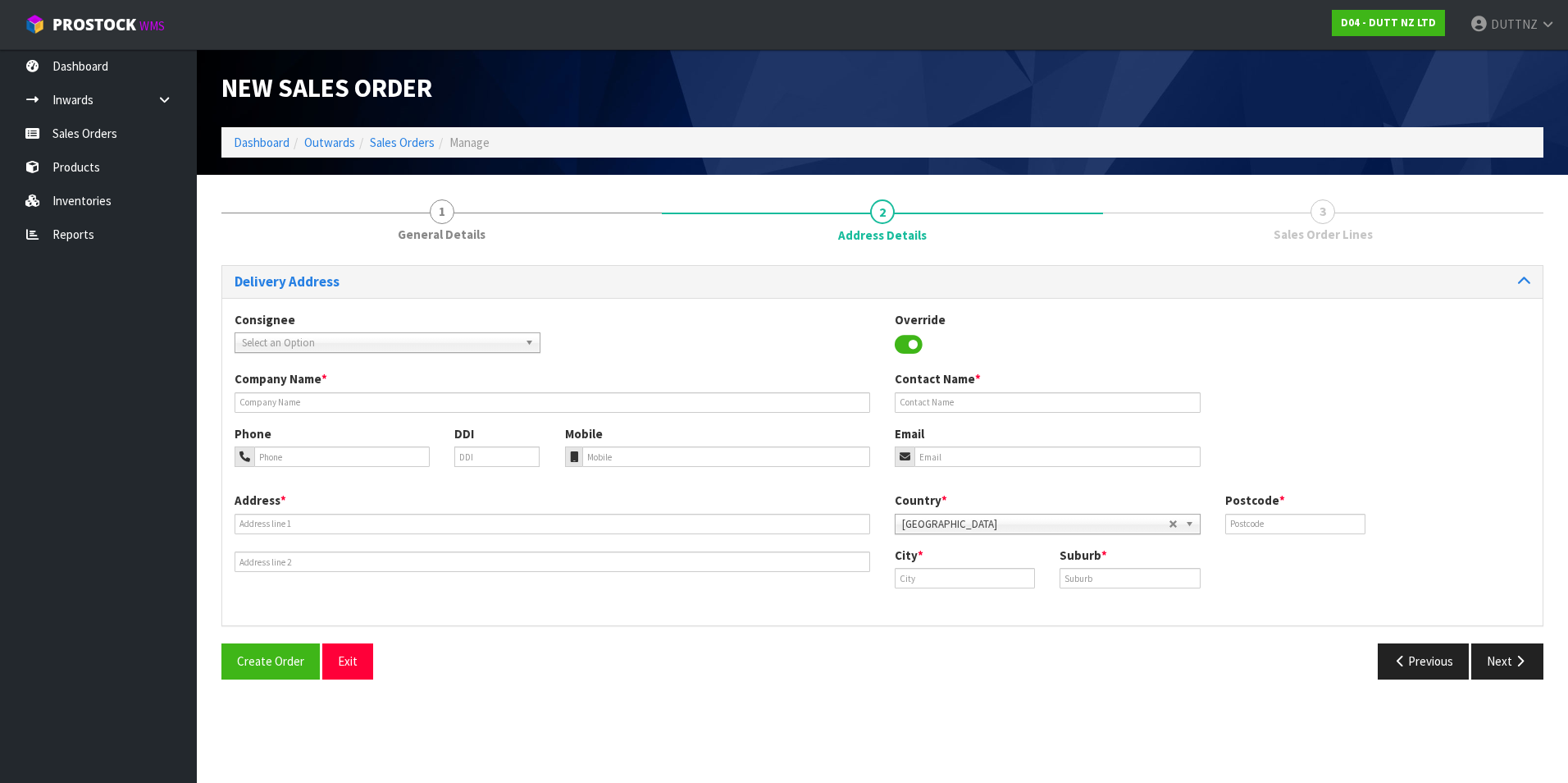
click at [294, 389] on div "Company Name *" at bounding box center [552, 391] width 660 height 42
click at [295, 391] on div "Company Name *" at bounding box center [552, 391] width 660 height 42
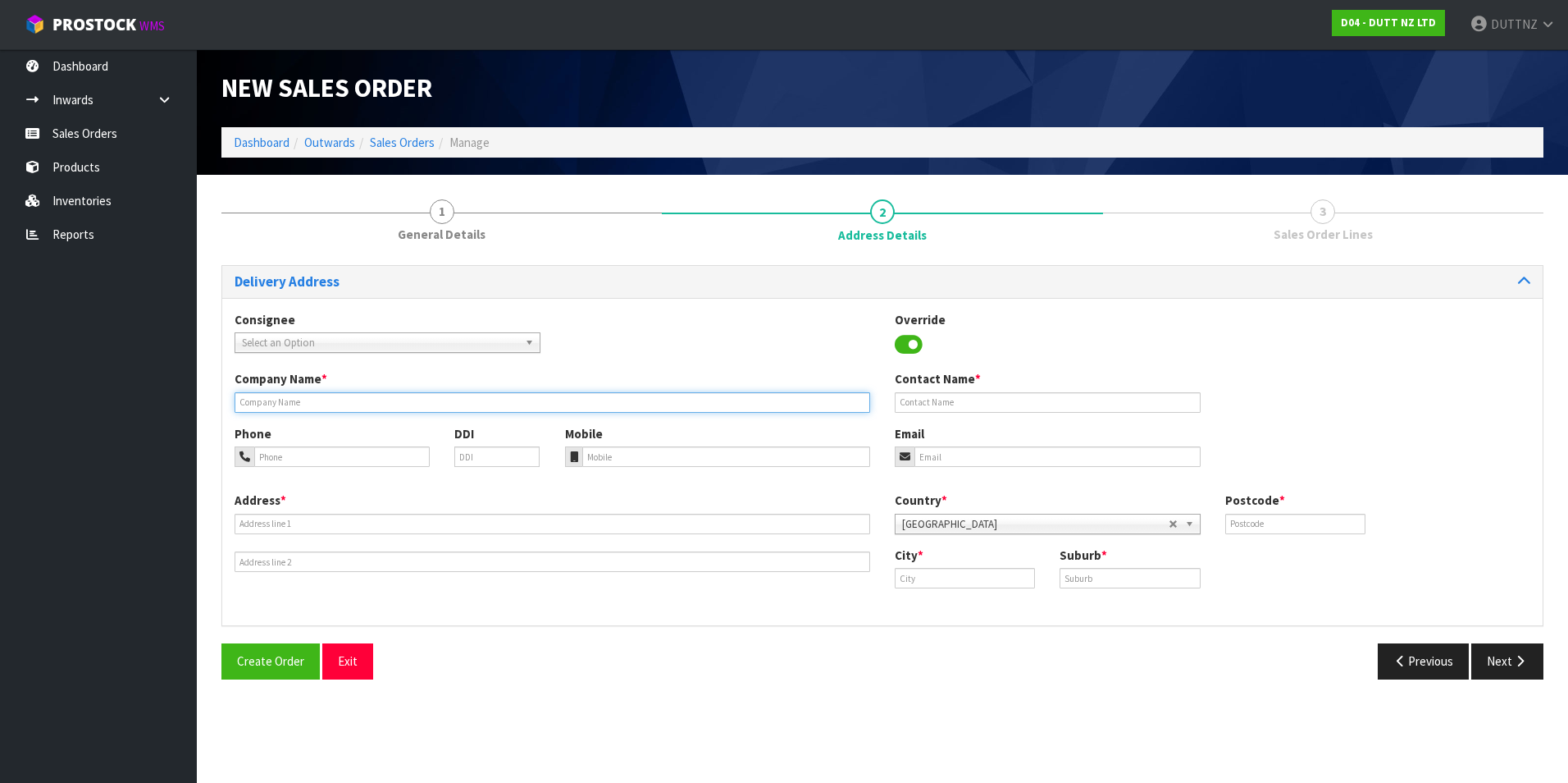
click at [296, 398] on input "text" at bounding box center [552, 402] width 635 height 21
click at [361, 392] on input "text" at bounding box center [552, 402] width 635 height 21
paste input "HY-[GEOGRAPHIC_DATA]"
click at [249, 400] on input "HY-[GEOGRAPHIC_DATA]" at bounding box center [552, 402] width 635 height 21
drag, startPoint x: 349, startPoint y: 411, endPoint x: -93, endPoint y: 379, distance: 443.2
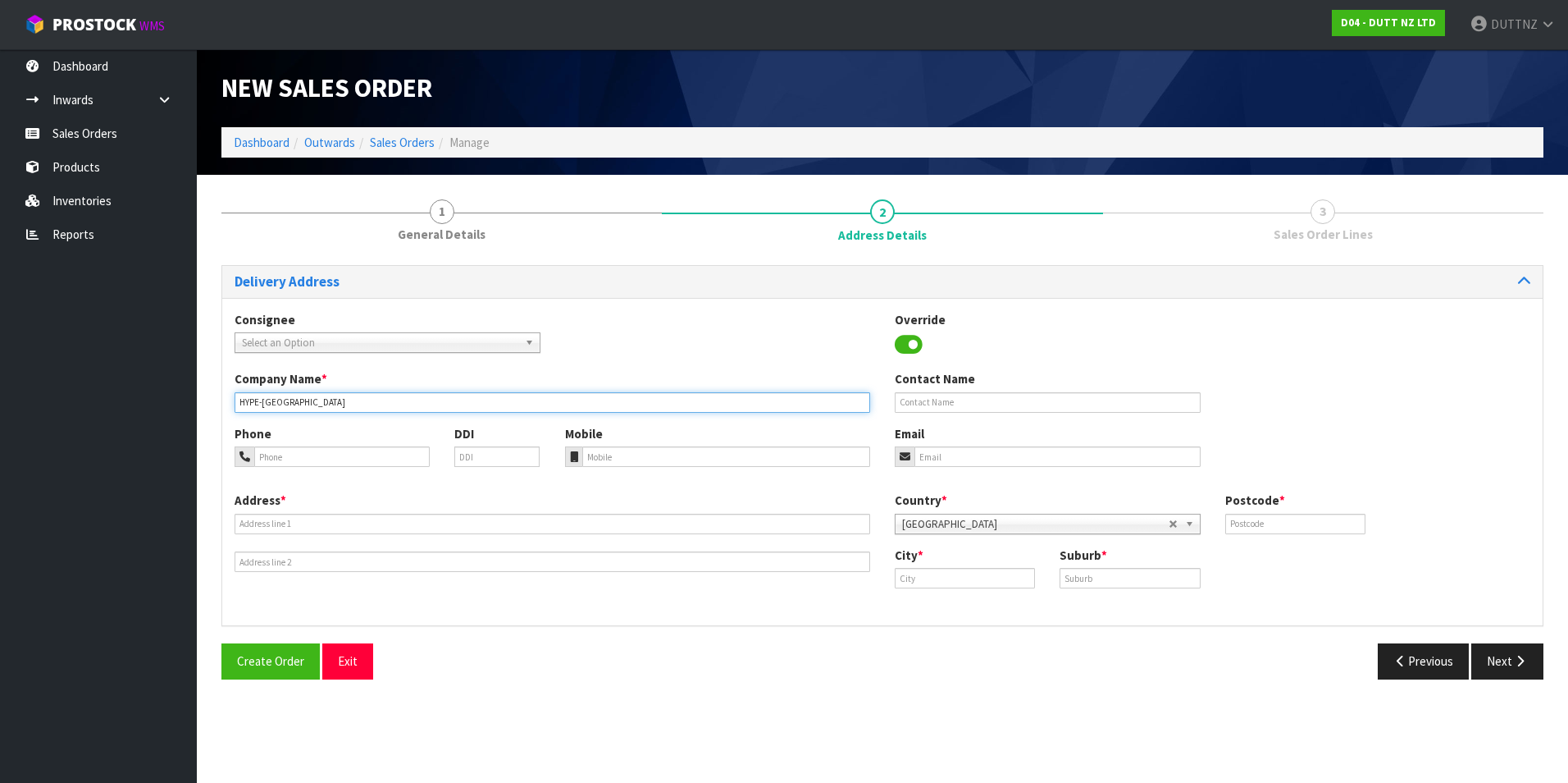
click at [0, 379] on html "Toggle navigation ProStock WMS D04 - DUTT NZ LTD DUTTNZ Logout Dashboard Inward…" at bounding box center [784, 391] width 1568 height 783
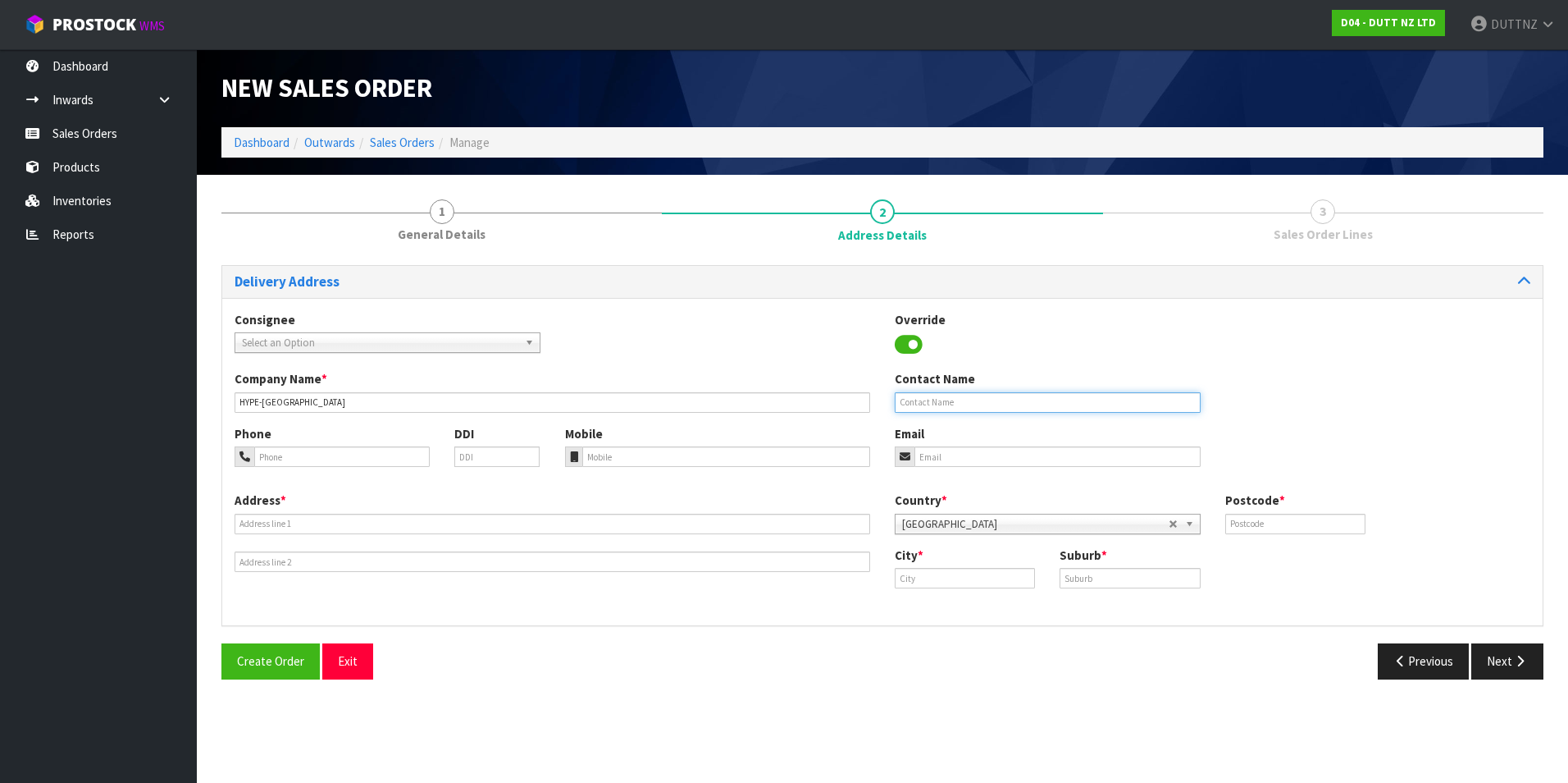
click at [985, 405] on input "text" at bounding box center [1048, 402] width 306 height 21
paste input "HYPE-[GEOGRAPHIC_DATA]"
drag, startPoint x: 990, startPoint y: 397, endPoint x: 487, endPoint y: 450, distance: 505.8
click at [487, 450] on div "Consignee 000001.BAY MECHANICS - BAY MECHANICS 000001A - BRAKE & TRANSMISSION N…" at bounding box center [882, 461] width 1320 height 328
click at [1010, 402] on input "text" at bounding box center [1048, 402] width 306 height 21
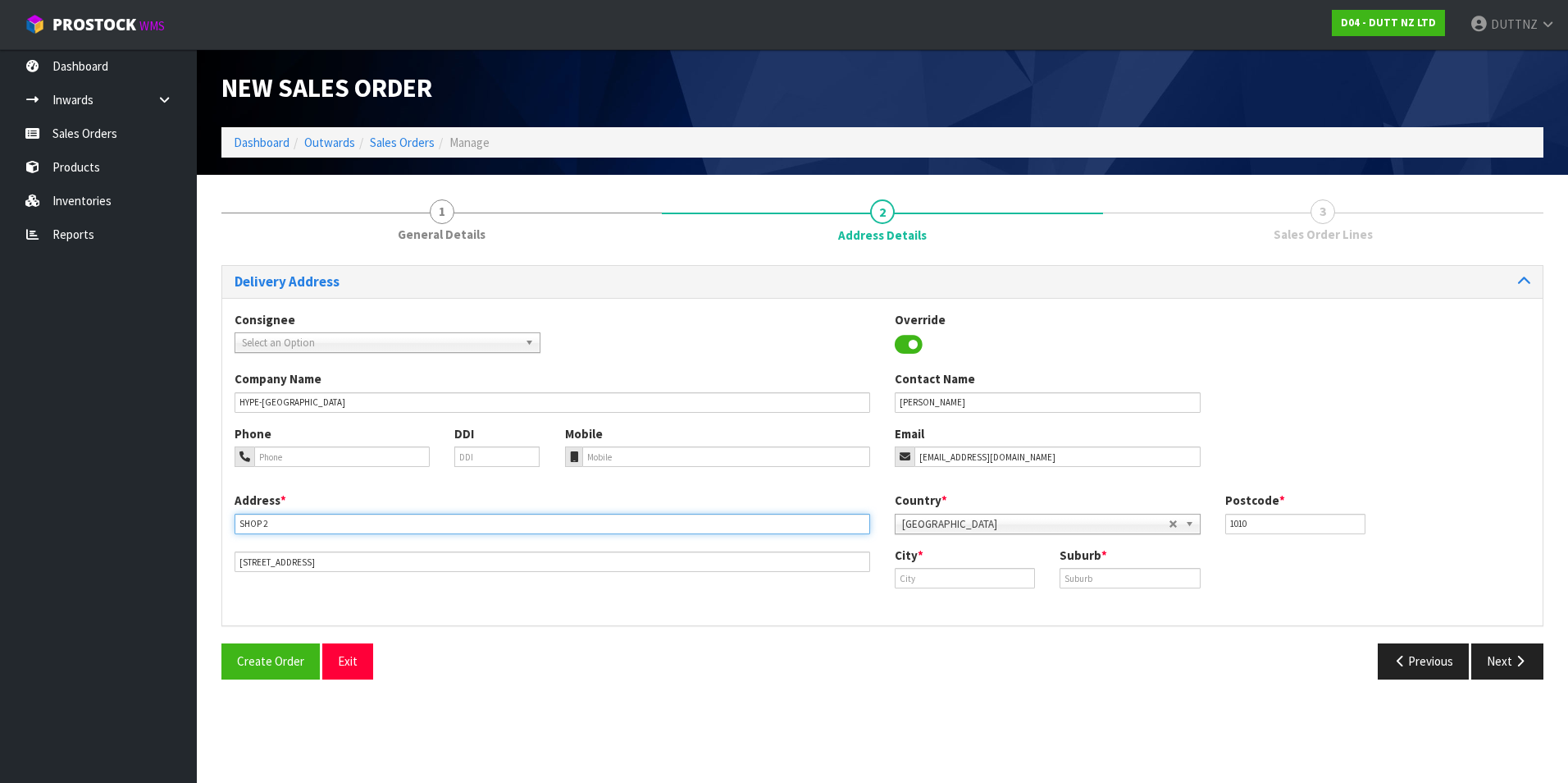
drag, startPoint x: 324, startPoint y: 527, endPoint x: -90, endPoint y: 518, distance: 414.1
click at [0, 518] on html "Toggle navigation ProStock WMS D04 - DUTT NZ LTD DUTTNZ Logout Dashboard Inward…" at bounding box center [784, 391] width 1568 height 783
paste input ""SHOP 80 MANAWA BAY PREMIUM OUTLETS, 4 [PERSON_NAME][GEOGRAPHIC_DATA], [GEOGRAP…"
click at [486, 519] on input "SHOP 80 MANAWA BAY PREMIUM OUTLETS, 4 [PERSON_NAME][GEOGRAPHIC_DATA], [GEOGRAPH…" at bounding box center [552, 524] width 635 height 21
click at [710, 518] on input "SHOP 80 MANAWA BAY PREMIUM OUTLETS, 4 [PERSON_NAME][GEOGRAPHIC_DATA], [GEOGRAPH…" at bounding box center [552, 524] width 635 height 21
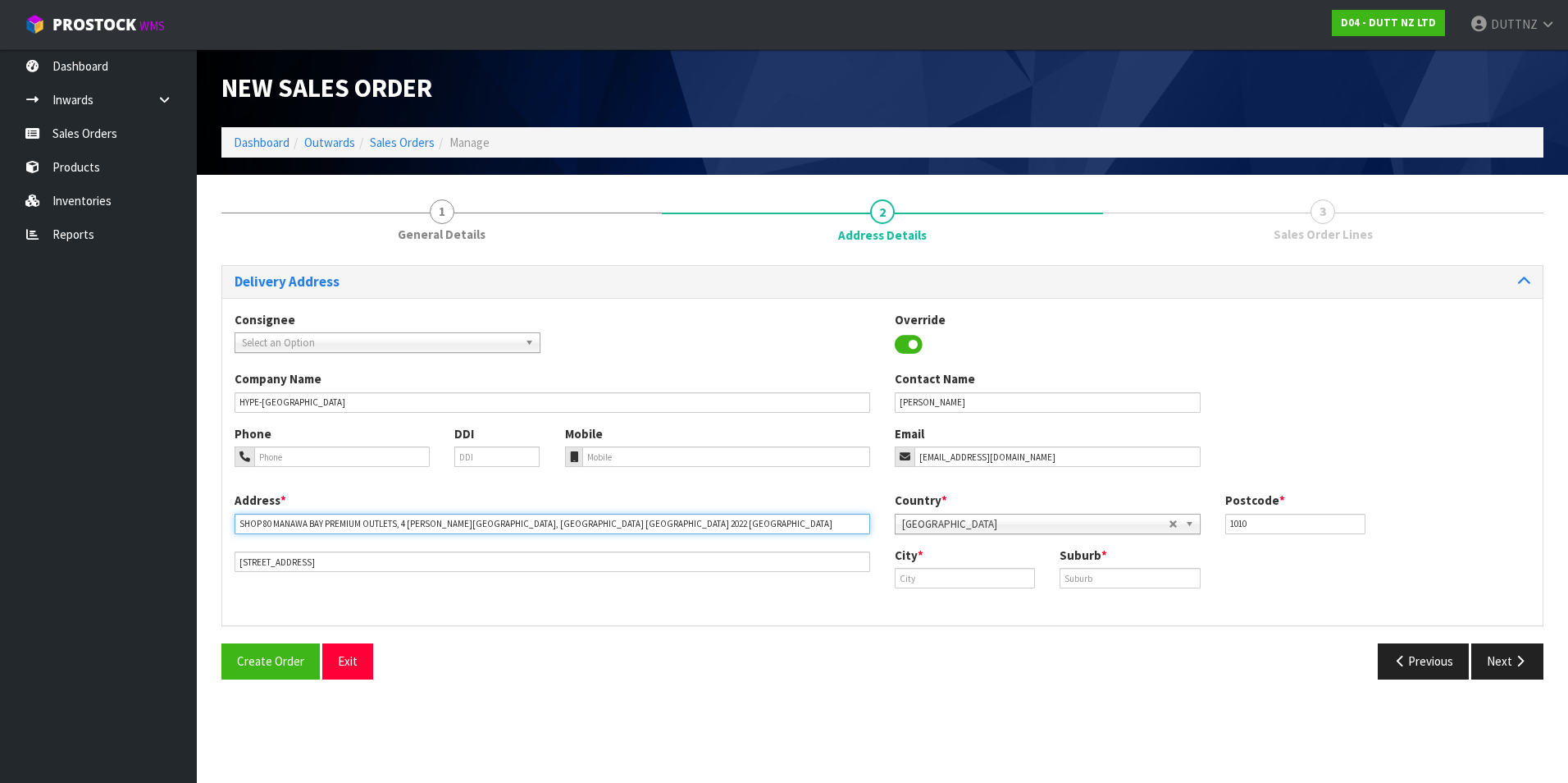
click at [479, 526] on input "SHOP 80 MANAWA BAY PREMIUM OUTLETS, 4 [PERSON_NAME][GEOGRAPHIC_DATA], [GEOGRAPH…" at bounding box center [552, 524] width 635 height 21
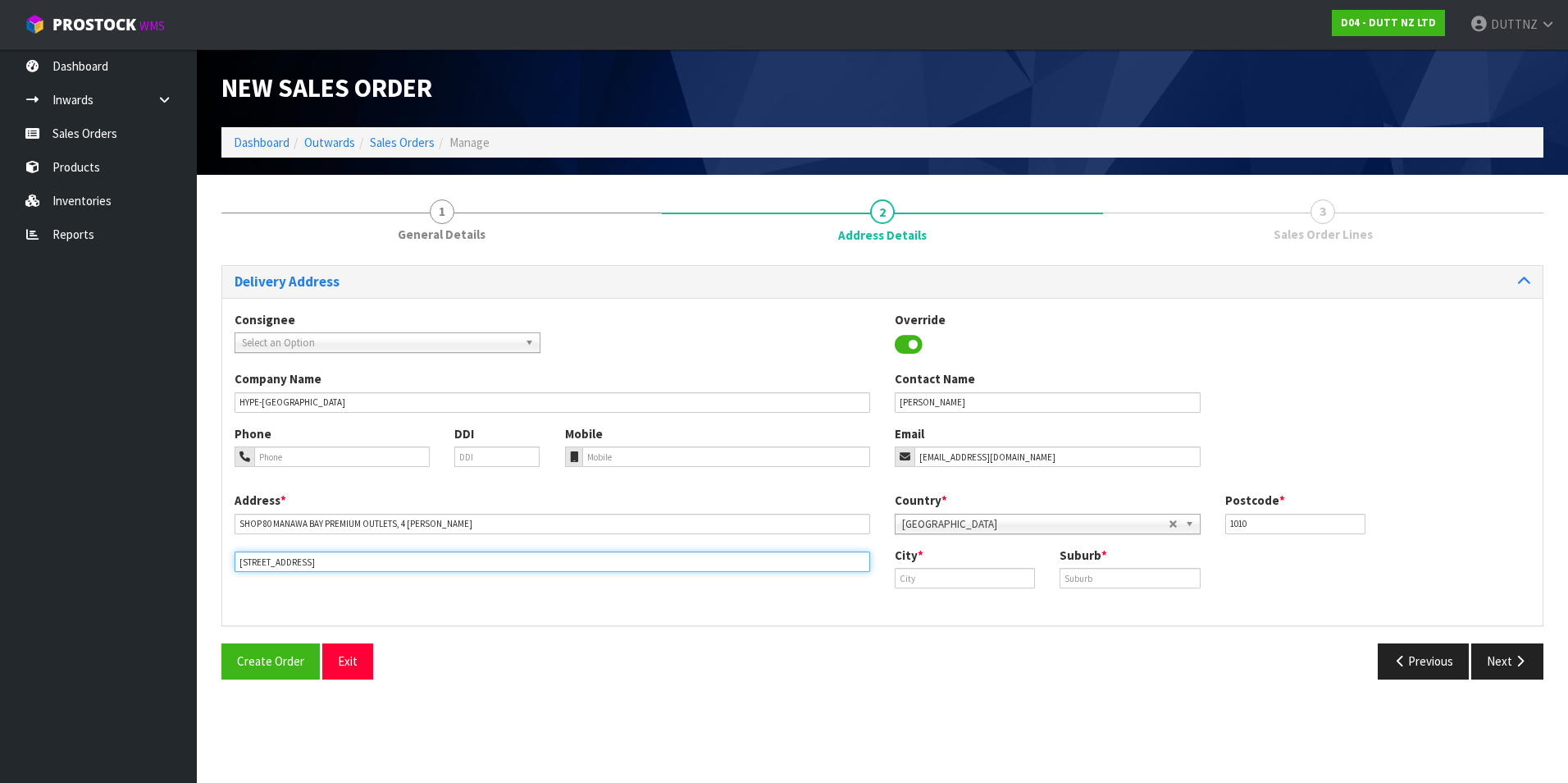
drag, startPoint x: 361, startPoint y: 563, endPoint x: -158, endPoint y: 529, distance: 520.1
click at [0, 529] on html "Toggle navigation ProStock WMS D04 - DUTT NZ LTD DUTTNZ Logout Dashboard Inward…" at bounding box center [784, 391] width 1568 height 783
paste input ", [GEOGRAPHIC_DATA] [GEOGRAPHIC_DATA] 2022 [GEOGRAPHIC_DATA]"
drag, startPoint x: 243, startPoint y: 559, endPoint x: 277, endPoint y: 560, distance: 34.0
click at [243, 559] on input ", [GEOGRAPHIC_DATA] [GEOGRAPHIC_DATA] 2022 [GEOGRAPHIC_DATA]" at bounding box center [552, 562] width 635 height 21
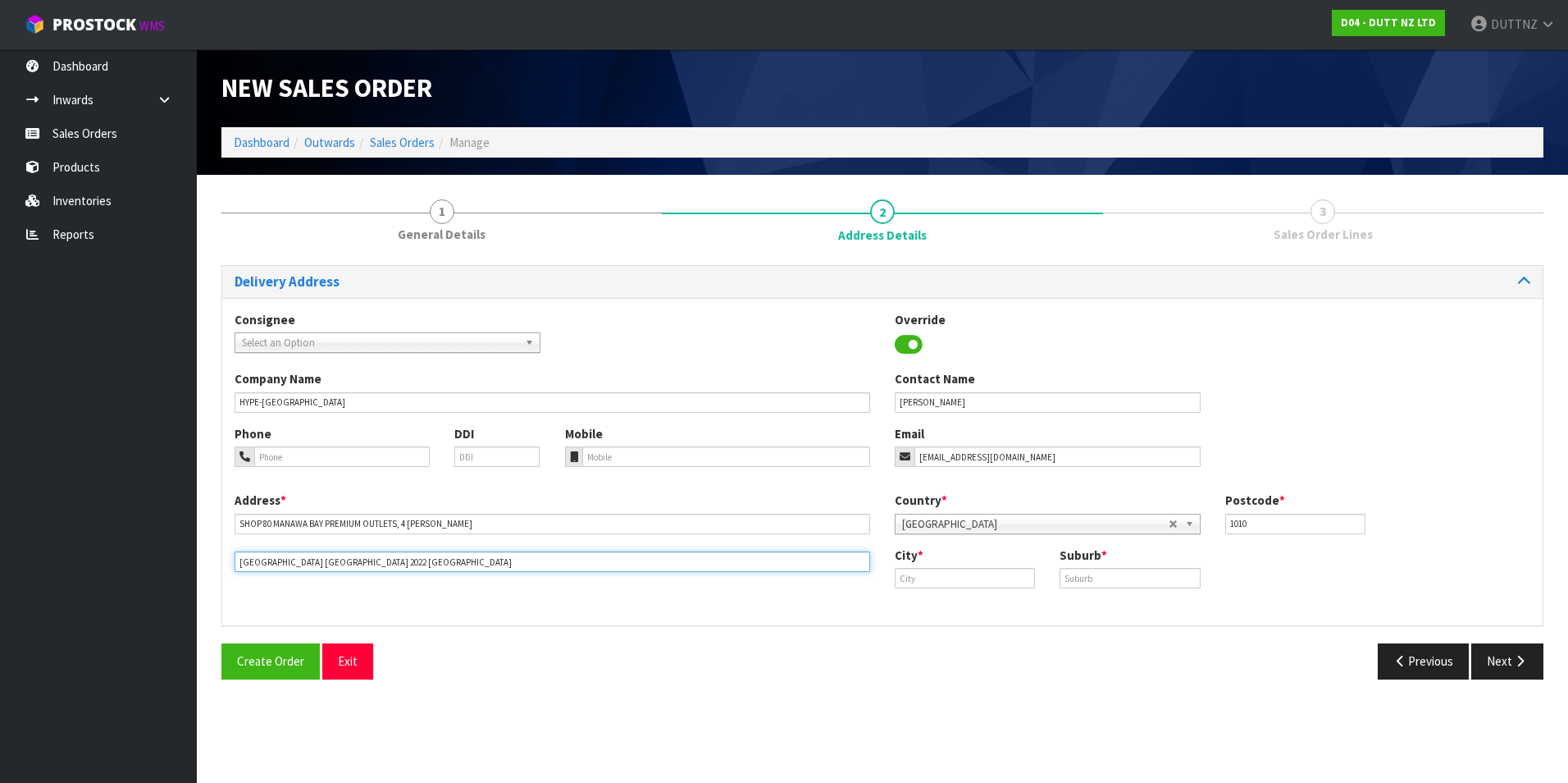
click at [268, 561] on input "[GEOGRAPHIC_DATA] [GEOGRAPHIC_DATA] 2022 [GEOGRAPHIC_DATA]" at bounding box center [552, 562] width 635 height 21
click at [317, 558] on input "[GEOGRAPHIC_DATA] [GEOGRAPHIC_DATA] 2022 [GEOGRAPHIC_DATA]" at bounding box center [552, 562] width 635 height 21
drag, startPoint x: 926, startPoint y: 577, endPoint x: 949, endPoint y: 576, distance: 23.0
click at [931, 577] on input "text" at bounding box center [964, 578] width 140 height 21
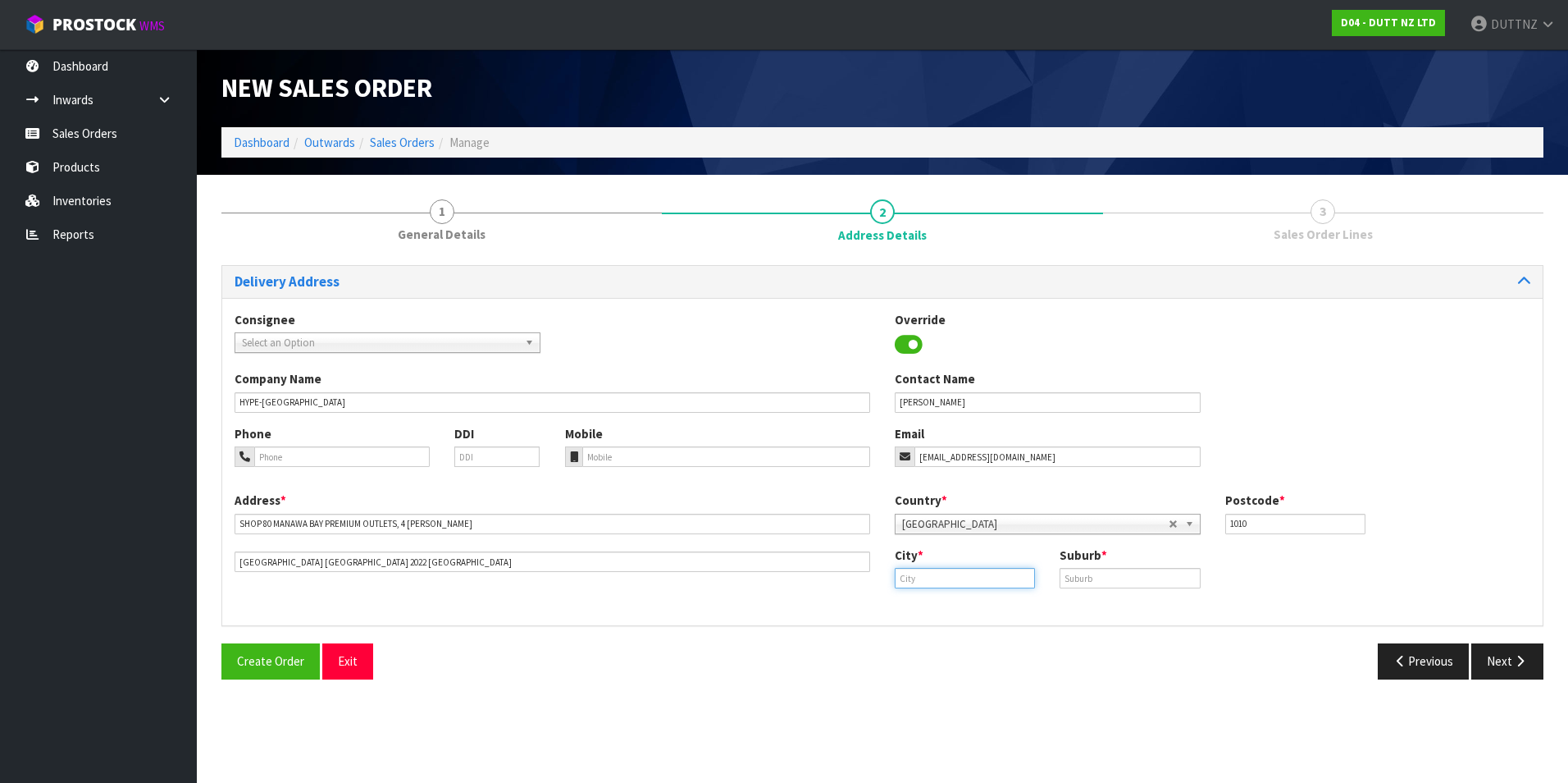
paste input "[GEOGRAPHIC_DATA]"
click at [1136, 573] on input "text" at bounding box center [1129, 578] width 140 height 21
paste input "[GEOGRAPHIC_DATA]"
click at [1249, 525] on input "1010" at bounding box center [1294, 524] width 140 height 21
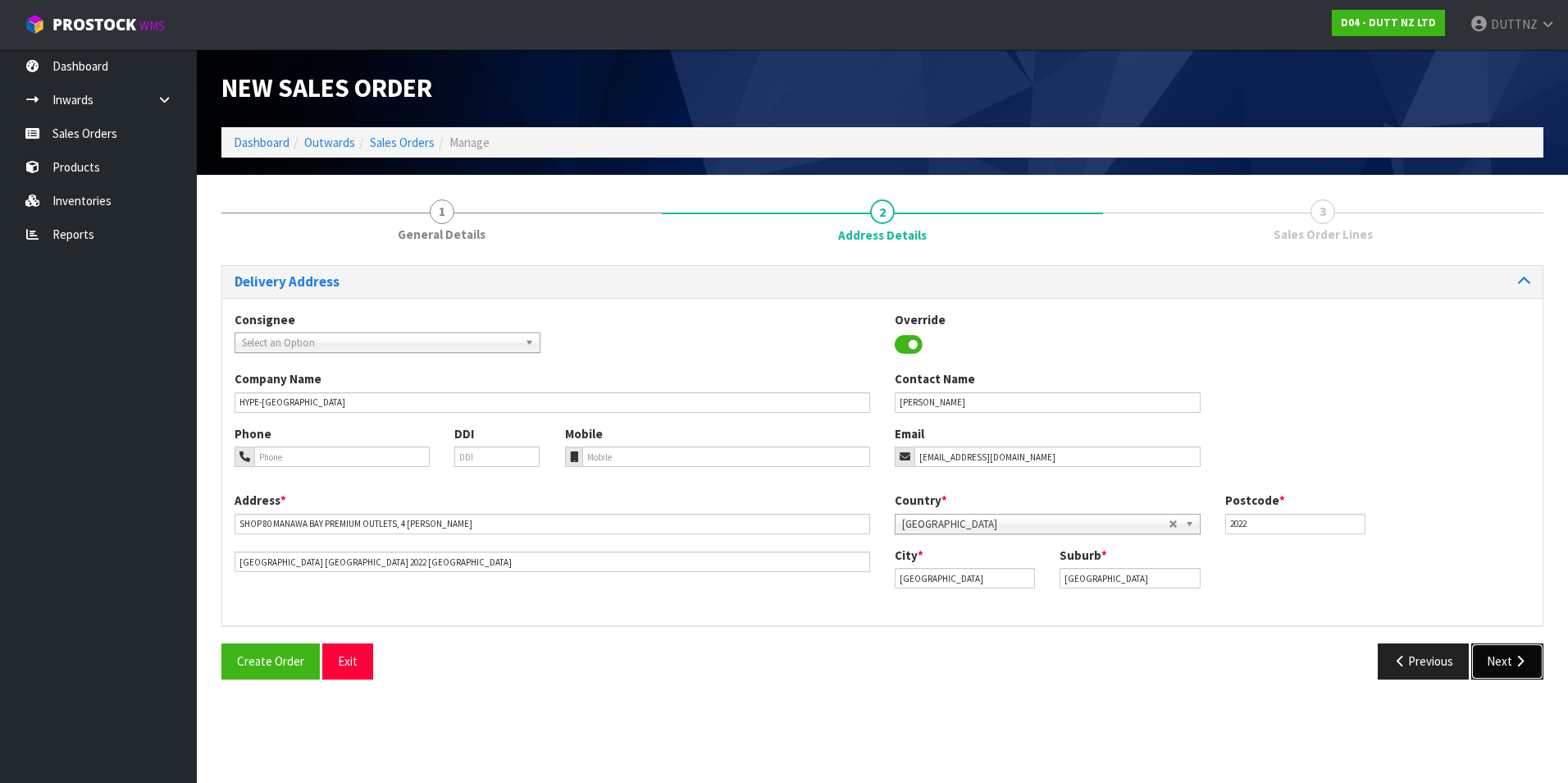
click at [1487, 652] on button "Next" at bounding box center [1507, 660] width 72 height 35
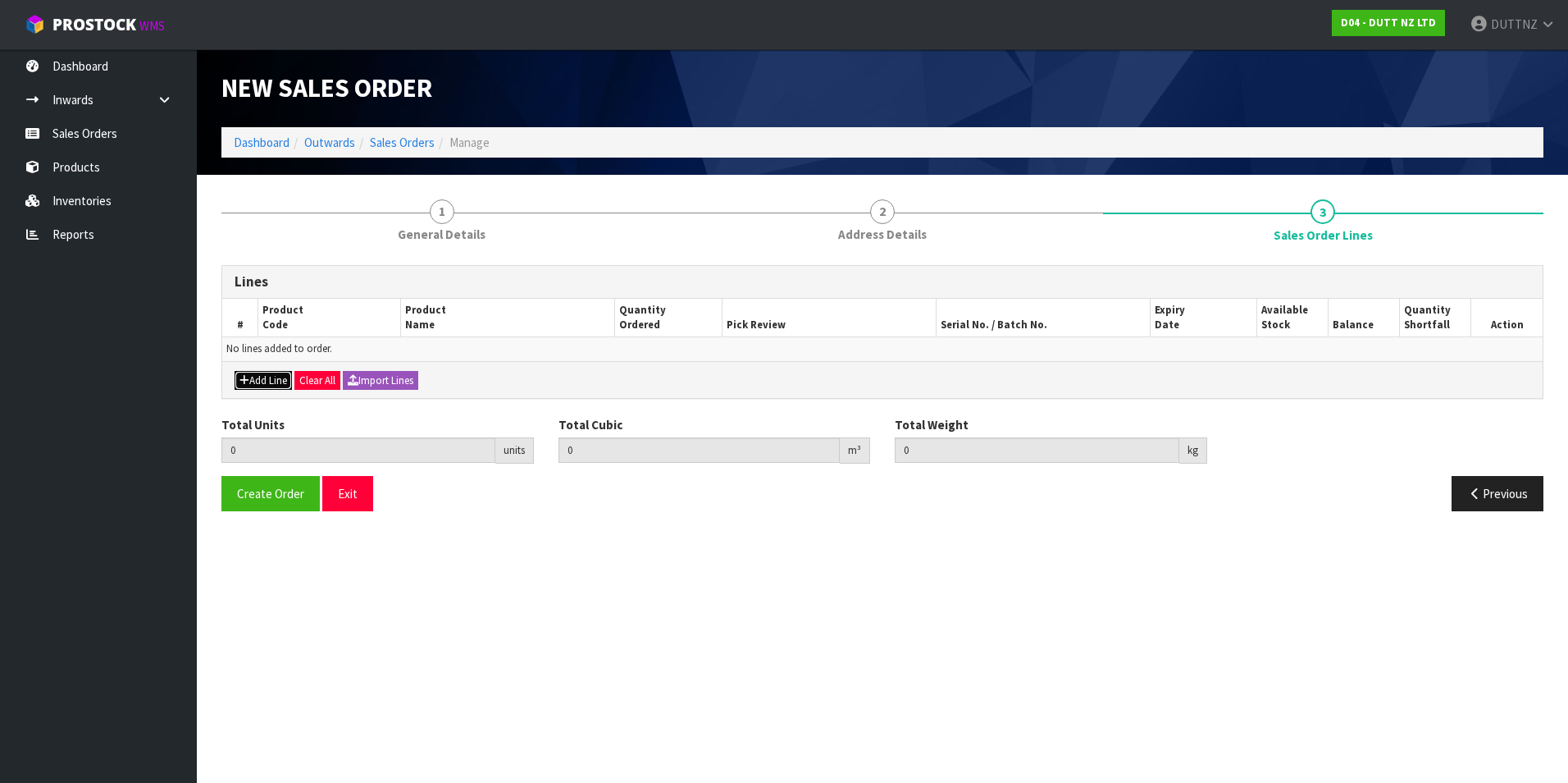
click at [271, 384] on button "Add Line" at bounding box center [263, 381] width 57 height 20
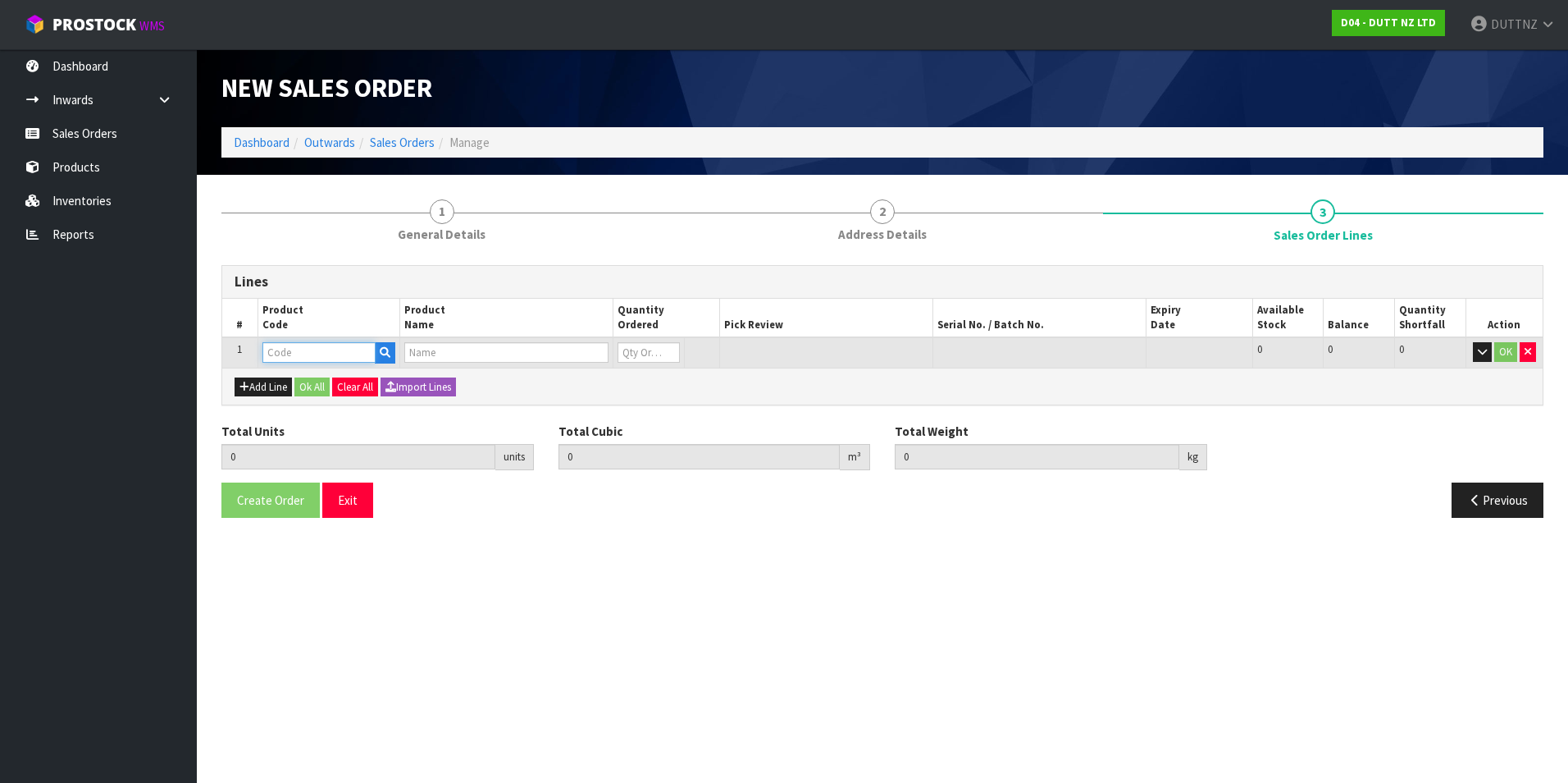
click at [316, 346] on input "text" at bounding box center [319, 353] width 113 height 21
paste input "71002210"
click at [637, 353] on input "0" at bounding box center [648, 353] width 63 height 21
click at [318, 383] on button "Ok All" at bounding box center [312, 387] width 35 height 20
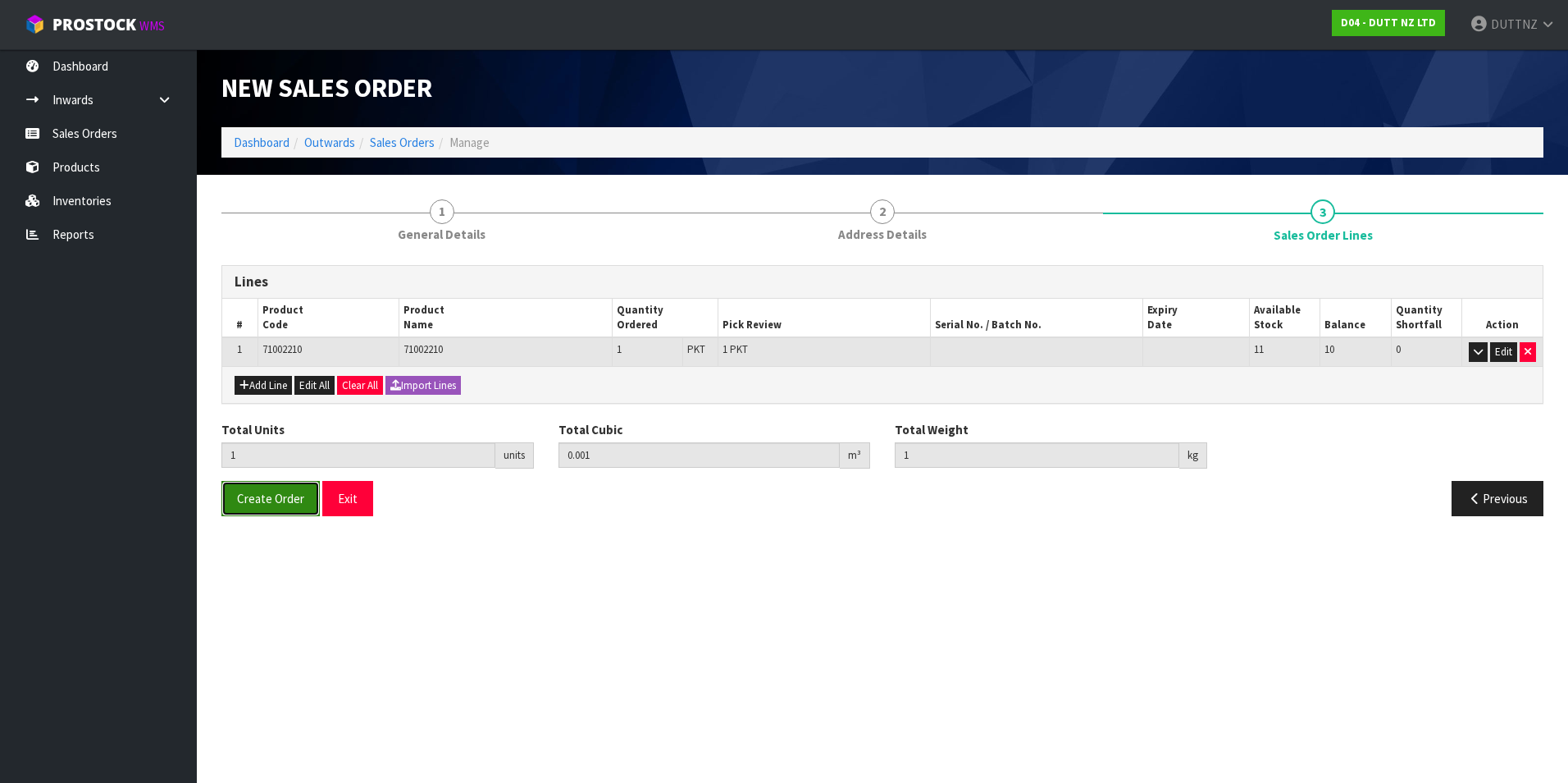
click at [301, 503] on span "Create Order" at bounding box center [270, 499] width 68 height 15
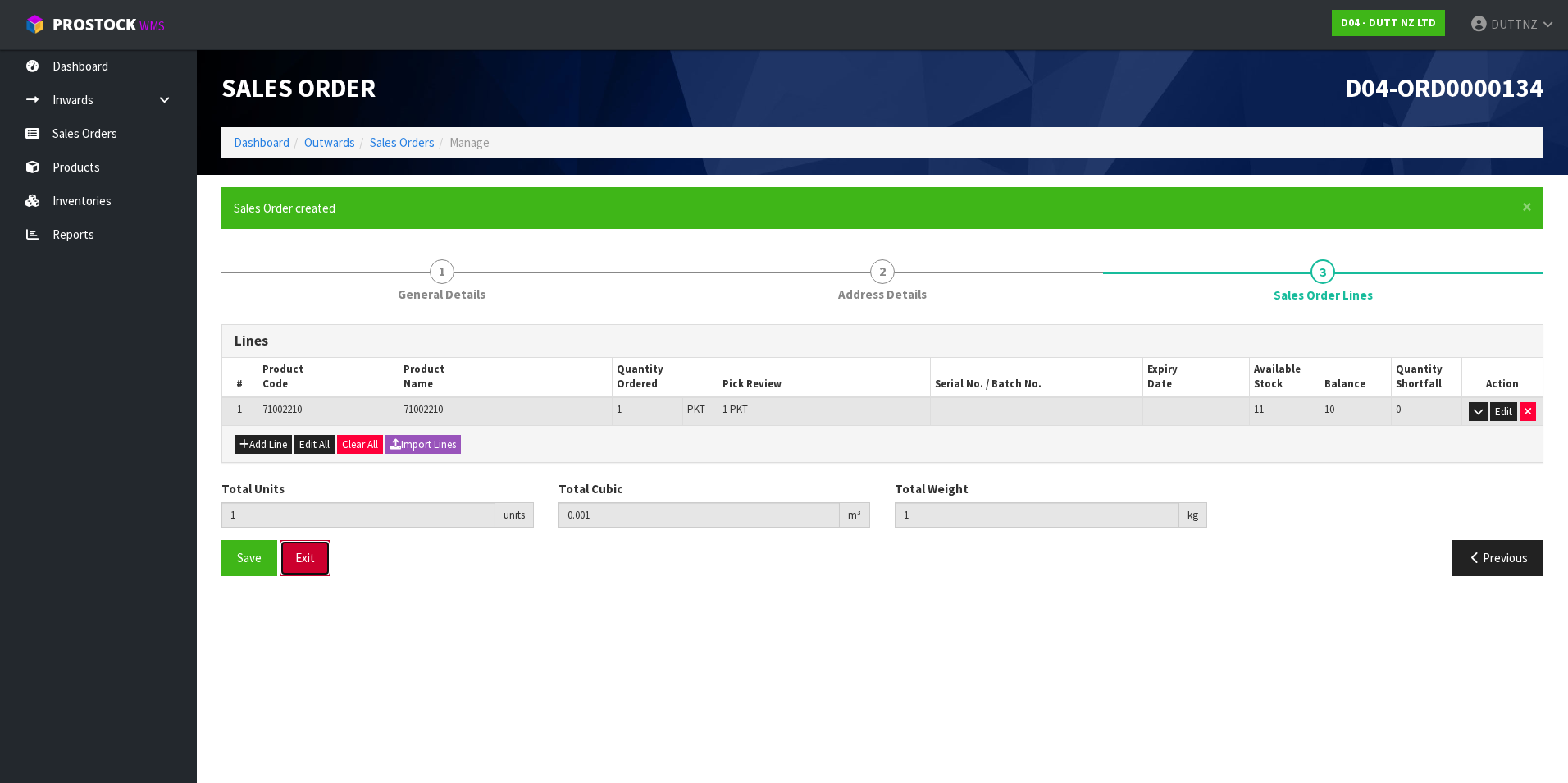
click at [310, 557] on button "Exit" at bounding box center [304, 557] width 50 height 35
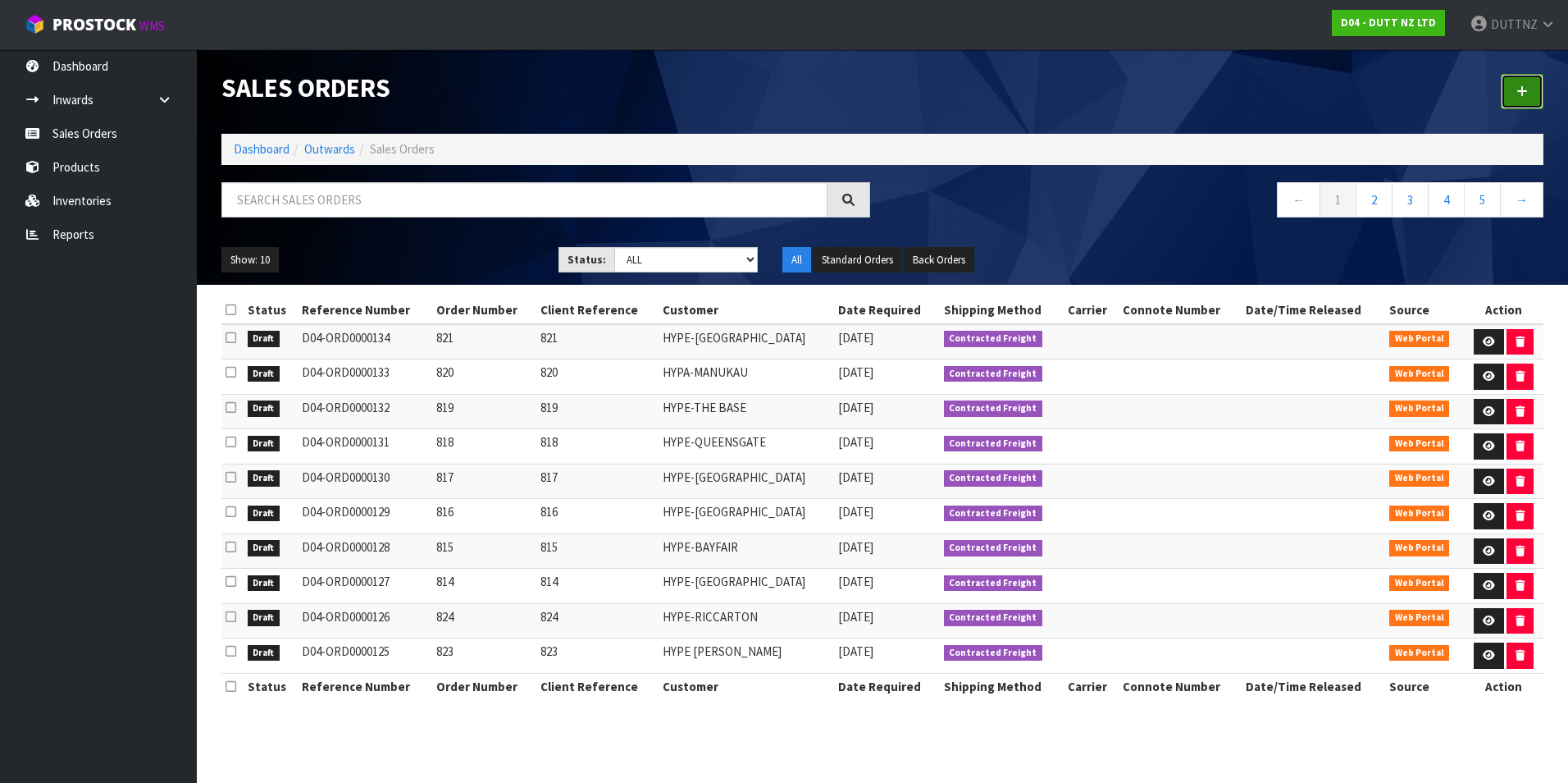
click at [1529, 101] on link at bounding box center [1521, 91] width 43 height 35
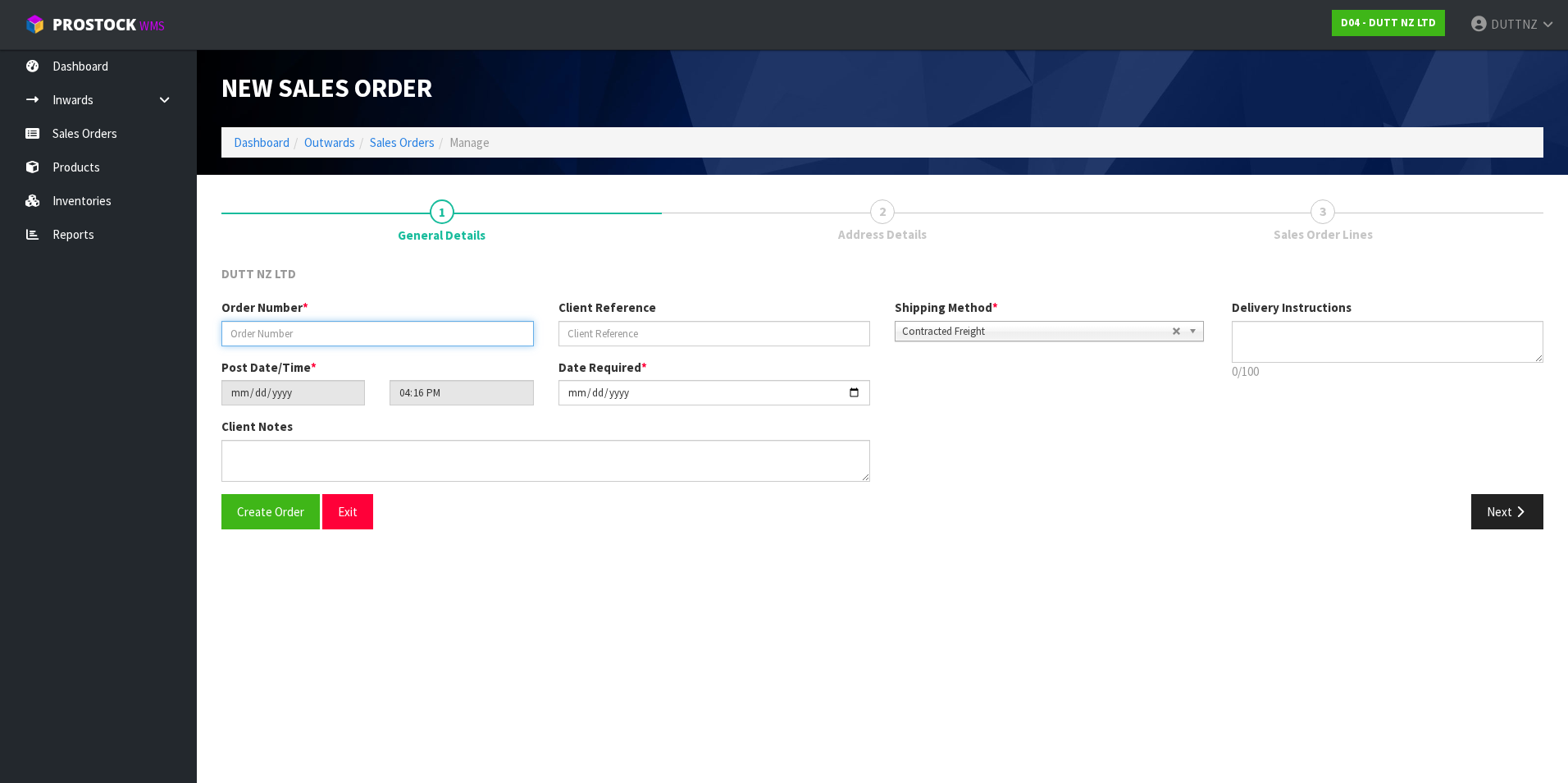
click at [290, 328] on input "text" at bounding box center [377, 333] width 313 height 26
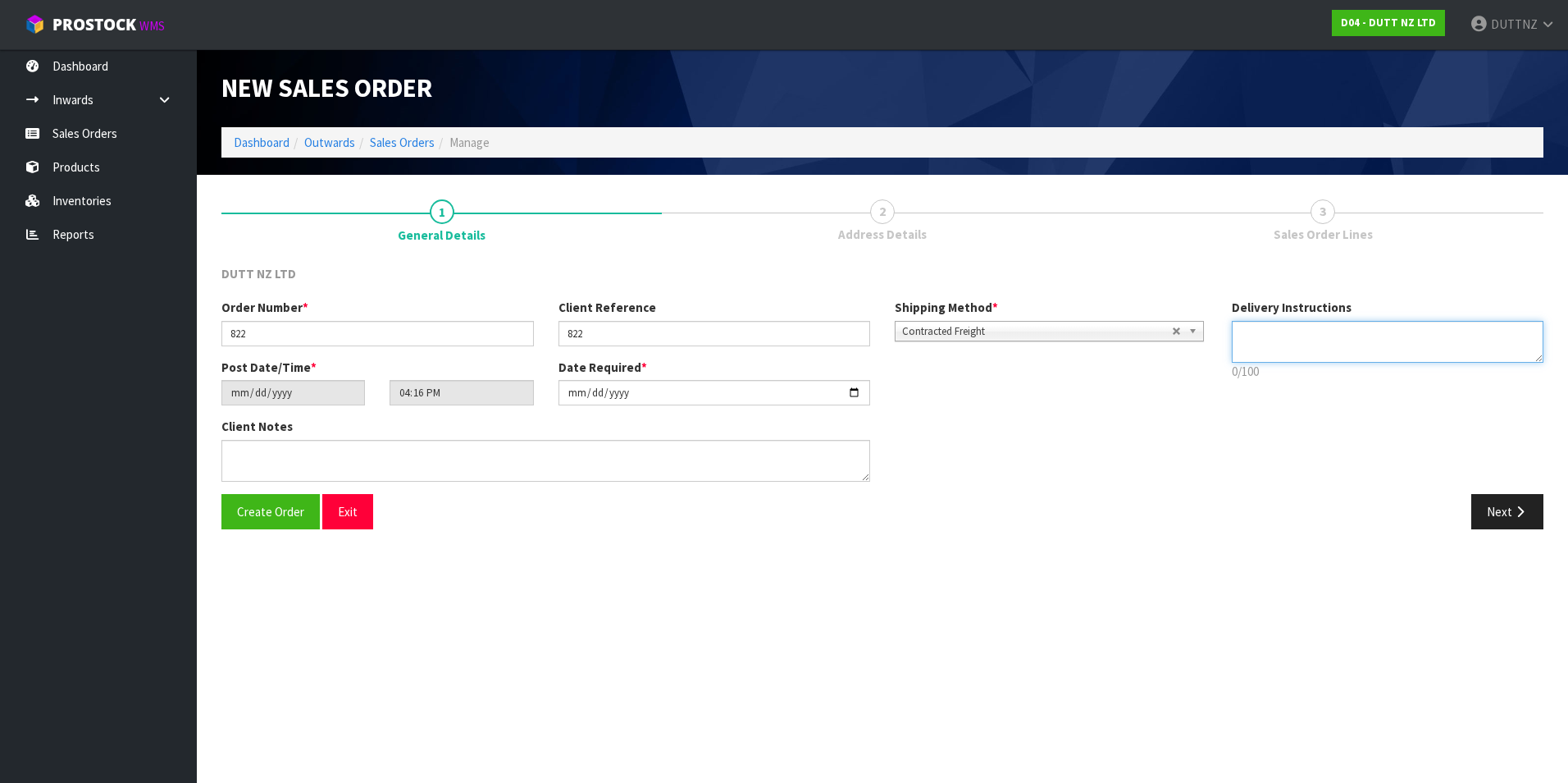
click at [1311, 332] on textarea at bounding box center [1387, 342] width 313 height 42
click at [1332, 363] on p "46/100" at bounding box center [1387, 371] width 313 height 17
click at [1310, 352] on textarea at bounding box center [1387, 342] width 313 height 42
paste textarea "[PHONE_NUMBER]"
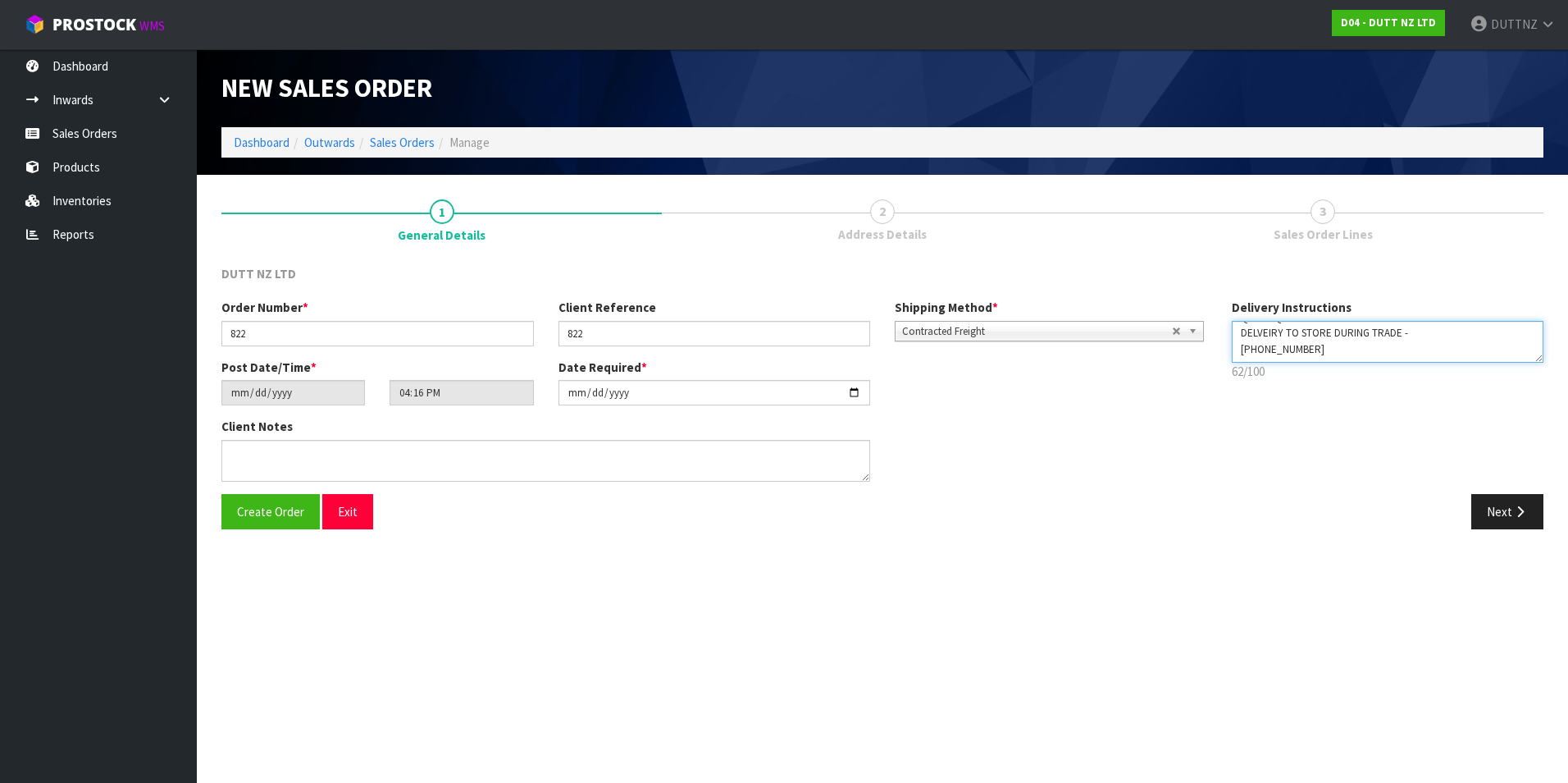
scroll to position [0, 0]
drag, startPoint x: 1310, startPoint y: 352, endPoint x: 883, endPoint y: 122, distance: 485.0
click at [893, 128] on div "New Sales Order Dashboard Outwards Sales Orders Manage New Sales Order Dashboar…" at bounding box center [784, 277] width 1568 height 554
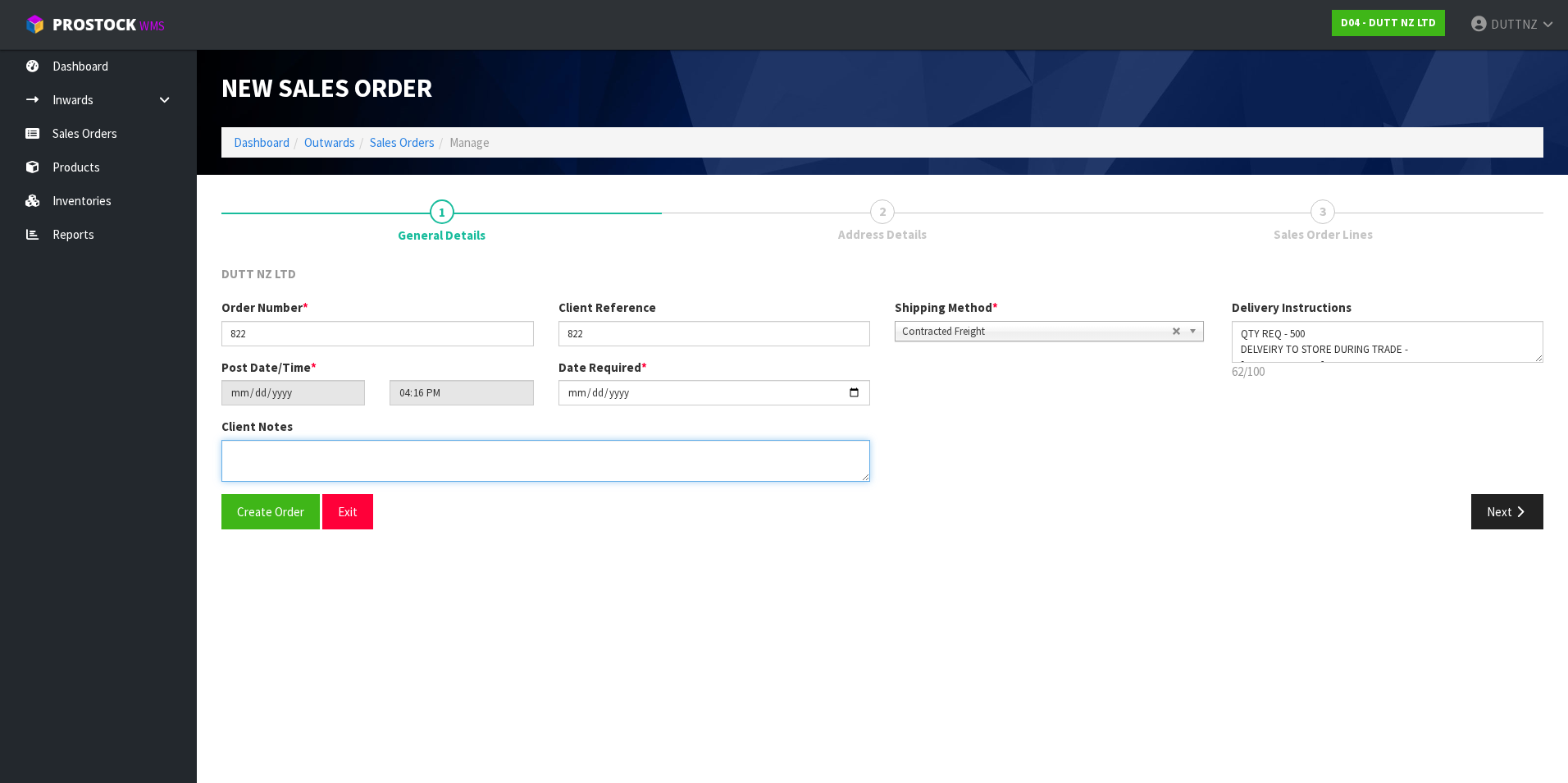
click at [618, 465] on textarea at bounding box center [546, 460] width 648 height 42
paste textarea "QTY REQ - 500 DELVEIRY TO STORE DURING TRADE - [PHONE_NUMBER]"
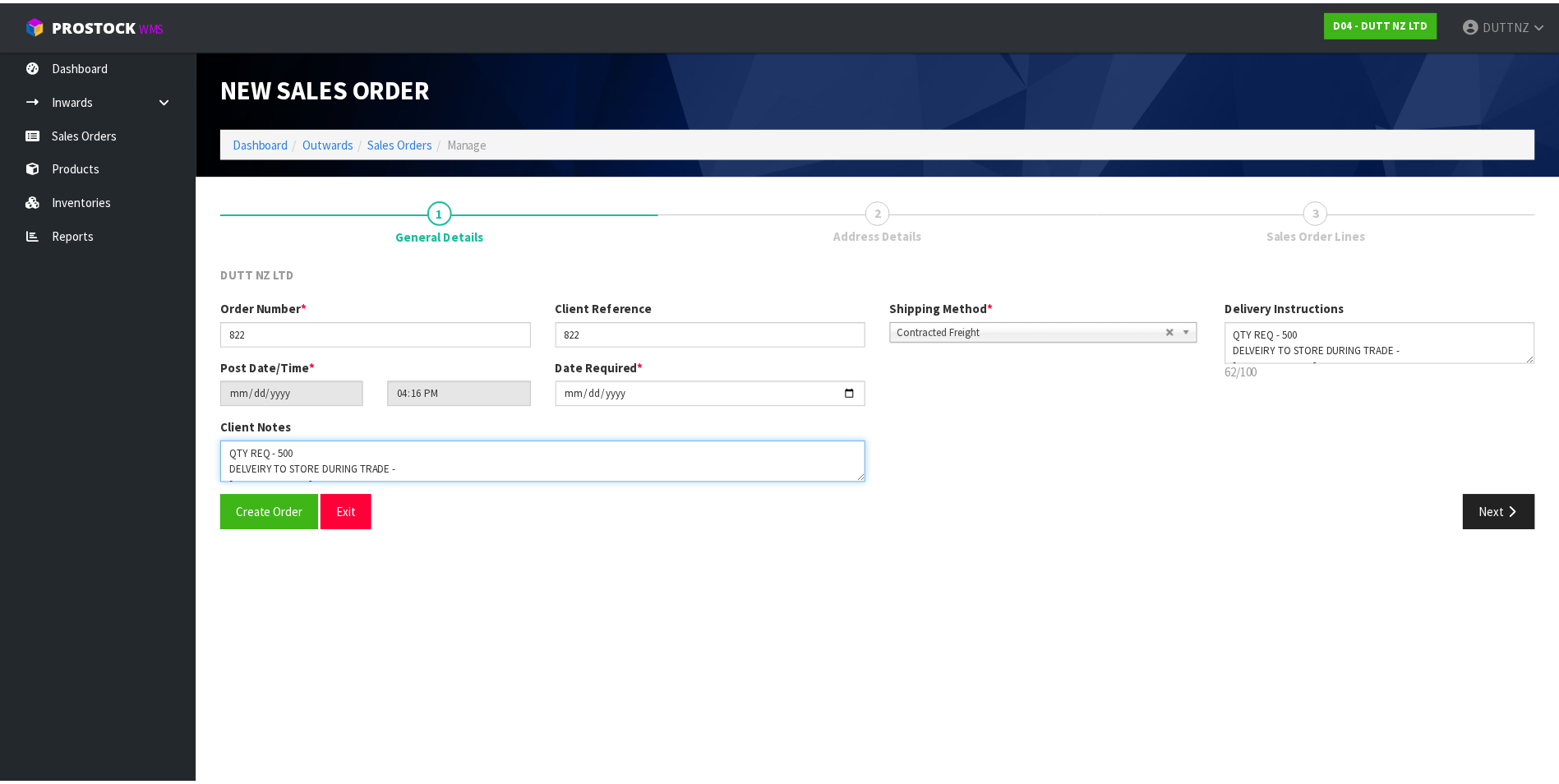
scroll to position [27, 0]
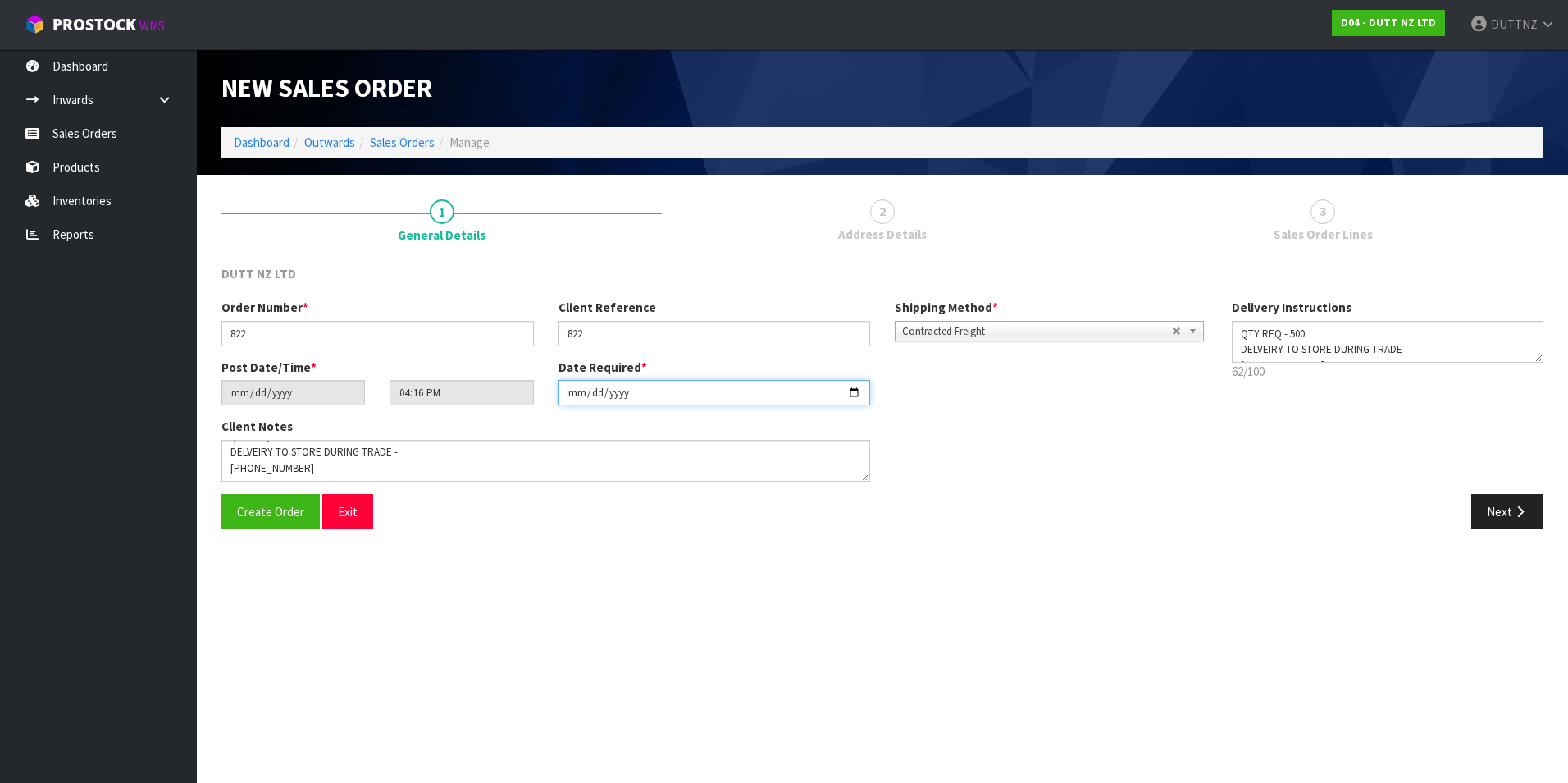
drag, startPoint x: 852, startPoint y: 390, endPoint x: 846, endPoint y: 398, distance: 10.0
click at [851, 391] on input "[DATE]" at bounding box center [714, 392] width 313 height 26
drag, startPoint x: 1457, startPoint y: 519, endPoint x: 1470, endPoint y: 518, distance: 13.0
click at [1466, 519] on div "Next" at bounding box center [1219, 511] width 673 height 35
click at [1489, 518] on button "Next" at bounding box center [1507, 511] width 72 height 35
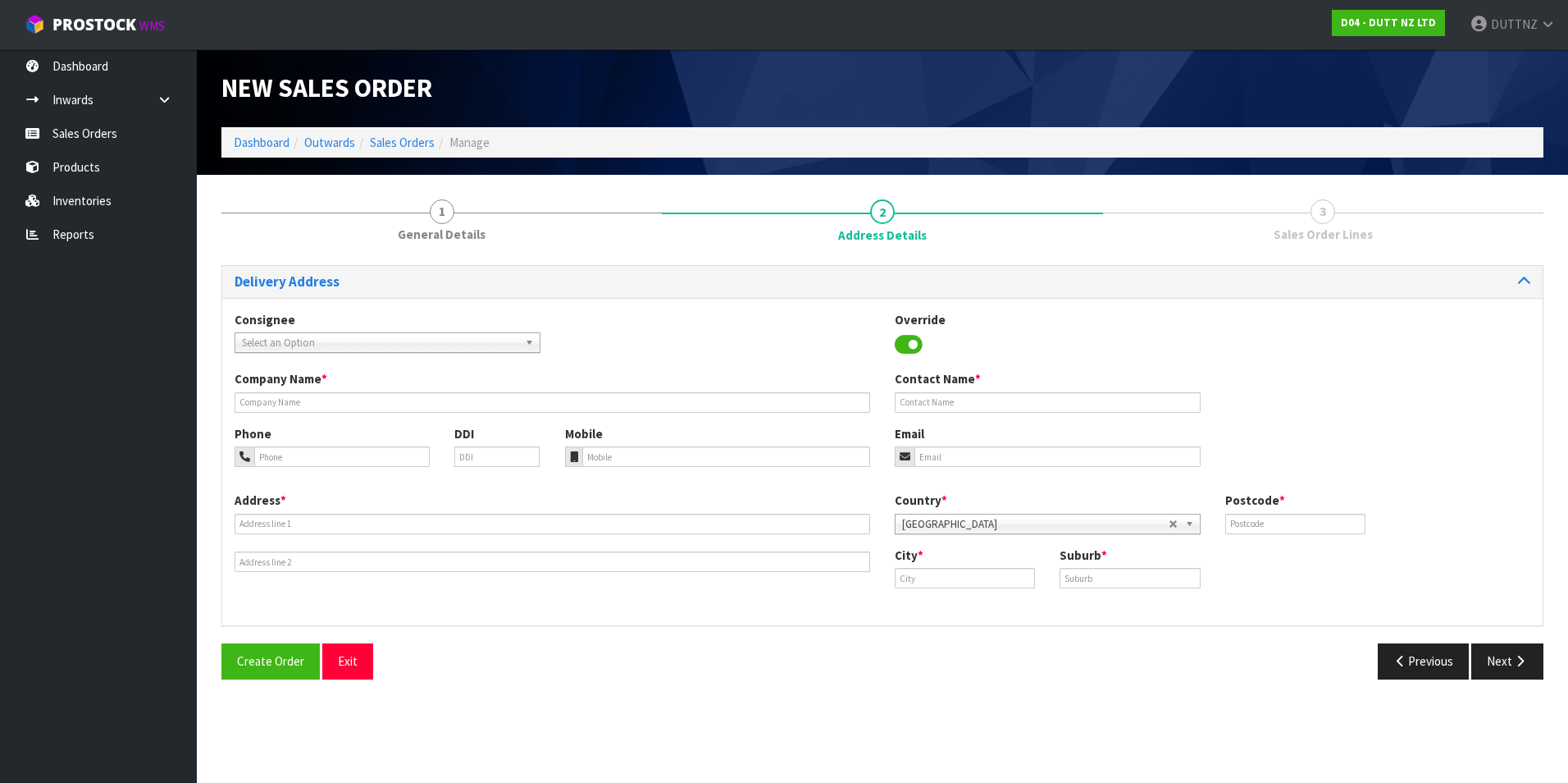
click at [397, 413] on div "Company Name * Contact Name *" at bounding box center [882, 397] width 1320 height 54
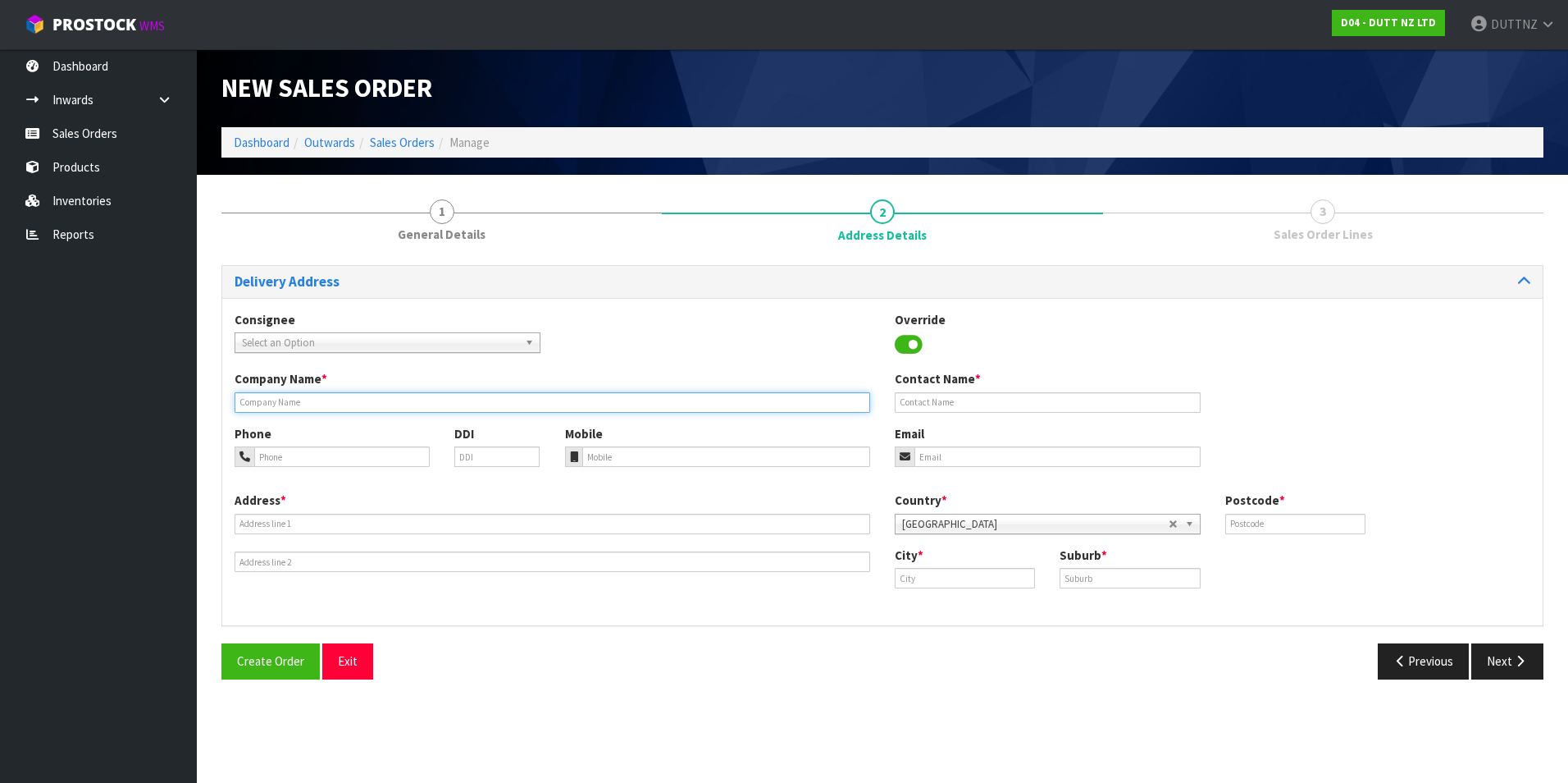
click at [439, 402] on input "text" at bounding box center [552, 402] width 635 height 21
paste input "HY-PONSONBY"
click at [249, 403] on input "HY-PONSONBY" at bounding box center [552, 402] width 635 height 21
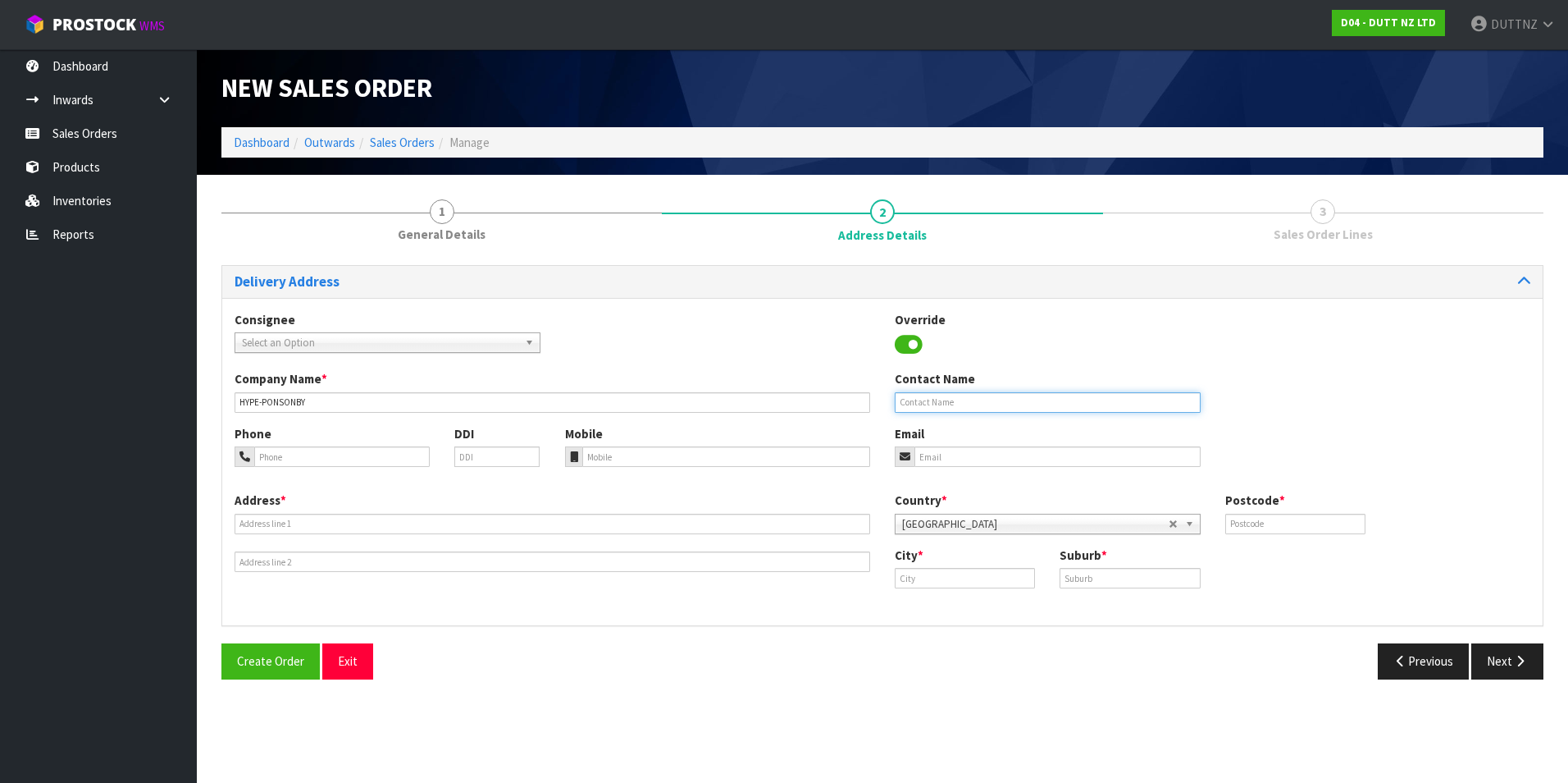
click at [970, 401] on input "text" at bounding box center [1048, 402] width 306 height 21
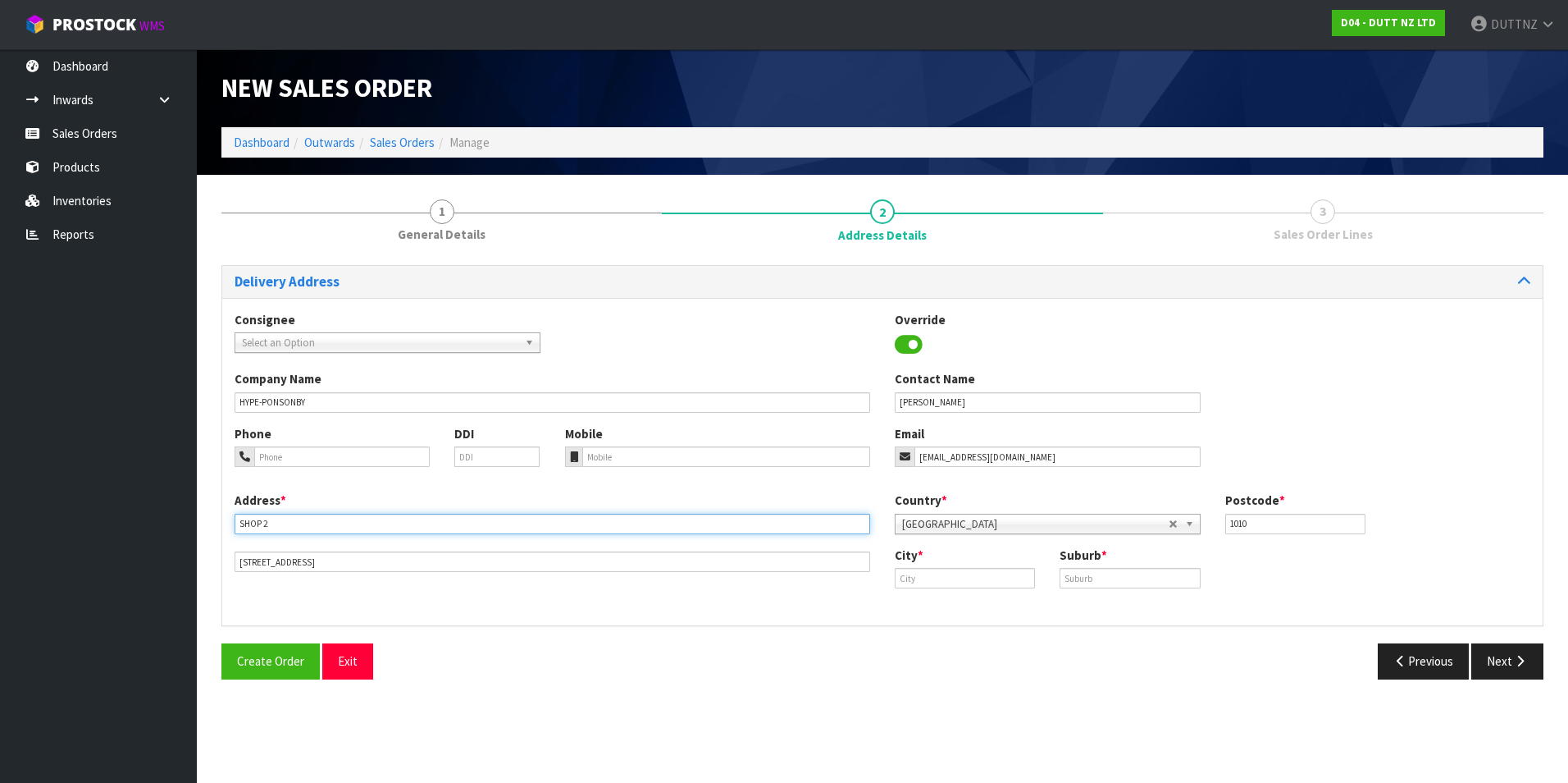
click at [435, 531] on input "SHOP 2" at bounding box center [552, 524] width 635 height 21
paste input ""[STREET_ADDRESS][PERSON_NAME]""
click at [544, 514] on input "SHOP 2"SHOP 2, [STREET_ADDRESS][PERSON_NAME]"" at bounding box center [552, 524] width 635 height 21
drag, startPoint x: 519, startPoint y: 528, endPoint x: -357, endPoint y: 526, distance: 876.0
click at [0, 526] on html "Toggle navigation ProStock WMS D04 - DUTT NZ LTD DUTTNZ Logout Dashboard Inward…" at bounding box center [784, 391] width 1568 height 783
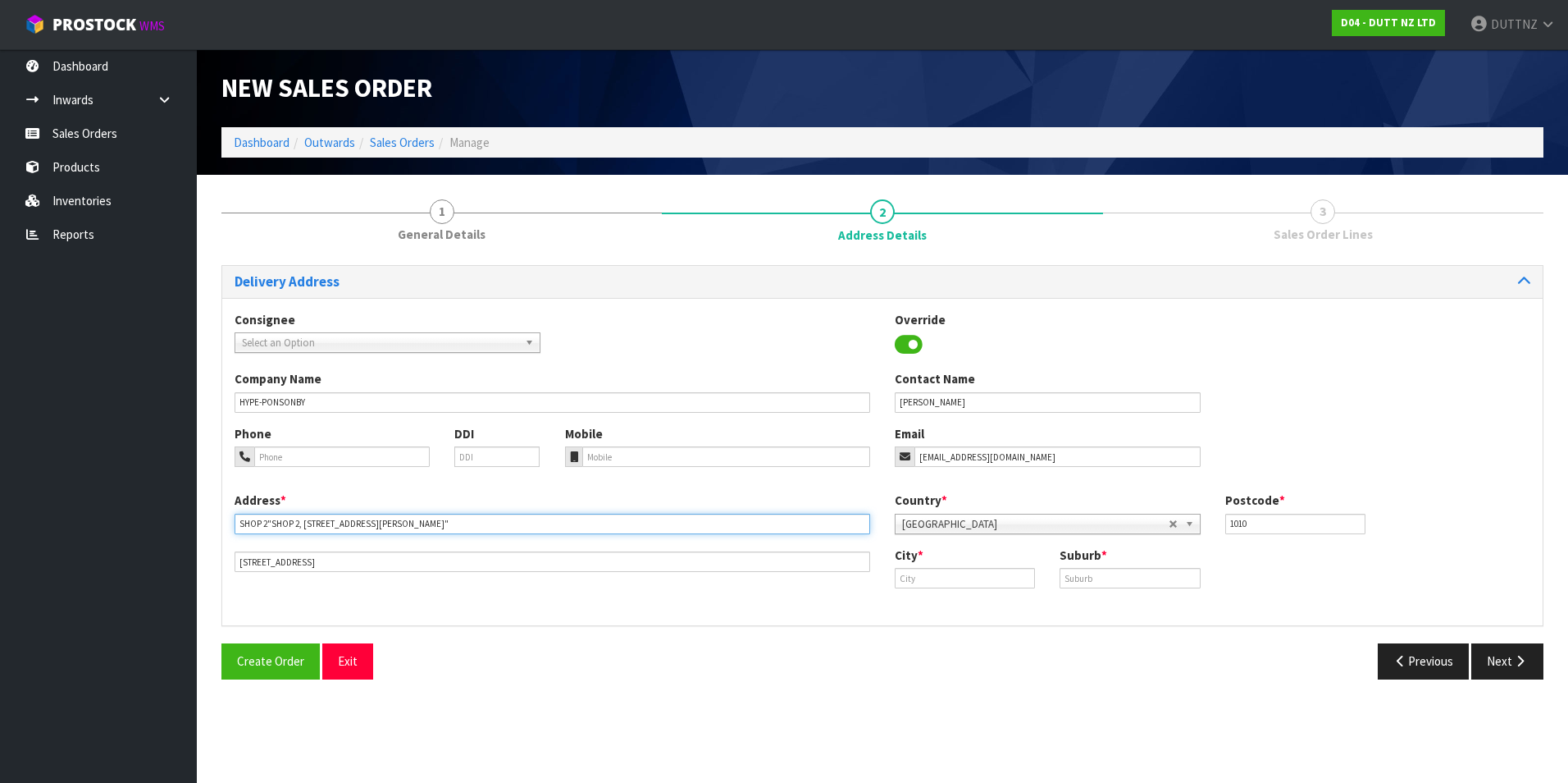
paste input "text"
click at [380, 522] on input "SHOP 2, [STREET_ADDRESS][PERSON_NAME]" at bounding box center [552, 524] width 635 height 21
drag, startPoint x: 342, startPoint y: 527, endPoint x: 543, endPoint y: 516, distance: 201.3
click at [543, 516] on input "SHOP 2, [STREET_ADDRESS][PERSON_NAME]" at bounding box center [552, 524] width 635 height 21
drag, startPoint x: 362, startPoint y: 566, endPoint x: -631, endPoint y: 521, distance: 994.0
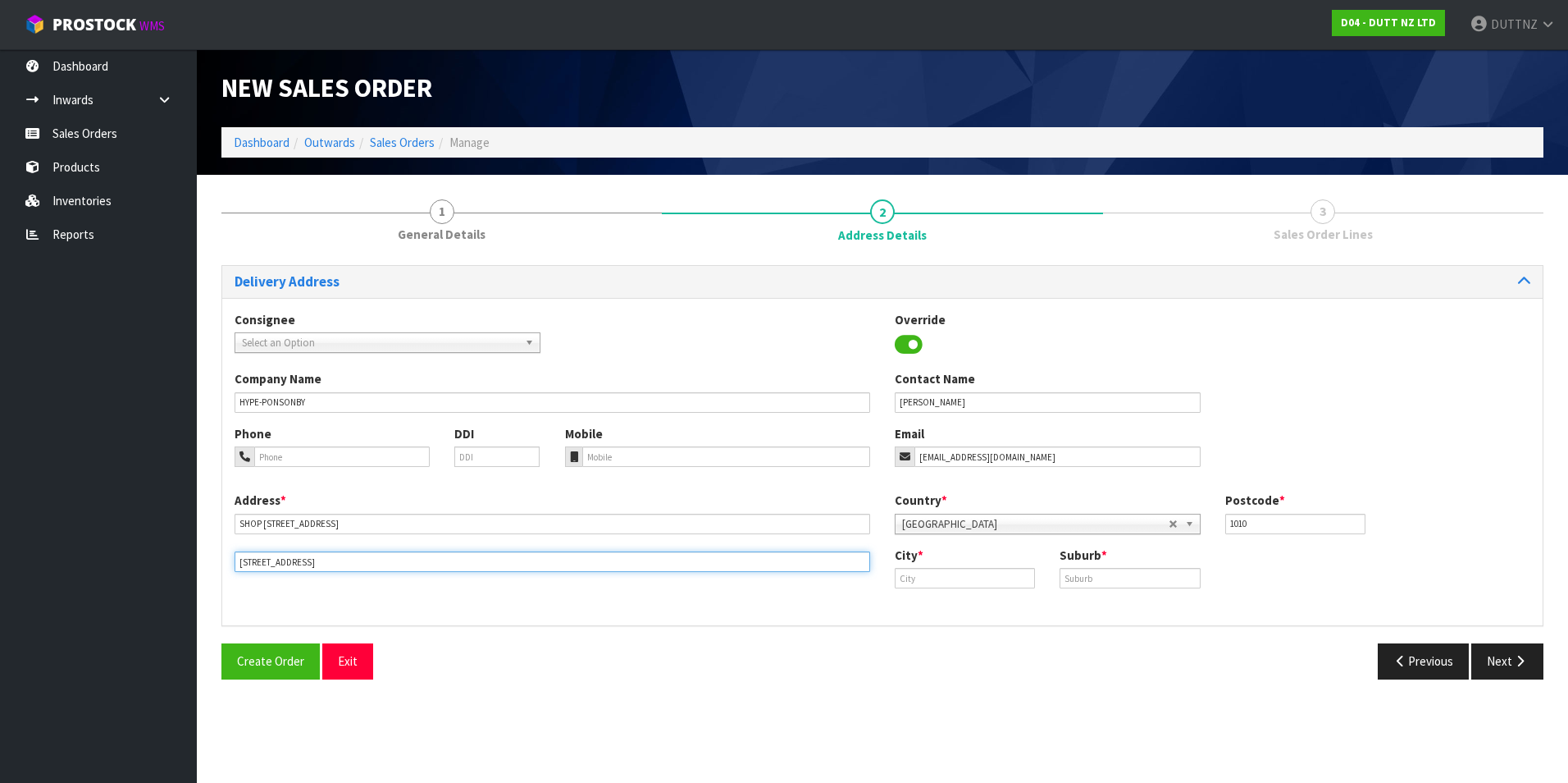
click at [0, 521] on html "Toggle navigation ProStock WMS D04 - DUTT NZ LTD DUTTNZ Logout Dashboard Inward…" at bounding box center [784, 391] width 1568 height 783
paste input "[PERSON_NAME] AUCKLAND 1011 NEW ZEA"
click at [314, 564] on input "[PERSON_NAME] AUCKLAND 1011 [GEOGRAPHIC_DATA]" at bounding box center [552, 562] width 635 height 21
click at [953, 584] on input "text" at bounding box center [964, 578] width 140 height 21
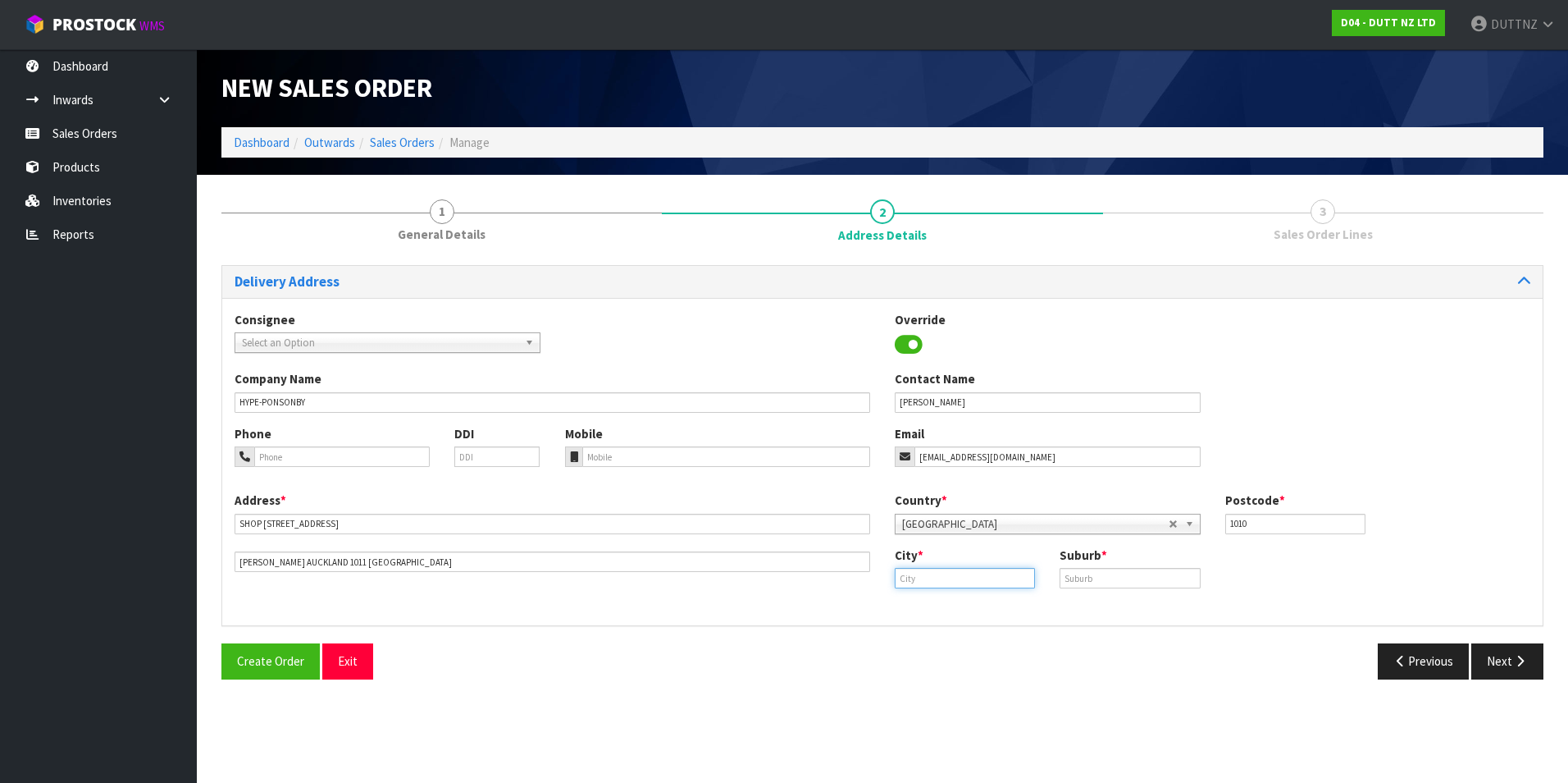
paste input "[GEOGRAPHIC_DATA]"
click at [1129, 570] on input "text" at bounding box center [1129, 578] width 140 height 21
paste input "[GEOGRAPHIC_DATA]"
drag, startPoint x: 1256, startPoint y: 524, endPoint x: 1094, endPoint y: 517, distance: 162.2
click at [1095, 518] on div "Country * [GEOGRAPHIC_DATA] [GEOGRAPHIC_DATA] [GEOGRAPHIC_DATA] [GEOGRAPHIC_DAT…" at bounding box center [1212, 519] width 660 height 54
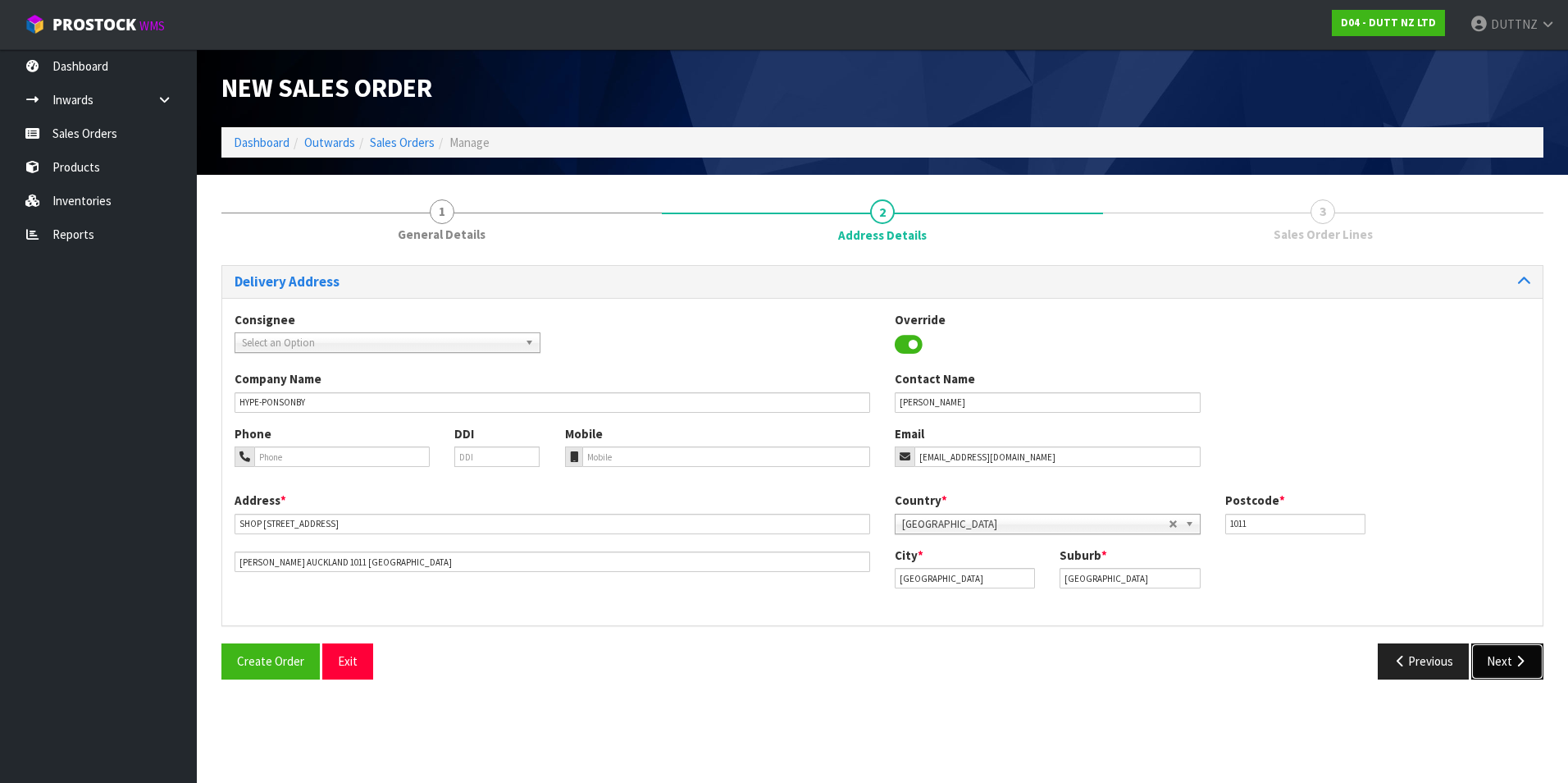
click at [1504, 655] on button "Next" at bounding box center [1507, 660] width 72 height 35
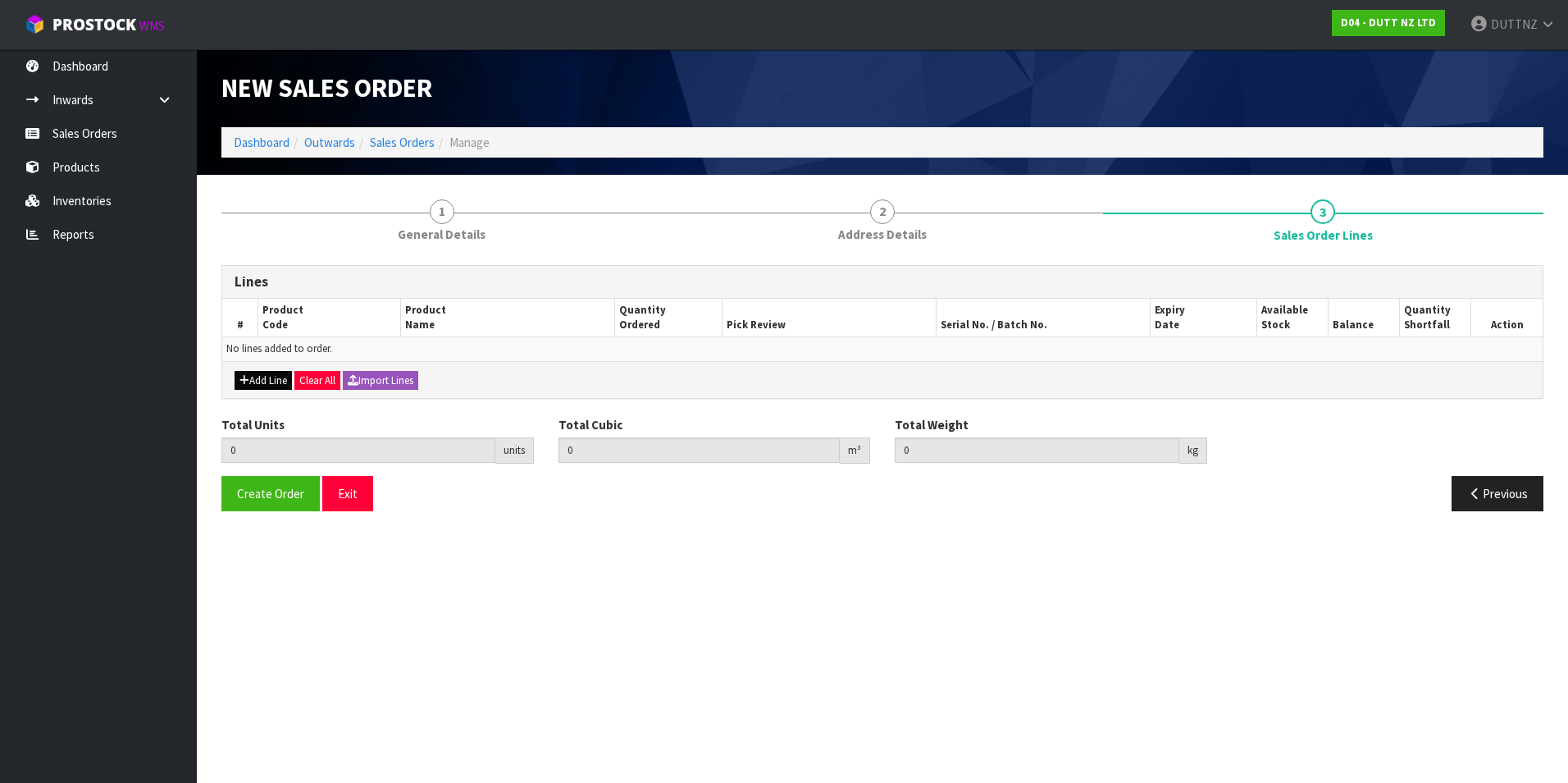
drag, startPoint x: 278, startPoint y: 369, endPoint x: 277, endPoint y: 379, distance: 10.0
click at [278, 369] on div "Add Line Clear All Import Lines" at bounding box center [882, 379] width 1320 height 37
click at [277, 383] on button "Add Line" at bounding box center [263, 381] width 57 height 20
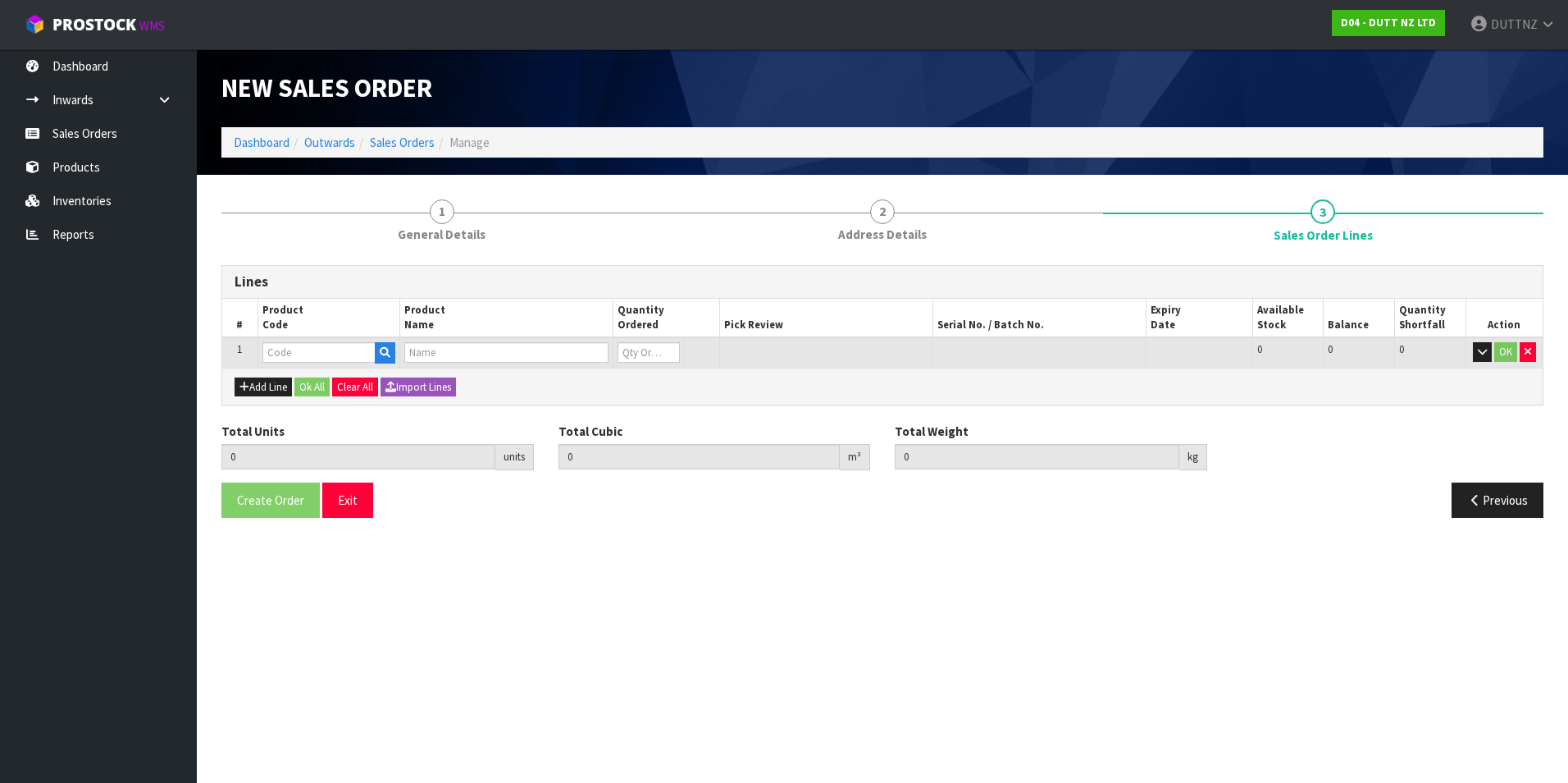
drag, startPoint x: 314, startPoint y: 331, endPoint x: 320, endPoint y: 358, distance: 27.7
click at [314, 332] on th "Product Code" at bounding box center [328, 318] width 142 height 39
click at [321, 359] on input "text" at bounding box center [319, 353] width 113 height 21
paste input "71002210"
drag, startPoint x: 645, startPoint y: 353, endPoint x: 366, endPoint y: 336, distance: 279.5
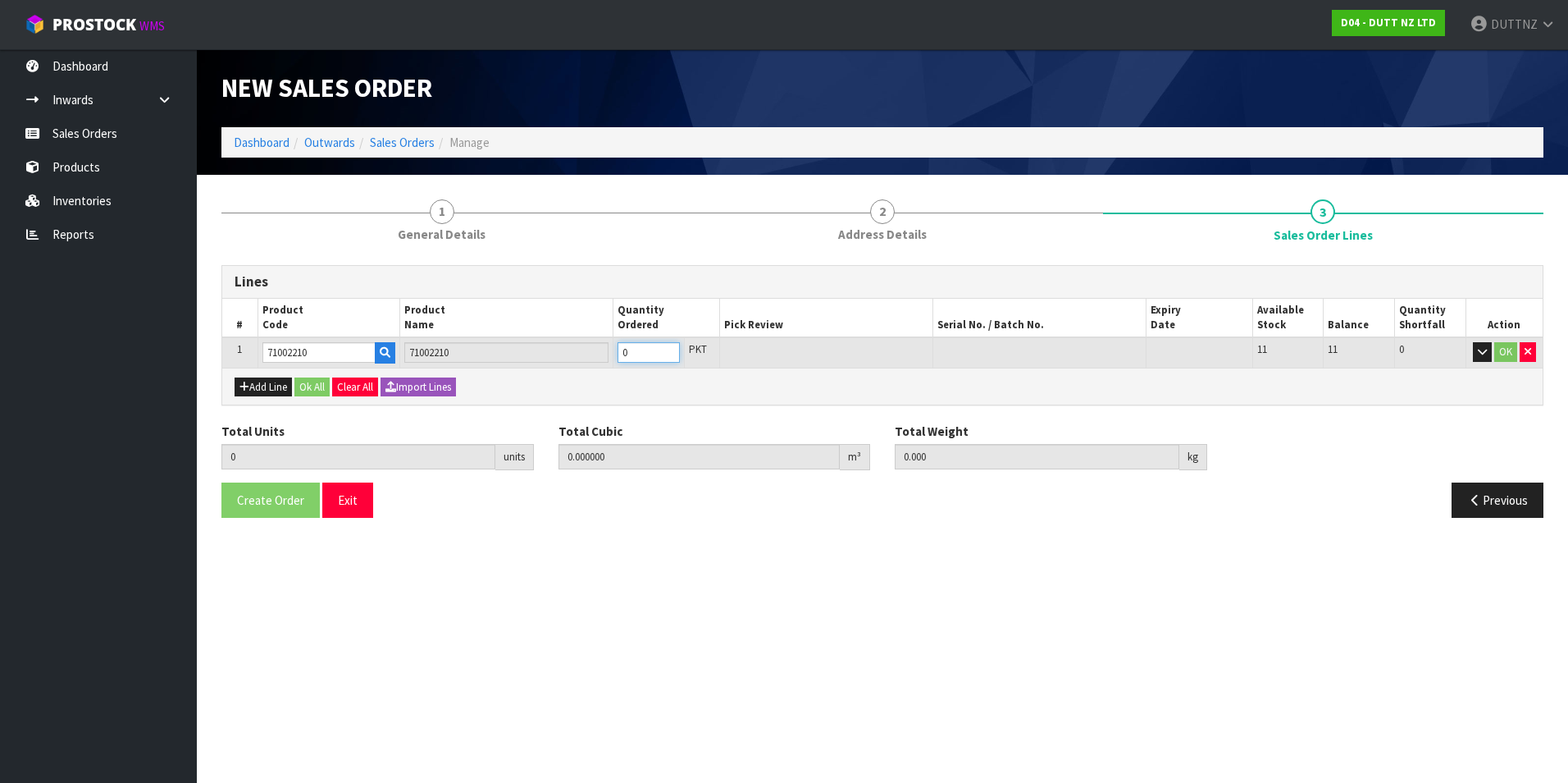
click at [366, 336] on table "# Product Code Product Name Quantity Ordered Pick Review Serial No. / Batch No.…" at bounding box center [882, 333] width 1320 height 69
drag, startPoint x: 312, startPoint y: 378, endPoint x: 319, endPoint y: 397, distance: 20.2
click at [313, 379] on button "Ok All" at bounding box center [312, 387] width 35 height 20
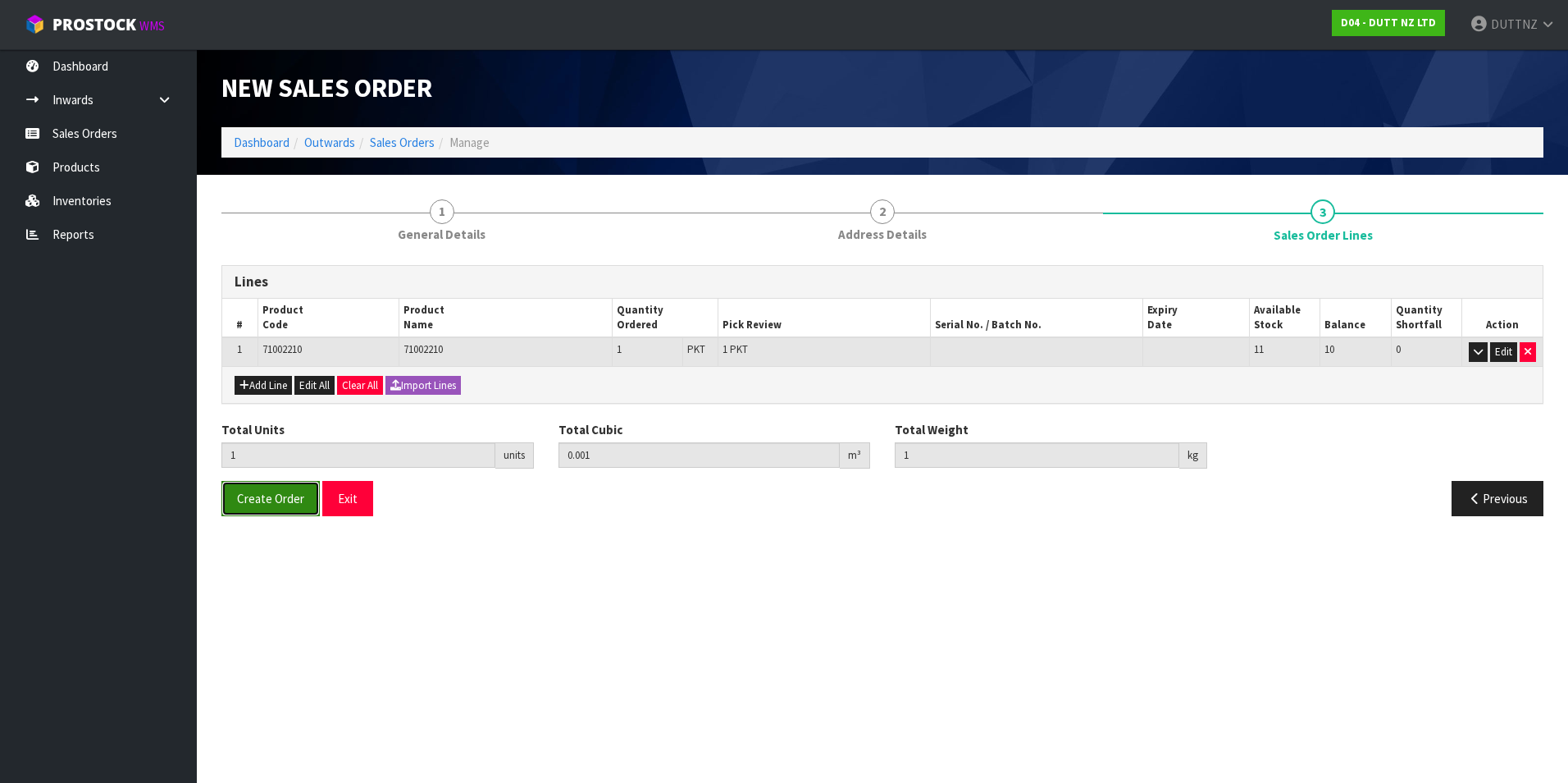
click at [300, 502] on span "Create Order" at bounding box center [270, 499] width 68 height 15
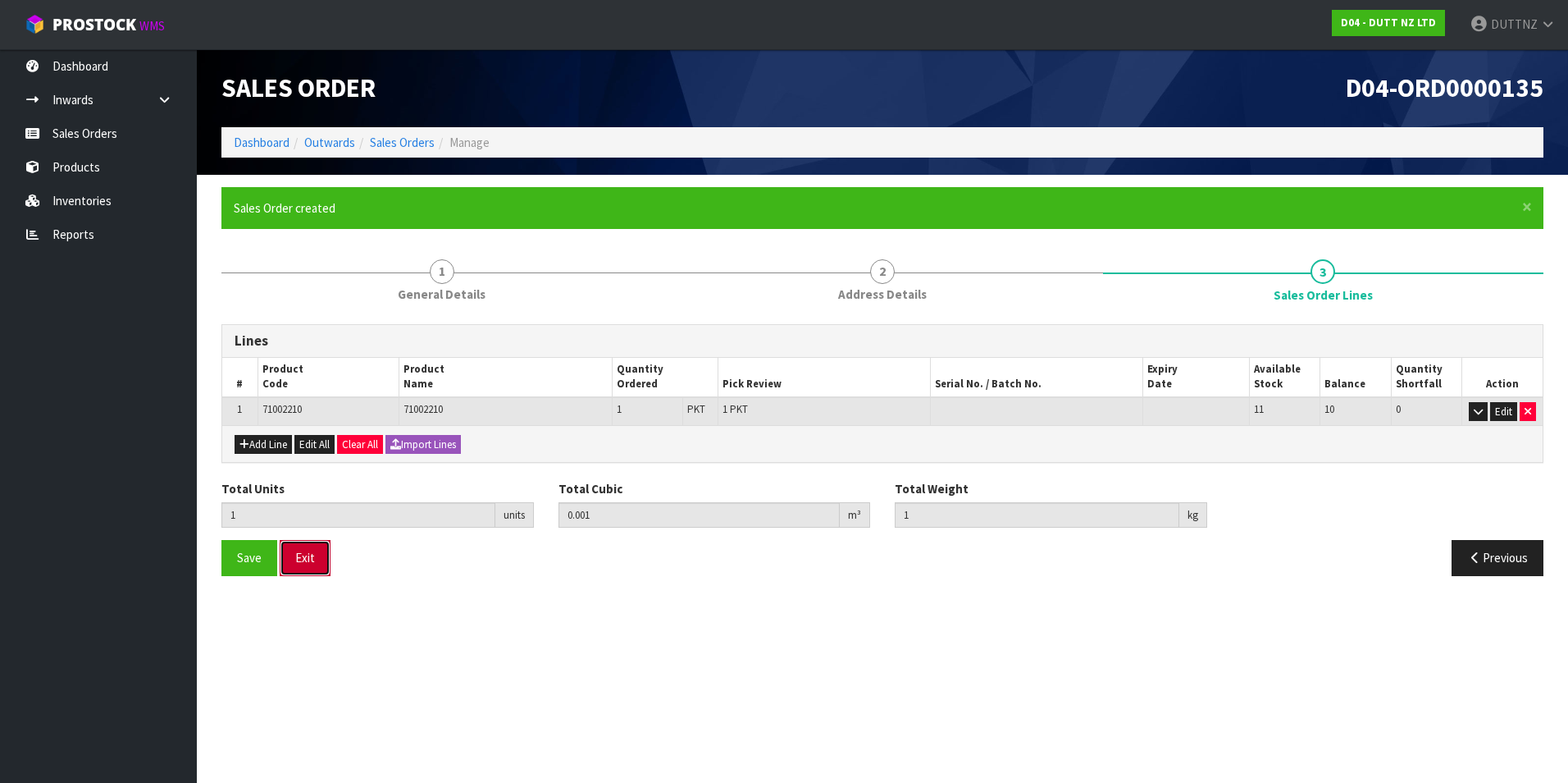
click at [301, 560] on button "Exit" at bounding box center [304, 557] width 50 height 35
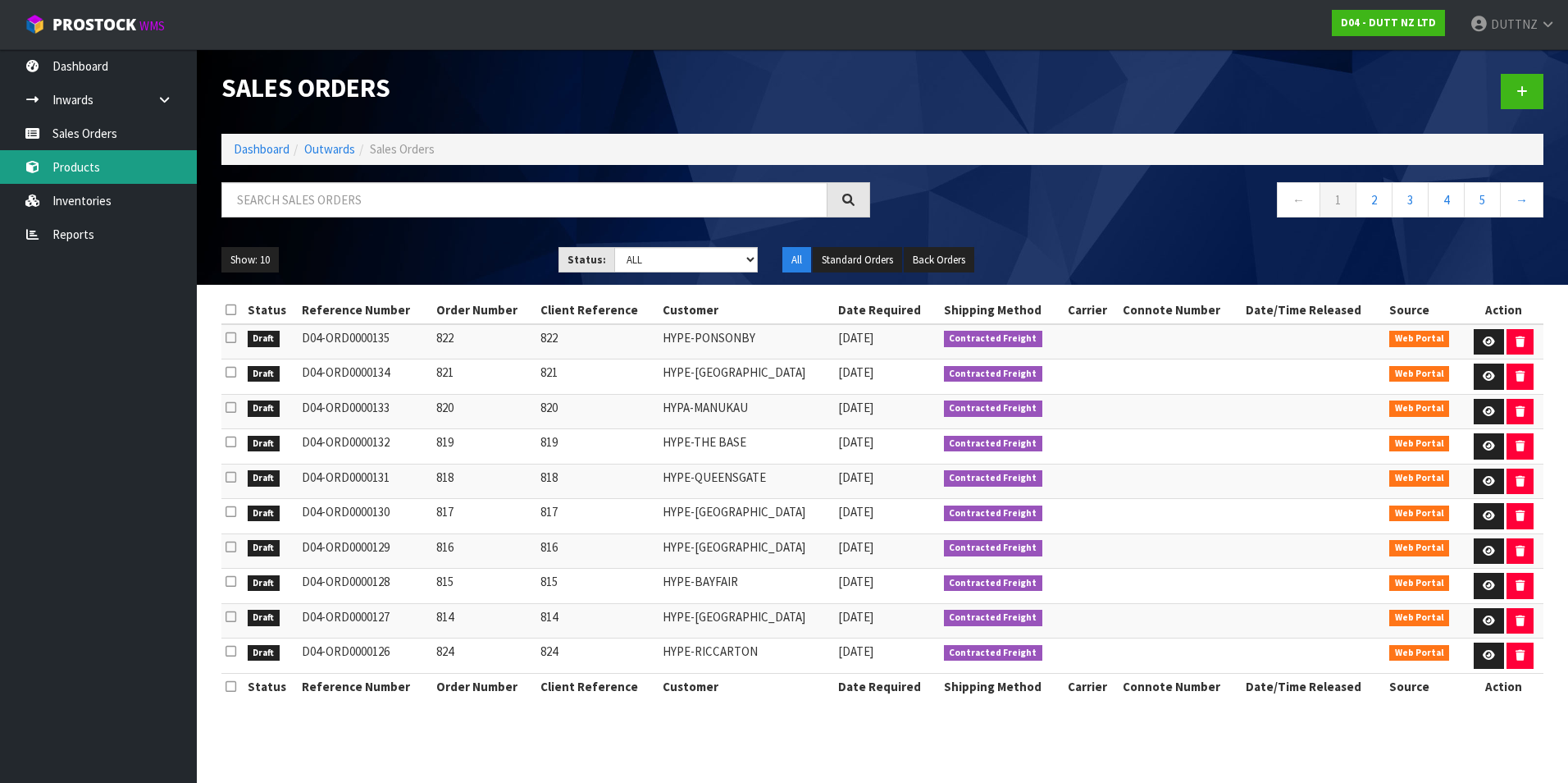
click at [107, 168] on link "Products" at bounding box center [98, 166] width 197 height 33
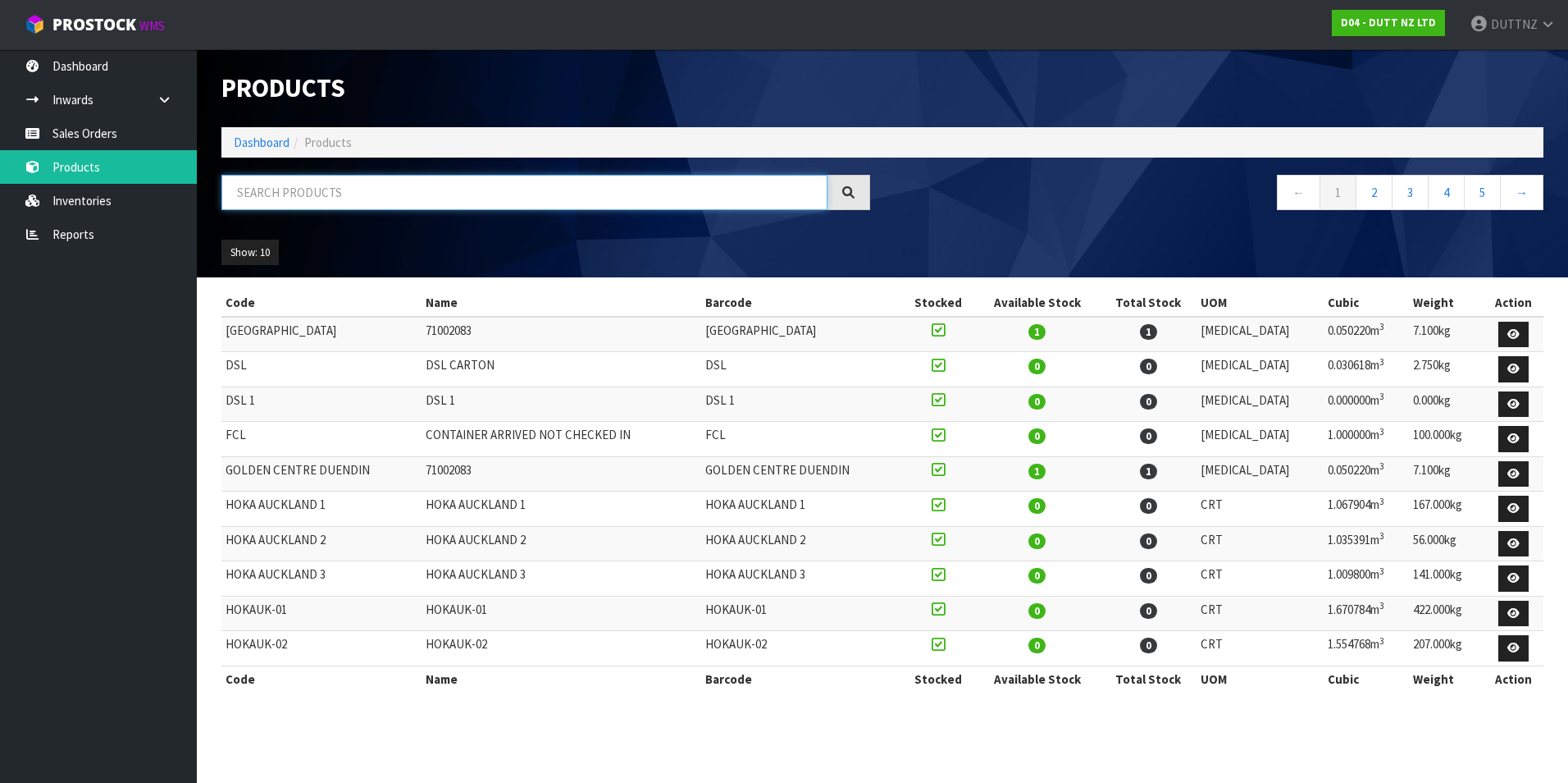
click at [441, 200] on input "text" at bounding box center [524, 192] width 606 height 35
paste input "71002210"
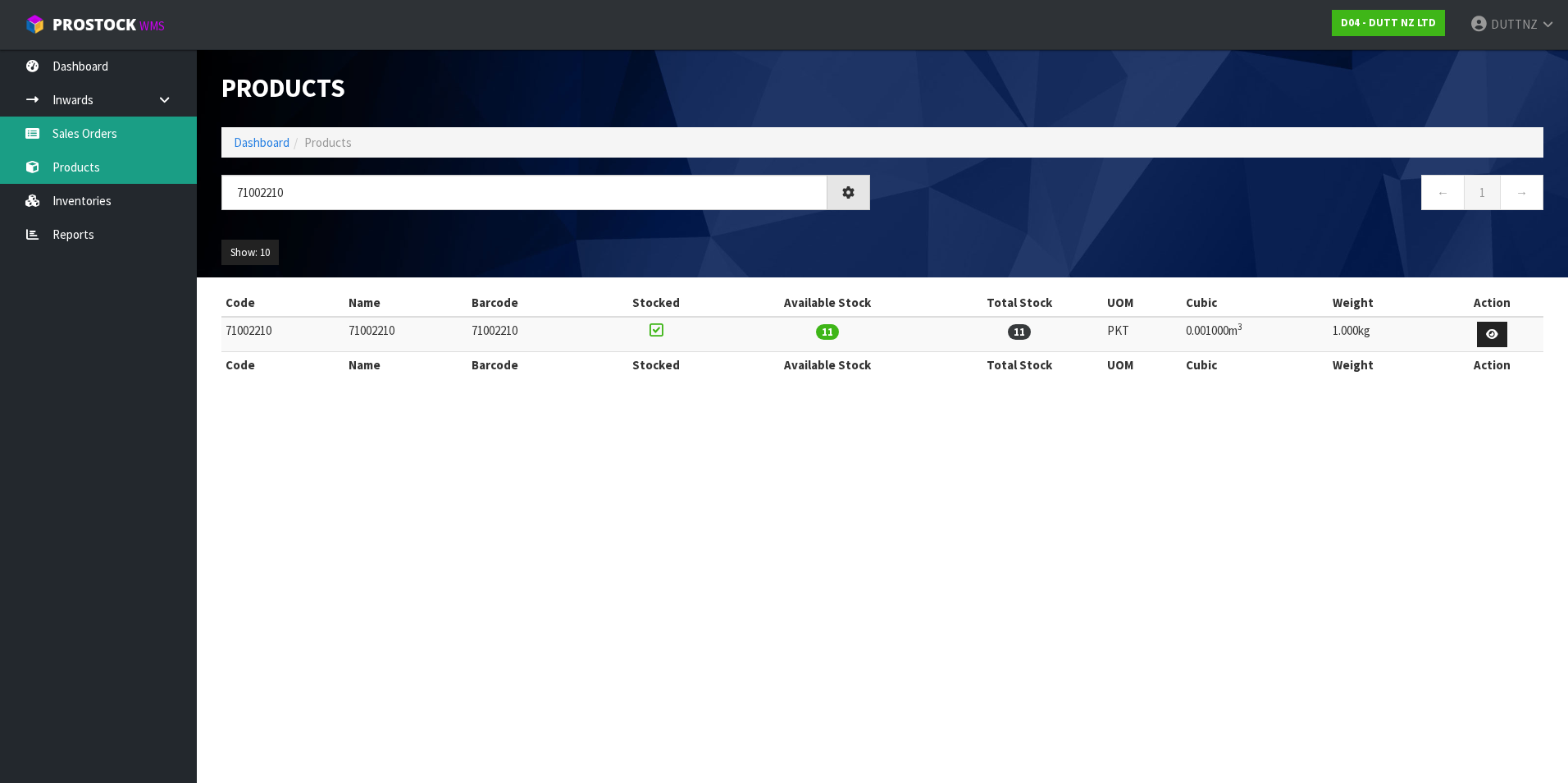
drag, startPoint x: 108, startPoint y: 150, endPoint x: 131, endPoint y: 138, distance: 25.9
click at [109, 150] on link "Products" at bounding box center [98, 166] width 197 height 33
click at [131, 137] on link "Sales Orders" at bounding box center [98, 132] width 197 height 33
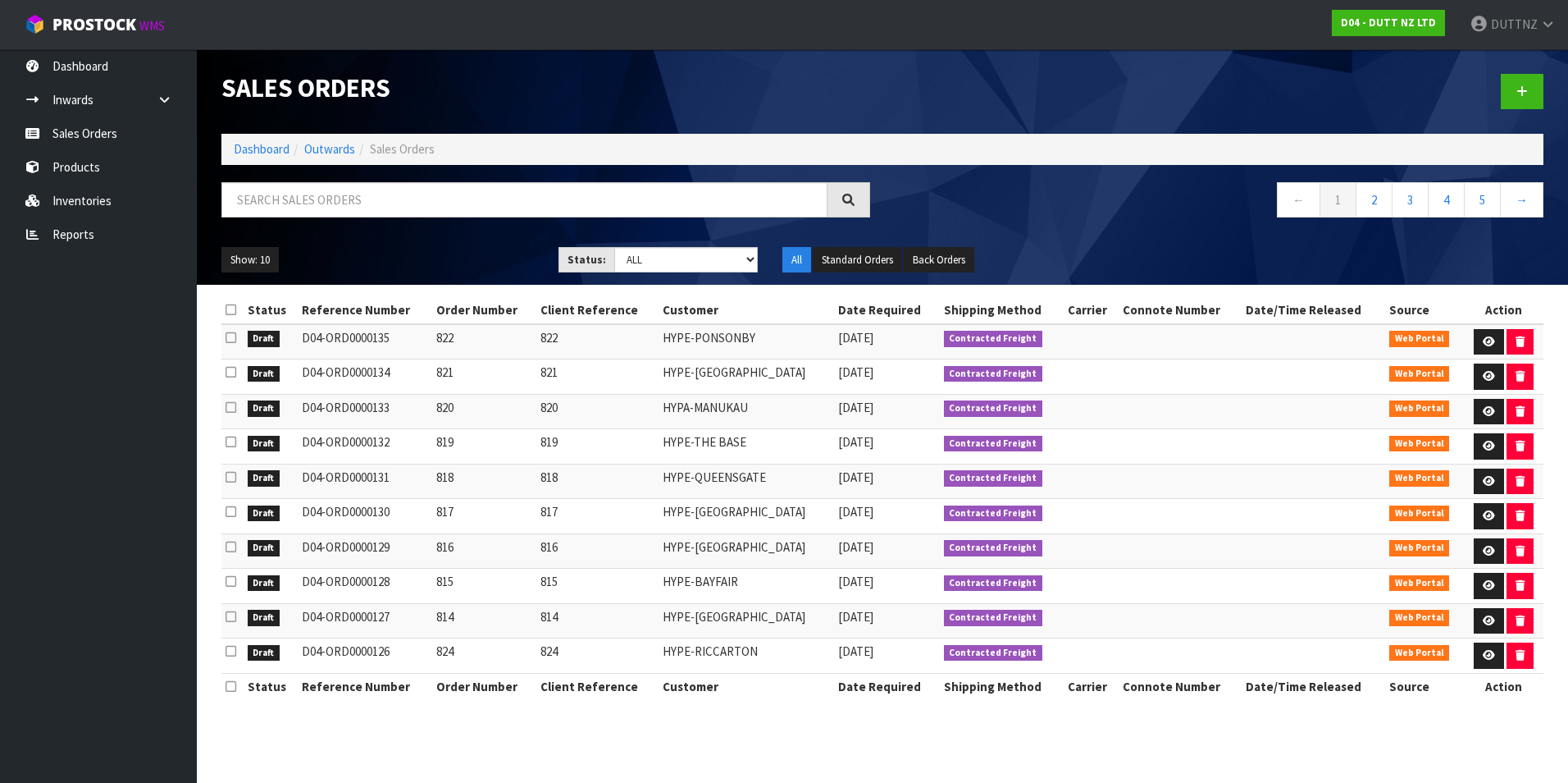
click at [402, 511] on td "D04-ORD0000130" at bounding box center [365, 516] width 135 height 35
click at [105, 122] on link "Sales Orders" at bounding box center [98, 132] width 197 height 33
click at [1372, 191] on link "2" at bounding box center [1373, 199] width 37 height 35
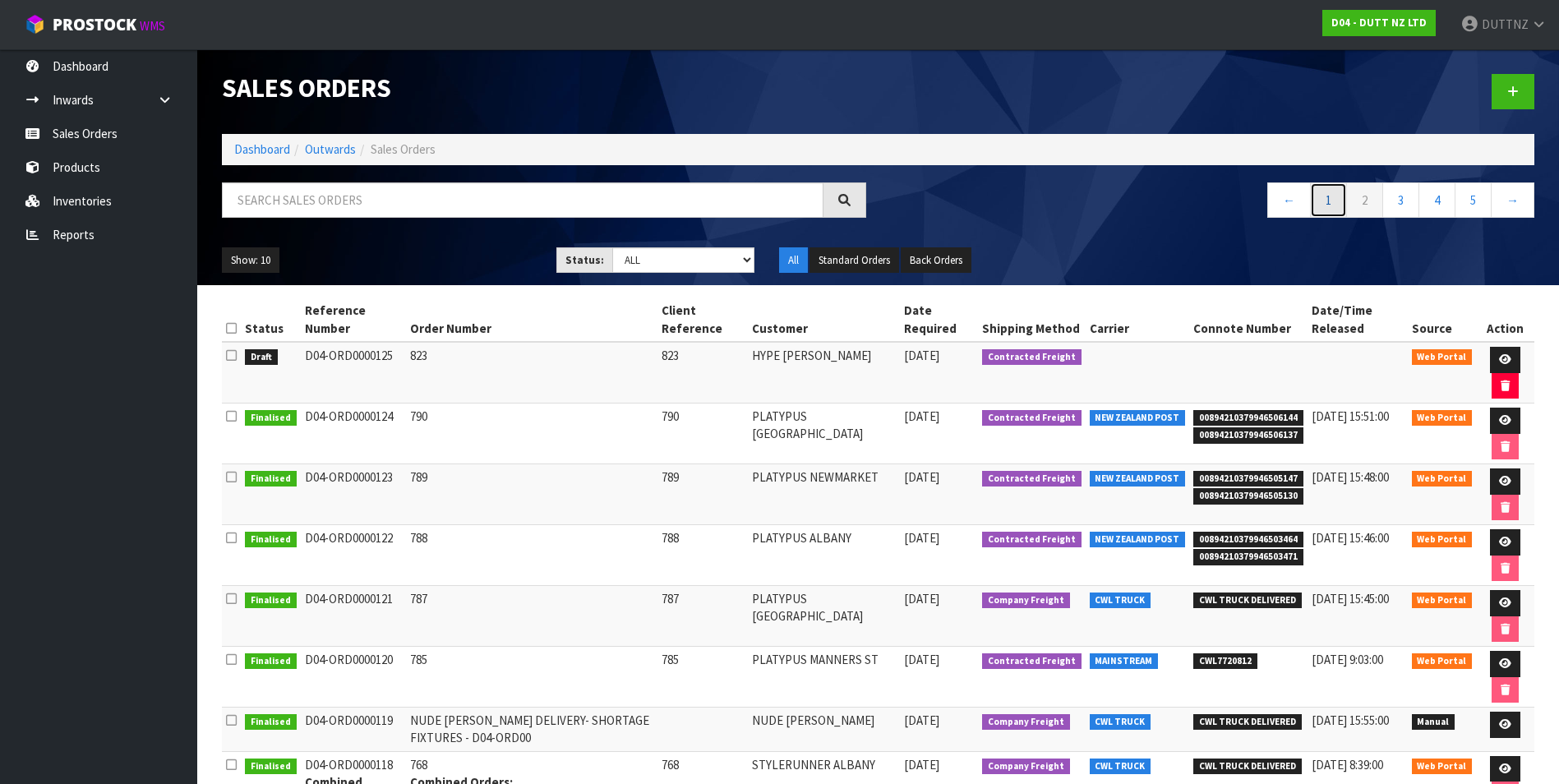
click at [1330, 205] on link "1" at bounding box center [1328, 199] width 37 height 35
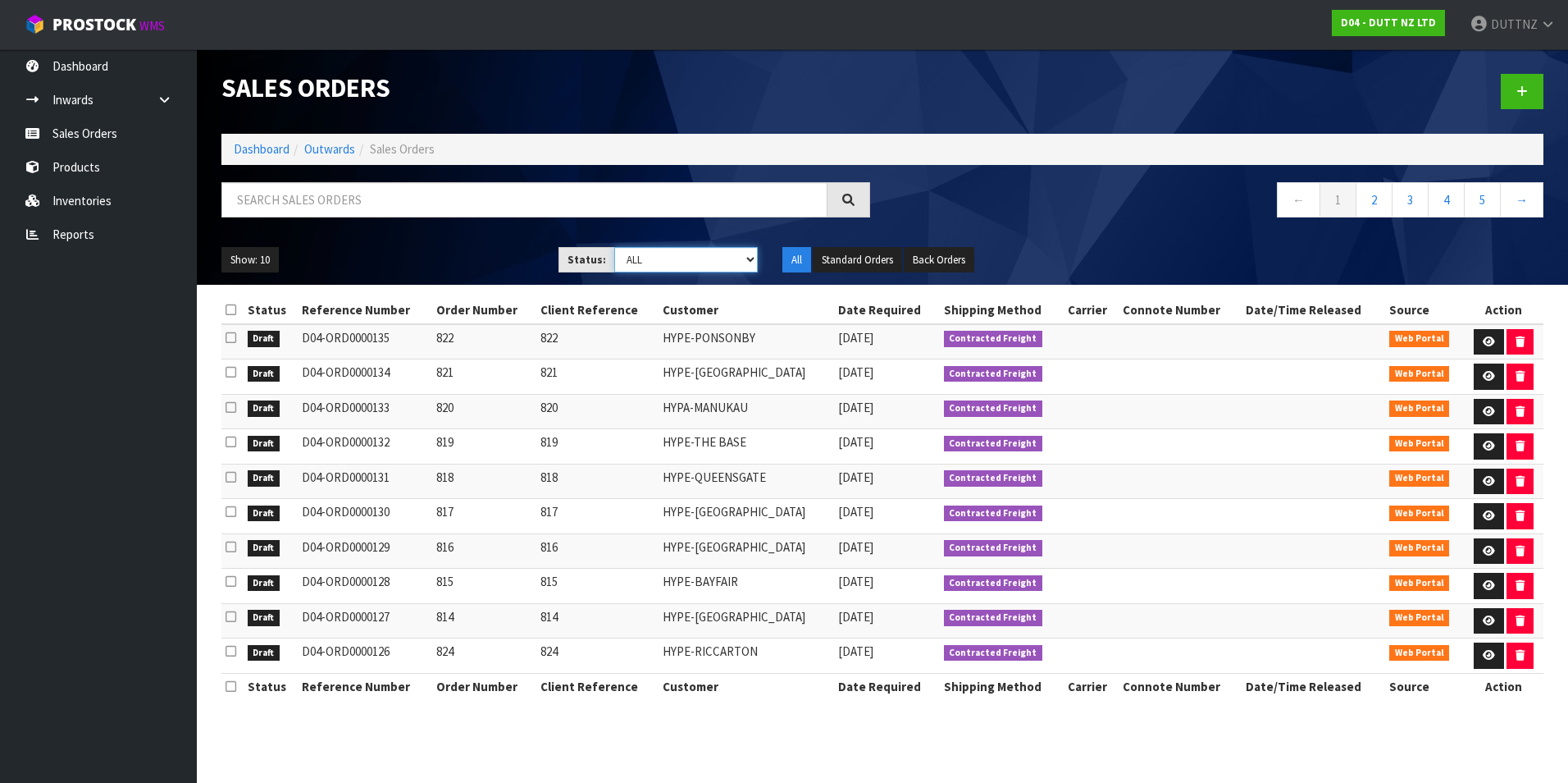
click at [736, 260] on select "Draft Pending Allocated Pending Pick Goods Picked Goods Packed Pending Charges …" at bounding box center [687, 260] width 145 height 26
click at [254, 260] on button "Show: 10" at bounding box center [250, 261] width 57 height 27
click at [265, 328] on link "25" at bounding box center [287, 335] width 129 height 22
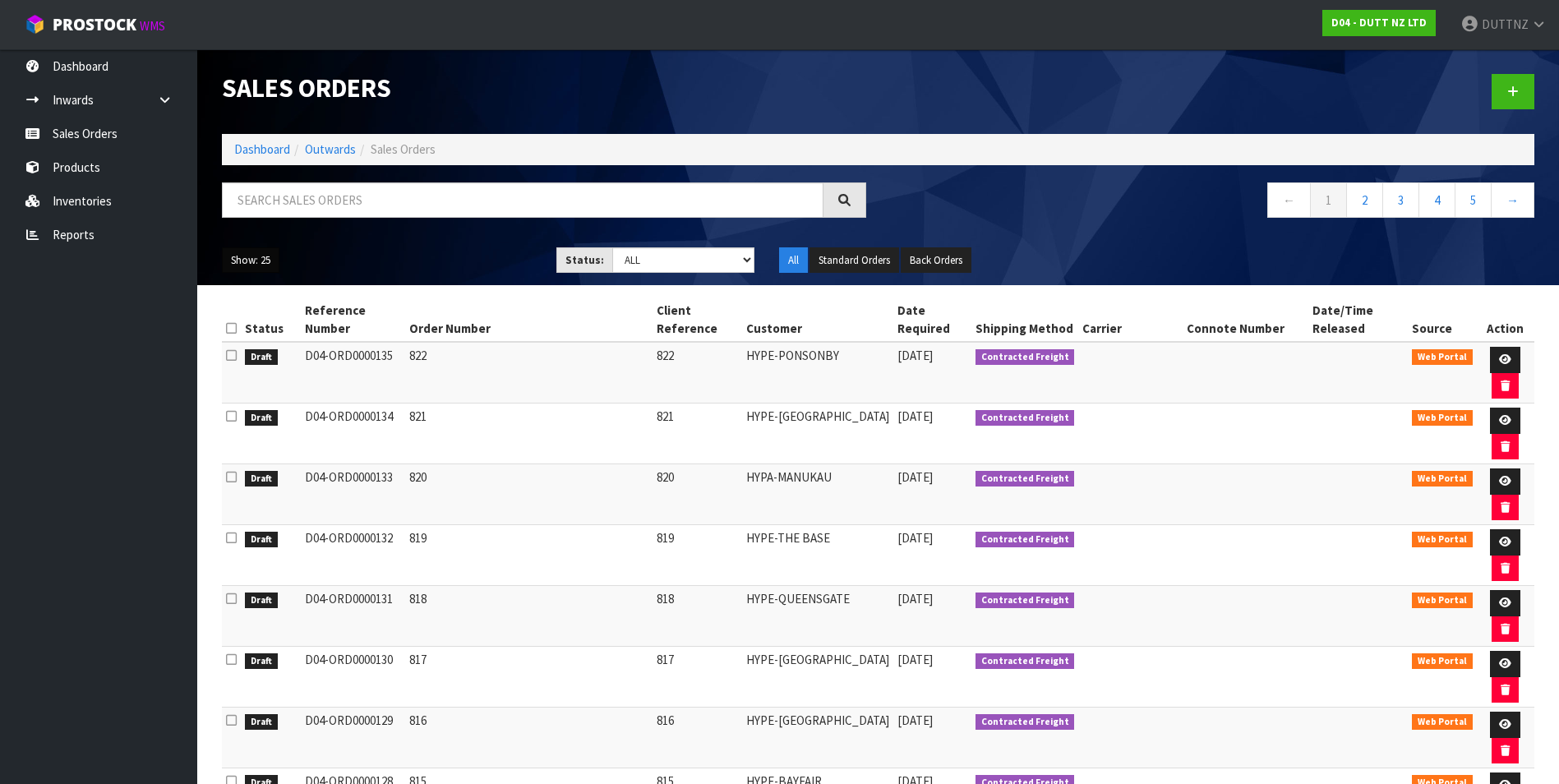
click at [234, 264] on button "Show: 25" at bounding box center [251, 261] width 57 height 27
click at [300, 309] on link "10" at bounding box center [288, 312] width 130 height 22
